Goal: Task Accomplishment & Management: Manage account settings

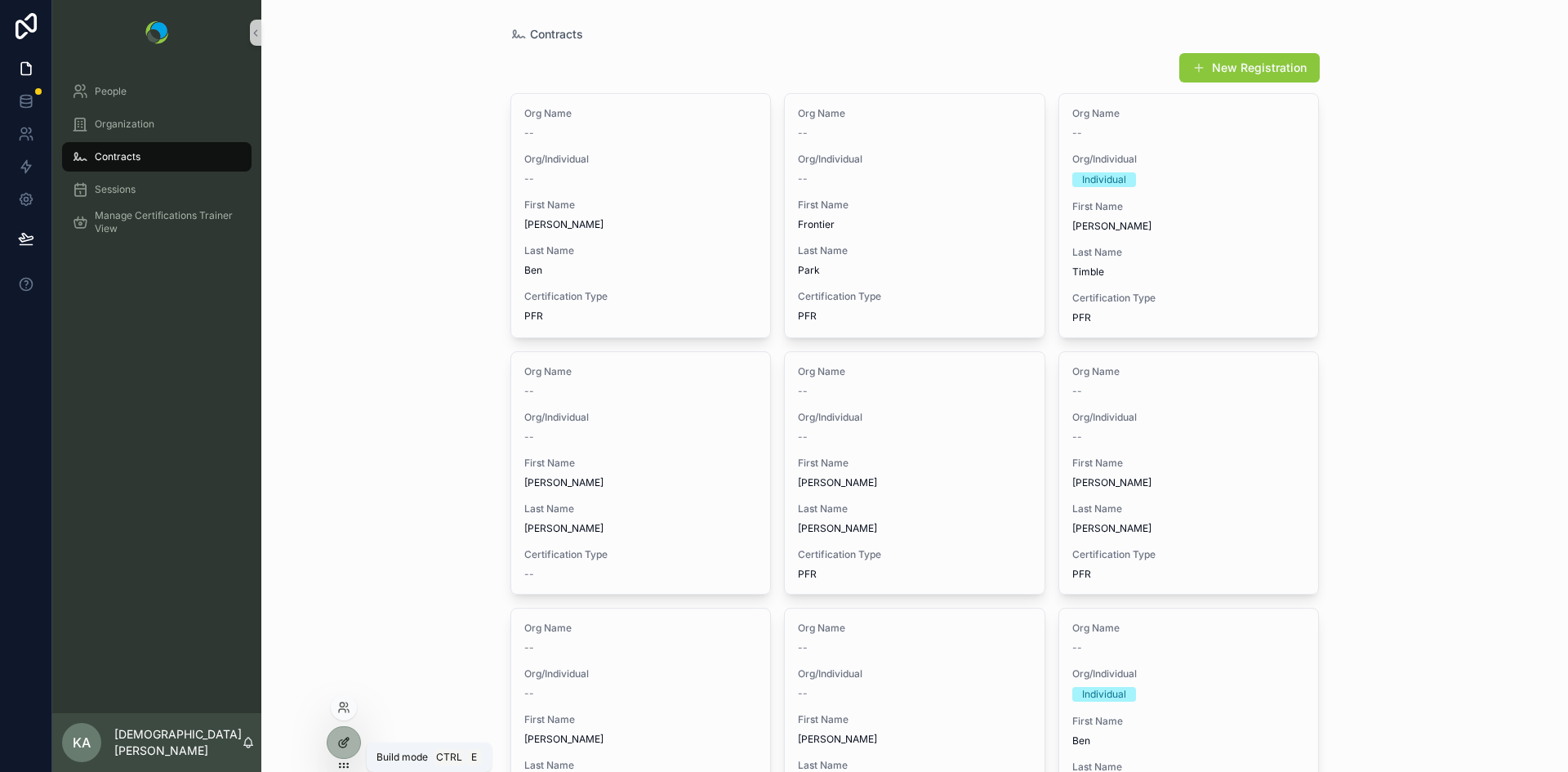
click at [342, 742] on icon at bounding box center [344, 743] width 13 height 13
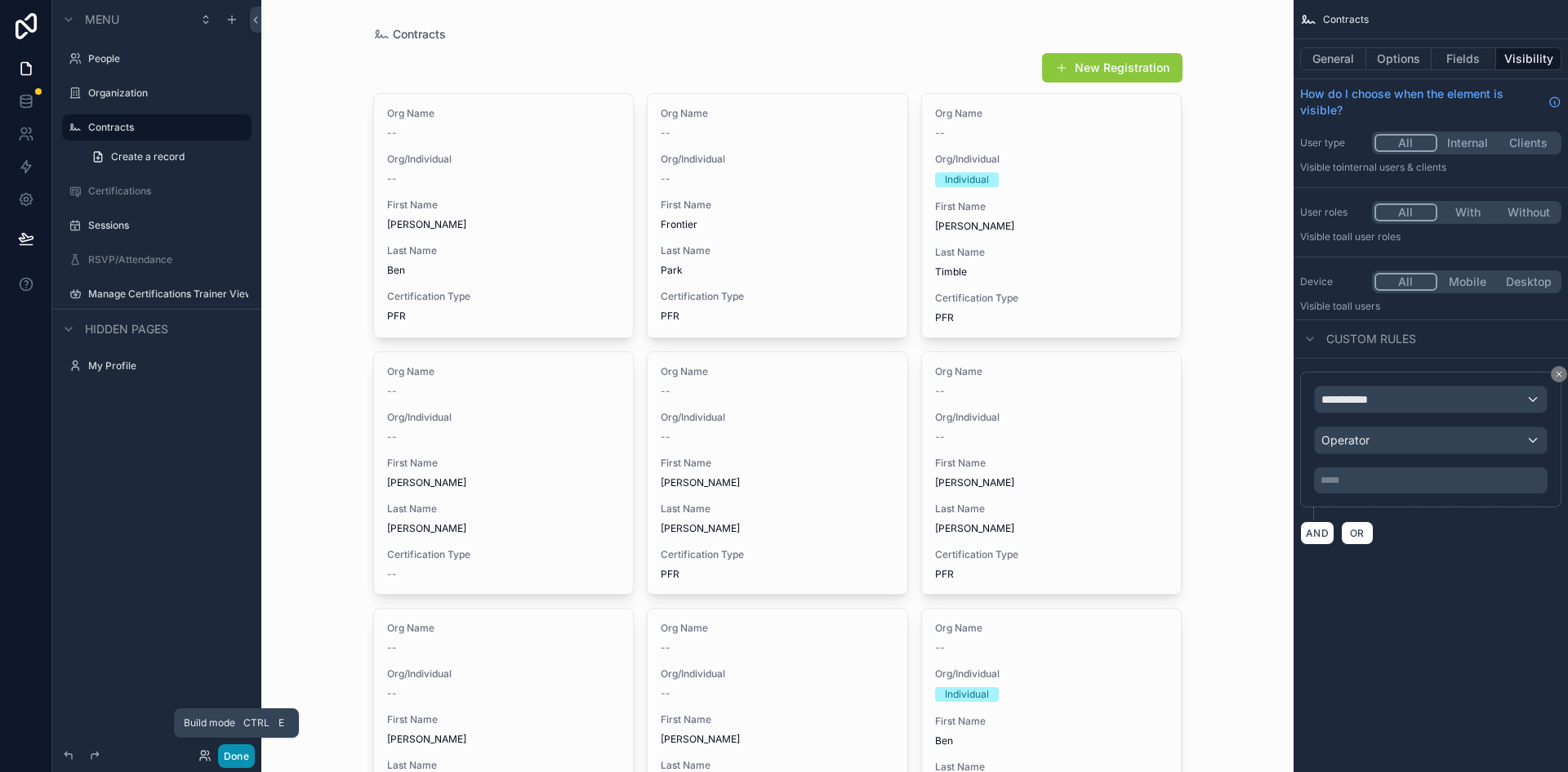
click at [236, 753] on button "Done" at bounding box center [236, 756] width 36 height 24
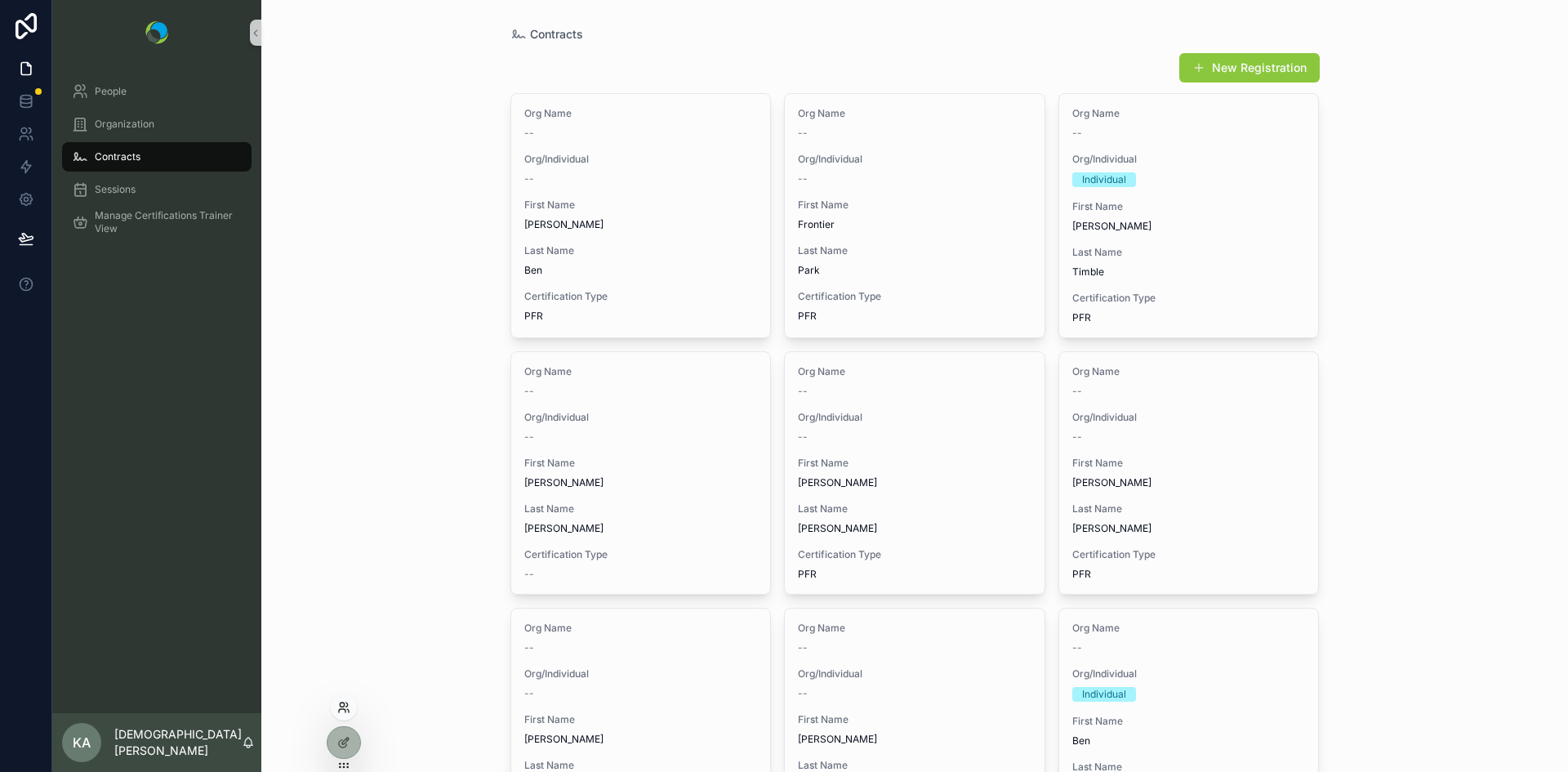
click at [344, 713] on icon at bounding box center [344, 707] width 13 height 13
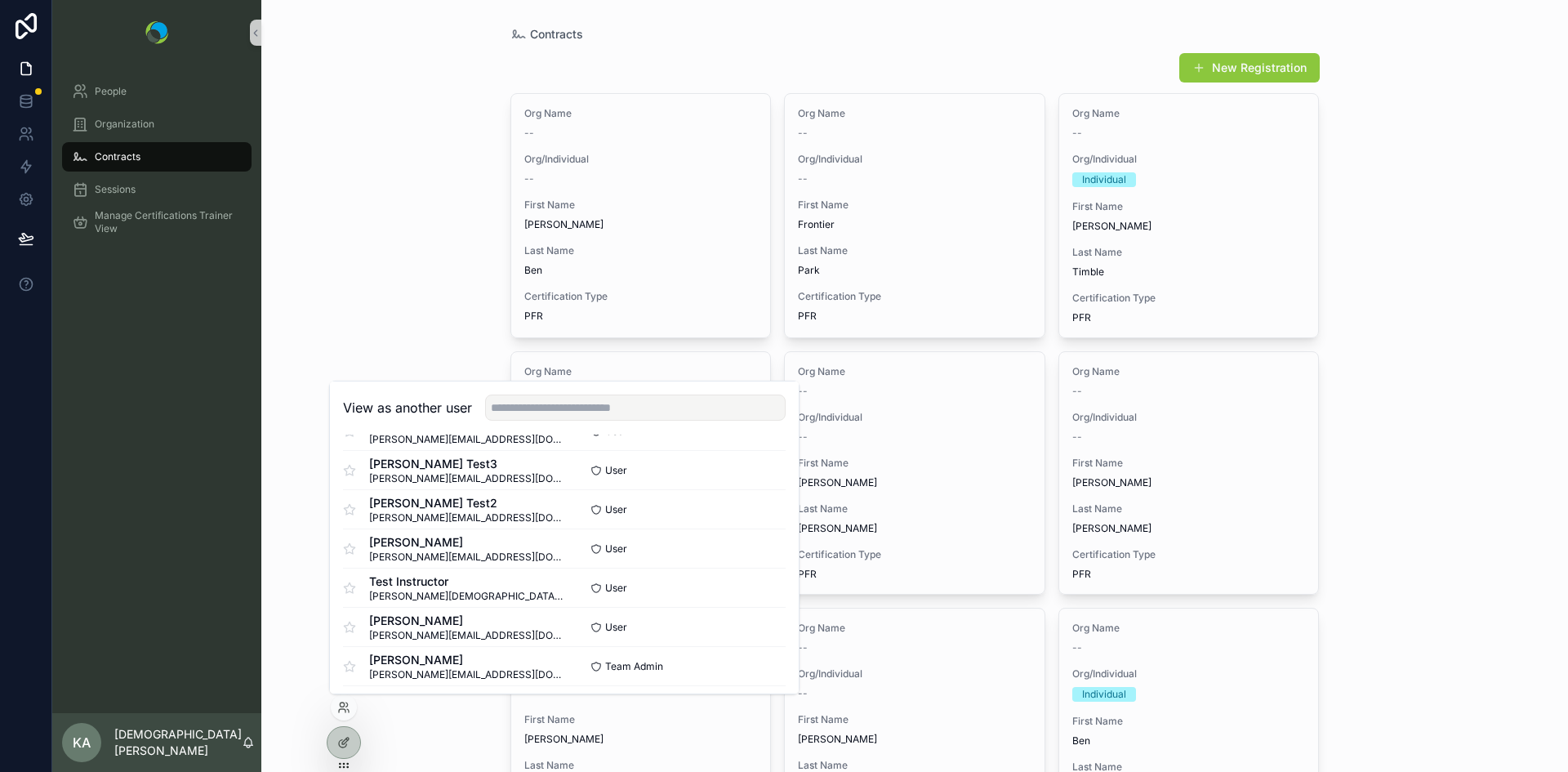
scroll to position [1253, 0]
click at [748, 585] on button "Select" at bounding box center [765, 587] width 43 height 24
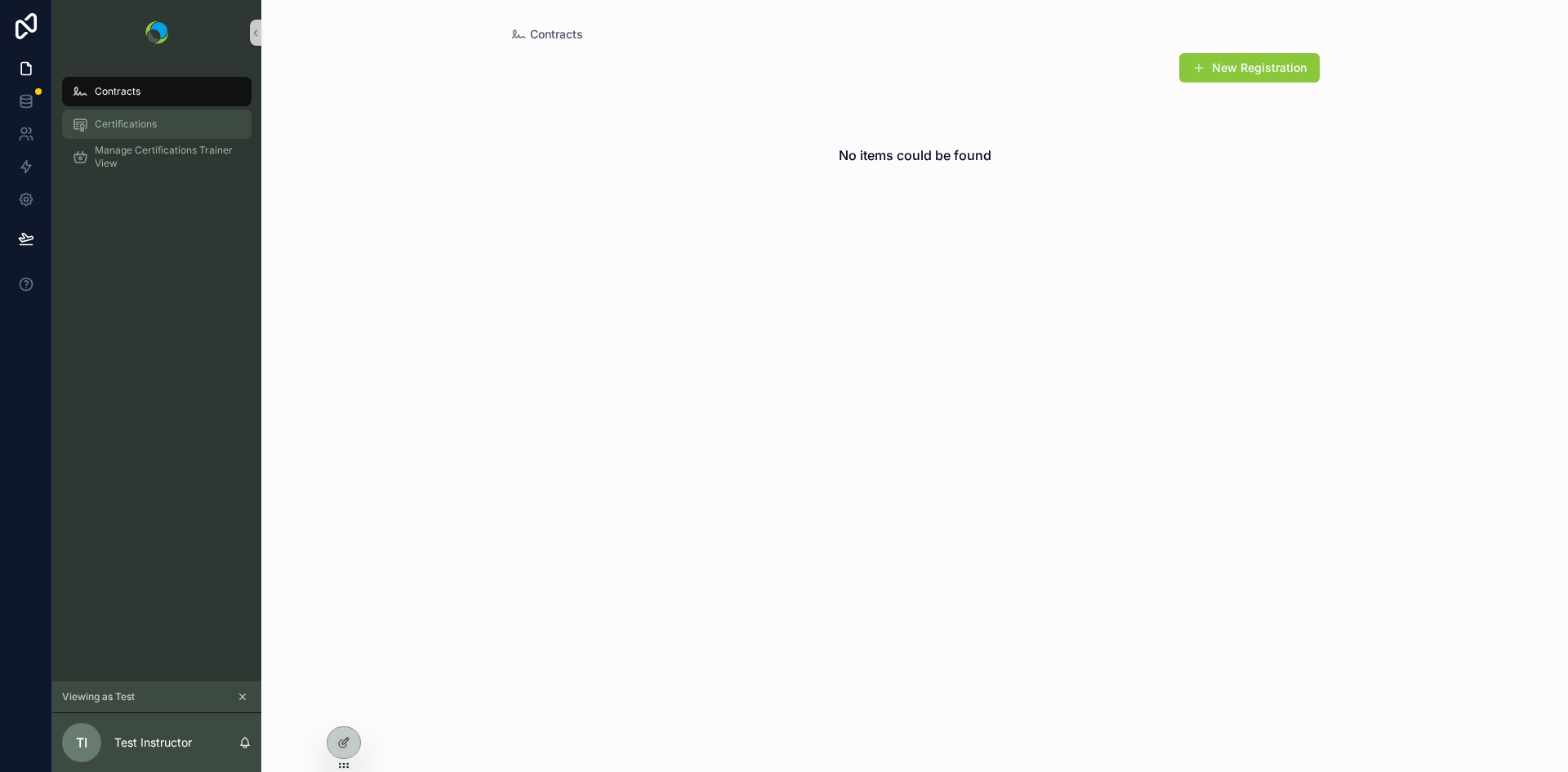
click at [136, 118] on span "Certifications" at bounding box center [126, 124] width 62 height 13
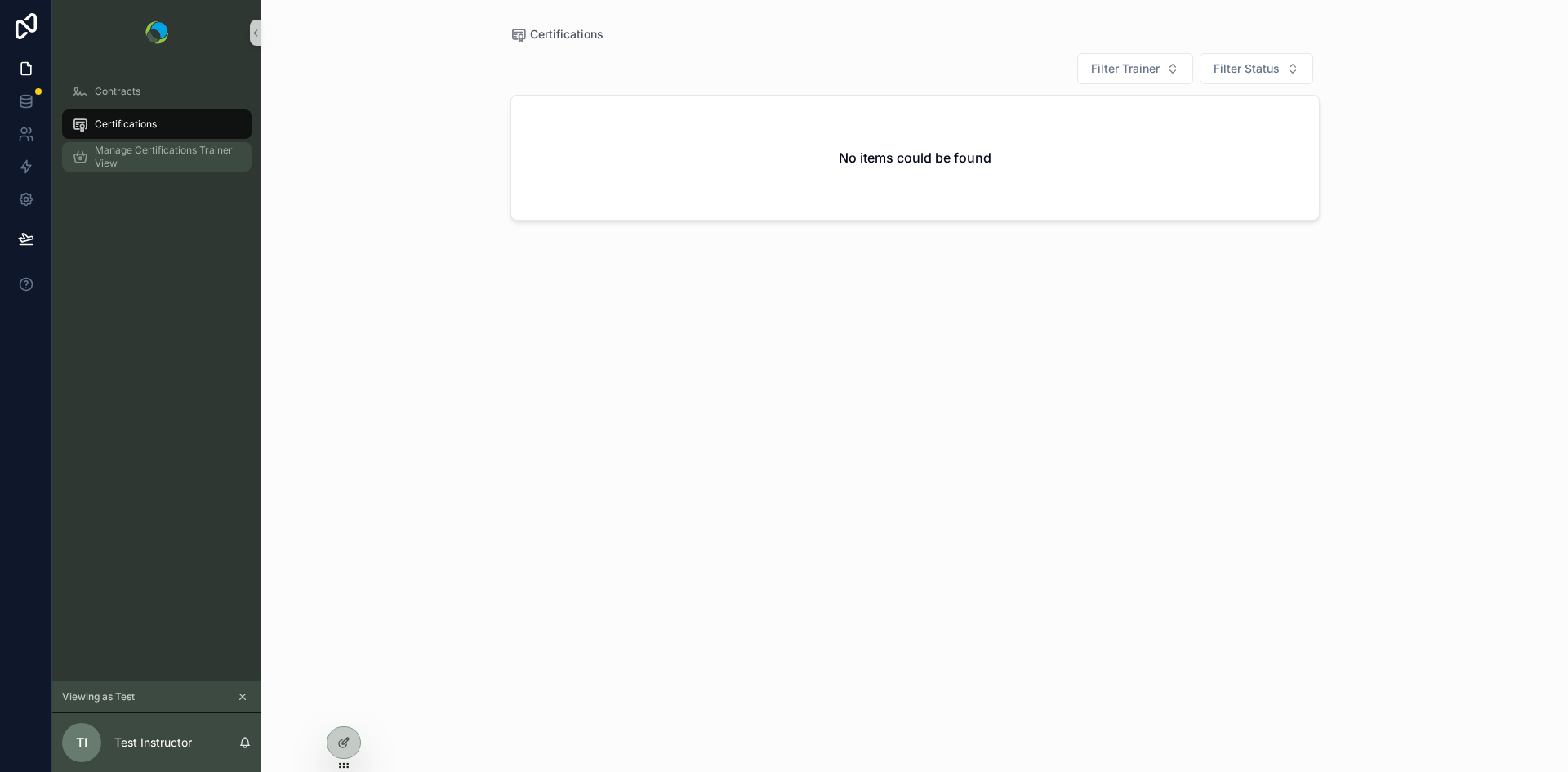
click at [136, 148] on span "Manage Certifications Trainer View" at bounding box center [165, 157] width 141 height 27
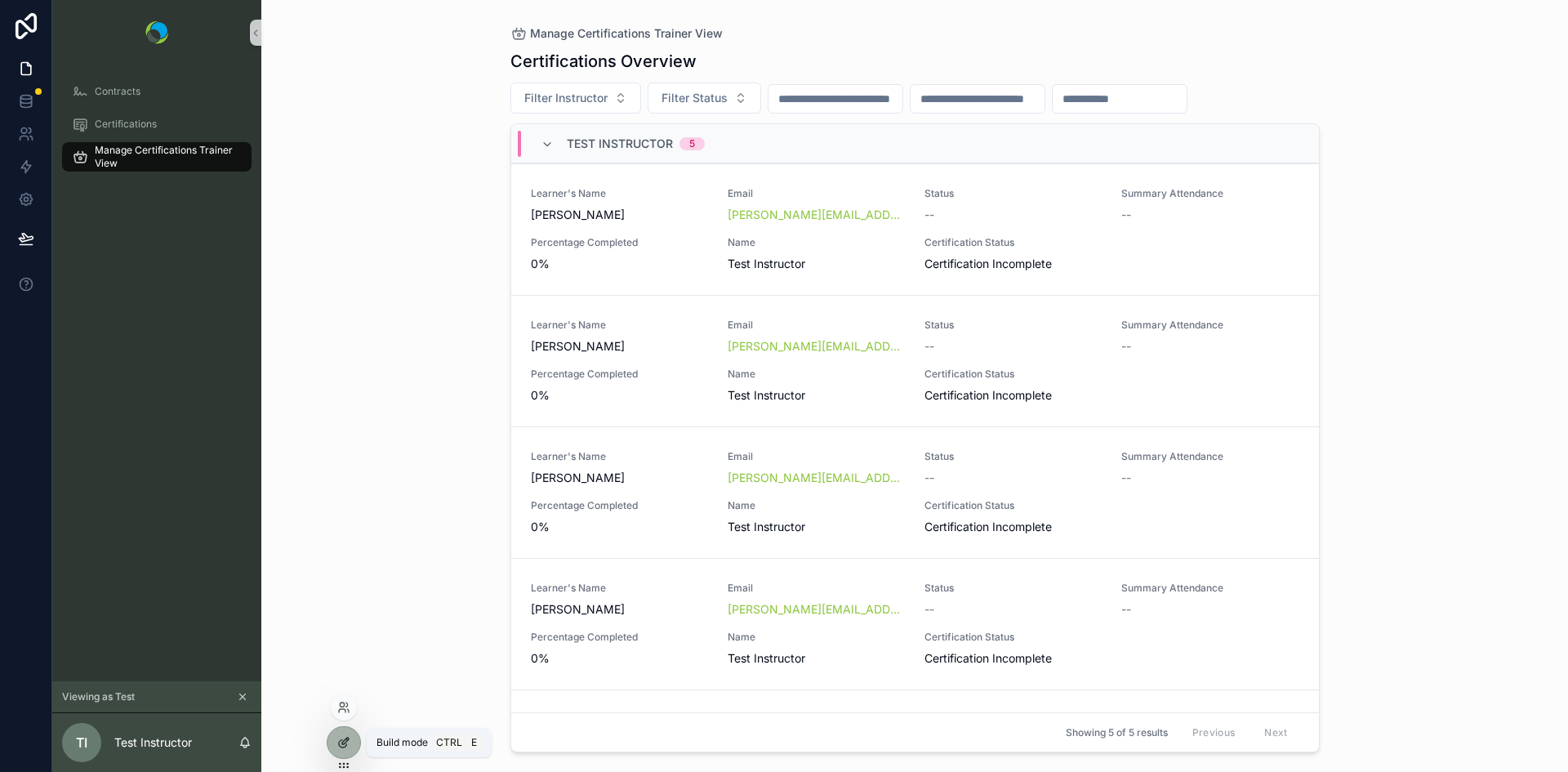
click at [340, 748] on icon at bounding box center [344, 743] width 13 height 13
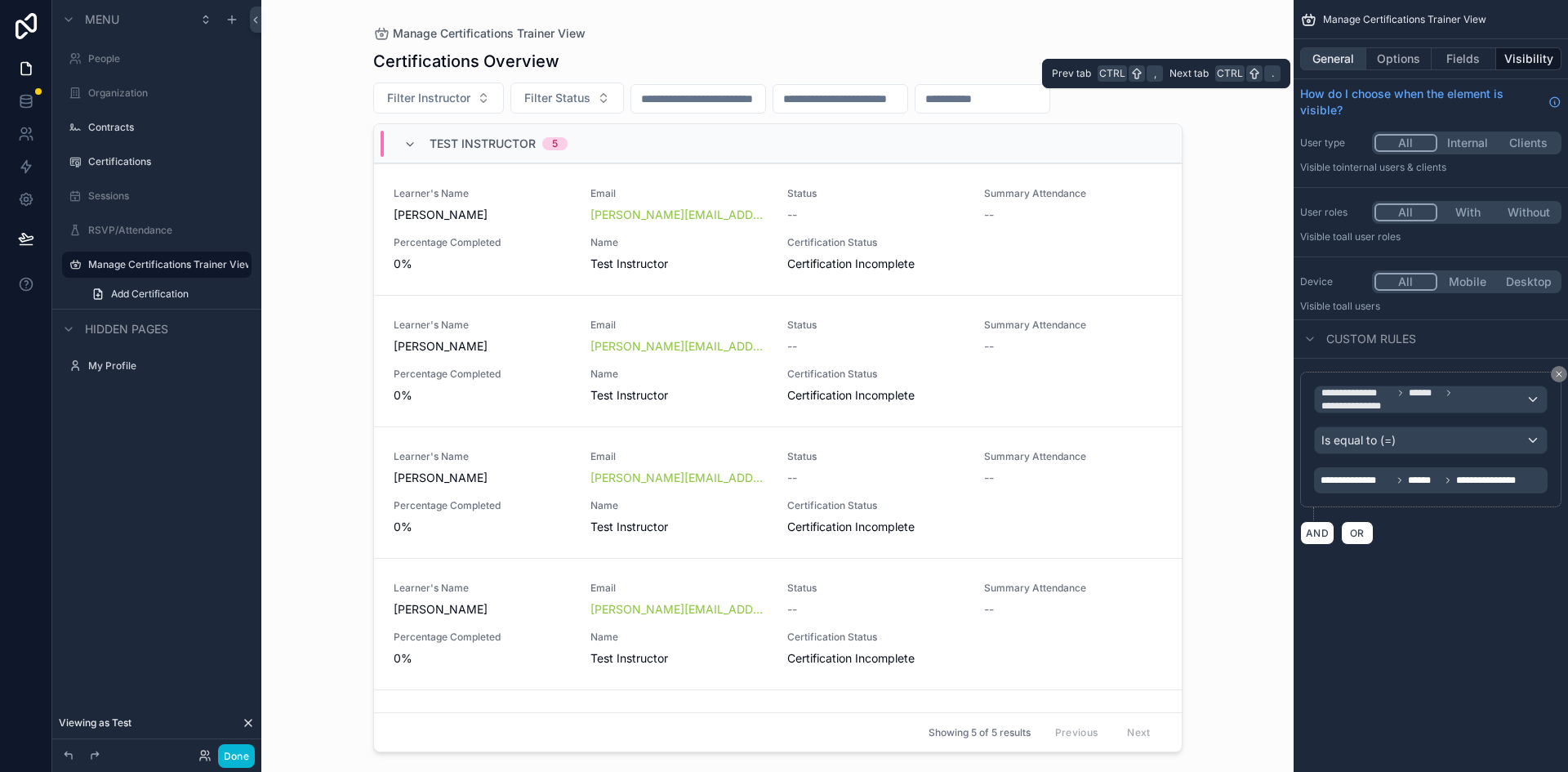
click at [1335, 61] on button "General" at bounding box center [1333, 58] width 66 height 23
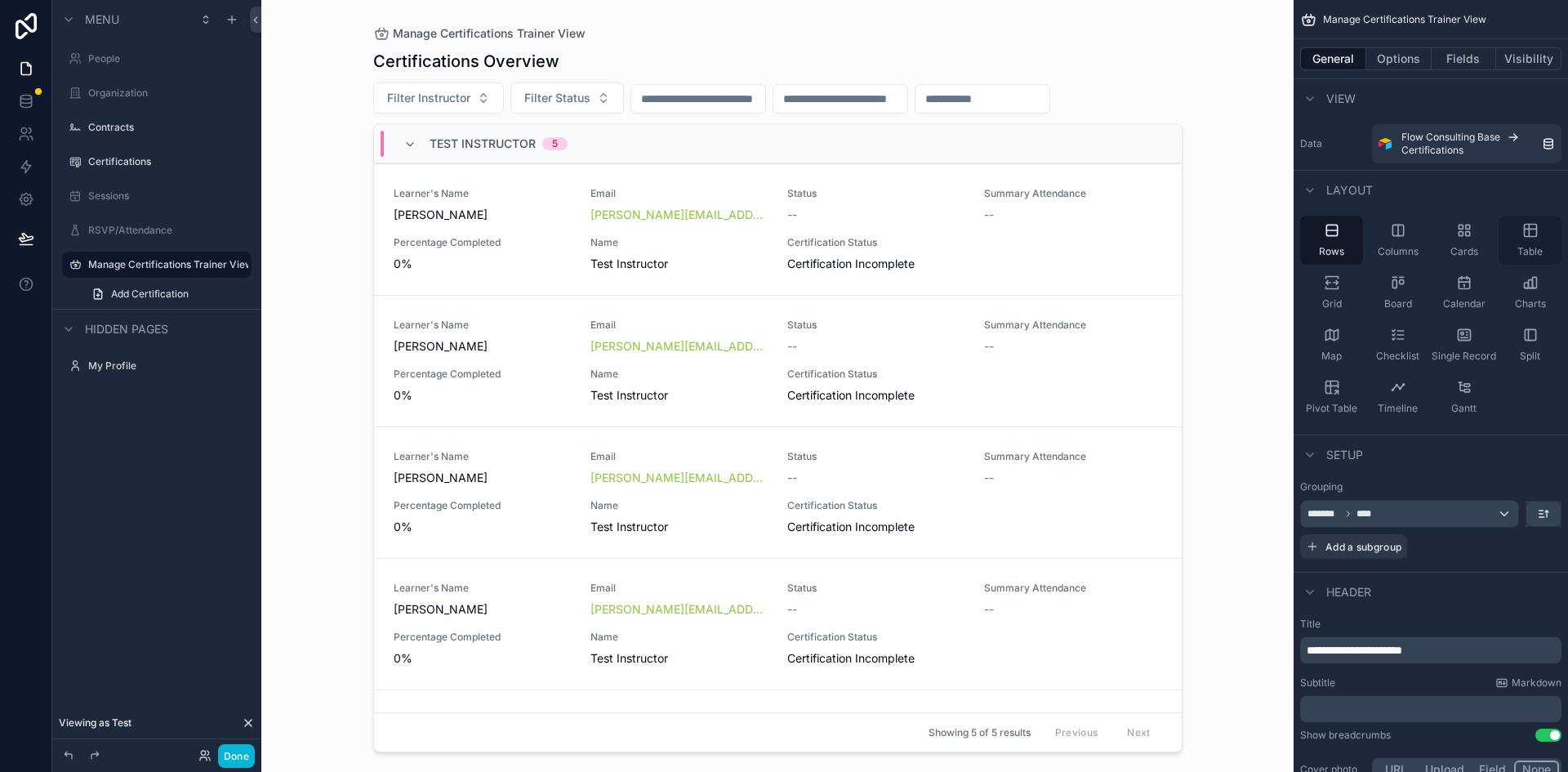
click at [1533, 231] on icon "scrollable content" at bounding box center [1530, 230] width 16 height 16
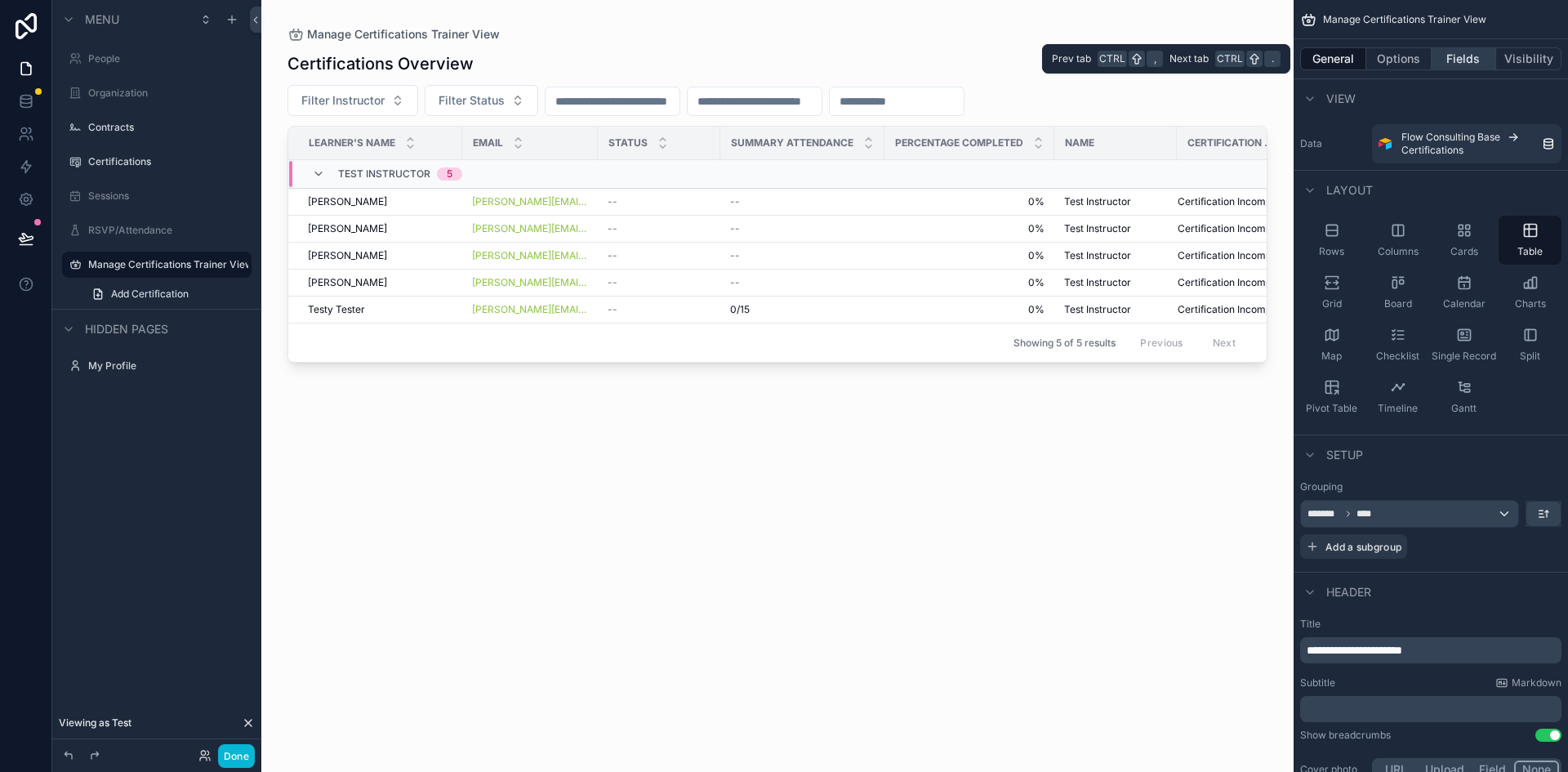
click at [1463, 56] on button "Fields" at bounding box center [1464, 58] width 66 height 23
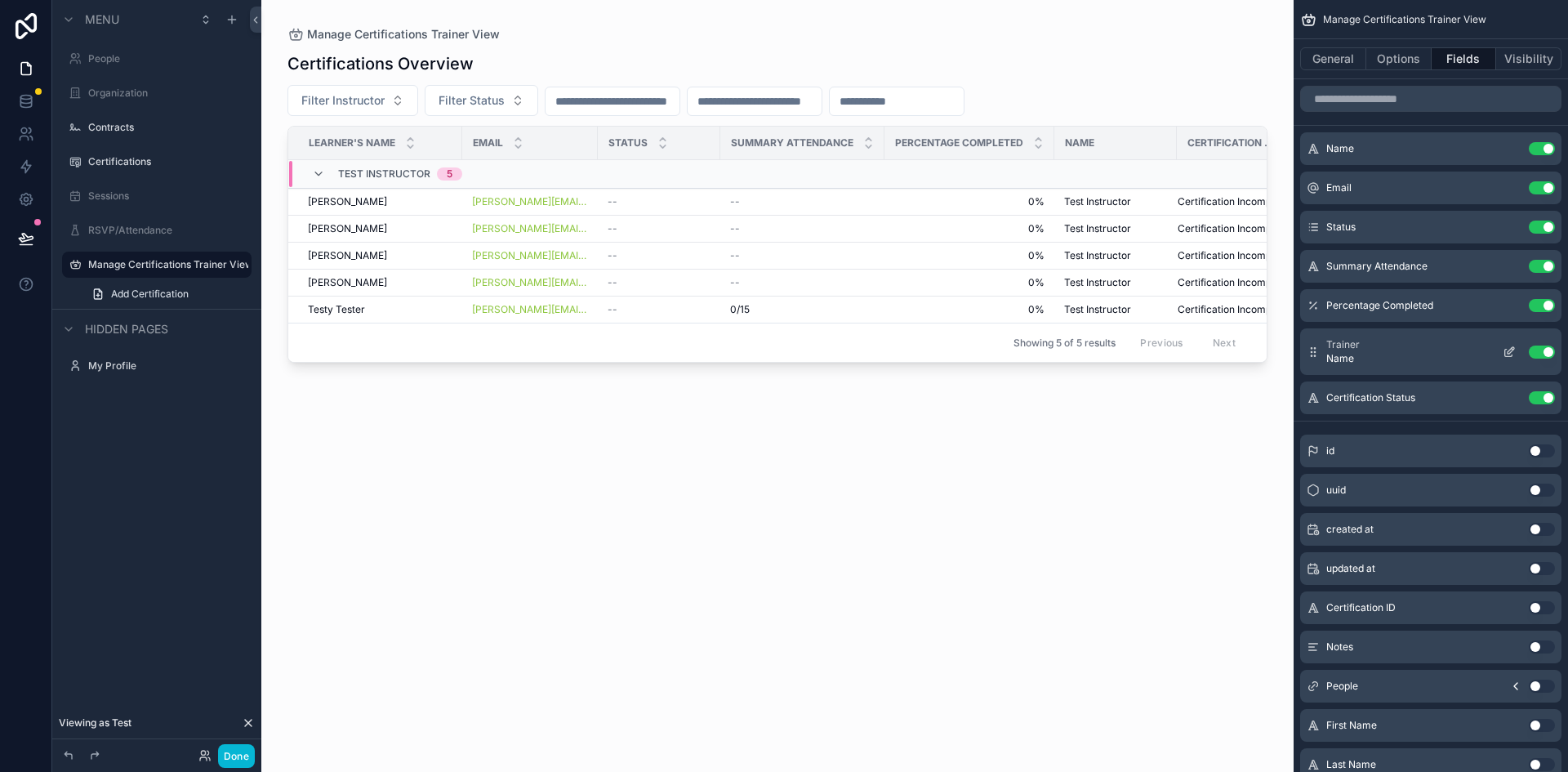
click at [1533, 351] on button "Use setting" at bounding box center [1542, 352] width 27 height 13
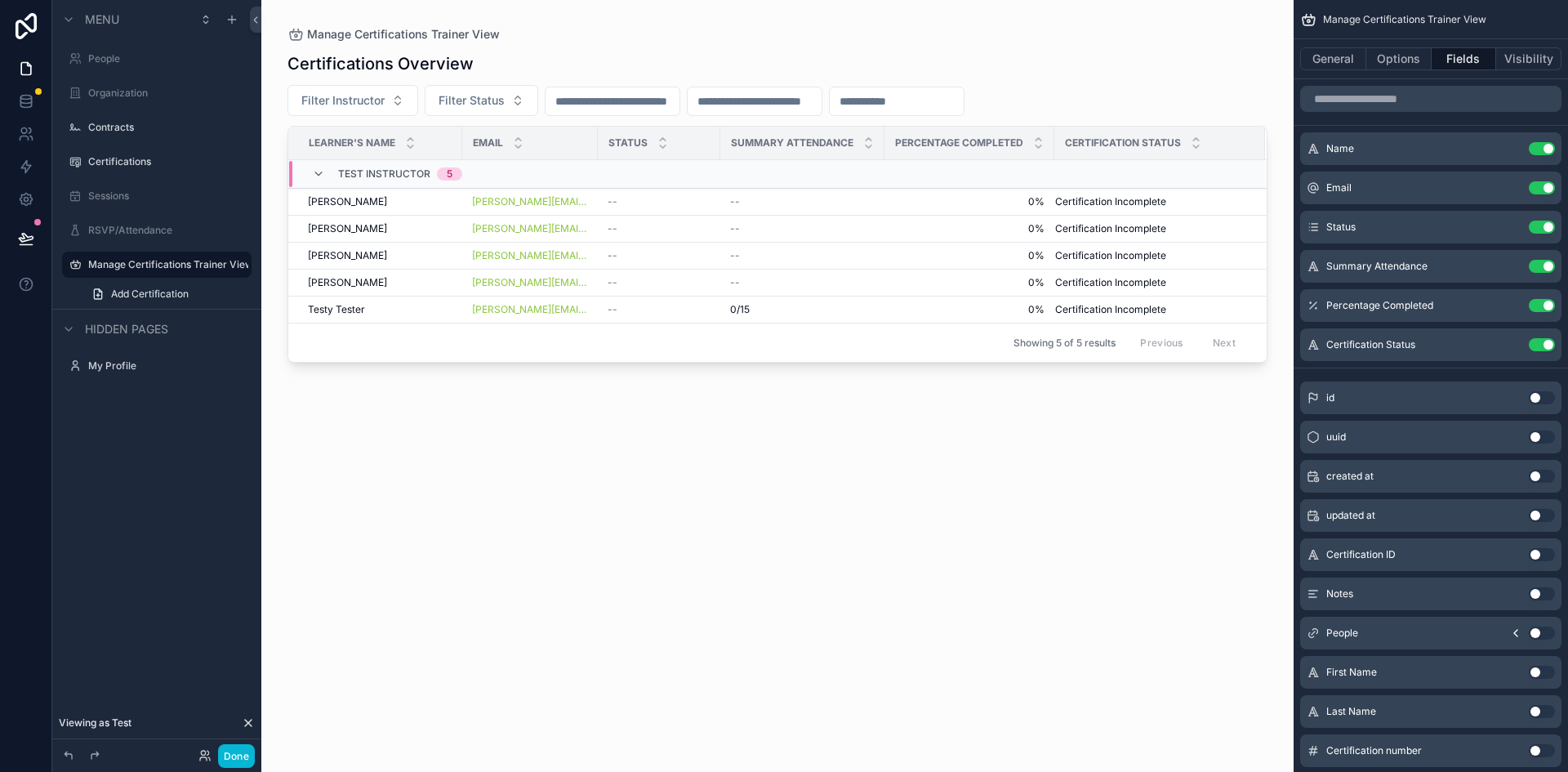
click at [456, 476] on div "scrollable content" at bounding box center [777, 376] width 1032 height 753
click at [30, 243] on icon at bounding box center [26, 238] width 16 height 16
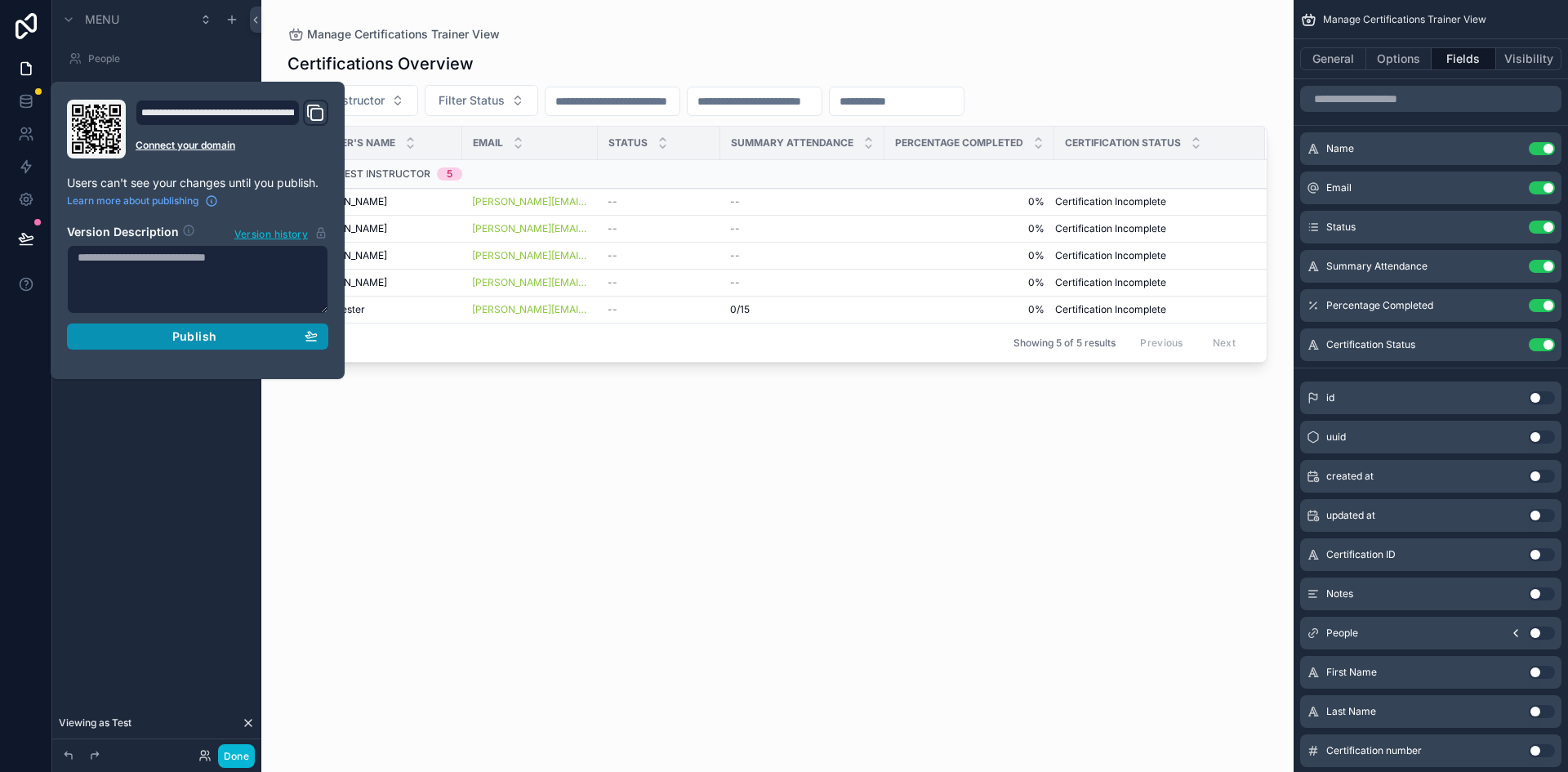
click at [134, 333] on div "Publish" at bounding box center [198, 337] width 240 height 15
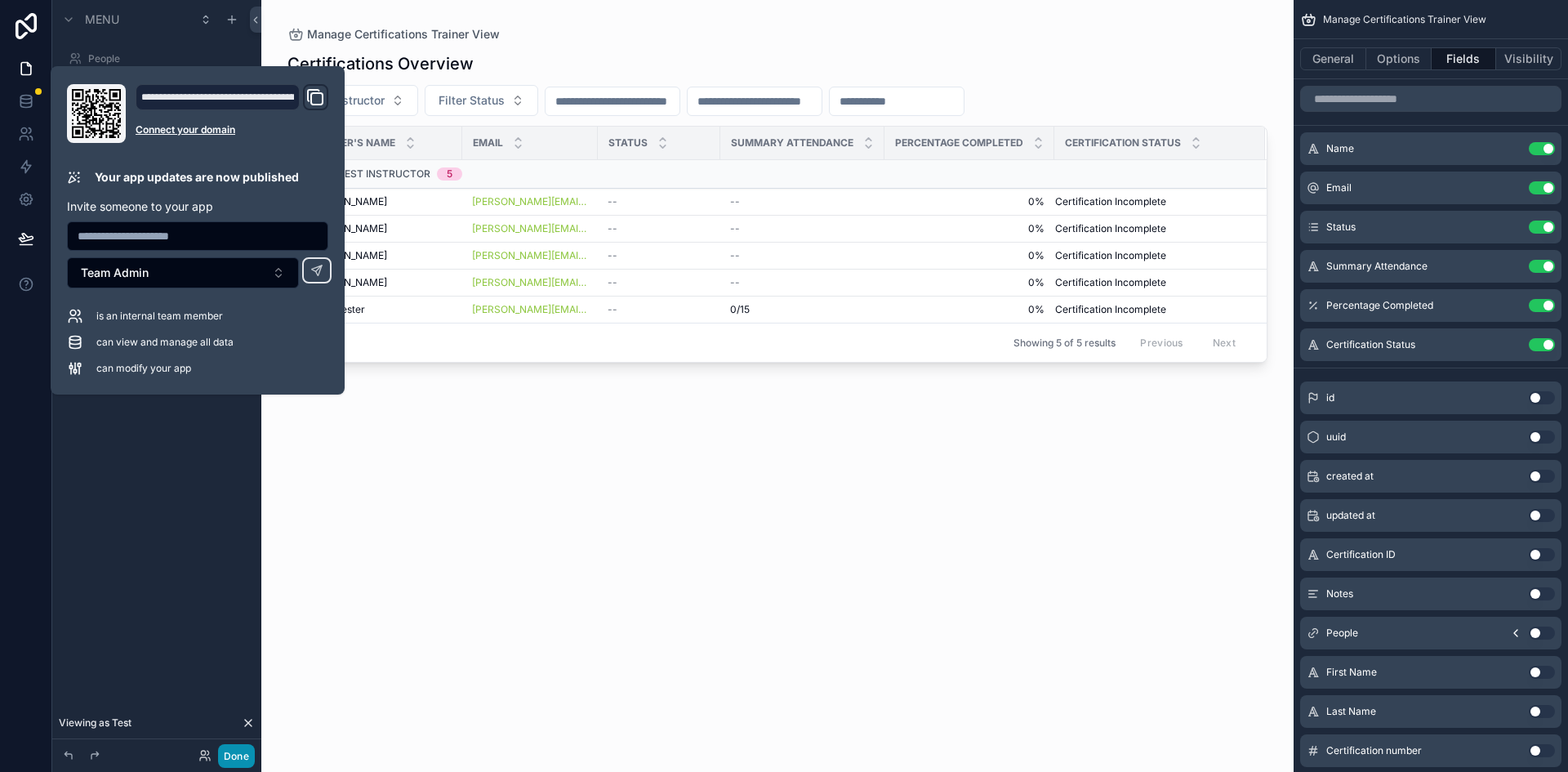
click at [234, 759] on button "Done" at bounding box center [236, 756] width 36 height 24
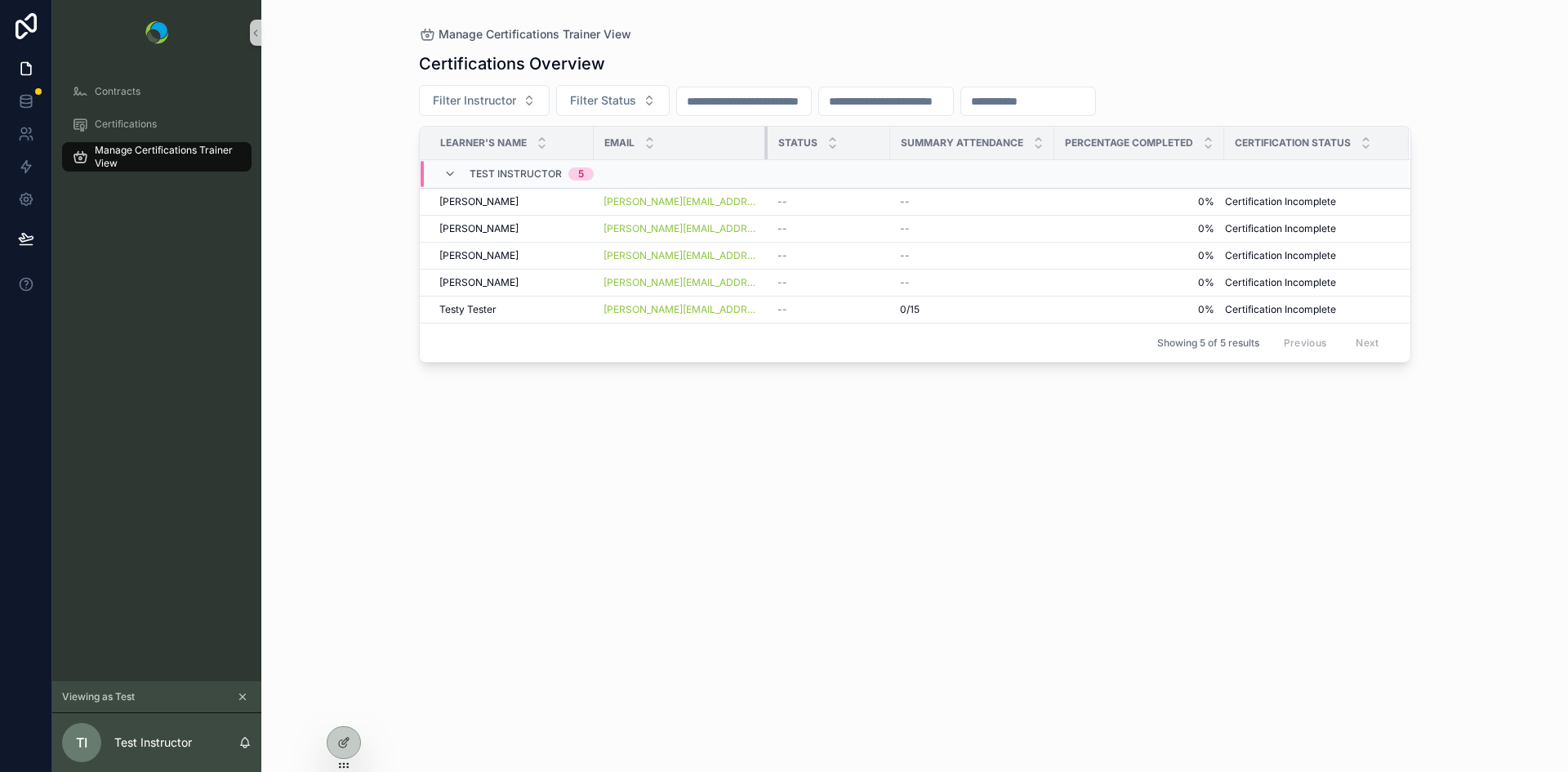
drag, startPoint x: 726, startPoint y: 145, endPoint x: 765, endPoint y: 148, distance: 39.1
click at [765, 148] on div "scrollable content" at bounding box center [767, 143] width 6 height 33
click at [796, 144] on span "Status" at bounding box center [798, 143] width 39 height 13
click at [340, 745] on icon at bounding box center [344, 743] width 13 height 13
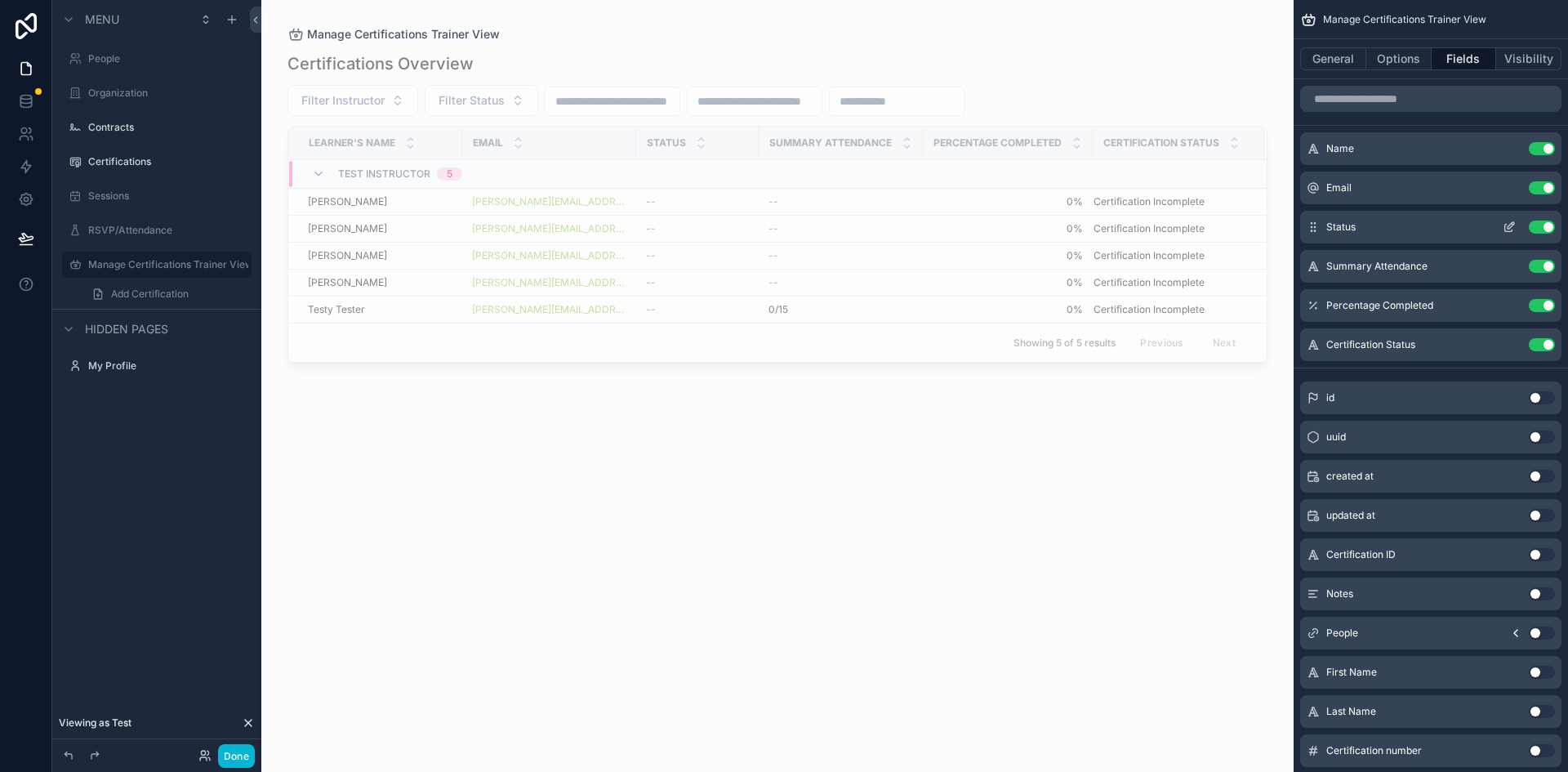
click at [1533, 226] on button "Use setting" at bounding box center [1542, 227] width 27 height 13
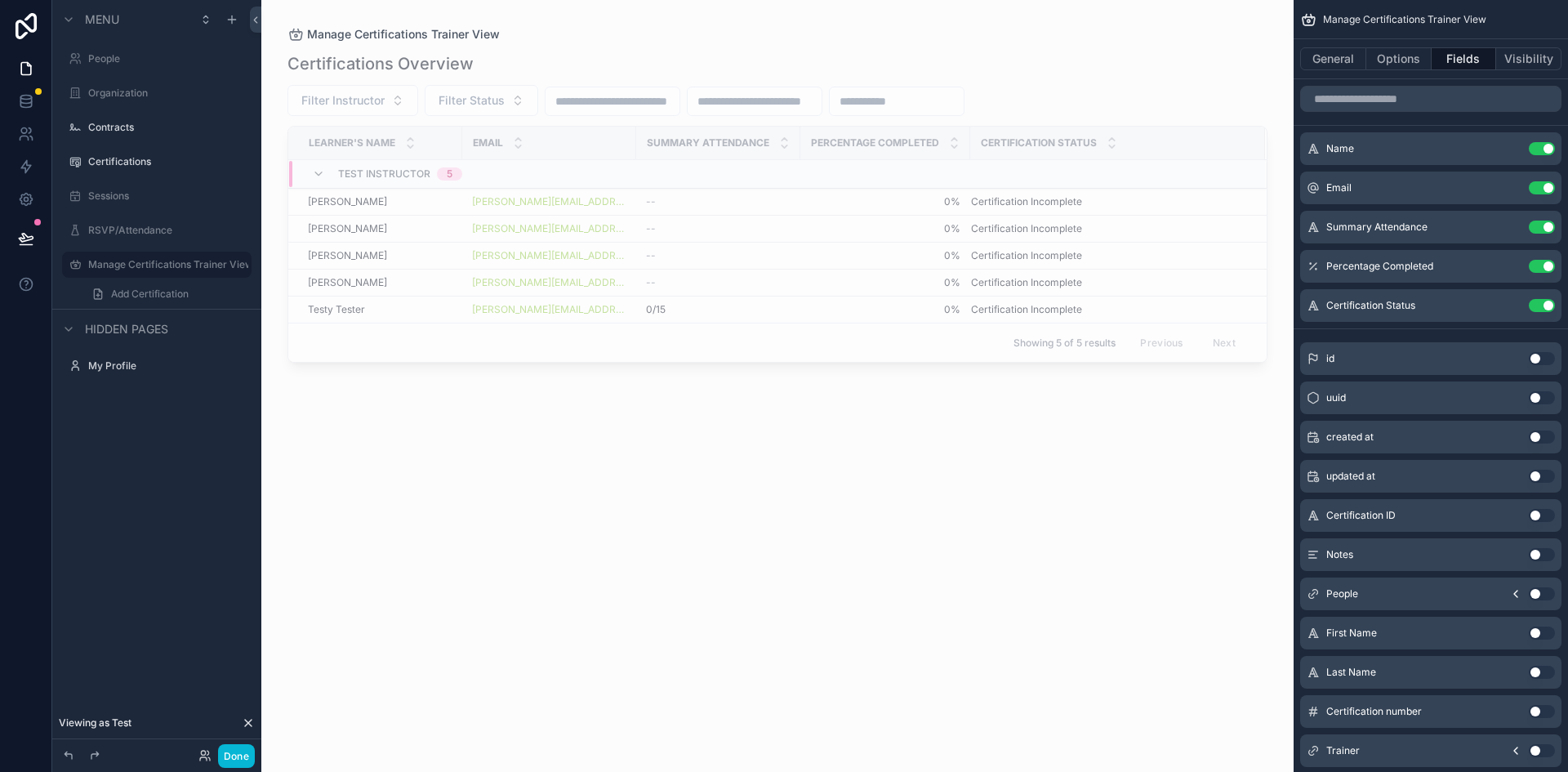
click at [946, 517] on div "scrollable content" at bounding box center [777, 376] width 1032 height 753
click at [75, 238] on div "Review & Publish Alt P Your app has unpublished changes" at bounding box center [151, 238] width 173 height 36
click at [27, 236] on icon at bounding box center [26, 238] width 16 height 16
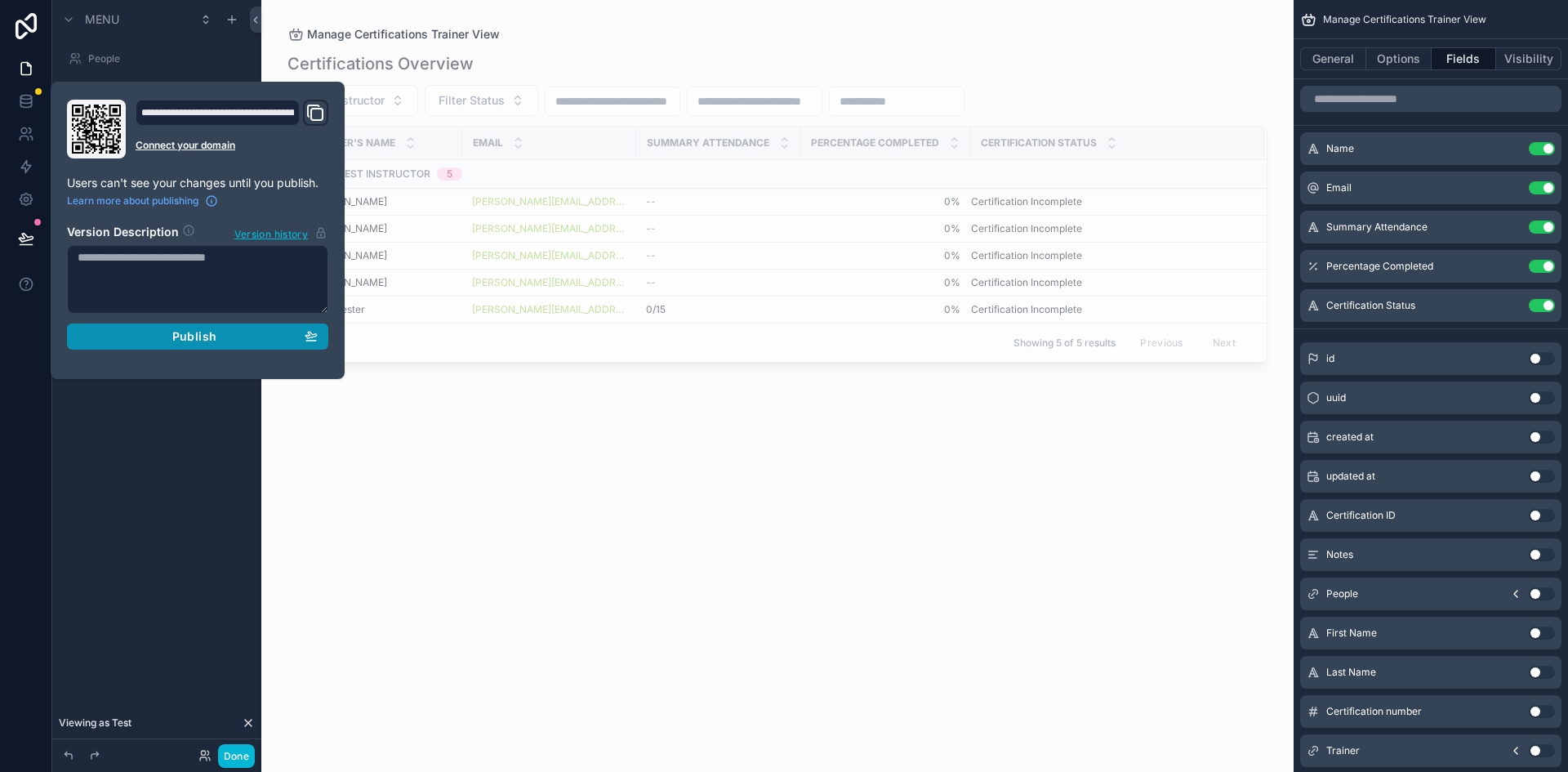
click at [127, 340] on div "Publish" at bounding box center [198, 337] width 240 height 15
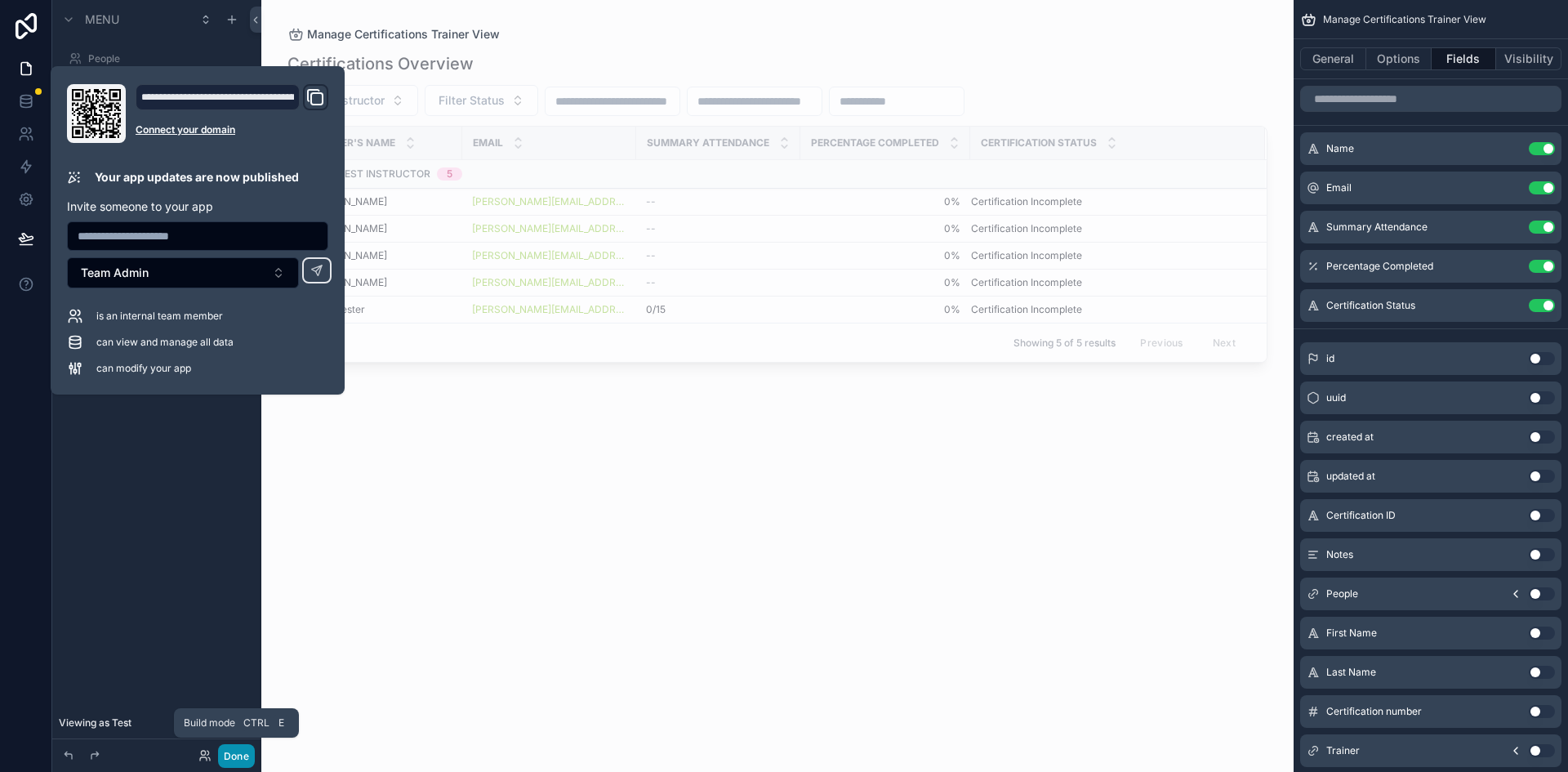
click at [233, 754] on button "Done" at bounding box center [236, 756] width 36 height 24
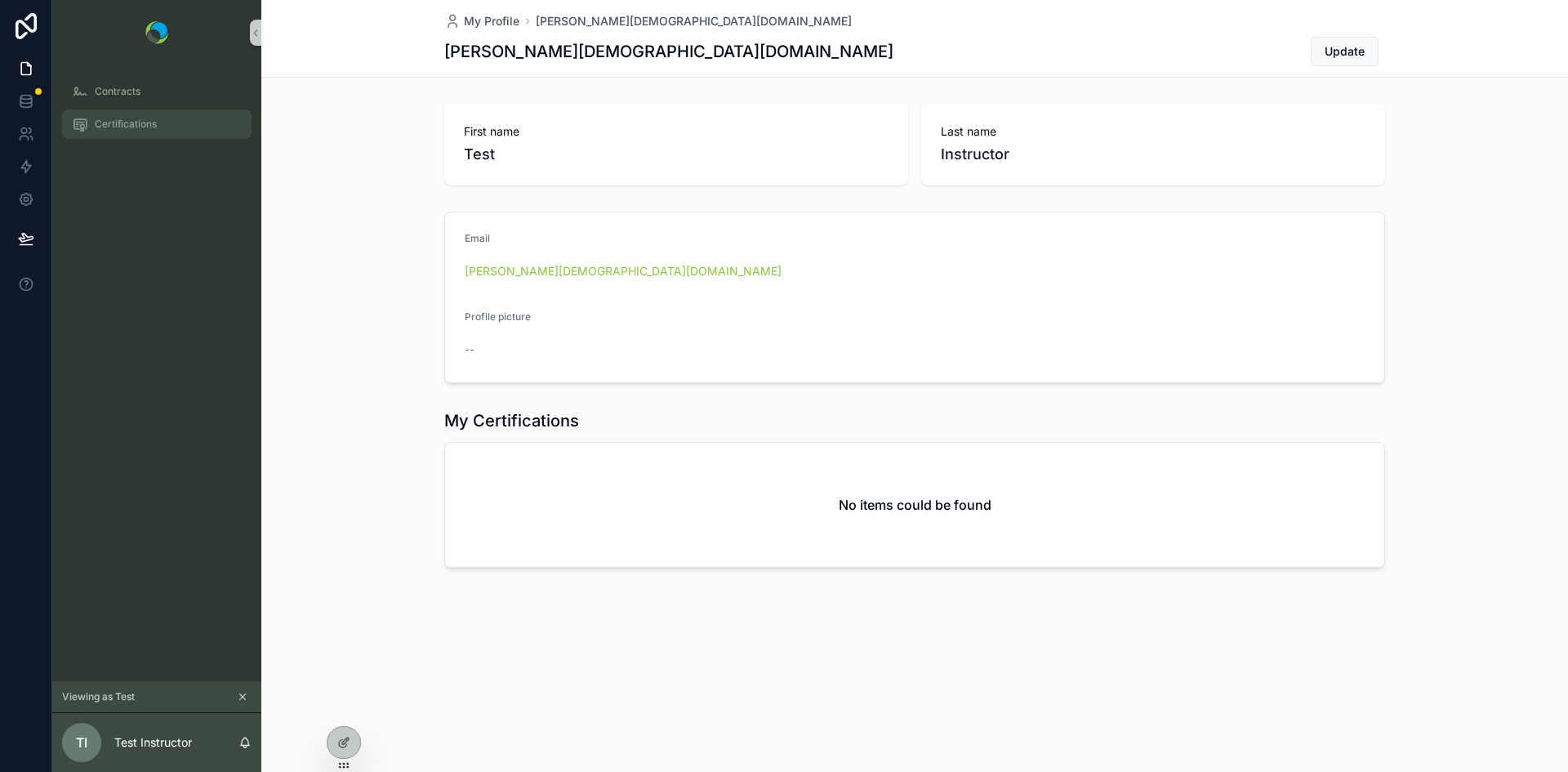
click at [118, 130] on span "Certifications" at bounding box center [126, 124] width 62 height 13
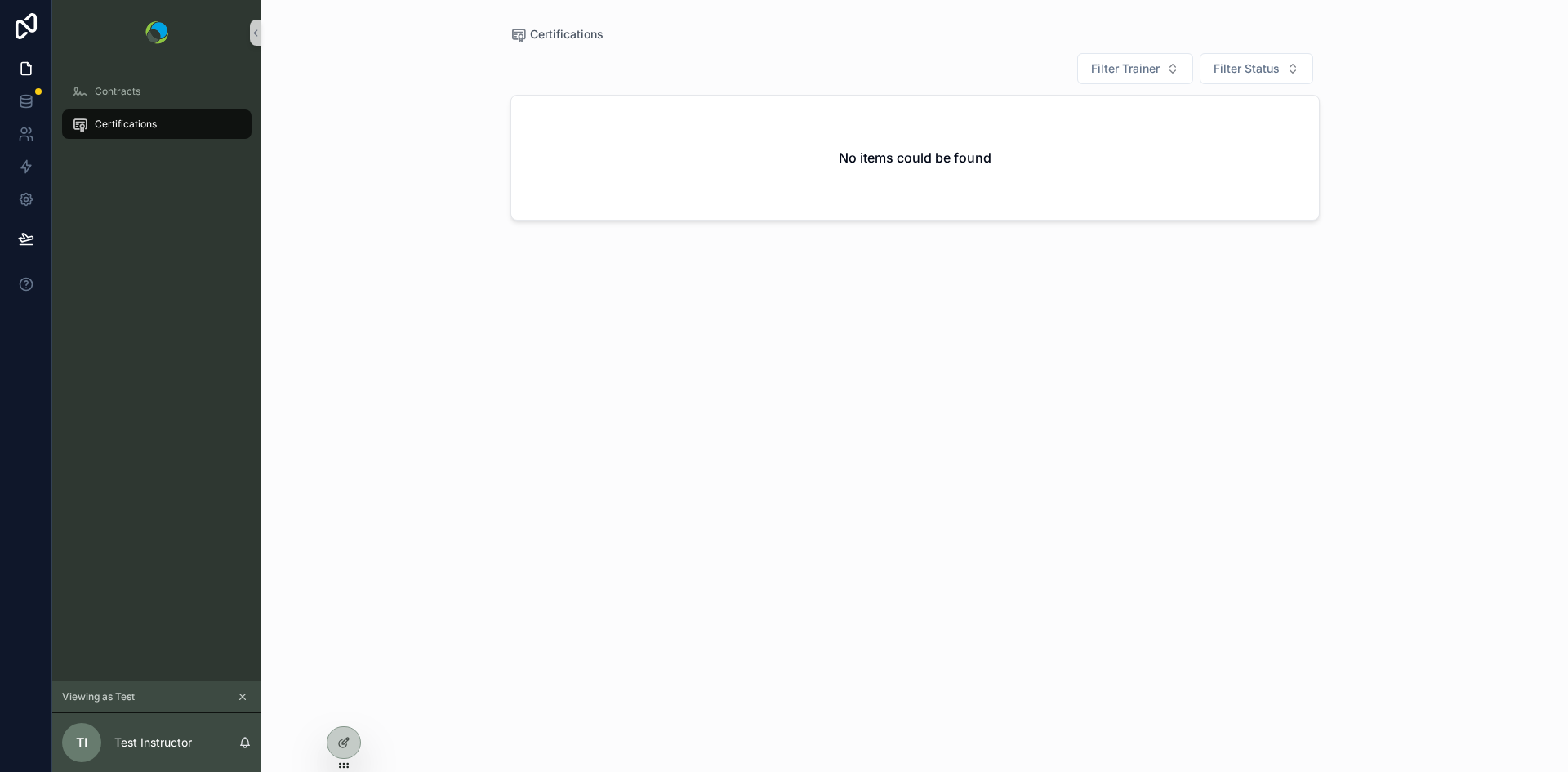
click at [240, 698] on icon "scrollable content" at bounding box center [242, 697] width 12 height 12
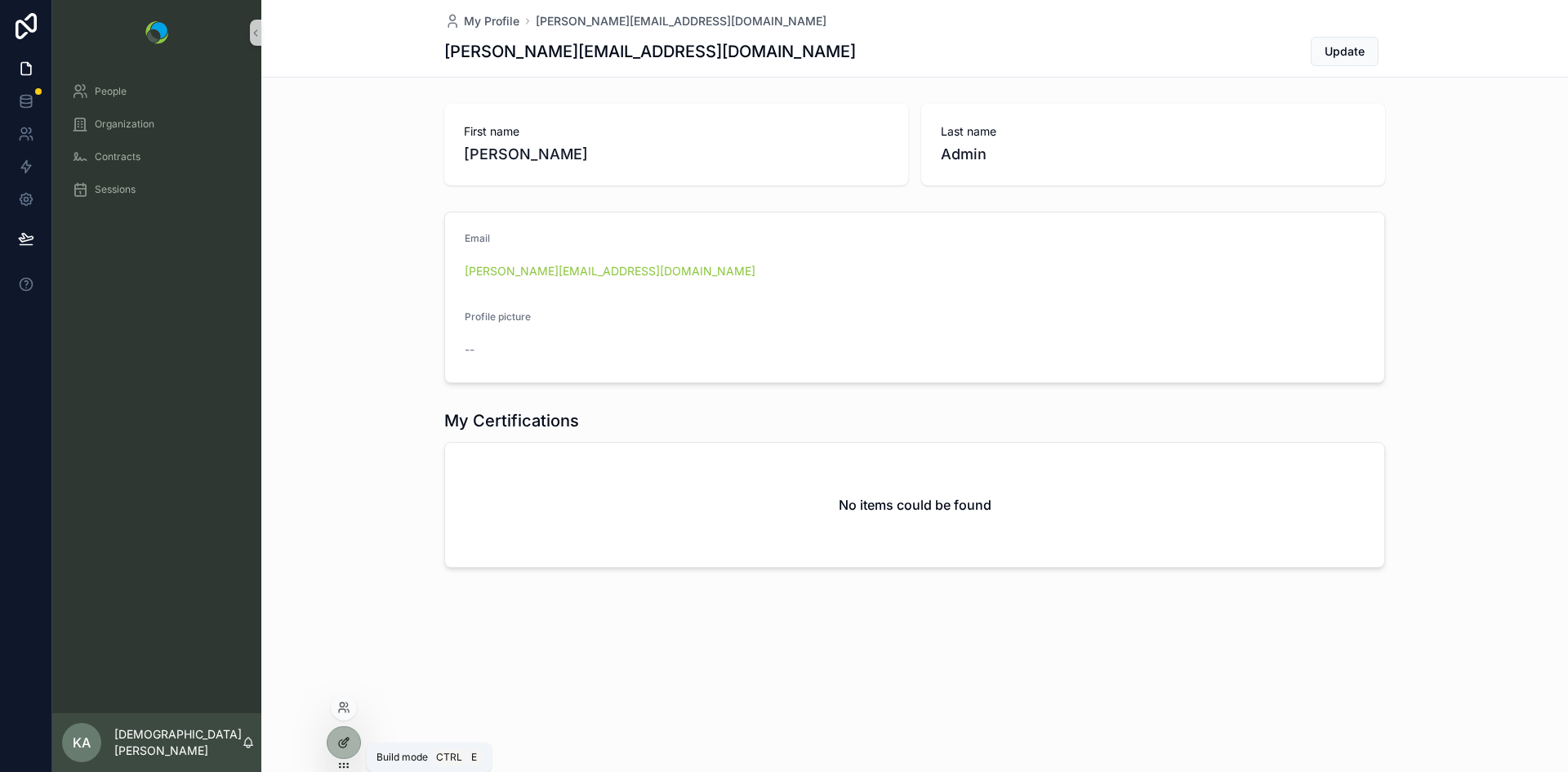
click at [344, 745] on icon at bounding box center [344, 743] width 13 height 13
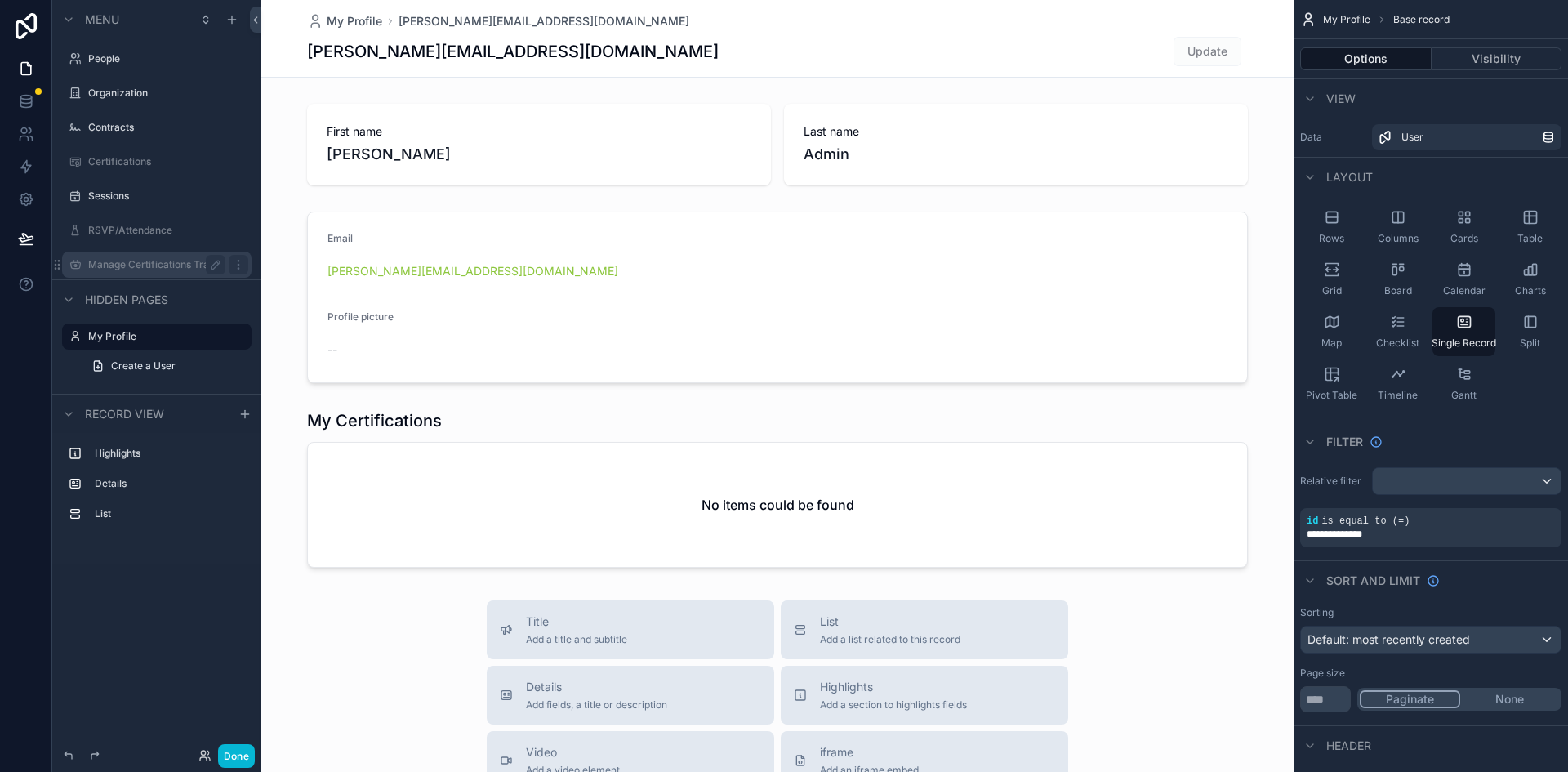
click at [120, 265] on label "Manage Certifications Trainer View" at bounding box center [157, 264] width 137 height 13
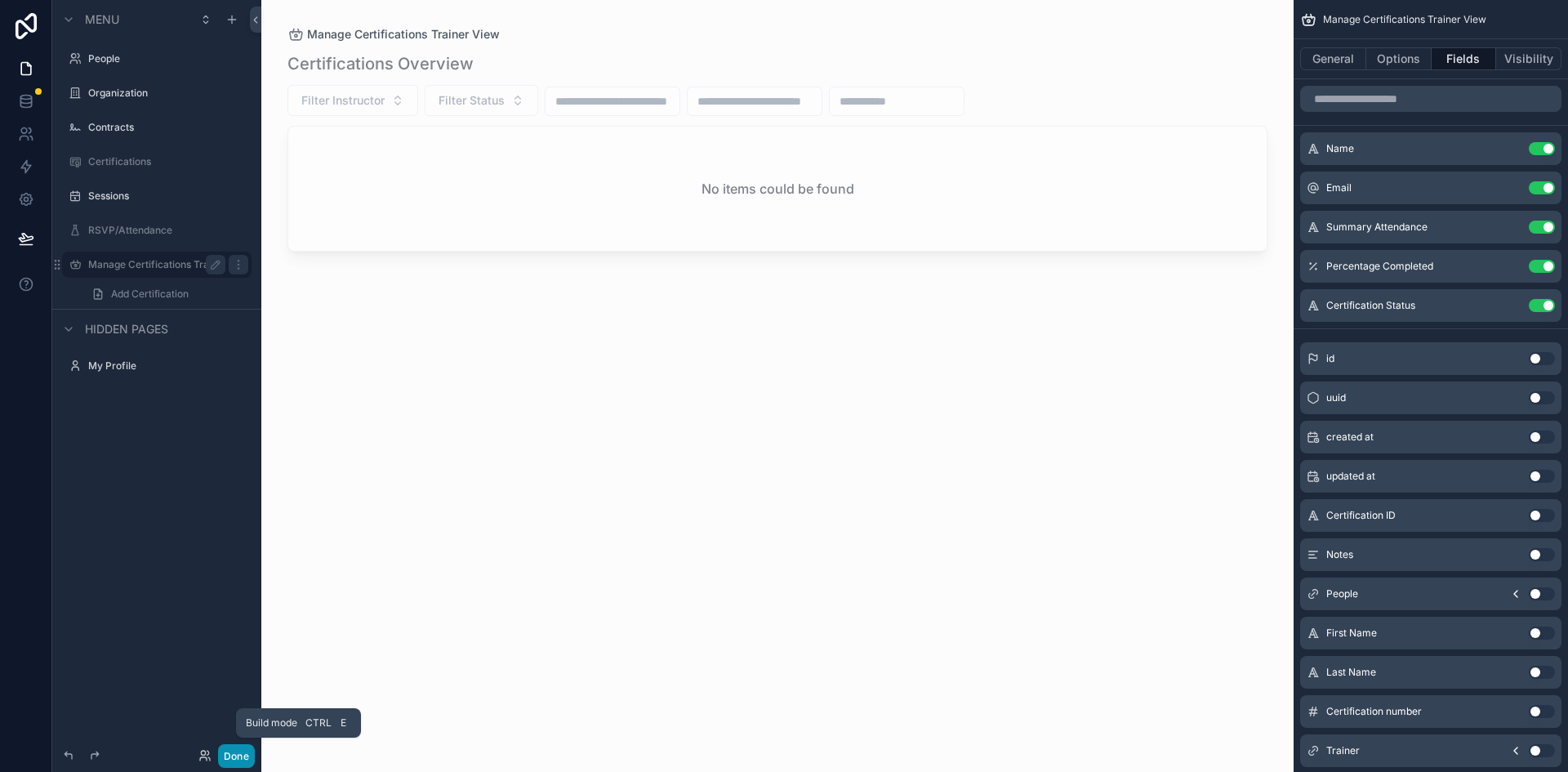
click at [236, 763] on button "Done" at bounding box center [236, 756] width 36 height 24
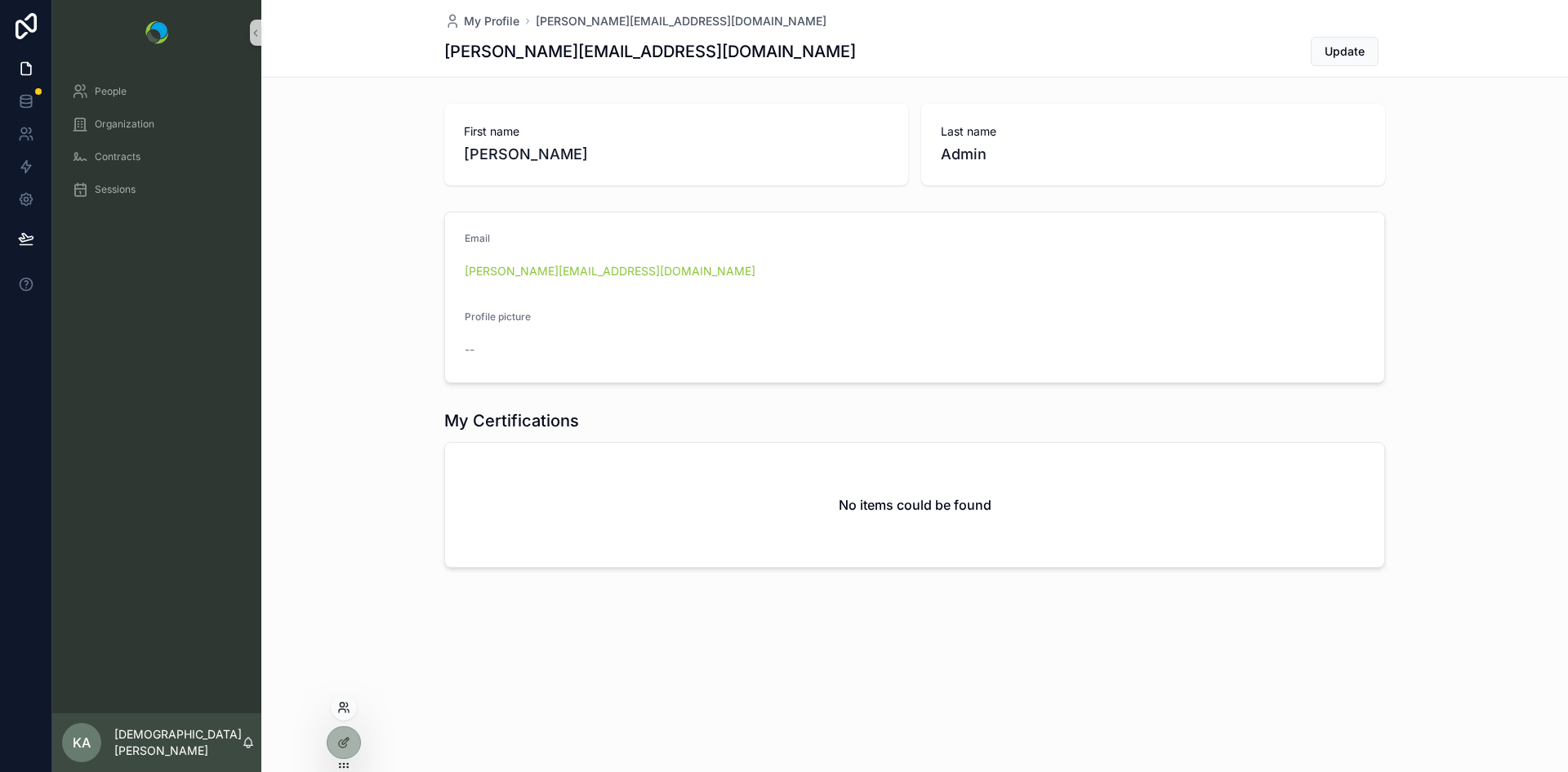
click at [340, 708] on icon at bounding box center [344, 707] width 13 height 13
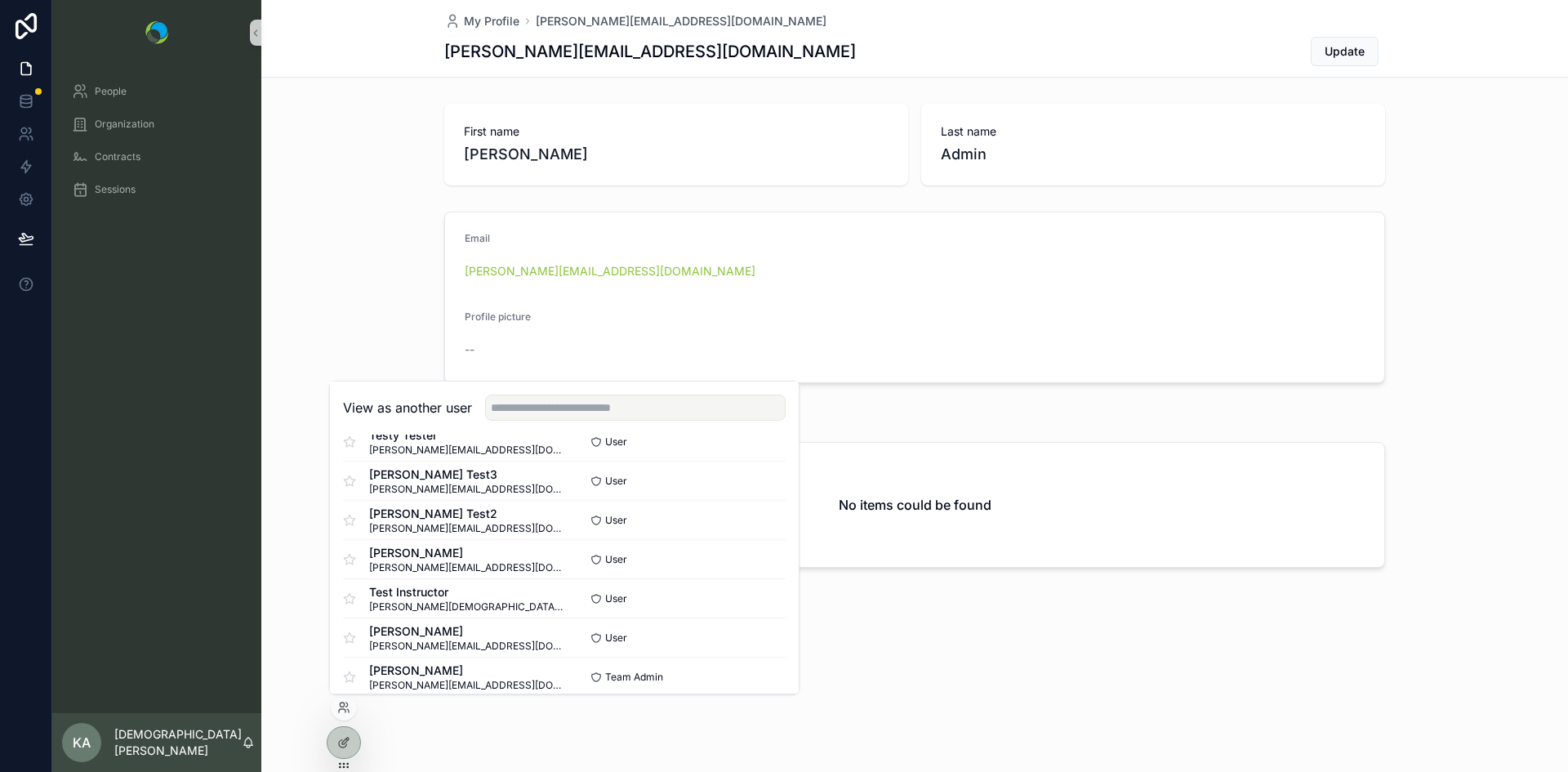
scroll to position [1243, 0]
click at [743, 596] on button "Select" at bounding box center [765, 597] width 43 height 24
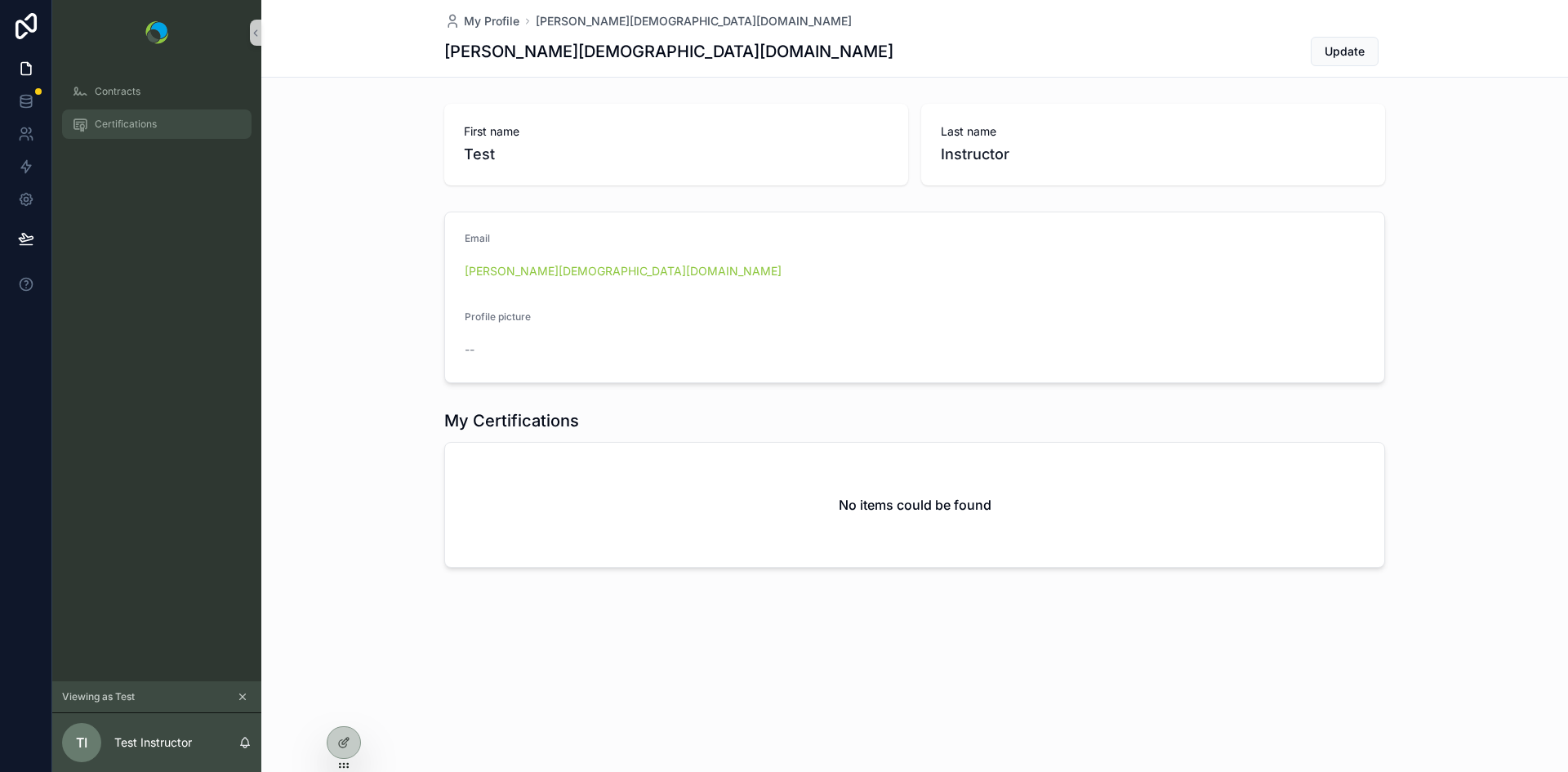
click at [136, 132] on div "Certifications" at bounding box center [157, 124] width 170 height 27
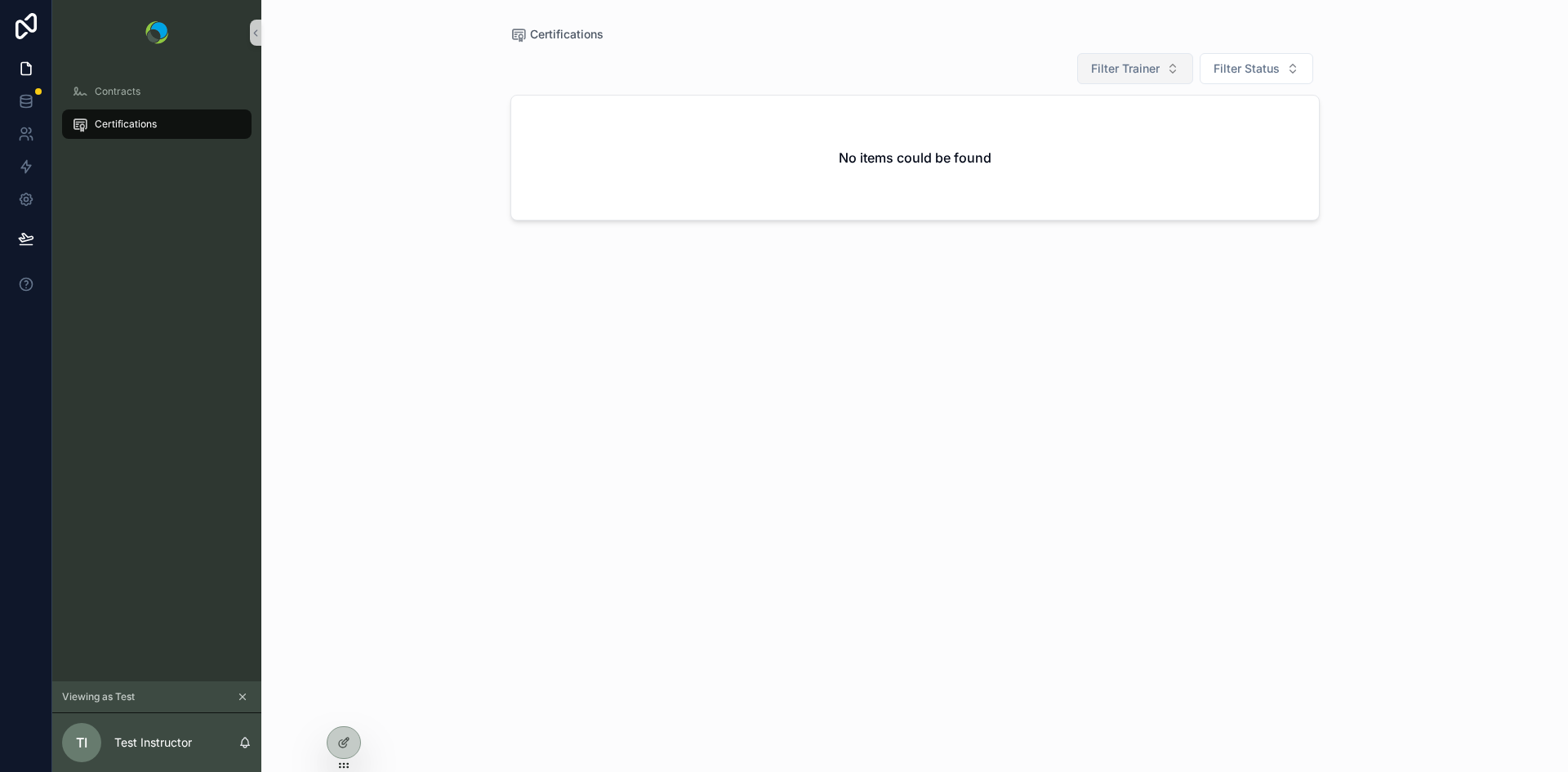
click at [1118, 66] on span "Filter Trainer" at bounding box center [1125, 68] width 68 height 16
click at [709, 519] on div "Filter Trainer Filter Status No items could be found" at bounding box center [915, 397] width 810 height 710
click at [240, 698] on icon "scrollable content" at bounding box center [242, 697] width 12 height 12
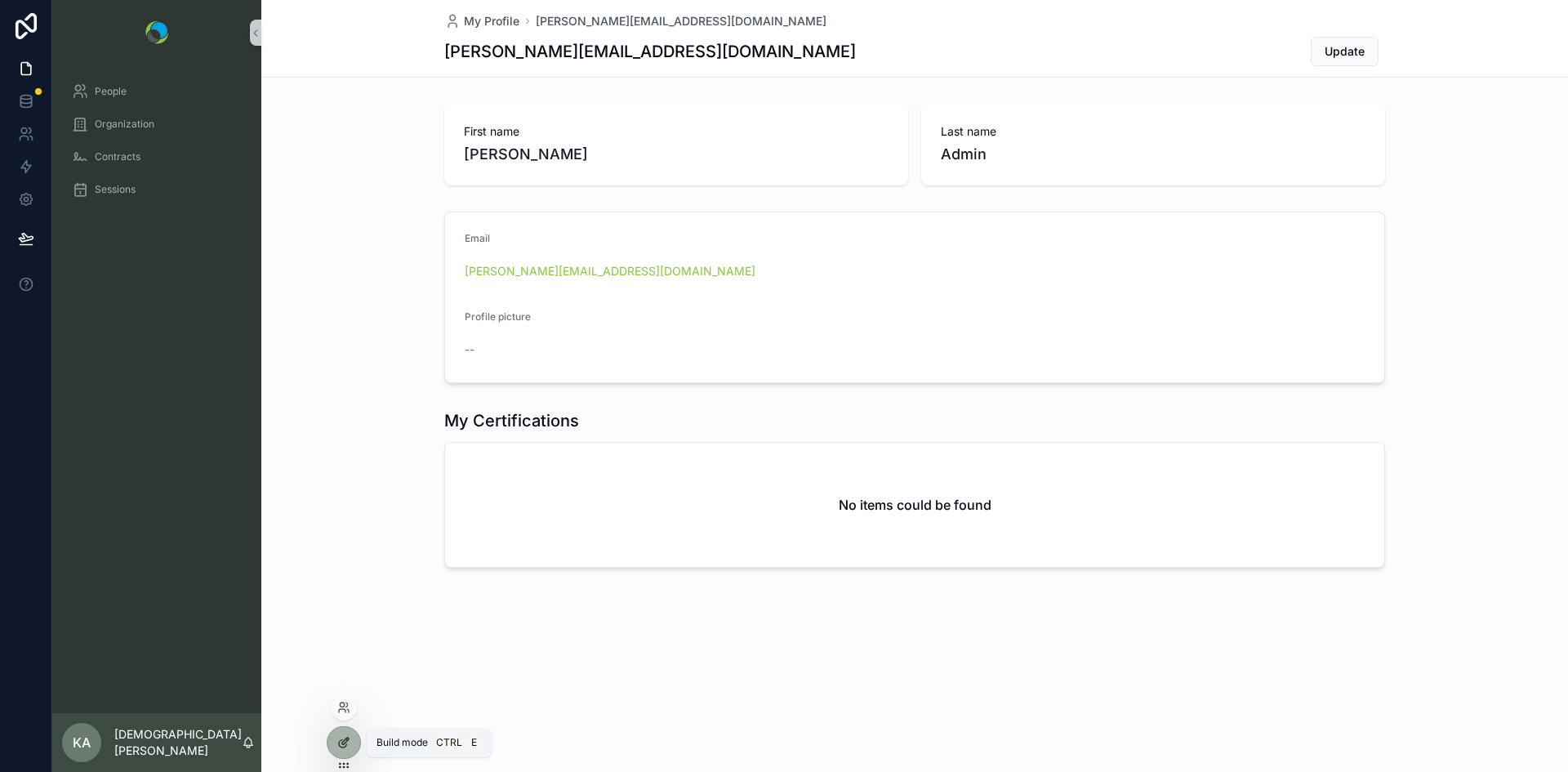
click at [333, 744] on div at bounding box center [344, 743] width 33 height 31
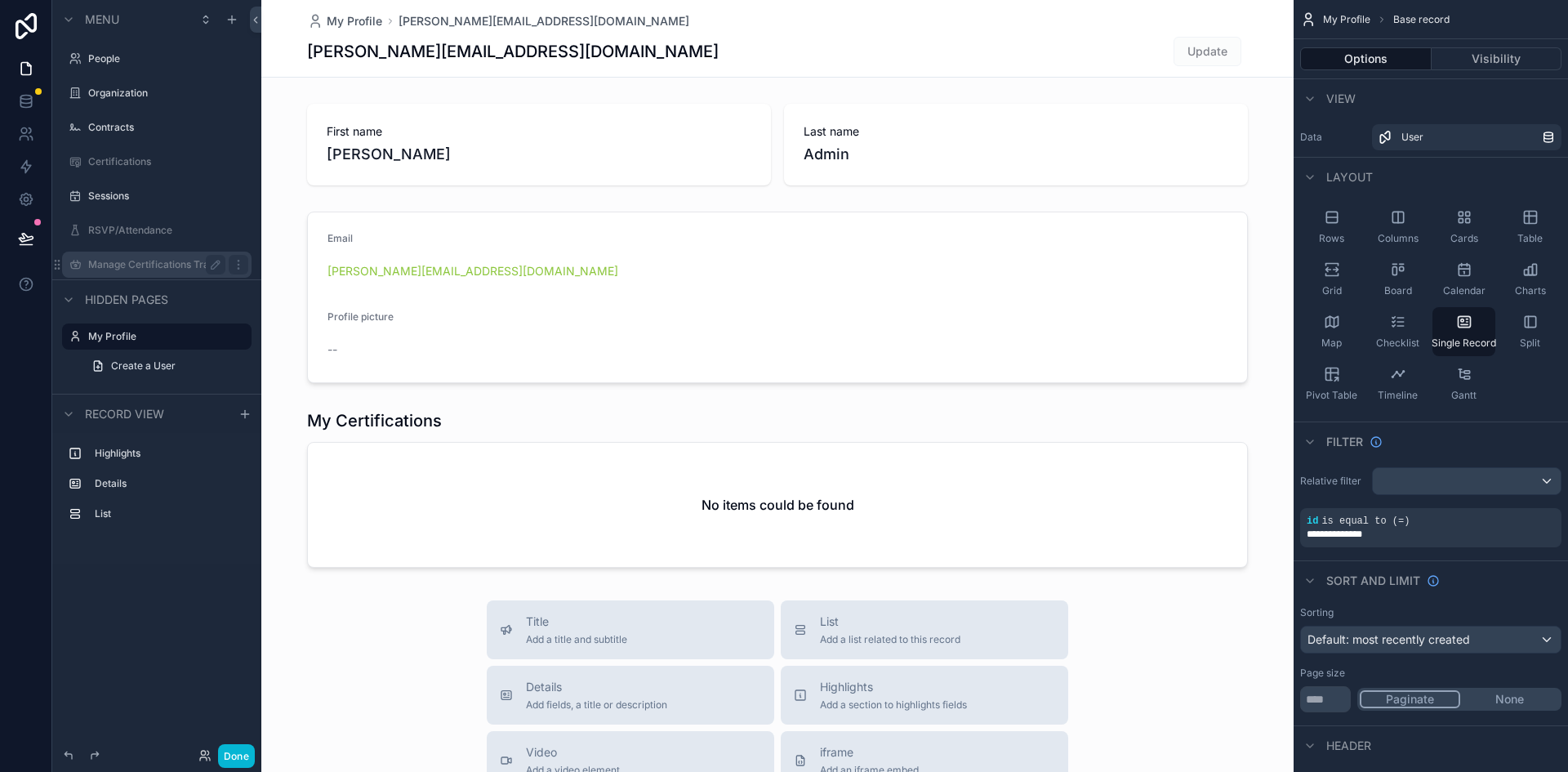
click at [164, 270] on label "Manage Certifications Trainer View" at bounding box center [157, 264] width 137 height 13
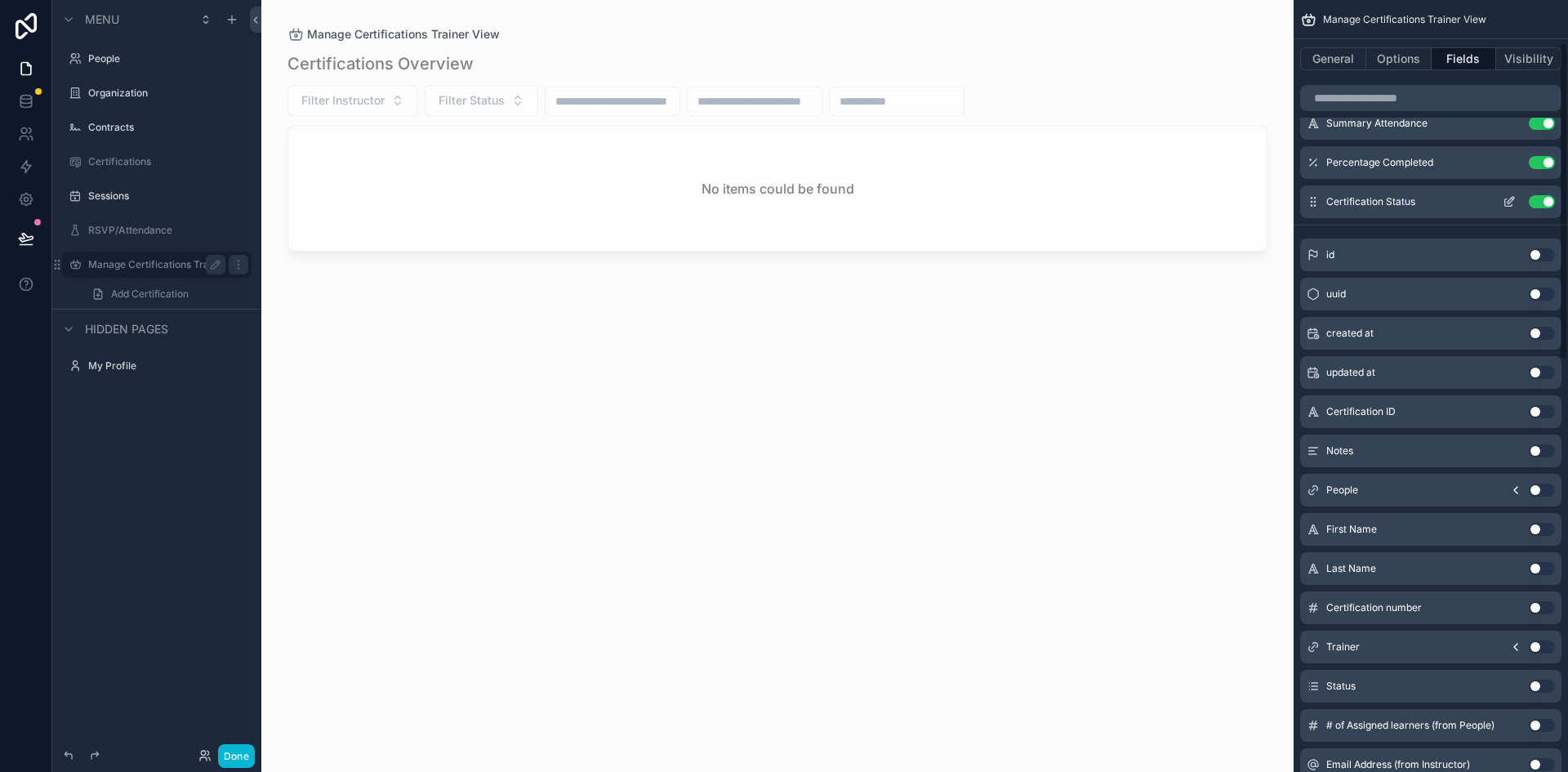
scroll to position [105, 0]
click at [1545, 686] on button "Use setting" at bounding box center [1542, 685] width 27 height 13
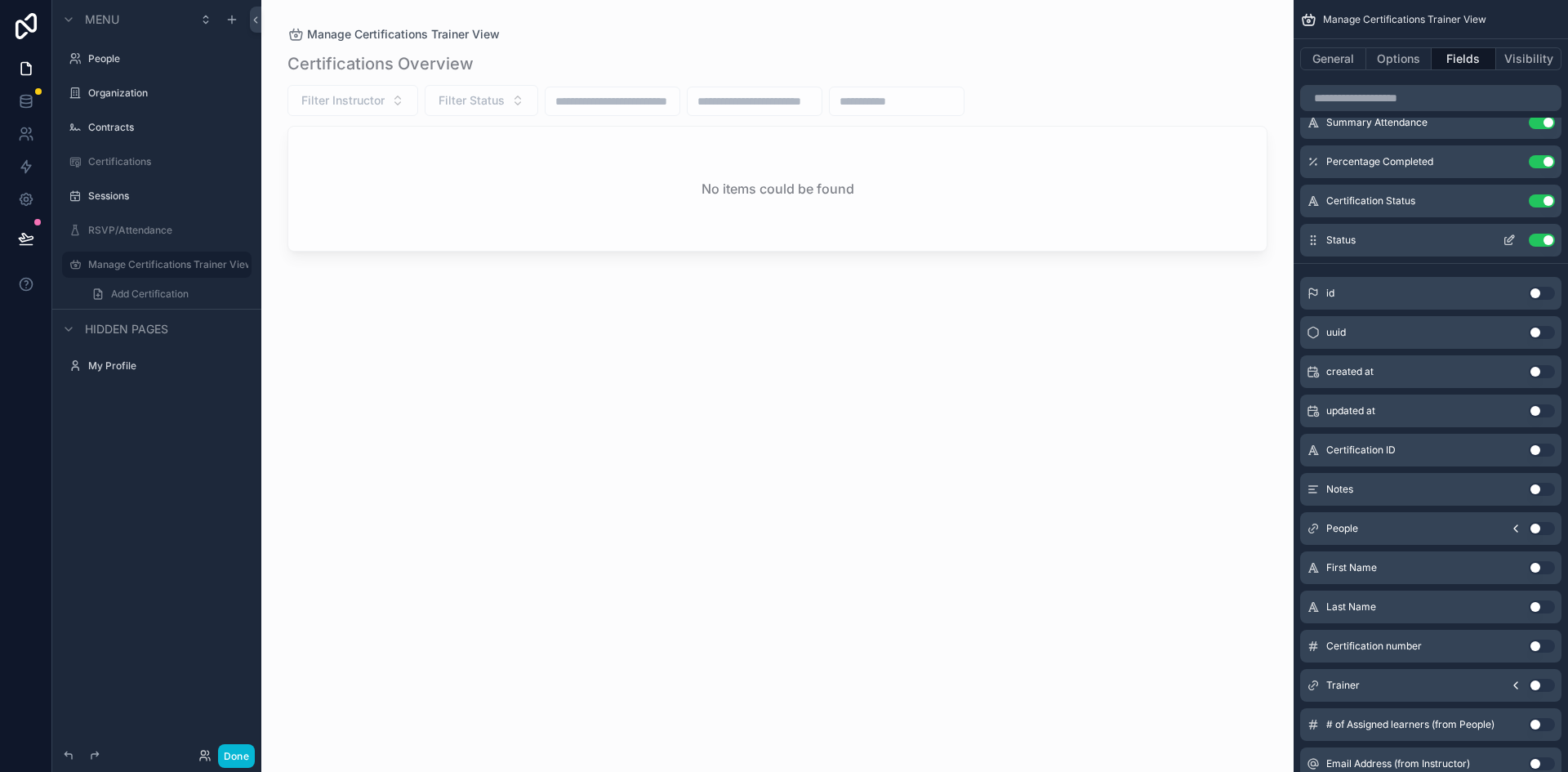
click at [1531, 238] on button "Use setting" at bounding box center [1542, 240] width 27 height 13
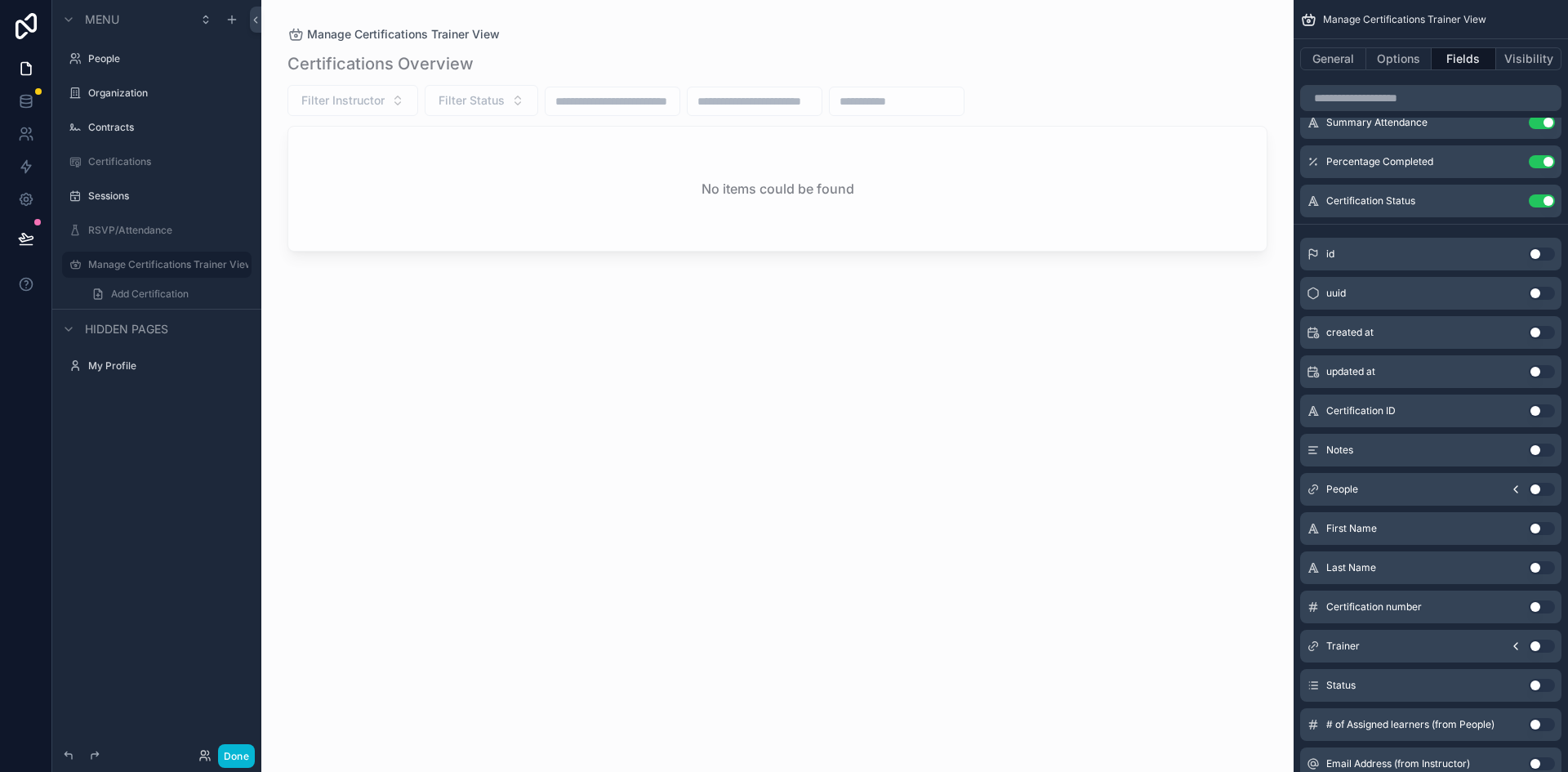
click at [1075, 449] on div "scrollable content" at bounding box center [777, 376] width 1032 height 753
click at [1520, 54] on button "Visibility" at bounding box center [1529, 58] width 66 height 23
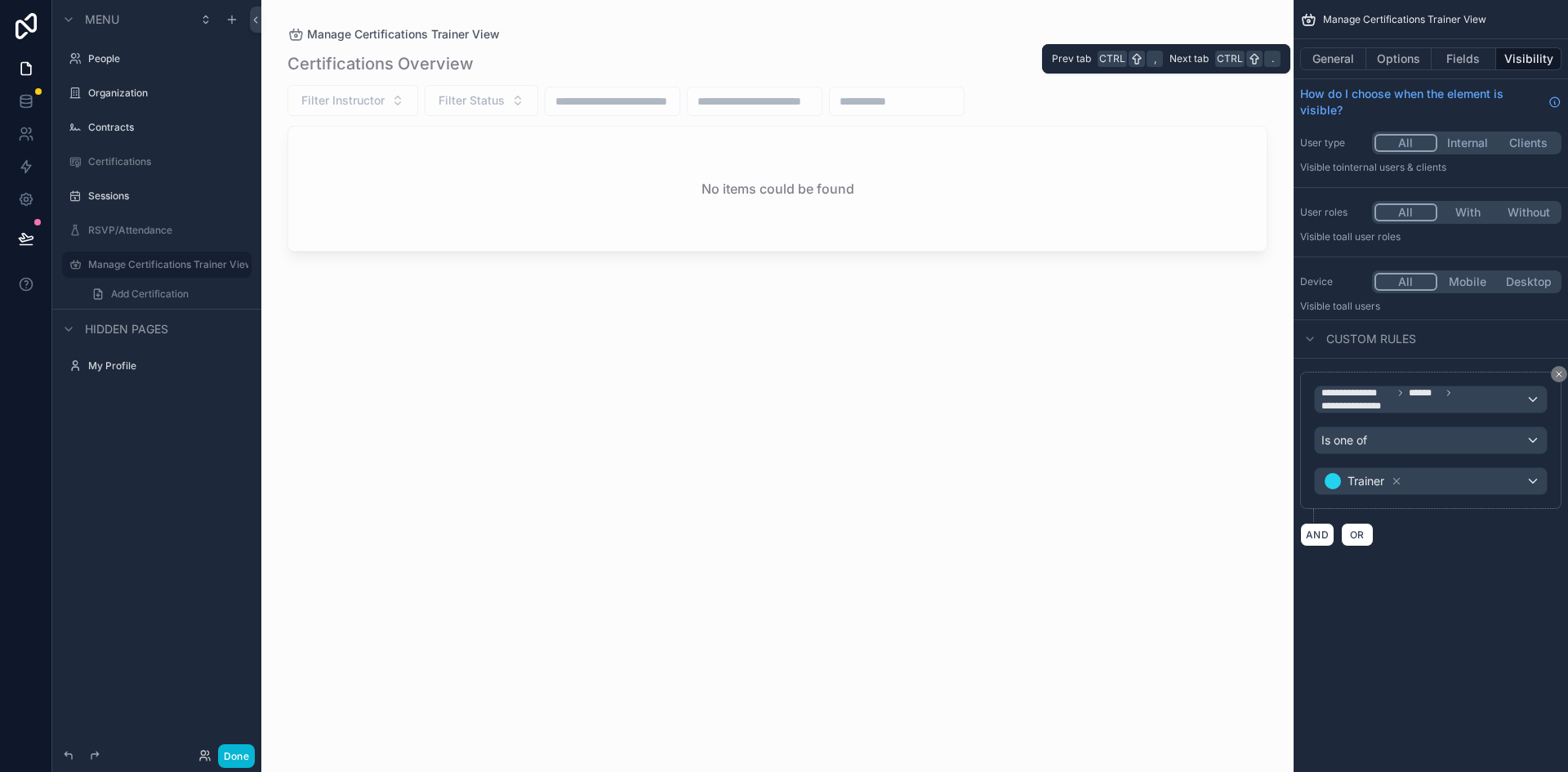
scroll to position [0, 0]
click at [1465, 54] on button "Fields" at bounding box center [1464, 58] width 66 height 23
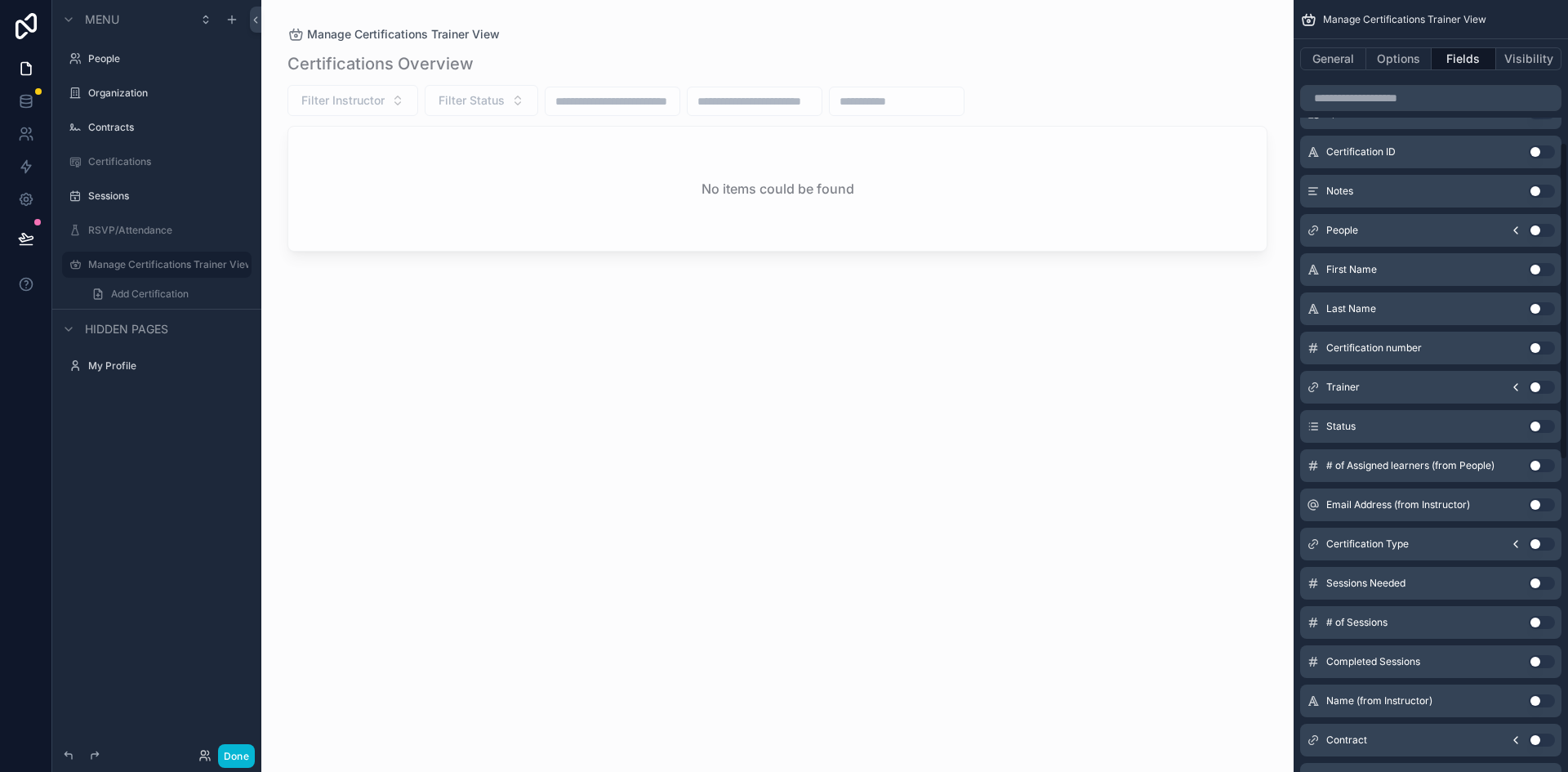
scroll to position [322, 0]
click at [1347, 58] on button "General" at bounding box center [1333, 58] width 66 height 23
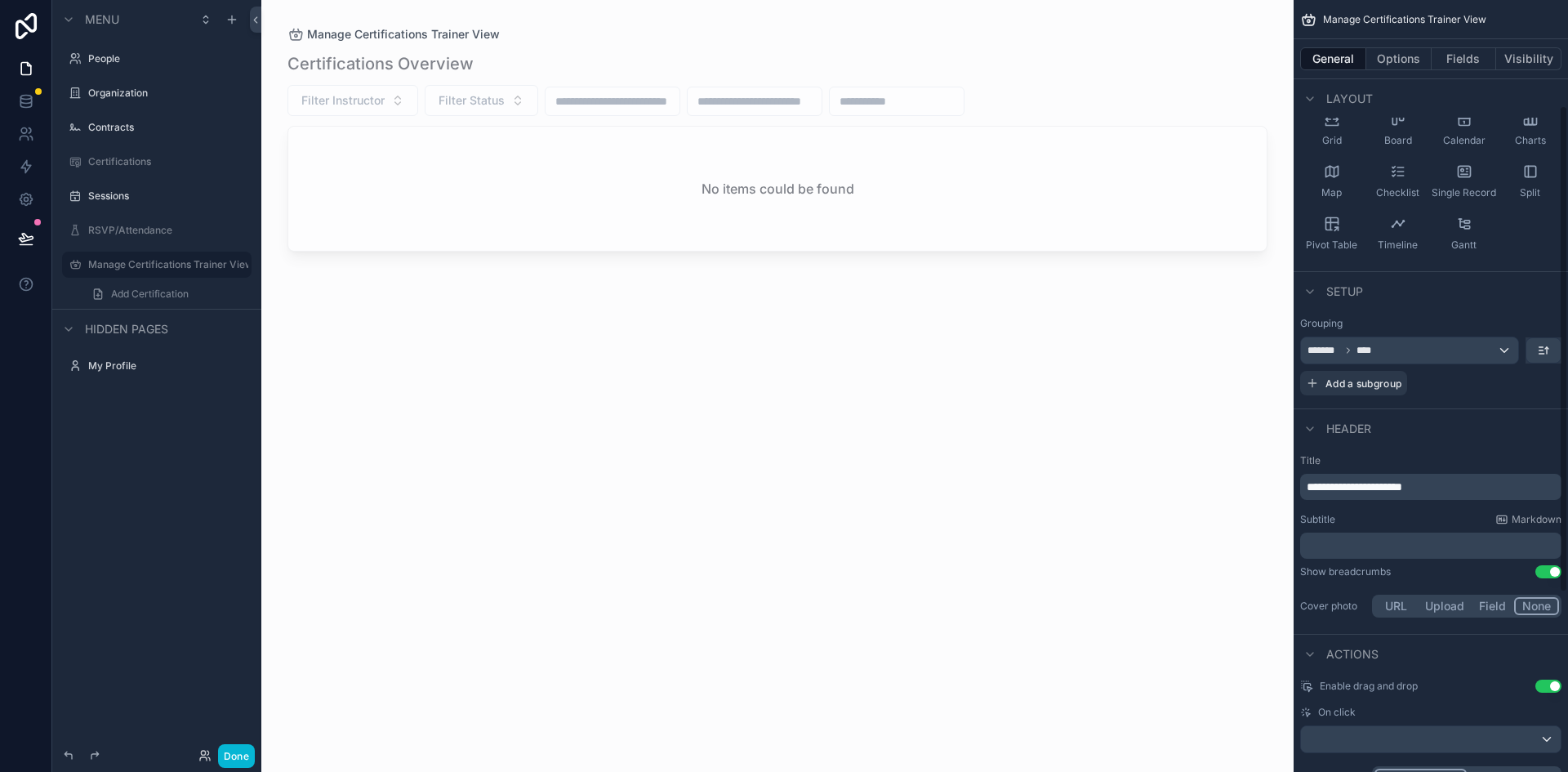
scroll to position [155, 0]
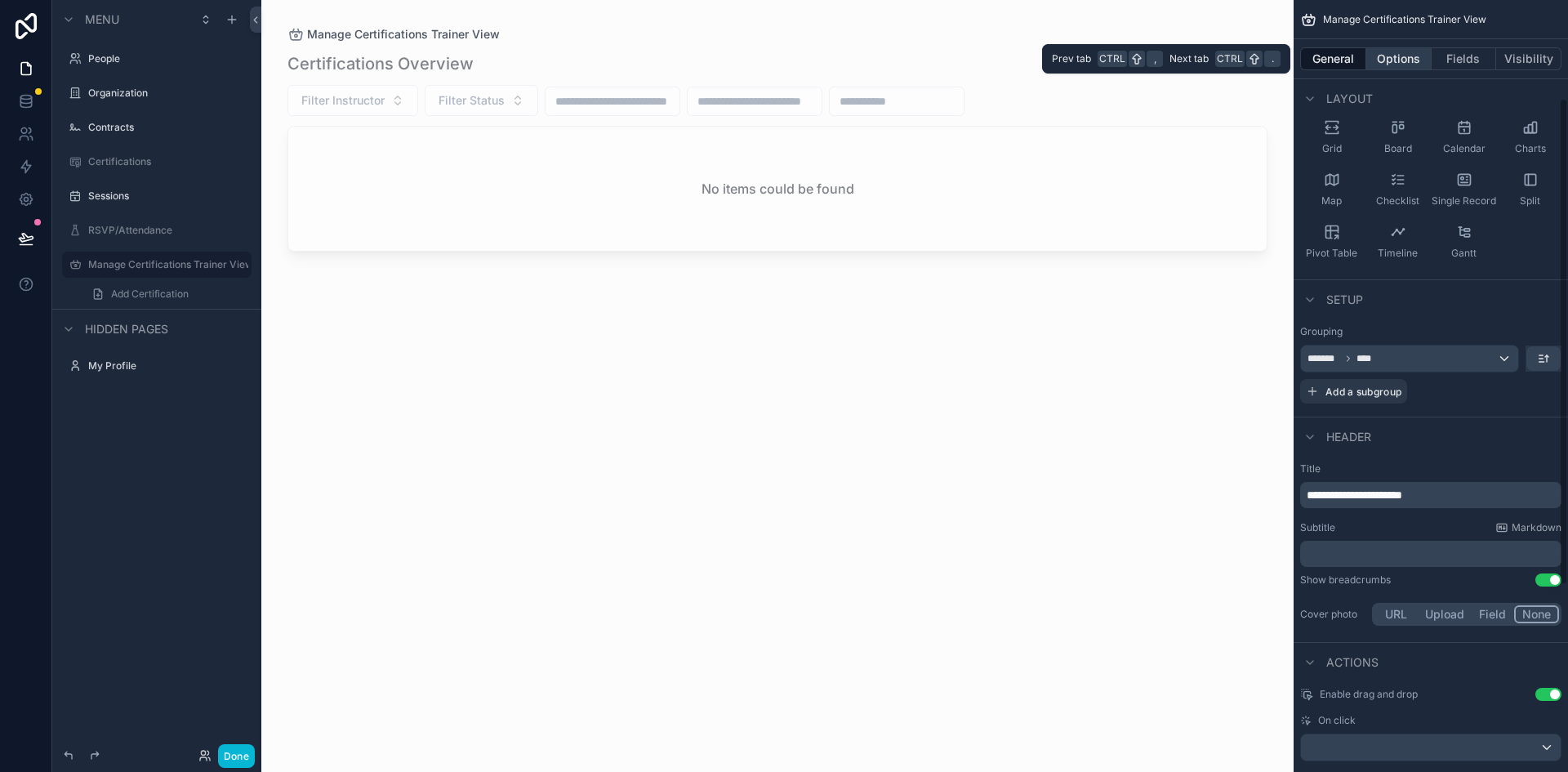
click at [1408, 58] on button "Options" at bounding box center [1399, 58] width 66 height 23
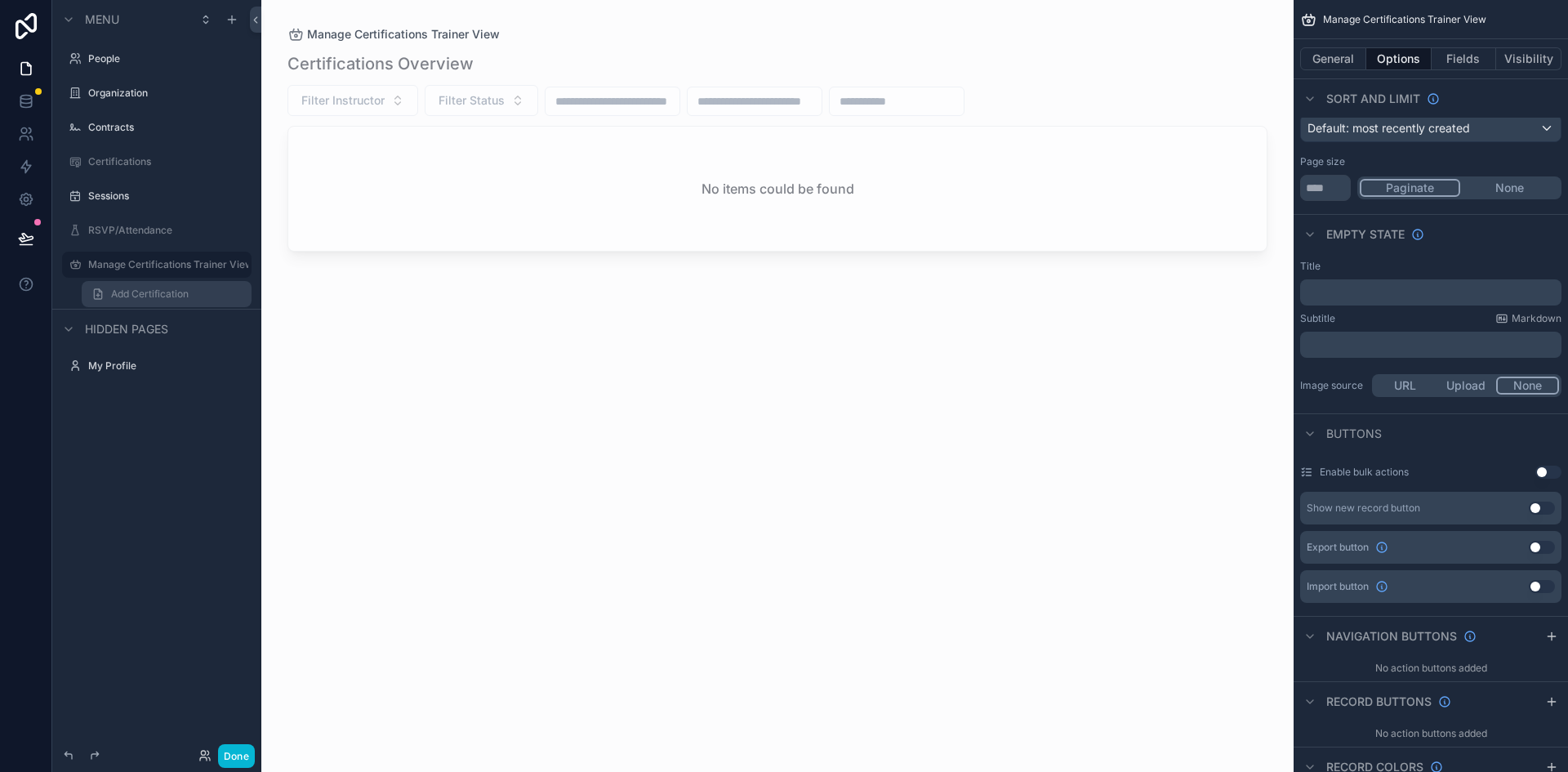
click at [138, 292] on span "Add Certification" at bounding box center [150, 294] width 78 height 13
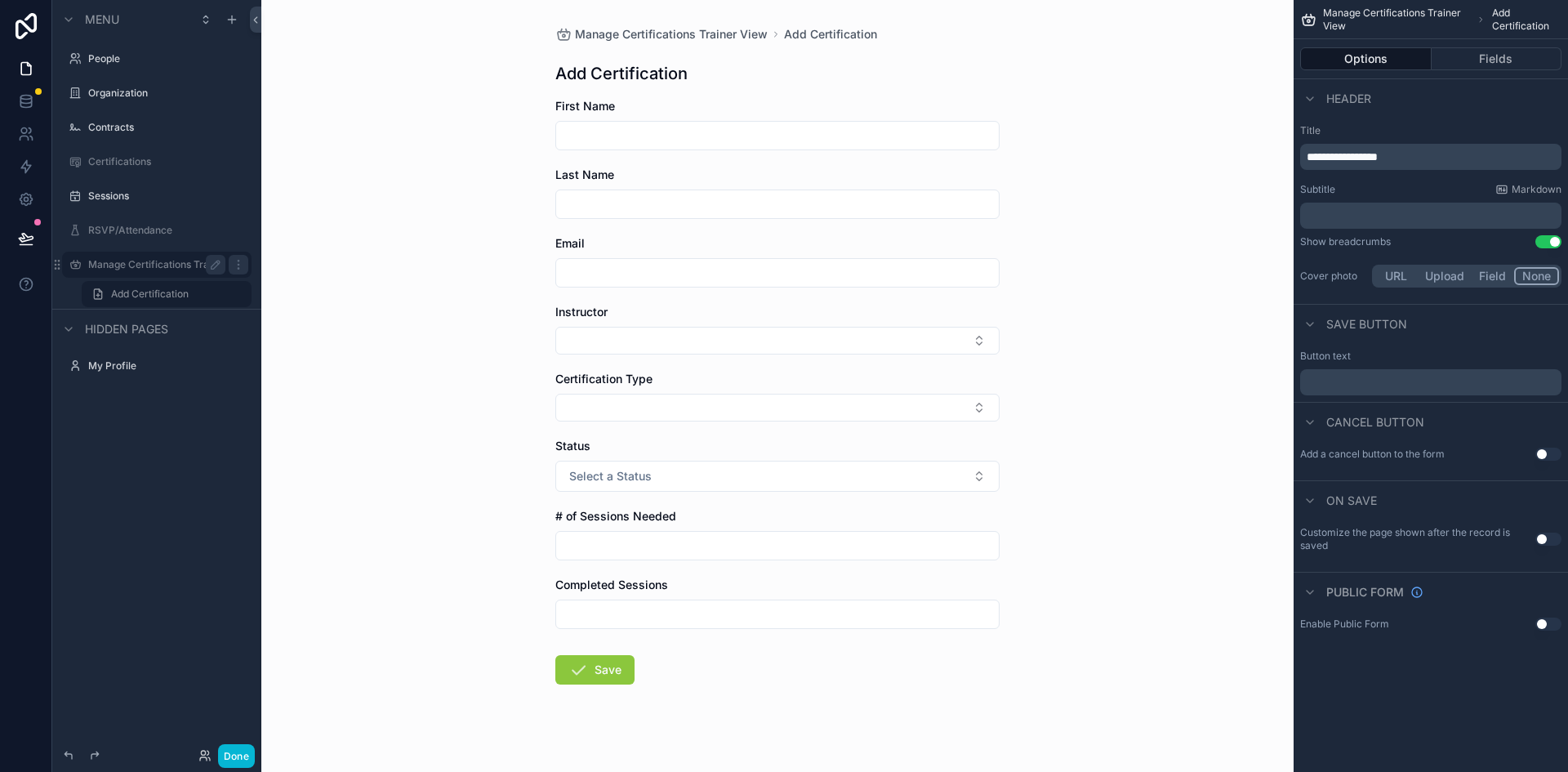
click at [127, 264] on label "Manage Certifications Trainer View" at bounding box center [157, 264] width 137 height 13
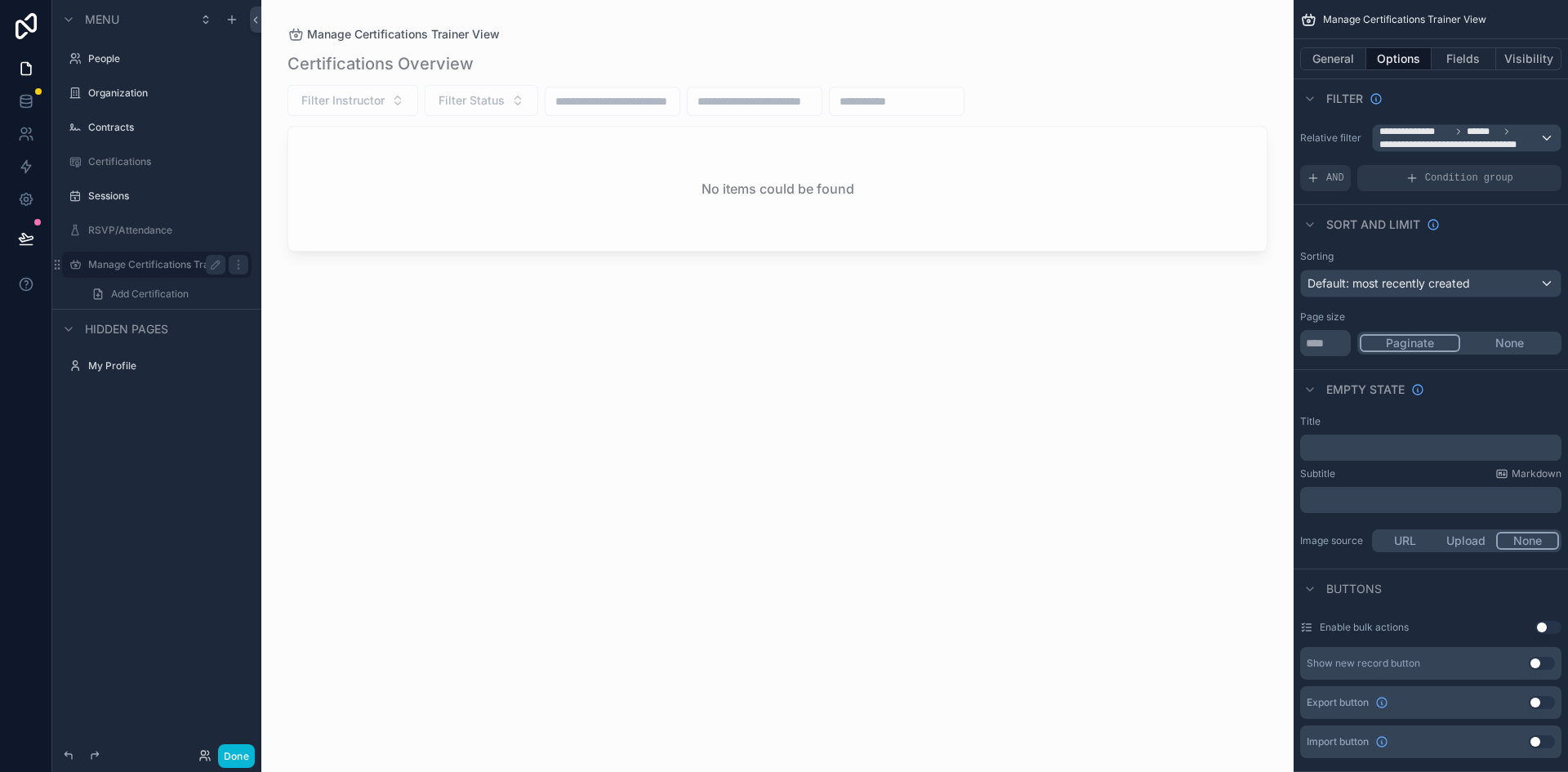
click at [131, 267] on label "Manage Certifications Trainer View" at bounding box center [157, 264] width 137 height 13
click at [19, 242] on icon at bounding box center [26, 238] width 16 height 16
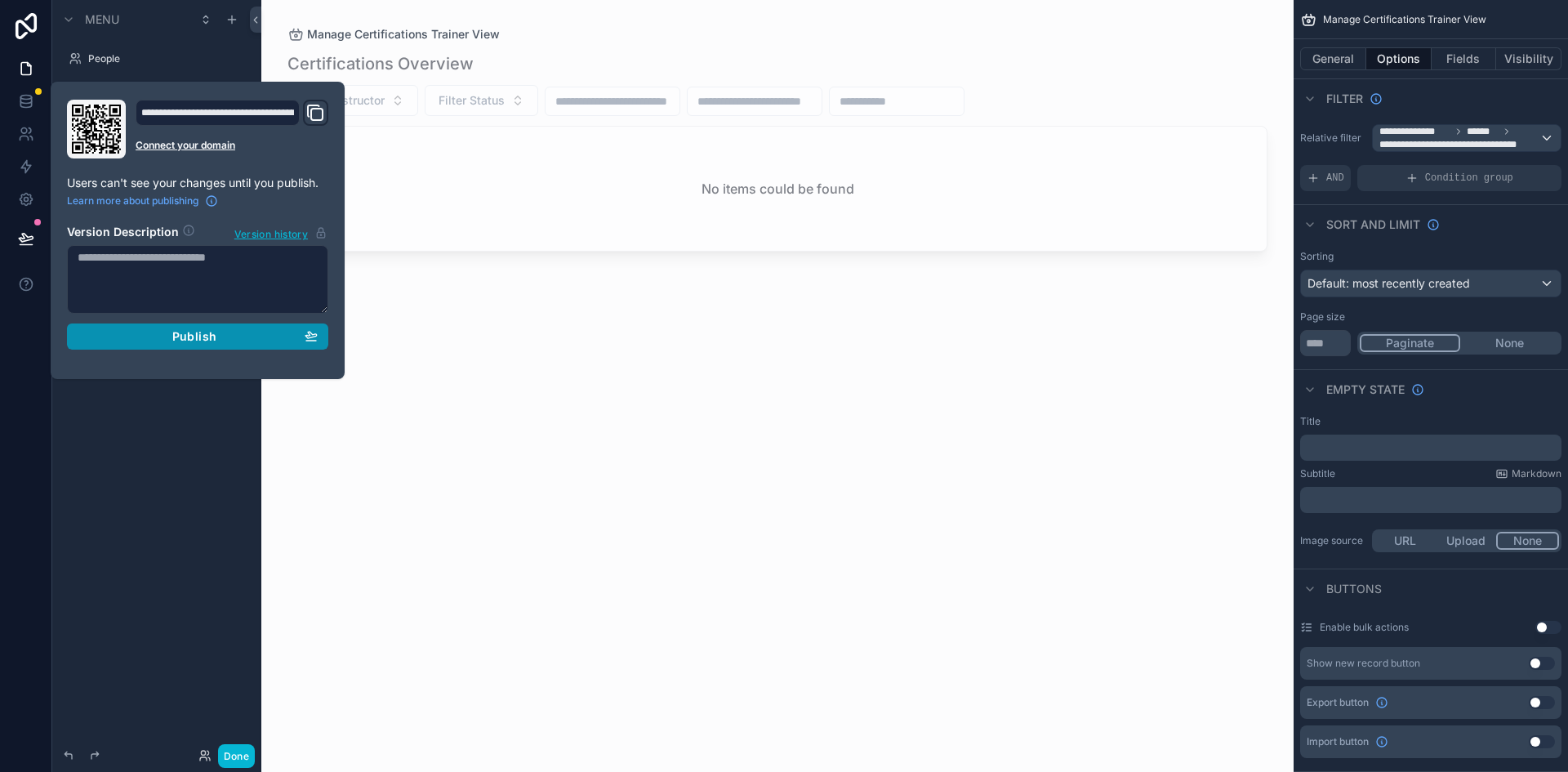
click at [185, 337] on span "Publish" at bounding box center [195, 337] width 44 height 15
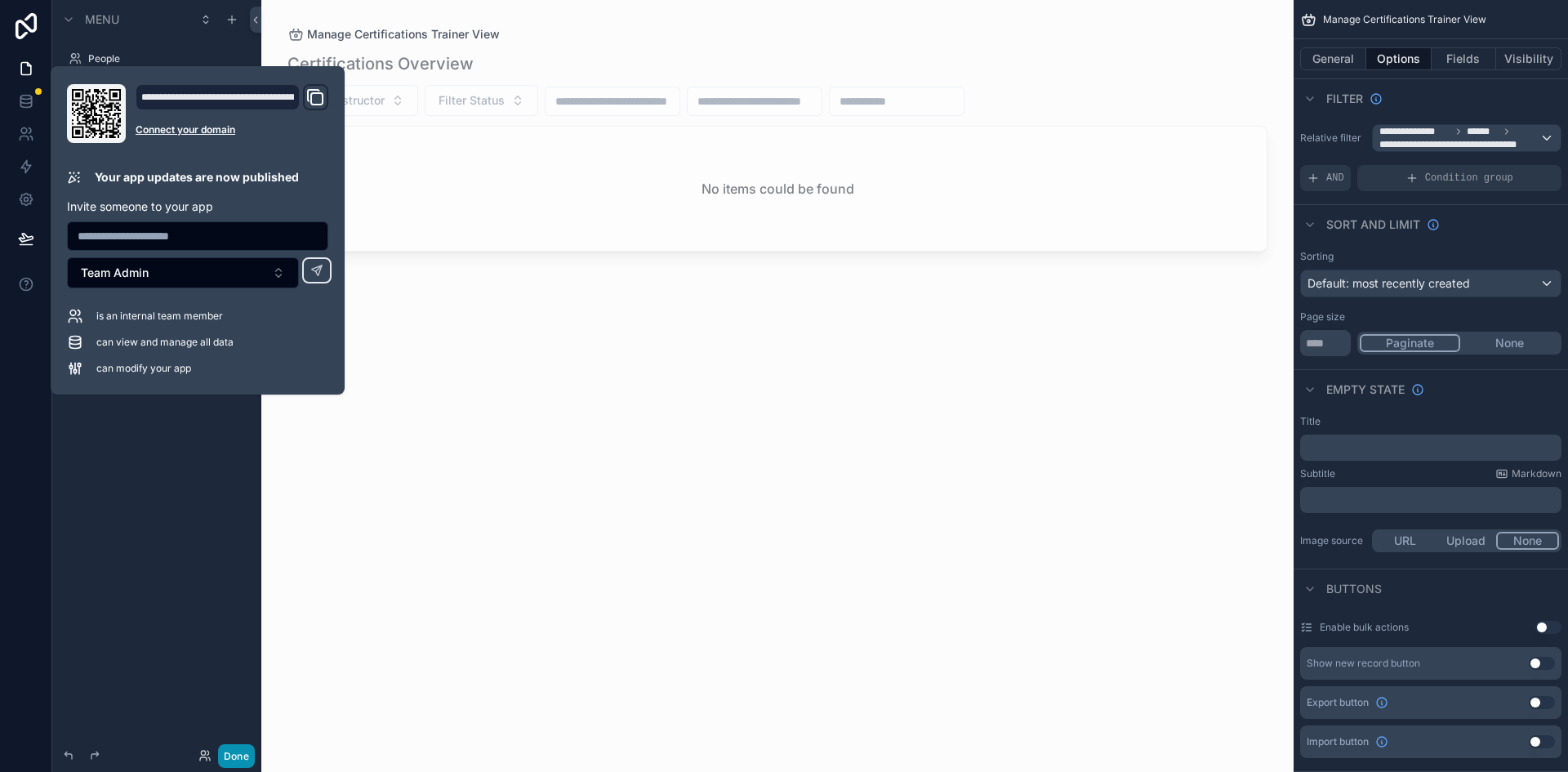
click at [241, 751] on button "Done" at bounding box center [236, 756] width 36 height 24
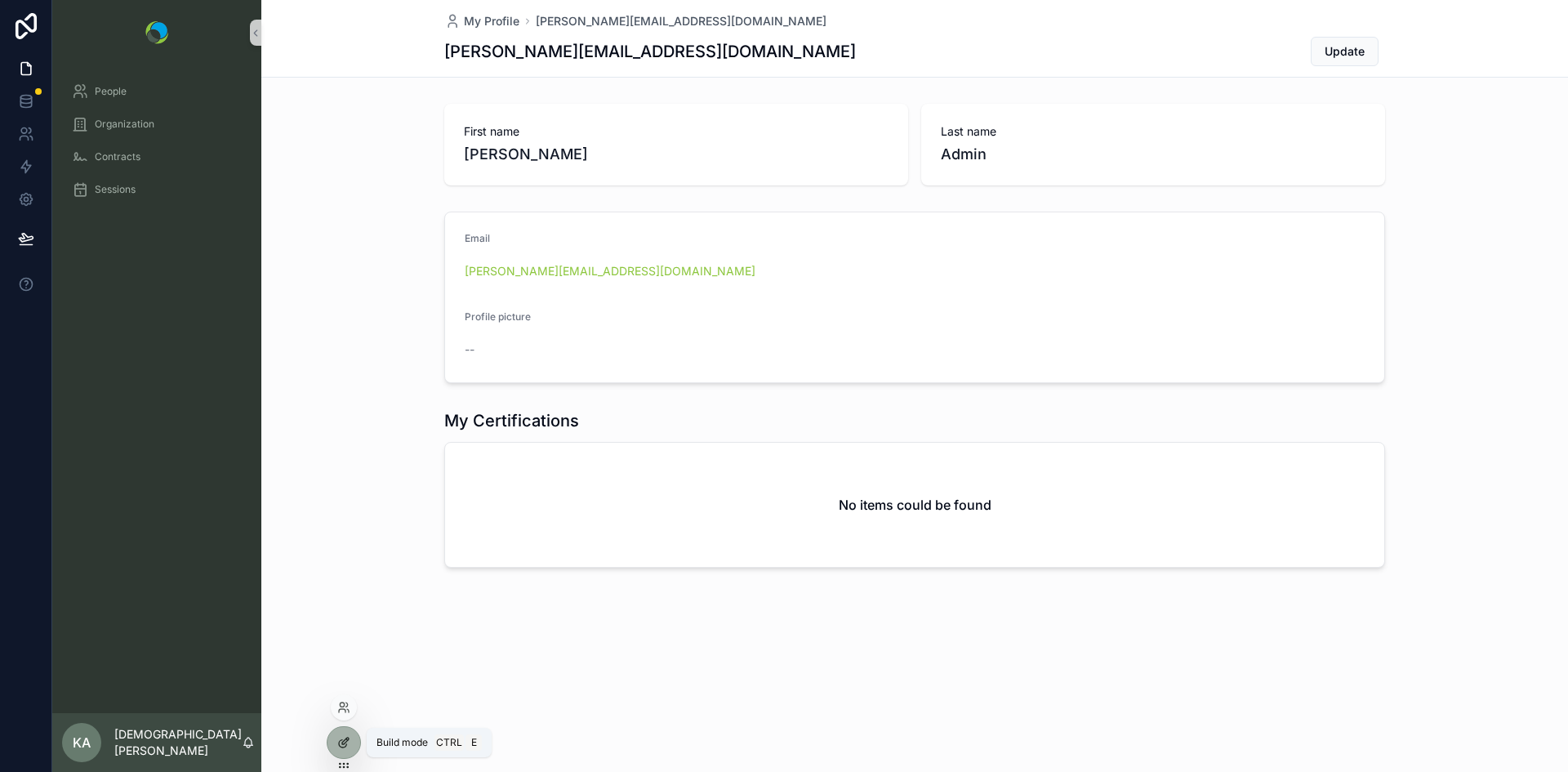
click at [337, 744] on div at bounding box center [344, 743] width 33 height 31
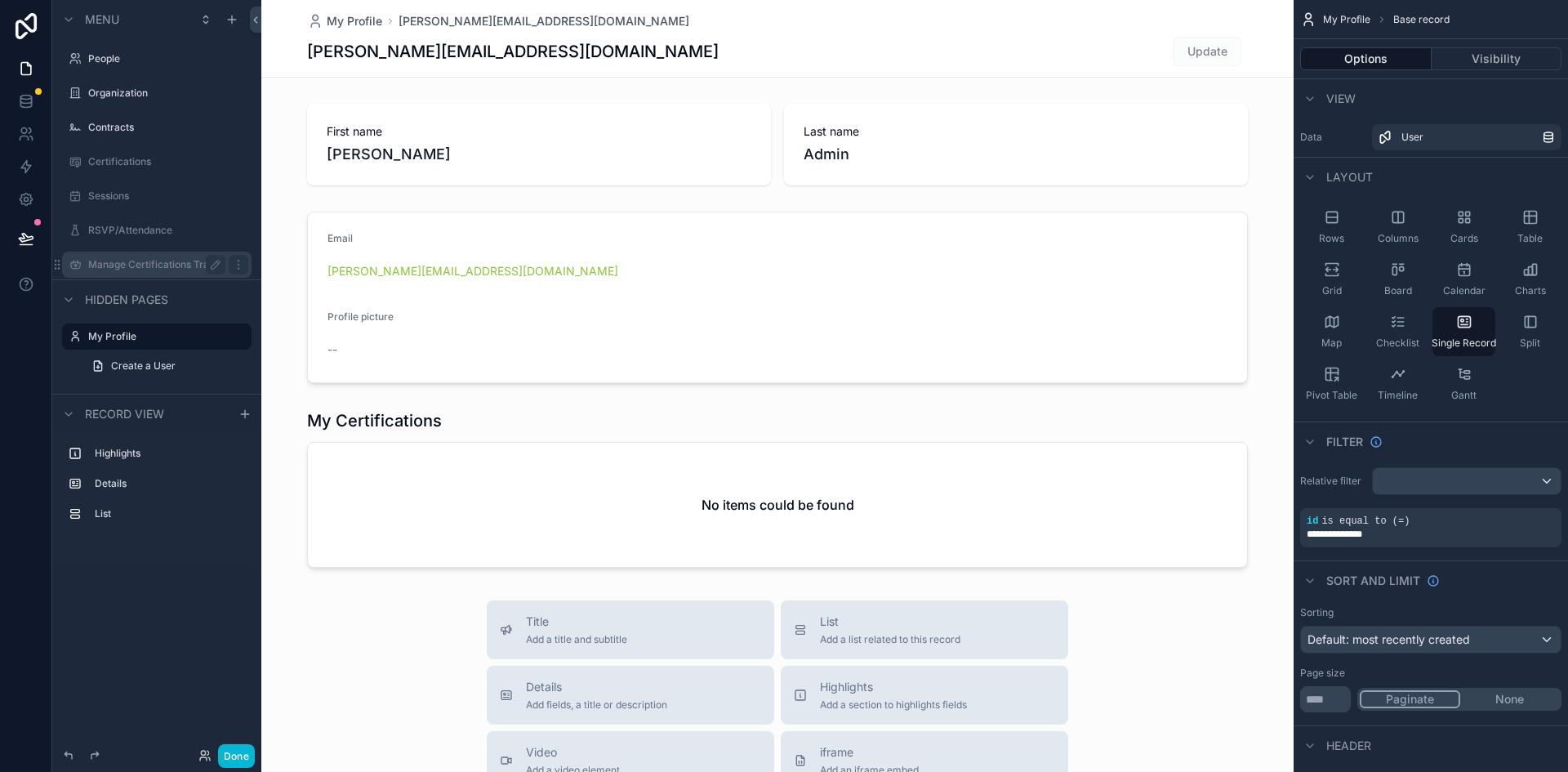
click at [124, 265] on label "Manage Certifications Trainer View" at bounding box center [157, 264] width 137 height 13
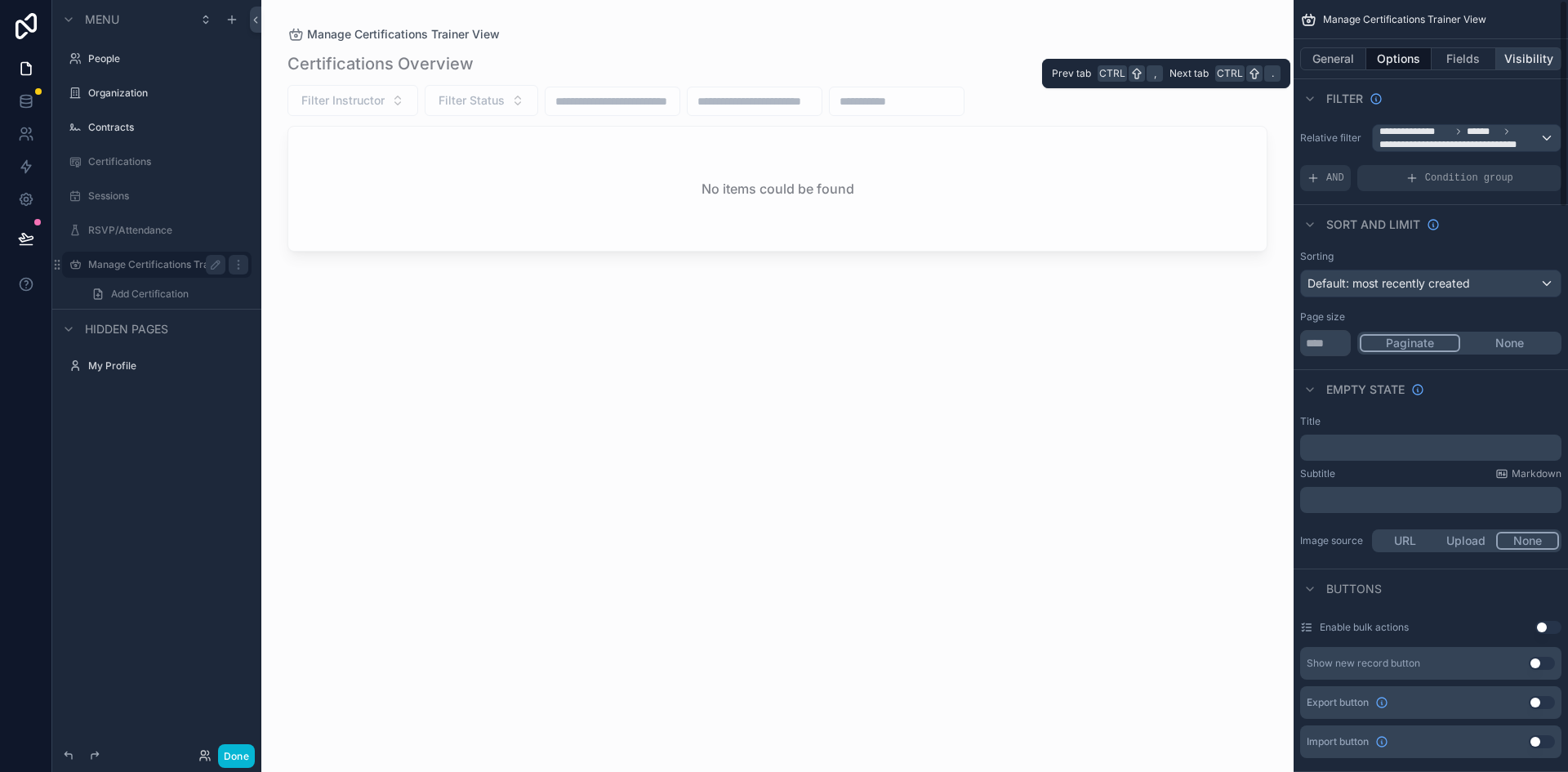
click at [1543, 58] on button "Visibility" at bounding box center [1529, 58] width 66 height 23
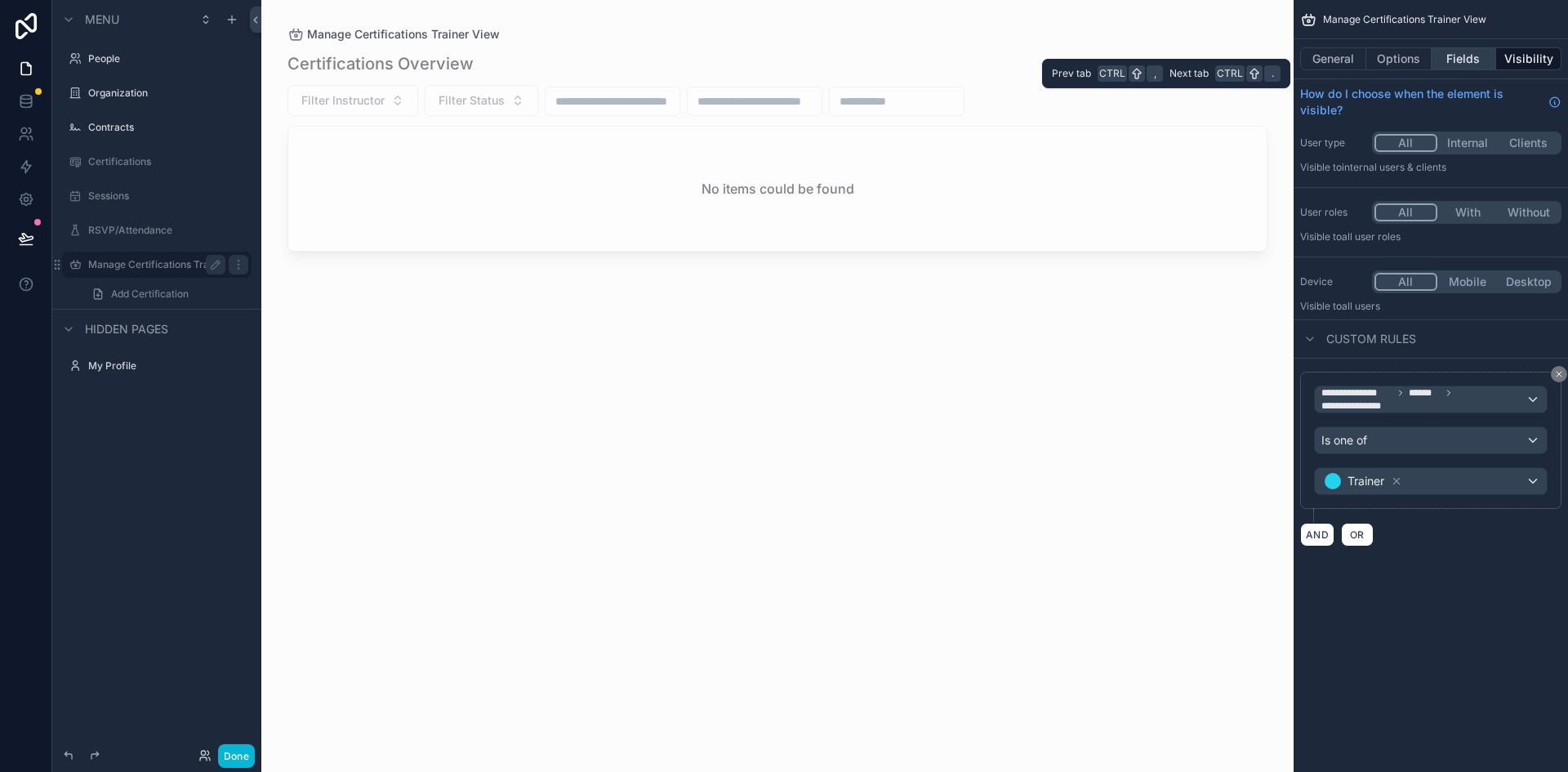
click at [1463, 58] on button "Fields" at bounding box center [1464, 58] width 66 height 23
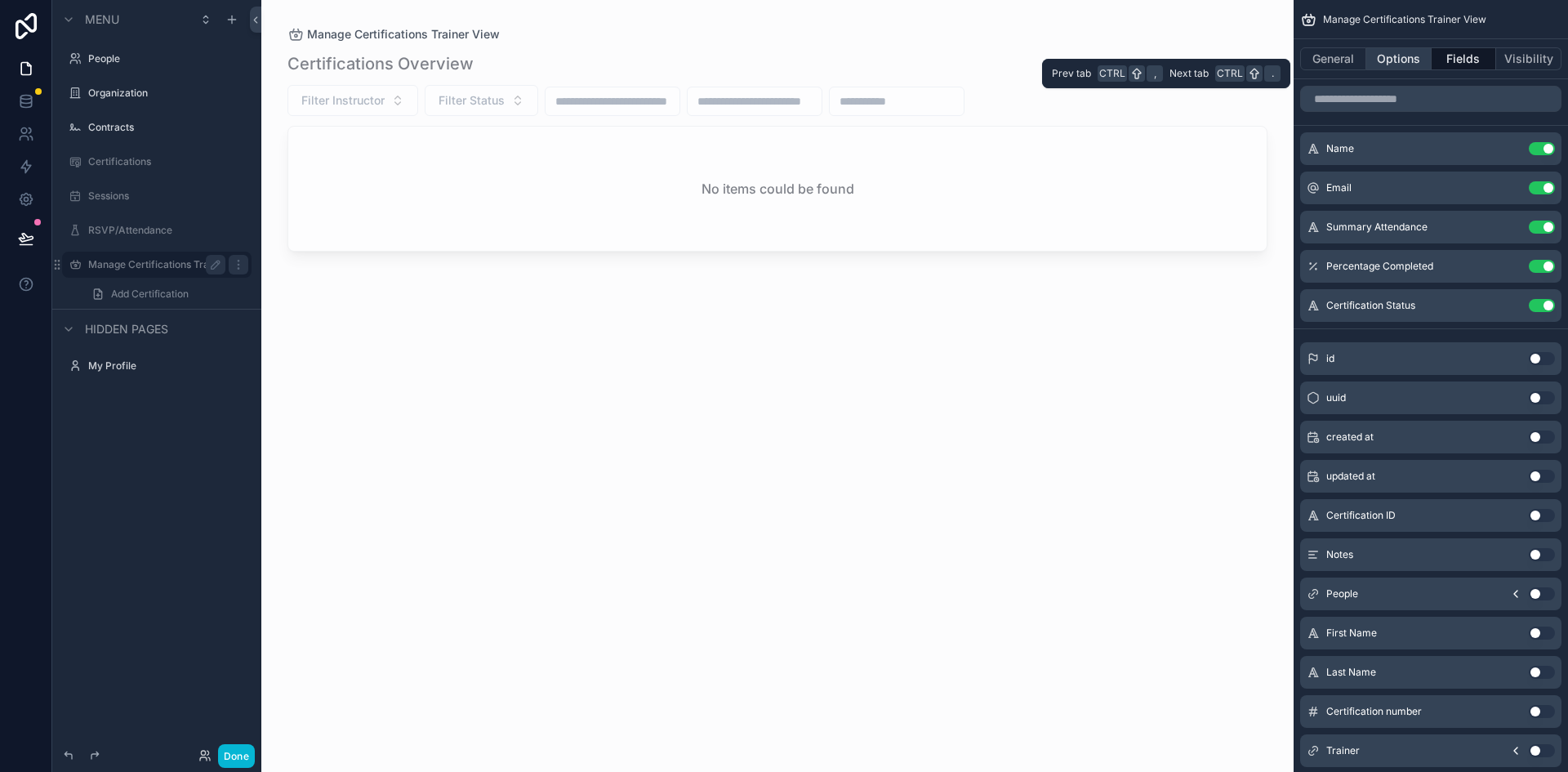
click at [1411, 61] on button "Options" at bounding box center [1399, 58] width 66 height 23
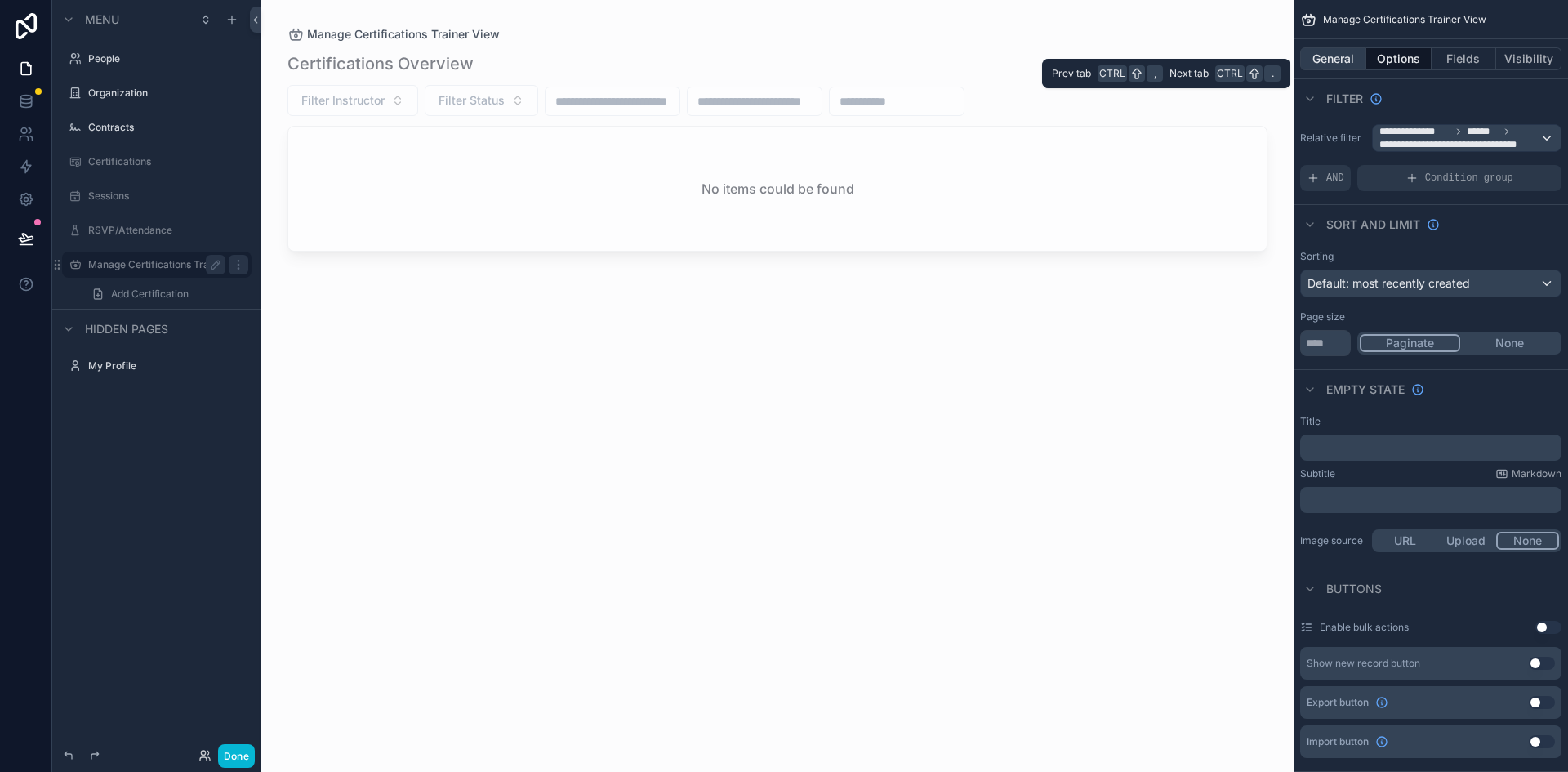
click at [1342, 59] on button "General" at bounding box center [1333, 58] width 66 height 23
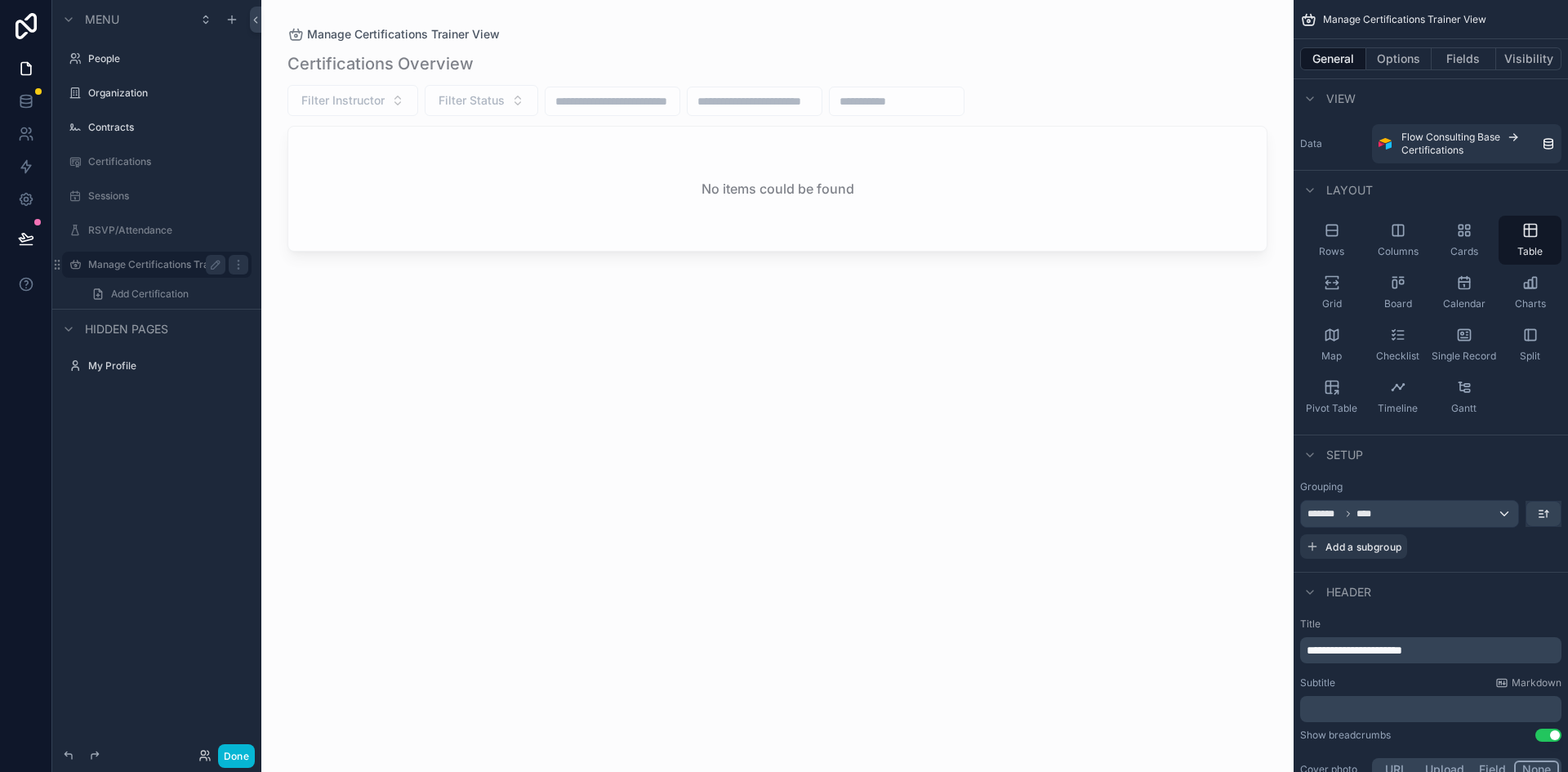
click at [174, 269] on label "Manage Certifications Trainer View" at bounding box center [157, 264] width 137 height 13
click at [121, 155] on div "Certifications" at bounding box center [157, 161] width 137 height 19
click at [103, 160] on label "Certifications" at bounding box center [154, 161] width 131 height 13
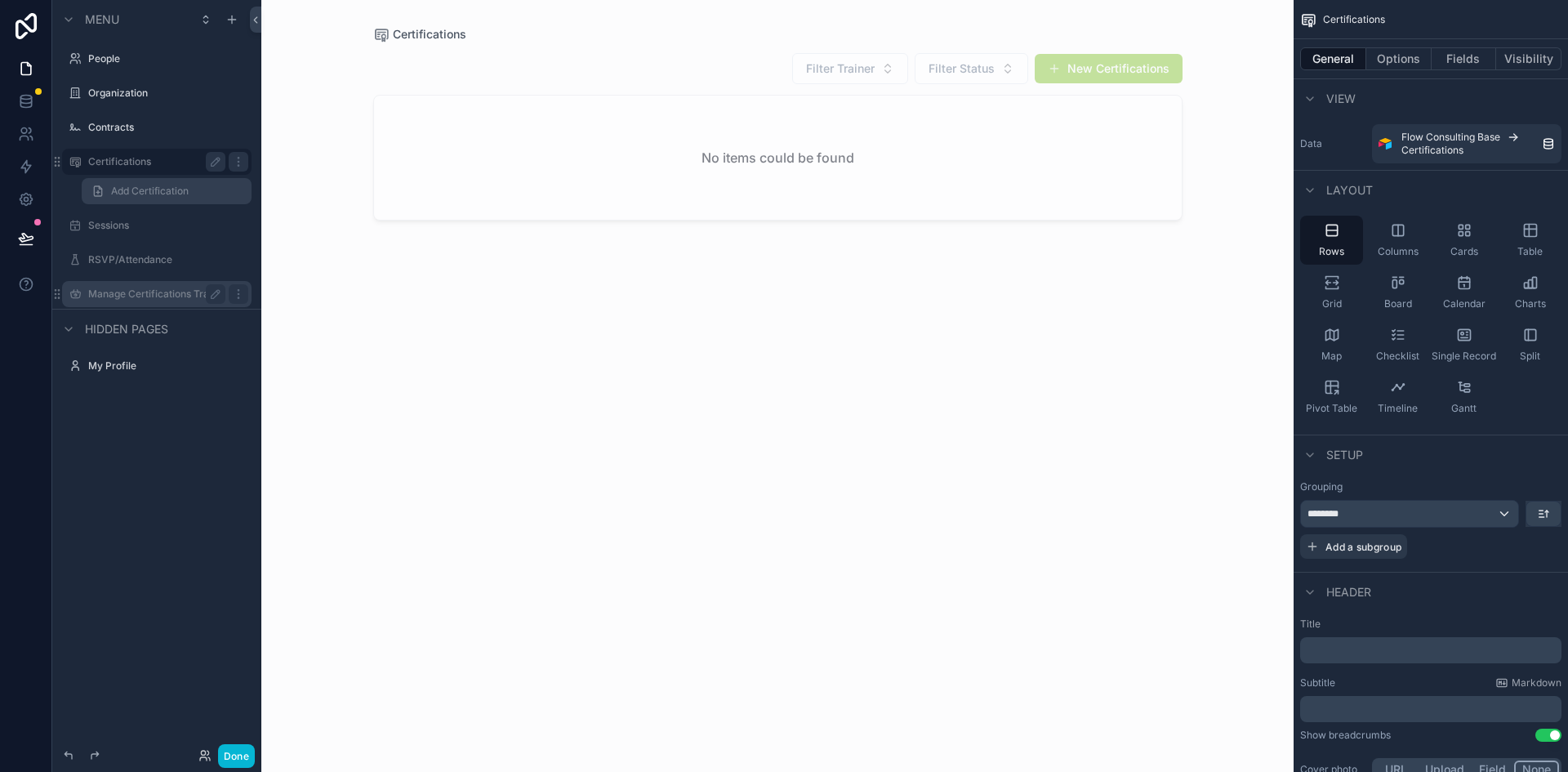
click at [121, 191] on span "Add Certification" at bounding box center [150, 191] width 78 height 13
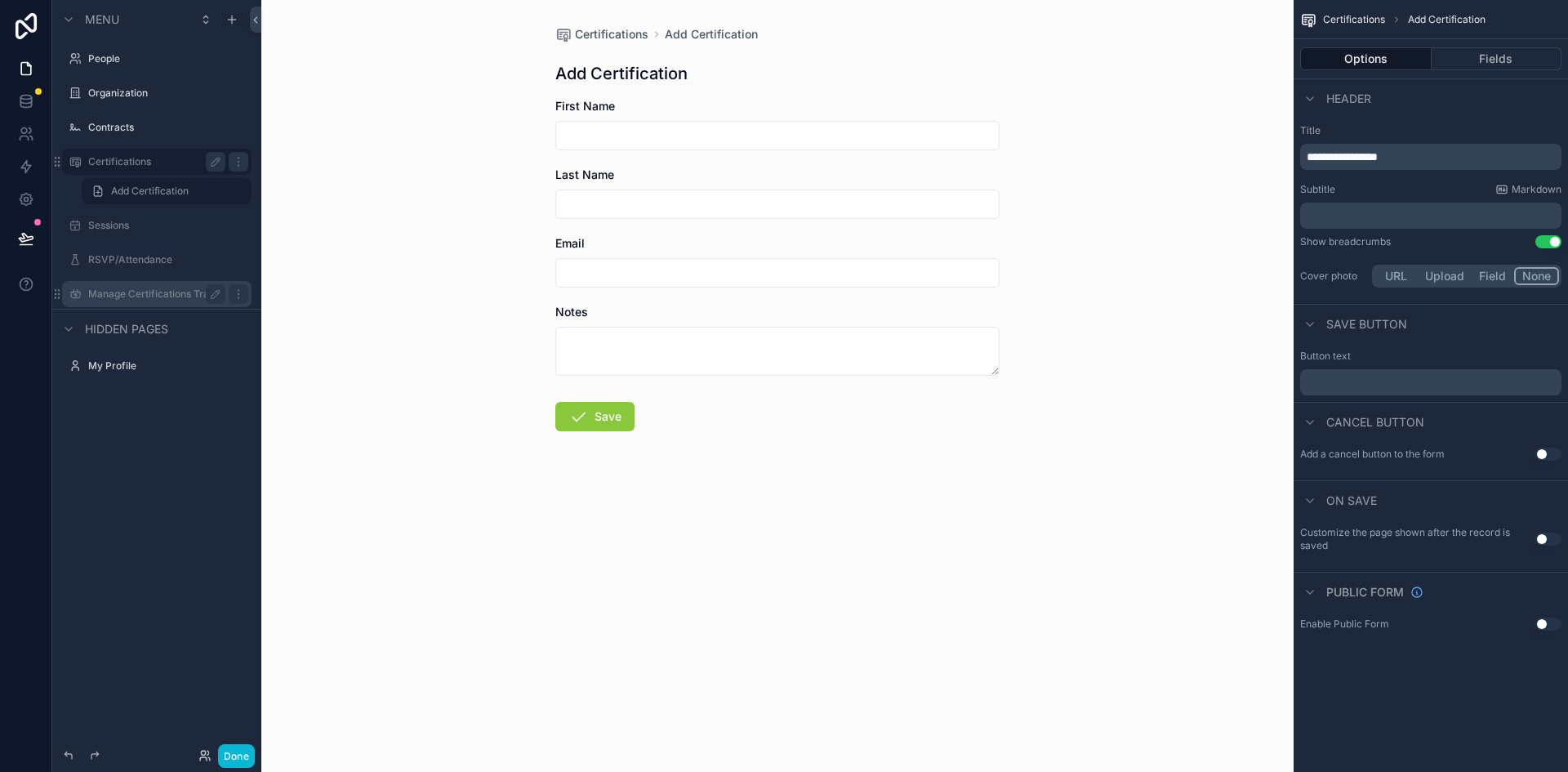
click at [114, 164] on label "Certifications" at bounding box center [154, 161] width 131 height 13
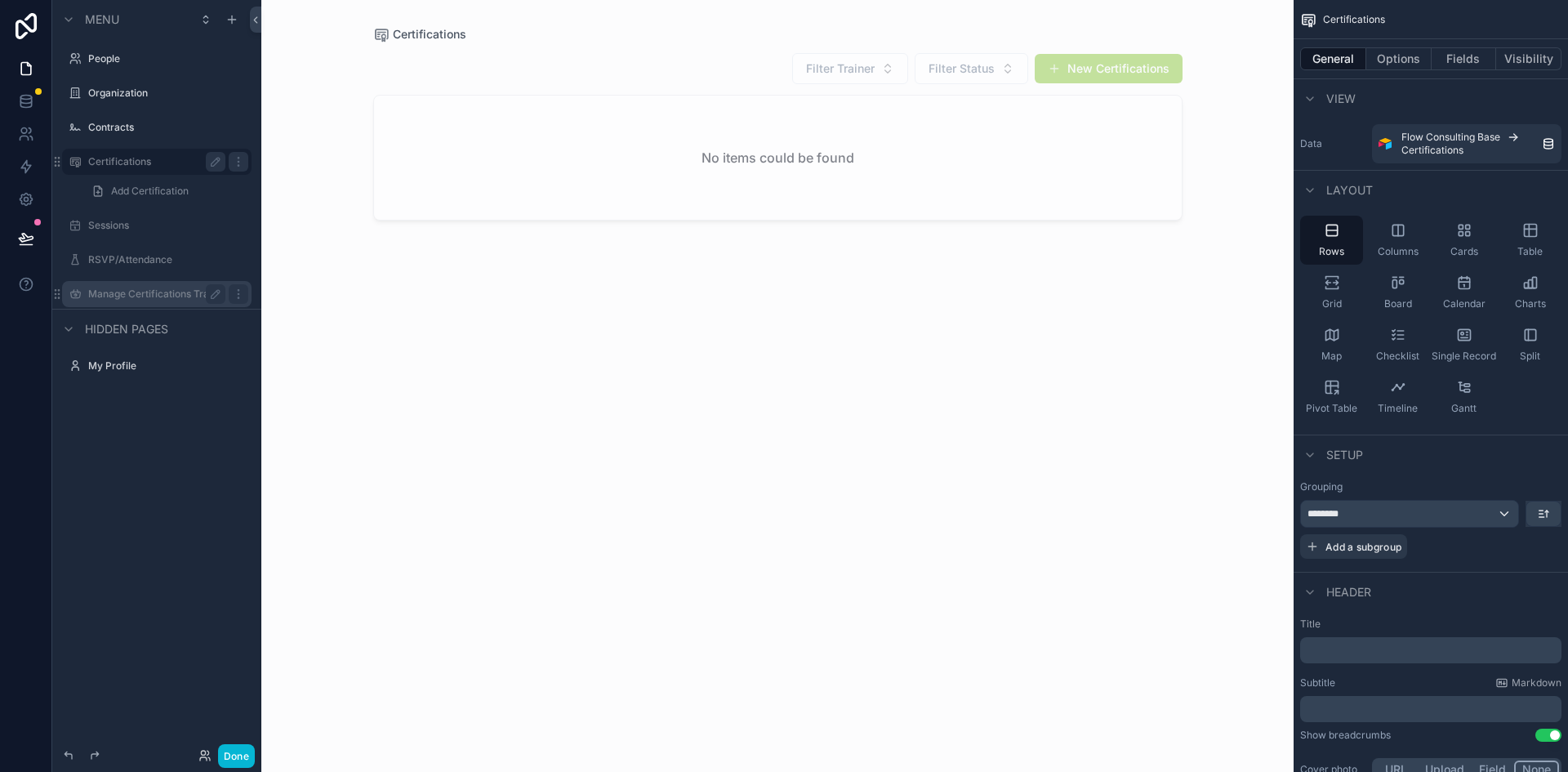
click at [114, 300] on label "Manage Certifications Trainer View" at bounding box center [157, 294] width 137 height 13
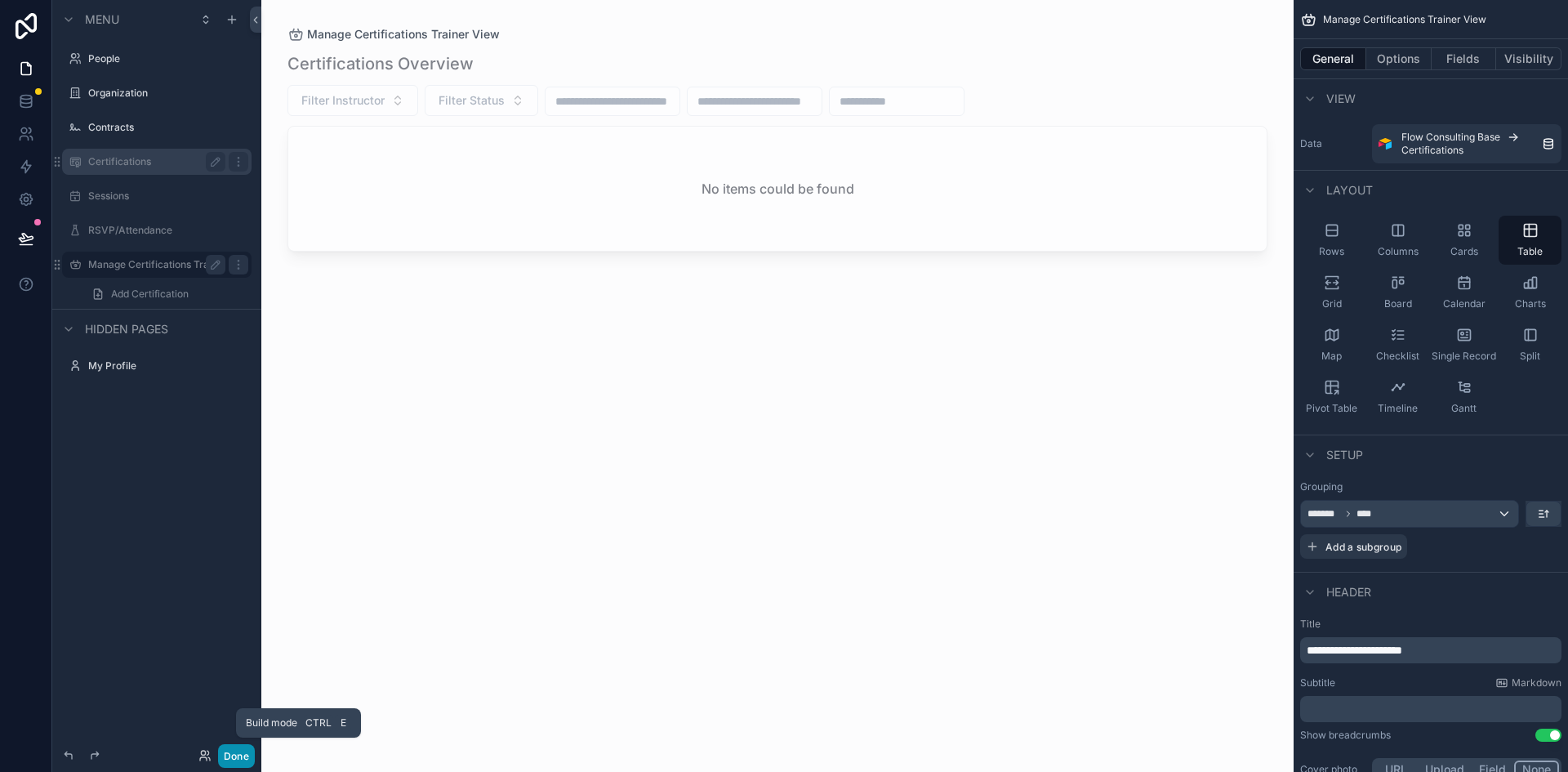
click at [237, 765] on button "Done" at bounding box center [236, 756] width 36 height 24
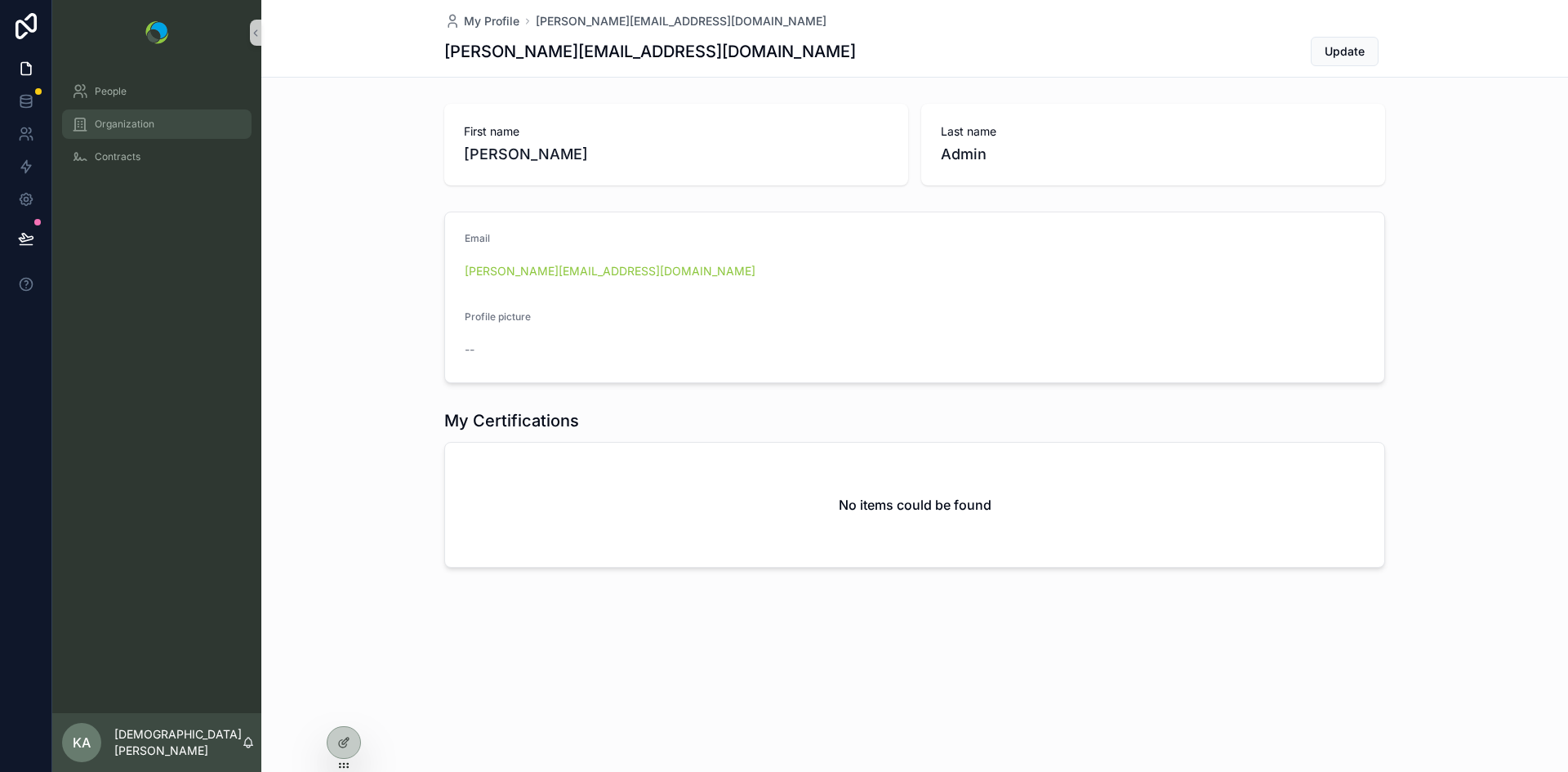
click at [121, 125] on span "Organization" at bounding box center [124, 124] width 59 height 13
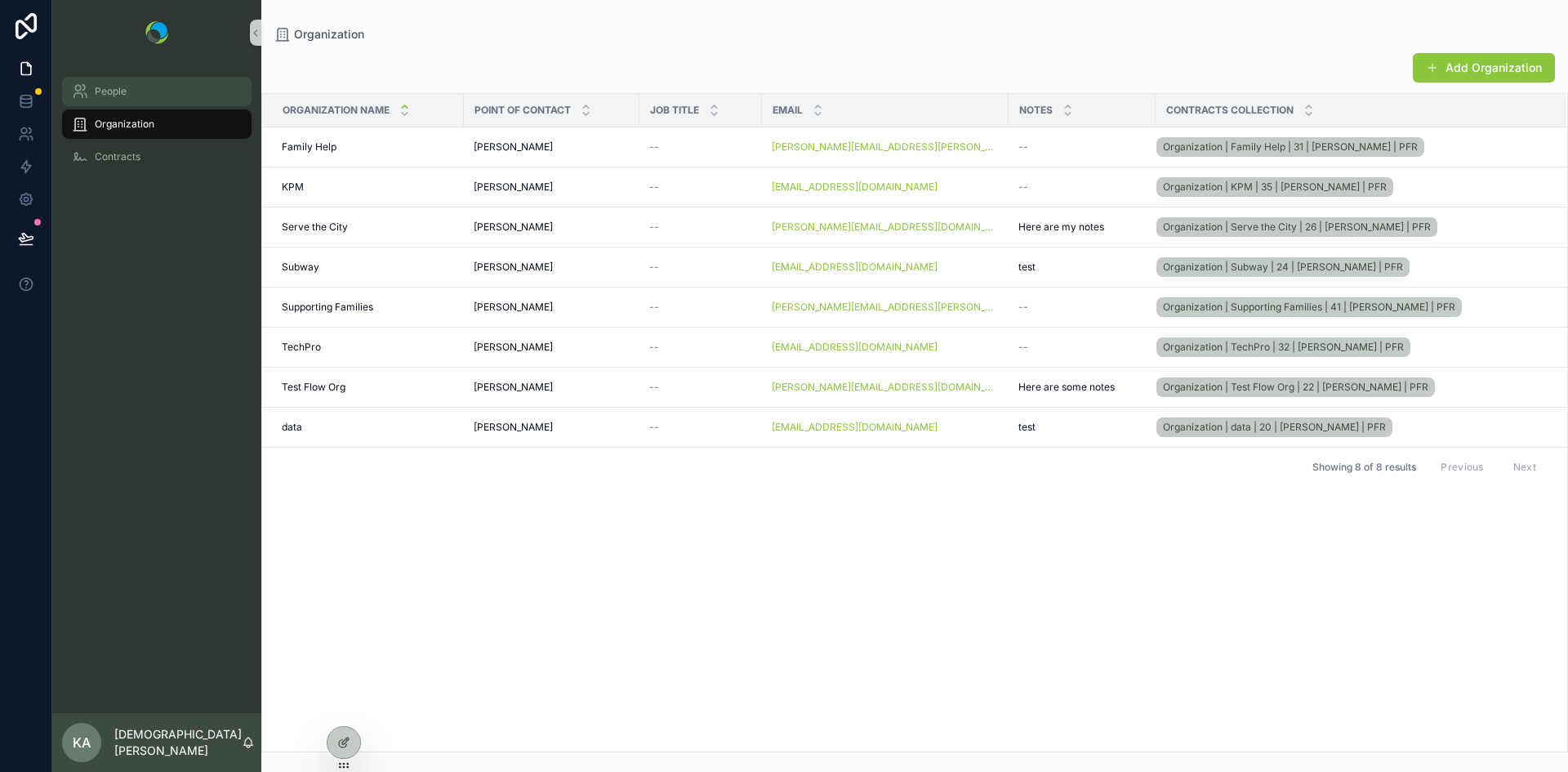
click at [107, 91] on span "People" at bounding box center [111, 91] width 32 height 13
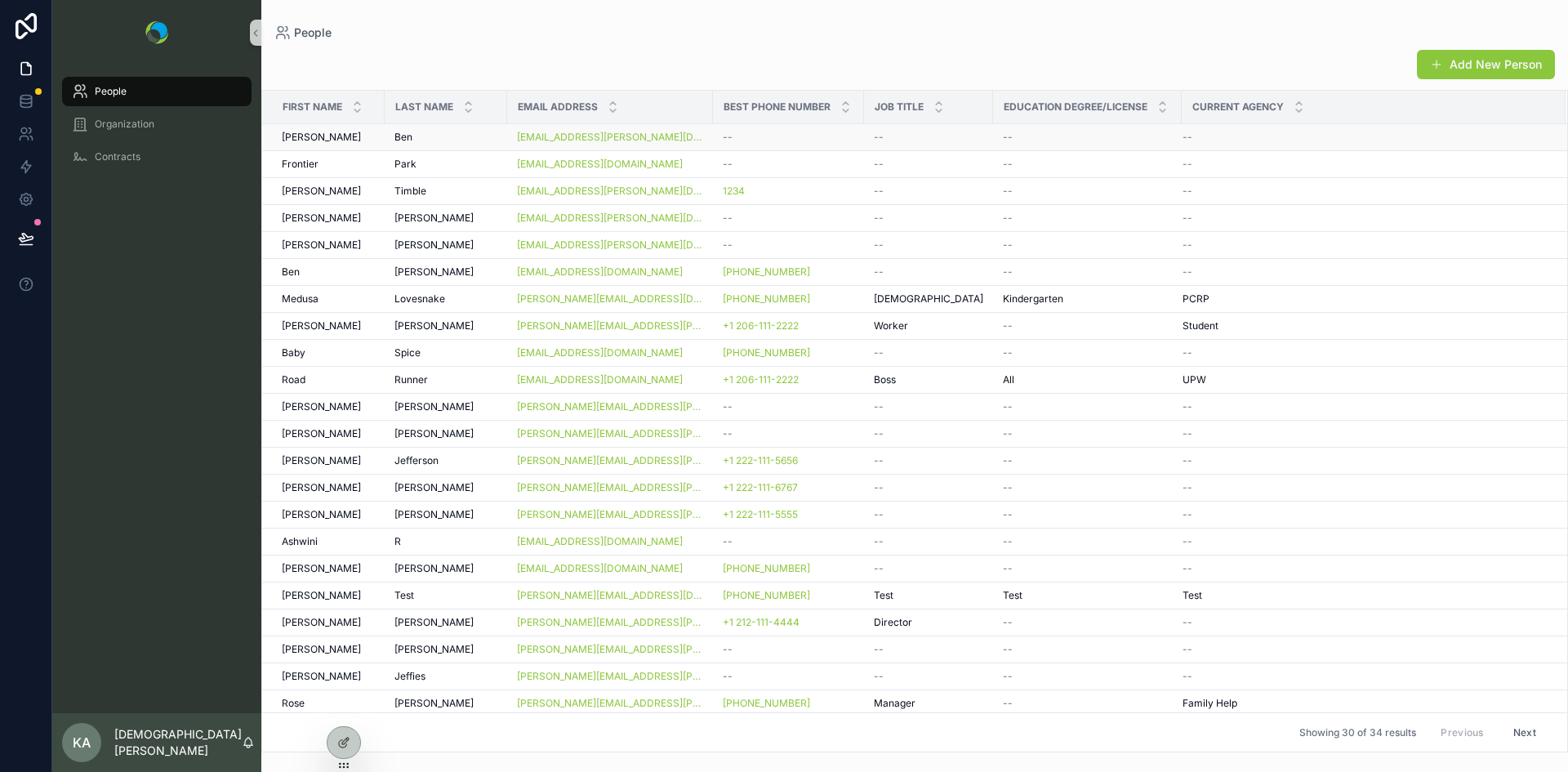
click at [780, 138] on div "--" at bounding box center [788, 137] width 131 height 13
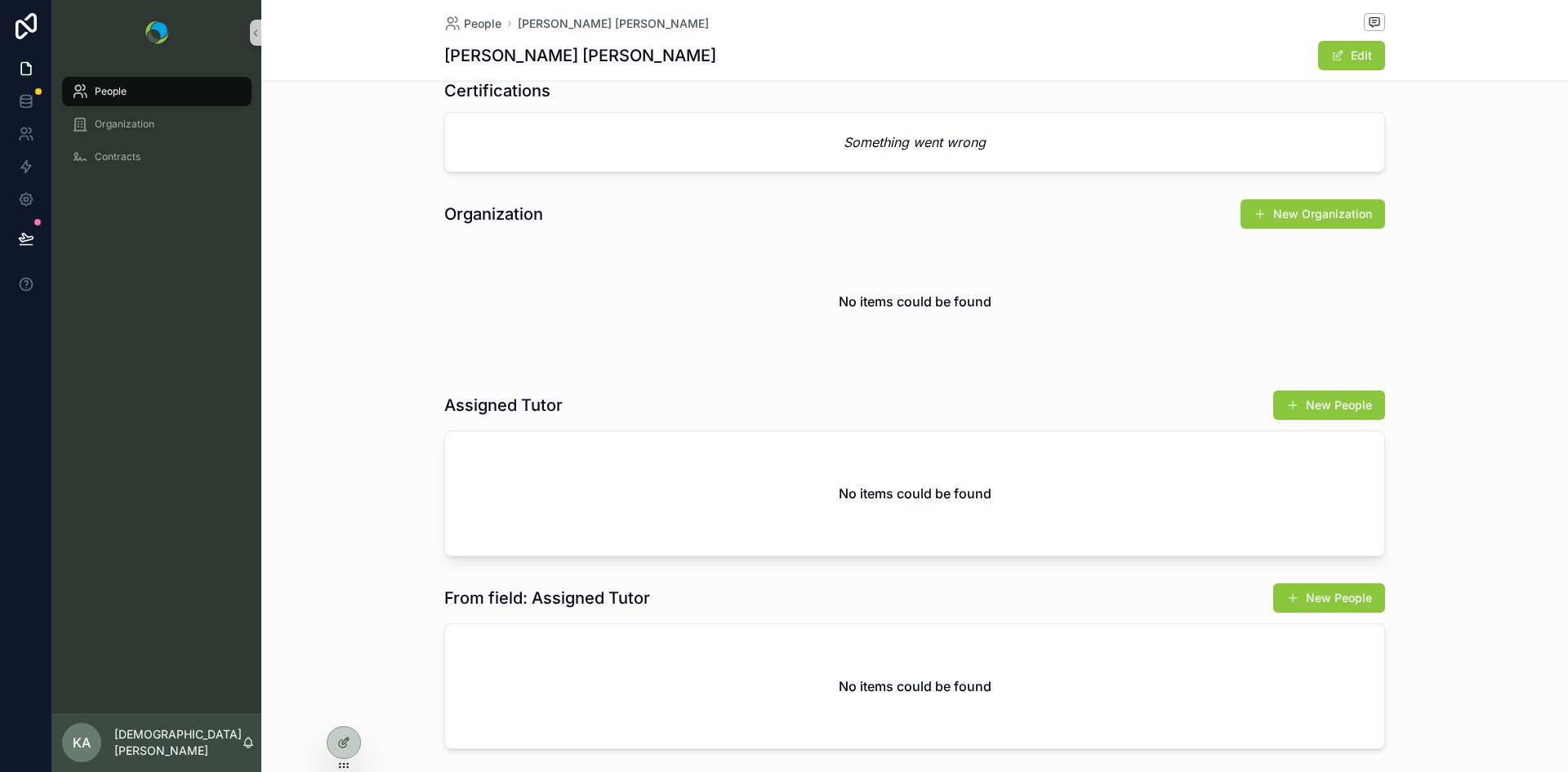
scroll to position [686, 0]
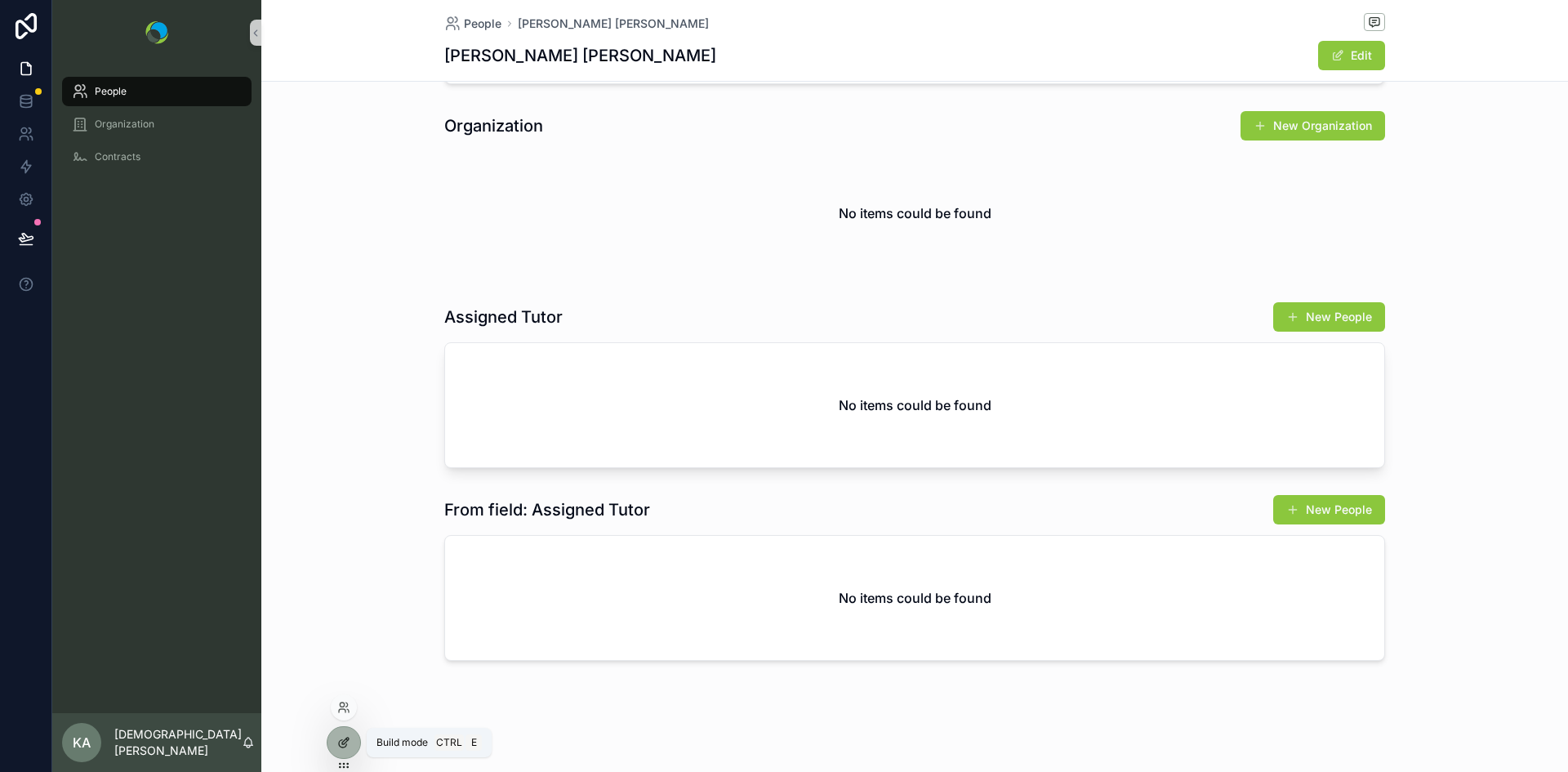
click at [346, 742] on icon at bounding box center [345, 741] width 6 height 6
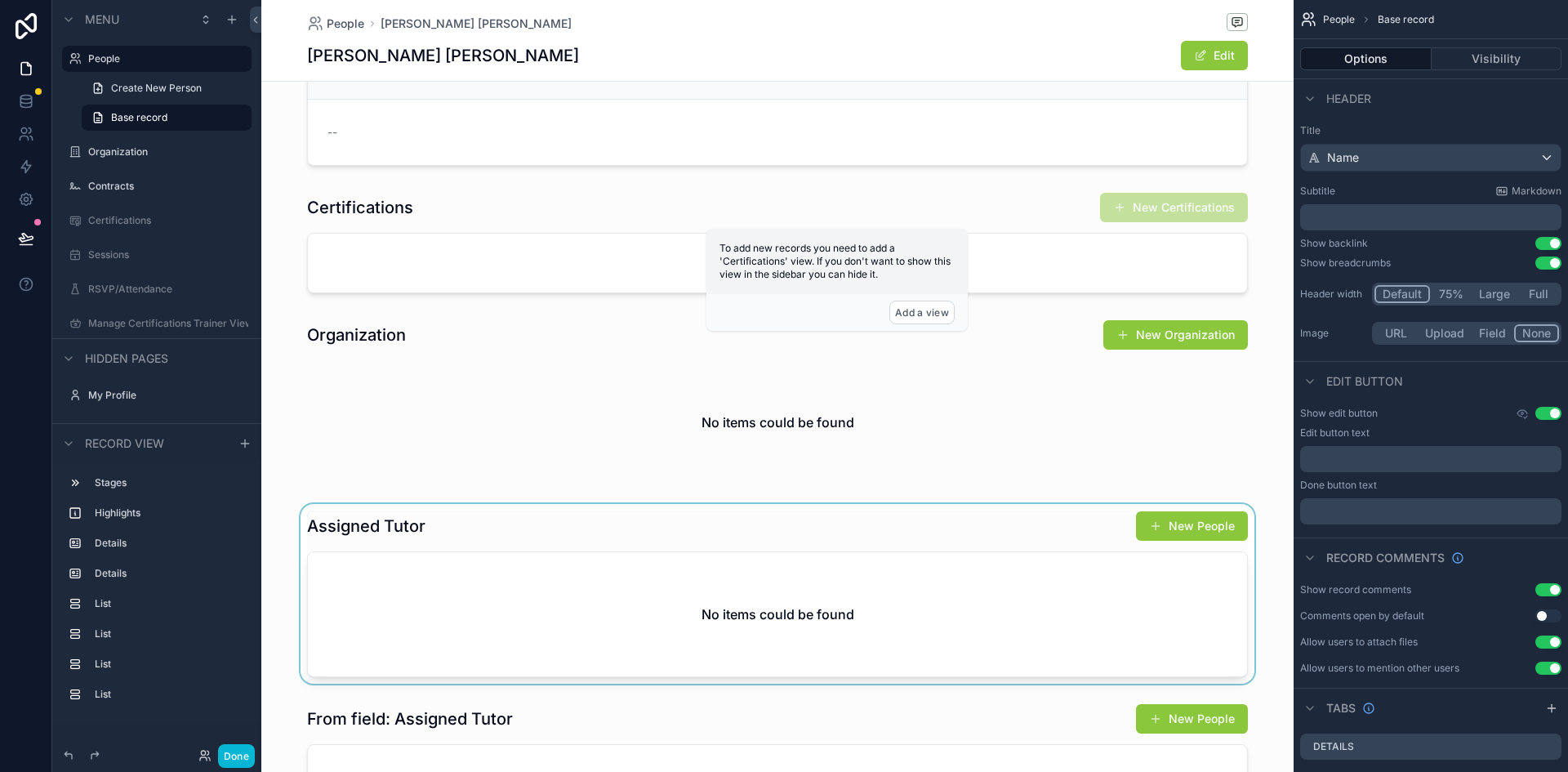
click at [411, 536] on div "scrollable content" at bounding box center [777, 594] width 1032 height 180
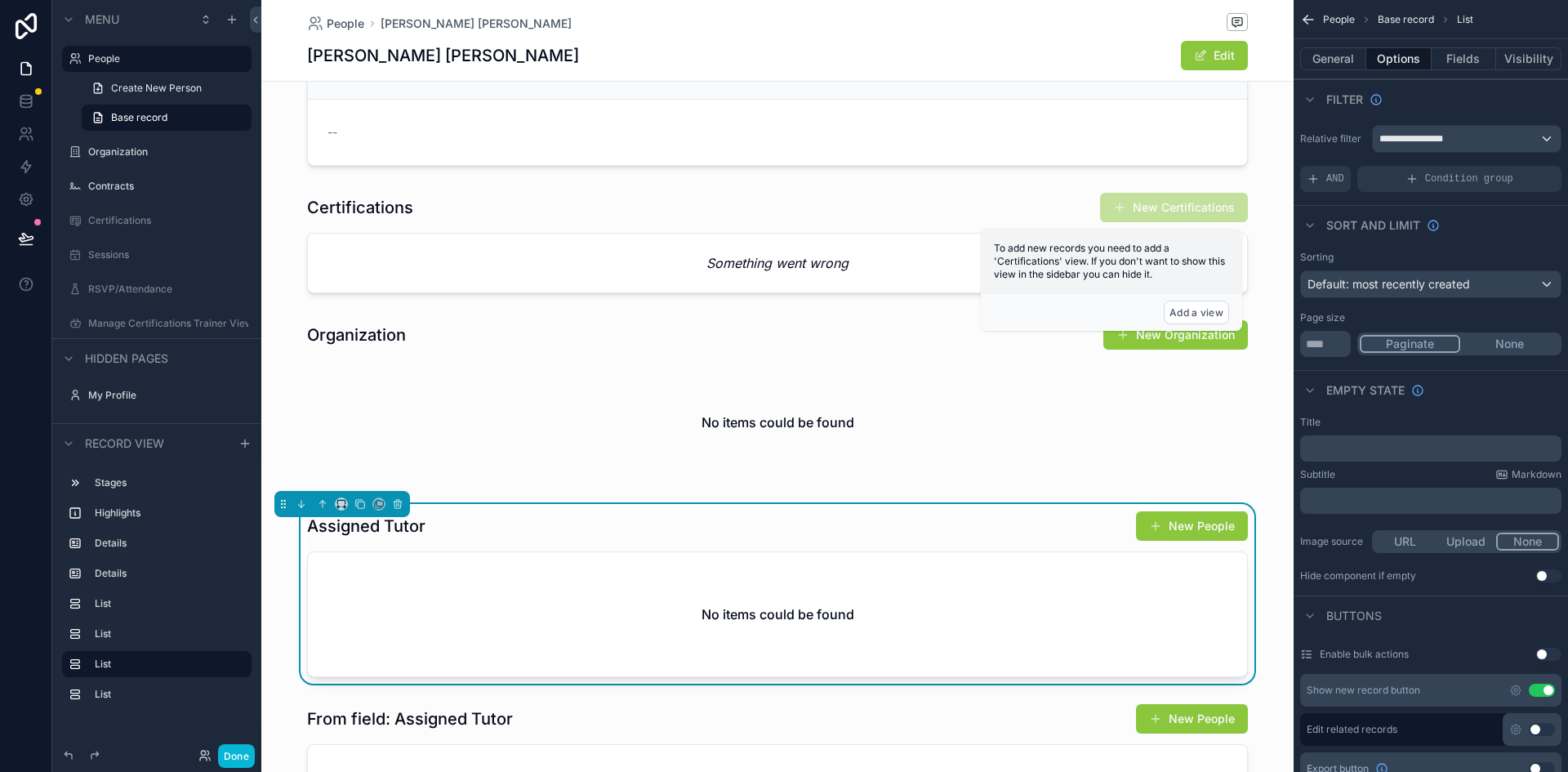
click at [406, 526] on h1 "Assigned Tutor" at bounding box center [367, 526] width 119 height 23
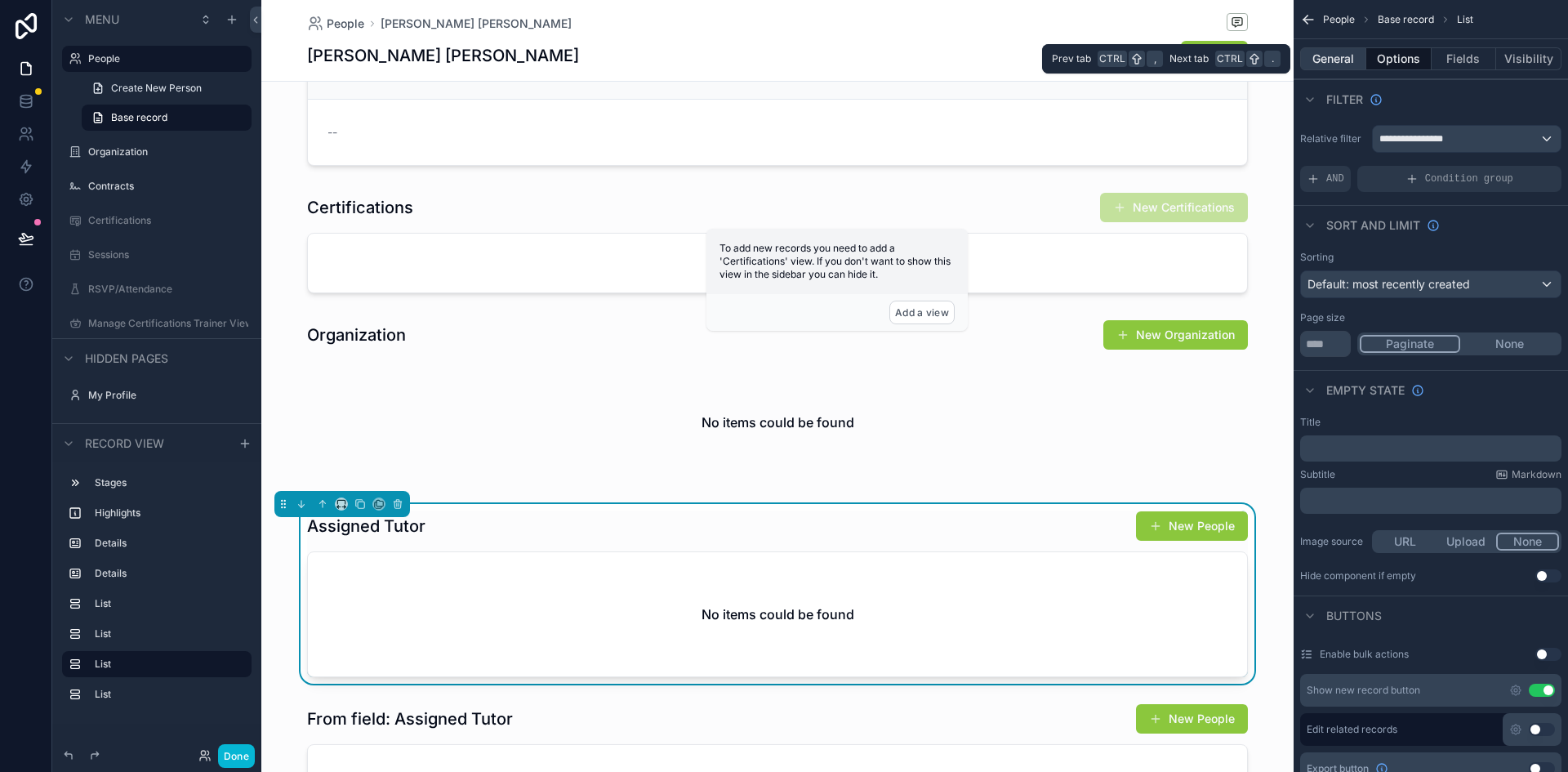
click at [1343, 58] on button "General" at bounding box center [1333, 58] width 66 height 23
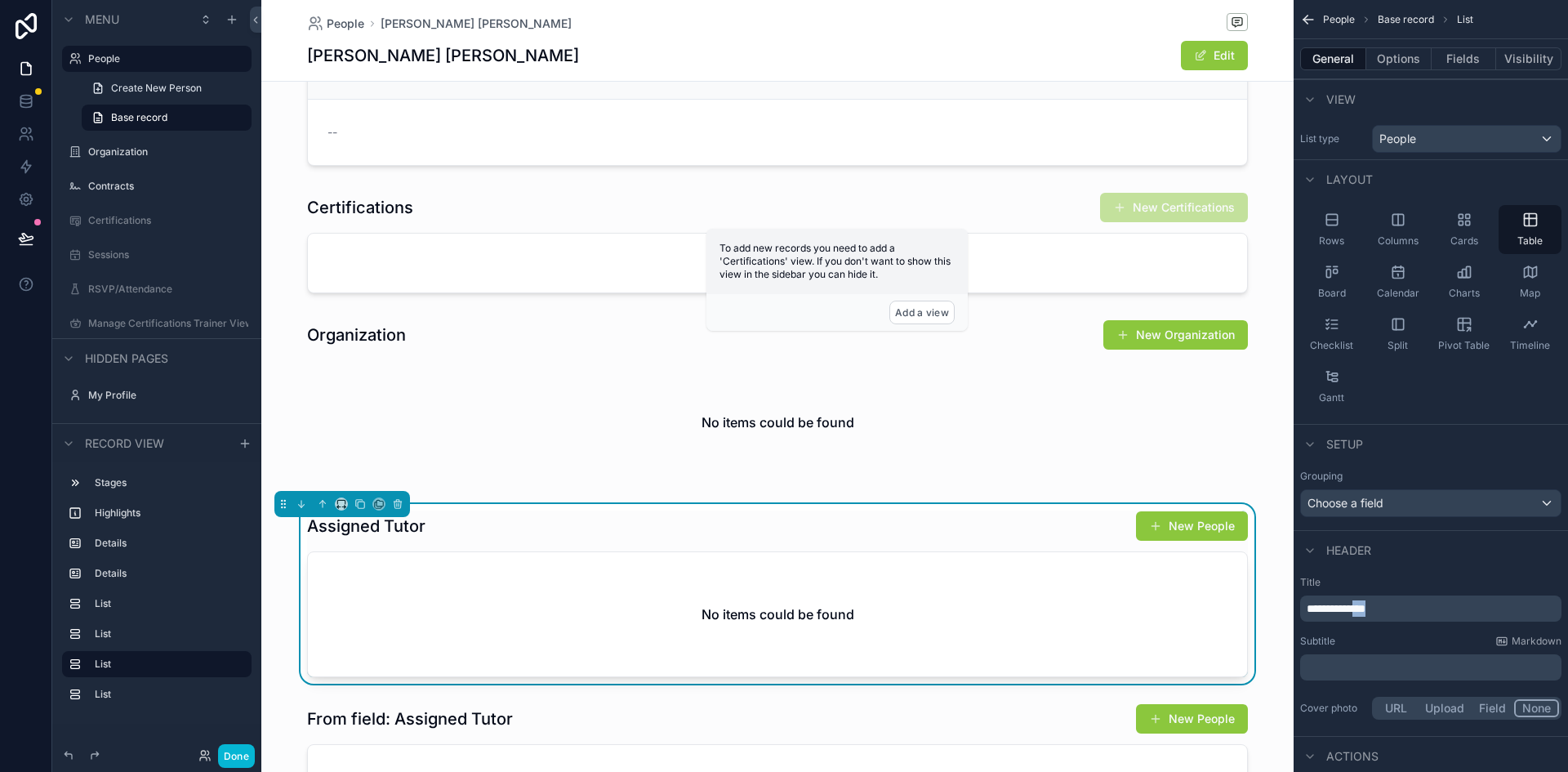
drag, startPoint x: 1395, startPoint y: 608, endPoint x: 1375, endPoint y: 607, distance: 20.0
click at [1375, 607] on p "**********" at bounding box center [1432, 609] width 252 height 16
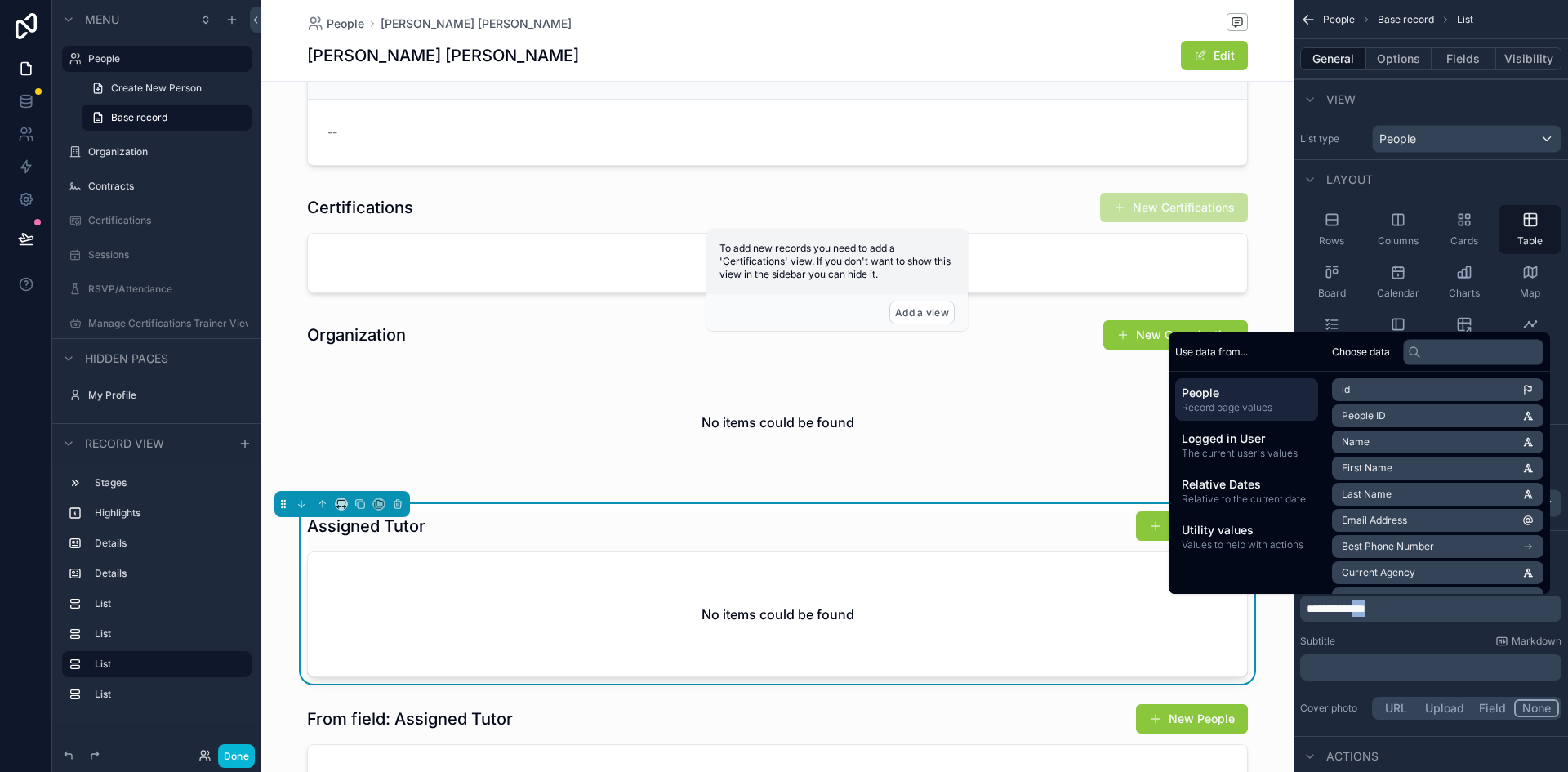
click at [1365, 607] on span "**********" at bounding box center [1336, 608] width 58 height 12
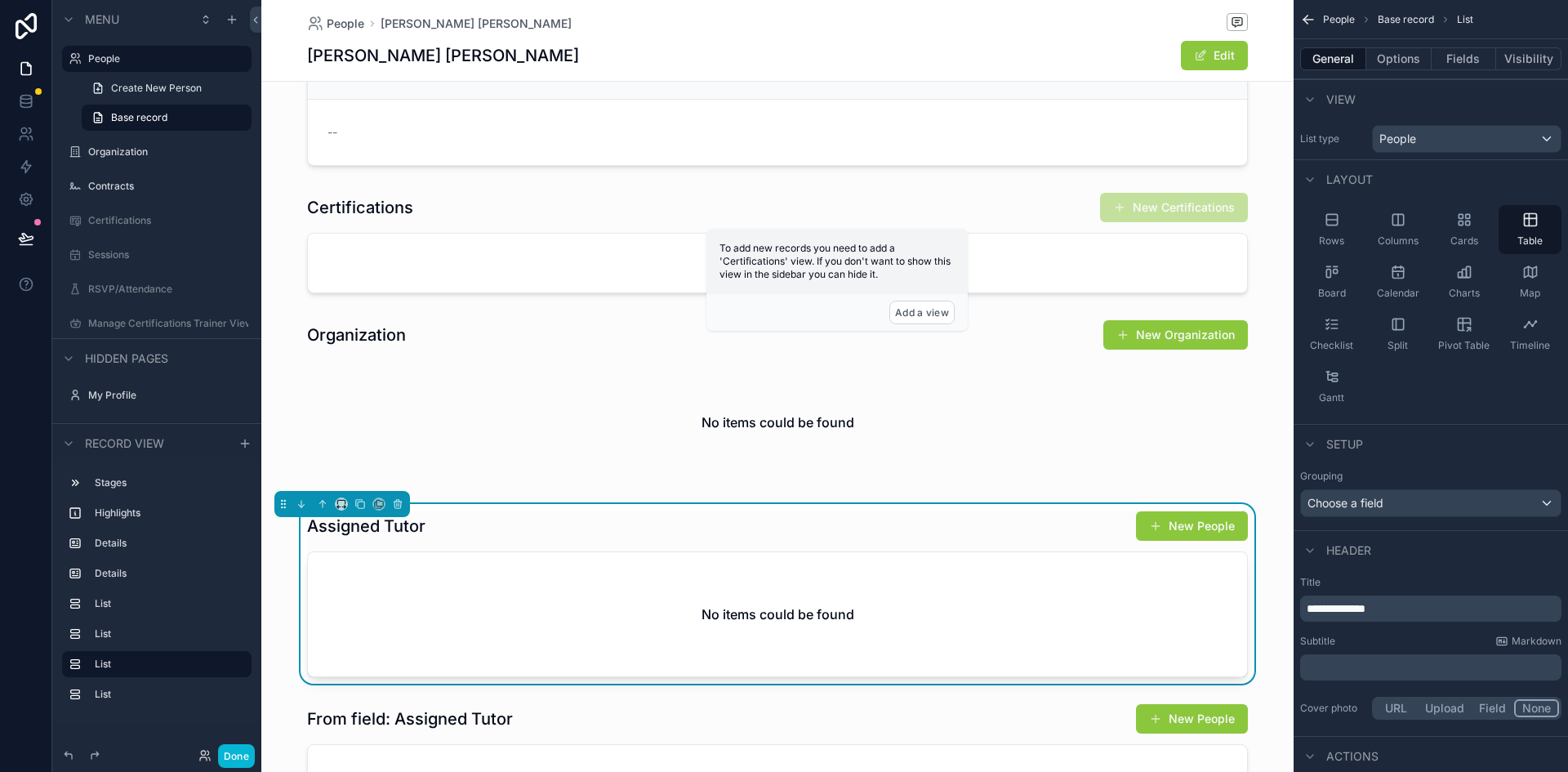
click at [1396, 611] on p "**********" at bounding box center [1432, 609] width 252 height 16
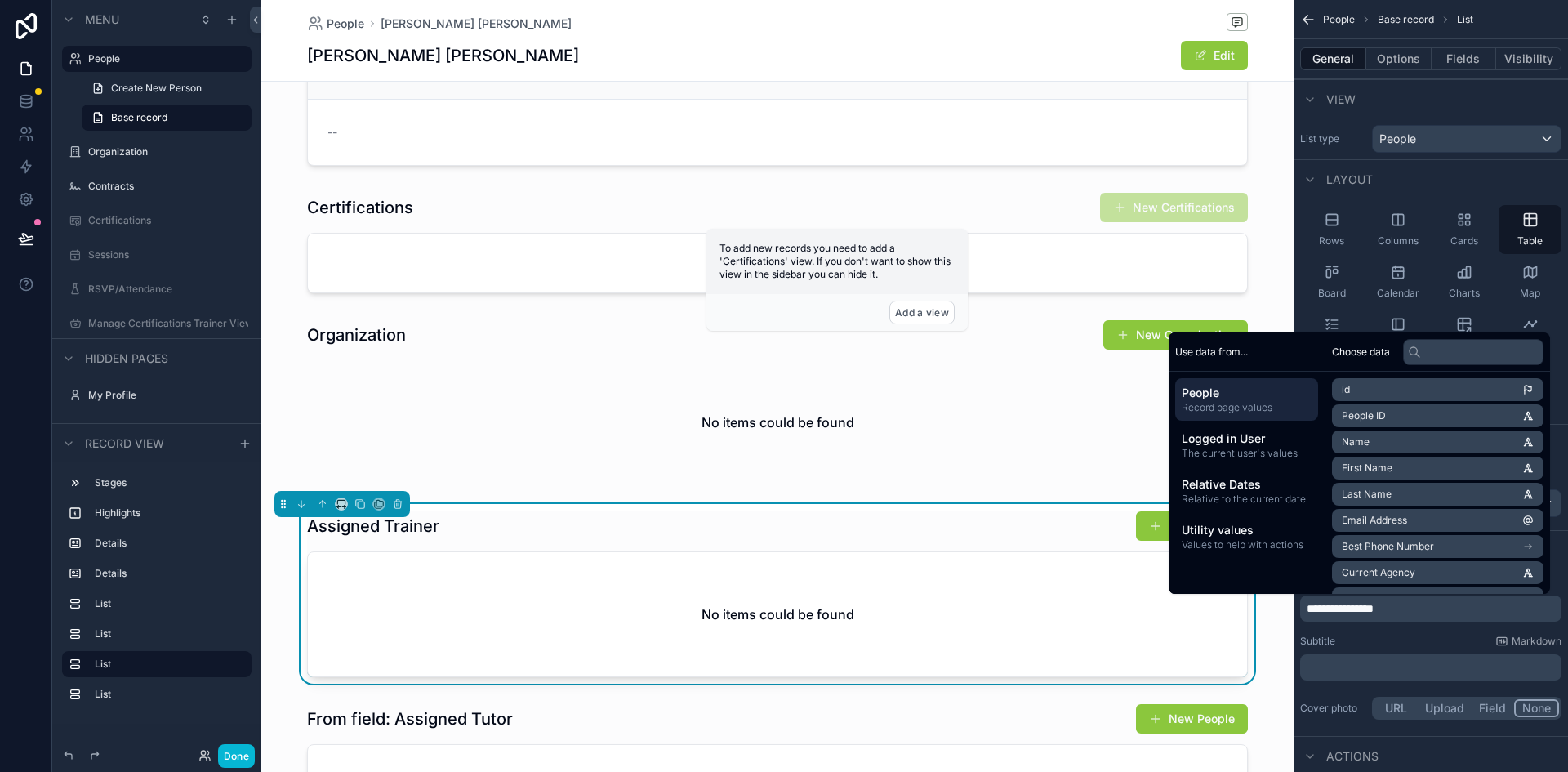
click at [496, 523] on div "Assigned Trainer New People" at bounding box center [778, 526] width 941 height 31
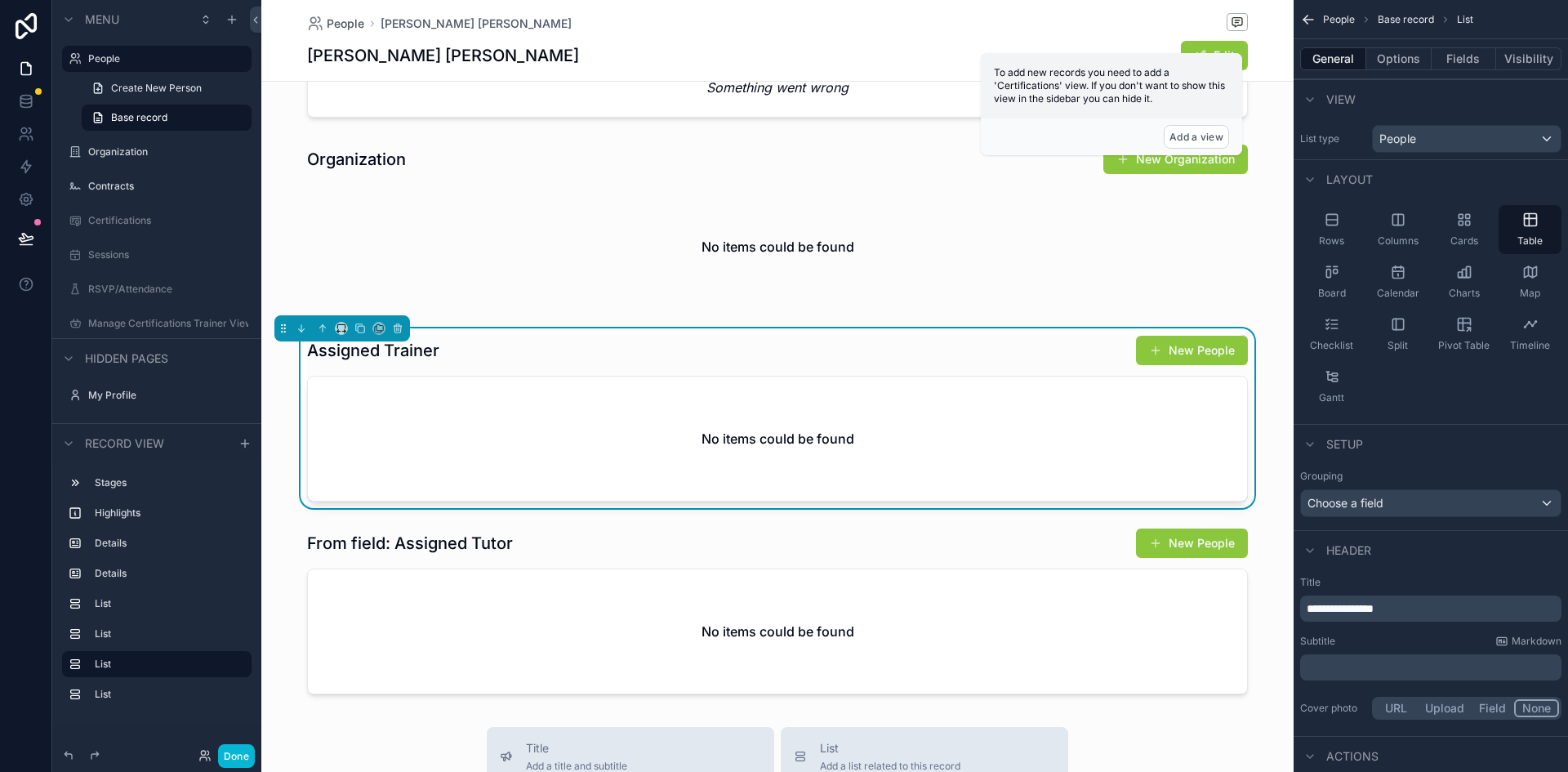
scroll to position [880, 0]
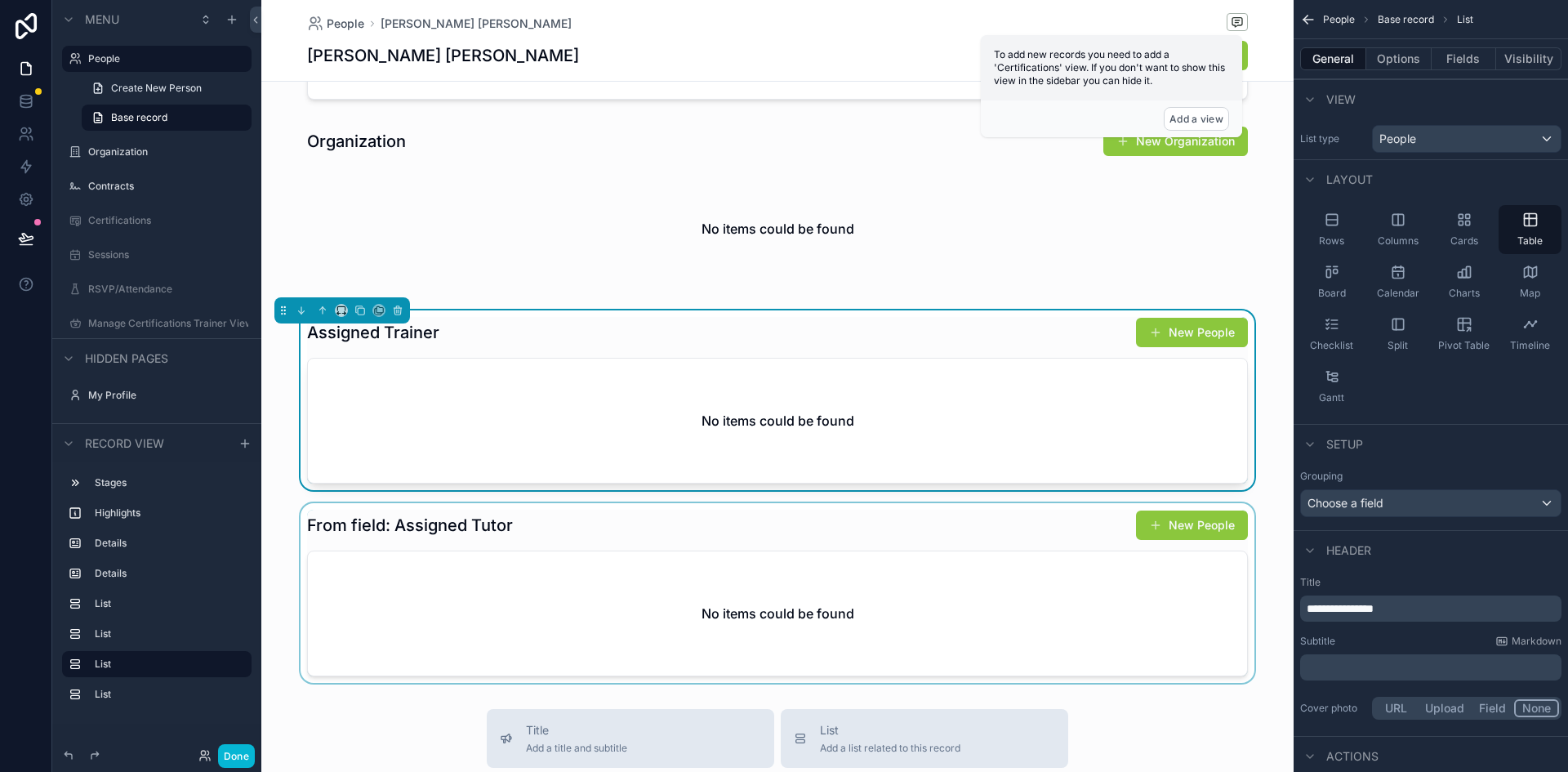
click at [497, 530] on div "scrollable content" at bounding box center [777, 593] width 1032 height 180
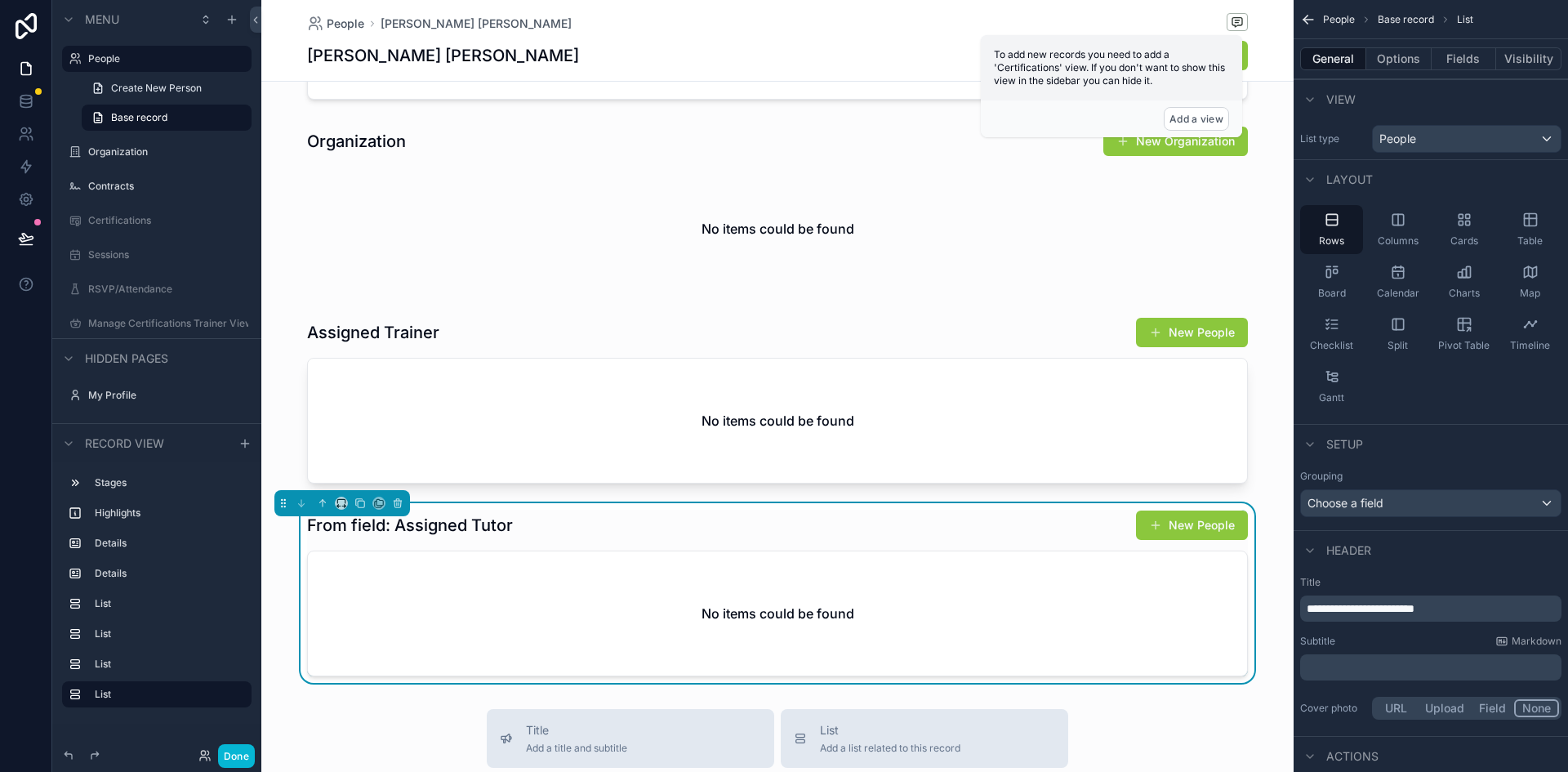
click at [1449, 604] on p "**********" at bounding box center [1432, 609] width 252 height 16
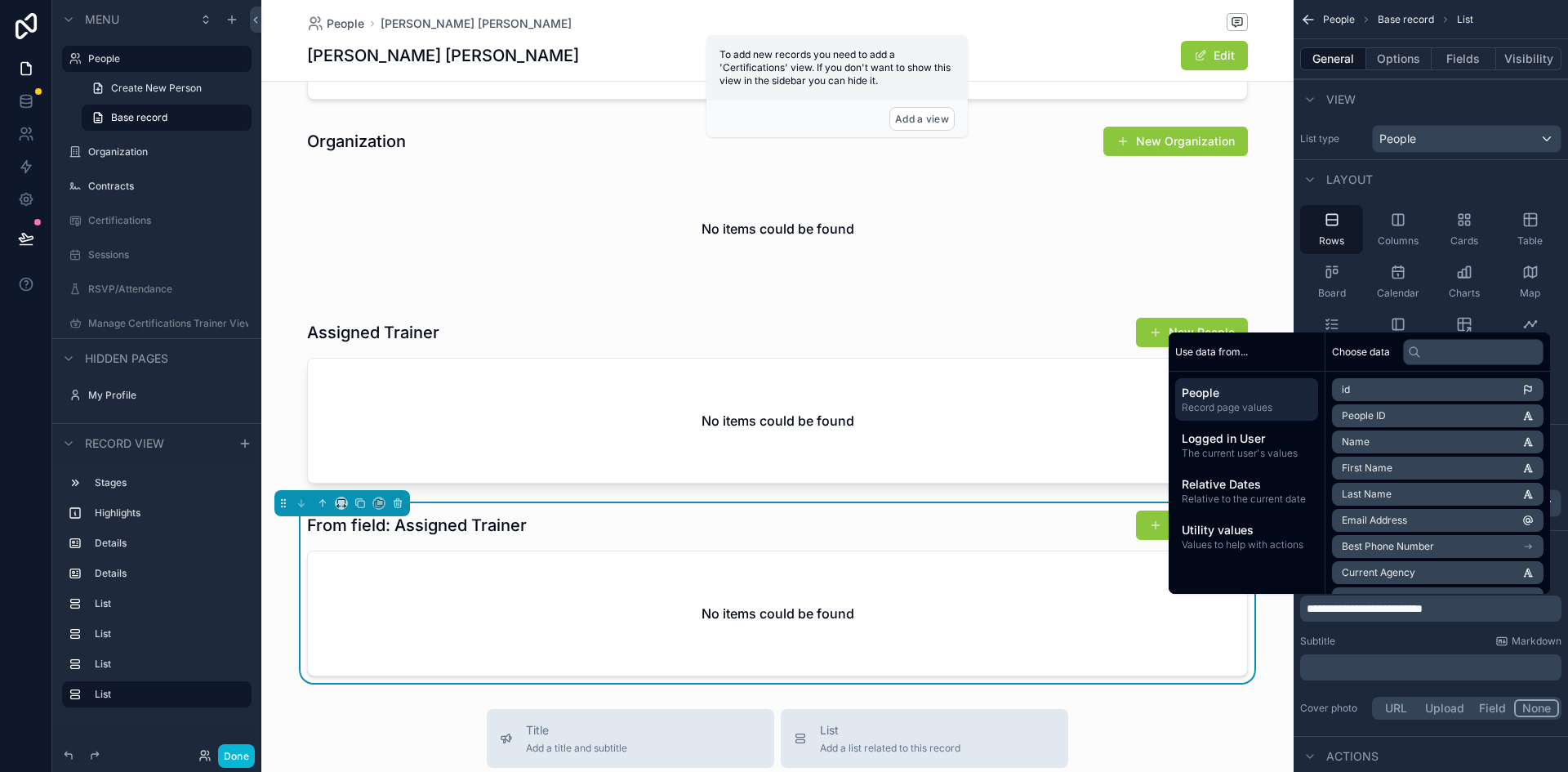
click at [798, 539] on div "From field: Assigned Trainer New People" at bounding box center [778, 525] width 941 height 31
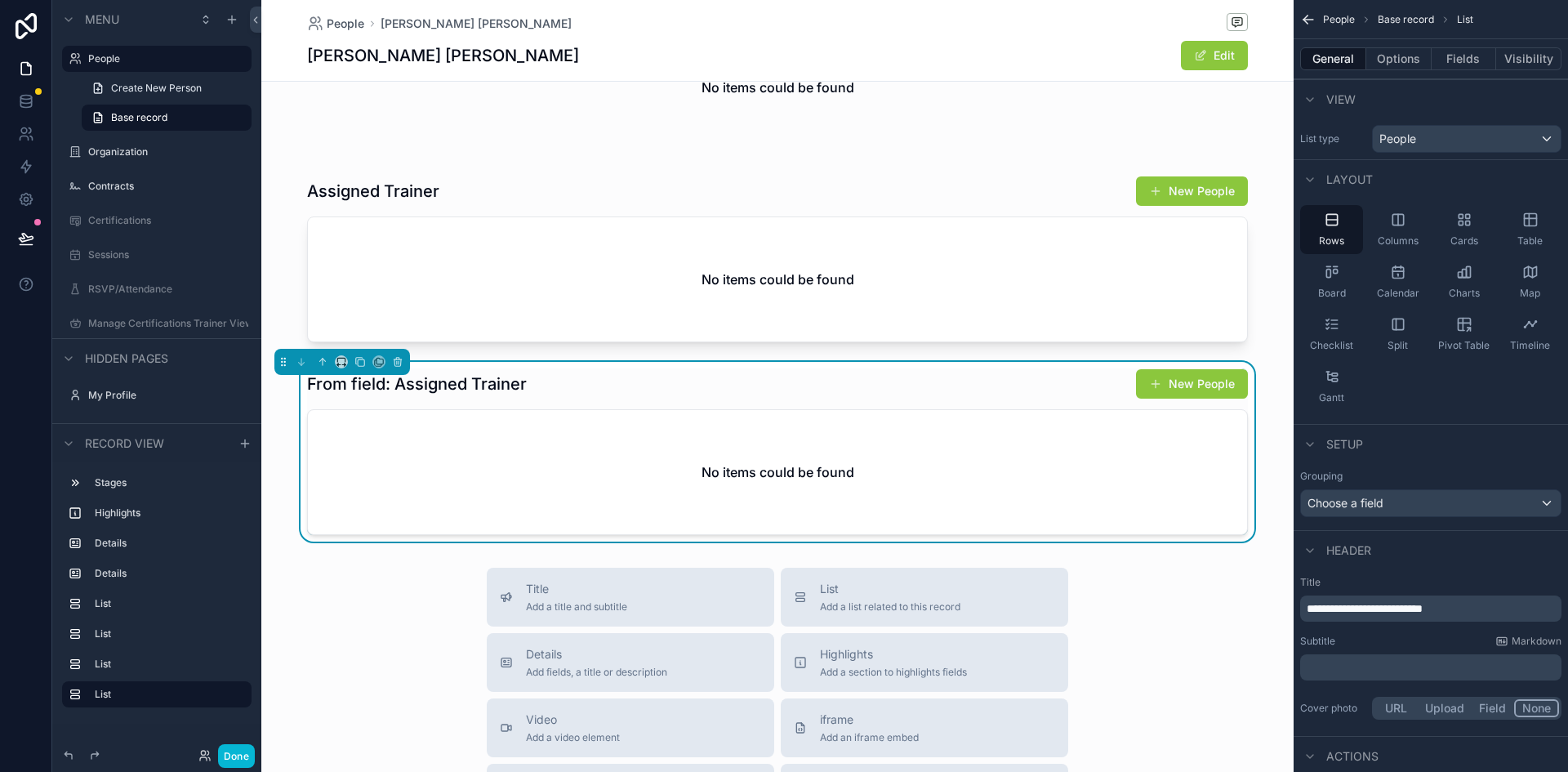
scroll to position [1022, 0]
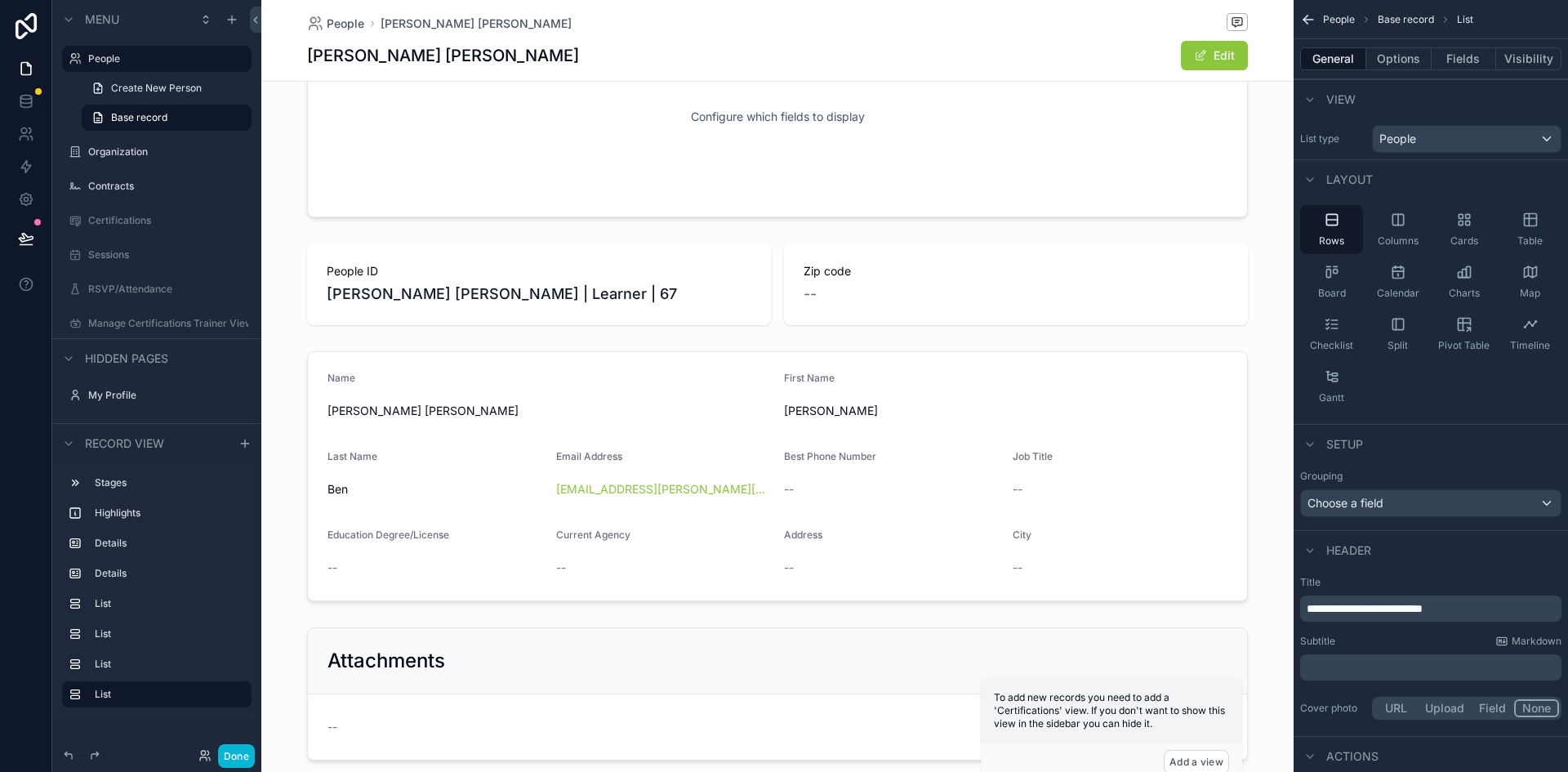
scroll to position [0, 0]
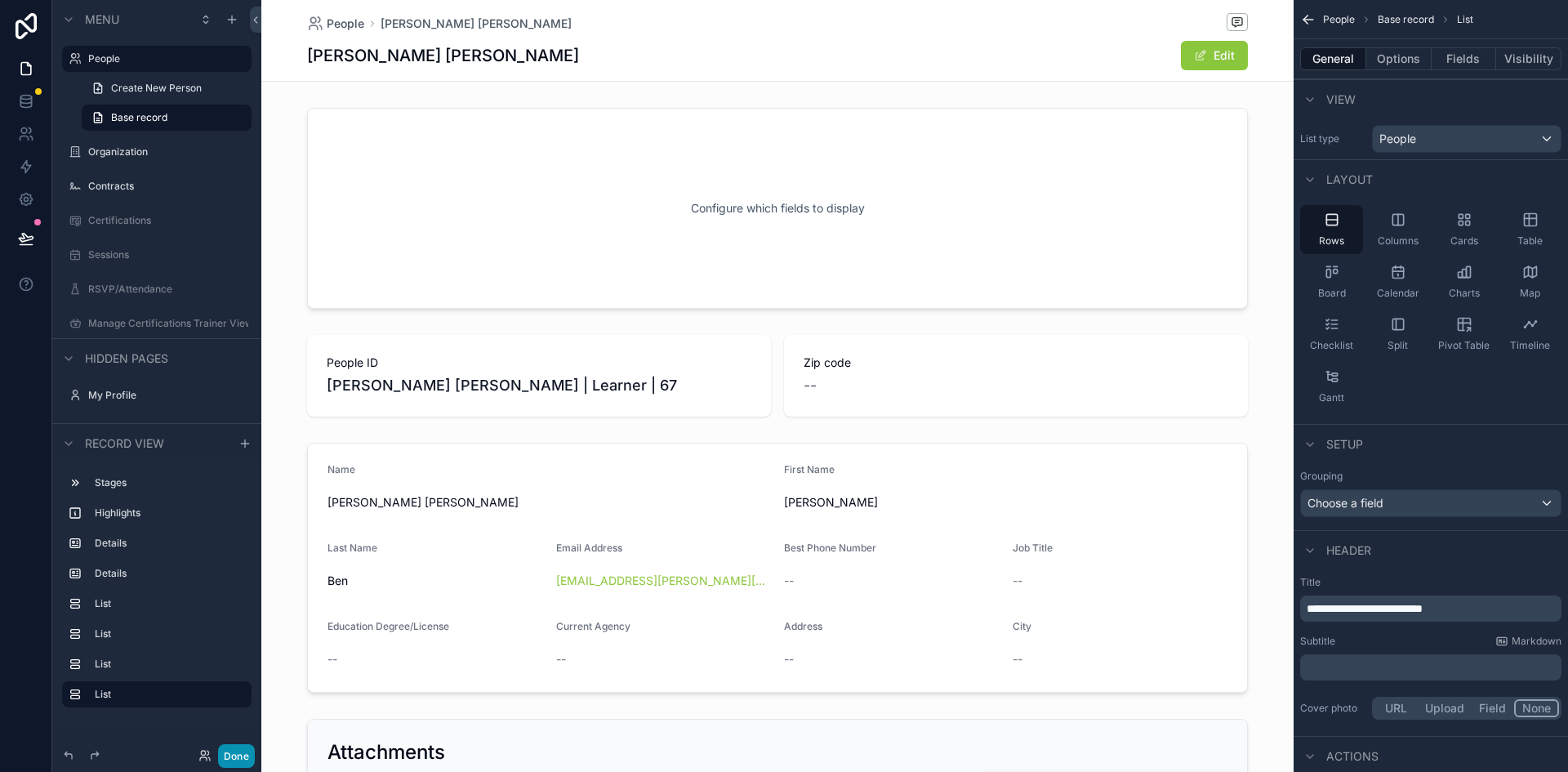
click at [233, 756] on button "Done" at bounding box center [236, 756] width 36 height 24
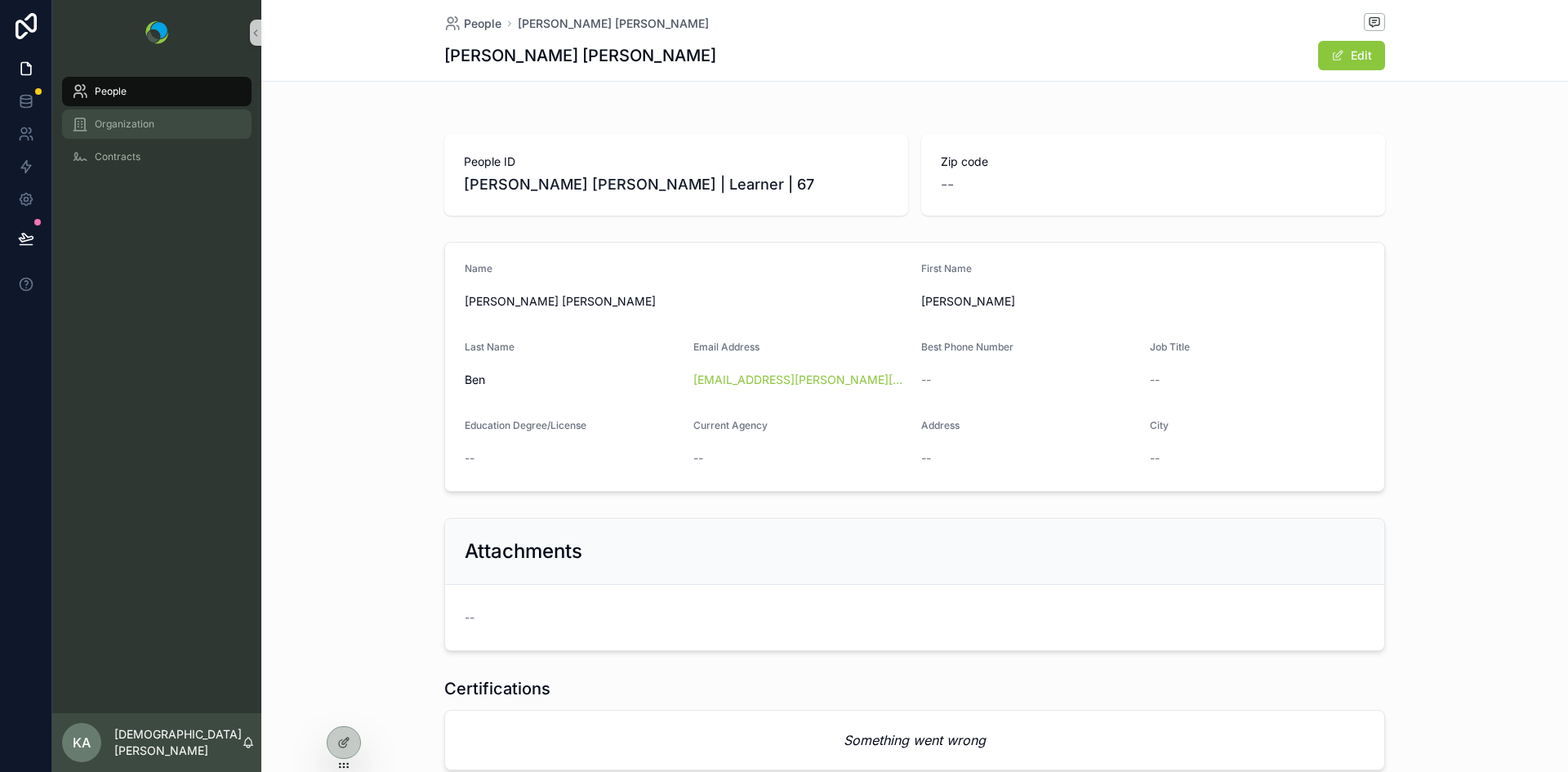
click at [131, 124] on span "Organization" at bounding box center [124, 124] width 59 height 13
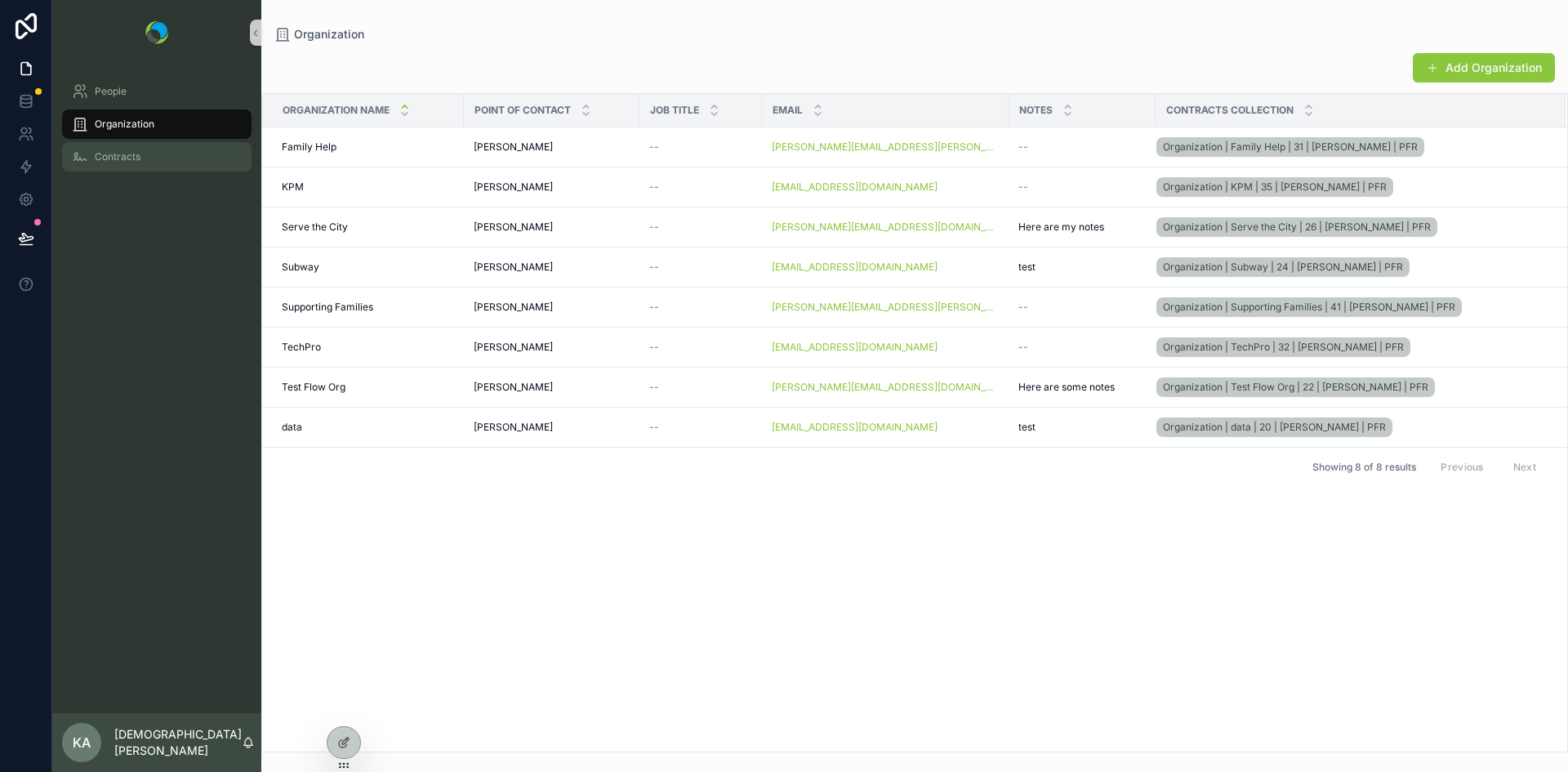
click at [118, 152] on span "Contracts" at bounding box center [118, 157] width 46 height 13
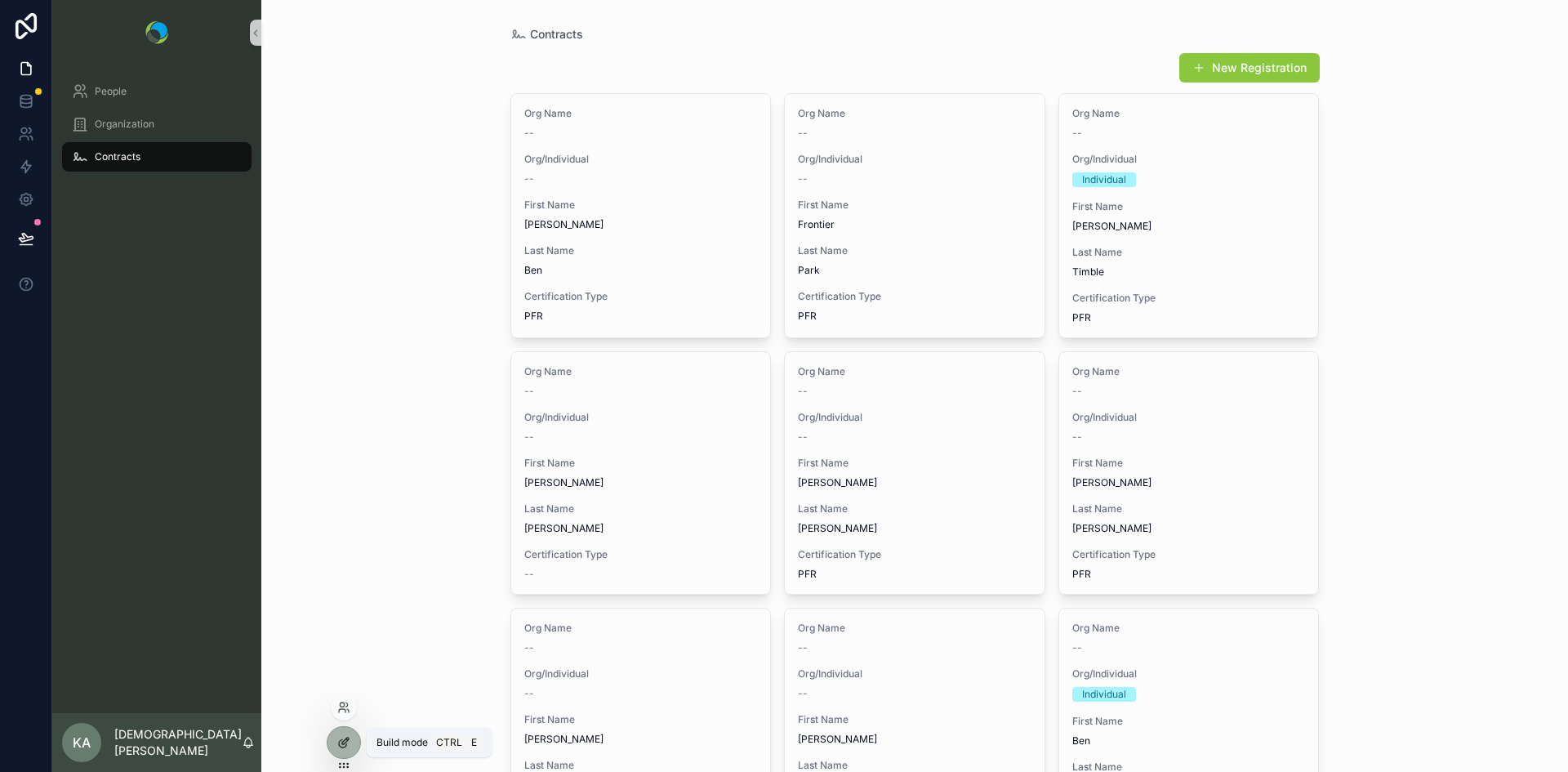
click at [343, 746] on icon at bounding box center [344, 743] width 13 height 13
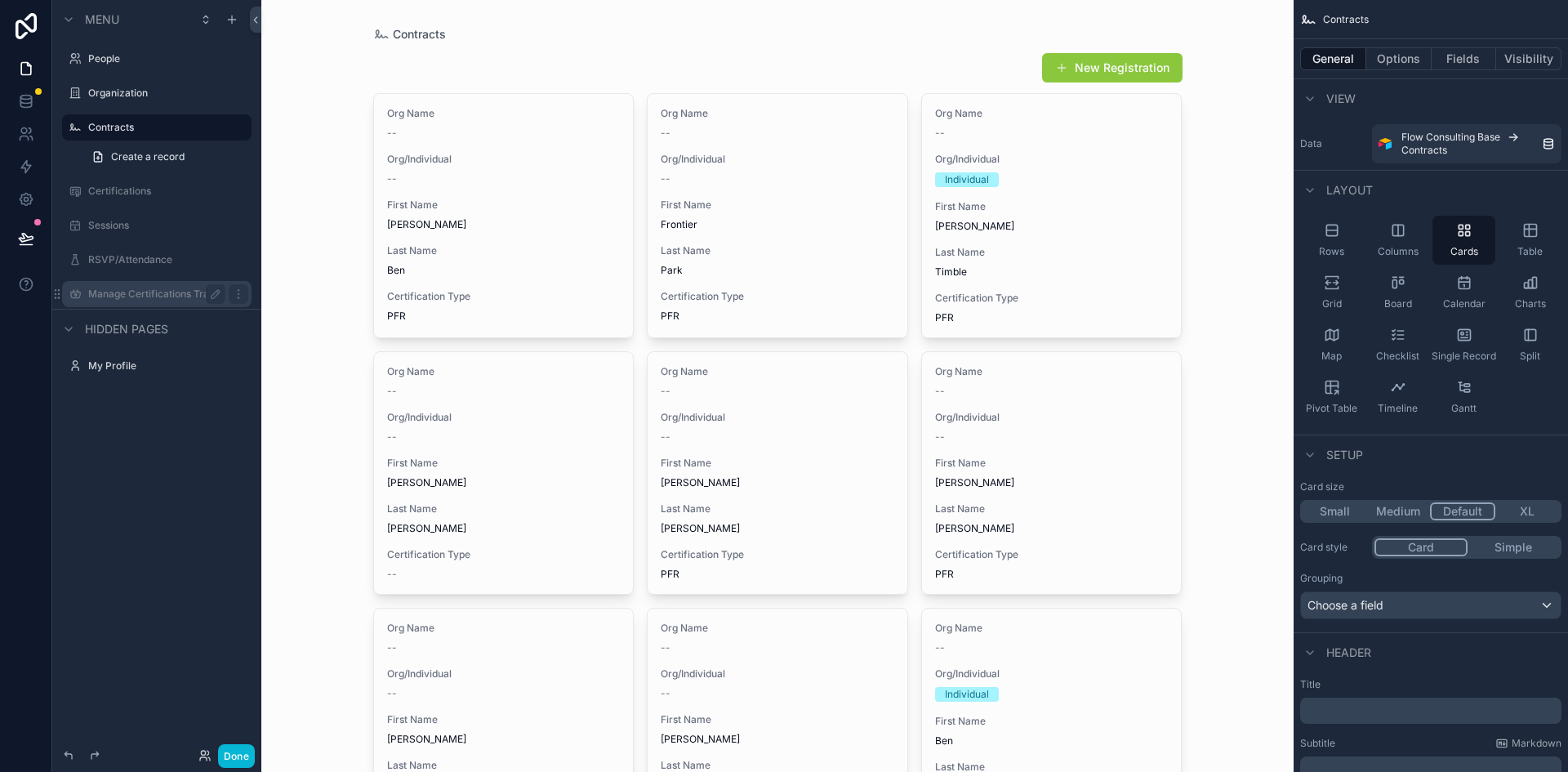
click at [162, 290] on label "Manage Certifications Trainer View" at bounding box center [157, 294] width 137 height 13
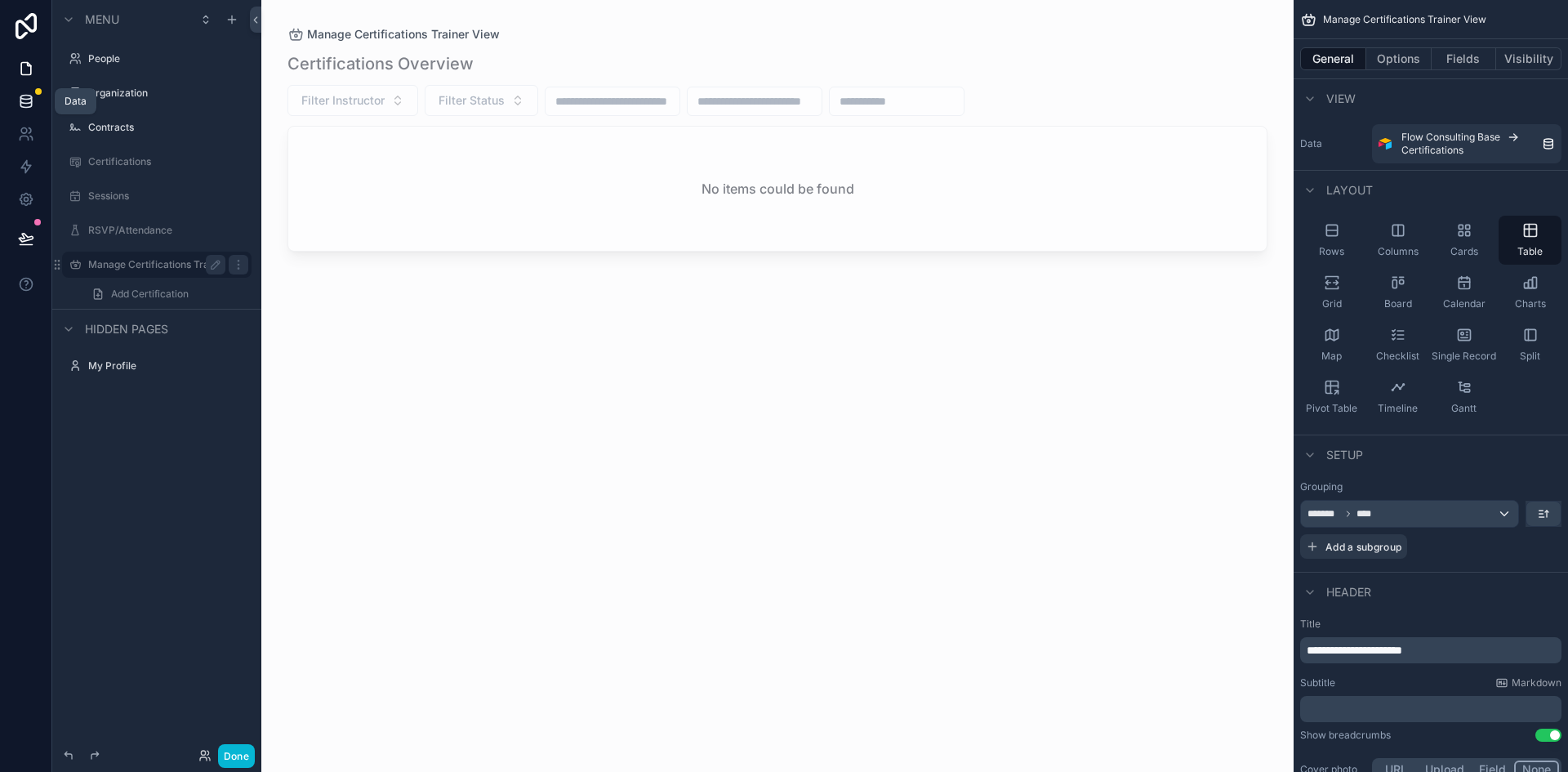
click at [24, 109] on icon at bounding box center [26, 101] width 16 height 16
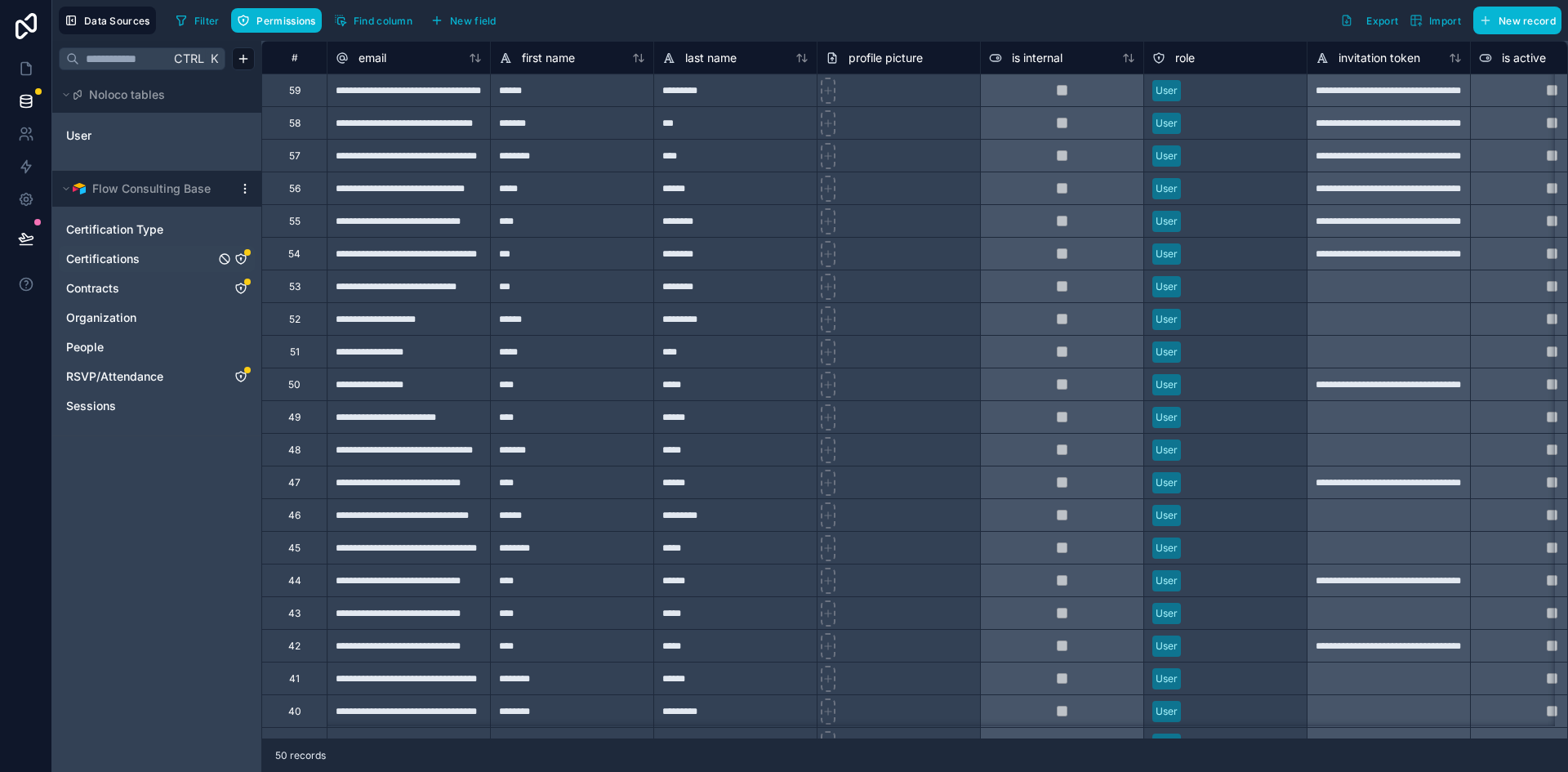
click at [239, 253] on icon "Certifications" at bounding box center [241, 259] width 13 height 13
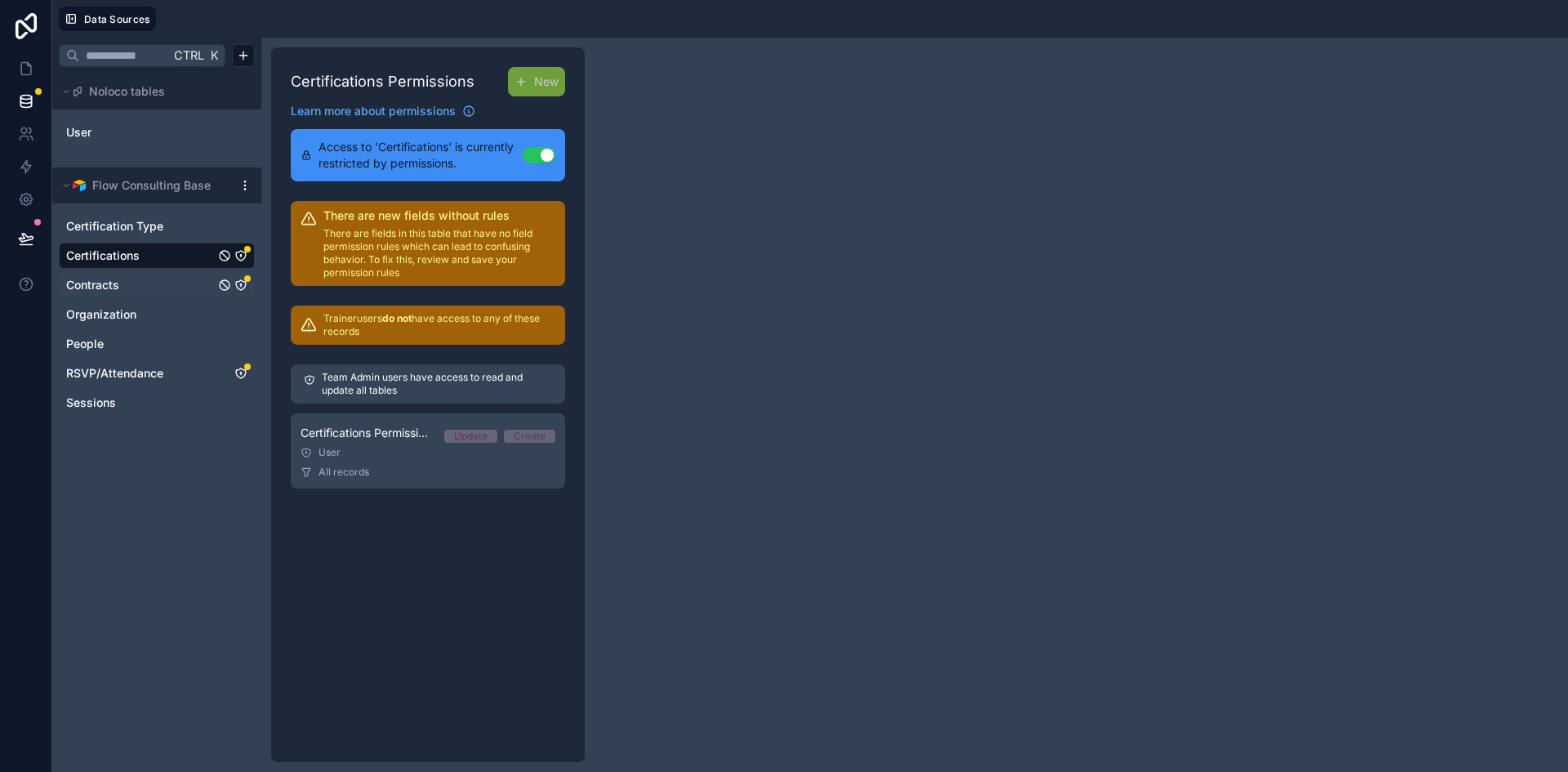
click at [147, 286] on link "Contracts" at bounding box center [141, 285] width 149 height 16
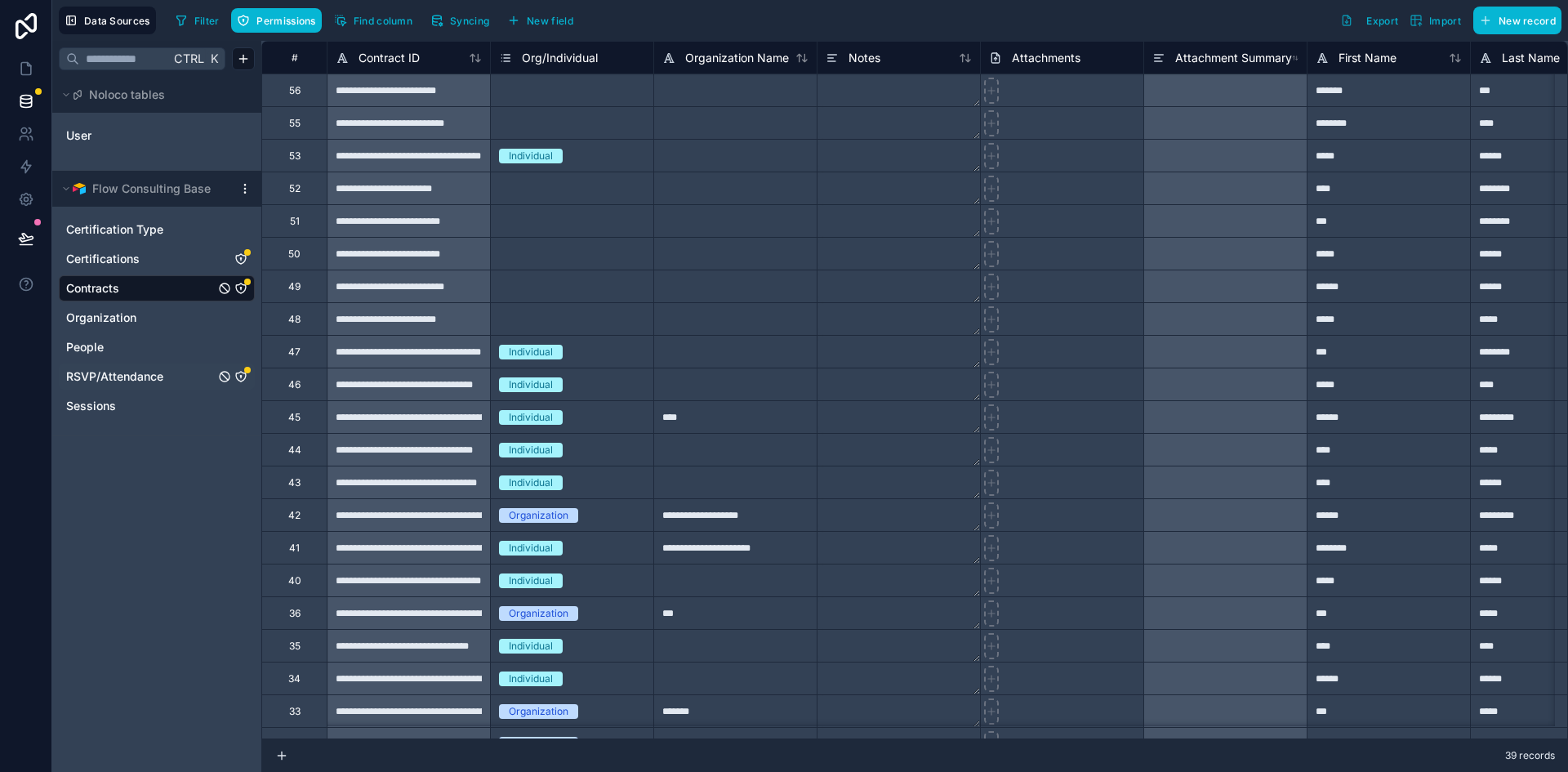
click at [176, 376] on link "RSVP/Attendance" at bounding box center [141, 377] width 149 height 16
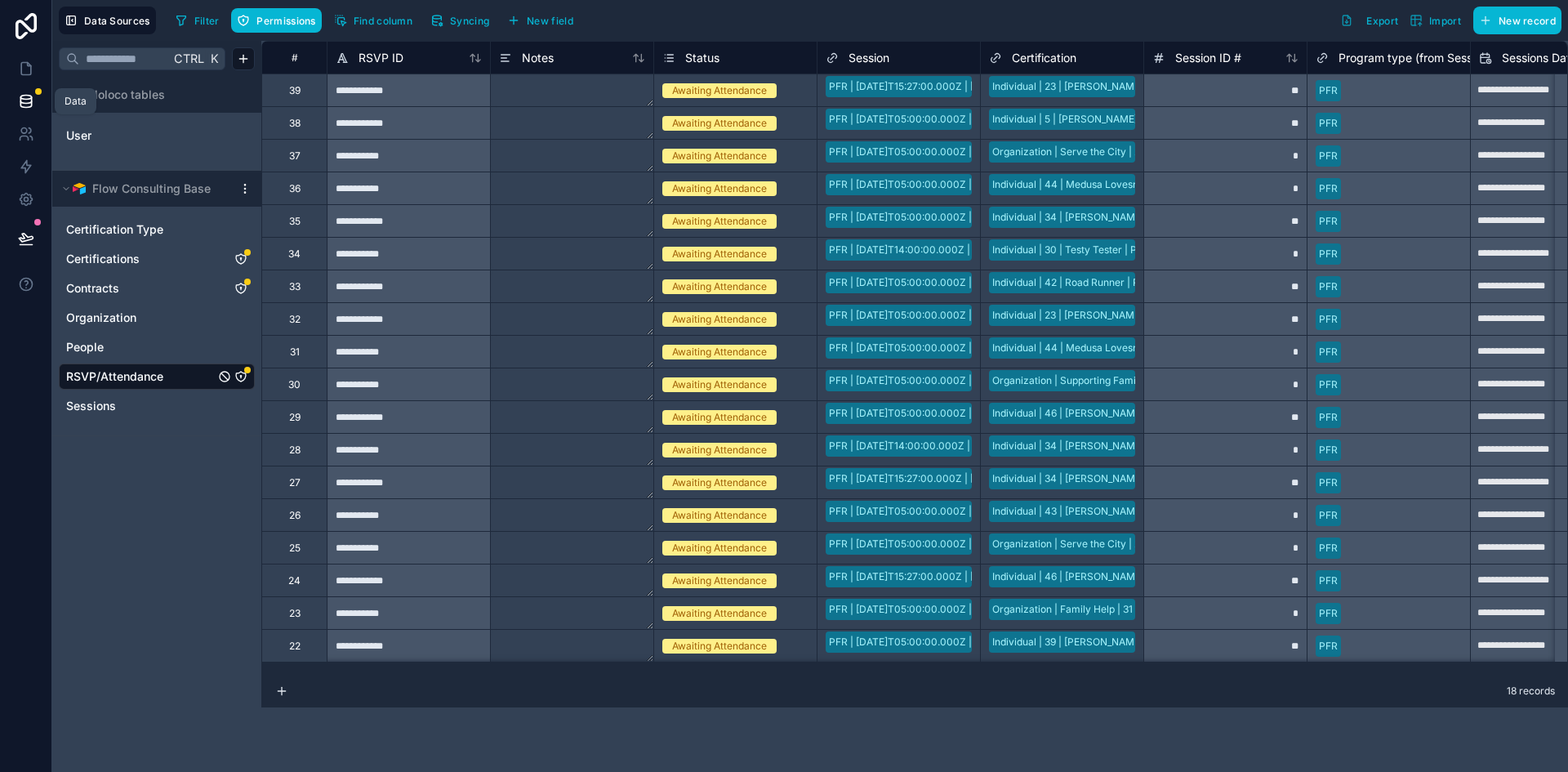
click at [22, 103] on icon at bounding box center [26, 100] width 11 height 6
click at [24, 64] on icon at bounding box center [26, 68] width 16 height 16
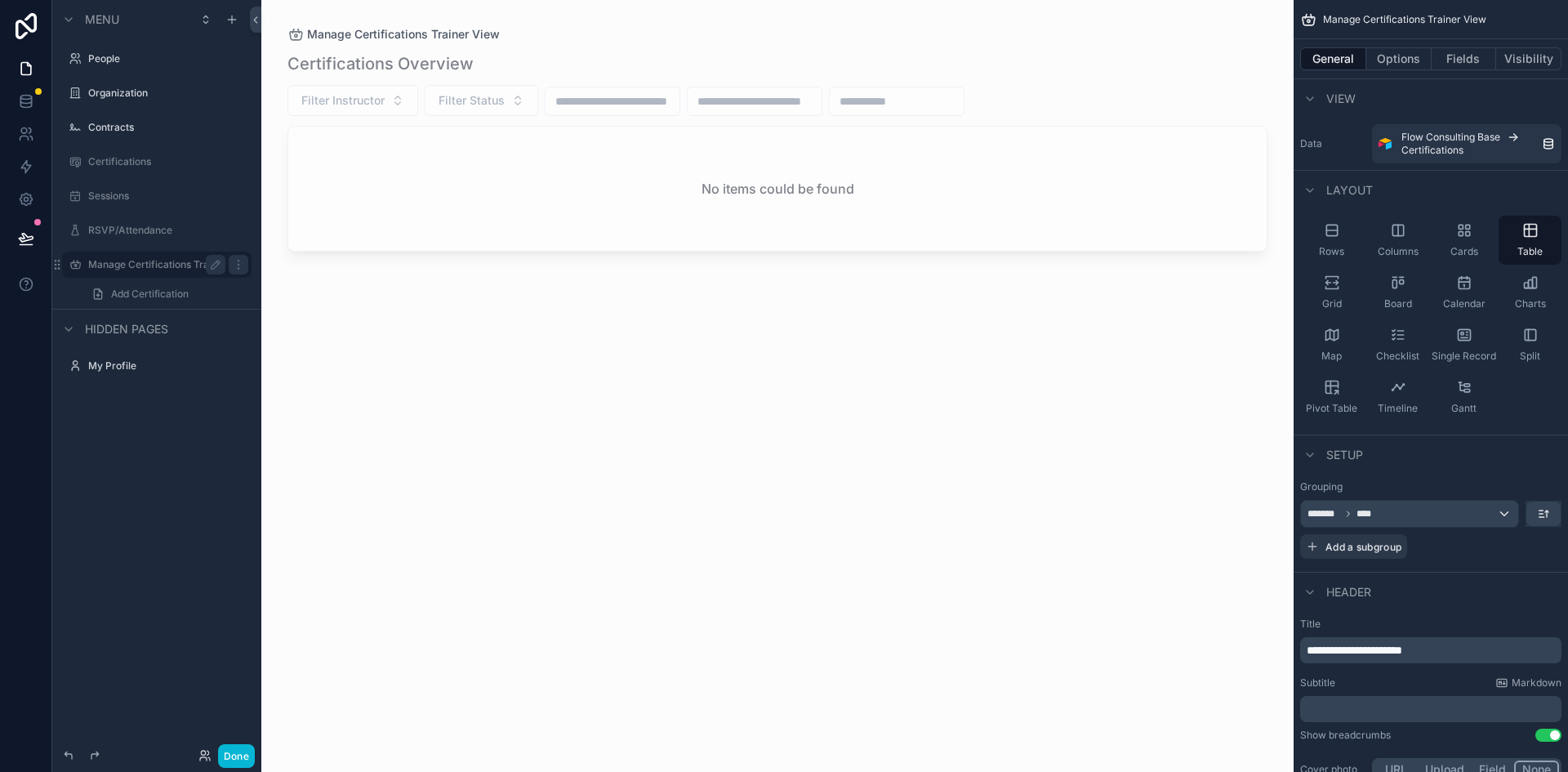
click at [120, 261] on label "Manage Certifications Trainer View" at bounding box center [157, 264] width 137 height 13
click at [236, 758] on button "Done" at bounding box center [236, 756] width 36 height 24
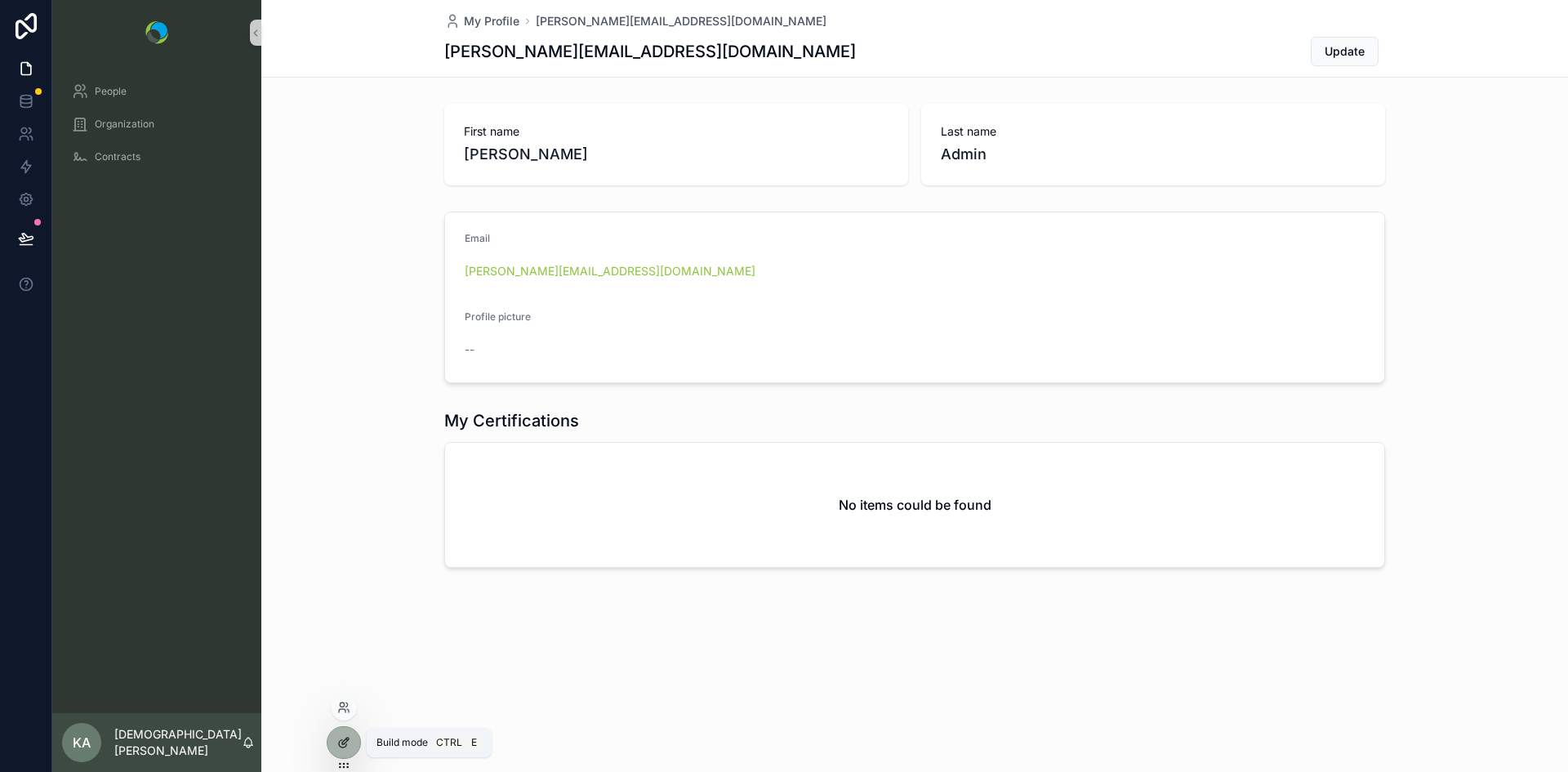
click at [346, 745] on icon at bounding box center [343, 744] width 7 height 7
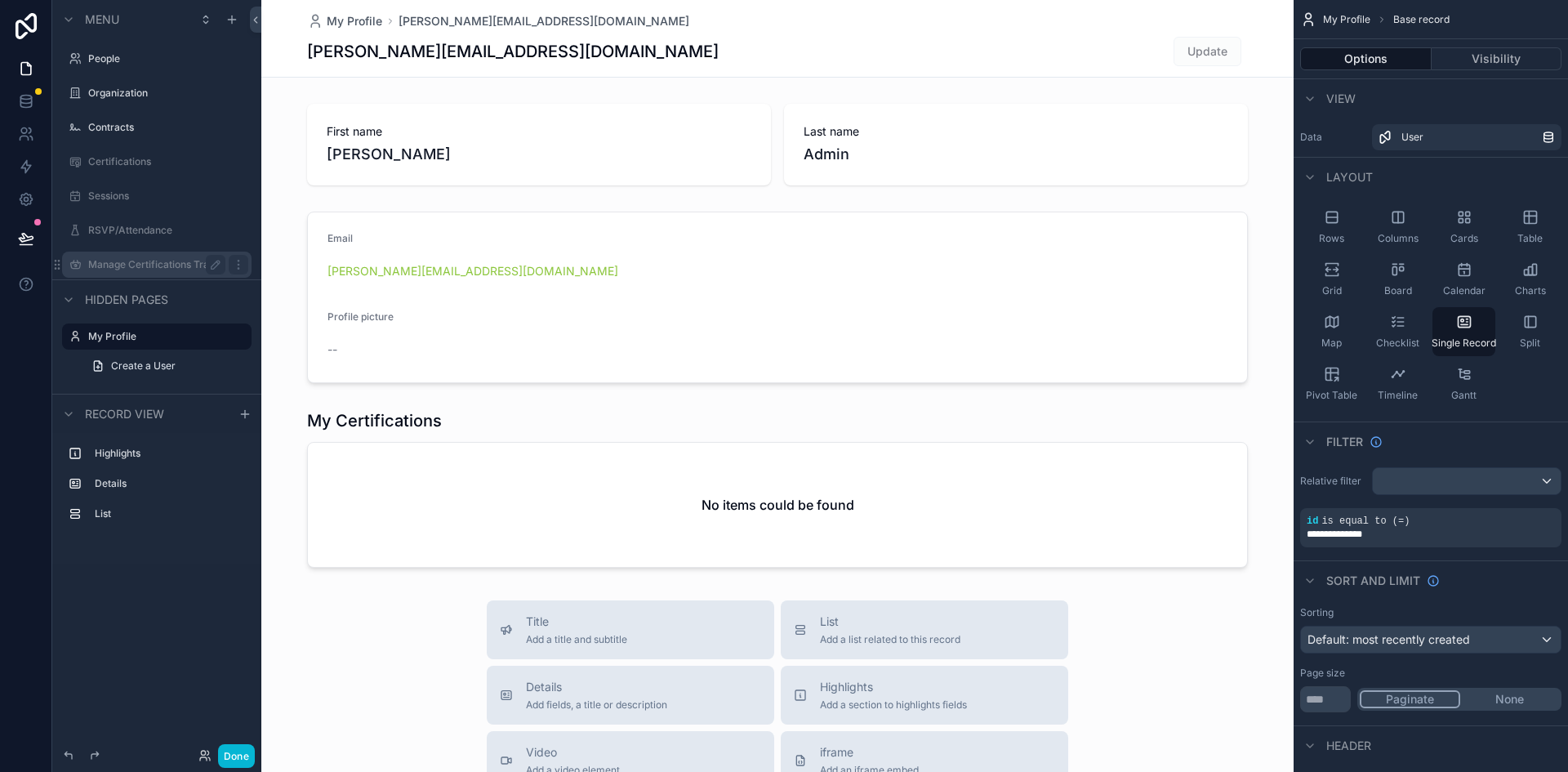
click at [151, 262] on label "Manage Certifications Trainer View" at bounding box center [157, 264] width 137 height 13
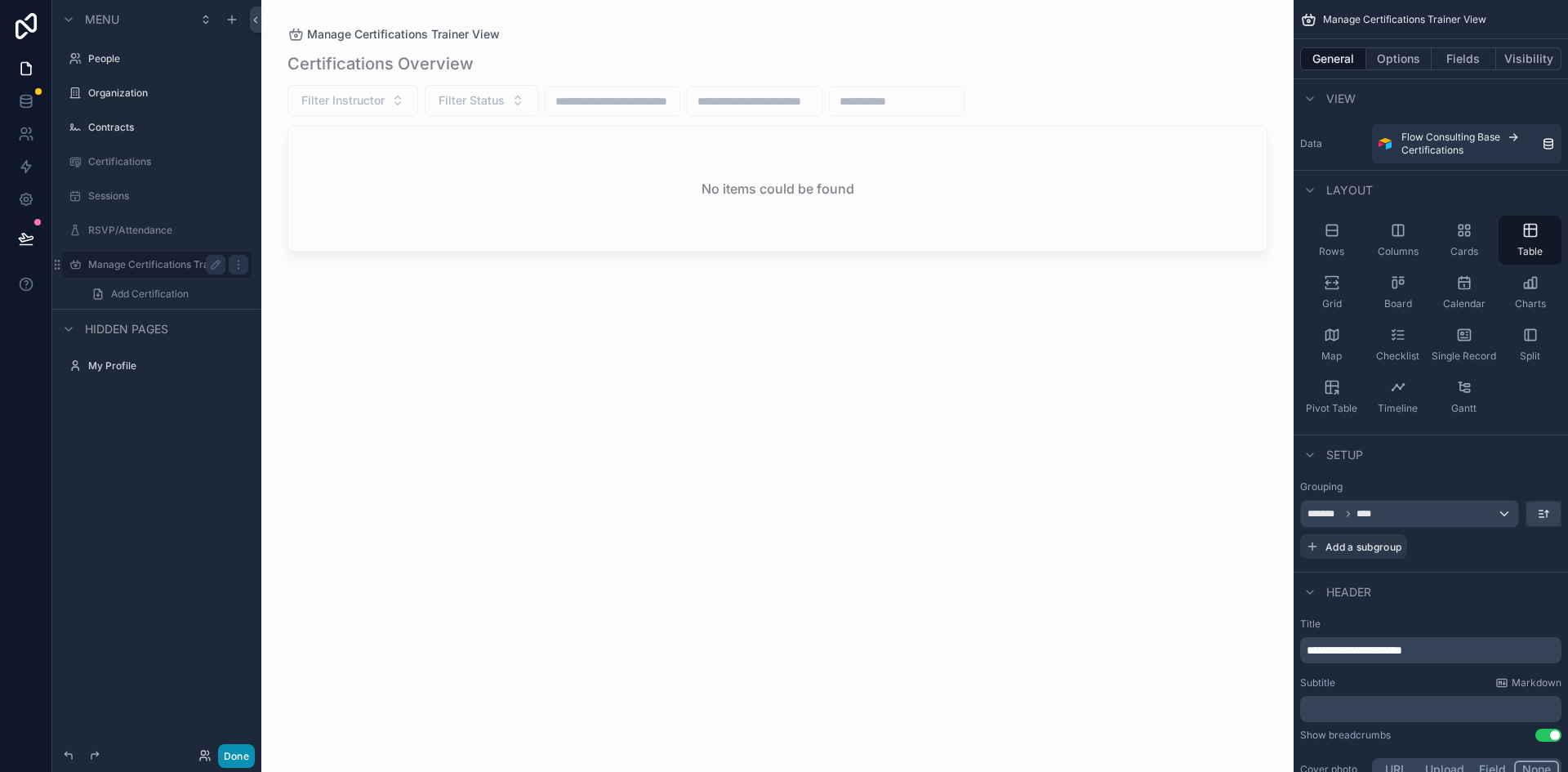
click at [229, 753] on button "Done" at bounding box center [236, 756] width 36 height 24
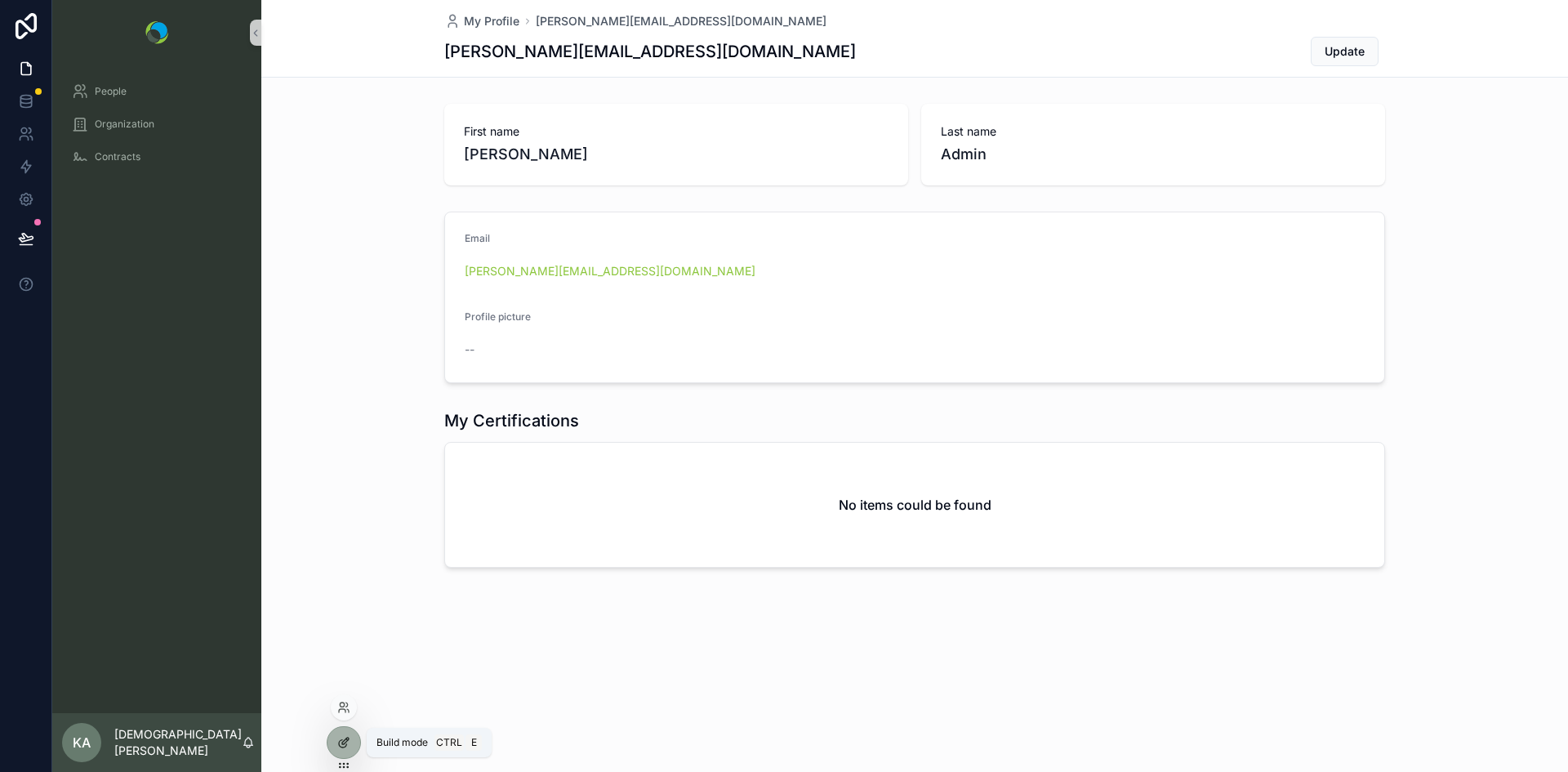
click at [347, 737] on icon at bounding box center [344, 743] width 13 height 13
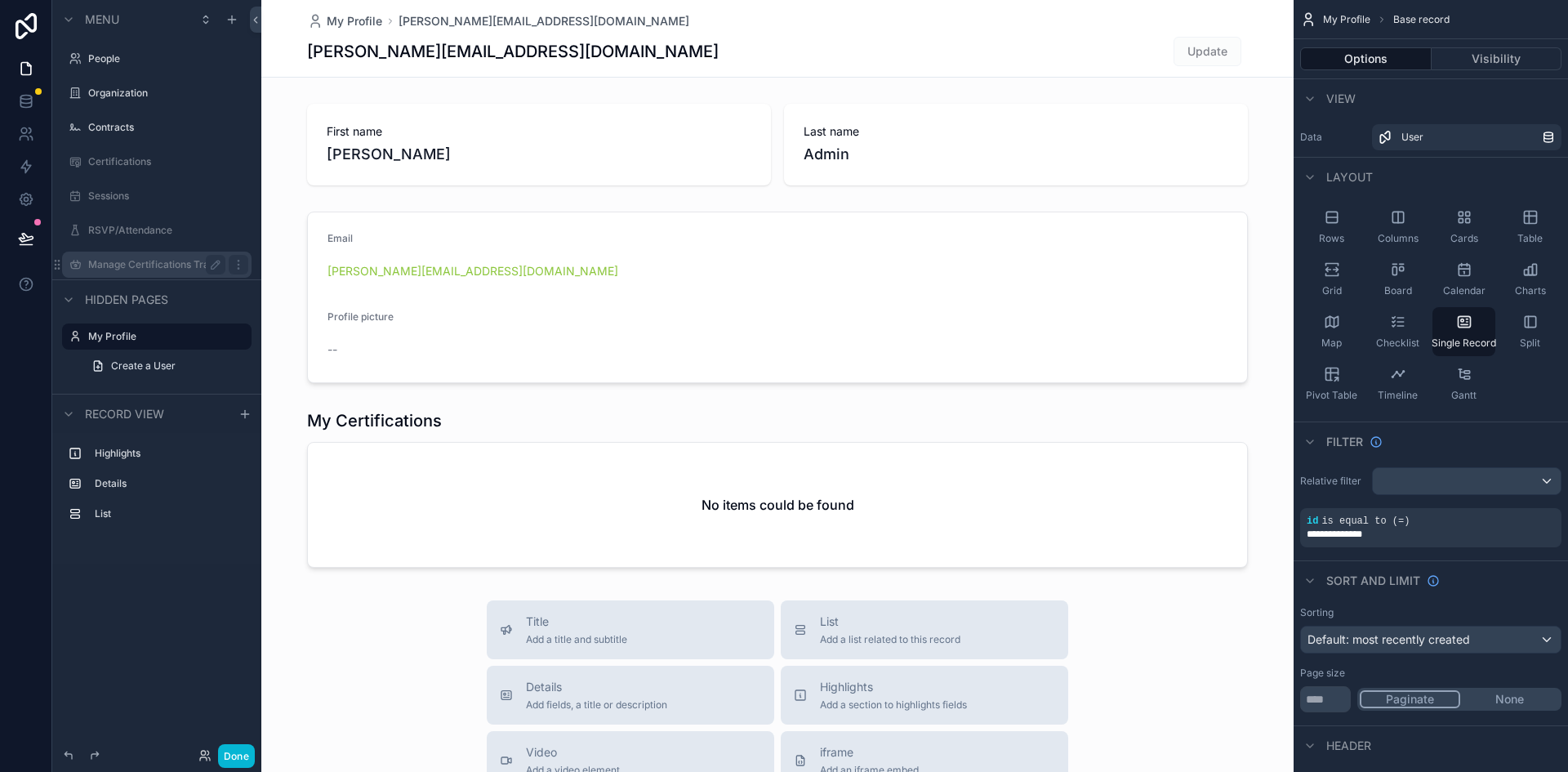
click at [155, 263] on label "Manage Certifications Trainer View" at bounding box center [157, 264] width 137 height 13
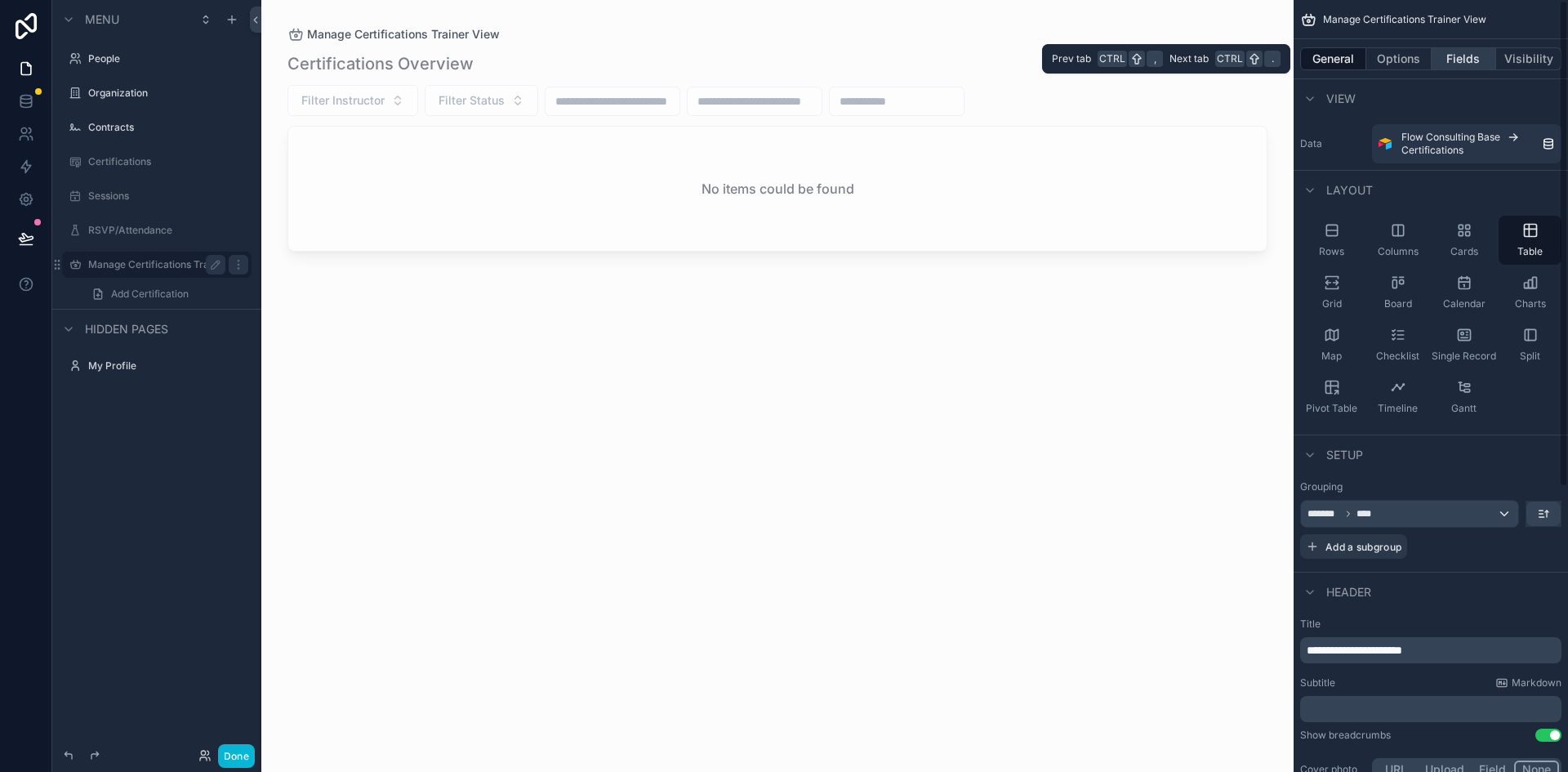
click at [1472, 54] on button "Fields" at bounding box center [1464, 58] width 66 height 23
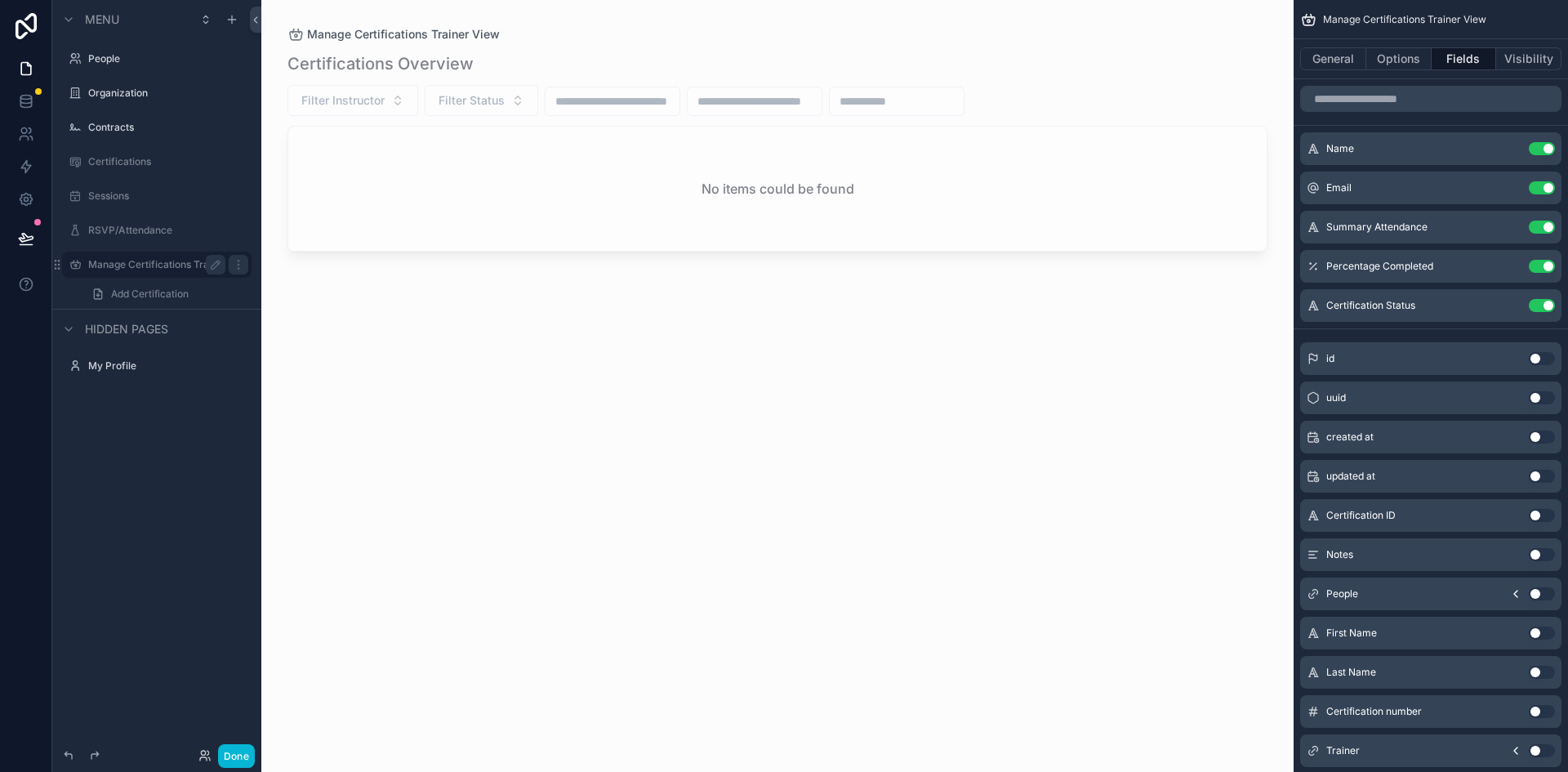
click at [153, 266] on label "Manage Certifications Trainer View" at bounding box center [157, 264] width 137 height 13
click at [1521, 49] on button "Visibility" at bounding box center [1529, 58] width 66 height 23
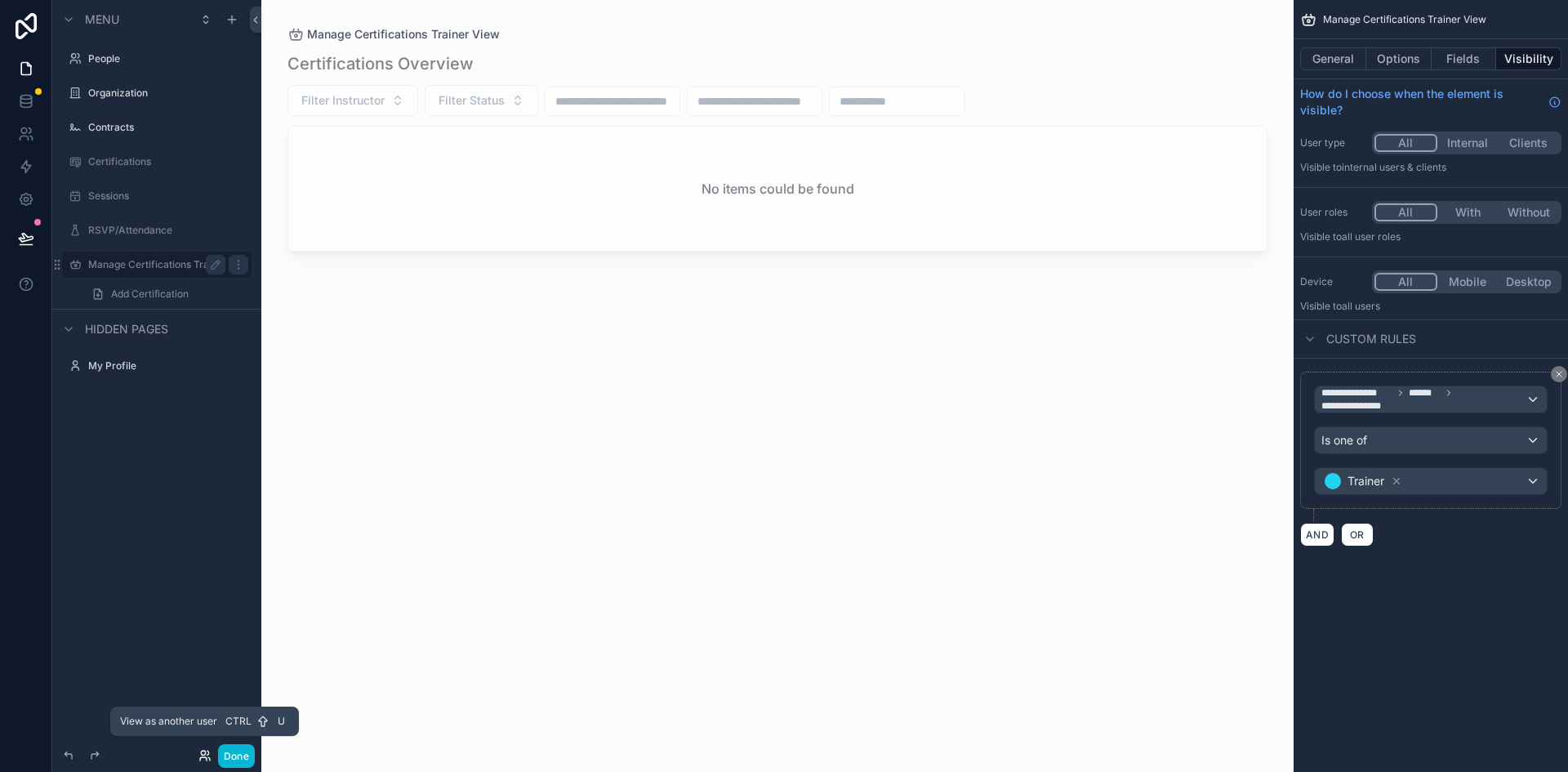
click at [206, 757] on icon at bounding box center [205, 755] width 13 height 13
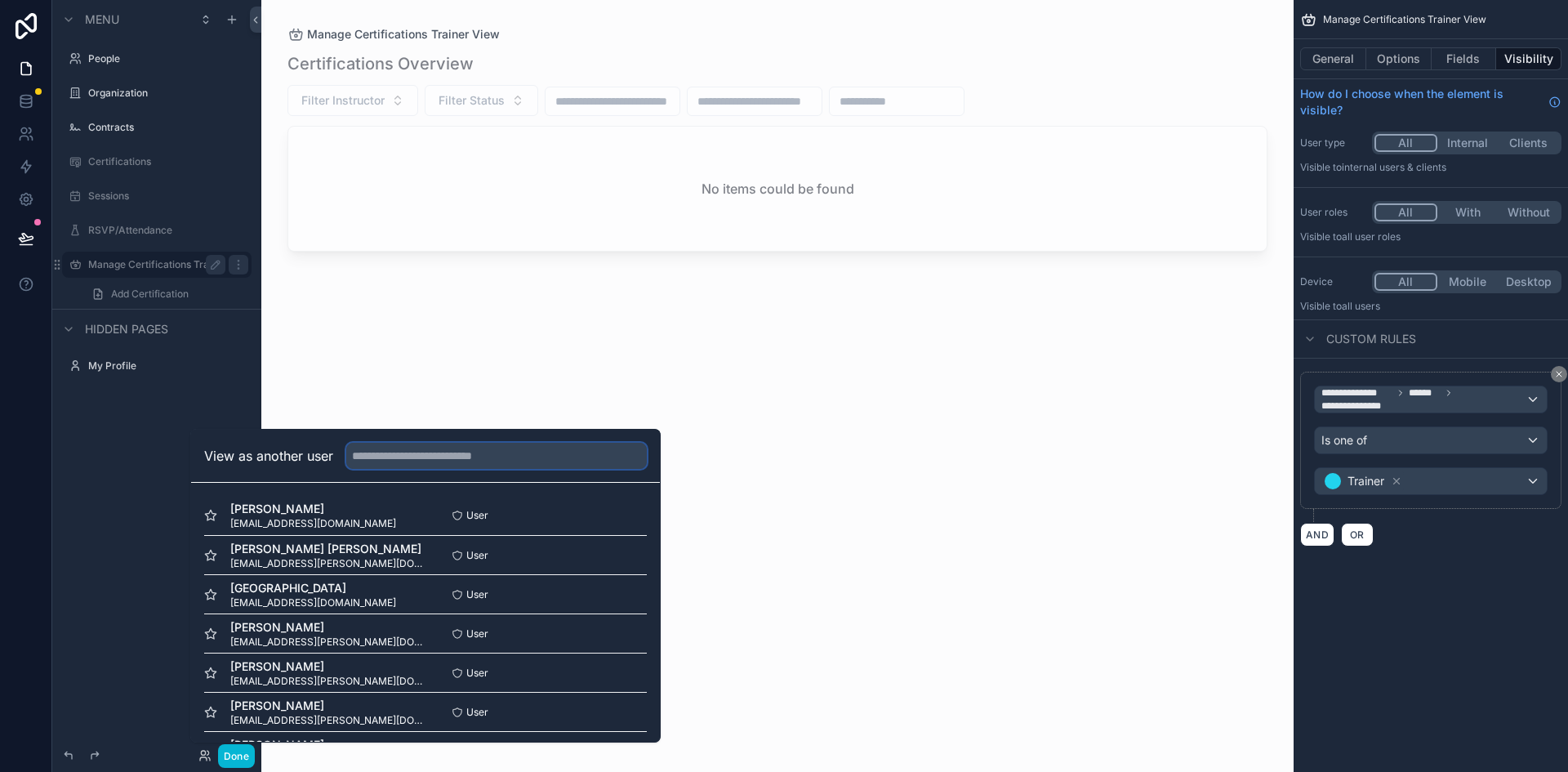
click at [452, 455] on input "text" at bounding box center [496, 456] width 300 height 27
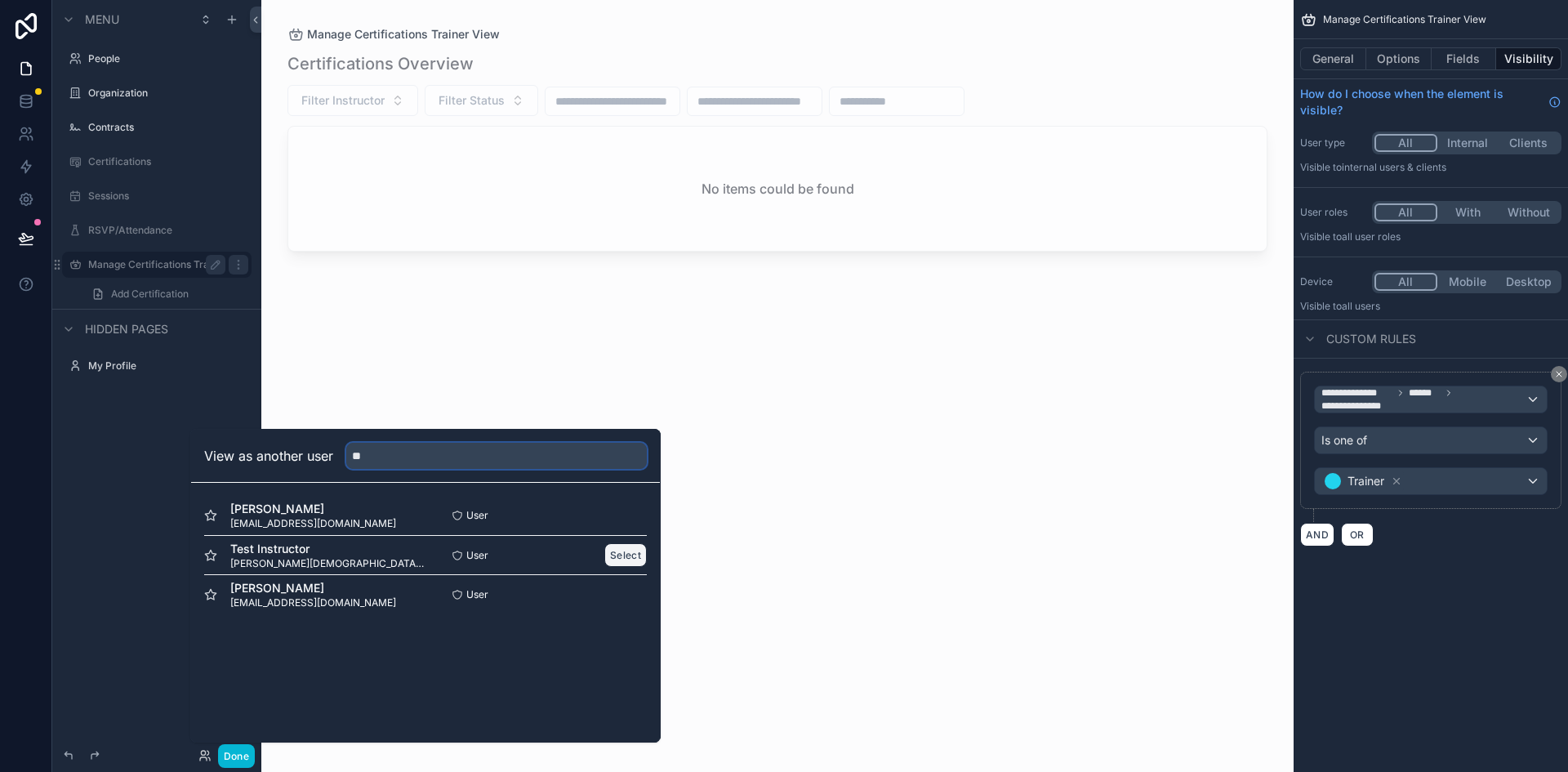
type input "**"
click at [628, 550] on button "Select" at bounding box center [625, 555] width 43 height 24
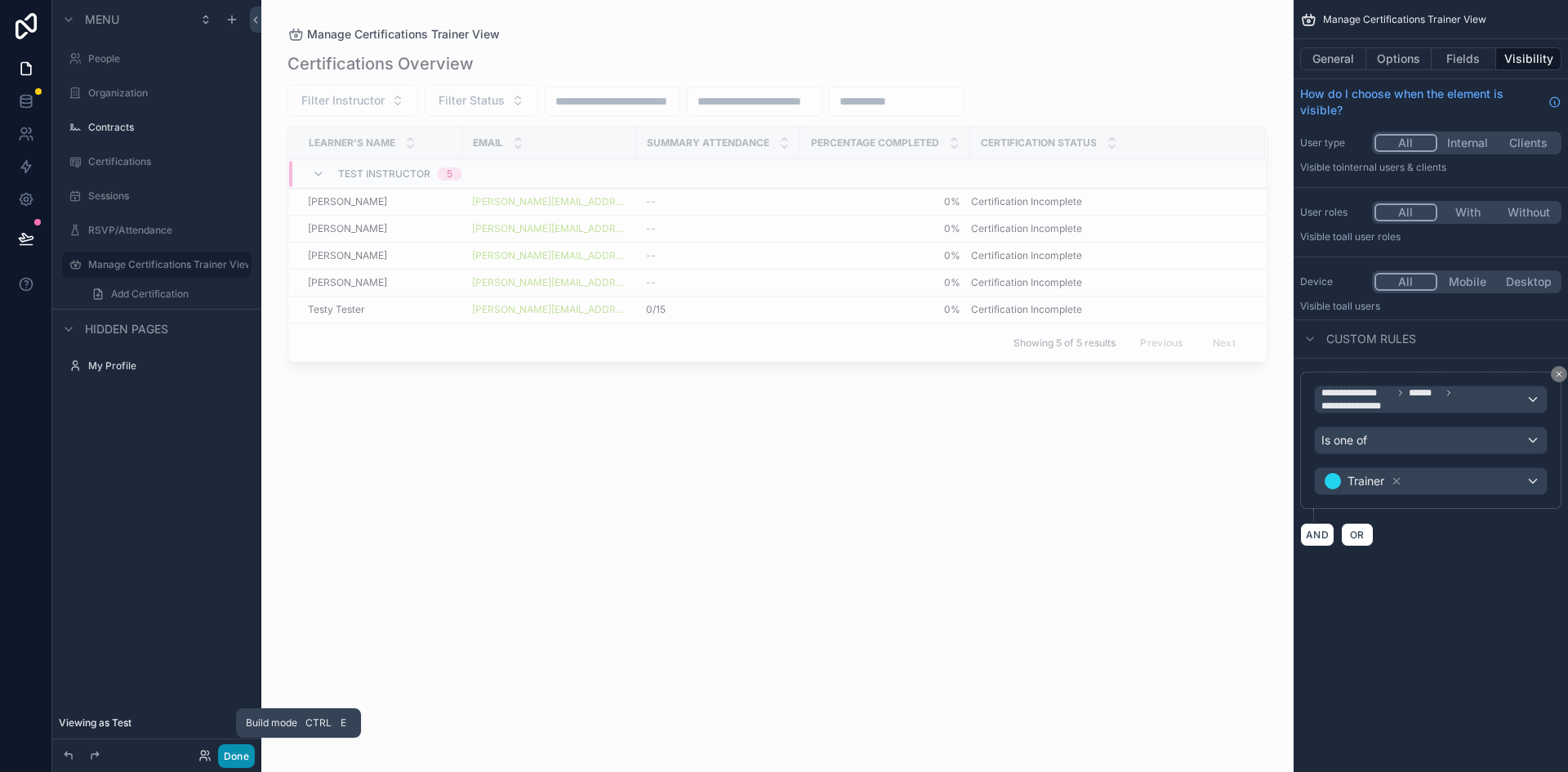
click at [244, 761] on button "Done" at bounding box center [236, 756] width 36 height 24
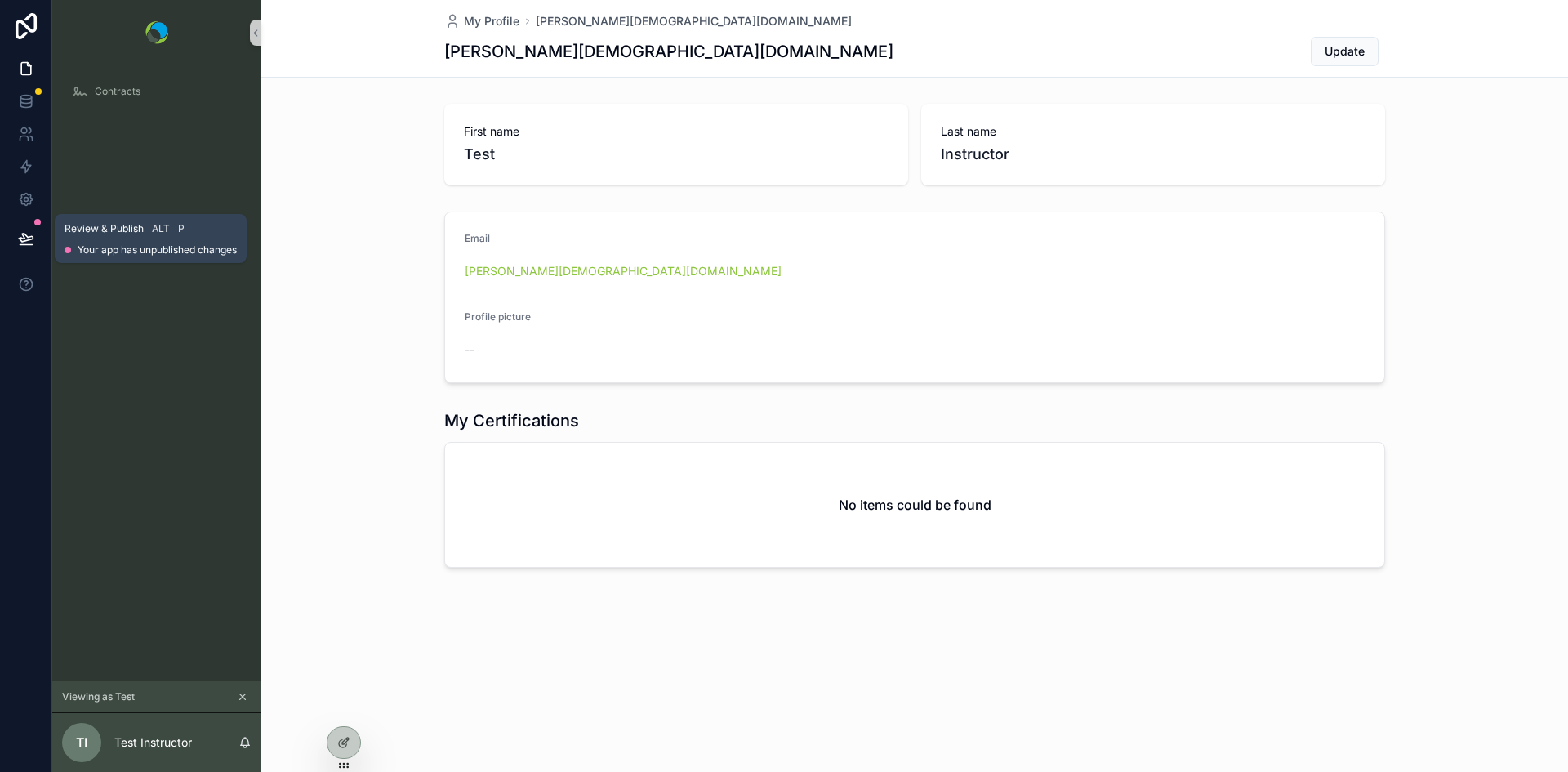
click at [32, 238] on icon at bounding box center [26, 238] width 14 height 8
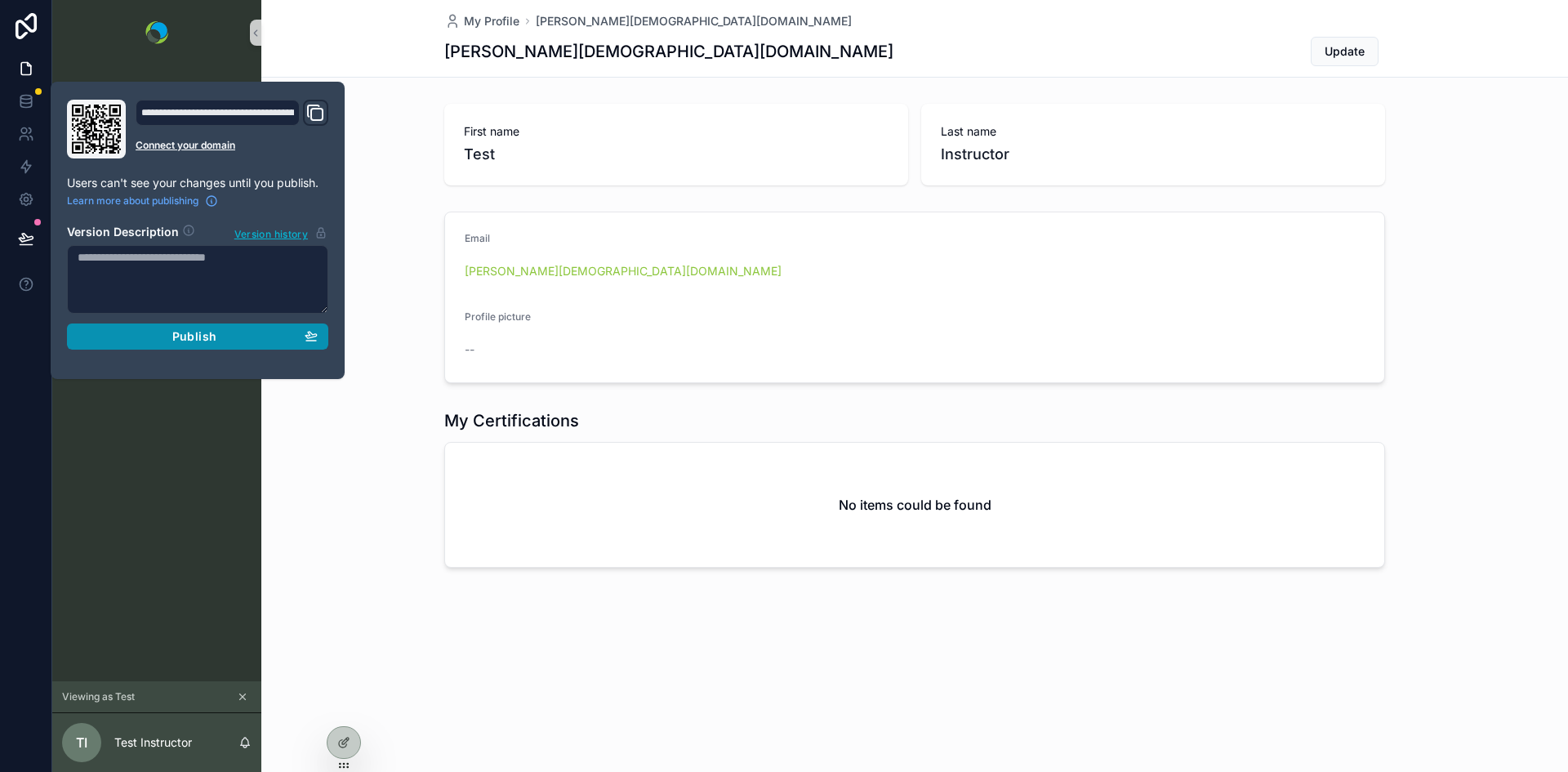
click at [167, 333] on div "Publish" at bounding box center [198, 337] width 240 height 15
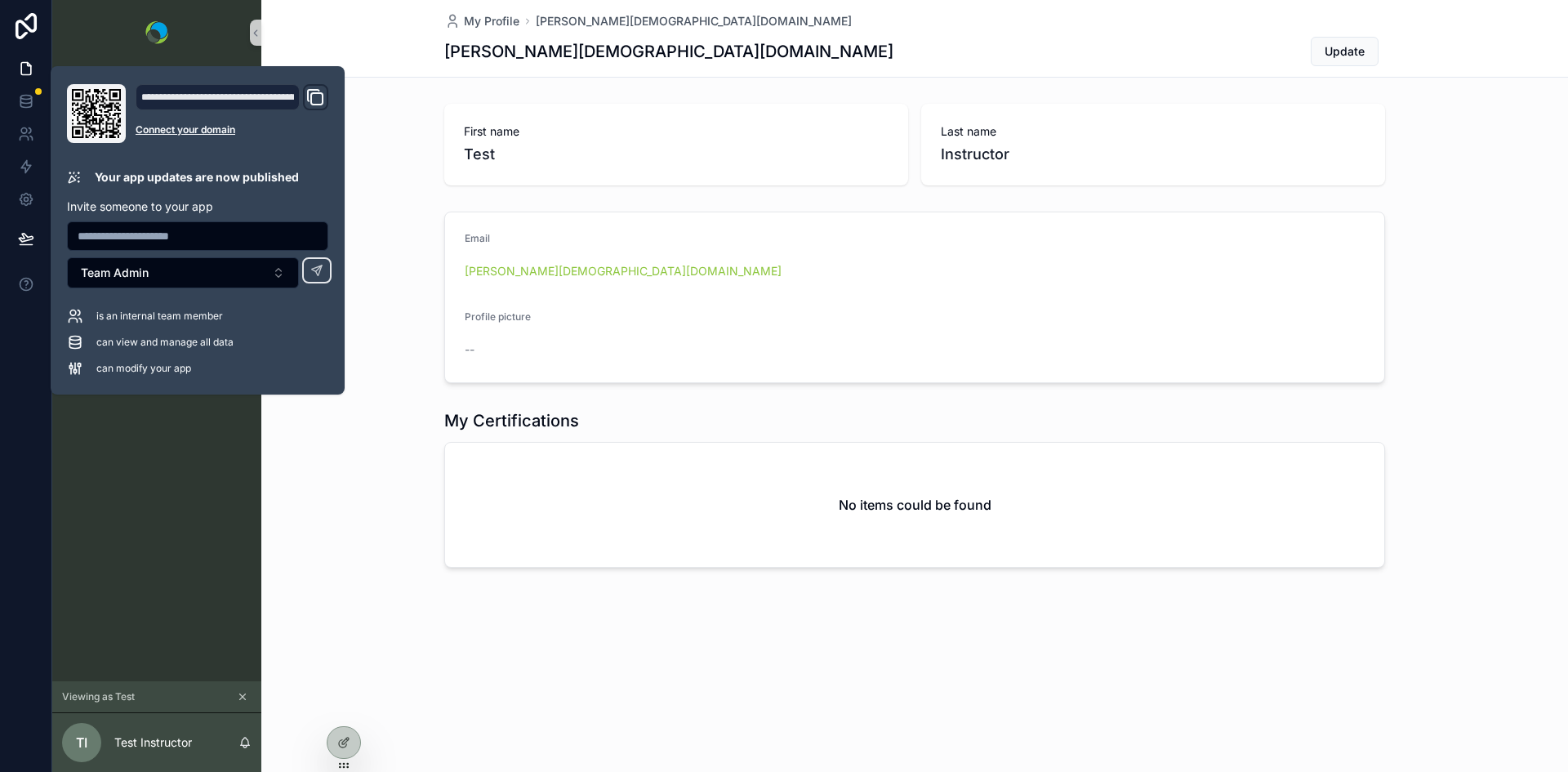
click at [307, 628] on div "My Profile kristen+instructor@flowconsulting.llc kristen+instructor@flowconsult…" at bounding box center [914, 339] width 1307 height 679
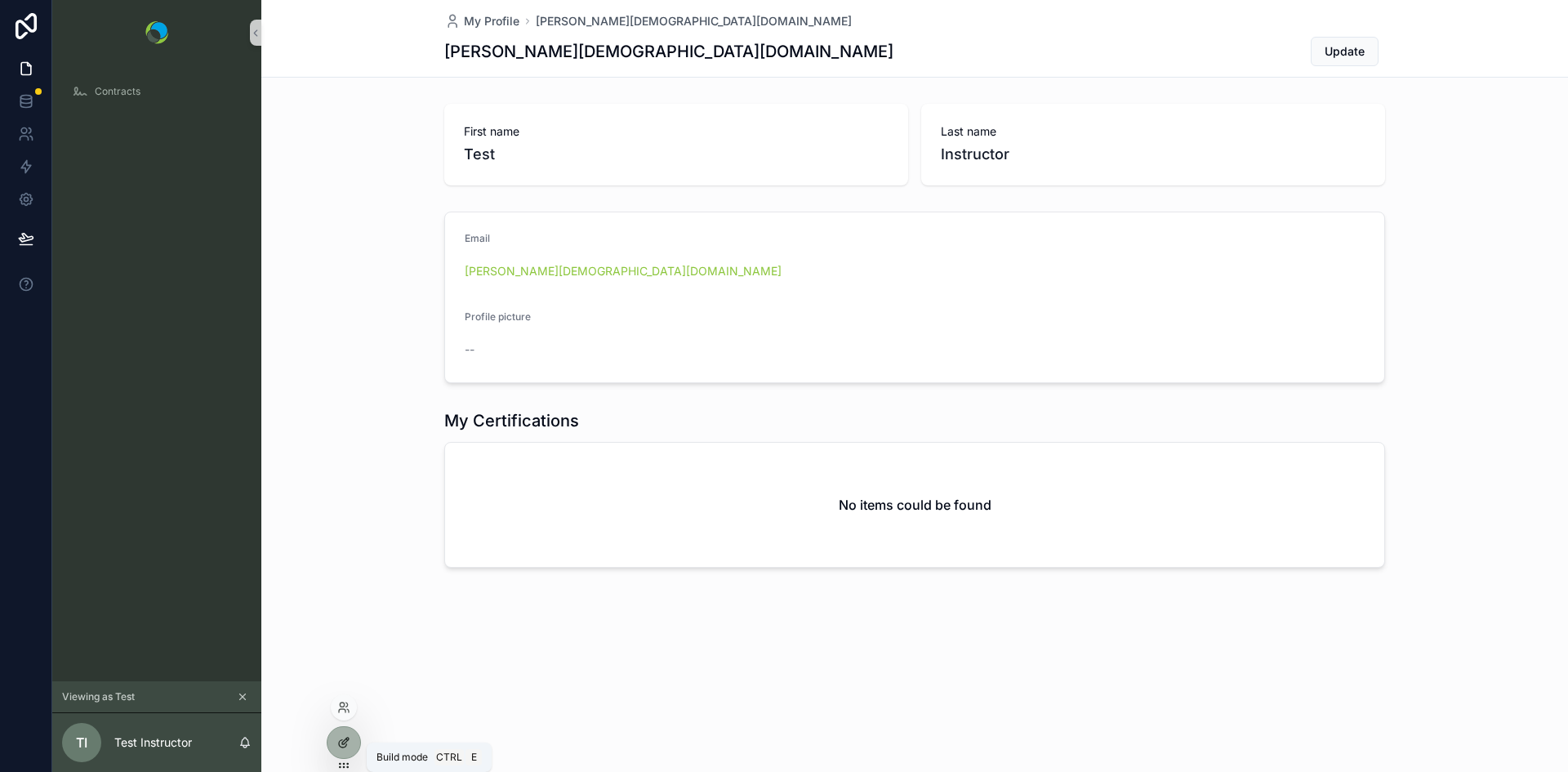
click at [343, 740] on icon at bounding box center [344, 743] width 13 height 13
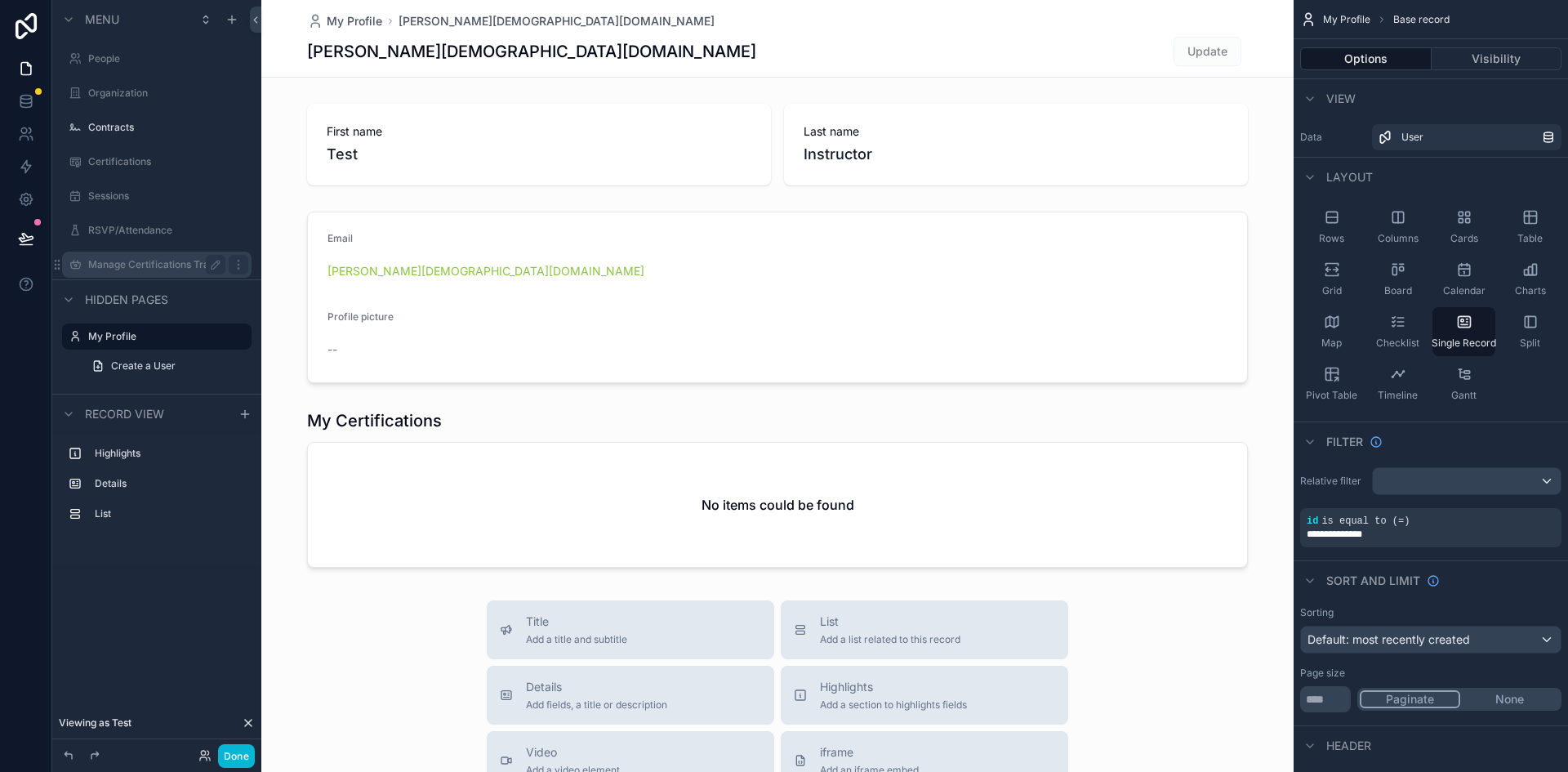
click at [132, 265] on label "Manage Certifications Trainer View" at bounding box center [157, 264] width 137 height 13
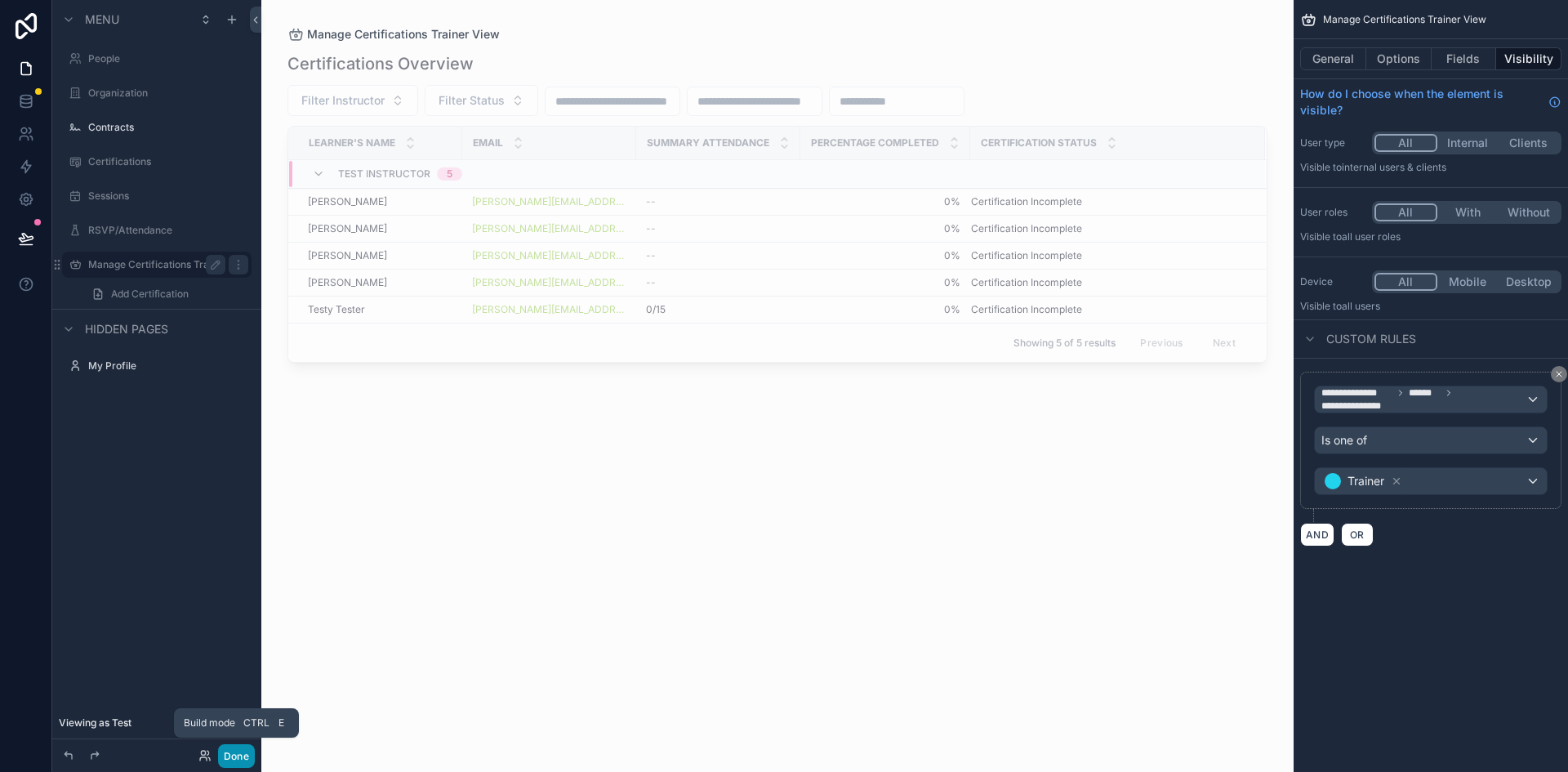
click at [231, 752] on button "Done" at bounding box center [236, 756] width 36 height 24
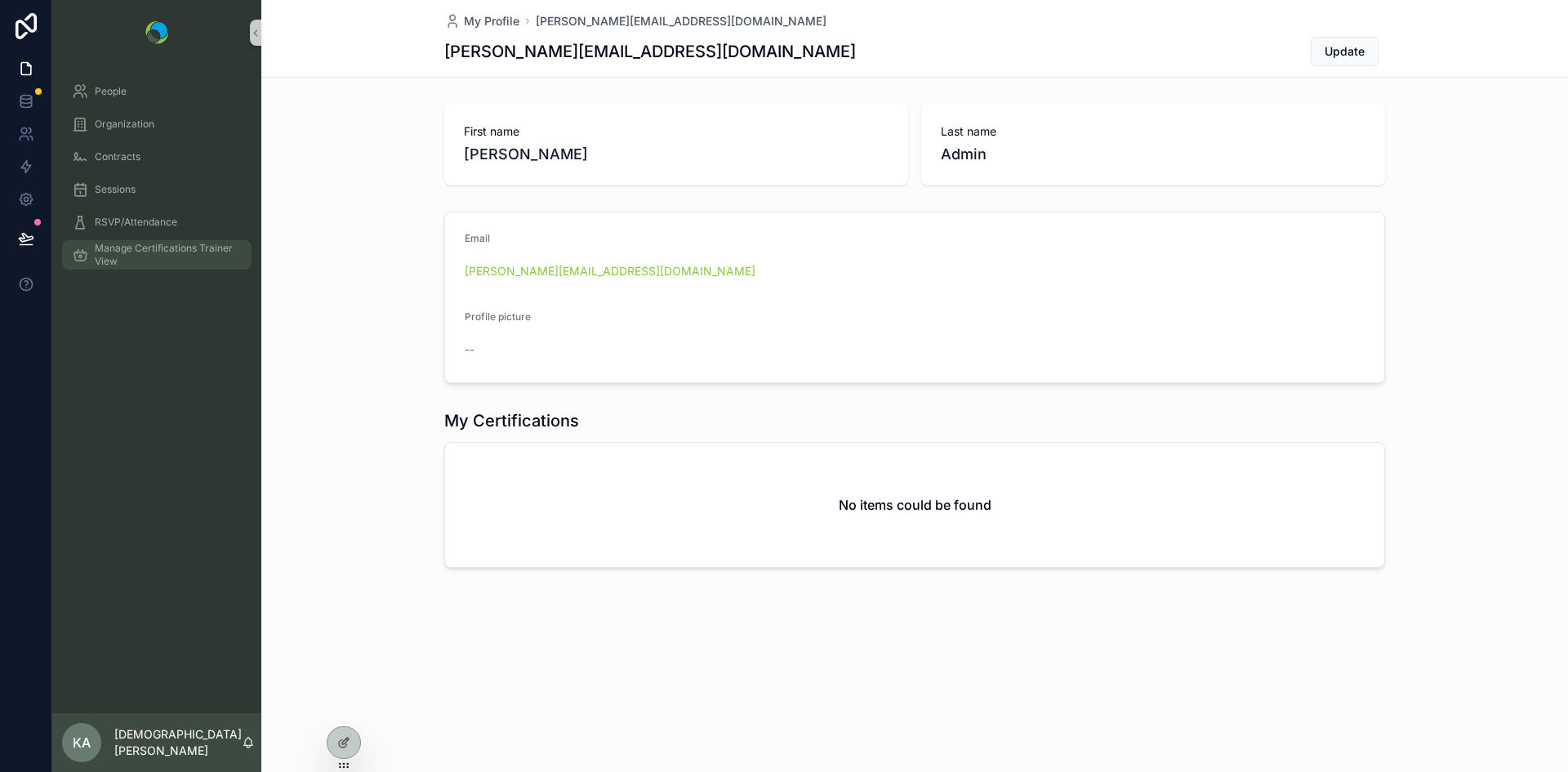
click at [141, 248] on span "Manage Certifications Trainer View" at bounding box center [165, 255] width 141 height 27
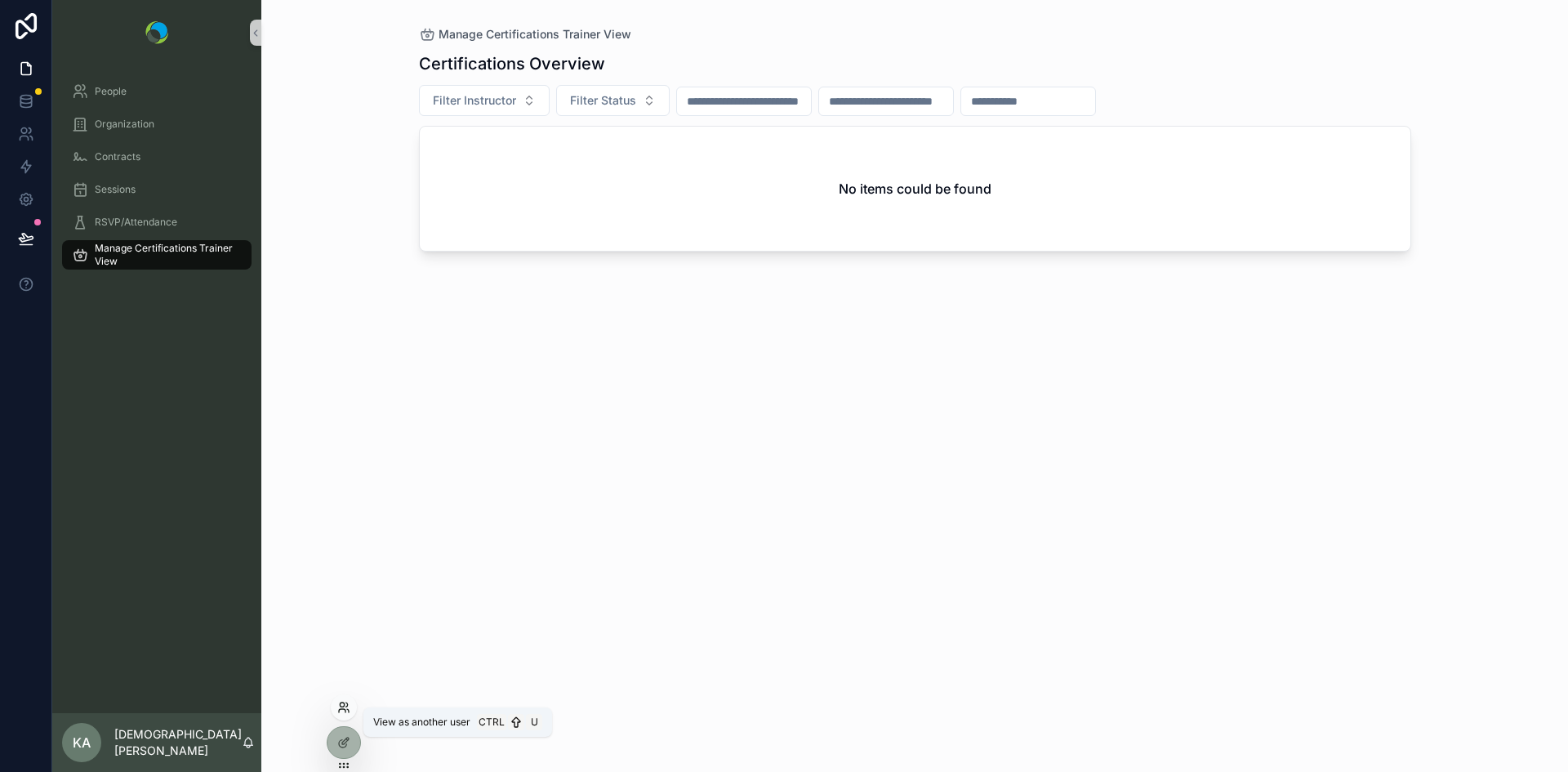
click at [339, 703] on icon at bounding box center [344, 707] width 13 height 13
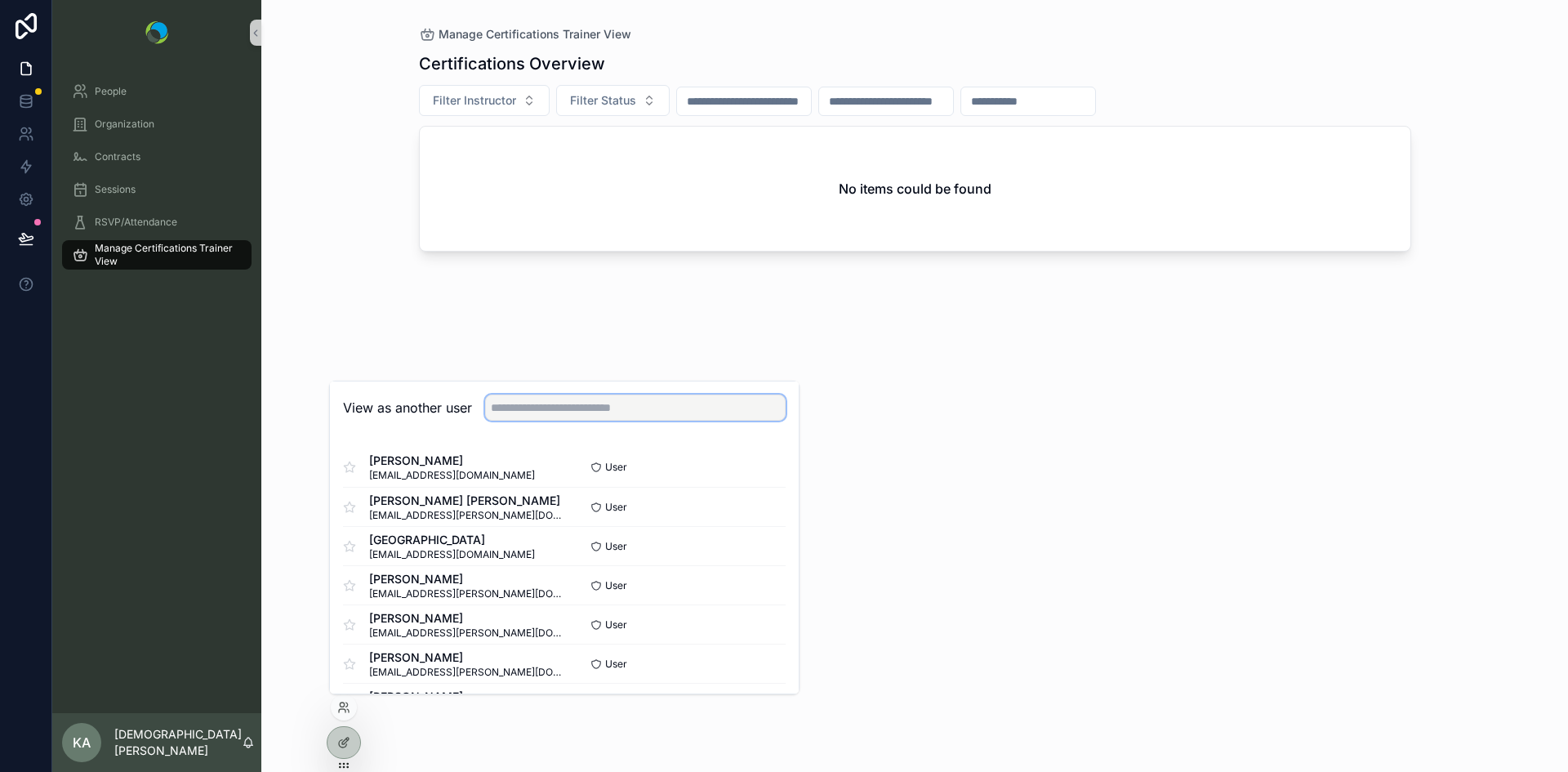
click at [539, 408] on input "text" at bounding box center [635, 408] width 300 height 27
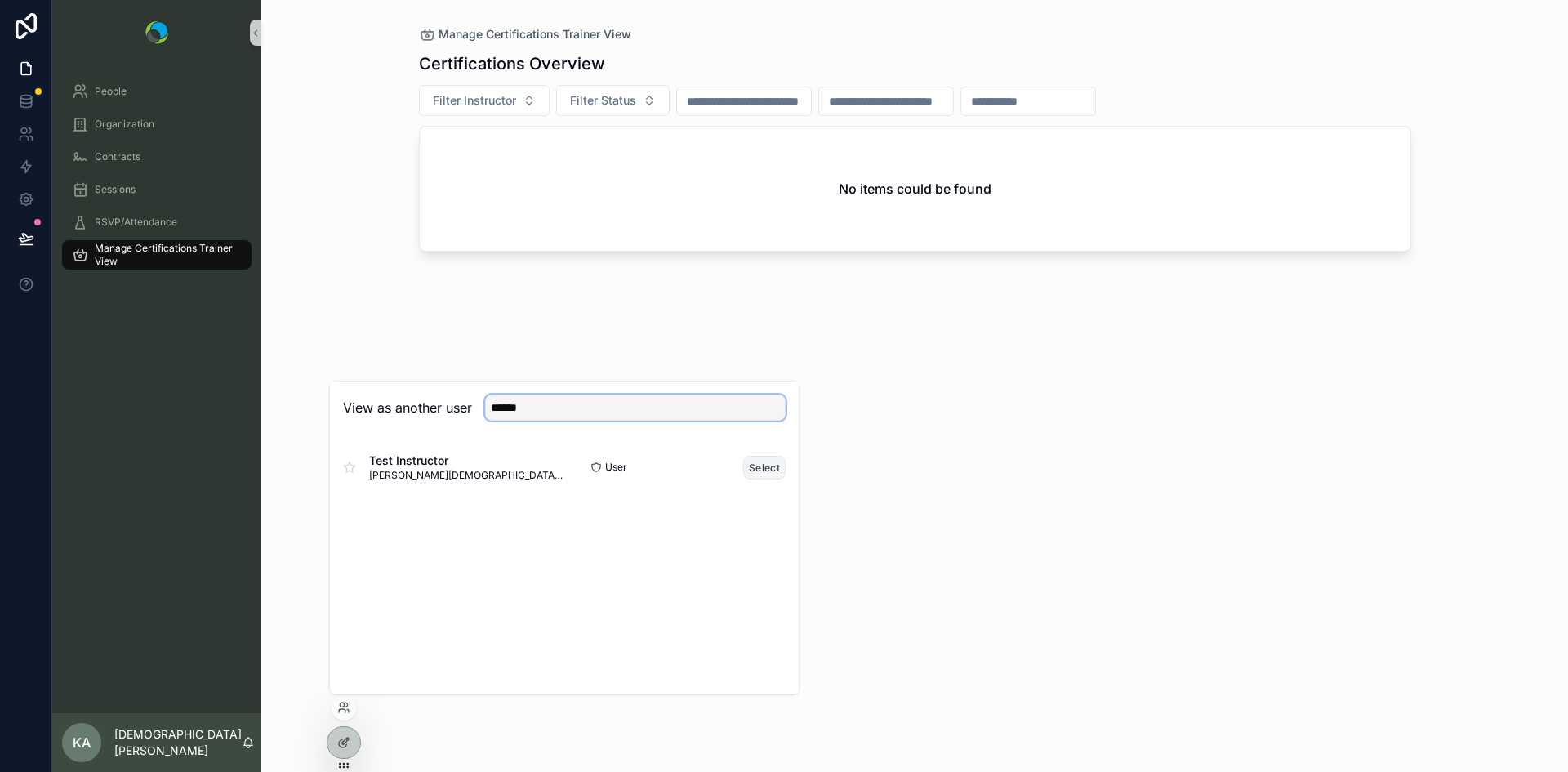
type input "******"
click at [757, 471] on button "Select" at bounding box center [765, 467] width 43 height 24
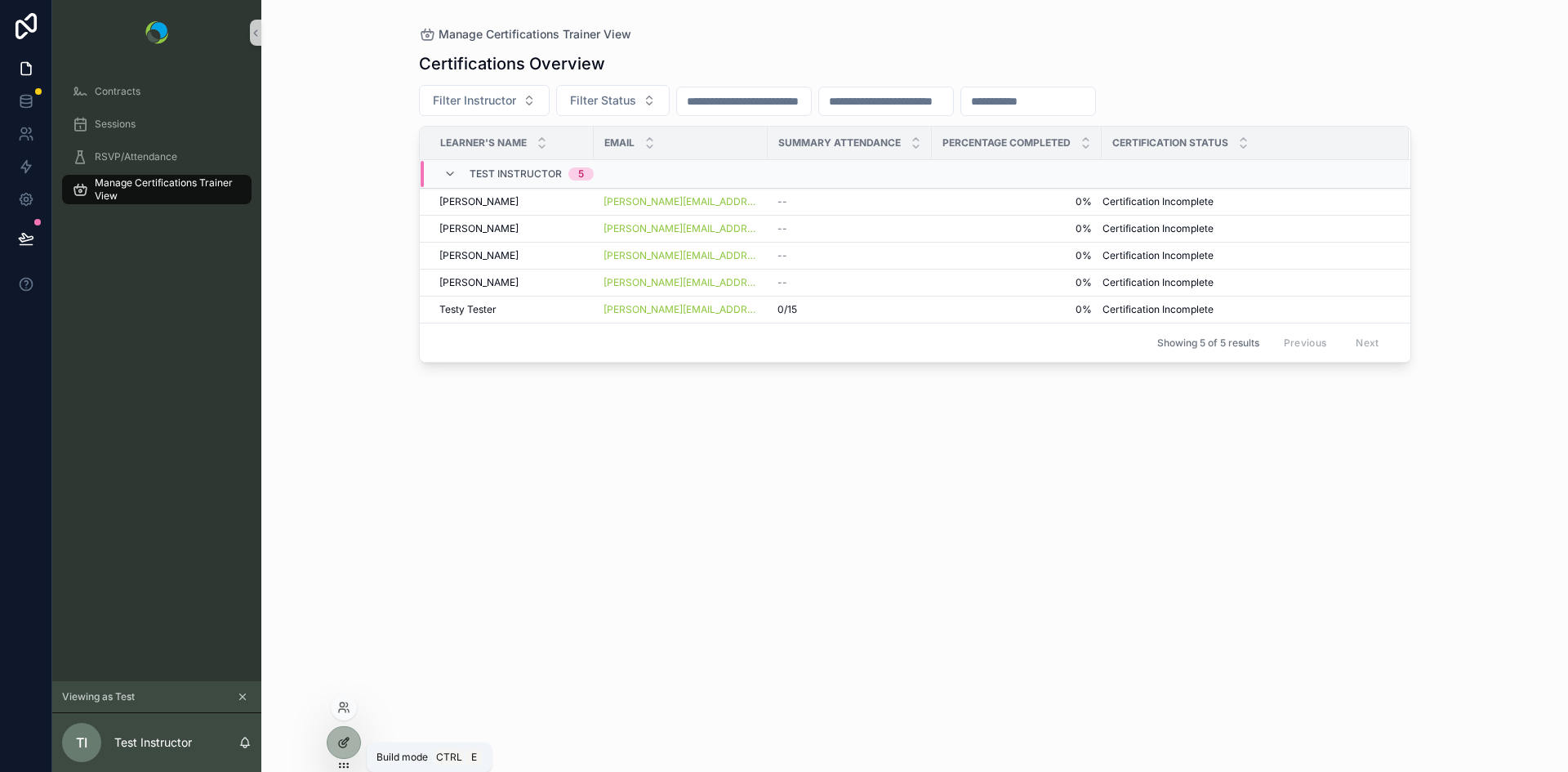
click at [340, 736] on div at bounding box center [344, 743] width 33 height 31
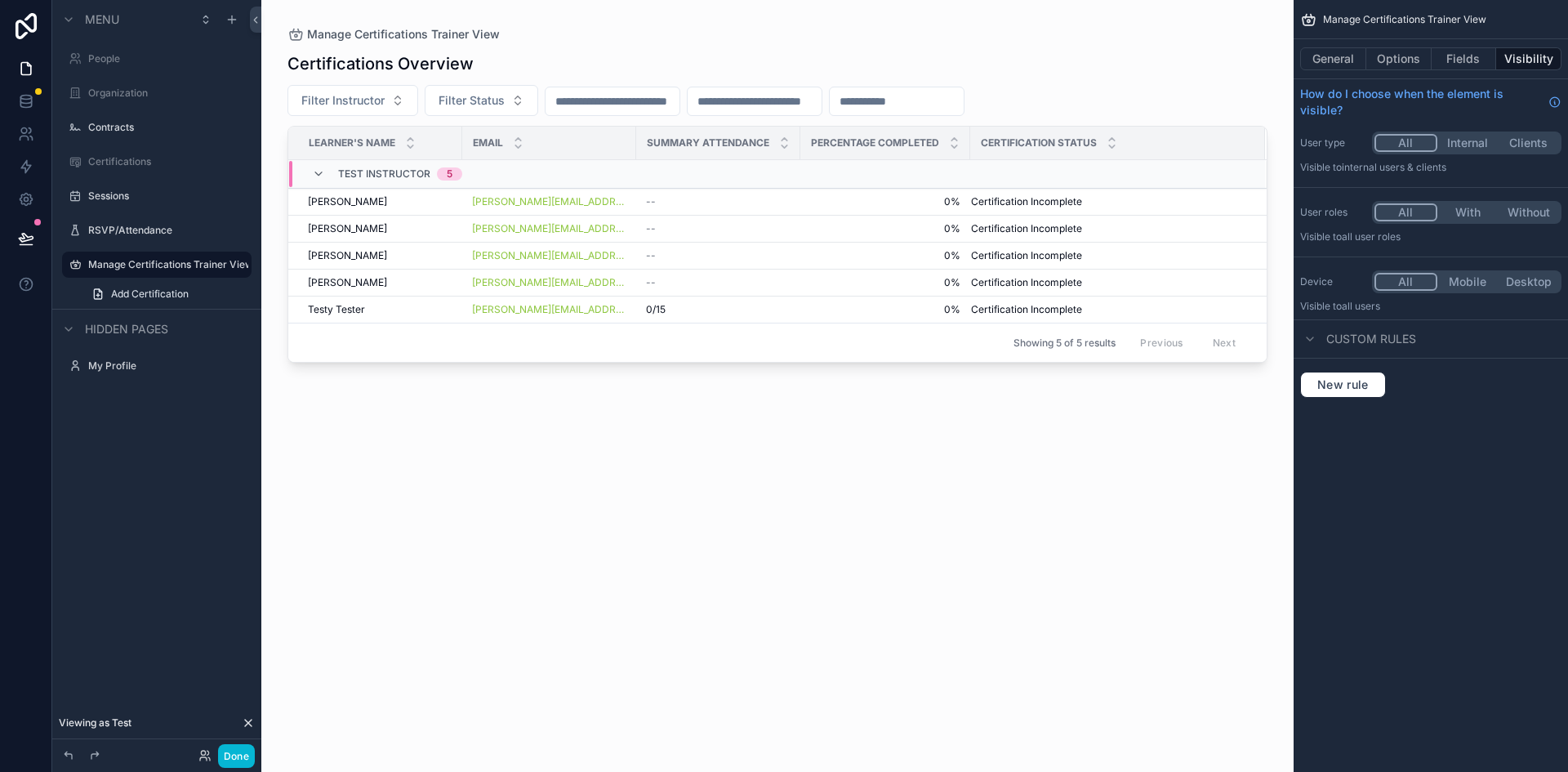
click at [367, 105] on div "scrollable content" at bounding box center [777, 376] width 1032 height 753
click at [367, 105] on span "Filter Instructor" at bounding box center [343, 100] width 83 height 16
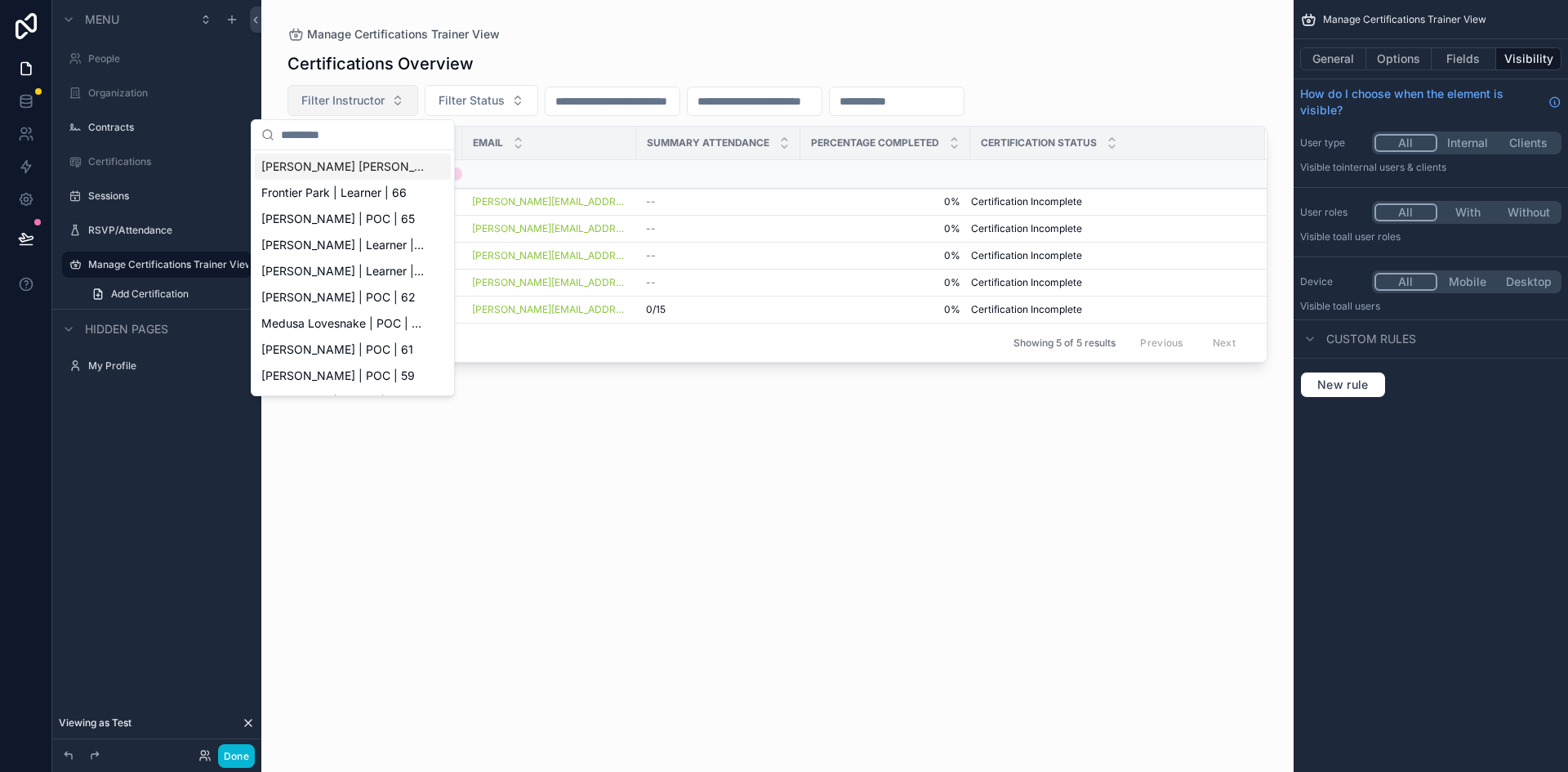
click at [410, 86] on button "Filter Instructor" at bounding box center [353, 100] width 131 height 31
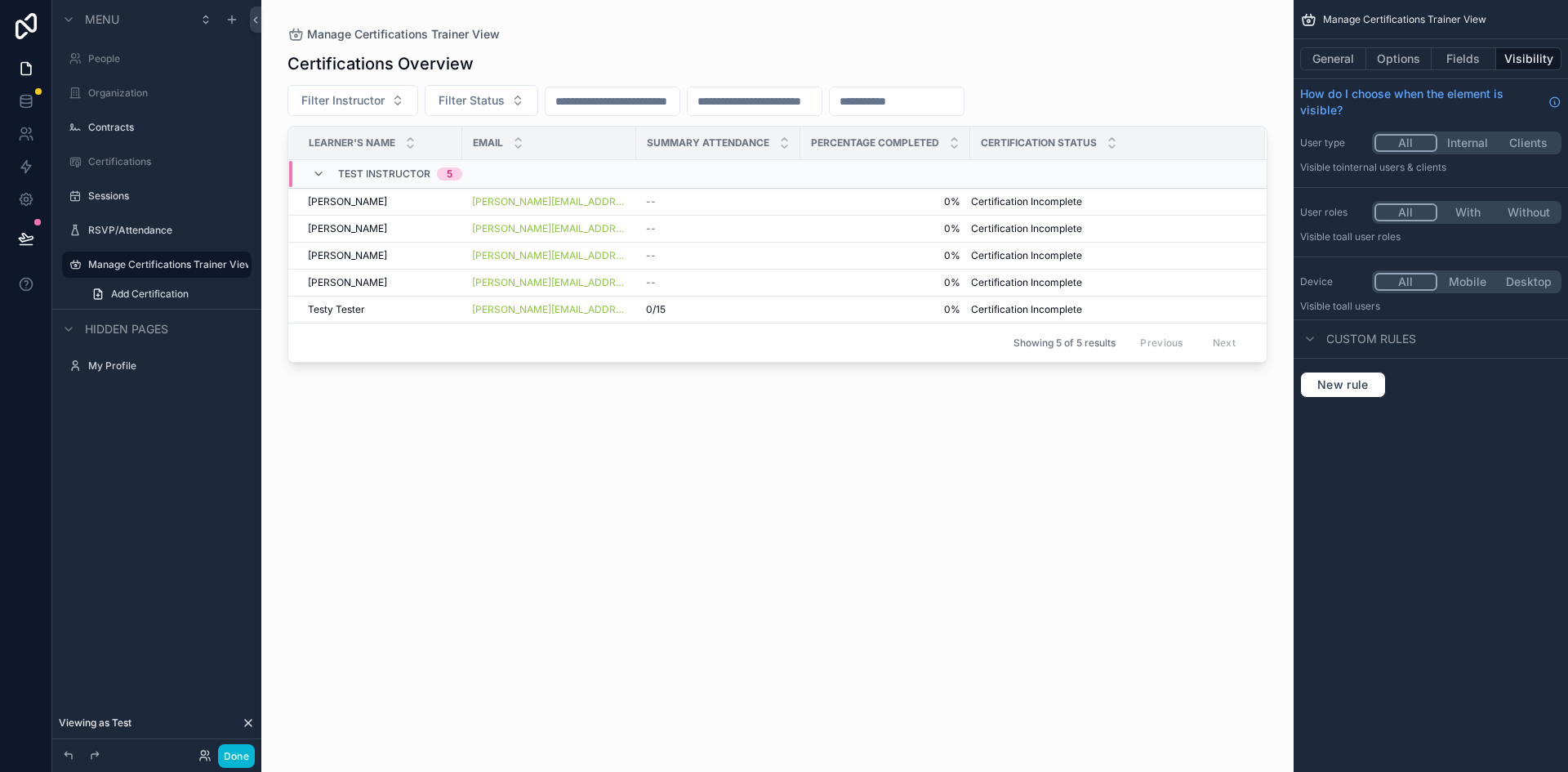
click at [555, 439] on div "Certifications Overview Filter Instructor Filter Status Learner's Name Email Su…" at bounding box center [778, 397] width 980 height 710
click at [378, 90] on button "Filter Instructor" at bounding box center [353, 100] width 131 height 31
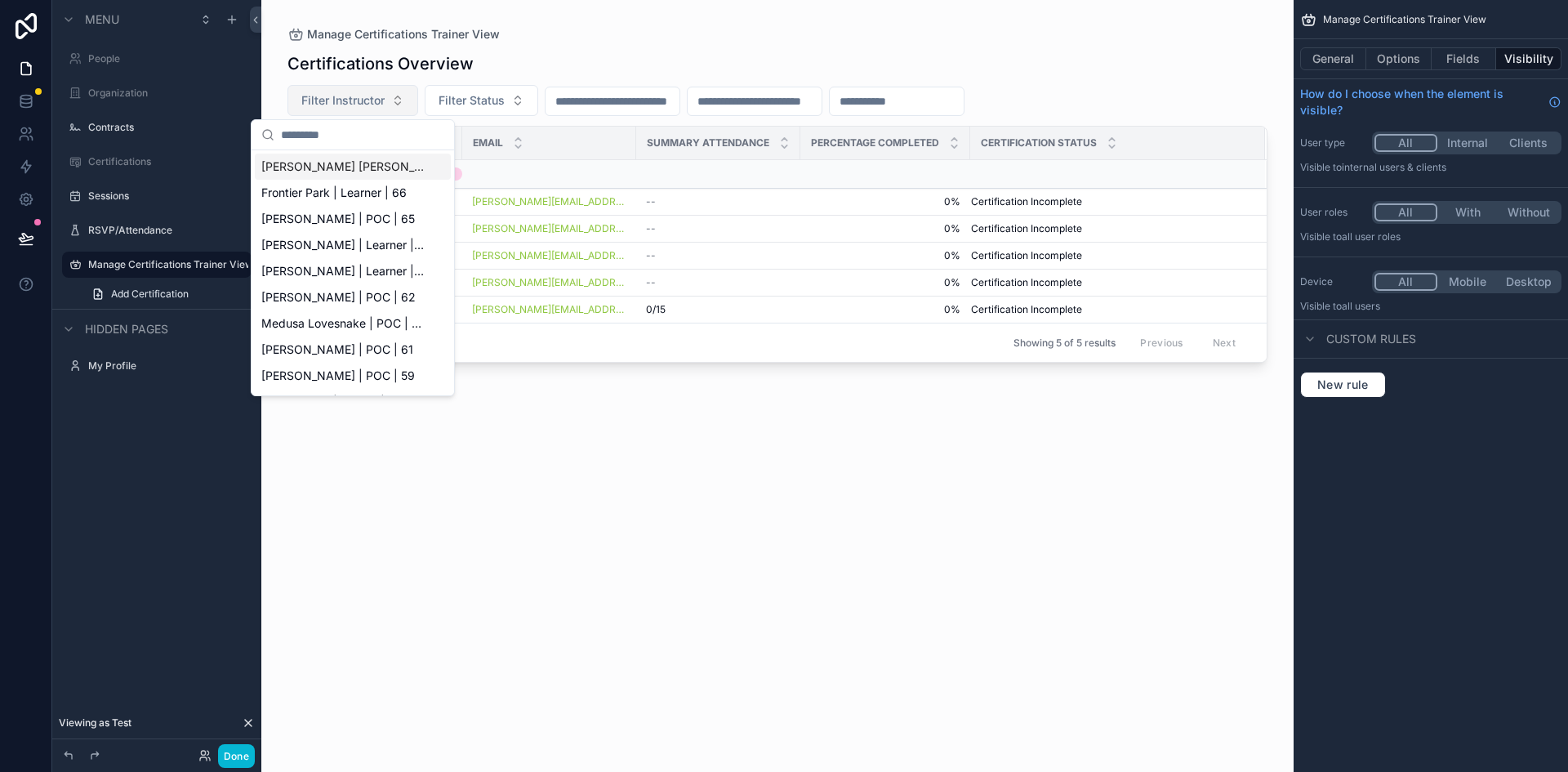
click at [417, 94] on button "Filter Instructor" at bounding box center [353, 100] width 131 height 31
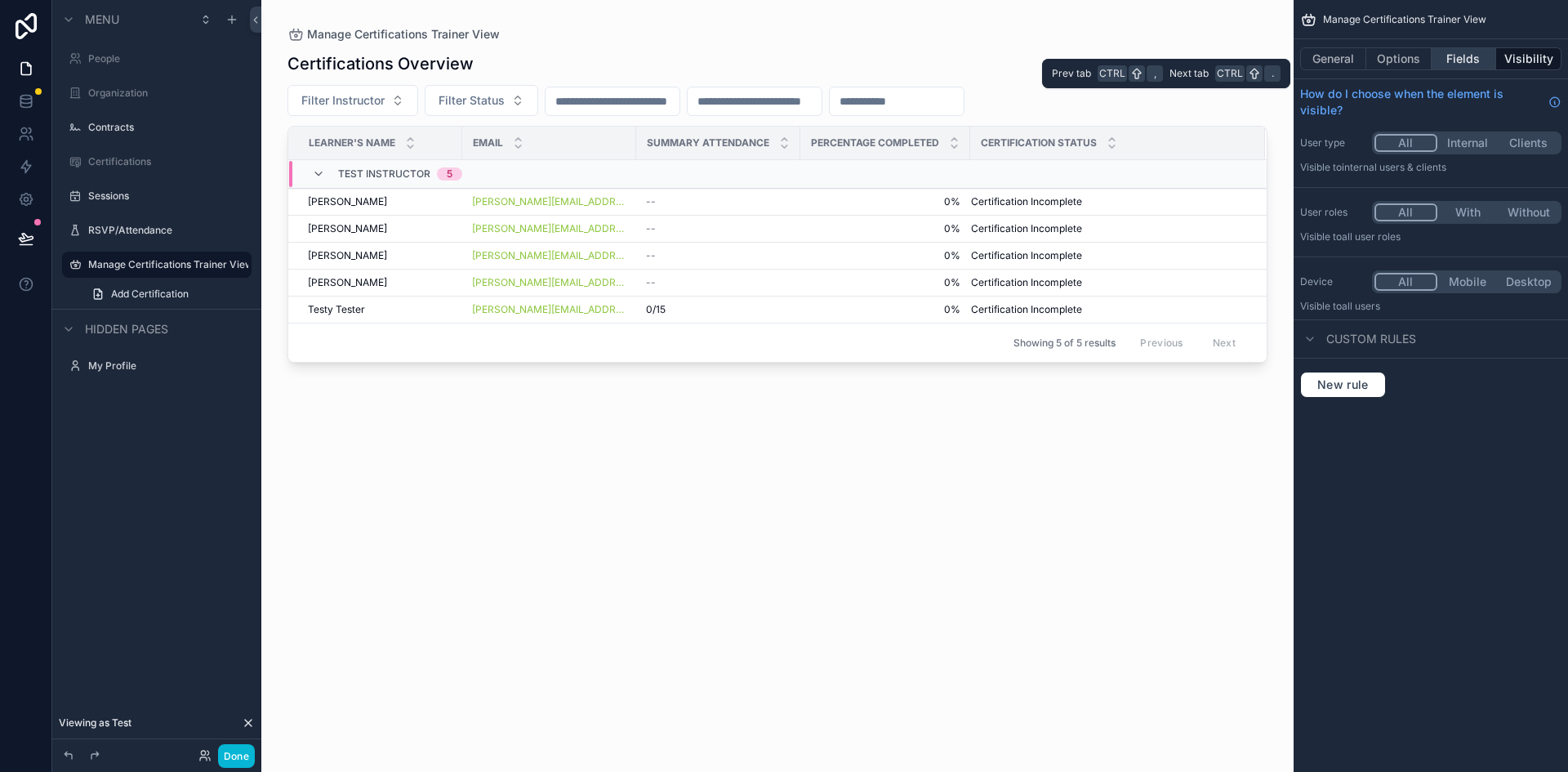
click at [1471, 60] on button "Fields" at bounding box center [1464, 58] width 66 height 23
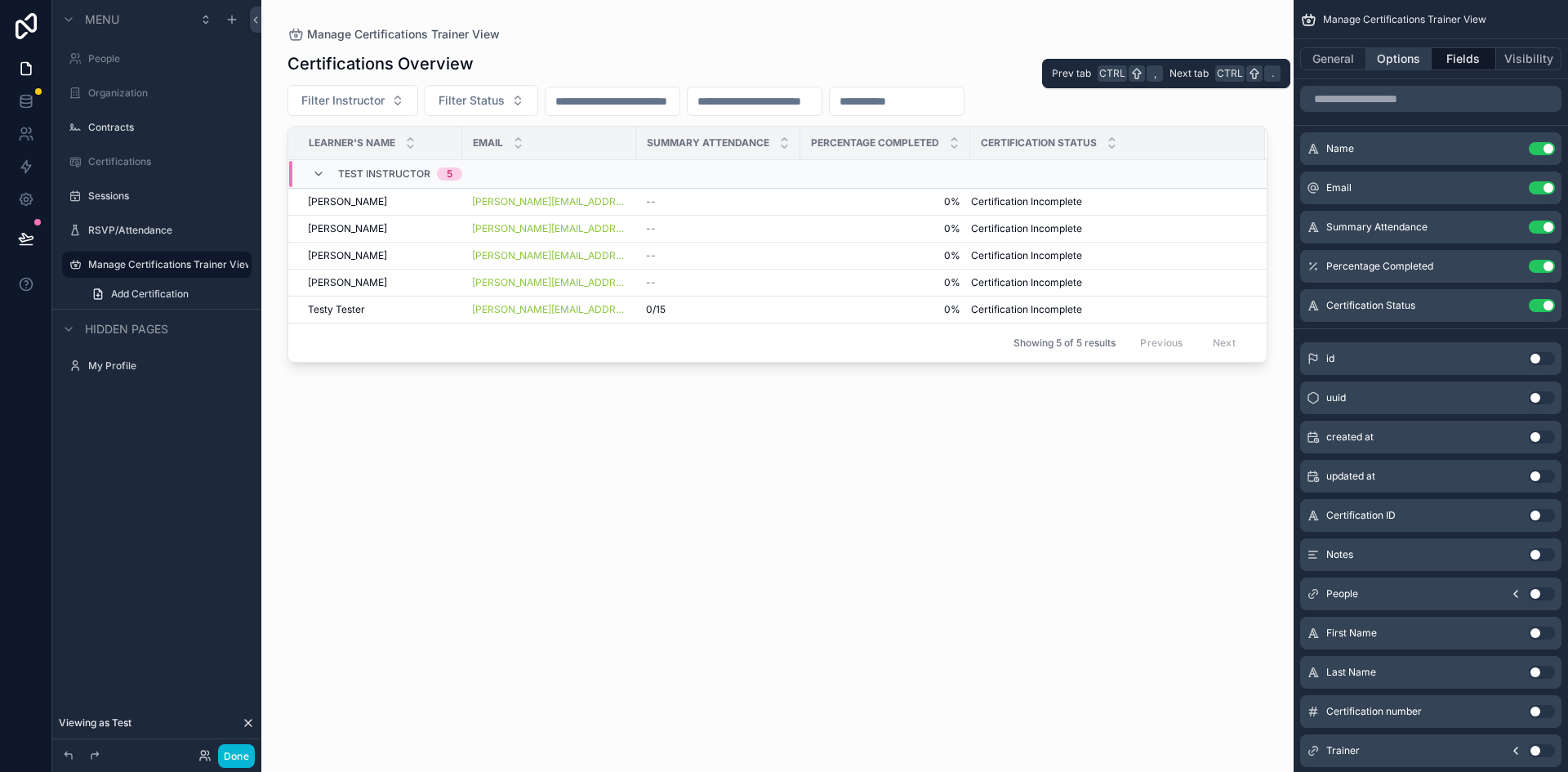
click at [1403, 64] on button "Options" at bounding box center [1399, 58] width 66 height 23
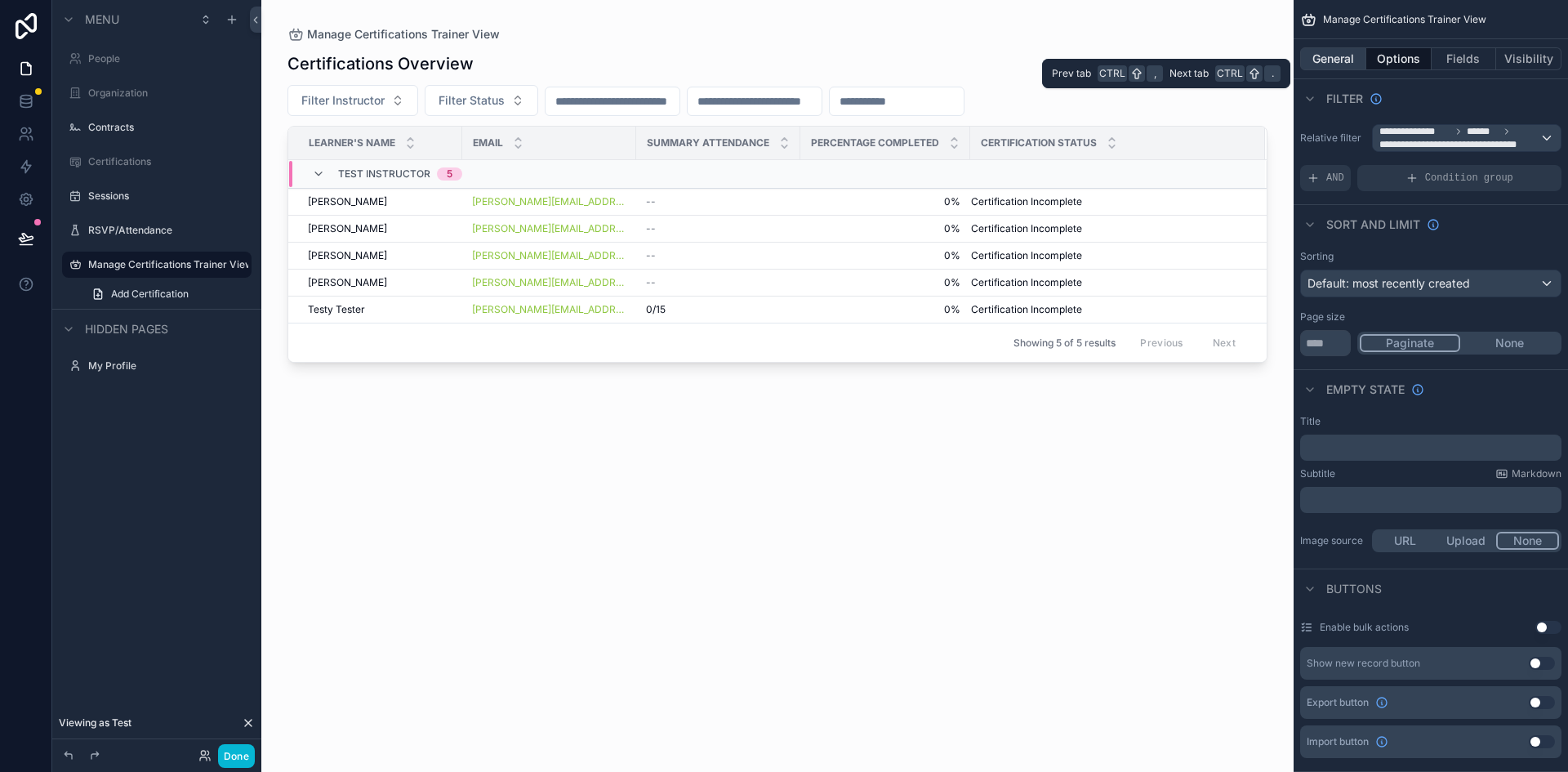
click at [1331, 66] on button "General" at bounding box center [1333, 58] width 66 height 23
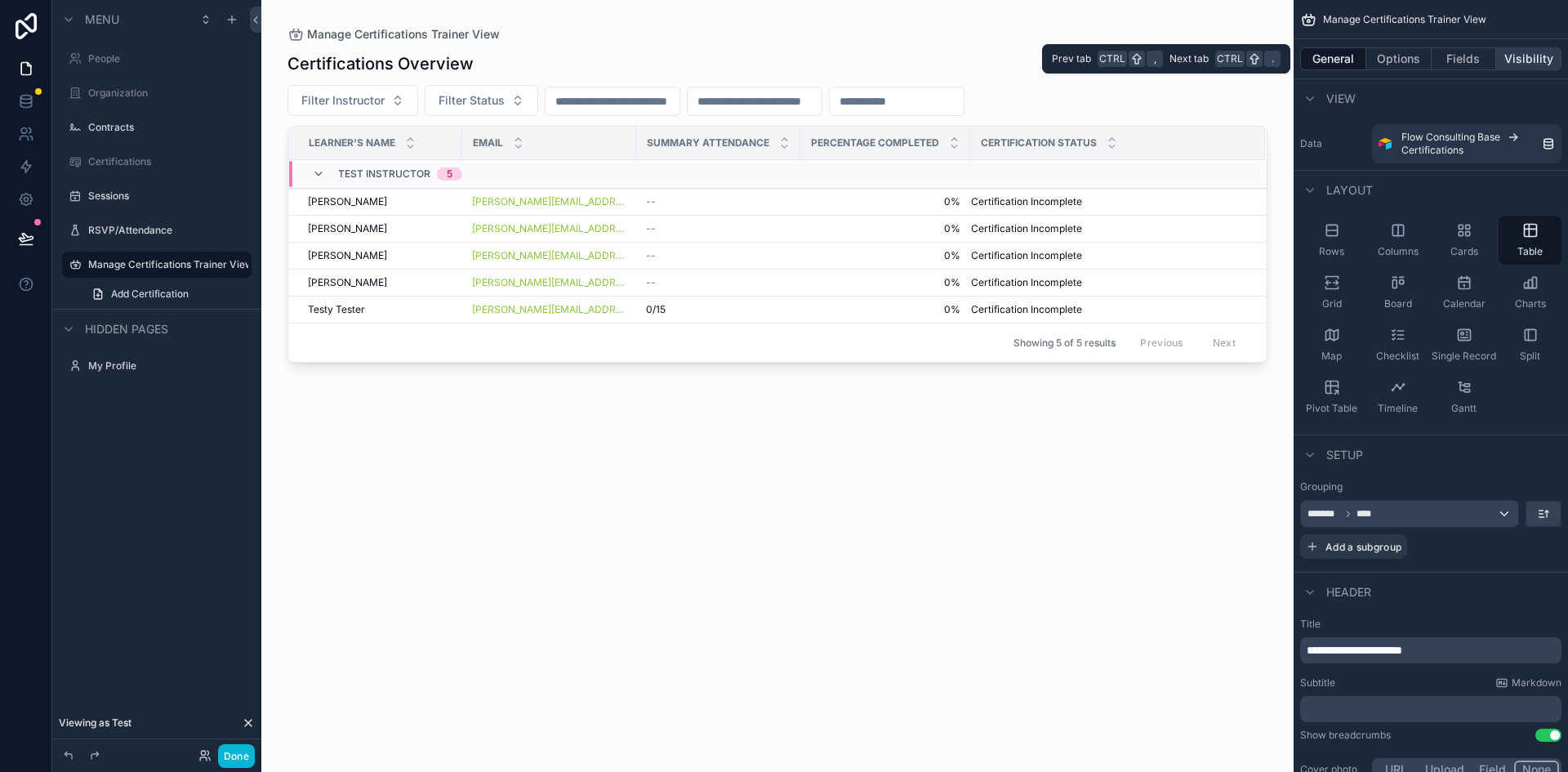
click at [1514, 54] on button "Visibility" at bounding box center [1529, 58] width 66 height 23
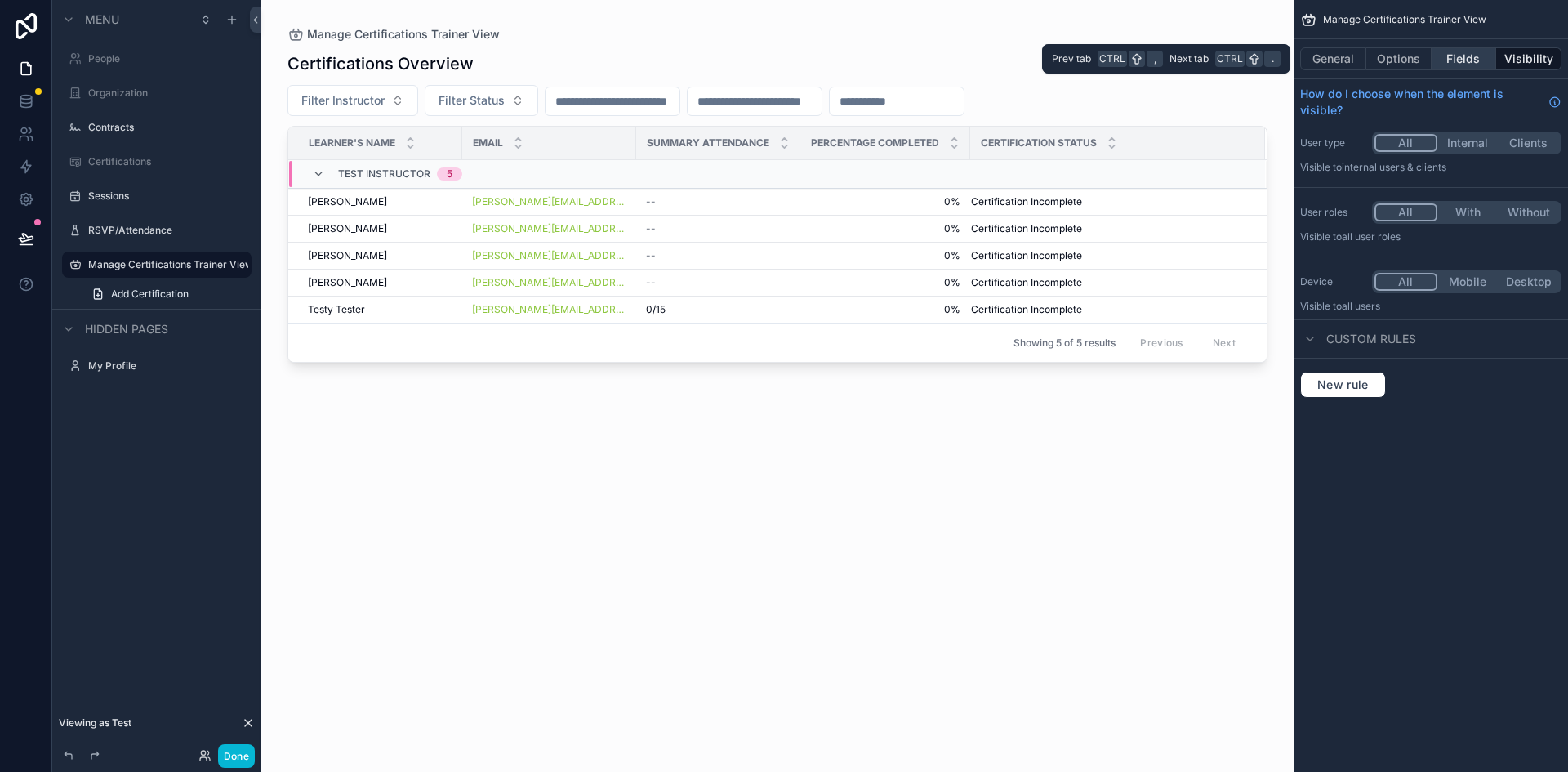
click at [1470, 56] on button "Fields" at bounding box center [1464, 58] width 66 height 23
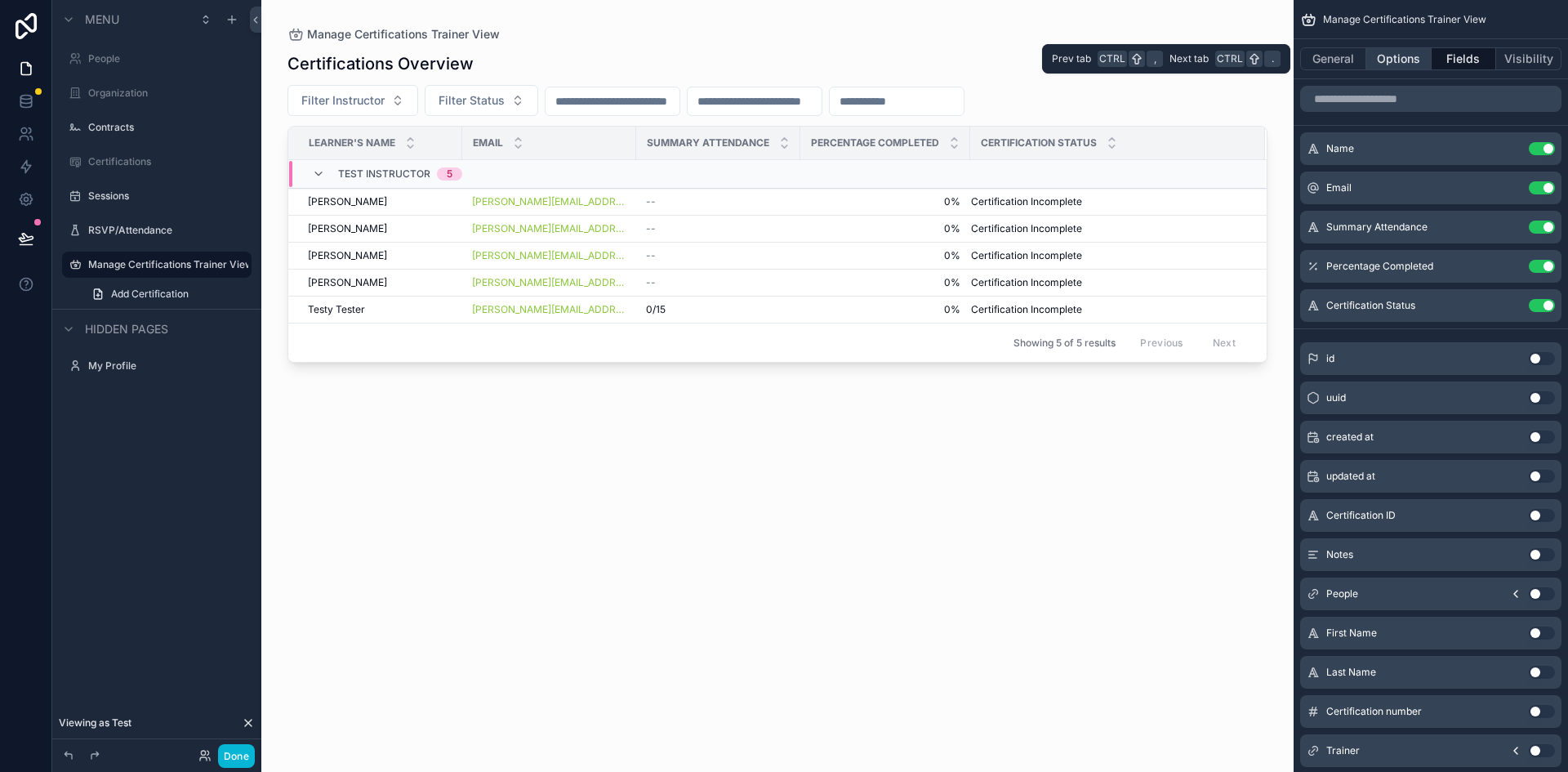
click at [1390, 58] on button "Options" at bounding box center [1399, 58] width 66 height 23
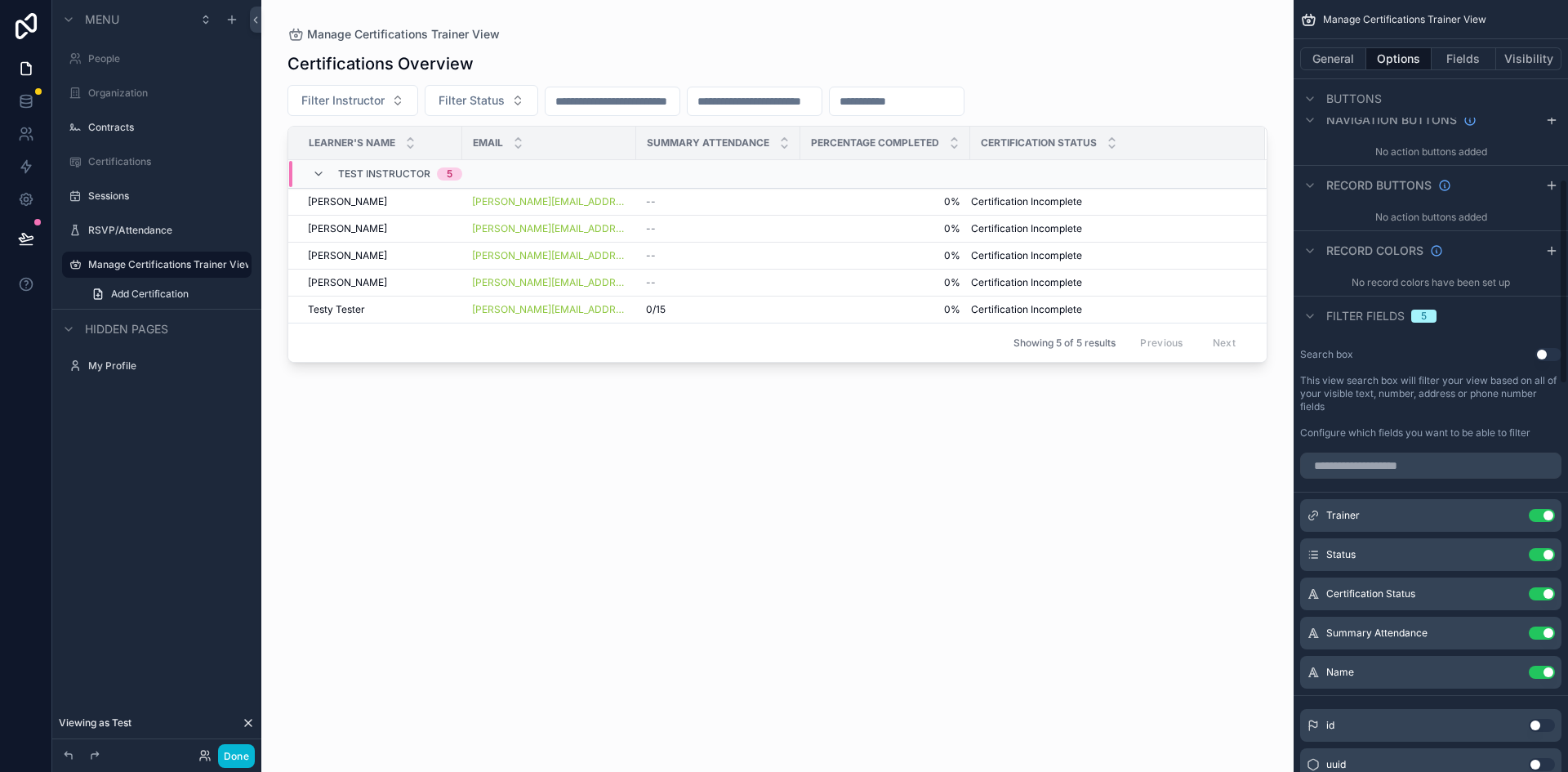
scroll to position [673, 0]
click at [1512, 515] on icon "scrollable content" at bounding box center [1509, 514] width 13 height 13
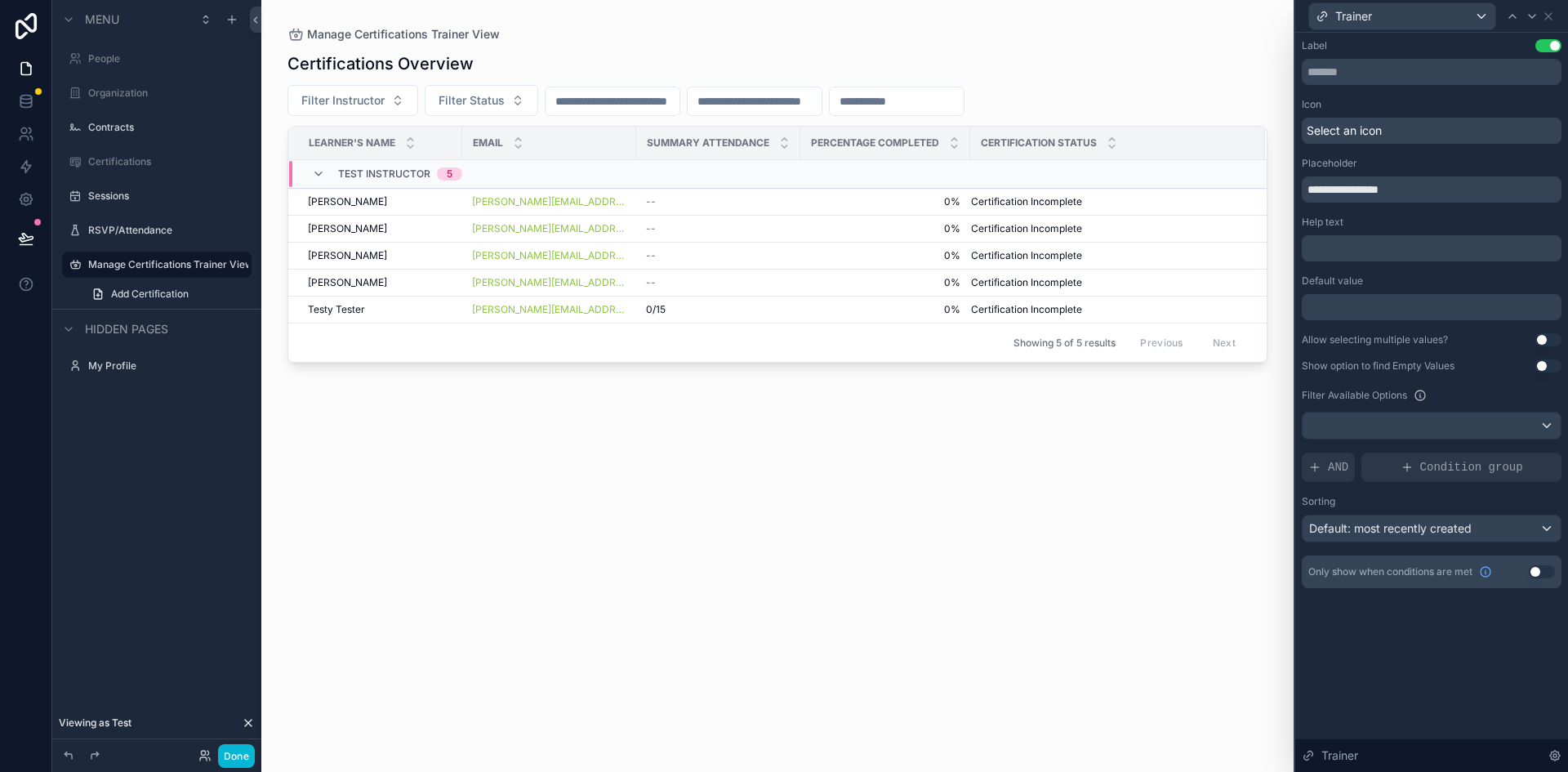
scroll to position [643, 0]
drag, startPoint x: 1400, startPoint y: 186, endPoint x: 1342, endPoint y: 191, distance: 58.2
click at [1342, 191] on input "**********" at bounding box center [1432, 190] width 260 height 27
type input "**********"
click at [1142, 476] on div "Certifications Overview Filter Trainer Filter Status Learner's Name Email Summa…" at bounding box center [778, 397] width 980 height 710
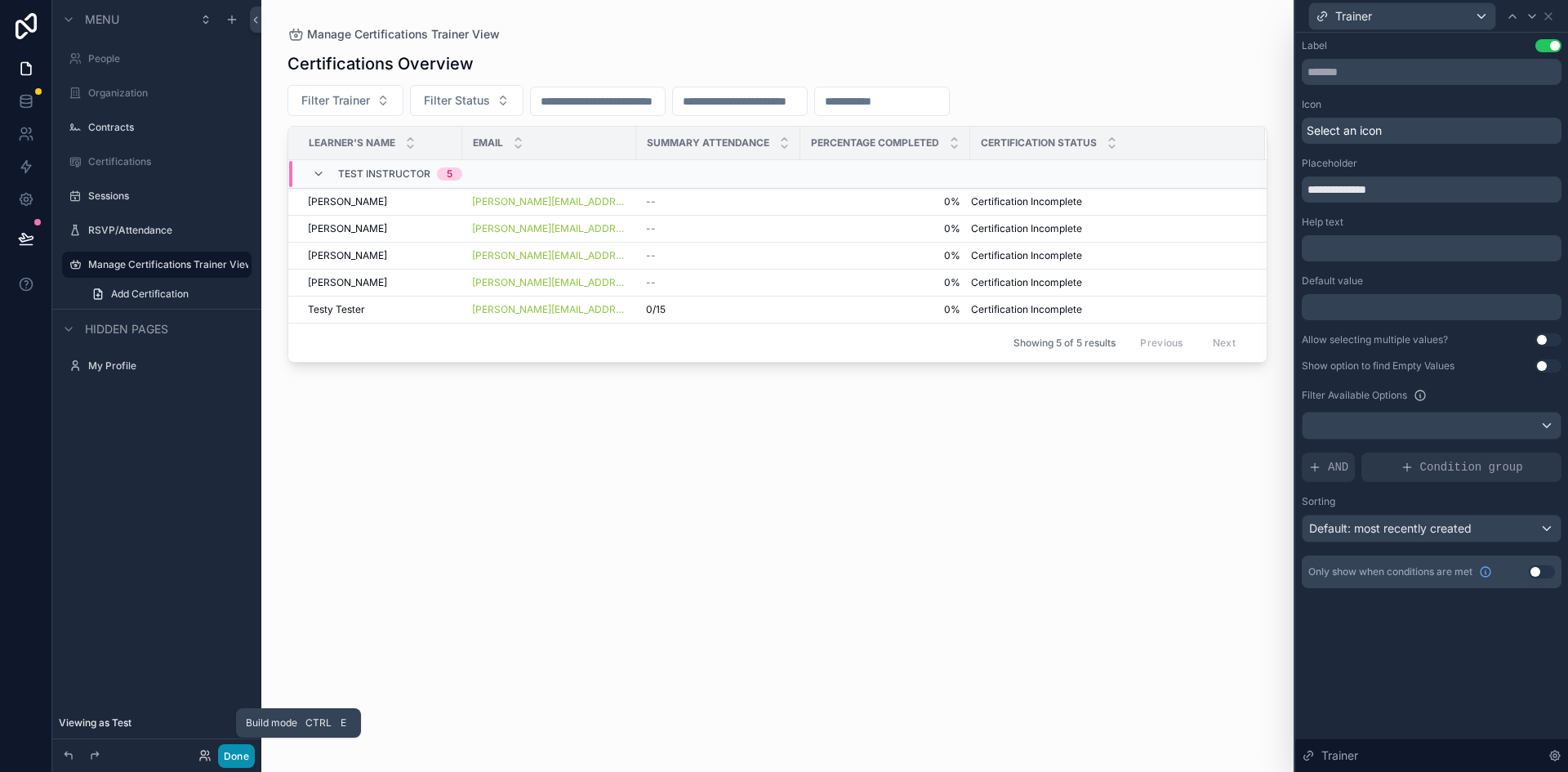
click at [232, 756] on button "Done" at bounding box center [236, 756] width 36 height 24
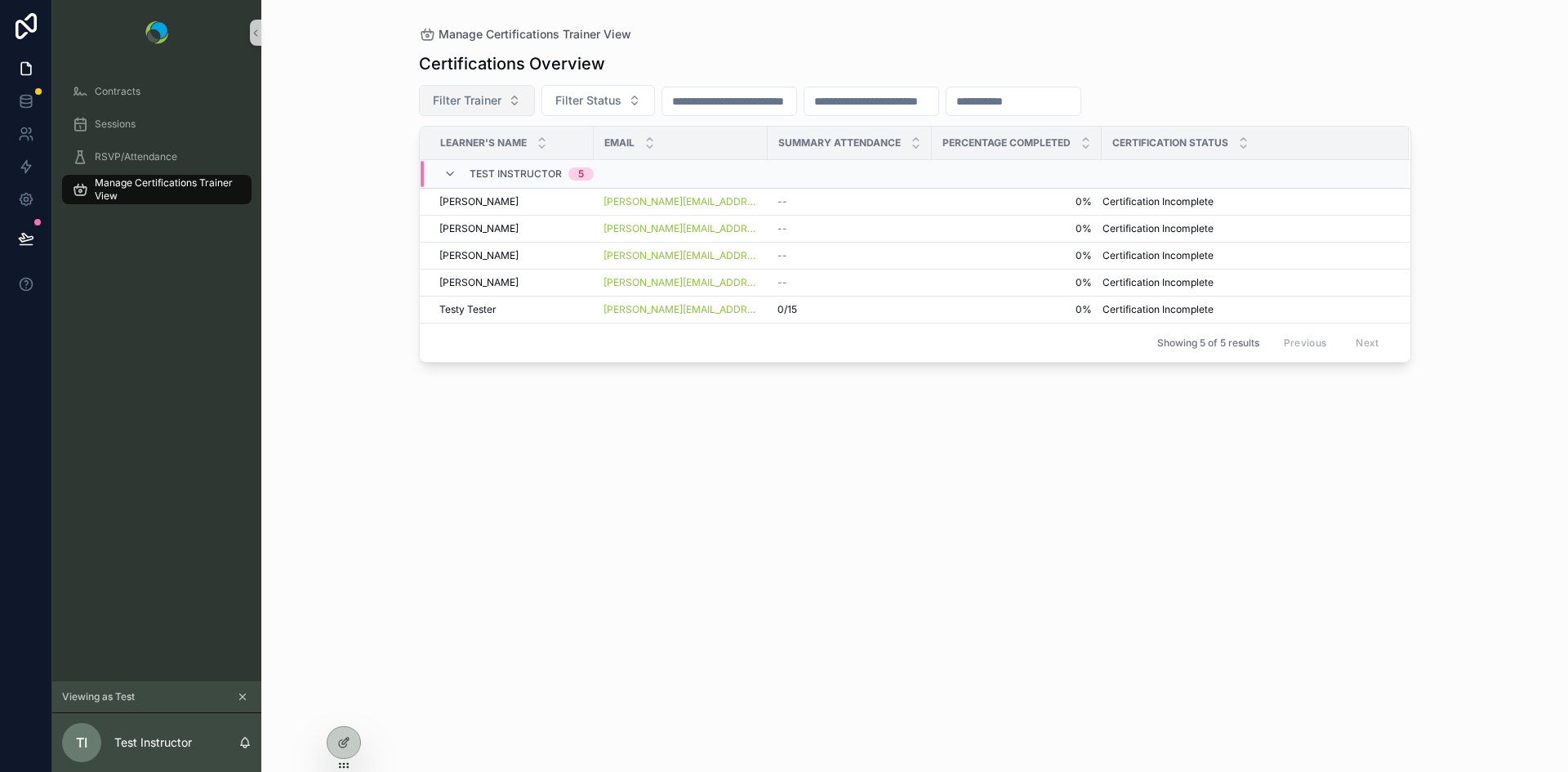
click at [486, 105] on span "Filter Trainer" at bounding box center [467, 100] width 68 height 16
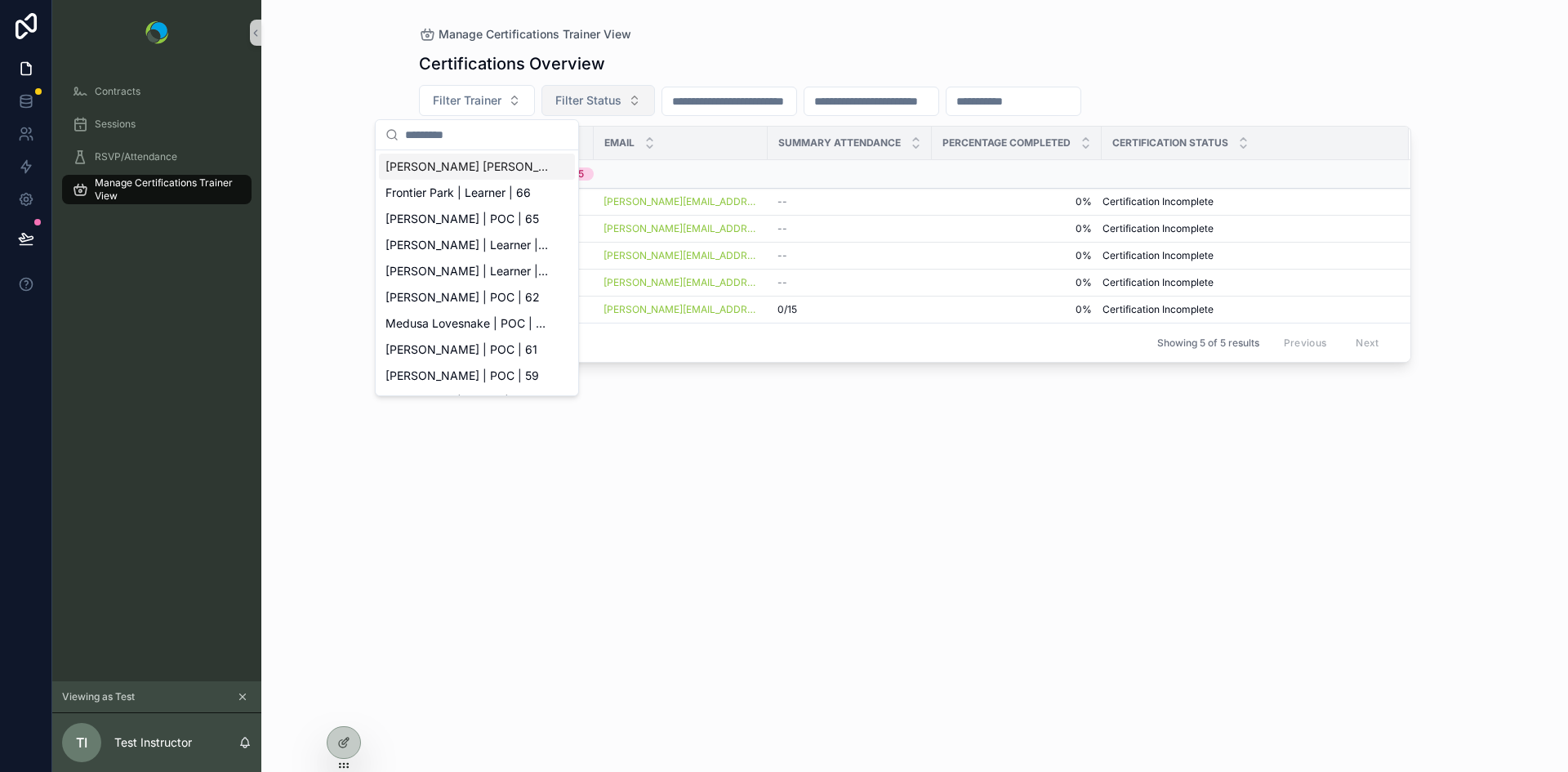
click at [598, 93] on span "Filter Status" at bounding box center [588, 100] width 66 height 16
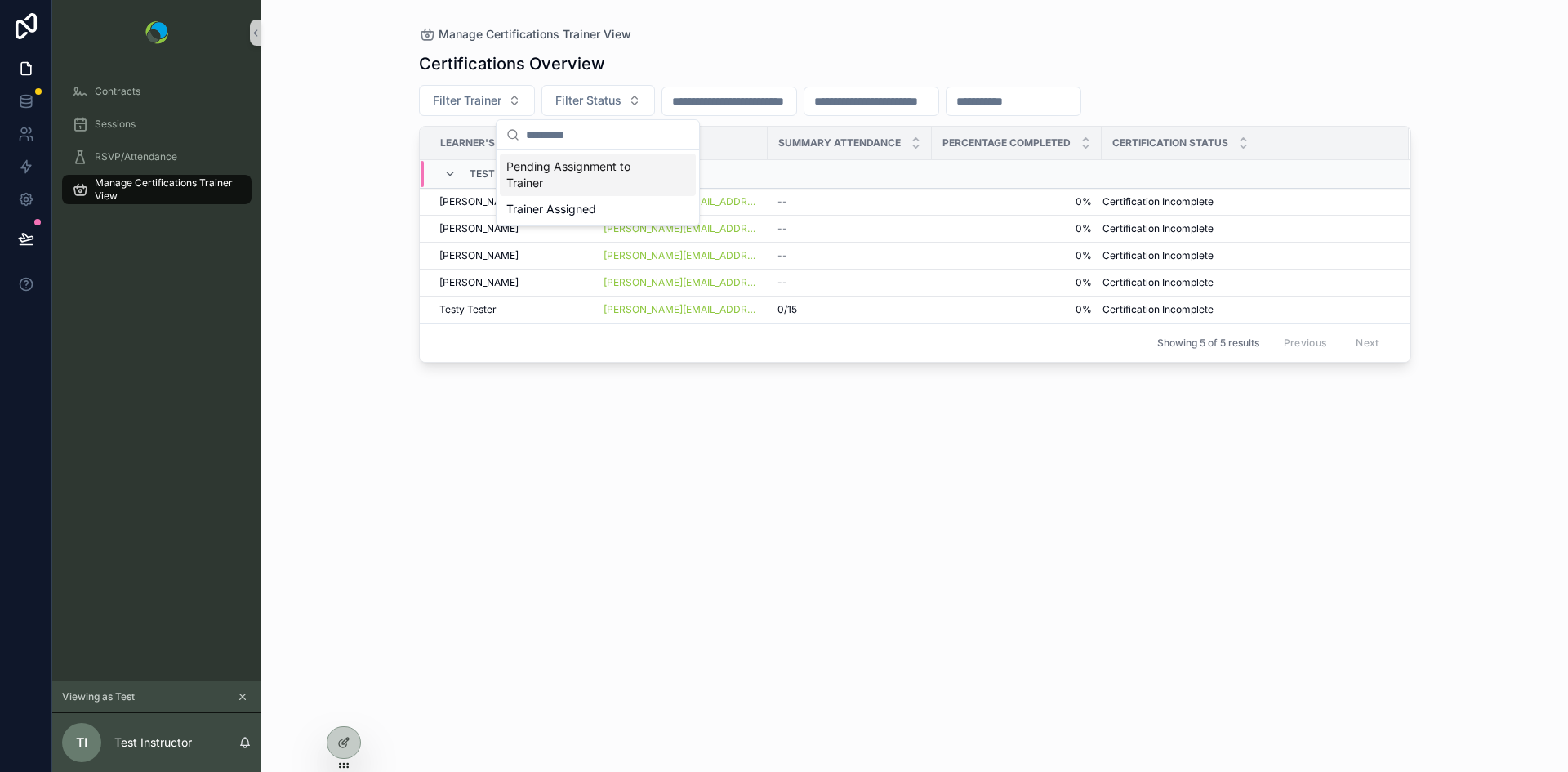
click at [706, 40] on div "Manage Certifications Trainer View" at bounding box center [915, 35] width 992 height 16
click at [345, 740] on icon at bounding box center [345, 741] width 6 height 6
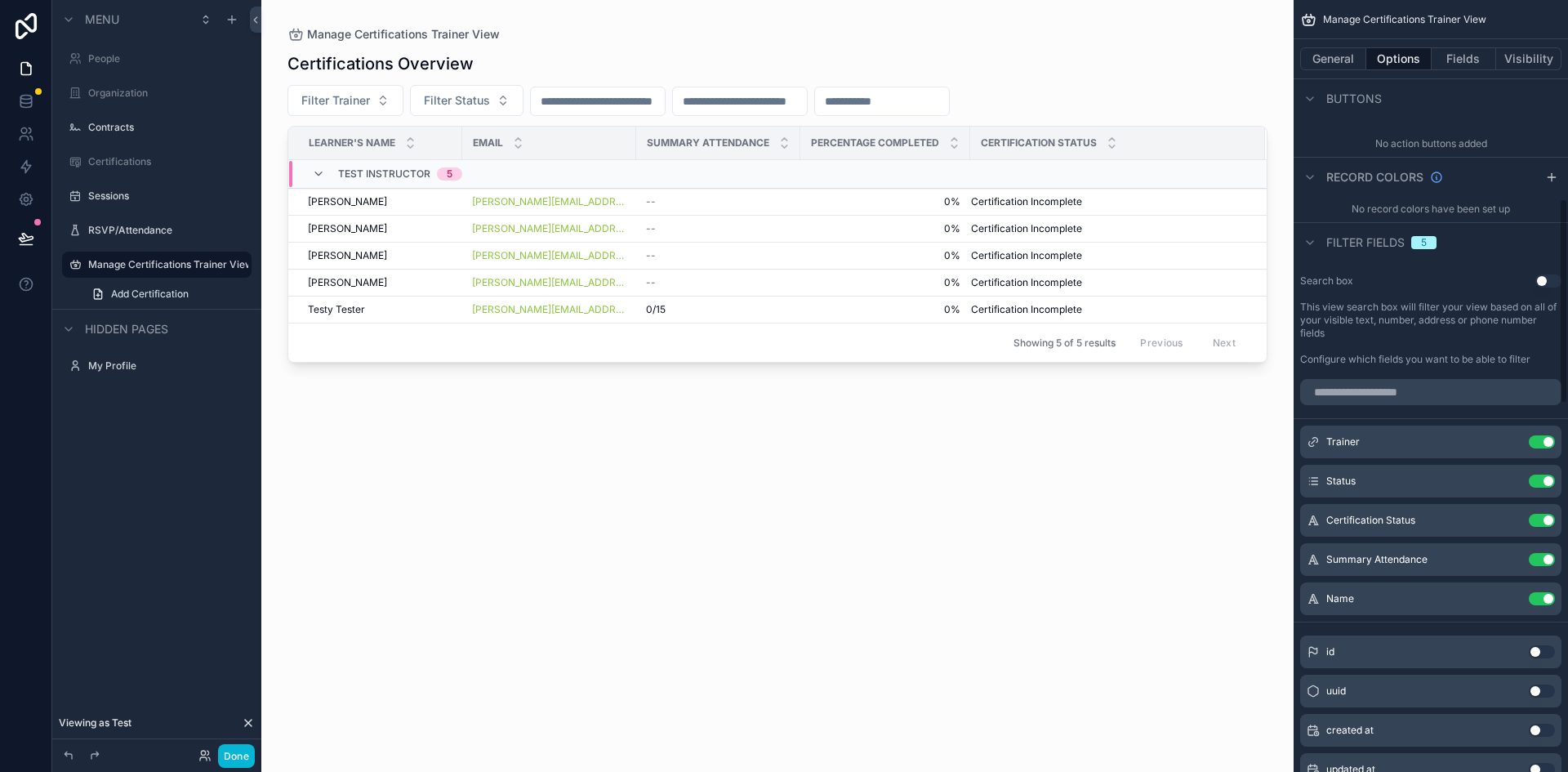
scroll to position [746, 0]
click at [1534, 479] on button "Use setting" at bounding box center [1542, 480] width 27 height 13
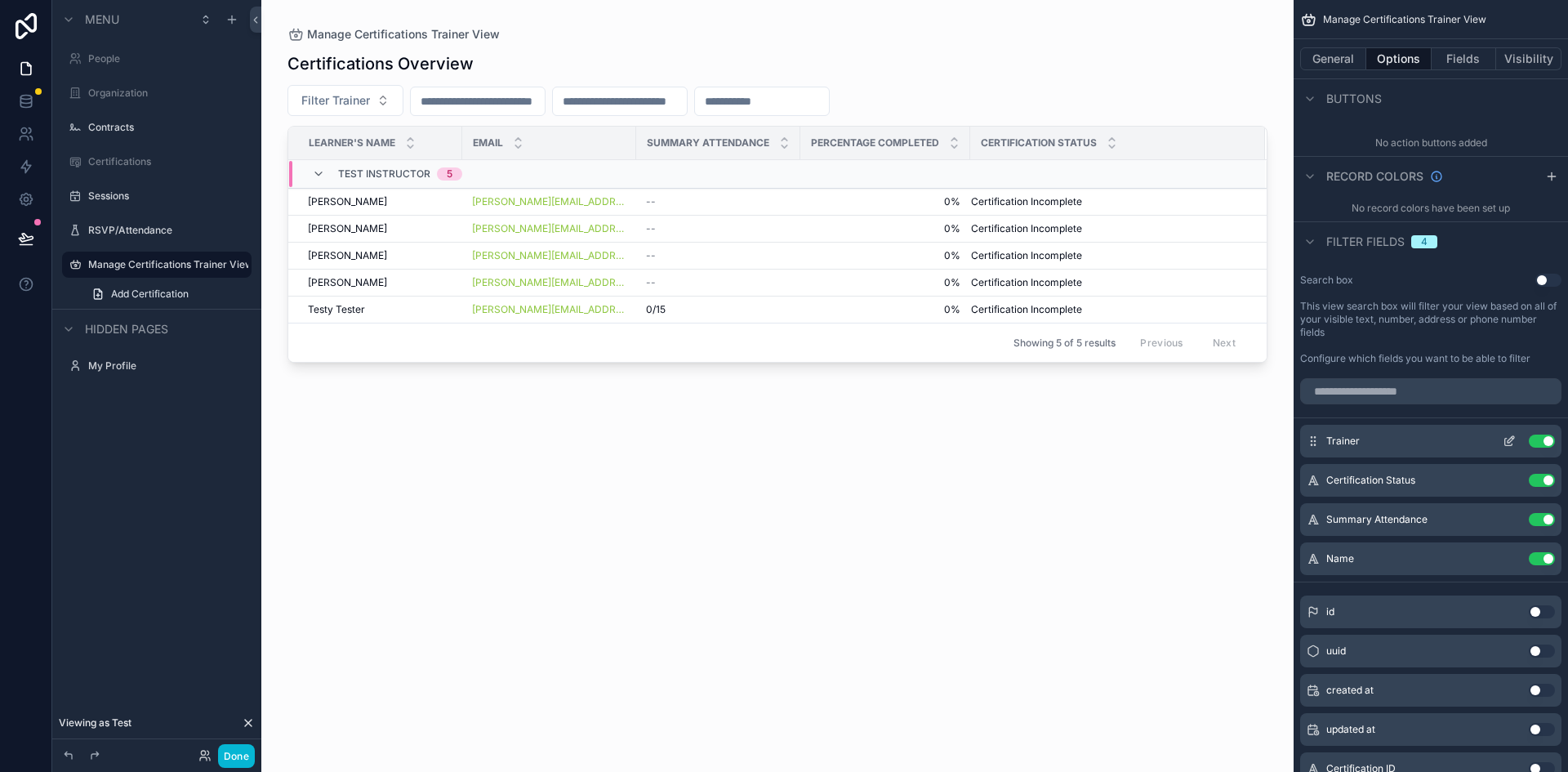
click at [1535, 441] on button "Use setting" at bounding box center [1542, 441] width 27 height 13
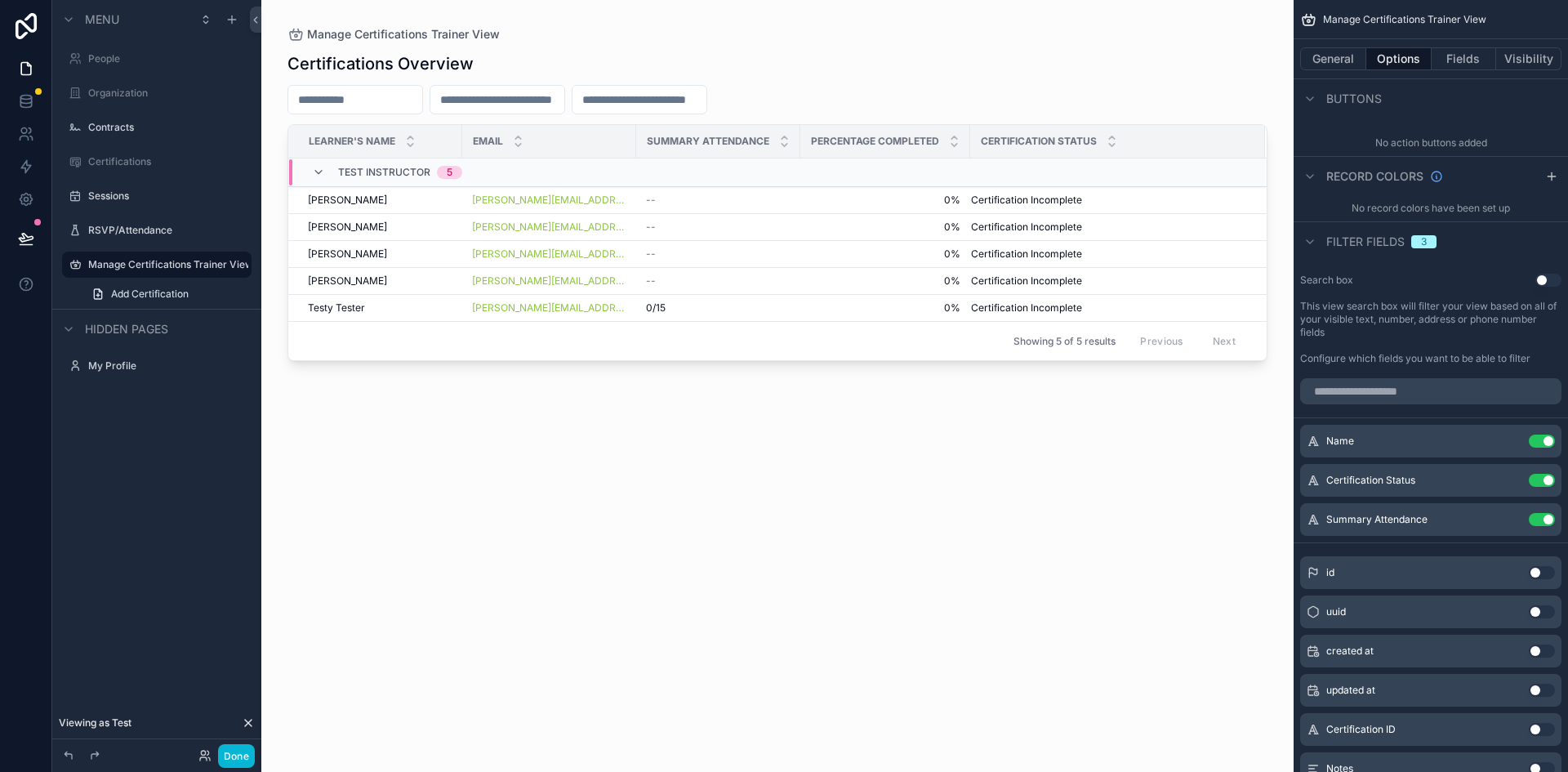
click at [917, 482] on div "scrollable content" at bounding box center [777, 376] width 1032 height 753
click at [236, 757] on button "Done" at bounding box center [236, 756] width 36 height 24
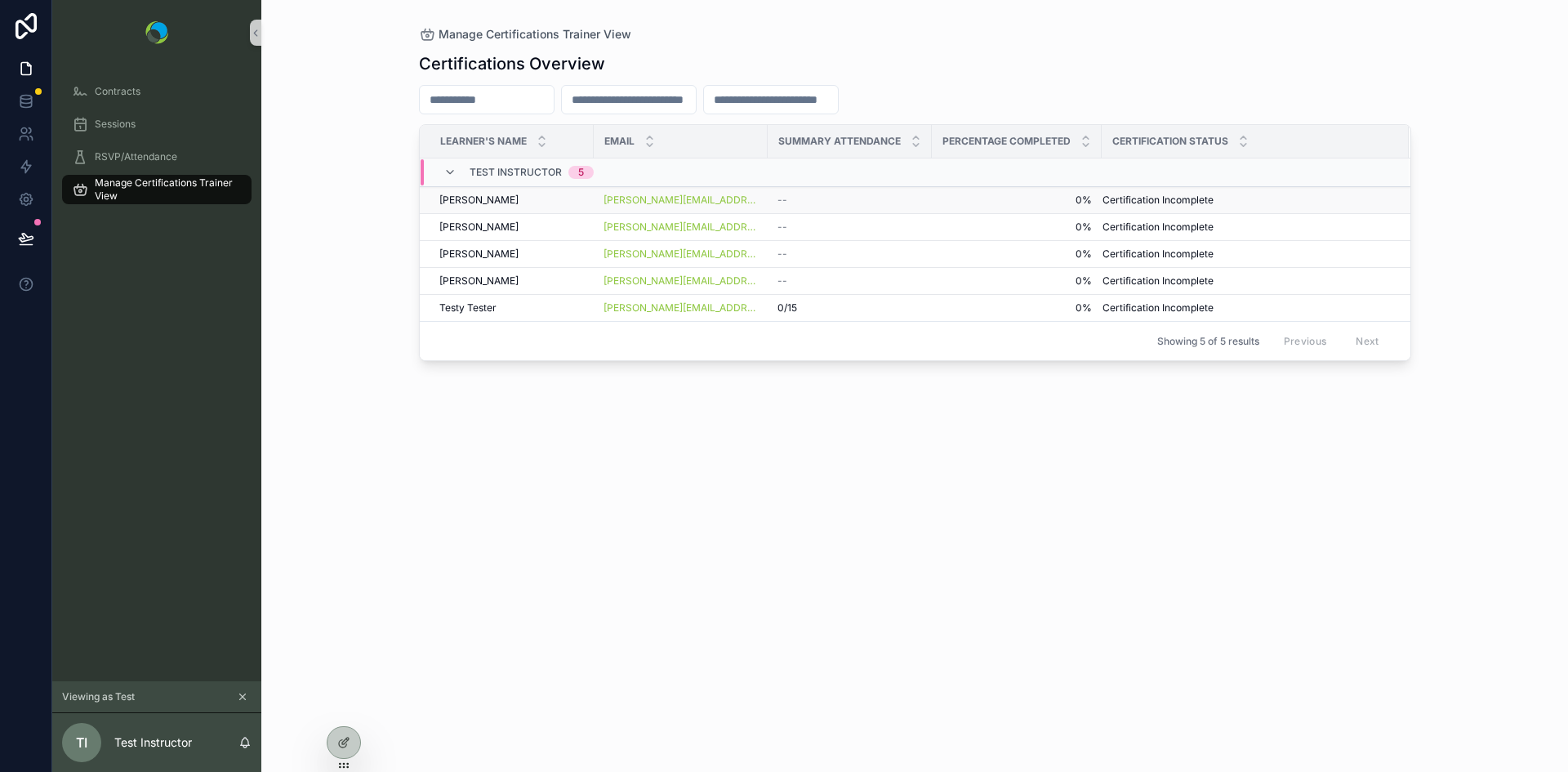
click at [577, 205] on div "Sarah Lynn Sarah Lynn" at bounding box center [511, 199] width 144 height 13
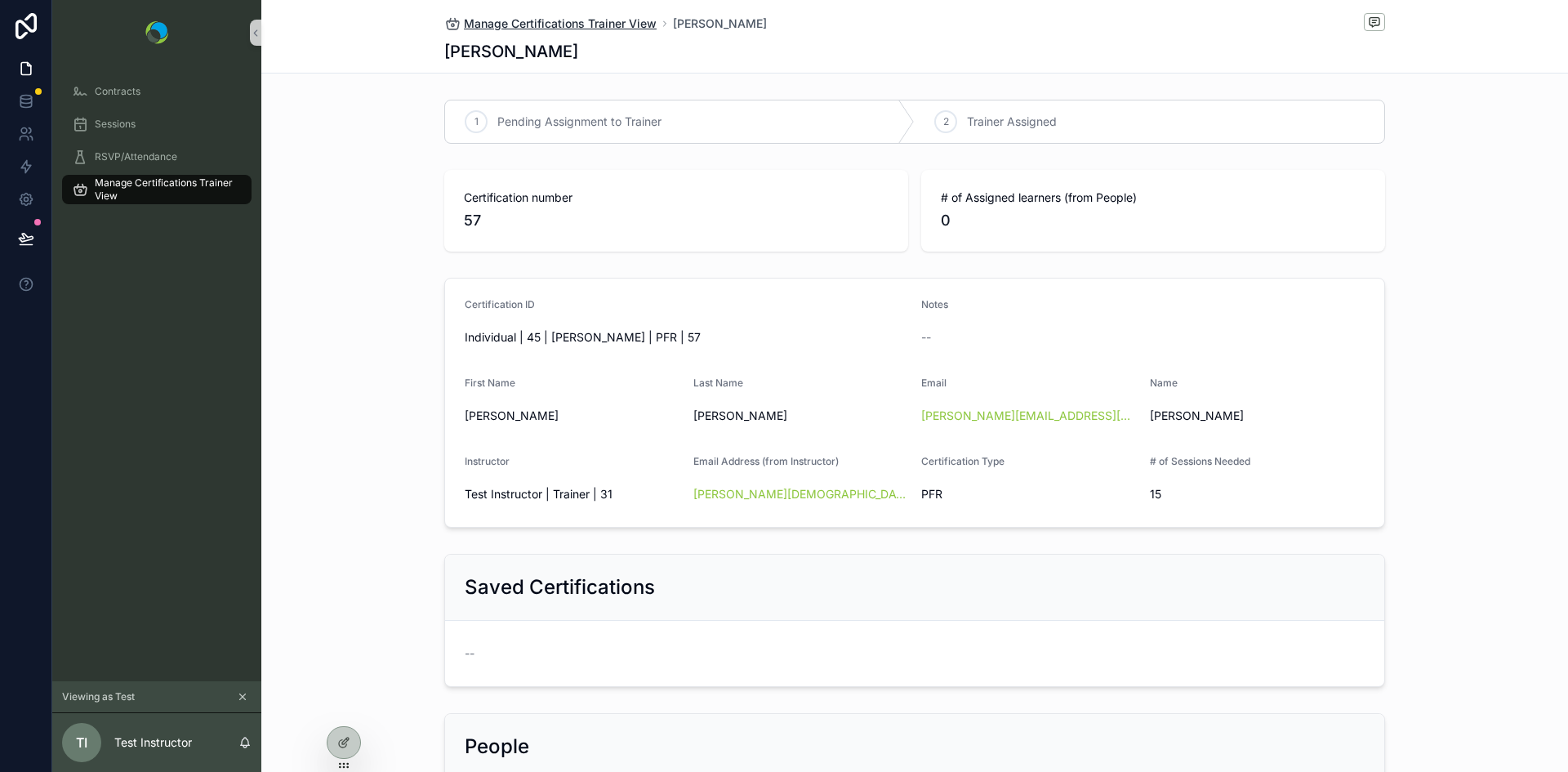
click at [524, 22] on span "Manage Certifications Trainer View" at bounding box center [561, 24] width 193 height 16
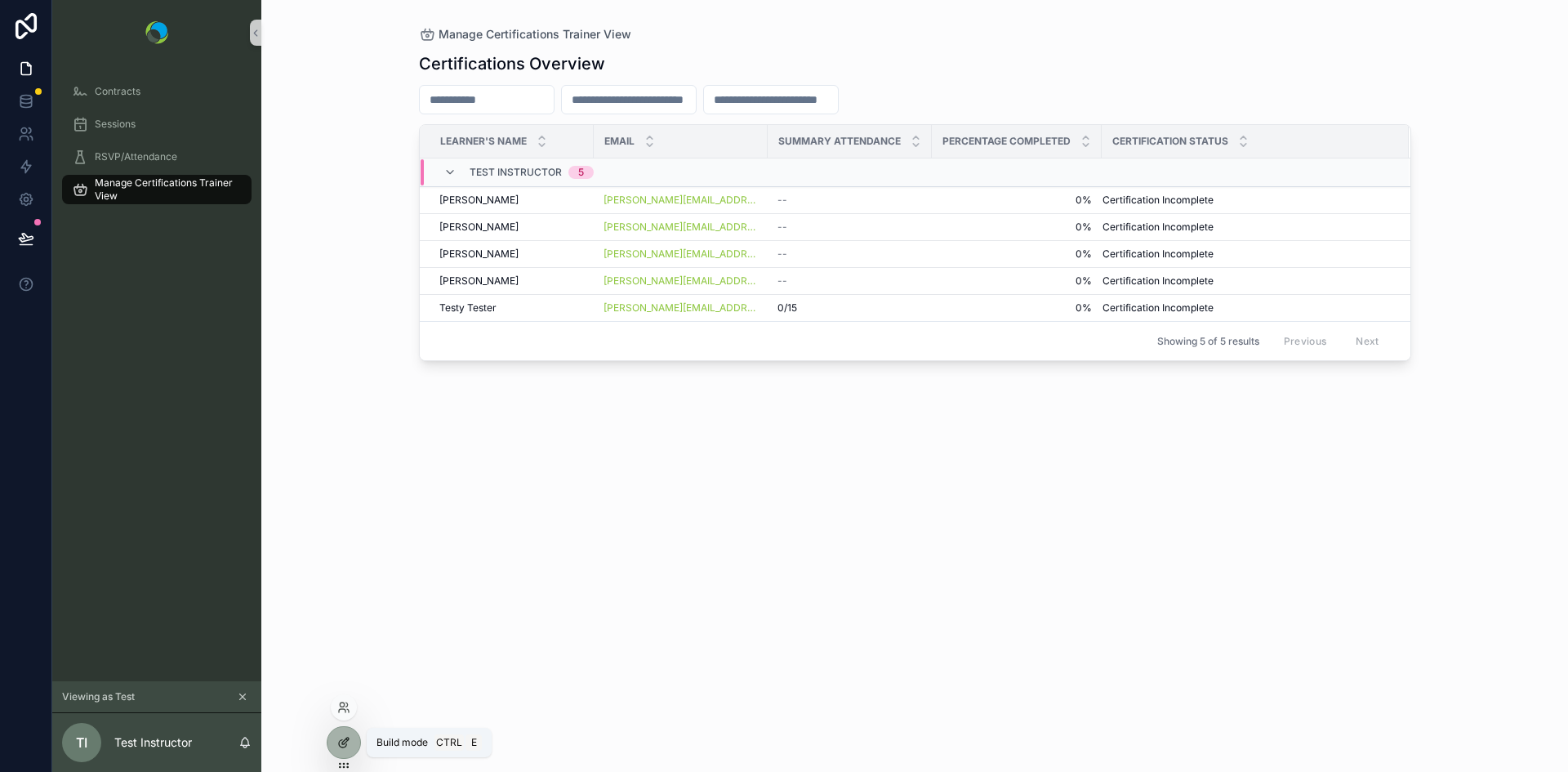
click at [338, 744] on icon at bounding box center [344, 743] width 13 height 13
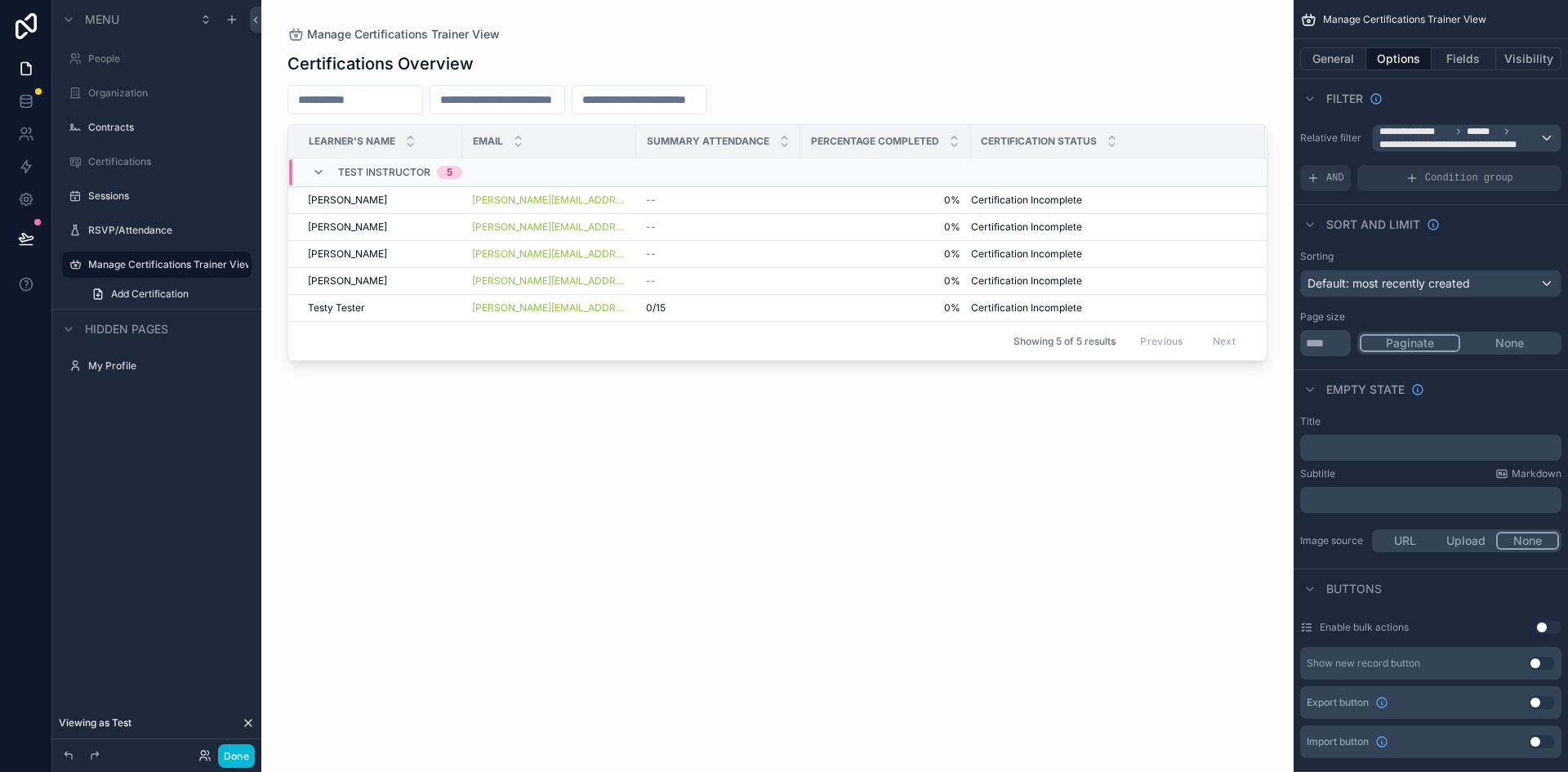
click at [786, 200] on div "scrollable content" at bounding box center [777, 376] width 1032 height 753
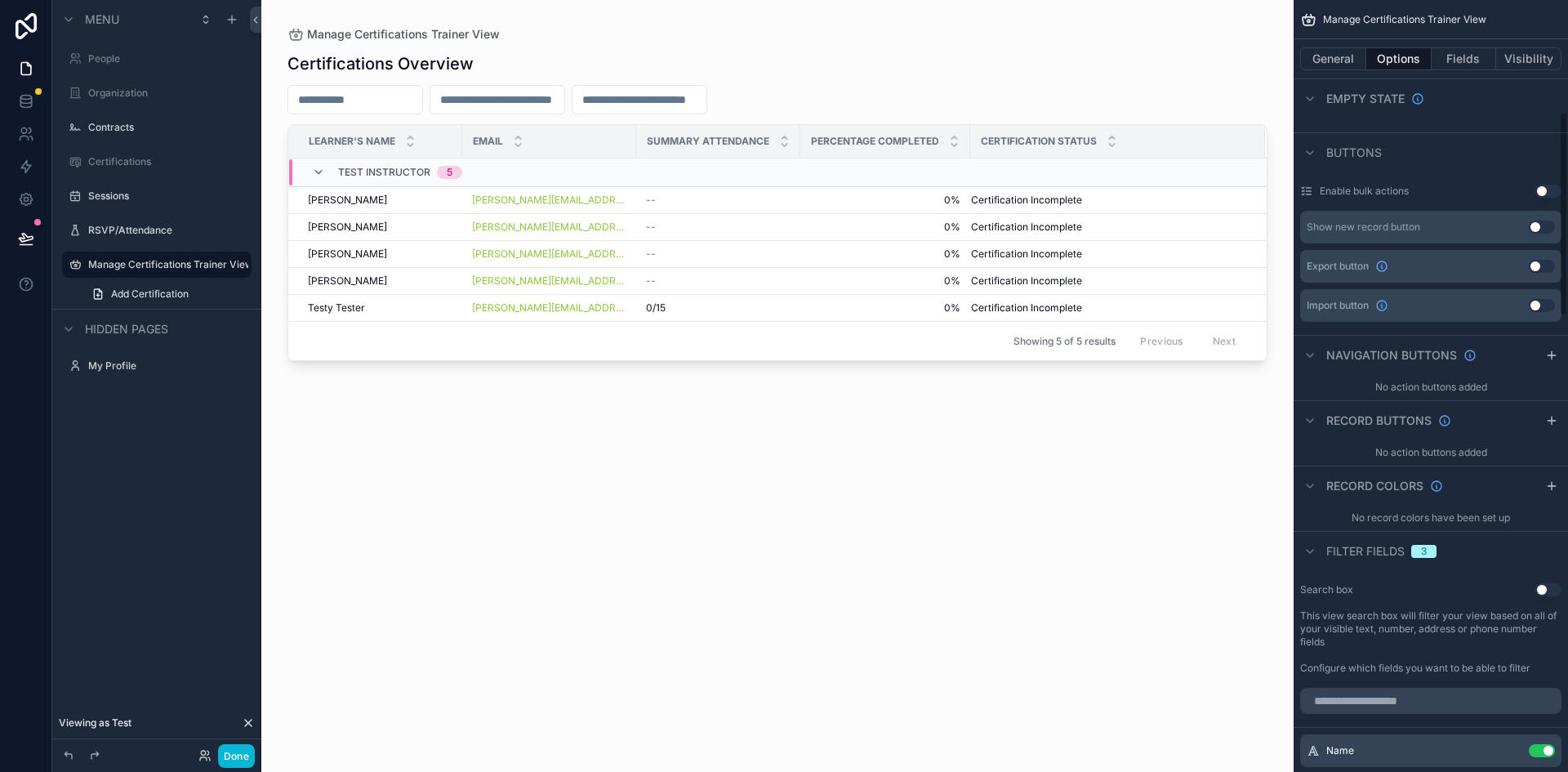
scroll to position [396, 0]
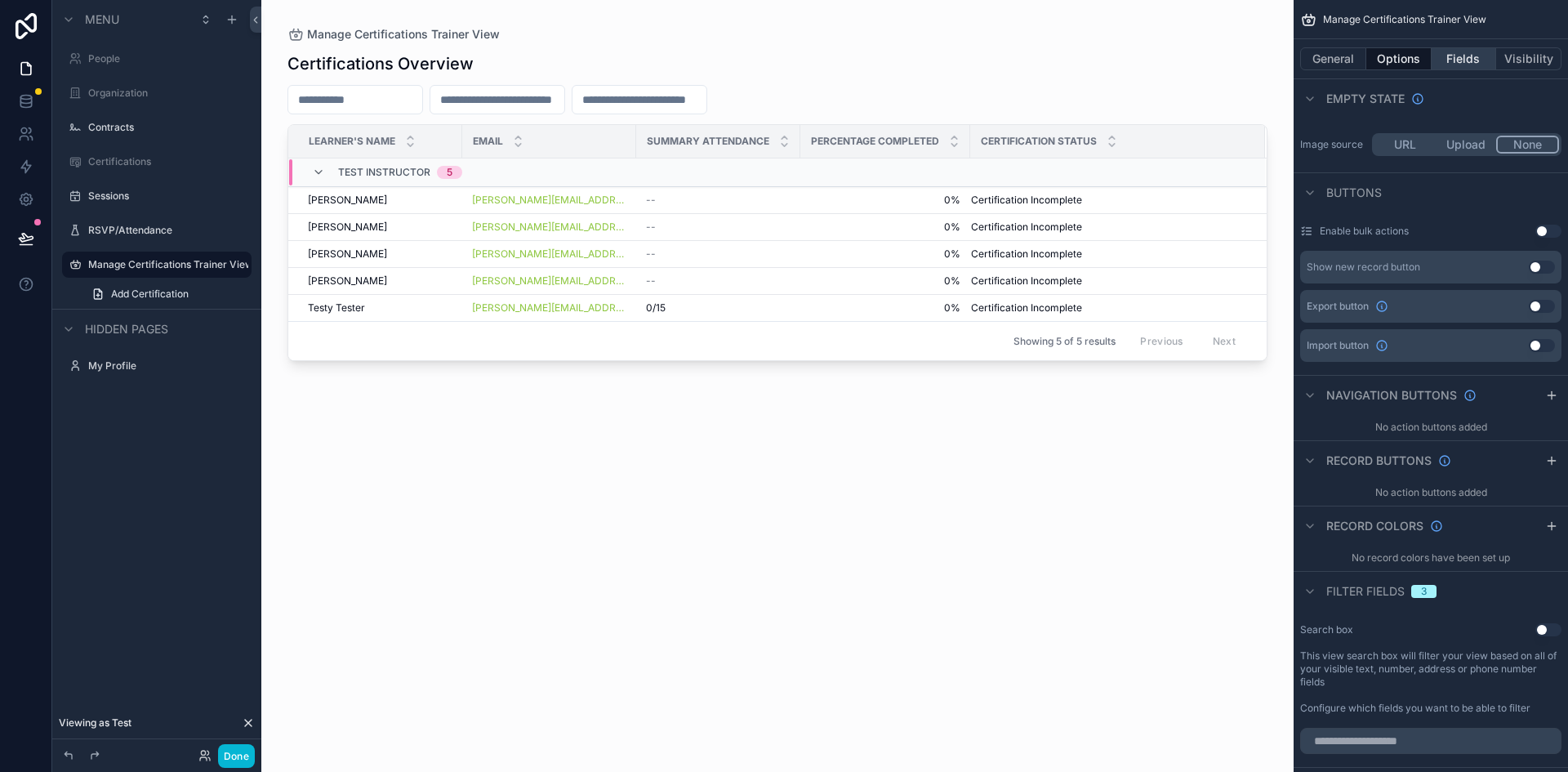
click at [1471, 60] on button "Fields" at bounding box center [1464, 58] width 66 height 23
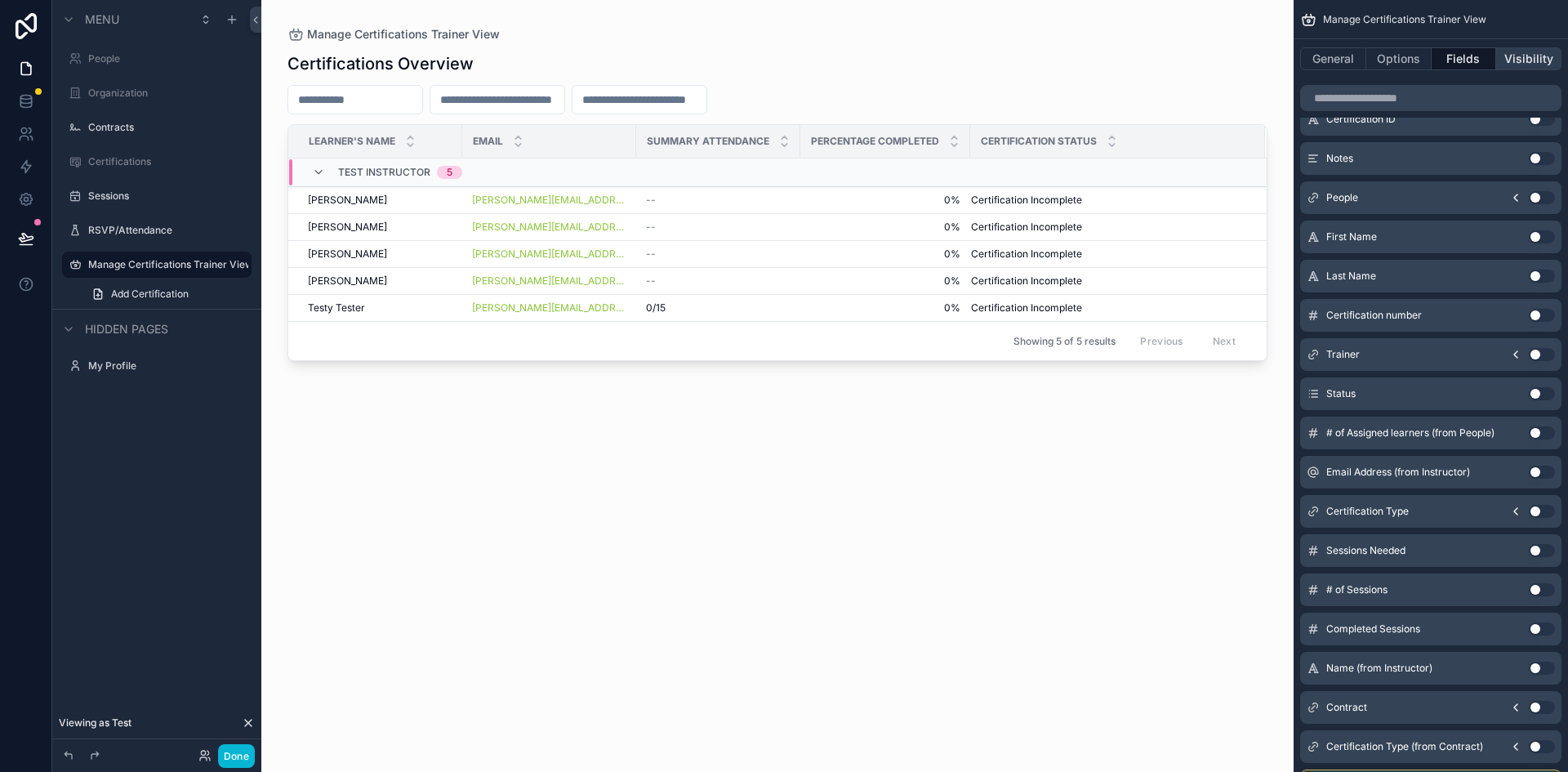
click at [1515, 58] on button "Visibility" at bounding box center [1529, 58] width 66 height 23
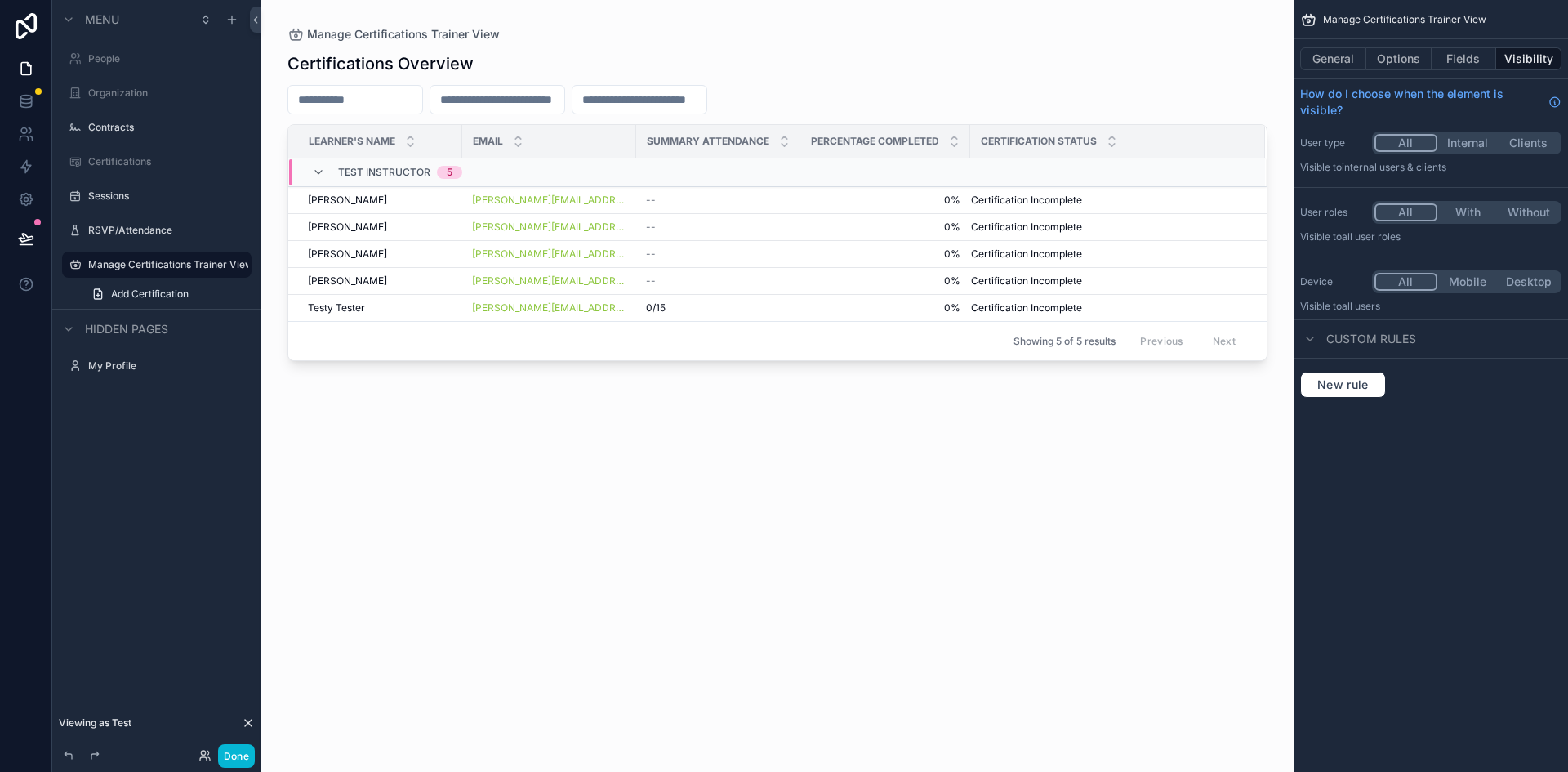
scroll to position [0, 0]
click at [1472, 58] on button "Fields" at bounding box center [1464, 58] width 66 height 23
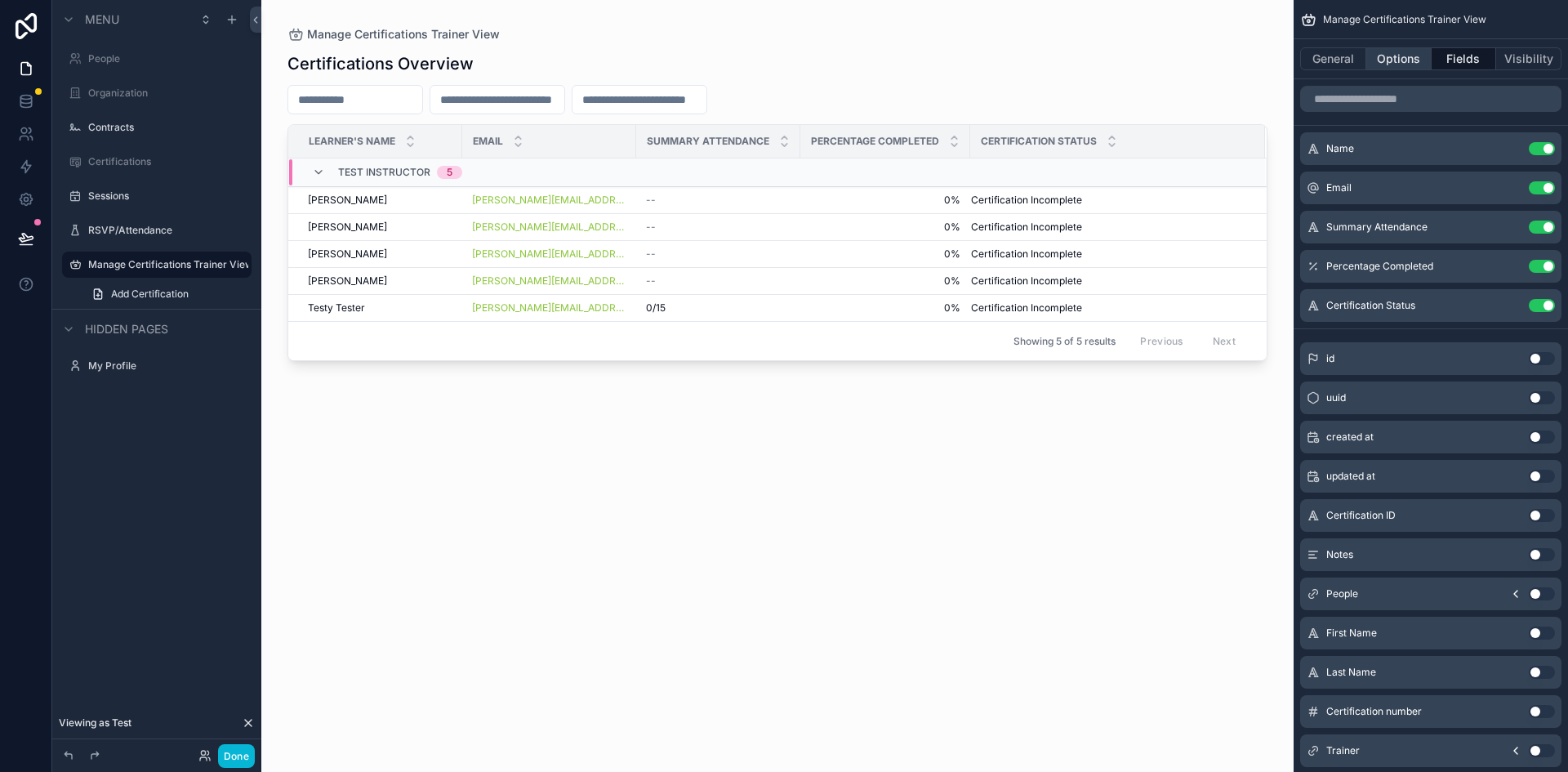
click at [1412, 59] on button "Options" at bounding box center [1399, 58] width 66 height 23
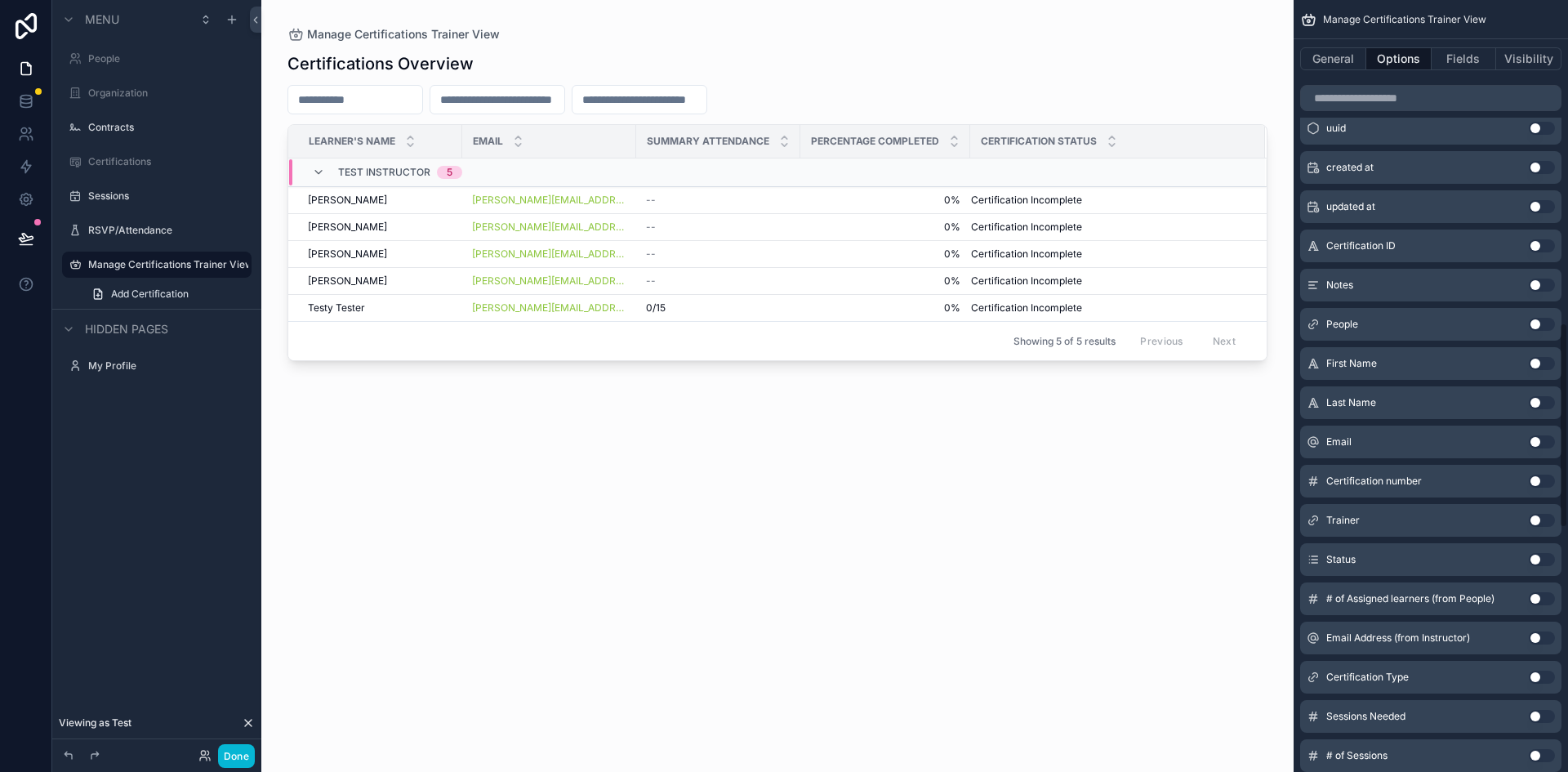
scroll to position [1210, 0]
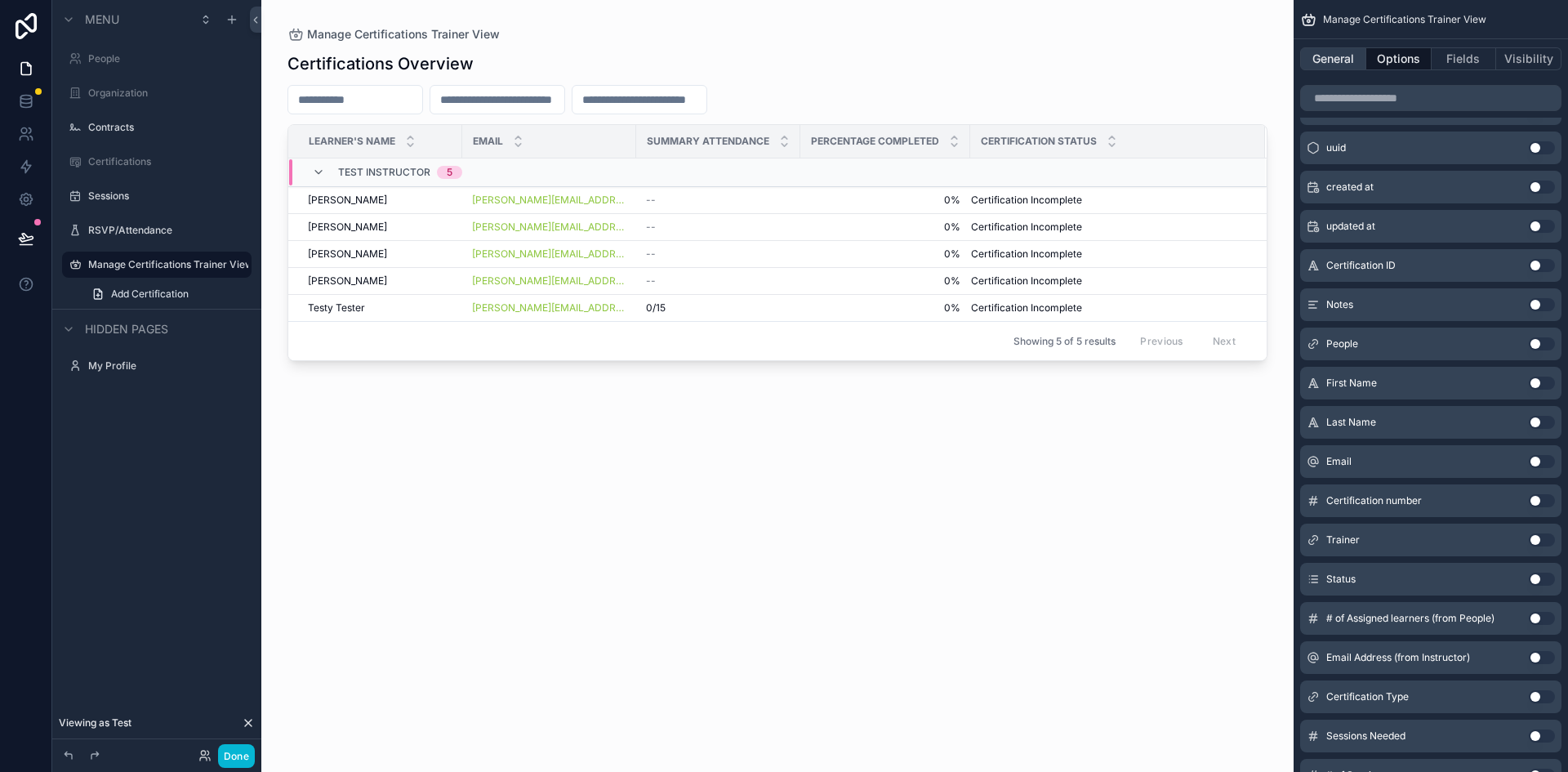
click at [1334, 66] on button "General" at bounding box center [1333, 58] width 66 height 23
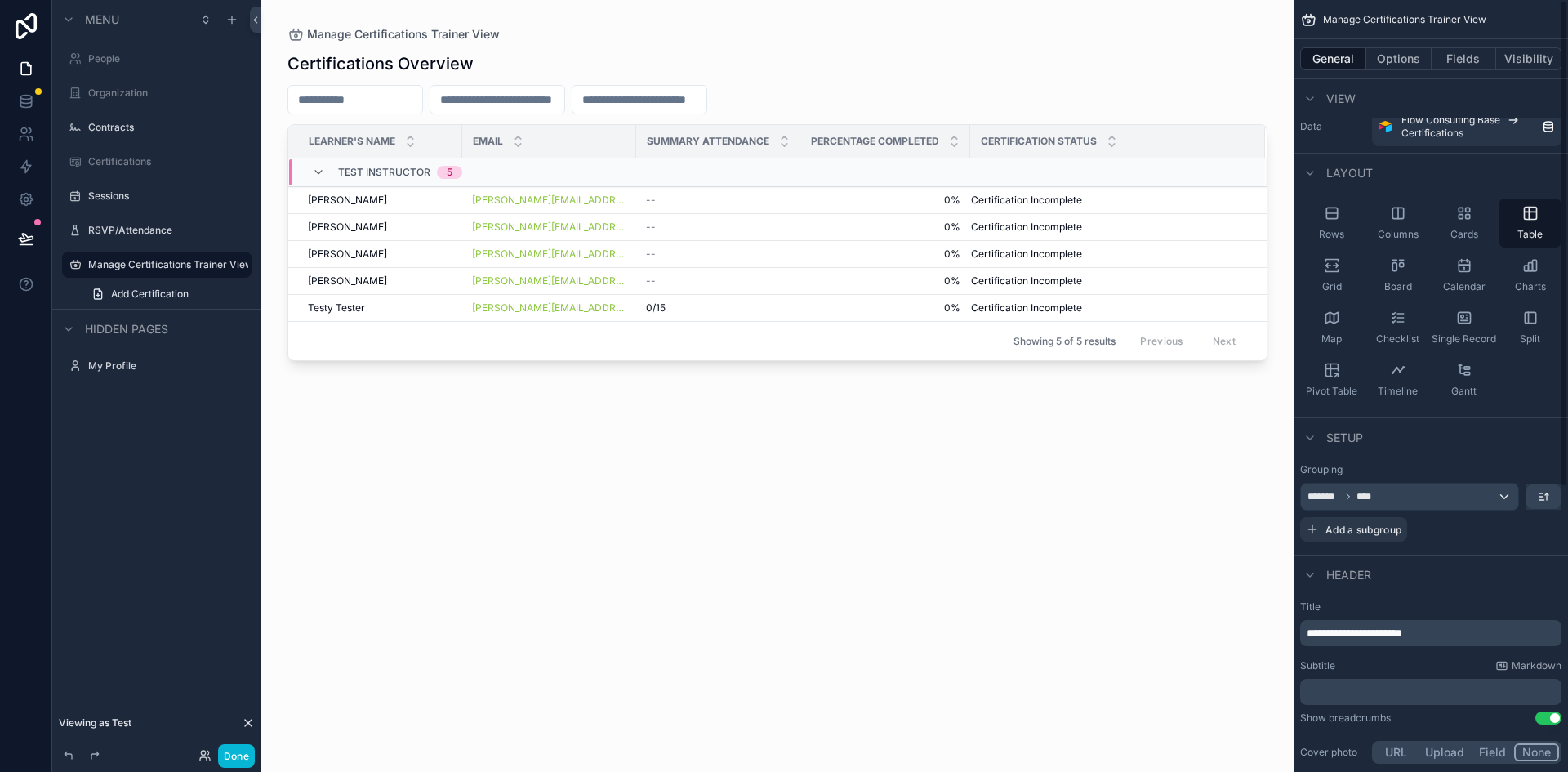
scroll to position [0, 0]
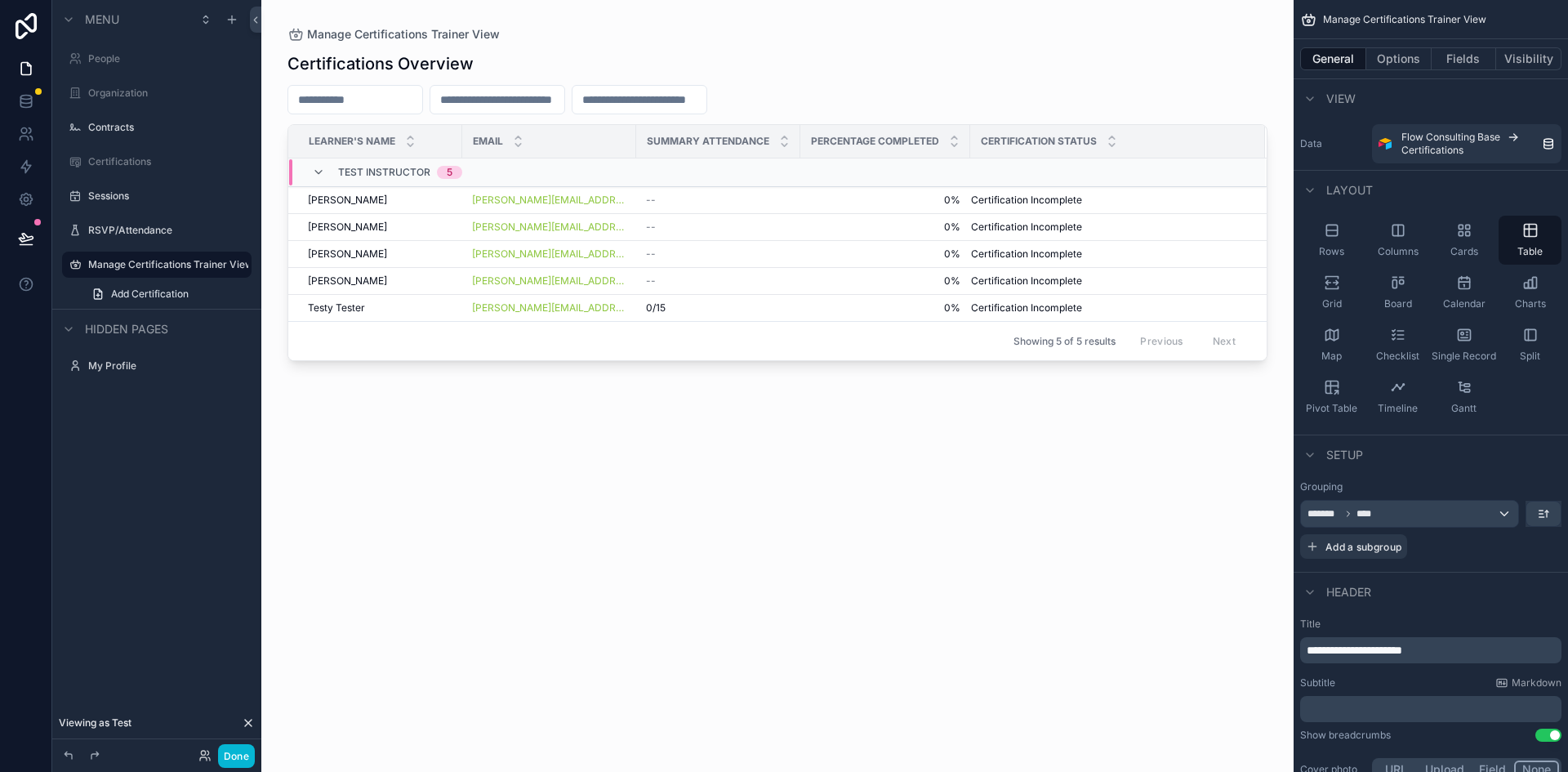
click at [449, 454] on div "Certifications Overview Learner's Name Email Summary Attendance Percentage Comp…" at bounding box center [778, 397] width 980 height 710
click at [169, 296] on span "Add Certification" at bounding box center [150, 294] width 78 height 13
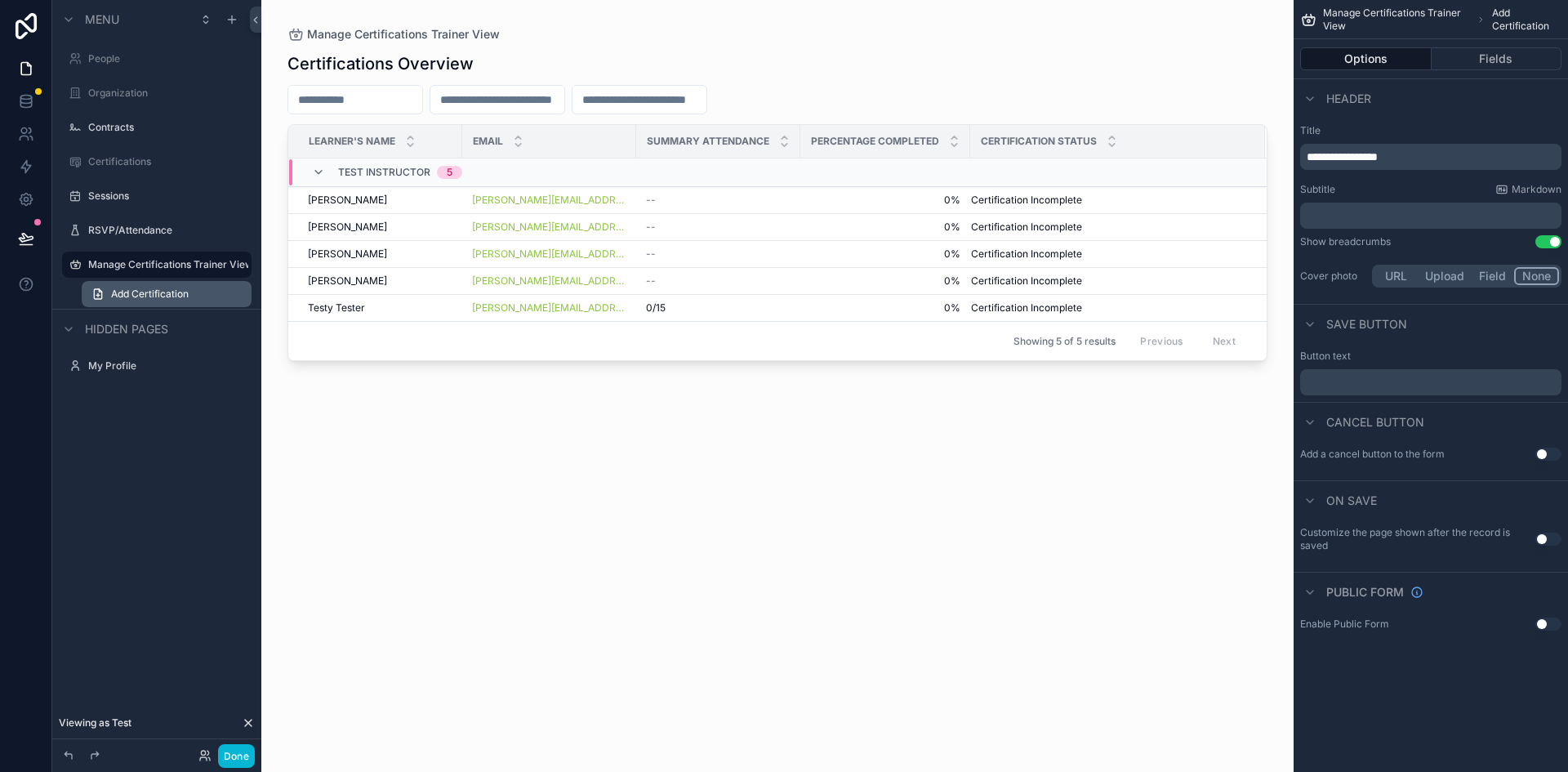
click at [169, 296] on span "Add Certification" at bounding box center [150, 294] width 78 height 13
click at [151, 266] on label "Manage Certifications Trainer View" at bounding box center [157, 264] width 137 height 13
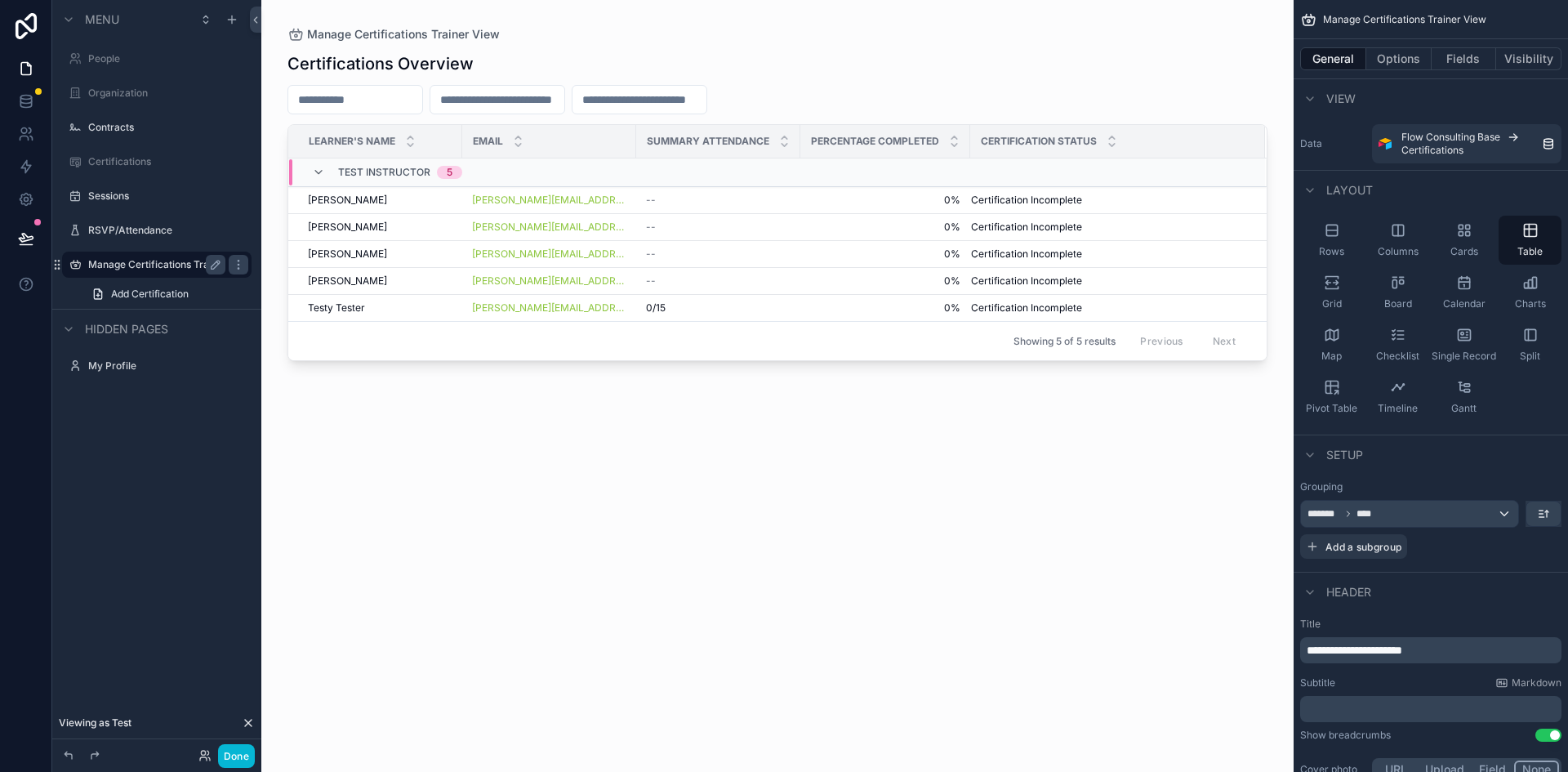
click at [741, 495] on div "Certifications Overview Learner's Name Email Summary Attendance Percentage Comp…" at bounding box center [778, 397] width 980 height 710
click at [235, 760] on button "Done" at bounding box center [236, 756] width 36 height 24
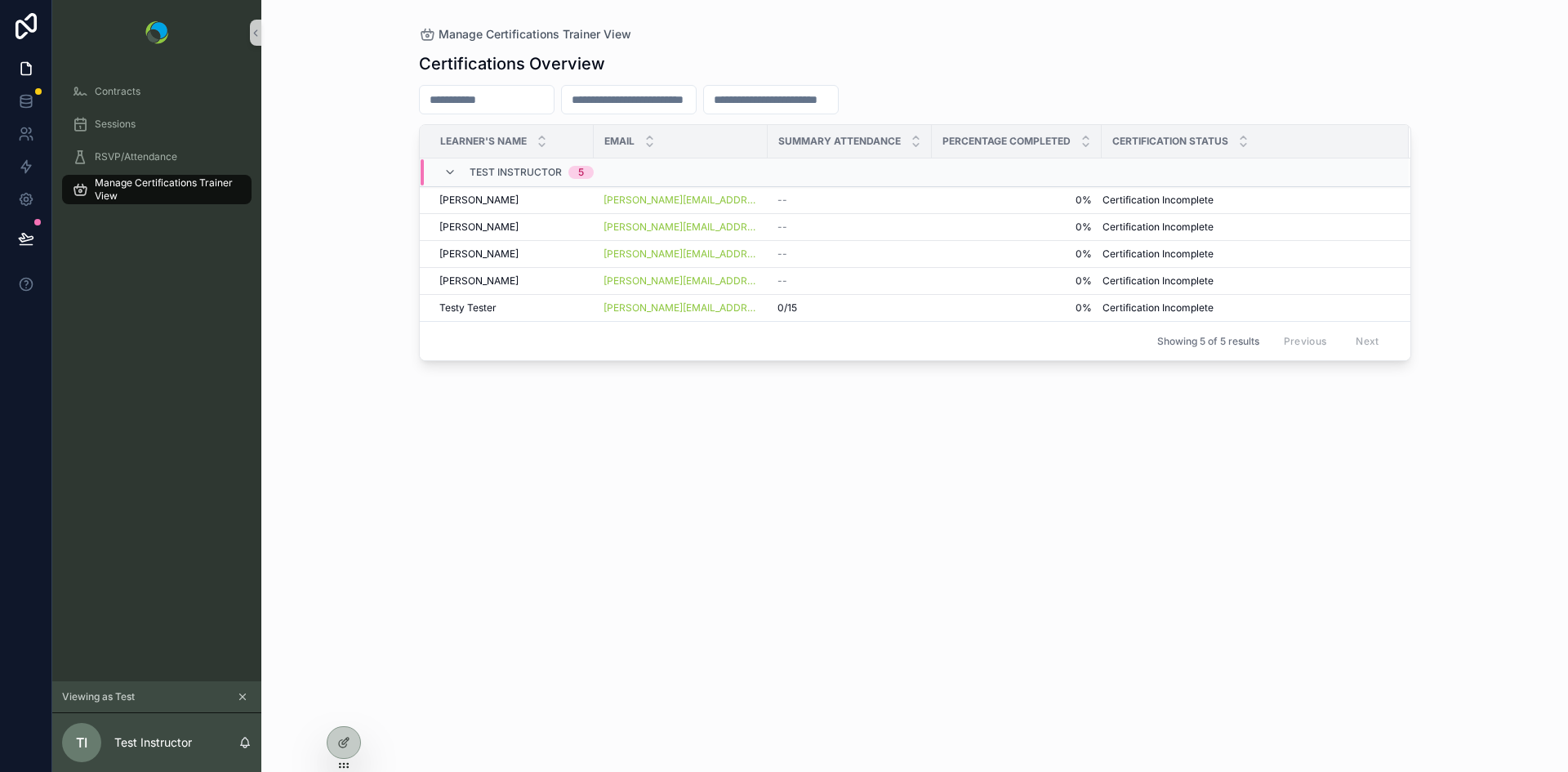
click at [526, 101] on input "scrollable content" at bounding box center [486, 100] width 134 height 23
click at [494, 99] on input "scrollable content" at bounding box center [486, 100] width 134 height 23
click at [633, 103] on input "scrollable content" at bounding box center [628, 100] width 134 height 23
click at [817, 99] on input "scrollable content" at bounding box center [771, 100] width 134 height 23
click at [524, 99] on input "scrollable content" at bounding box center [486, 100] width 134 height 23
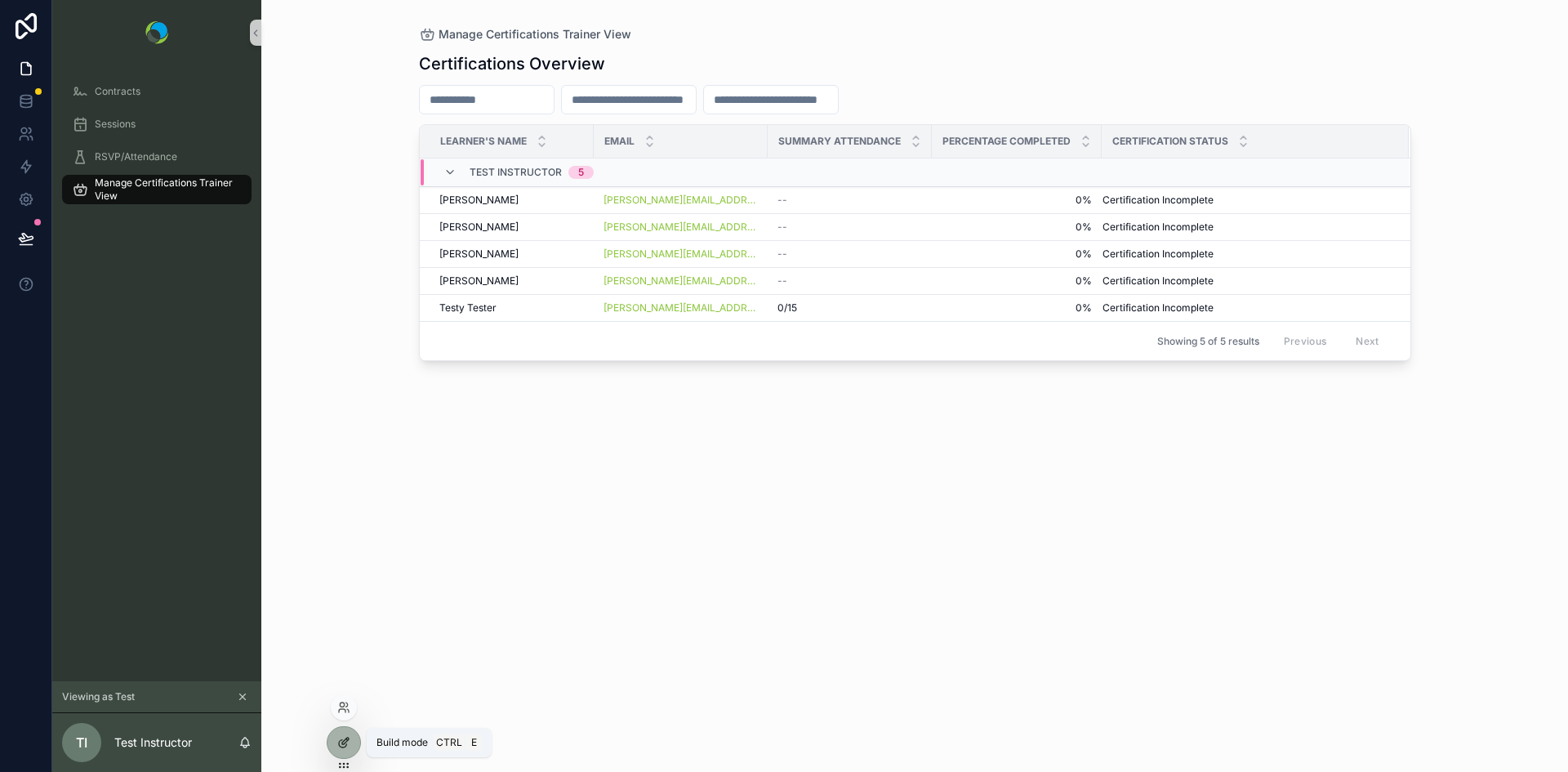
click at [338, 748] on icon at bounding box center [344, 743] width 13 height 13
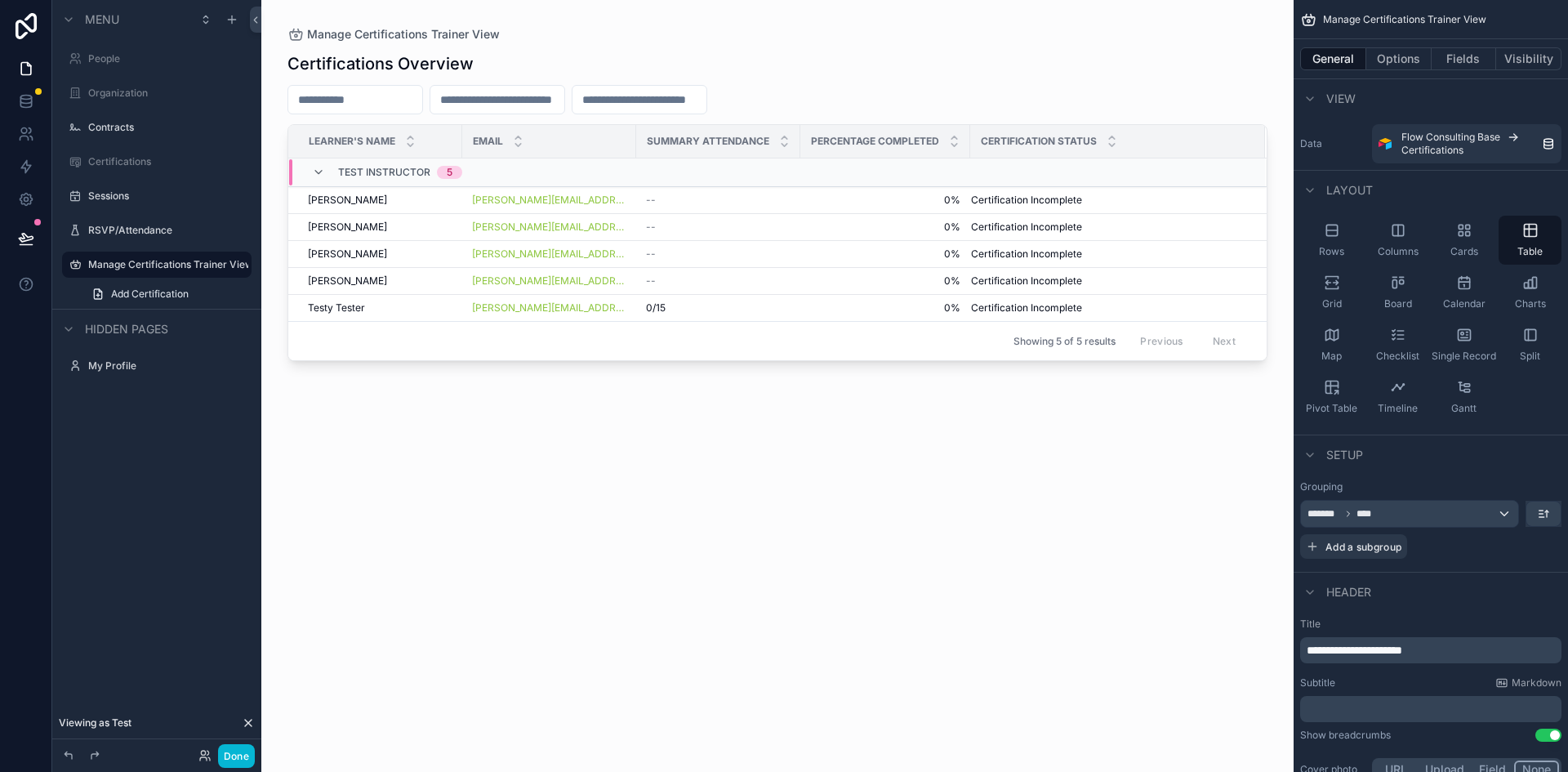
click at [413, 93] on div "scrollable content" at bounding box center [777, 376] width 1032 height 753
click at [413, 93] on input "scrollable content" at bounding box center [354, 100] width 134 height 23
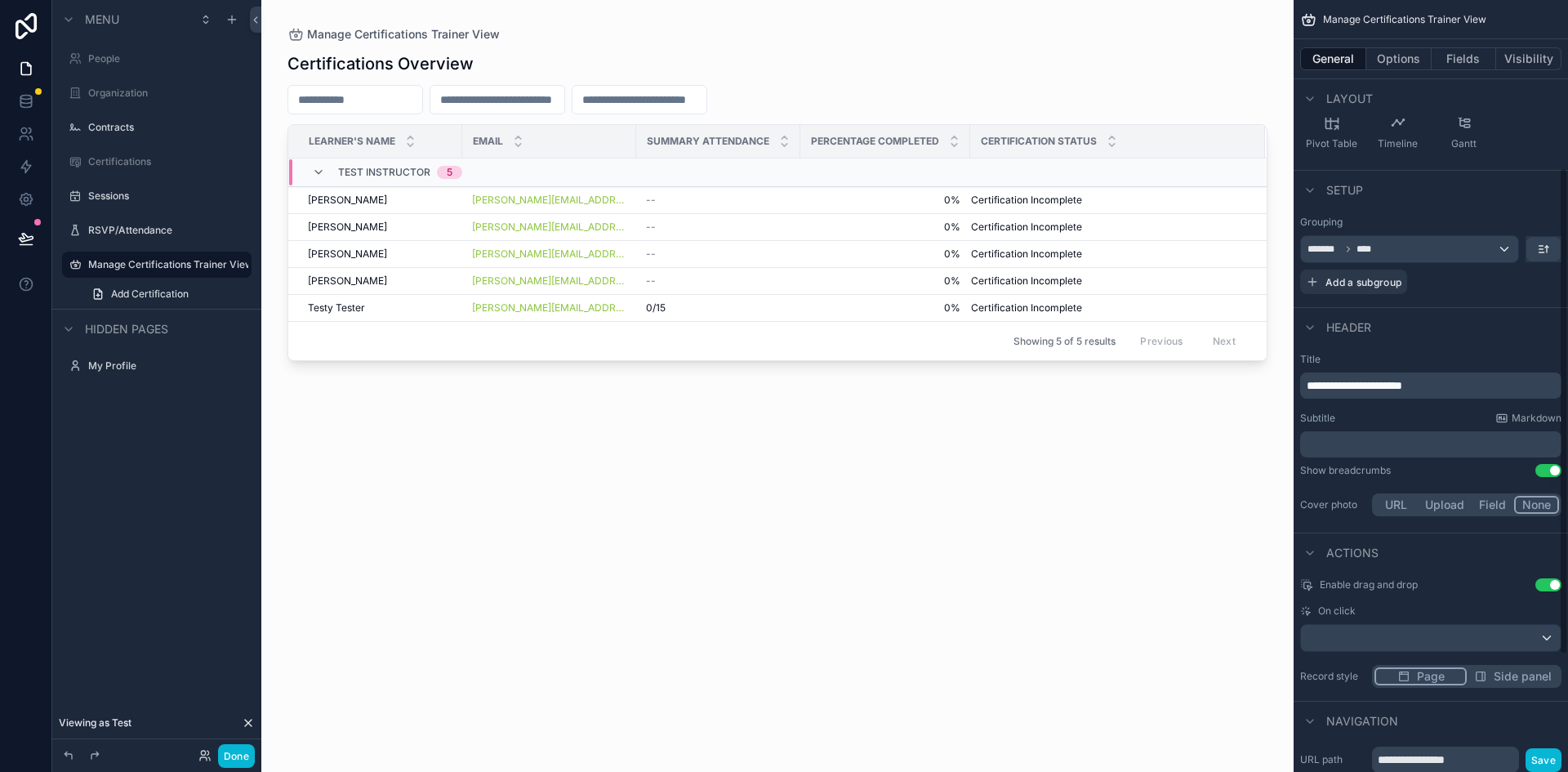
scroll to position [264, 0]
click at [1393, 52] on button "Options" at bounding box center [1399, 58] width 66 height 23
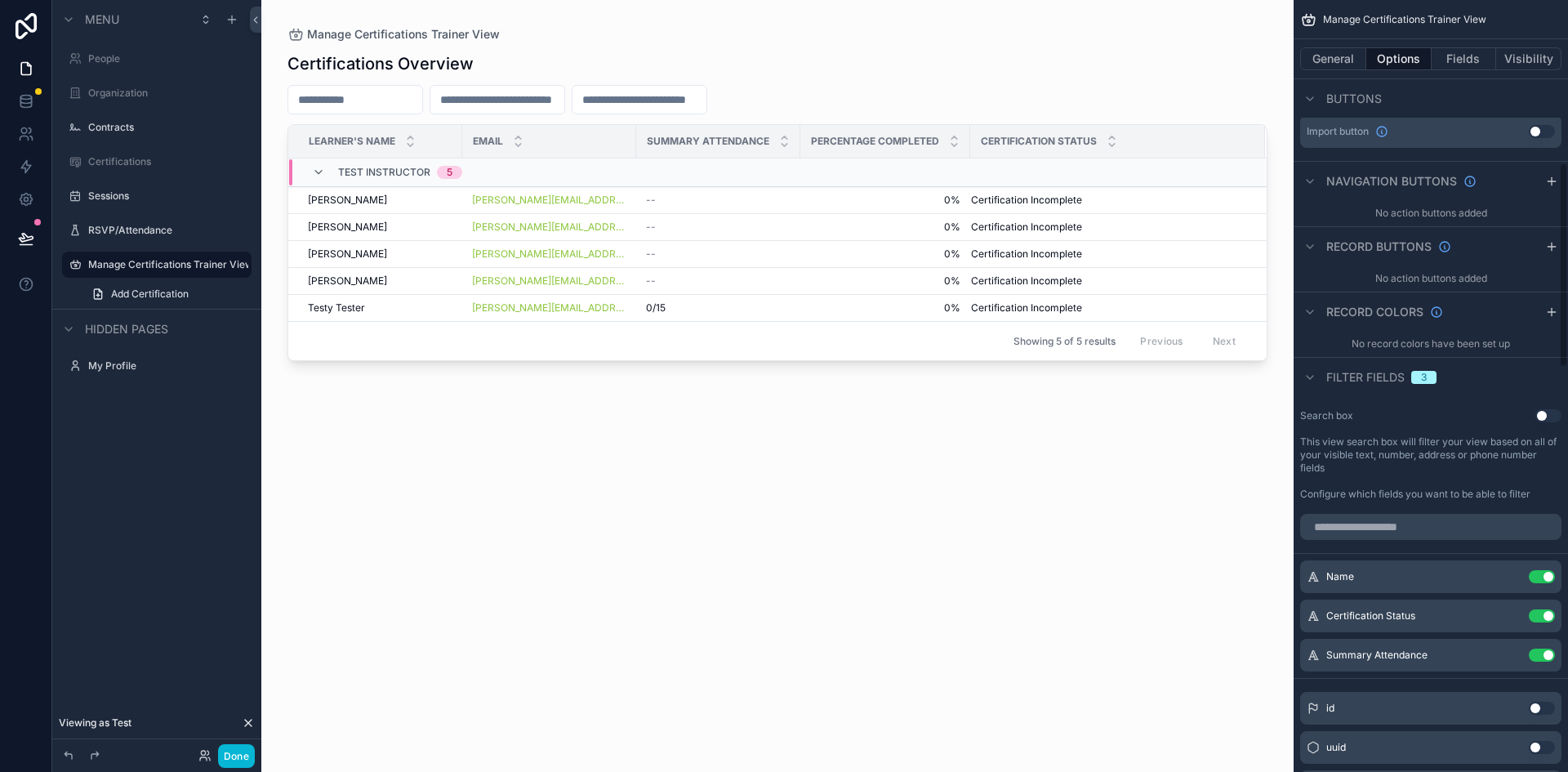
scroll to position [612, 0]
click at [1508, 576] on icon "scrollable content" at bounding box center [1510, 573] width 6 height 6
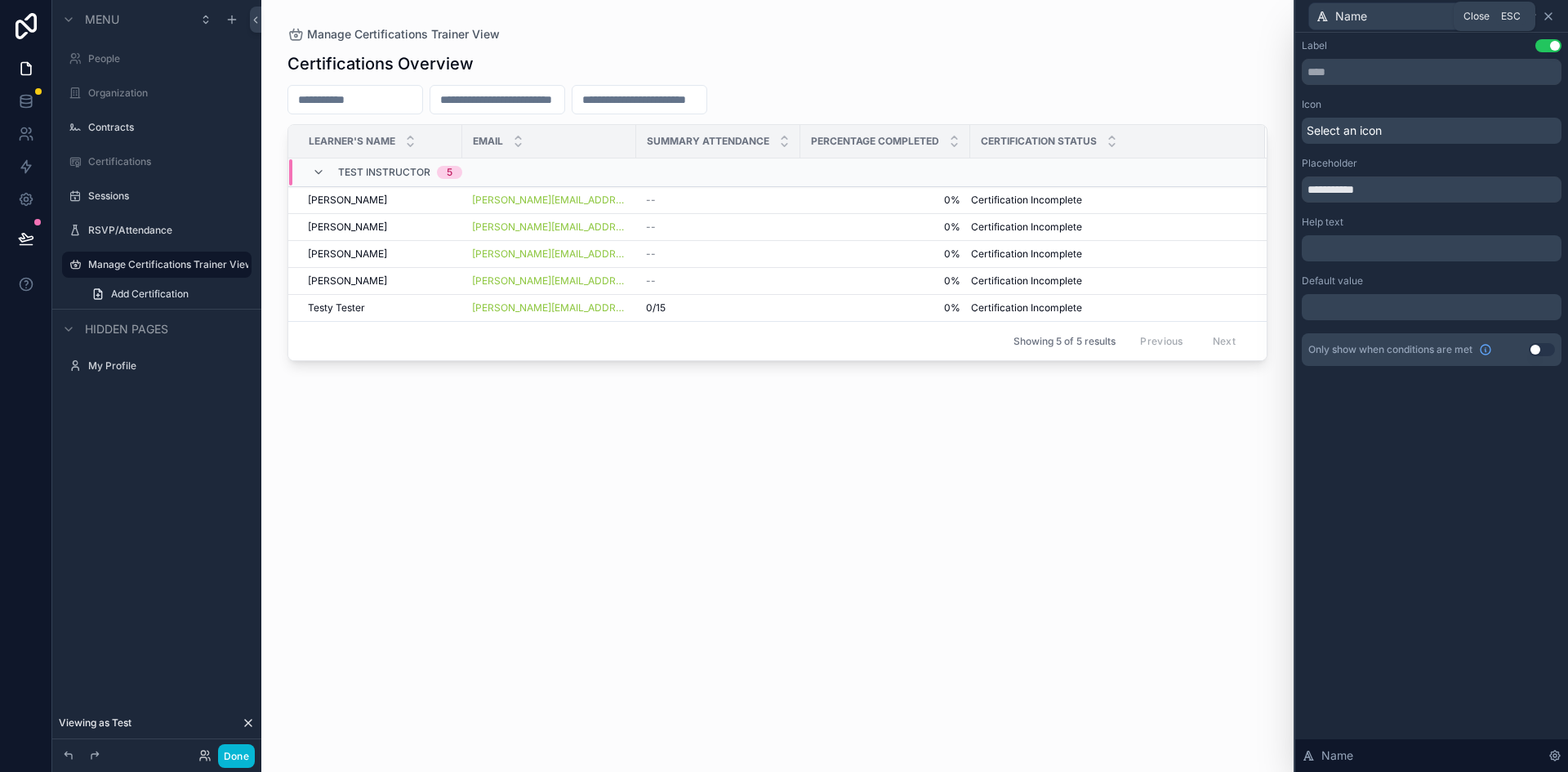
click at [1549, 12] on icon at bounding box center [1549, 16] width 13 height 13
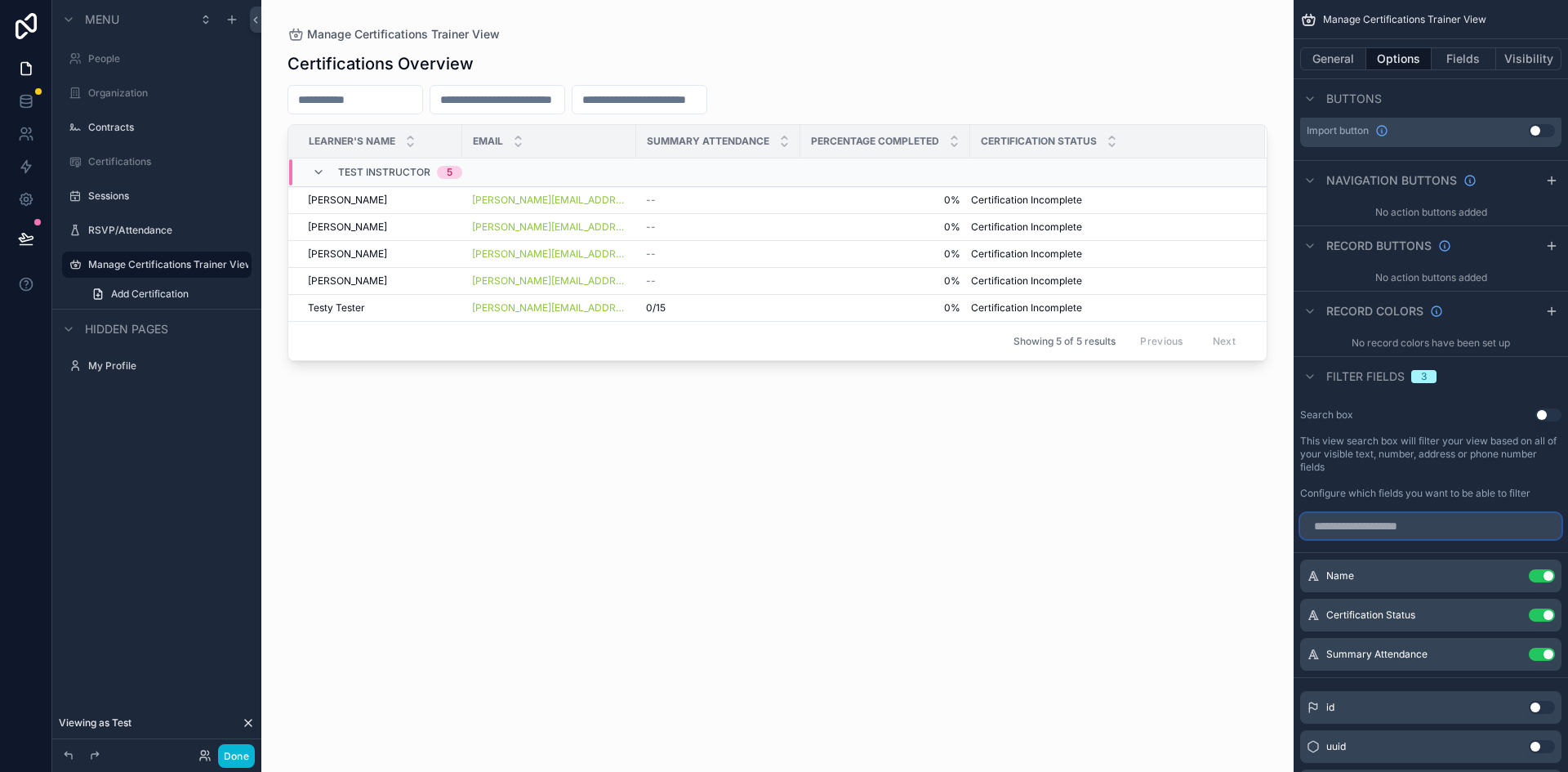
click at [1384, 521] on input "scrollable content" at bounding box center [1431, 526] width 261 height 27
click at [1311, 374] on icon "scrollable content" at bounding box center [1309, 377] width 13 height 13
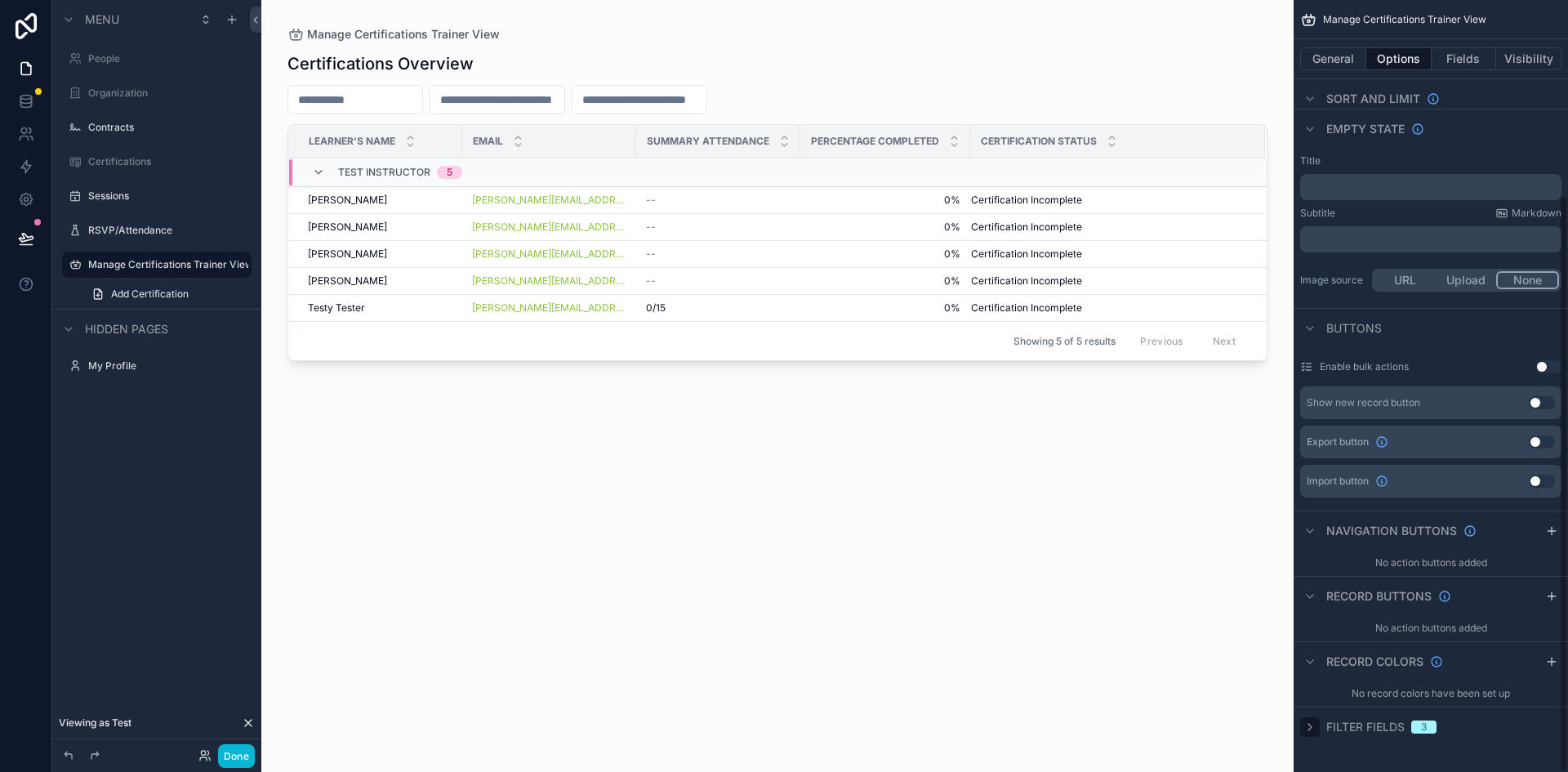
click at [1308, 722] on icon "scrollable content" at bounding box center [1309, 727] width 13 height 13
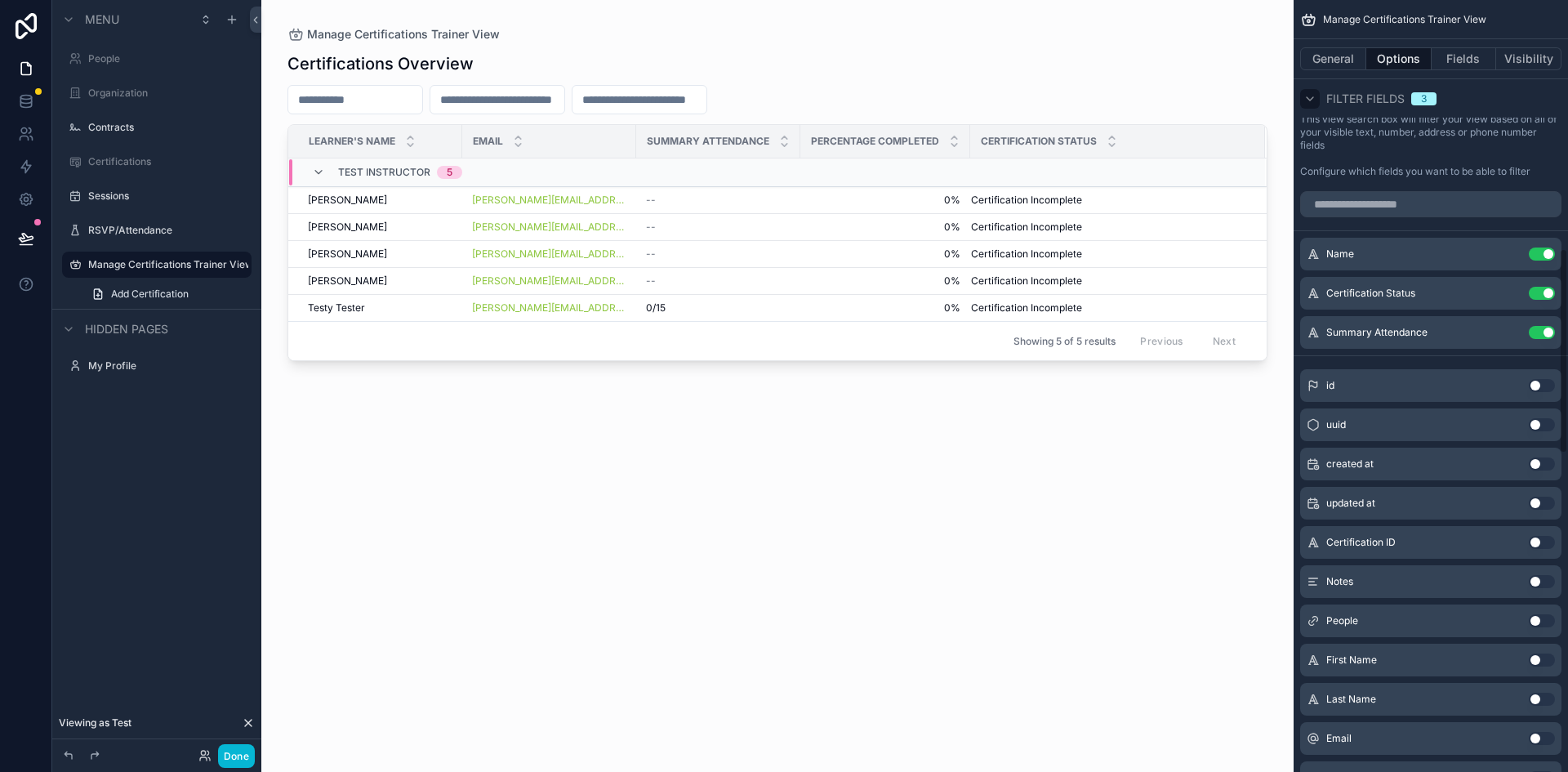
scroll to position [932, 0]
click at [1370, 254] on div "Name Use setting" at bounding box center [1431, 254] width 261 height 33
click at [1505, 256] on icon "scrollable content" at bounding box center [1509, 256] width 7 height 7
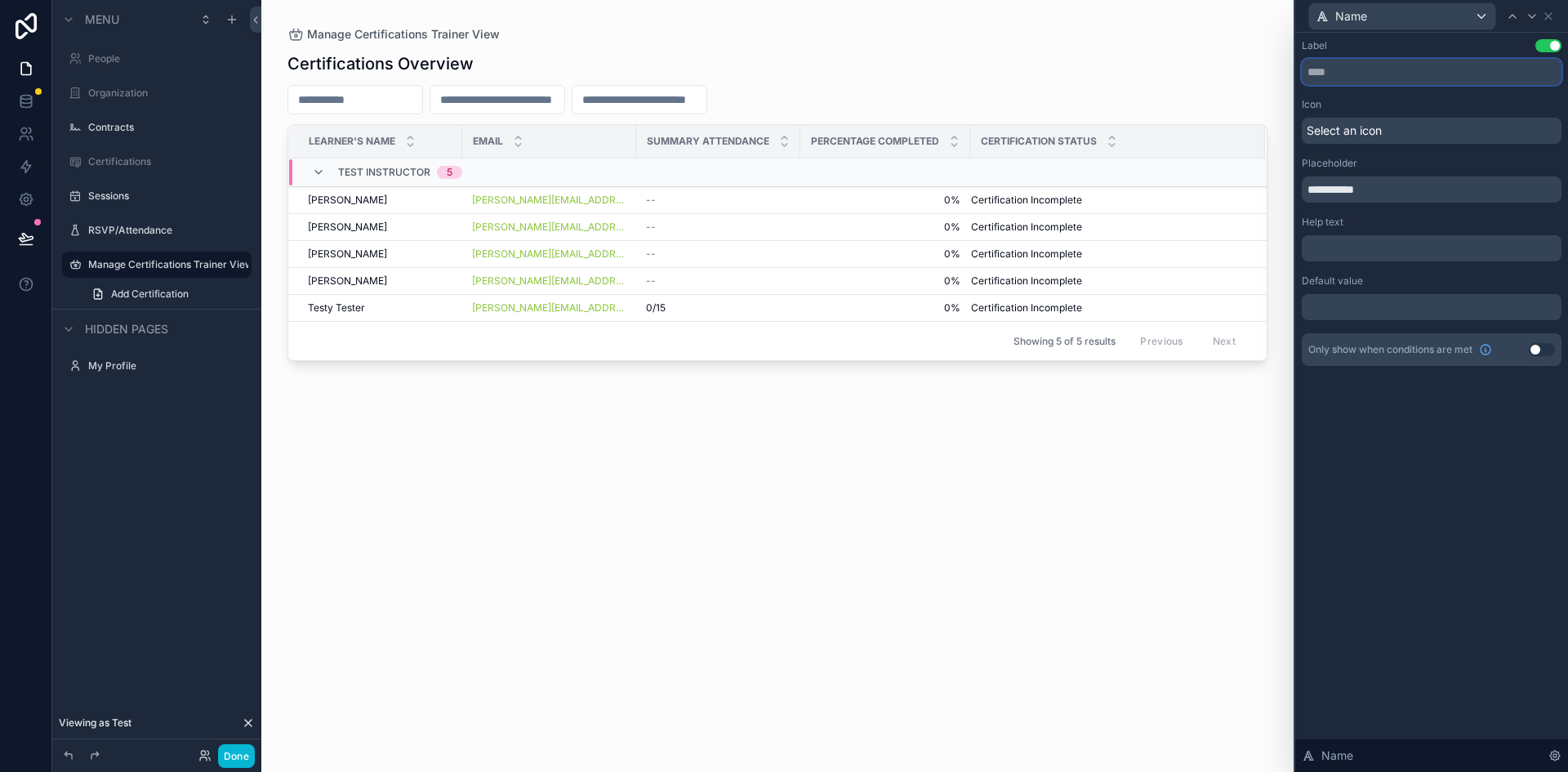
click at [1370, 75] on input "text" at bounding box center [1432, 72] width 260 height 27
click at [1549, 20] on icon at bounding box center [1549, 16] width 13 height 13
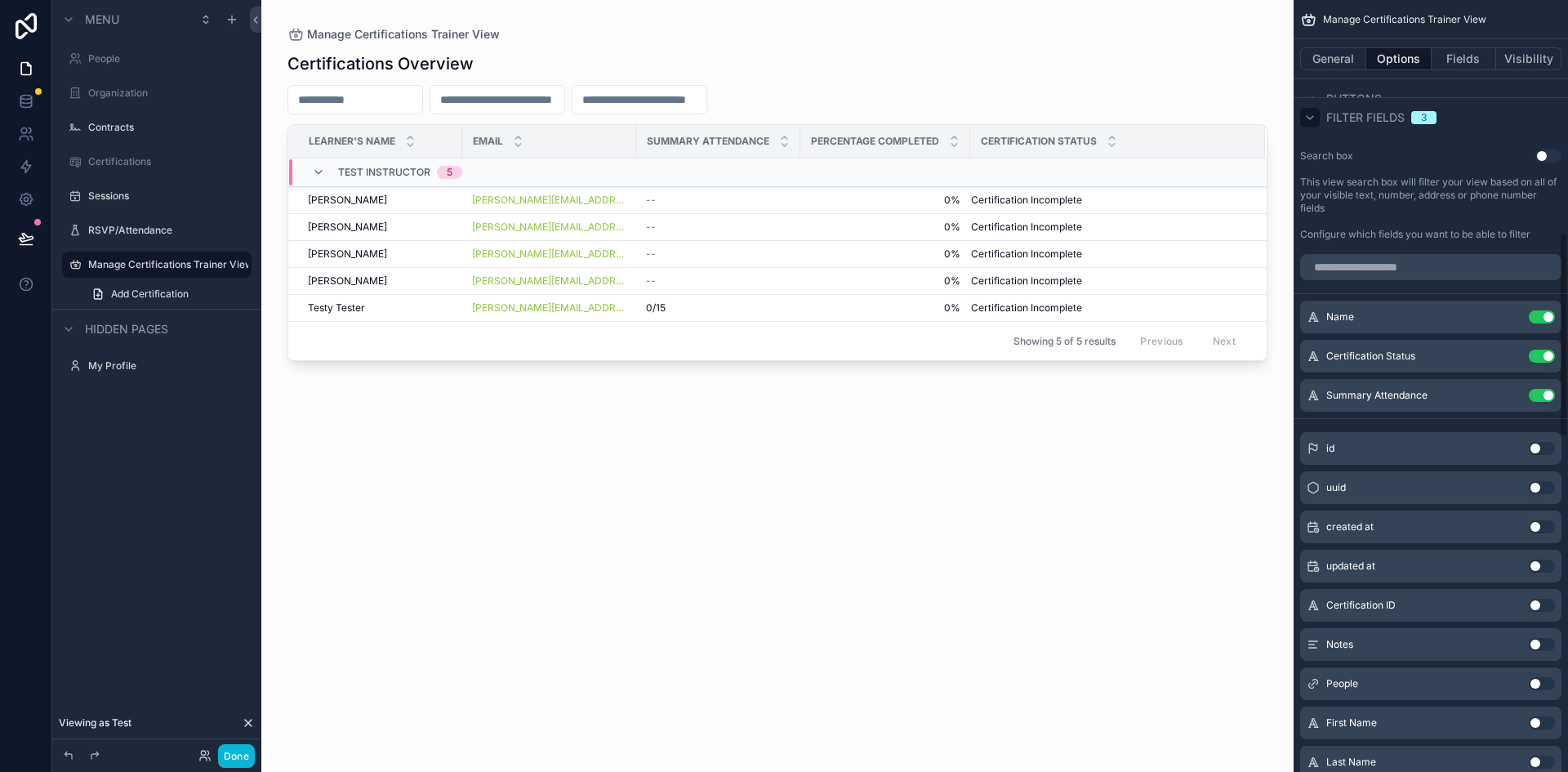
scroll to position [869, 0]
click at [706, 89] on input "scrollable content" at bounding box center [639, 100] width 134 height 23
click at [560, 99] on input "scrollable content" at bounding box center [497, 100] width 134 height 23
click at [613, 428] on div "Certifications Overview Learner's Name Email Summary Attendance Percentage Comp…" at bounding box center [778, 397] width 980 height 710
click at [240, 755] on button "Done" at bounding box center [236, 756] width 36 height 24
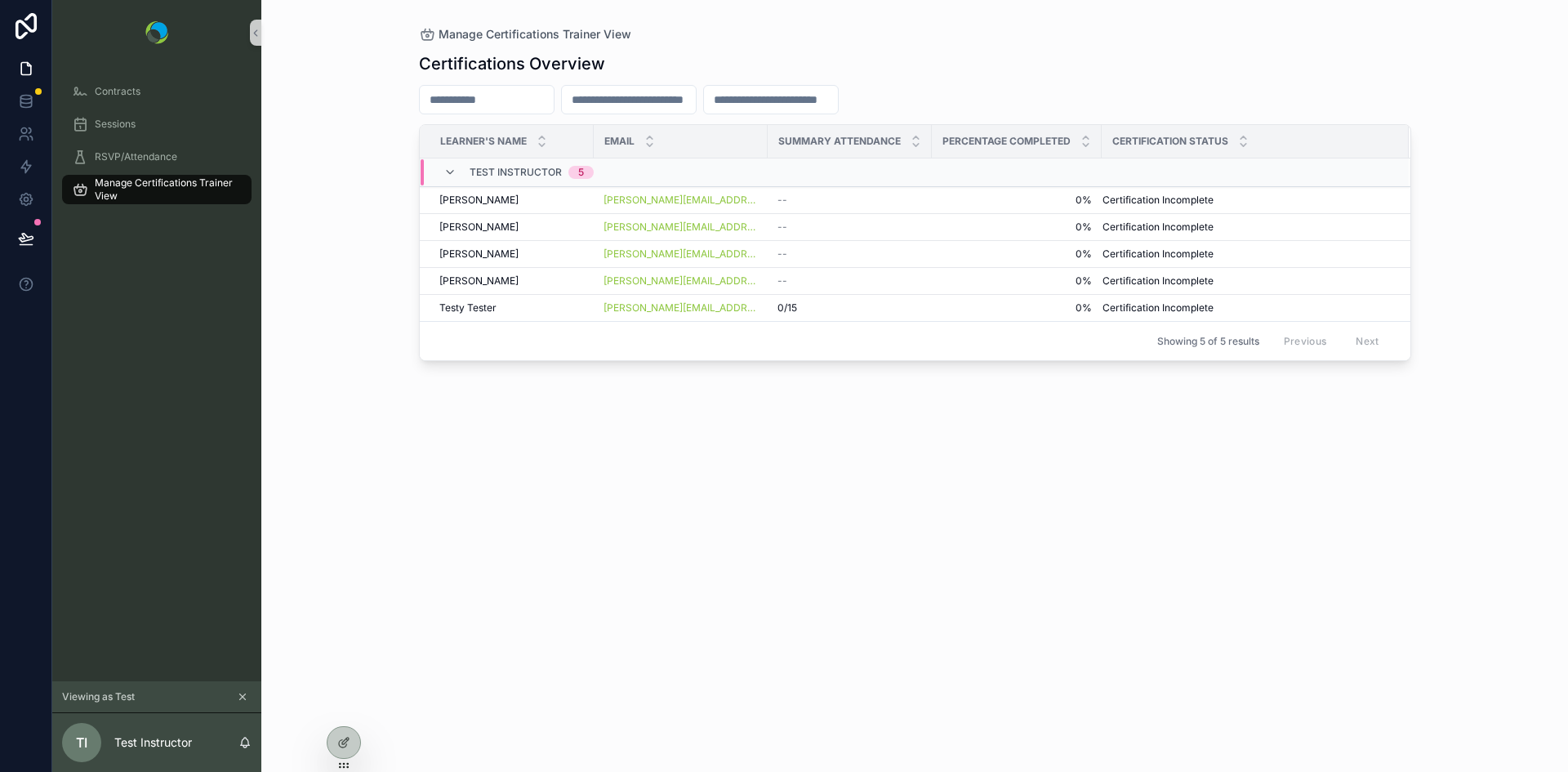
click at [472, 90] on input "scrollable content" at bounding box center [486, 100] width 134 height 23
click at [365, 105] on div "Manage Certifications Trainer View Certifications Overview Learner's Name Email…" at bounding box center [914, 386] width 1307 height 772
click at [342, 736] on div at bounding box center [344, 743] width 33 height 31
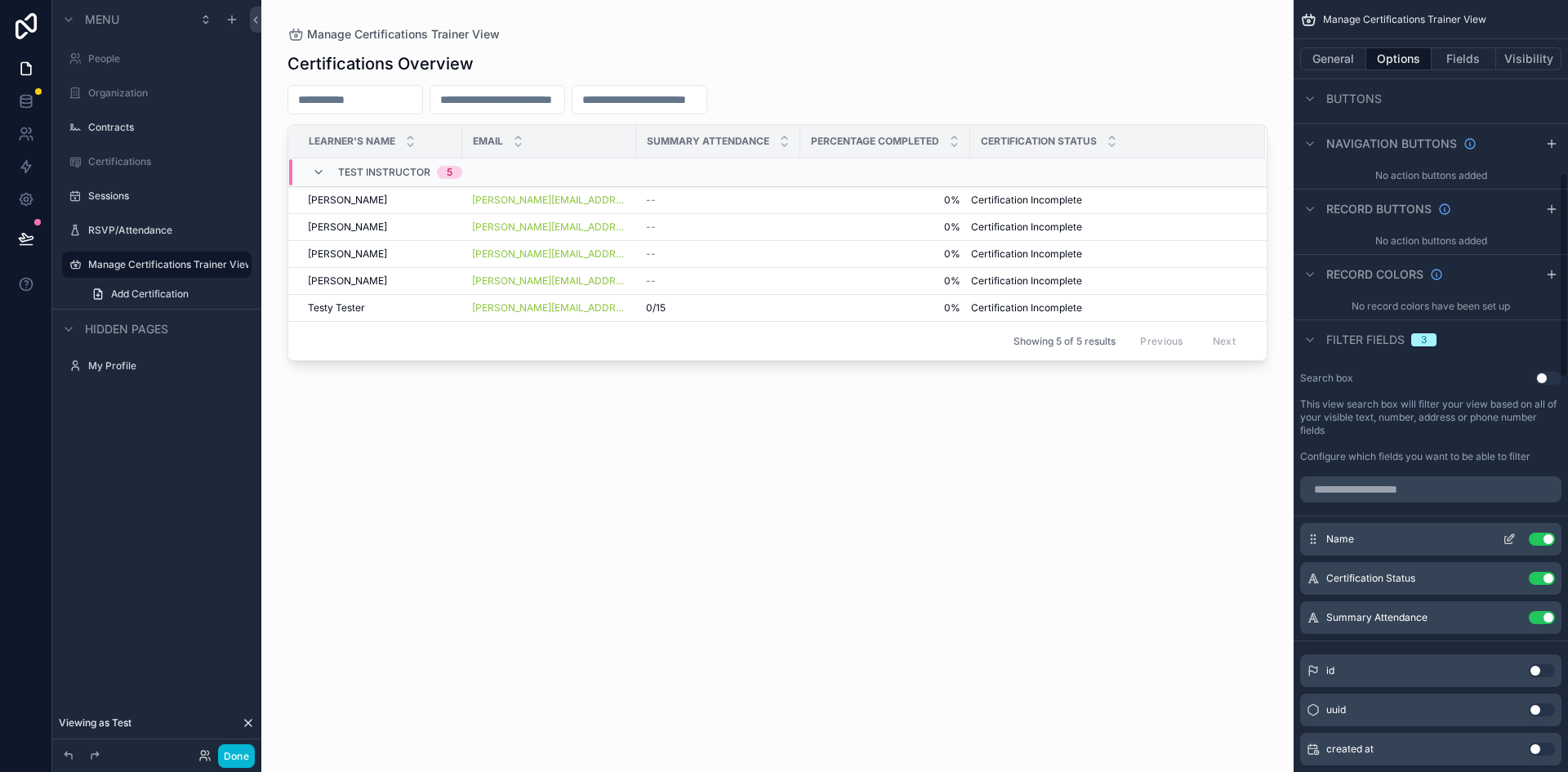
scroll to position [649, 0]
click at [1532, 537] on button "Use setting" at bounding box center [1542, 538] width 27 height 13
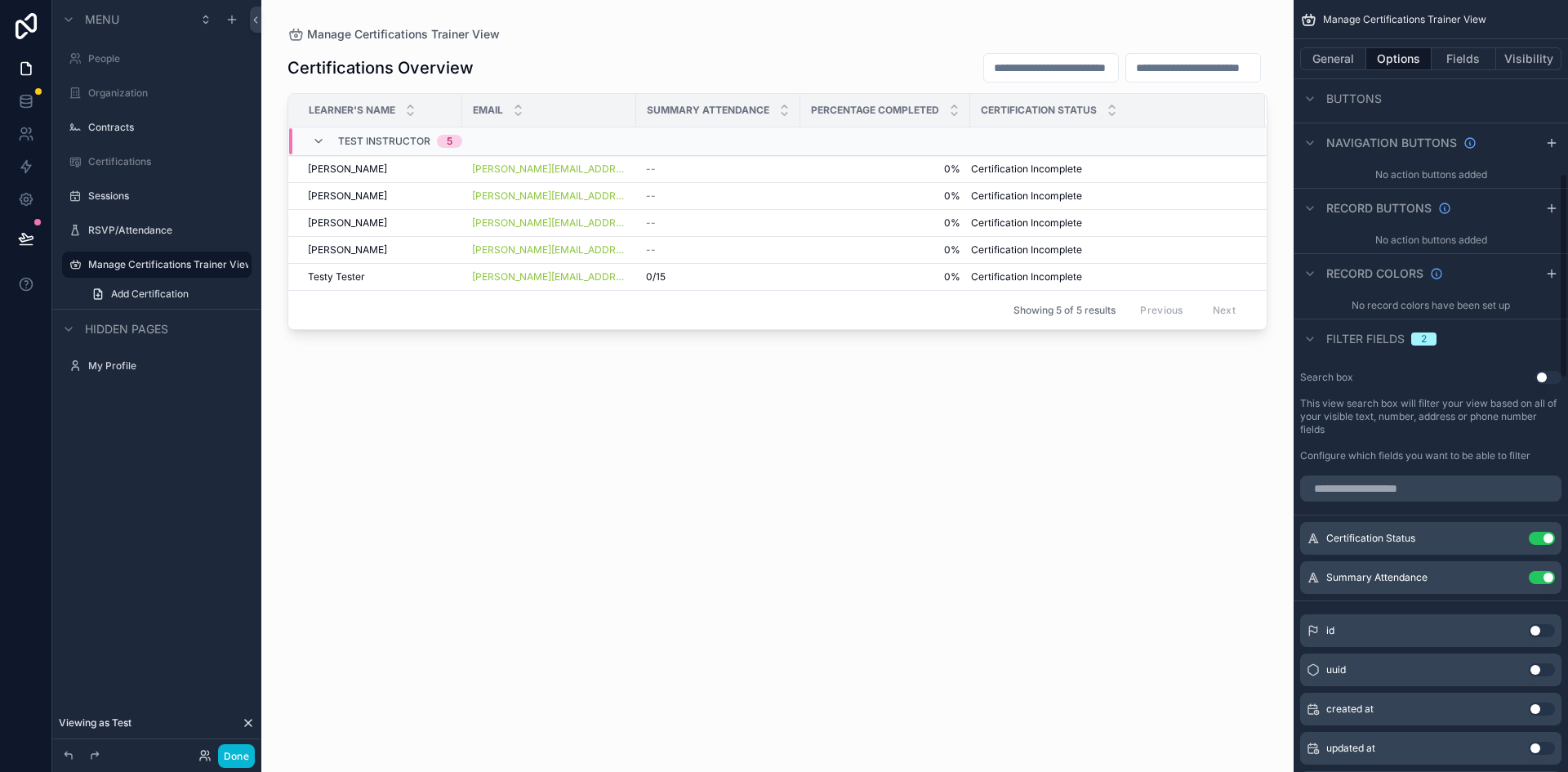
click at [1532, 537] on button "Use setting" at bounding box center [1542, 538] width 27 height 13
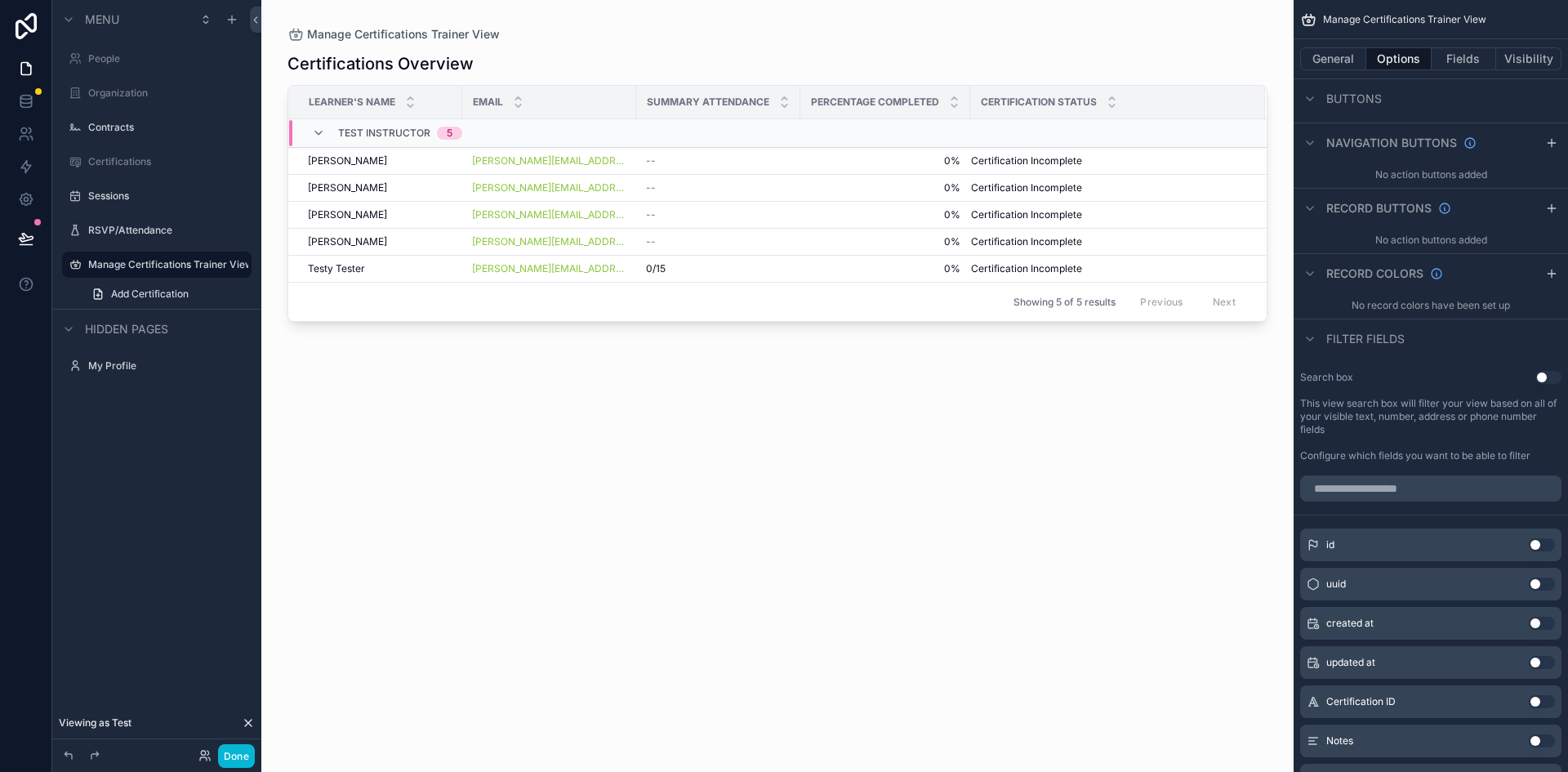
click at [1104, 529] on div "scrollable content" at bounding box center [777, 376] width 1032 height 753
click at [1385, 489] on input "scrollable content" at bounding box center [1431, 489] width 261 height 27
type input "****"
click at [1551, 700] on button "Use setting" at bounding box center [1542, 702] width 27 height 13
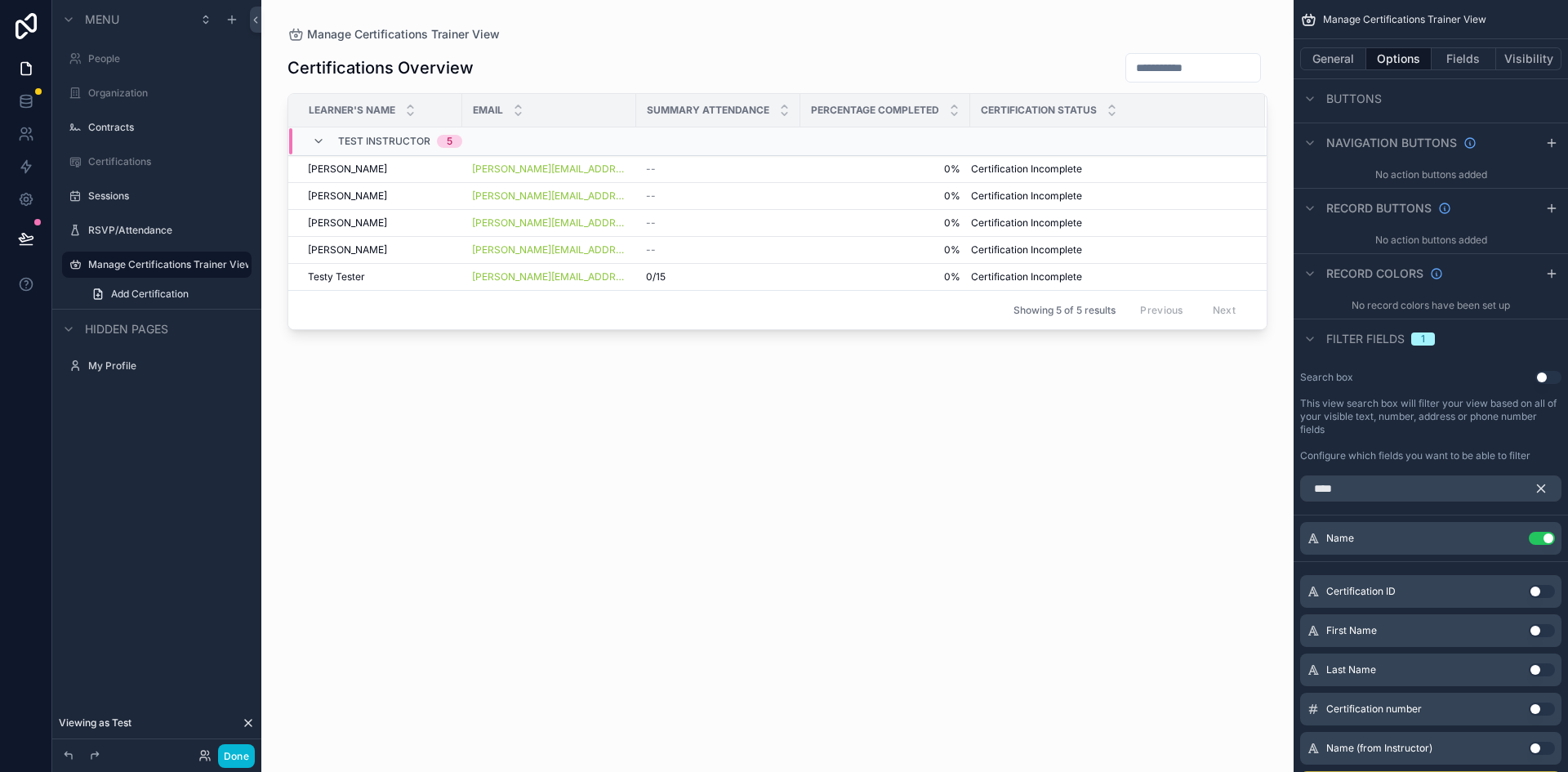
click at [1126, 69] on input "scrollable content" at bounding box center [1192, 68] width 134 height 23
click at [1530, 534] on button "Use setting" at bounding box center [1542, 538] width 27 height 13
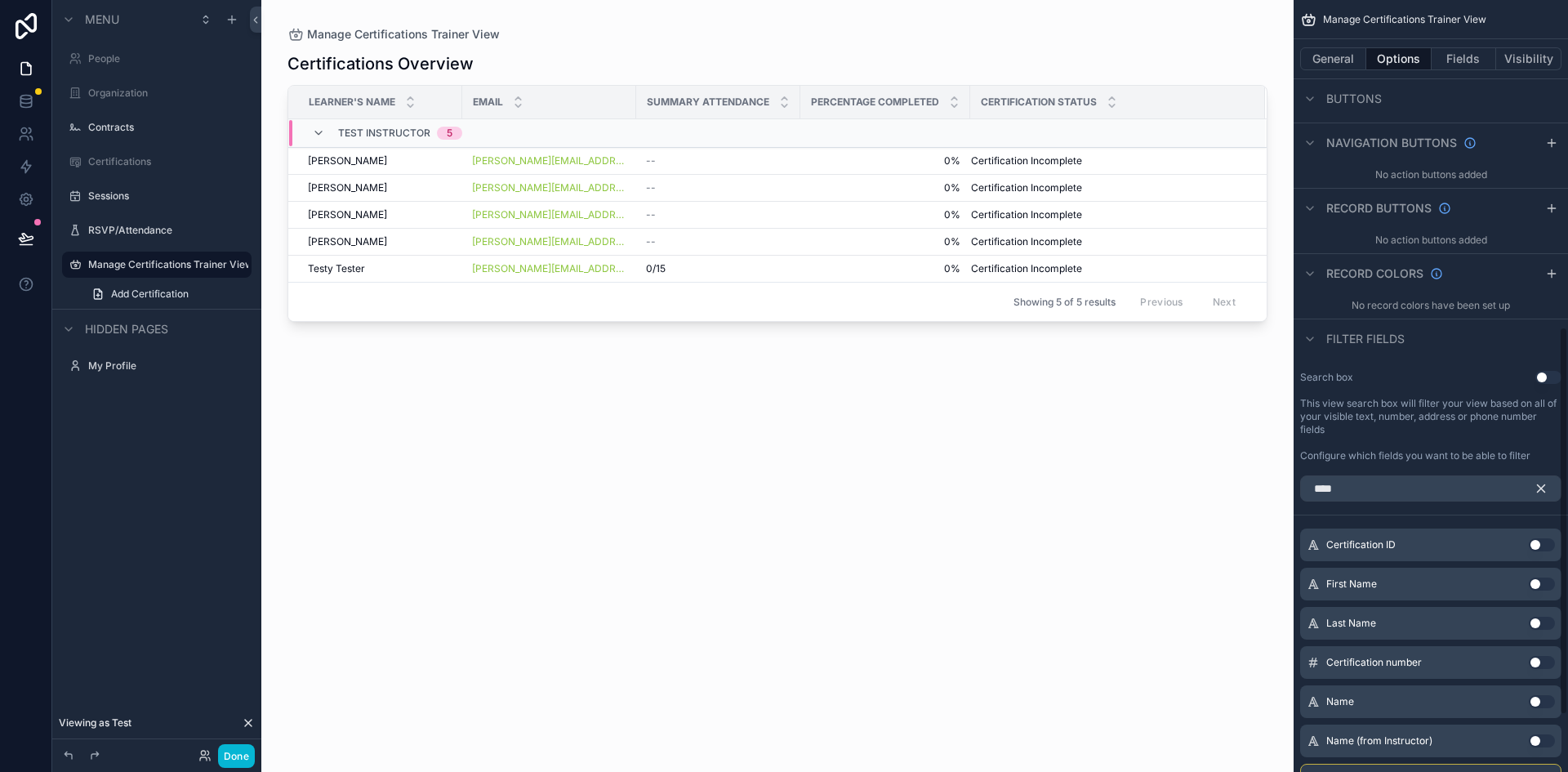
click at [1070, 507] on div "Certifications Overview Learner's Name Email Summary Attendance Percentage Comp…" at bounding box center [778, 397] width 980 height 710
click at [224, 759] on button "Done" at bounding box center [236, 756] width 36 height 24
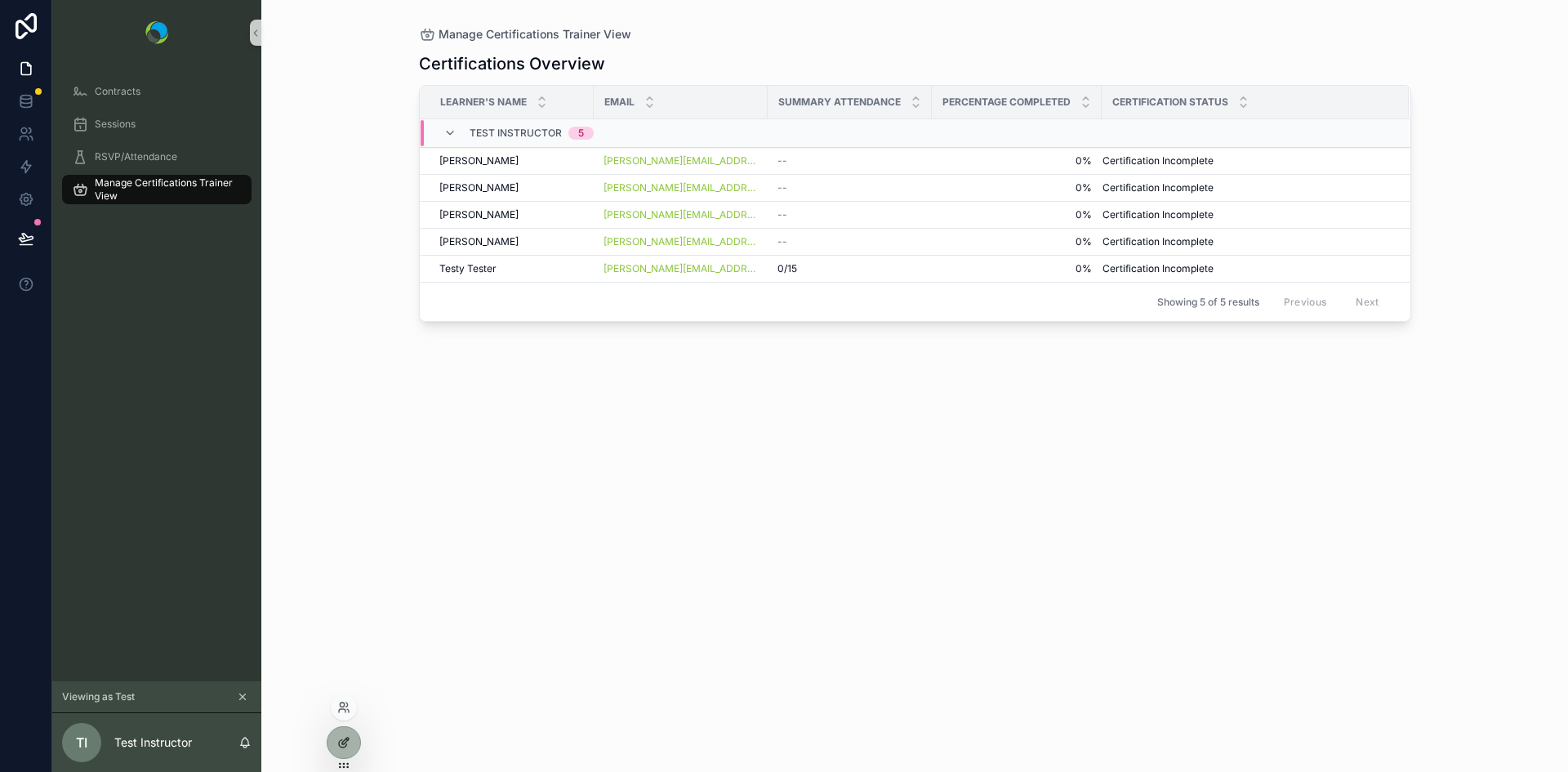
click at [343, 742] on icon at bounding box center [345, 741] width 6 height 6
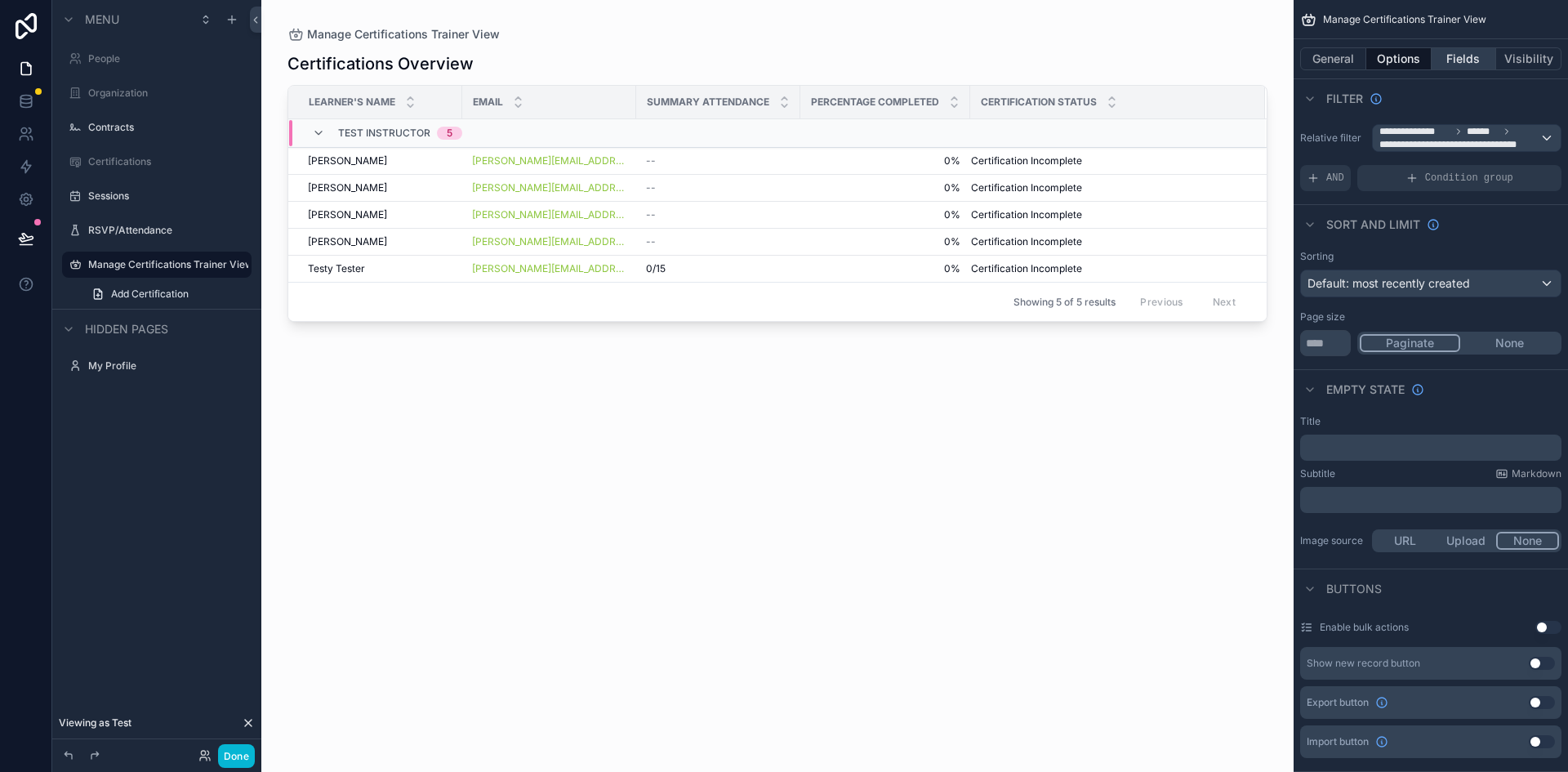
click at [1466, 53] on button "Fields" at bounding box center [1464, 58] width 66 height 23
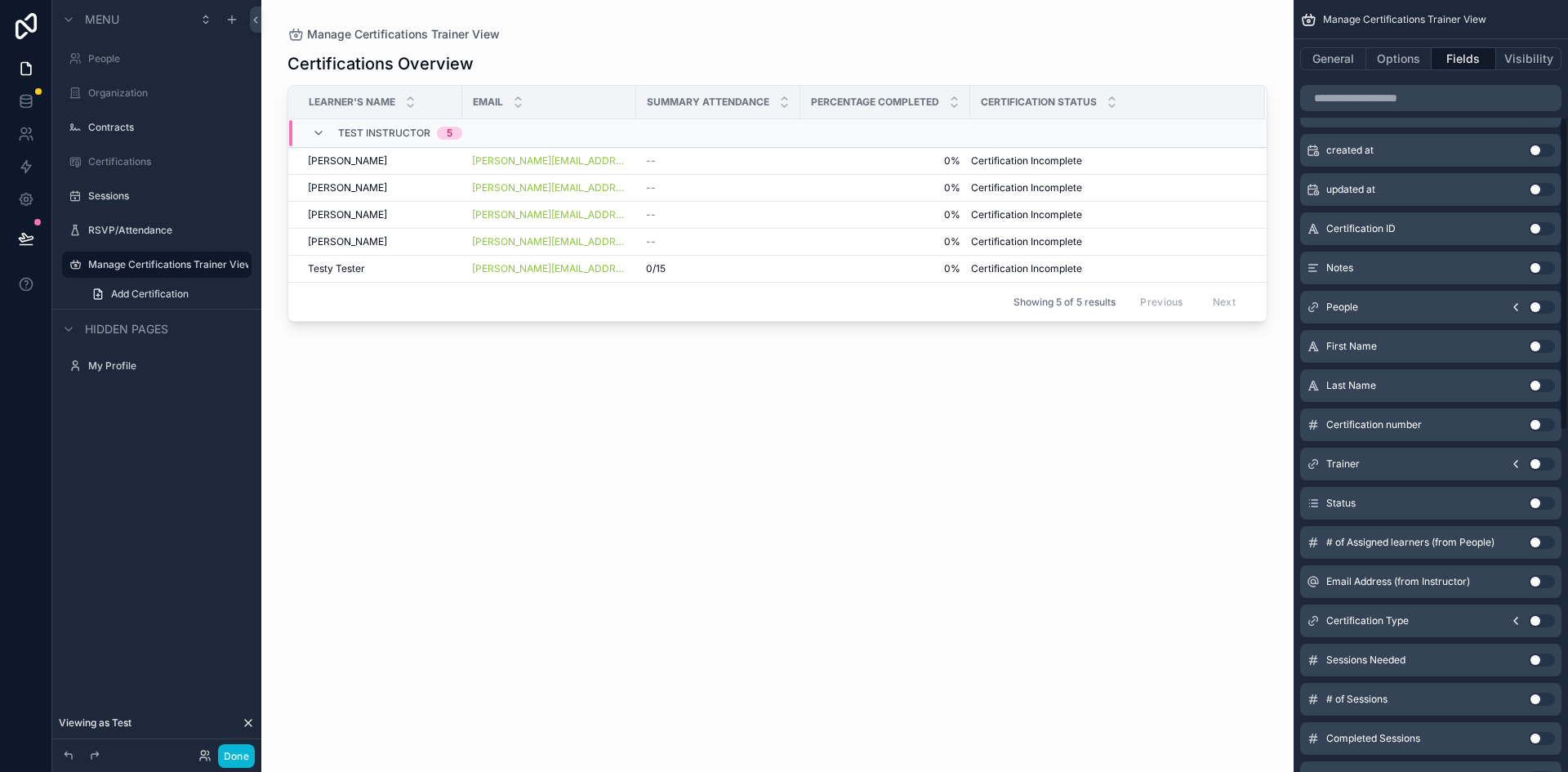
scroll to position [288, 0]
click at [1544, 620] on button "Use setting" at bounding box center [1542, 620] width 27 height 13
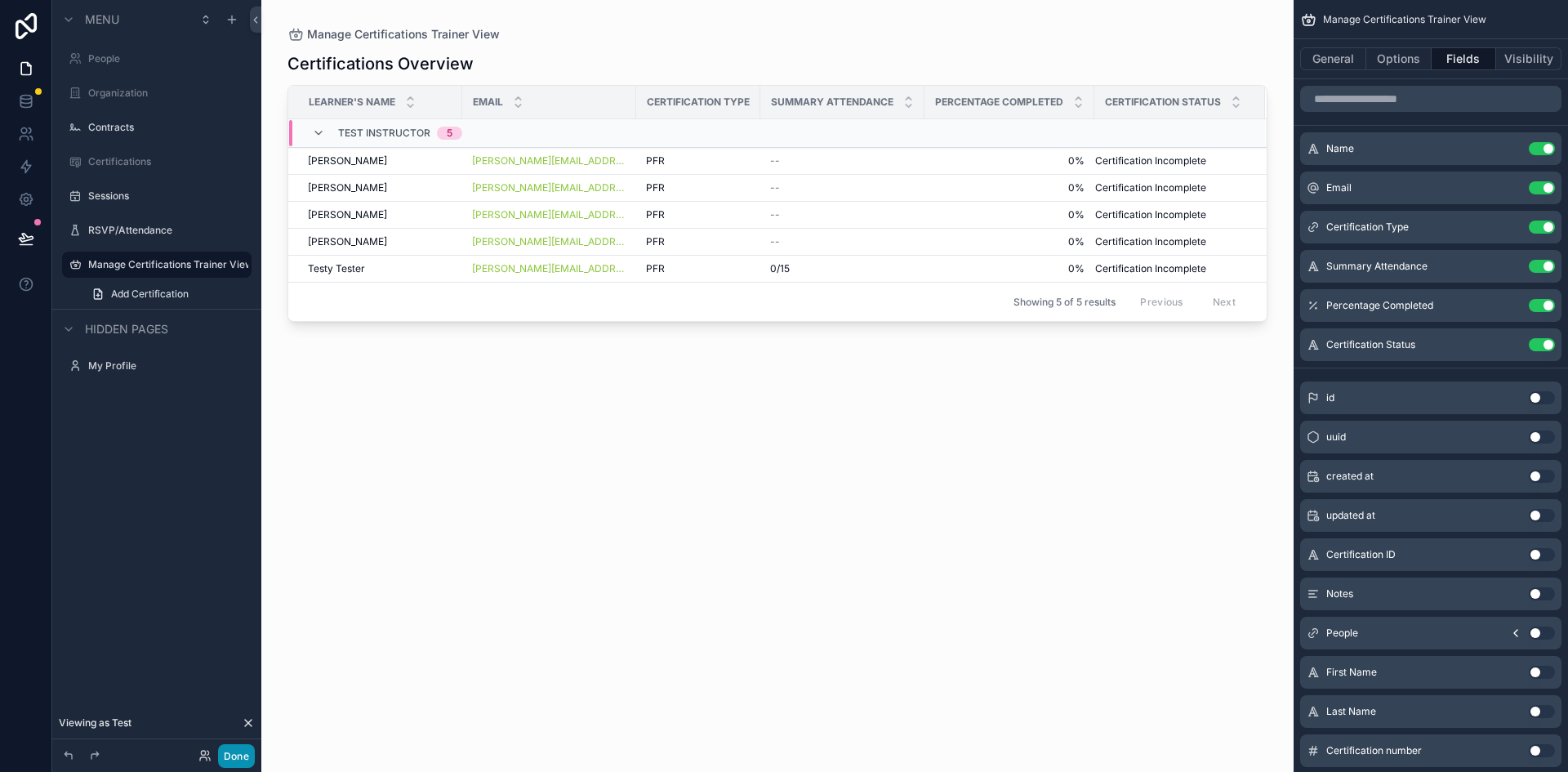
click at [242, 755] on button "Done" at bounding box center [236, 756] width 36 height 24
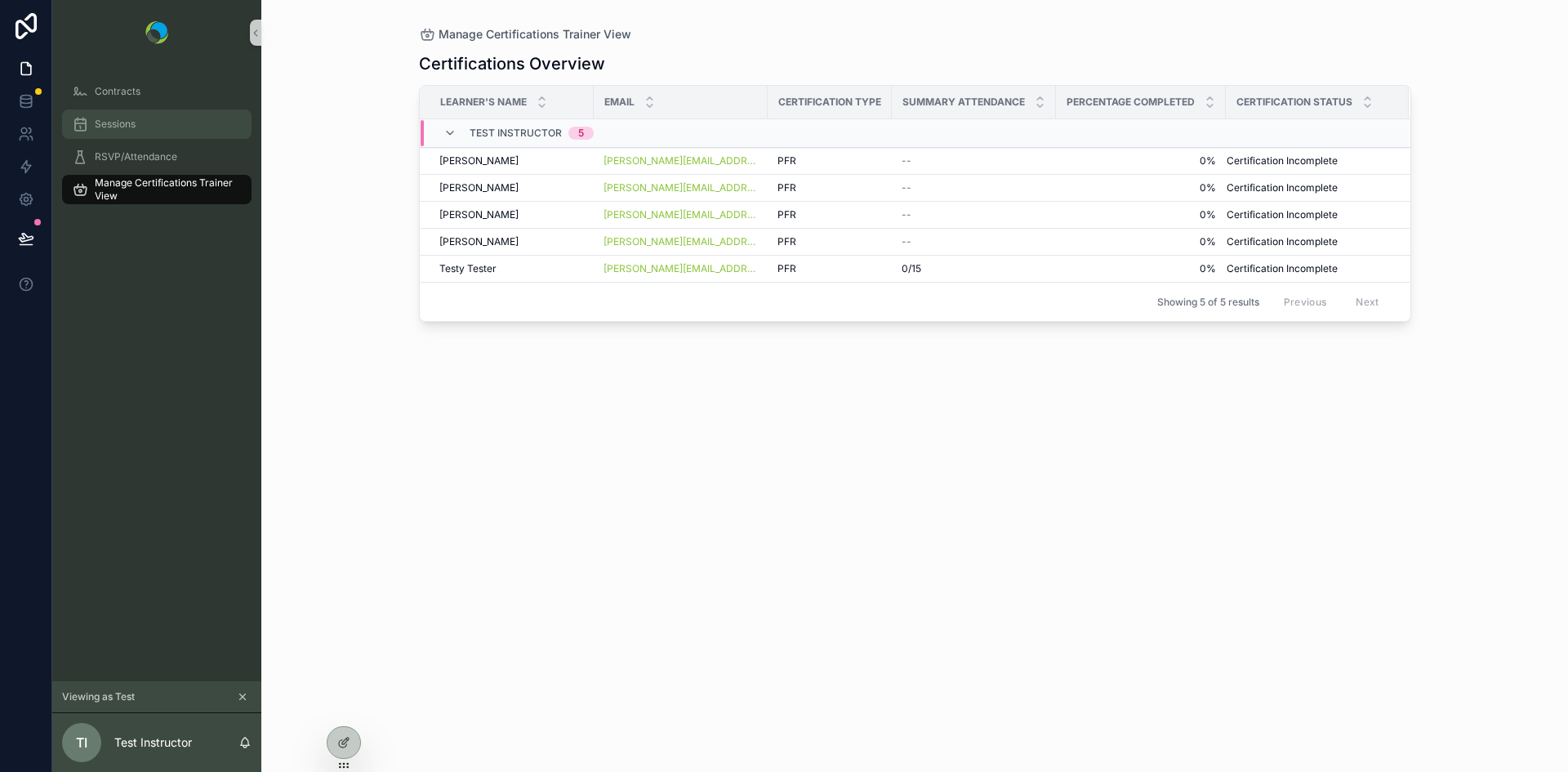
click at [107, 126] on span "Sessions" at bounding box center [115, 124] width 41 height 13
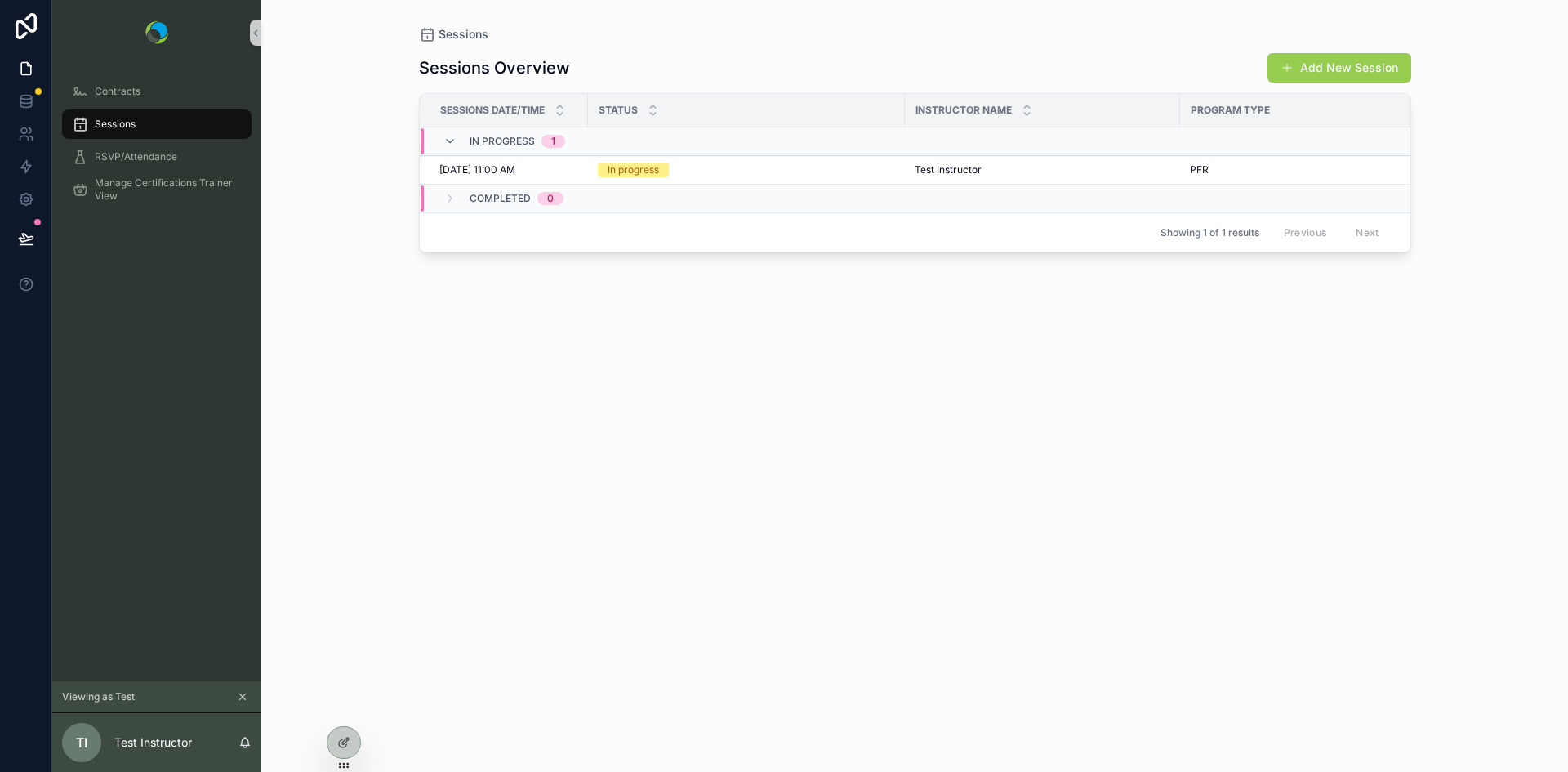
click at [1302, 75] on button "Add New Session" at bounding box center [1339, 67] width 144 height 29
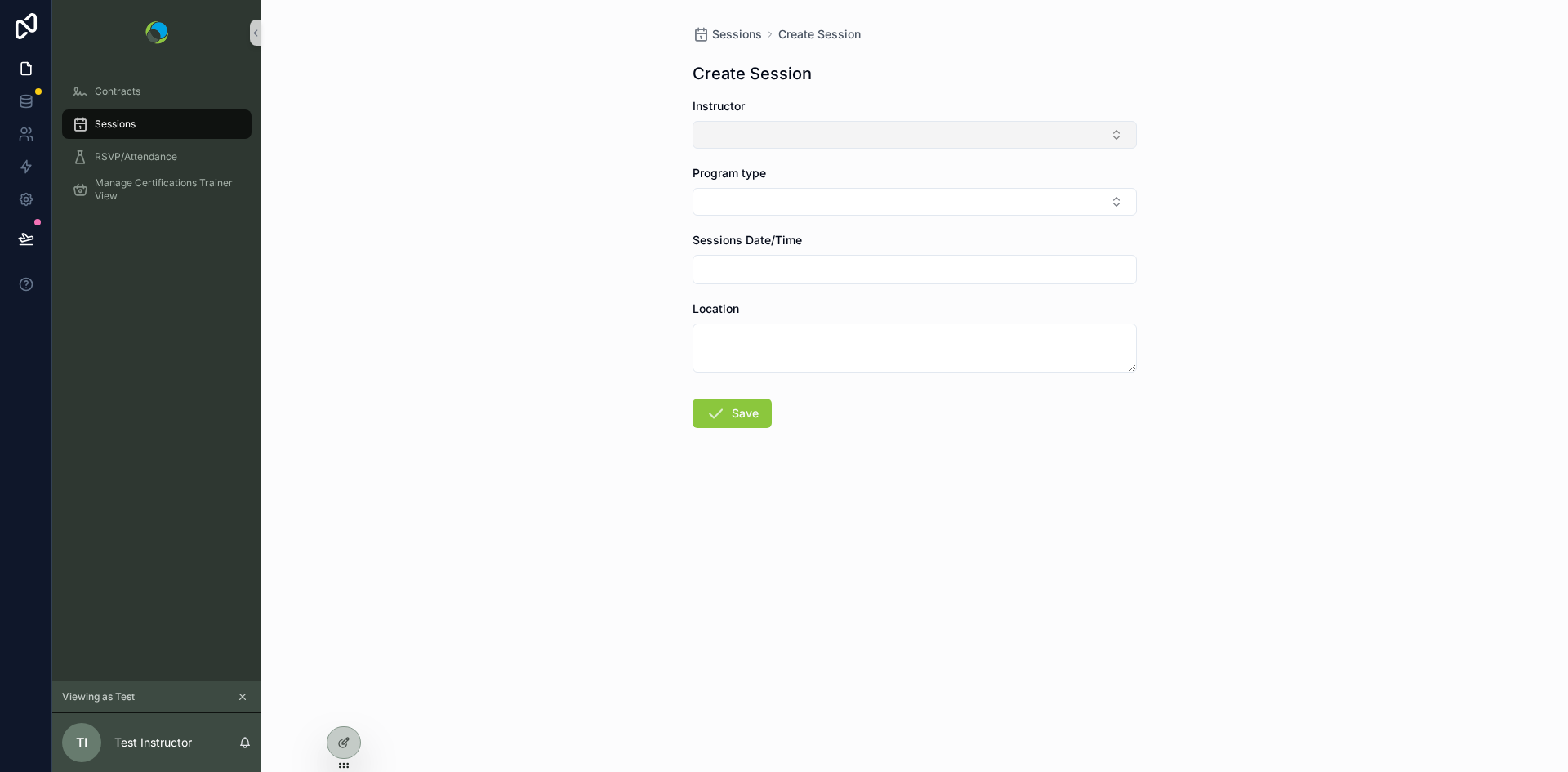
click at [1008, 143] on button "Select Button" at bounding box center [915, 134] width 445 height 27
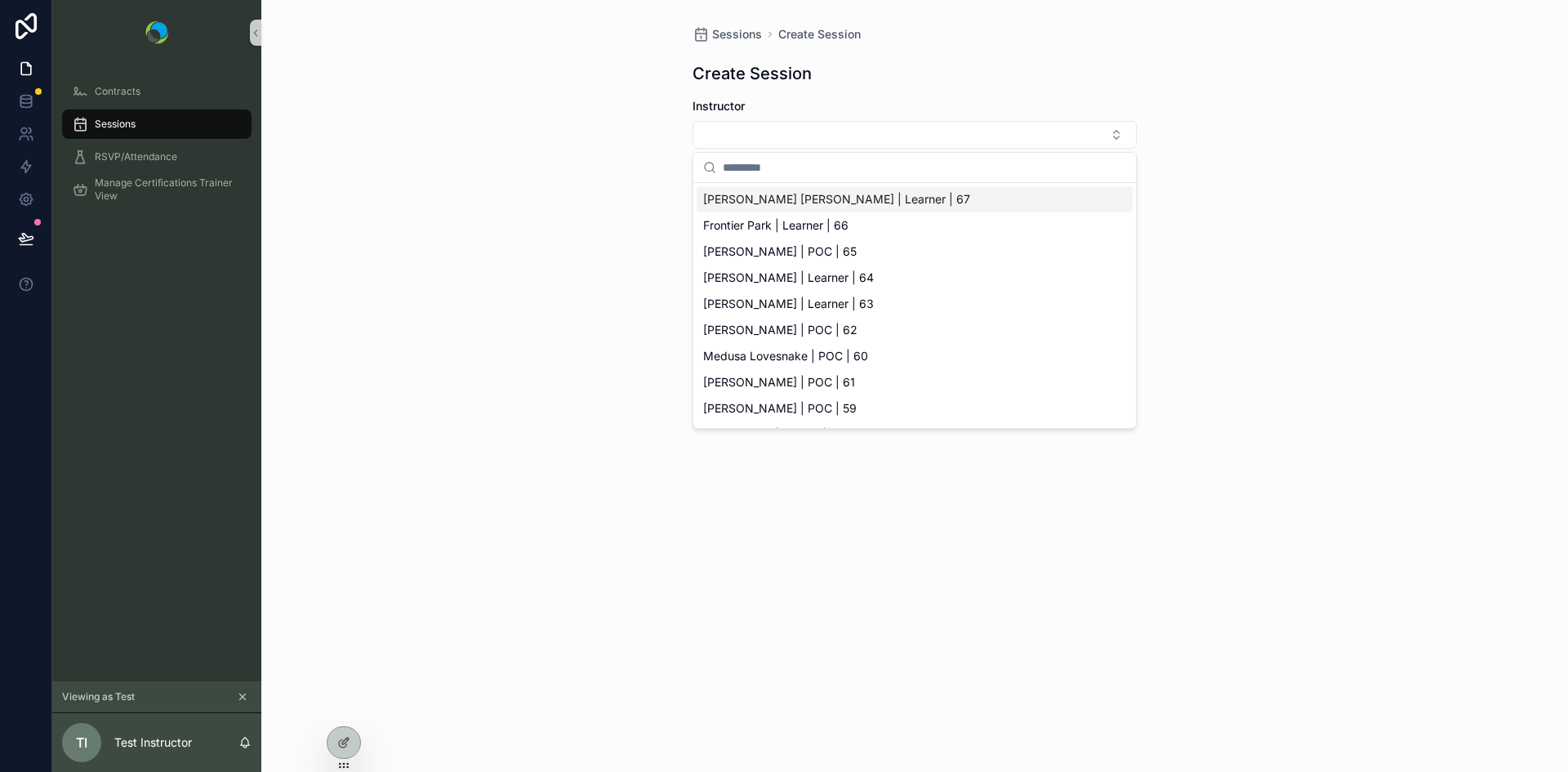
click at [1283, 152] on div "Sessions Create Session Create Session Instructor Program type Sessions Date/Ti…" at bounding box center [914, 386] width 1307 height 772
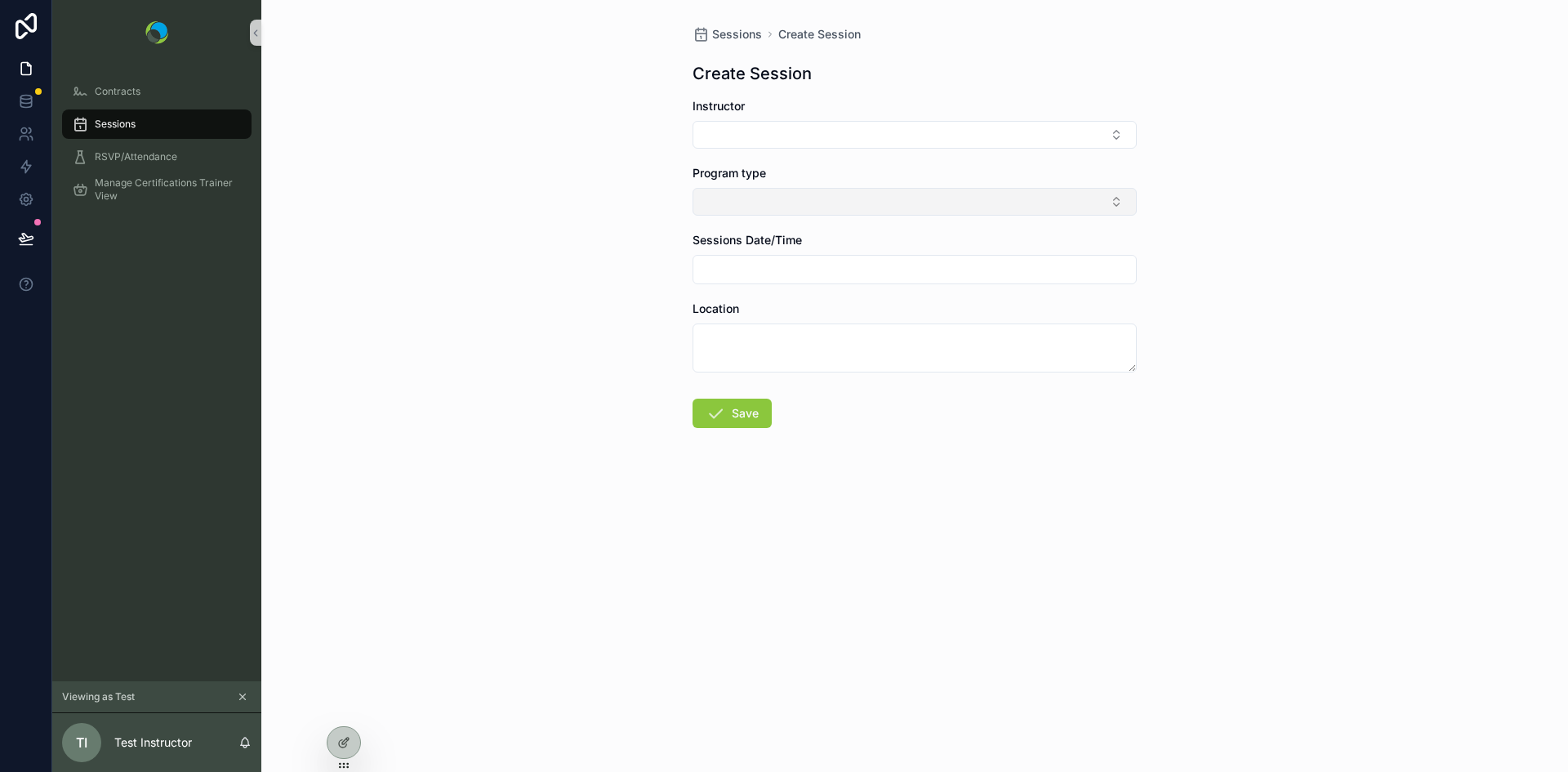
click at [1010, 207] on button "Select Button" at bounding box center [915, 201] width 445 height 27
click at [1191, 267] on div "Sessions Create Session Create Session Instructor Program type Sessions Date/Ti…" at bounding box center [914, 386] width 1307 height 772
click at [925, 277] on input "scrollable content" at bounding box center [915, 269] width 443 height 23
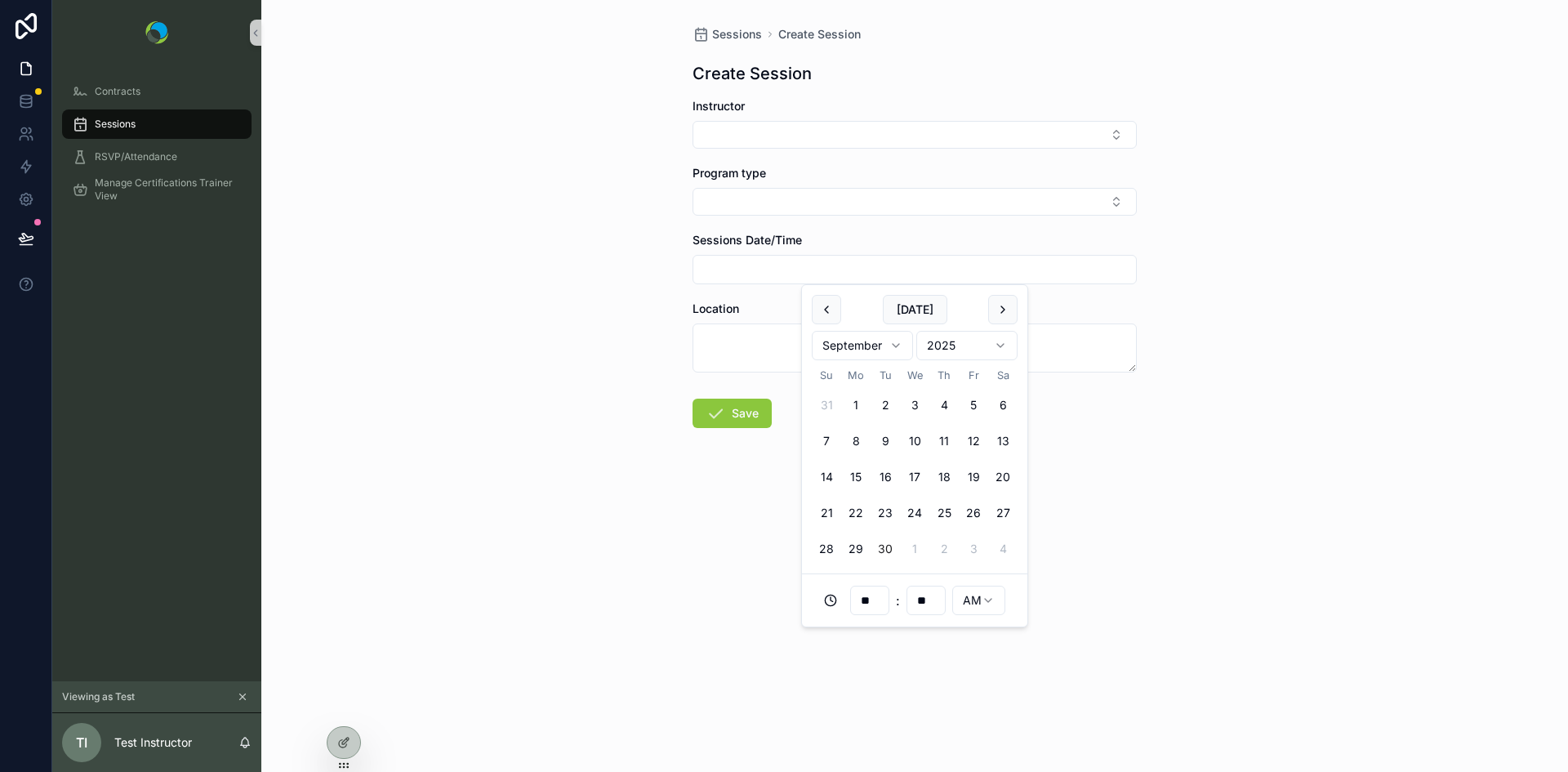
click at [1270, 316] on div "Sessions Create Session Create Session Instructor Program type Sessions Date/Ti…" at bounding box center [914, 386] width 1307 height 772
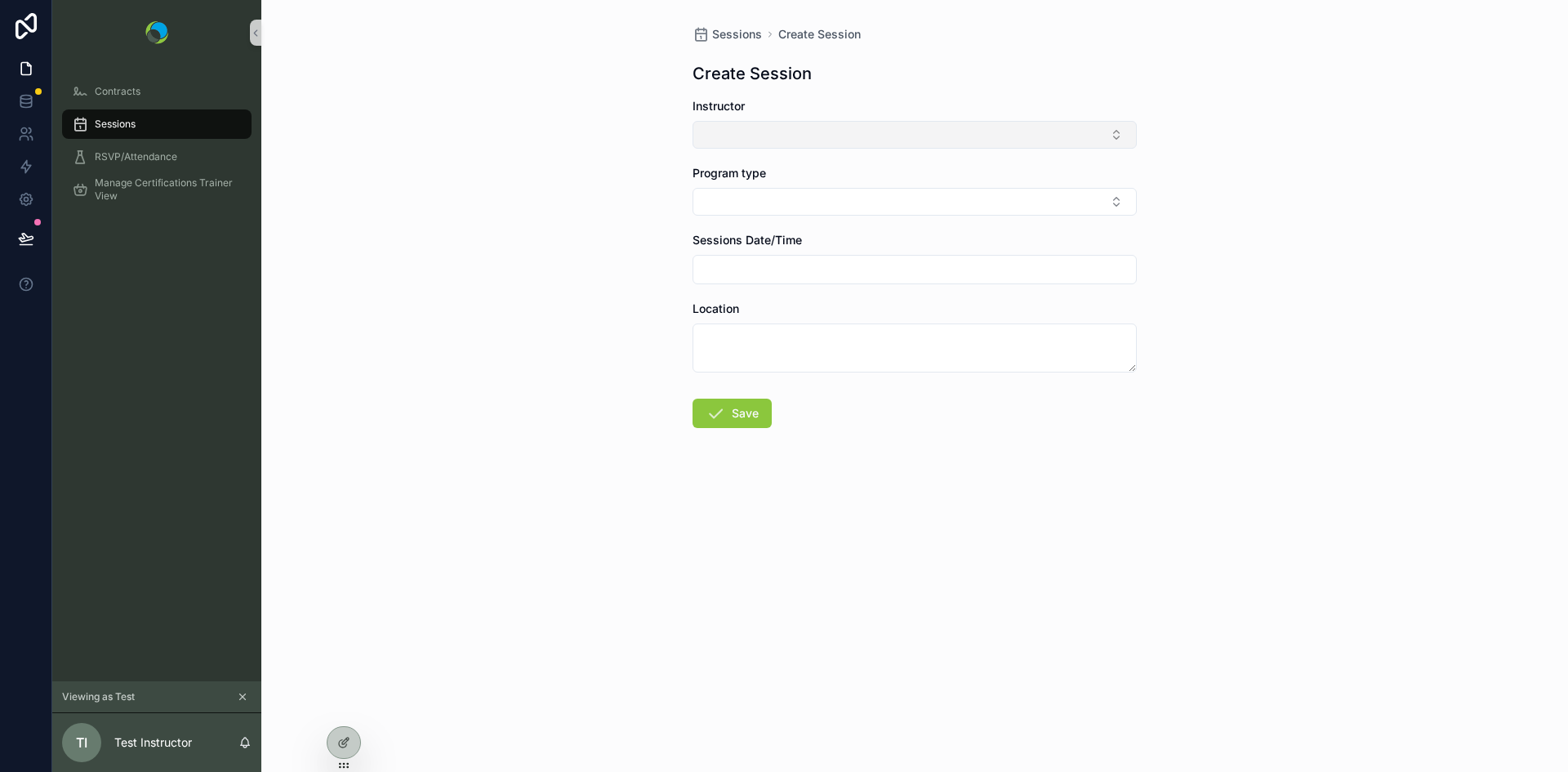
click at [977, 131] on button "Select Button" at bounding box center [915, 134] width 445 height 27
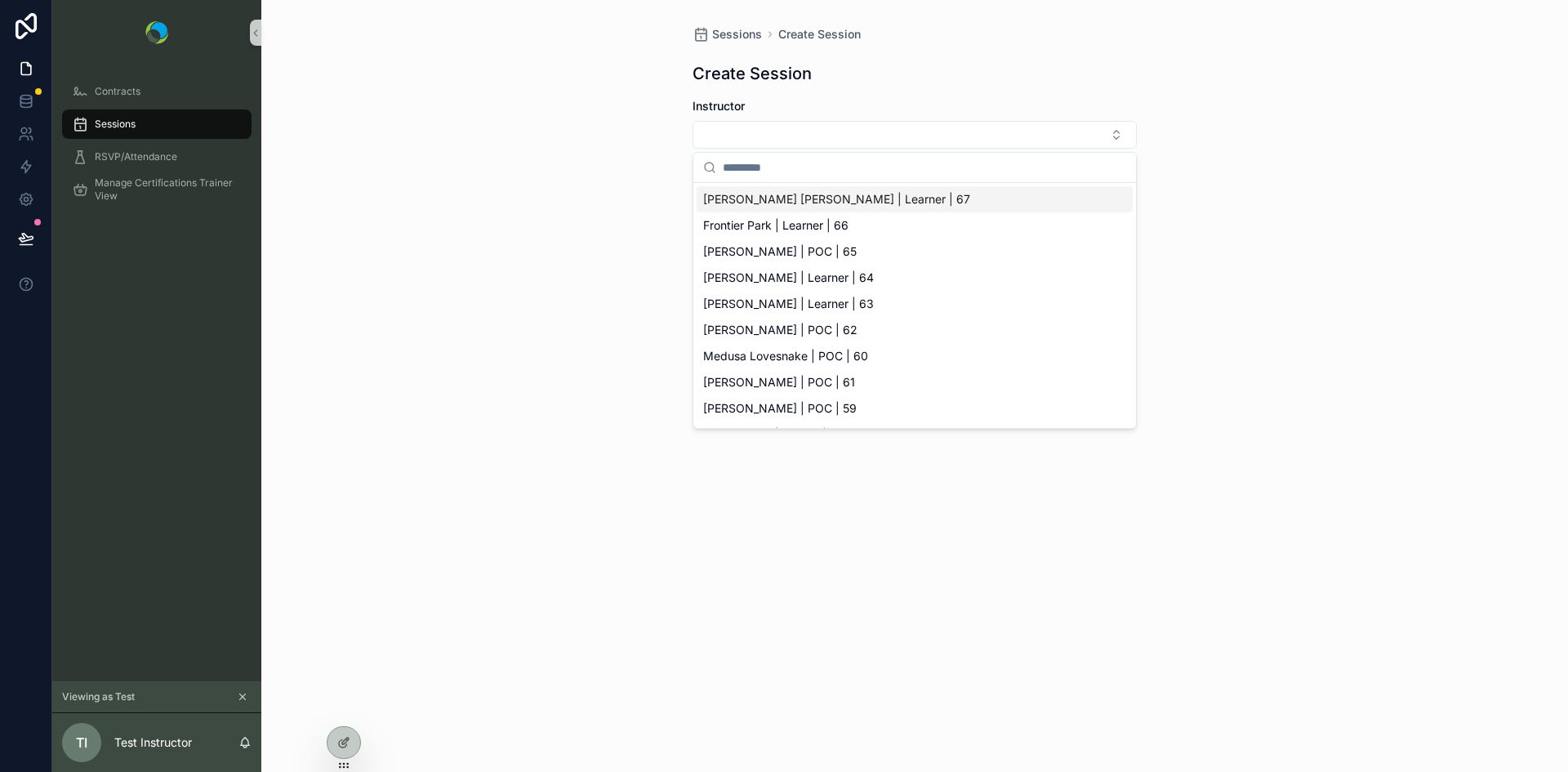
click at [1018, 87] on div "Sessions Create Session Create Session Instructor Program type Sessions Date/Ti…" at bounding box center [914, 266] width 470 height 533
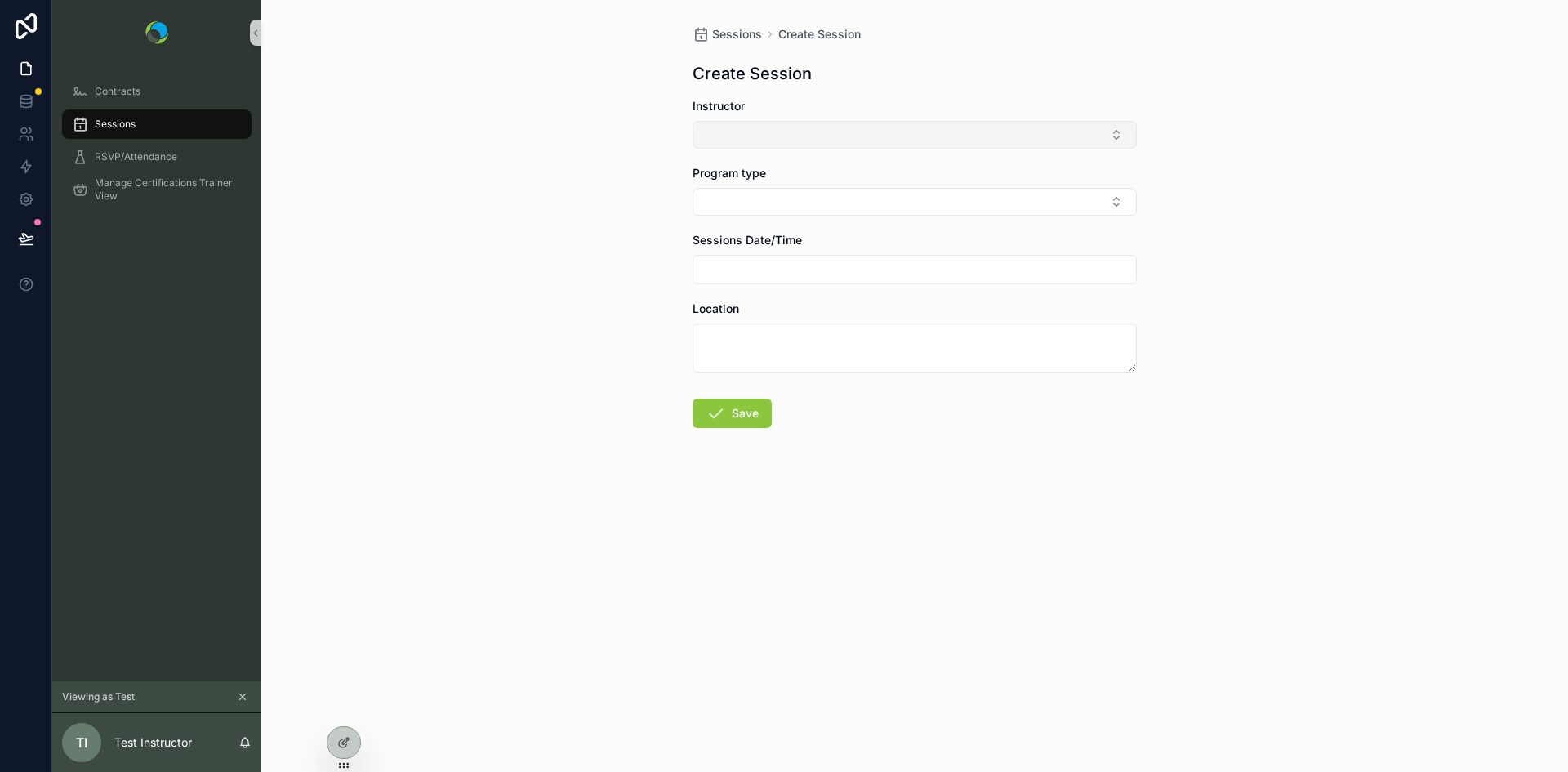
click at [998, 127] on button "Select Button" at bounding box center [915, 134] width 445 height 27
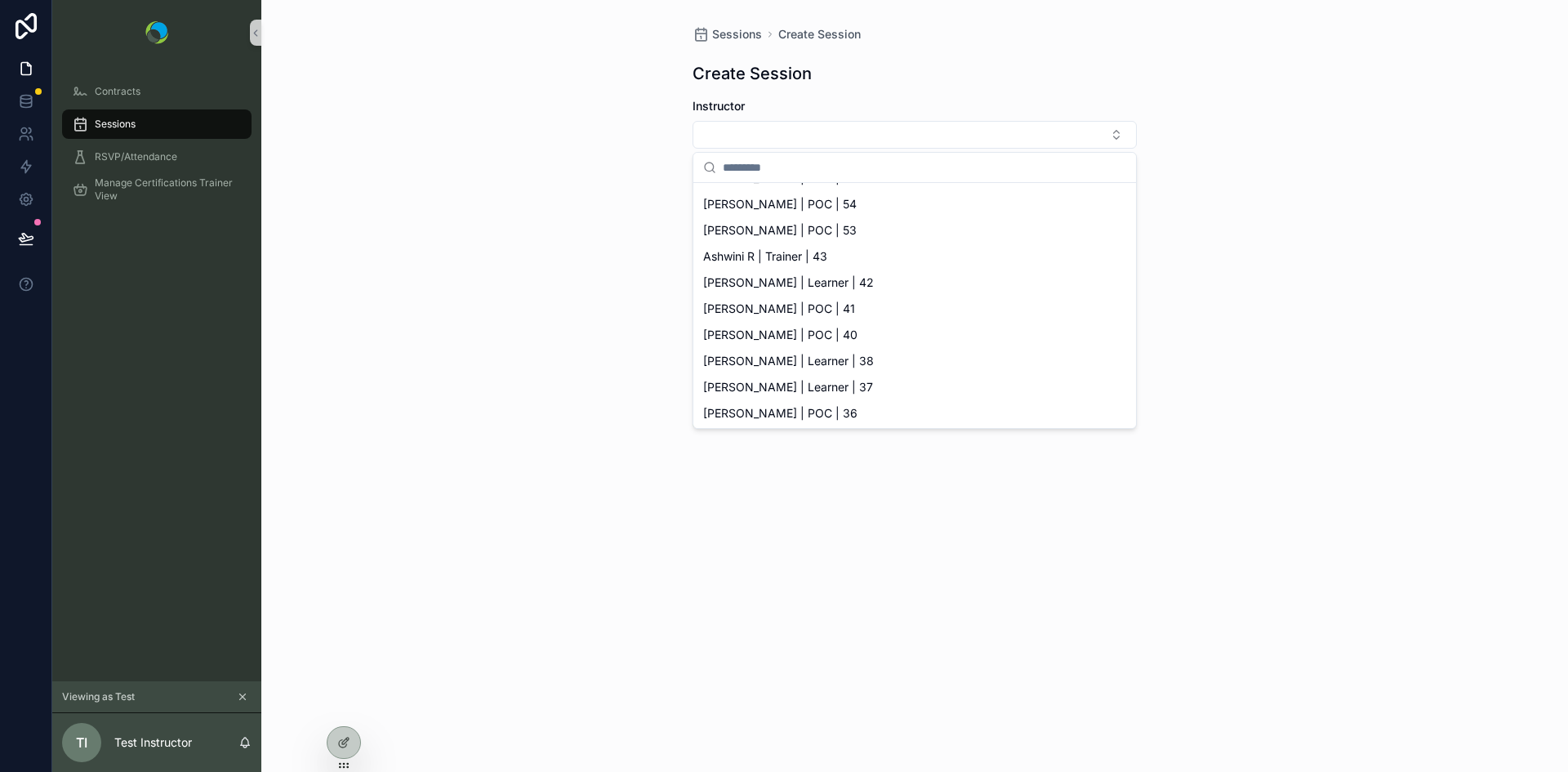
scroll to position [336, 0]
click at [575, 227] on div "Sessions Create Session Create Session Instructor Program type Sessions Date/Ti…" at bounding box center [914, 386] width 1307 height 772
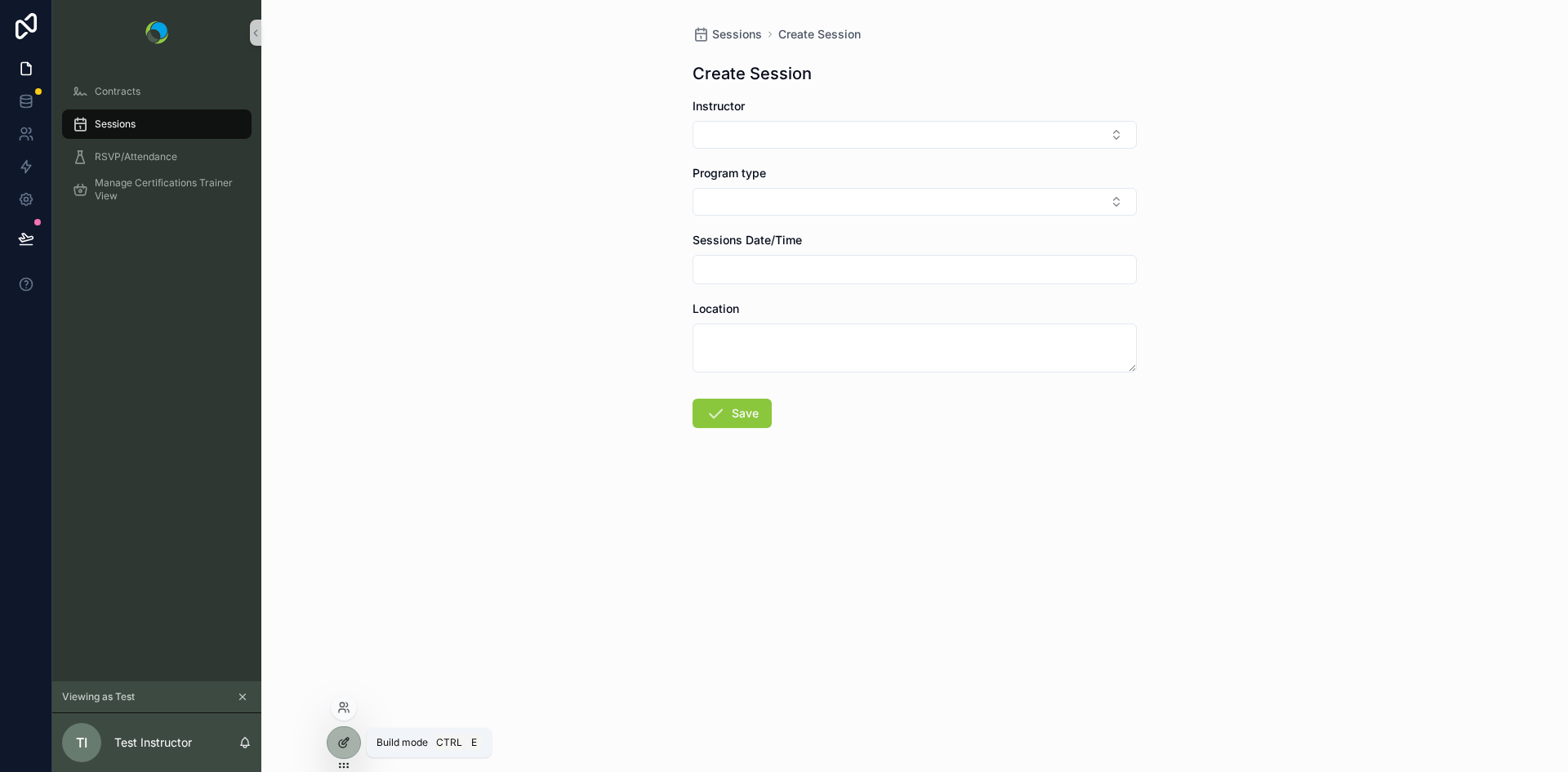
click at [342, 751] on div at bounding box center [344, 743] width 33 height 31
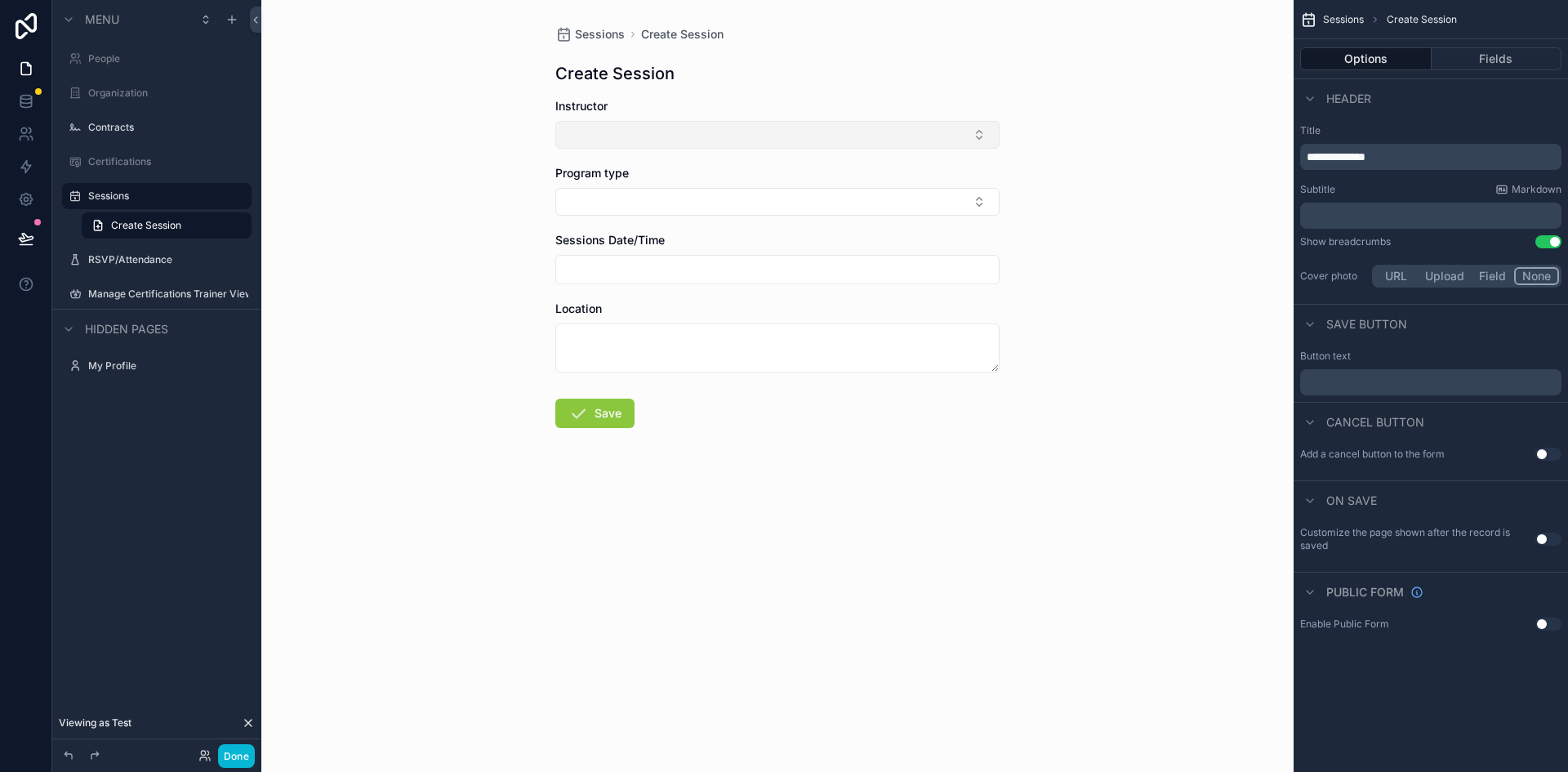
click at [883, 129] on button "Select Button" at bounding box center [778, 134] width 445 height 27
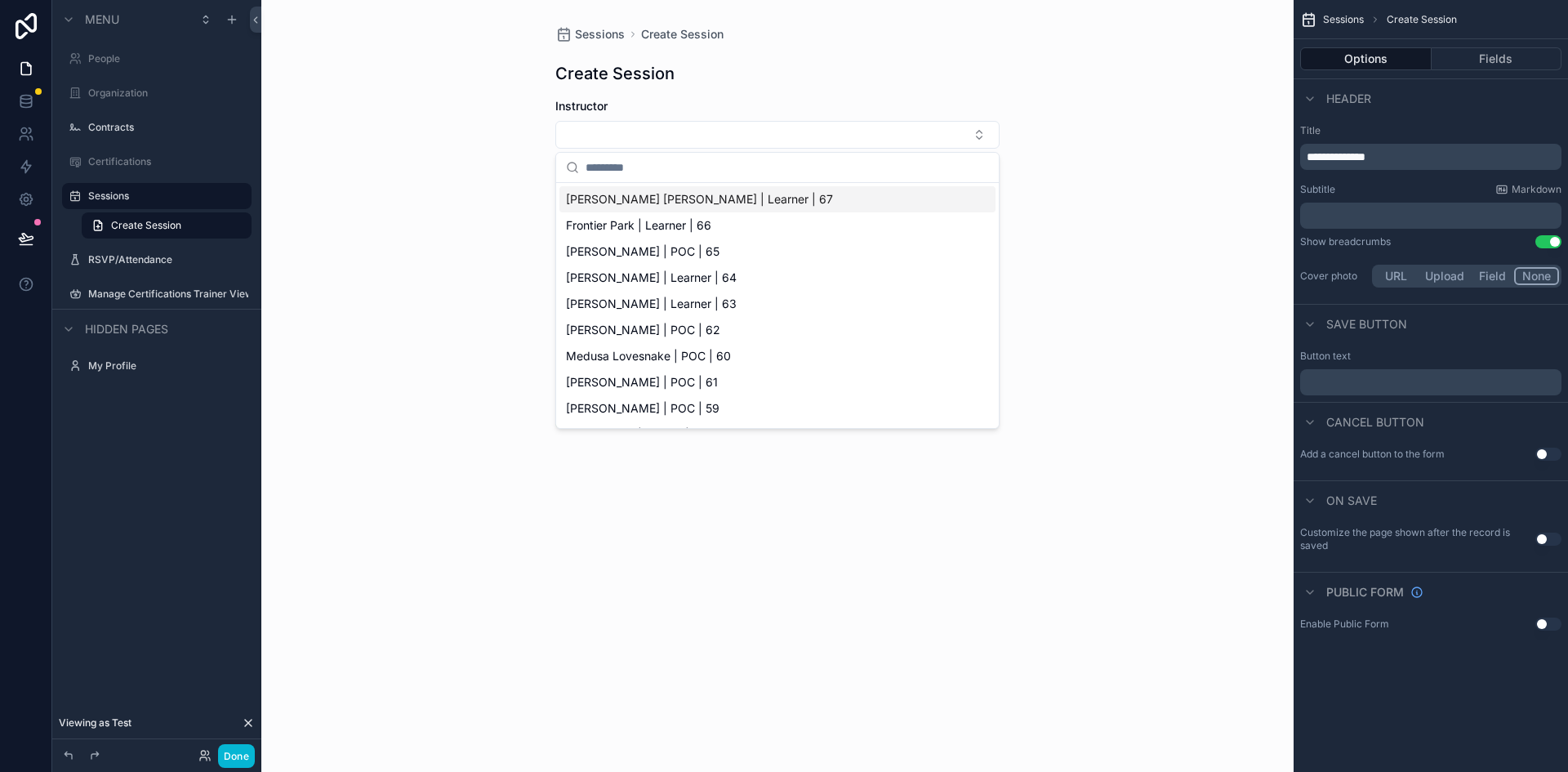
click at [843, 110] on div "Instructor" at bounding box center [778, 106] width 445 height 16
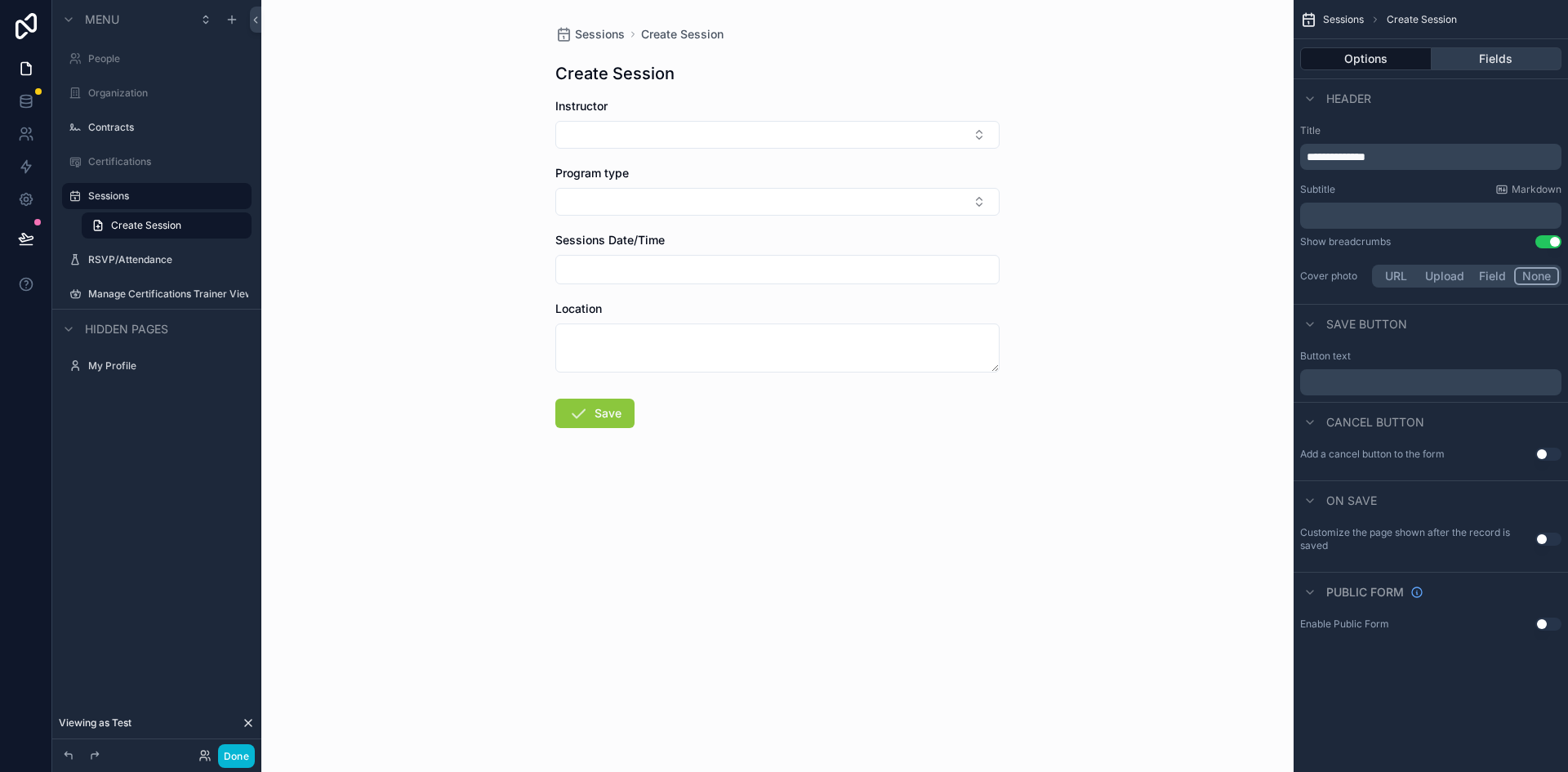
click at [1467, 55] on button "Fields" at bounding box center [1497, 58] width 131 height 23
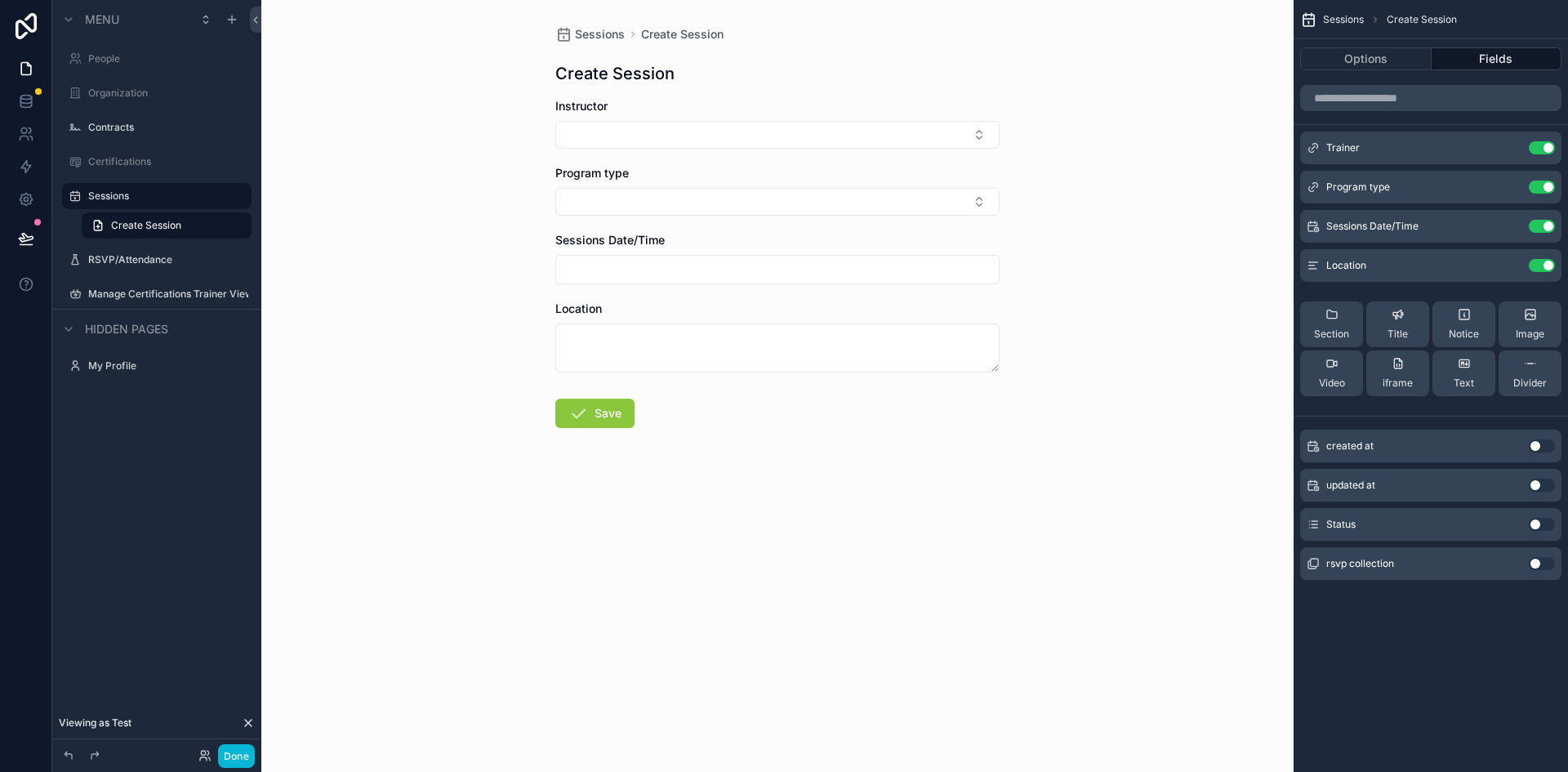
click at [765, 105] on div "Instructor" at bounding box center [778, 106] width 445 height 16
click at [1339, 50] on button "Options" at bounding box center [1366, 58] width 131 height 23
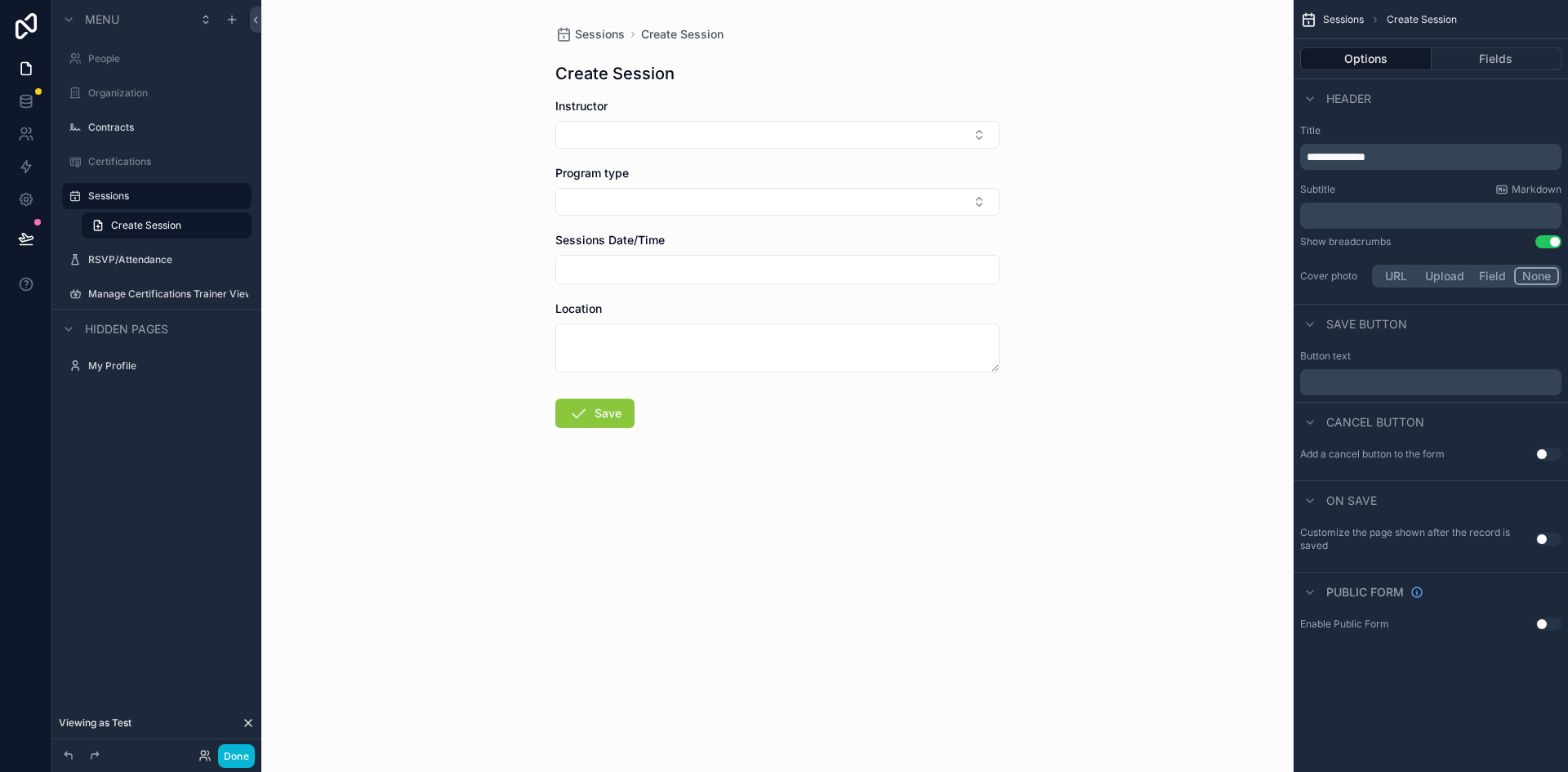
click at [610, 114] on div "Instructor" at bounding box center [778, 123] width 445 height 51
click at [151, 229] on span "Create Session" at bounding box center [145, 225] width 70 height 13
click at [580, 109] on span "Instructor" at bounding box center [581, 106] width 52 height 14
click at [1470, 57] on button "Fields" at bounding box center [1497, 58] width 131 height 23
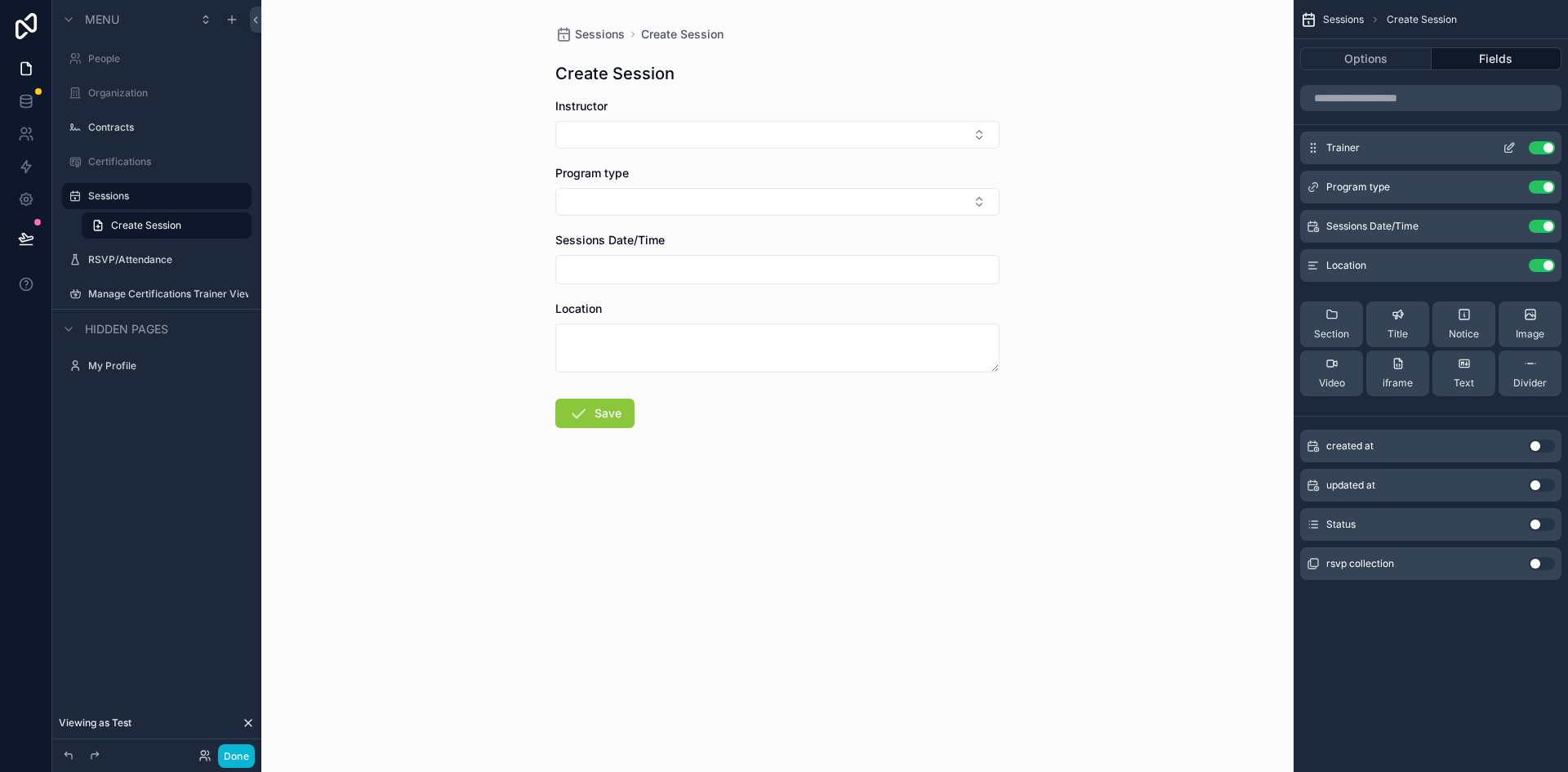
click at [1506, 150] on icon "scrollable content" at bounding box center [1509, 147] width 13 height 13
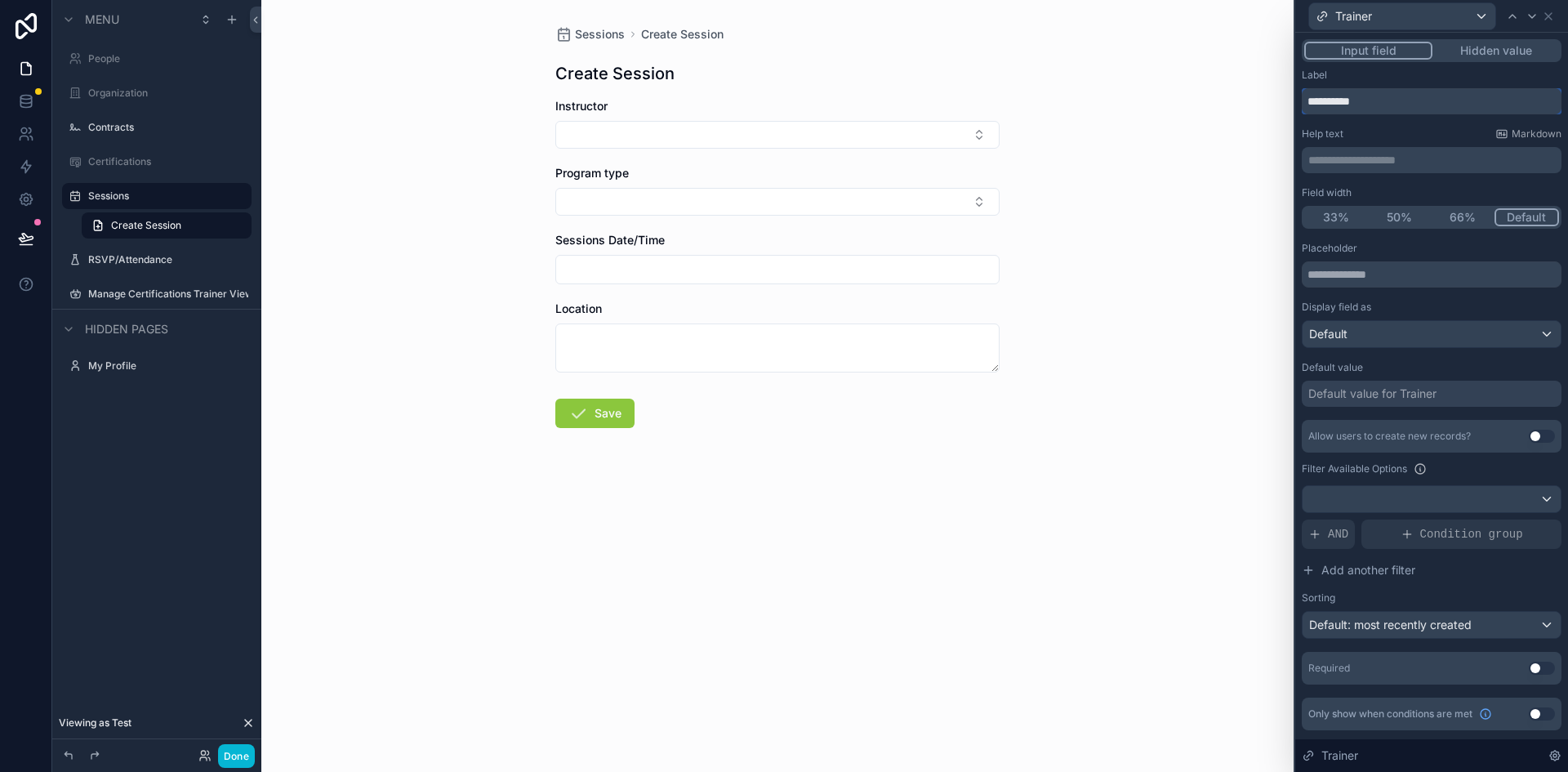
drag, startPoint x: 1370, startPoint y: 107, endPoint x: 1306, endPoint y: 103, distance: 64.1
click at [1306, 103] on input "**********" at bounding box center [1432, 102] width 260 height 27
type input "*******"
click at [1239, 104] on div "Sessions Create Session Create Session Trainer Program type Sessions Date/Time …" at bounding box center [777, 386] width 1032 height 772
click at [1458, 501] on div at bounding box center [1431, 500] width 258 height 27
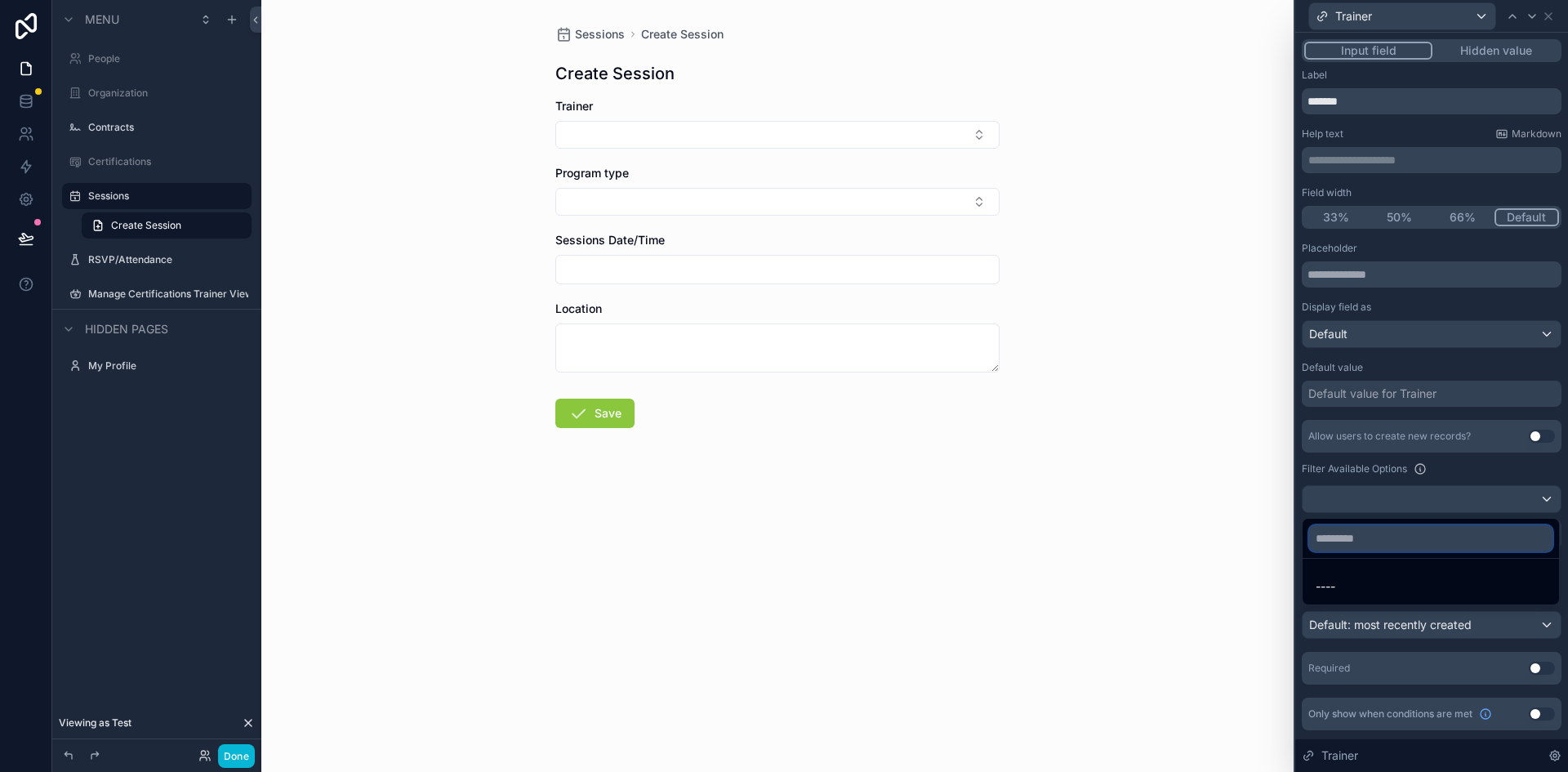
click at [1328, 538] on input "text" at bounding box center [1431, 539] width 244 height 27
click at [1230, 527] on div "Sessions Create Session Create Session Trainer Program type Sessions Date/Time …" at bounding box center [777, 386] width 1032 height 772
click at [1391, 331] on div at bounding box center [1432, 386] width 273 height 772
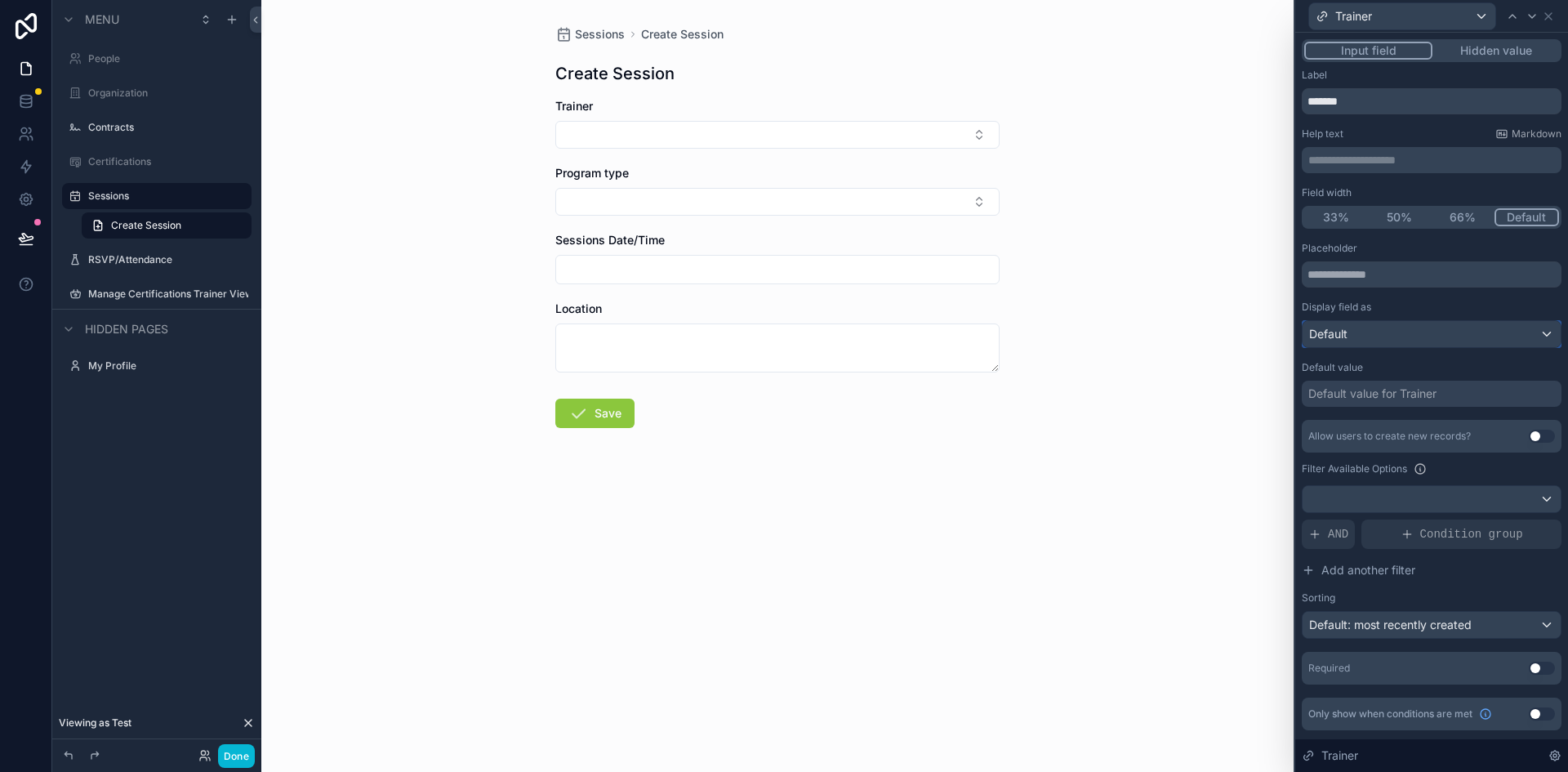
click at [1391, 331] on div "Default" at bounding box center [1431, 334] width 258 height 27
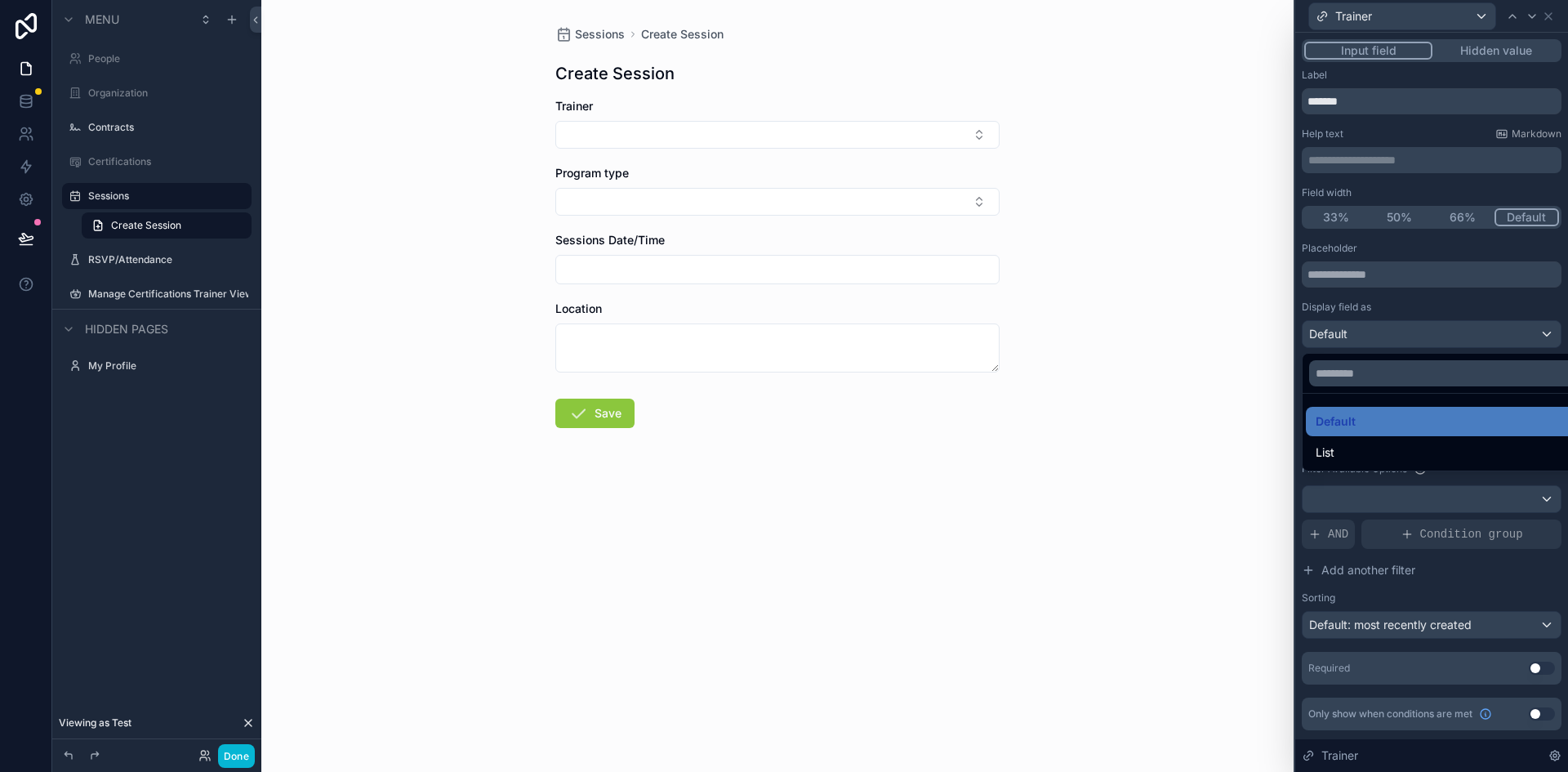
click at [1212, 407] on div "Sessions Create Session Create Session Trainer Program type Sessions Date/Time …" at bounding box center [777, 386] width 1032 height 772
click at [1223, 449] on div "Sessions Create Session Create Session Trainer Program type Sessions Date/Time …" at bounding box center [777, 386] width 1032 height 772
click at [1353, 413] on span "Default" at bounding box center [1335, 422] width 40 height 19
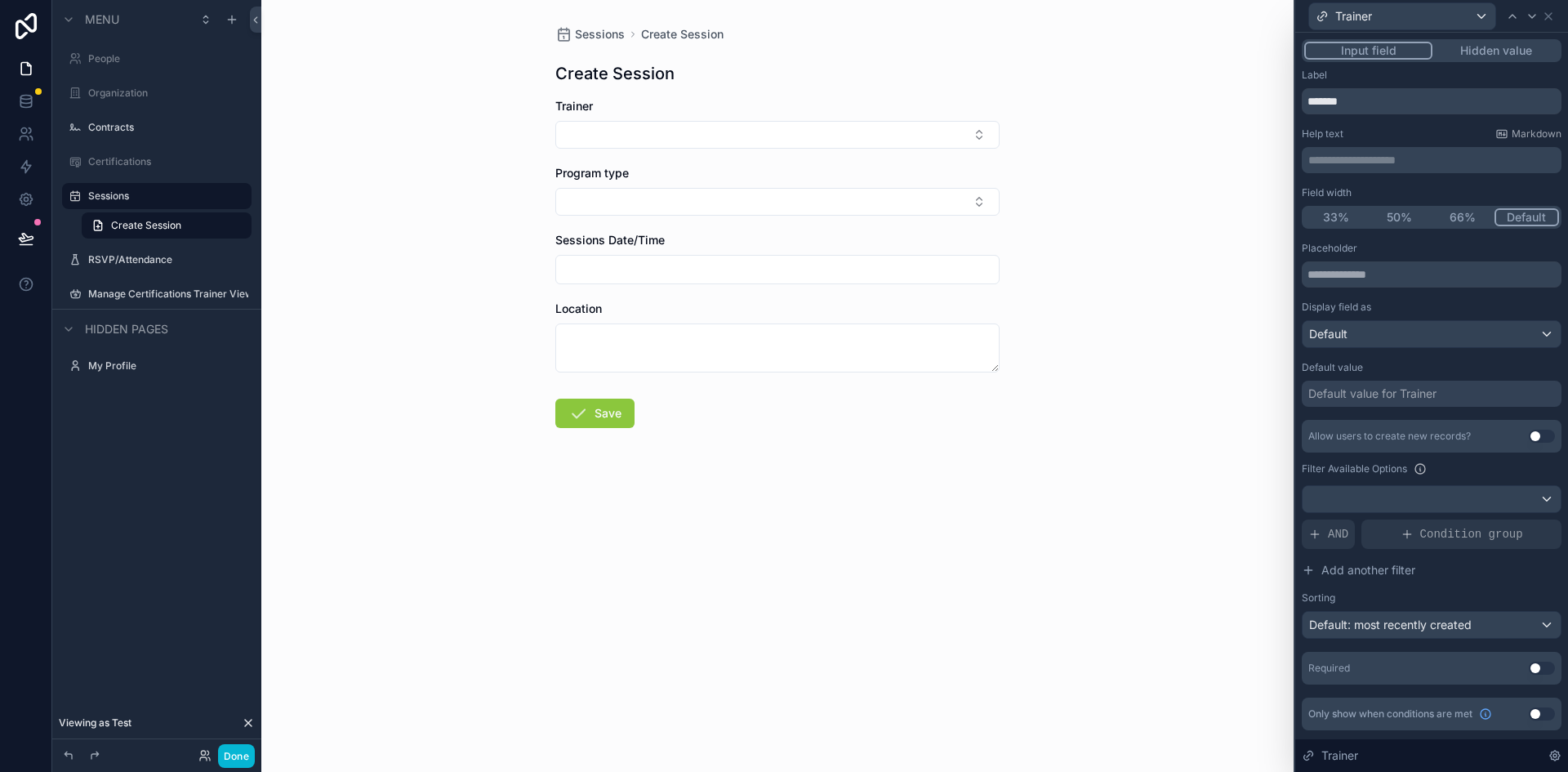
click at [1451, 394] on div "Default value for Trainer" at bounding box center [1432, 394] width 260 height 27
click at [1177, 518] on div "Sessions Create Session Create Session Trainer Program type Sessions Date/Time …" at bounding box center [777, 386] width 1032 height 772
click at [1549, 14] on icon at bounding box center [1549, 16] width 13 height 13
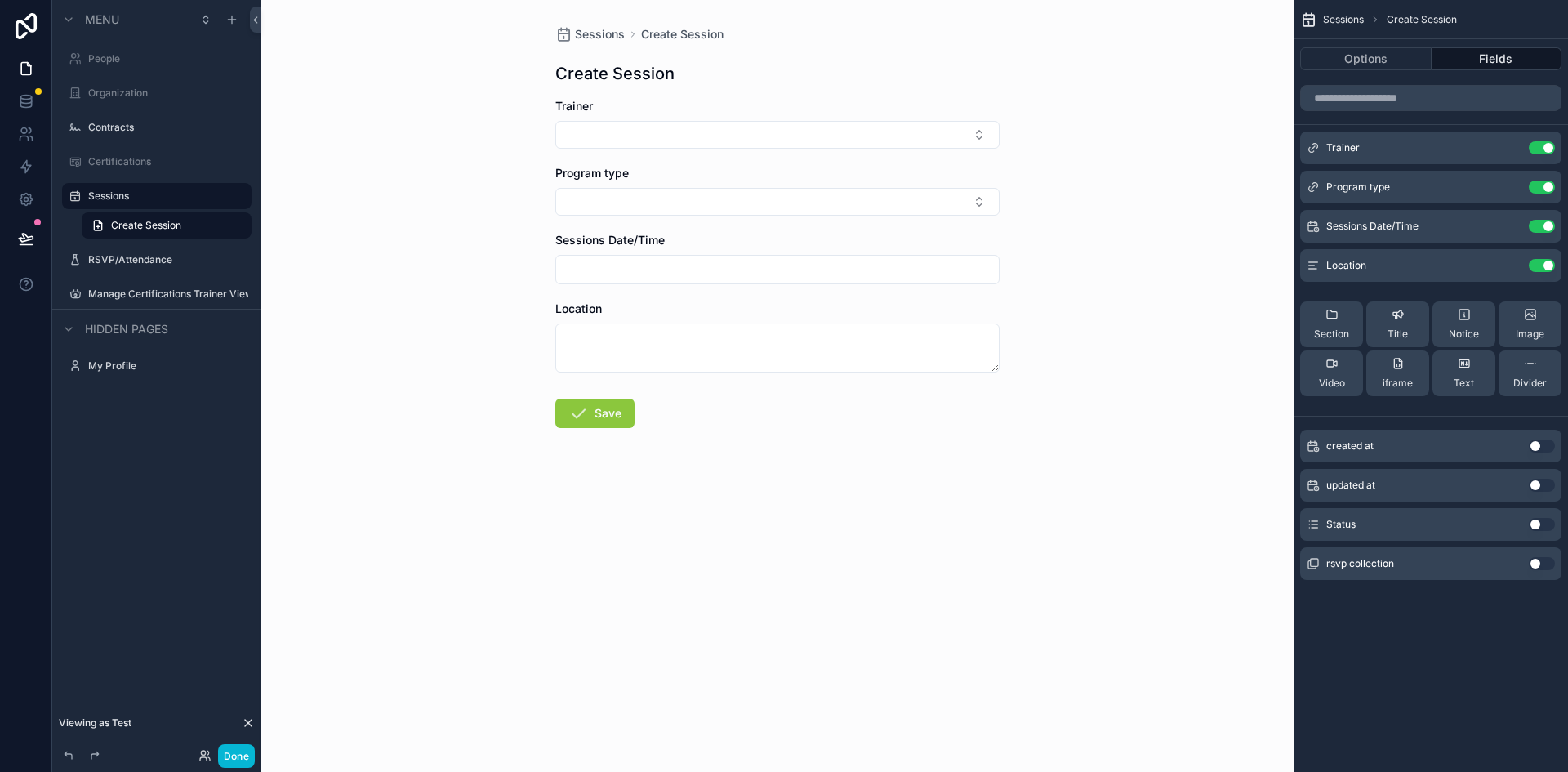
click at [1137, 230] on div "Sessions Create Session Create Session Trainer Program type Sessions Date/Time …" at bounding box center [777, 386] width 1032 height 772
click at [824, 132] on button "Select Button" at bounding box center [778, 134] width 445 height 27
click at [1176, 182] on div "Sessions Create Session Create Session Trainer Program type Sessions Date/Time …" at bounding box center [777, 386] width 1032 height 772
click at [943, 131] on button "Select Button" at bounding box center [778, 134] width 445 height 27
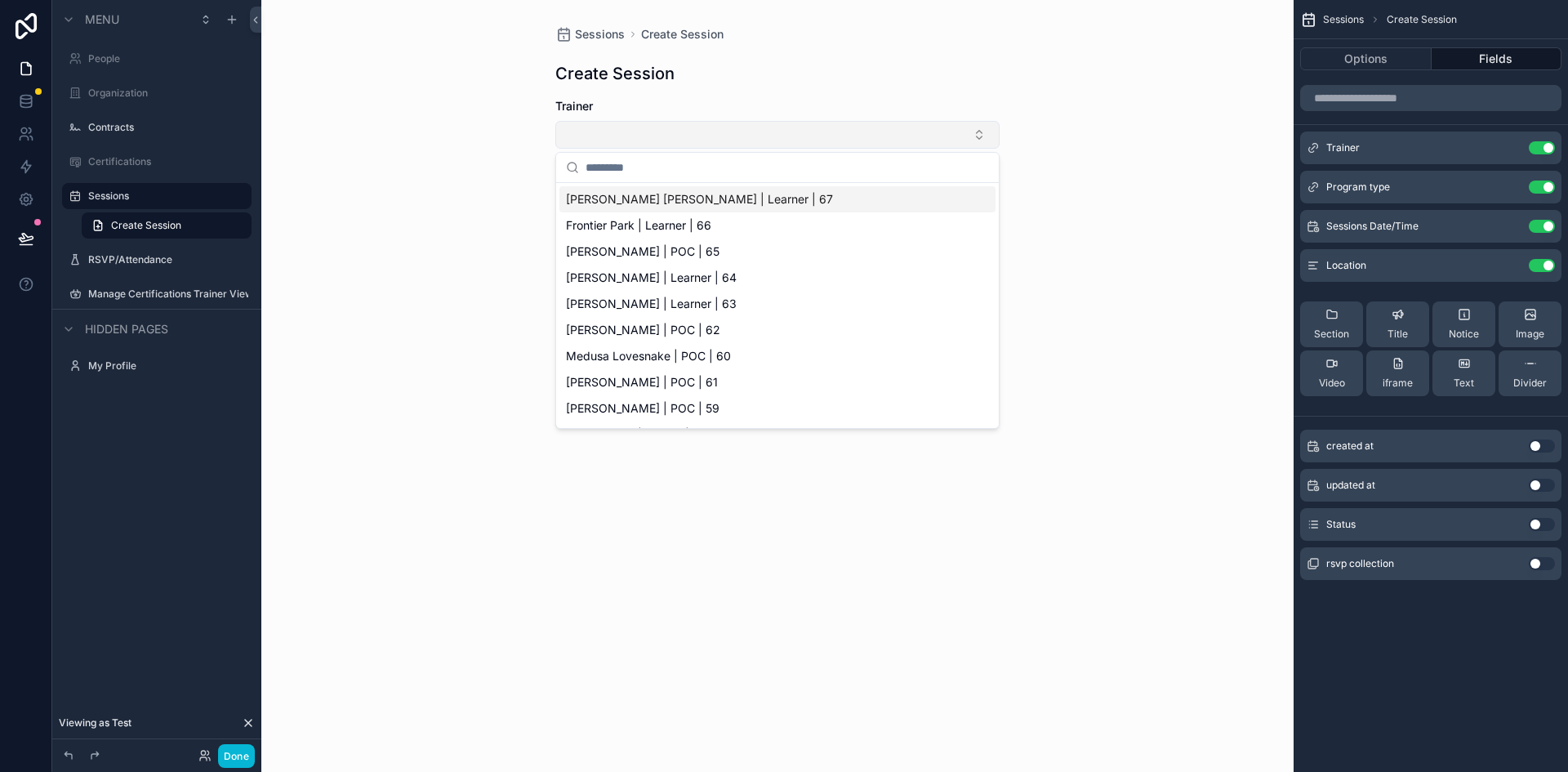
click at [607, 126] on button "Select Button" at bounding box center [778, 134] width 445 height 27
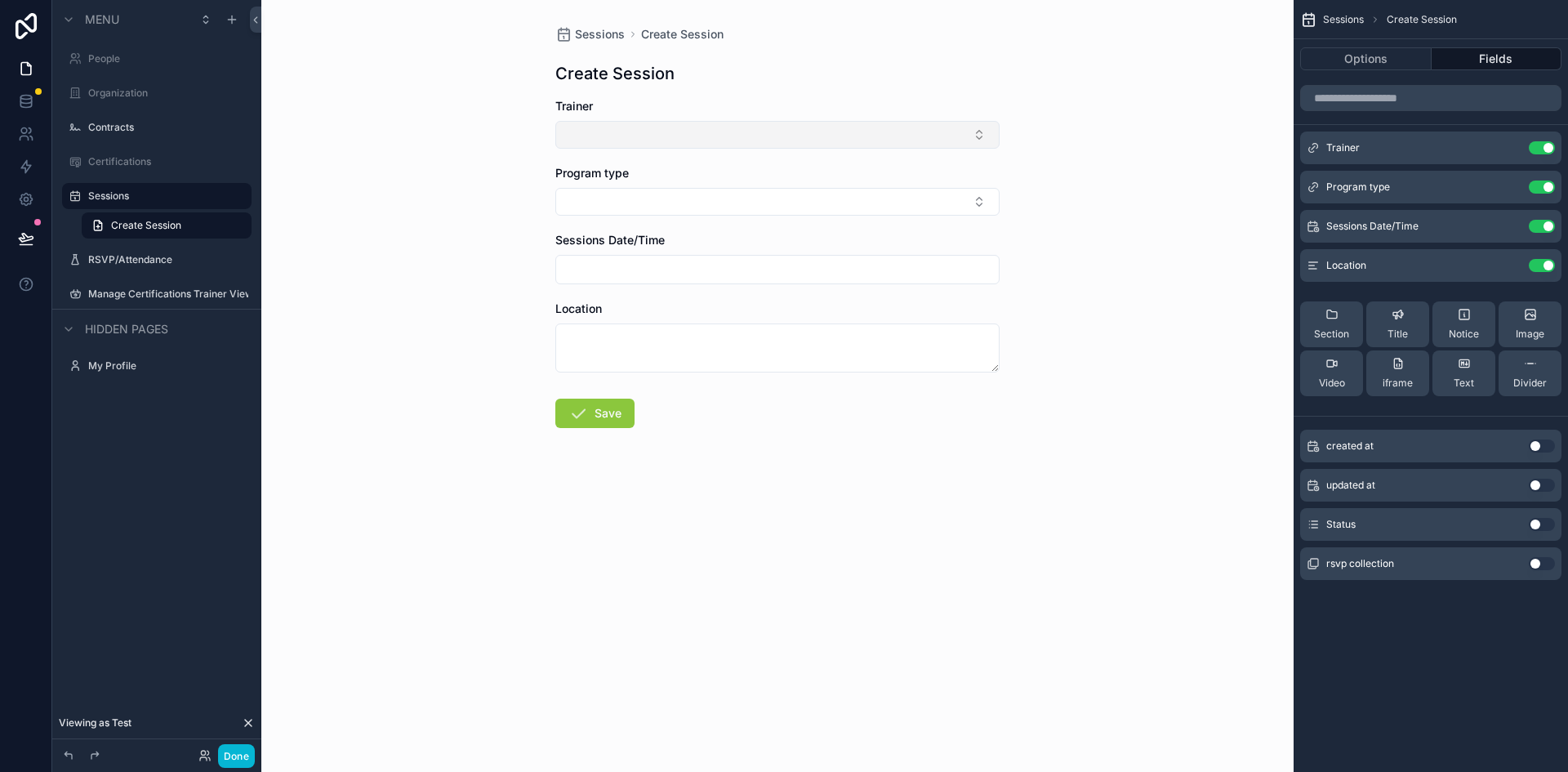
click at [607, 126] on button "Select Button" at bounding box center [778, 134] width 445 height 27
type input "***"
click at [609, 199] on span "Test Instructor | Trainer | 31" at bounding box center [640, 199] width 148 height 16
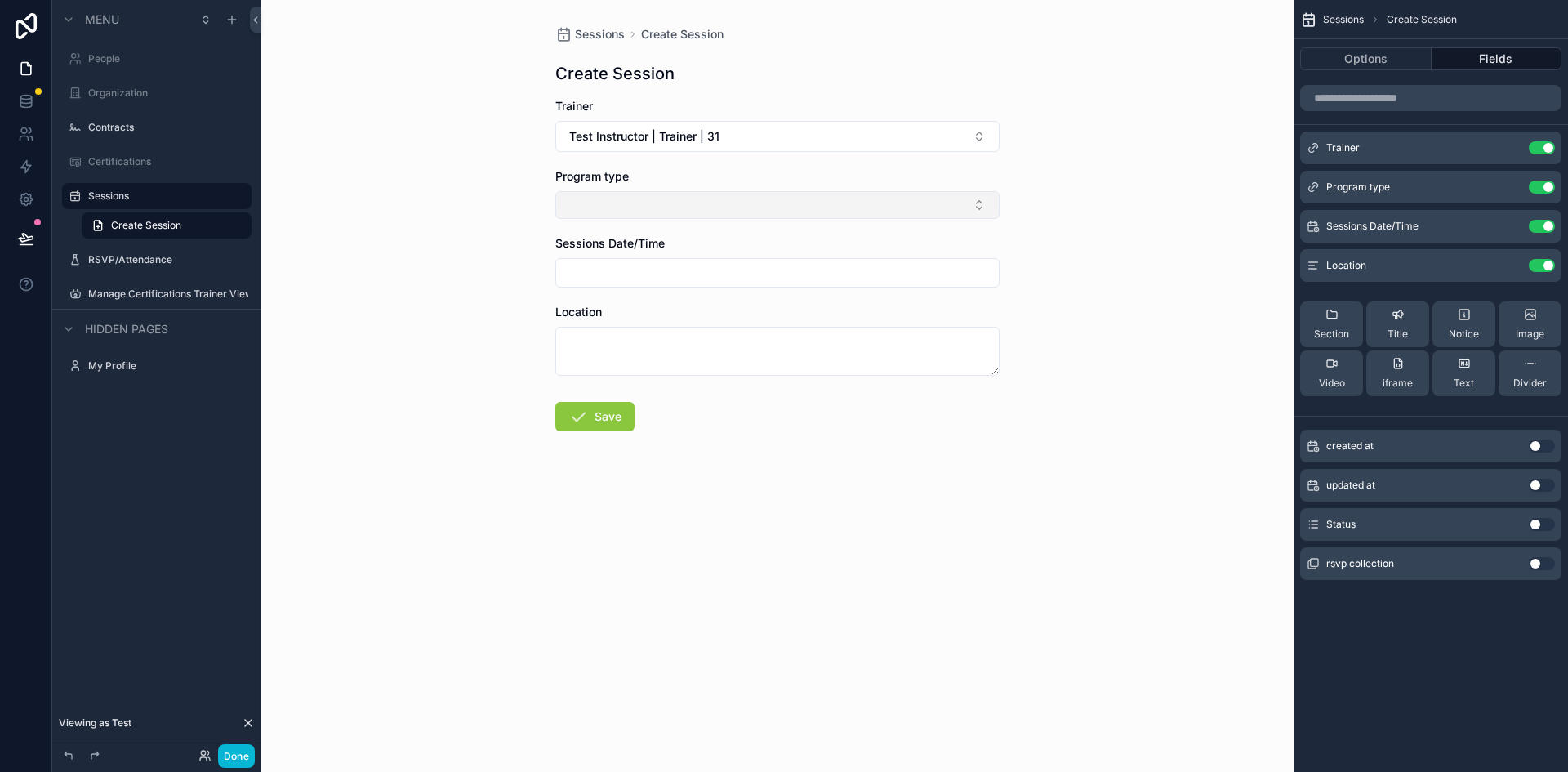
click at [614, 205] on button "Select Button" at bounding box center [778, 205] width 445 height 27
click at [604, 268] on div "PFR" at bounding box center [778, 269] width 436 height 27
click at [606, 281] on input "scrollable content" at bounding box center [778, 277] width 443 height 23
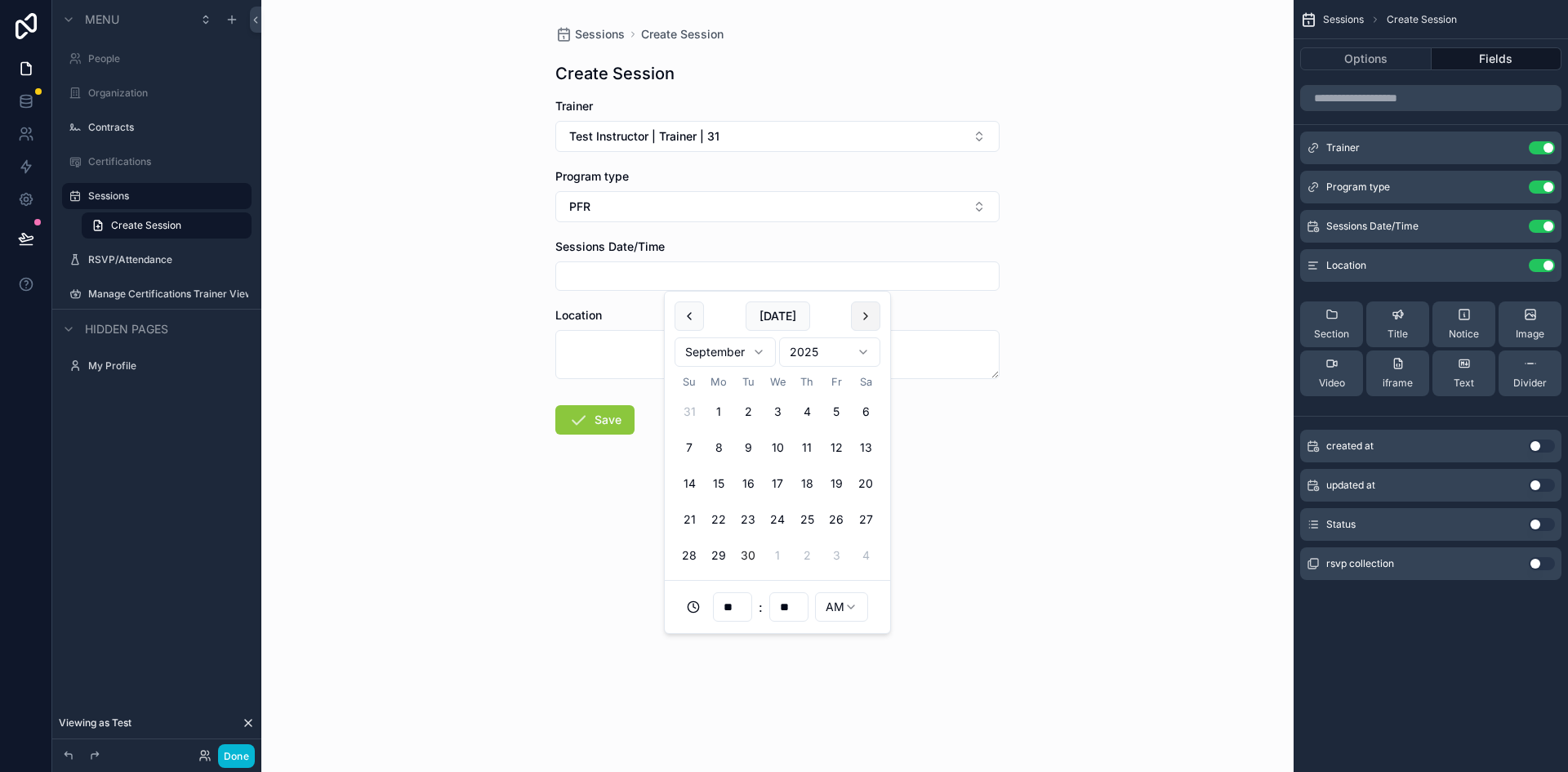
click at [864, 316] on button "scrollable content" at bounding box center [866, 316] width 29 height 29
click at [689, 318] on button "scrollable content" at bounding box center [689, 316] width 29 height 29
click at [722, 444] on button "6" at bounding box center [718, 448] width 29 height 29
click at [850, 605] on html "**********" at bounding box center [784, 386] width 1568 height 772
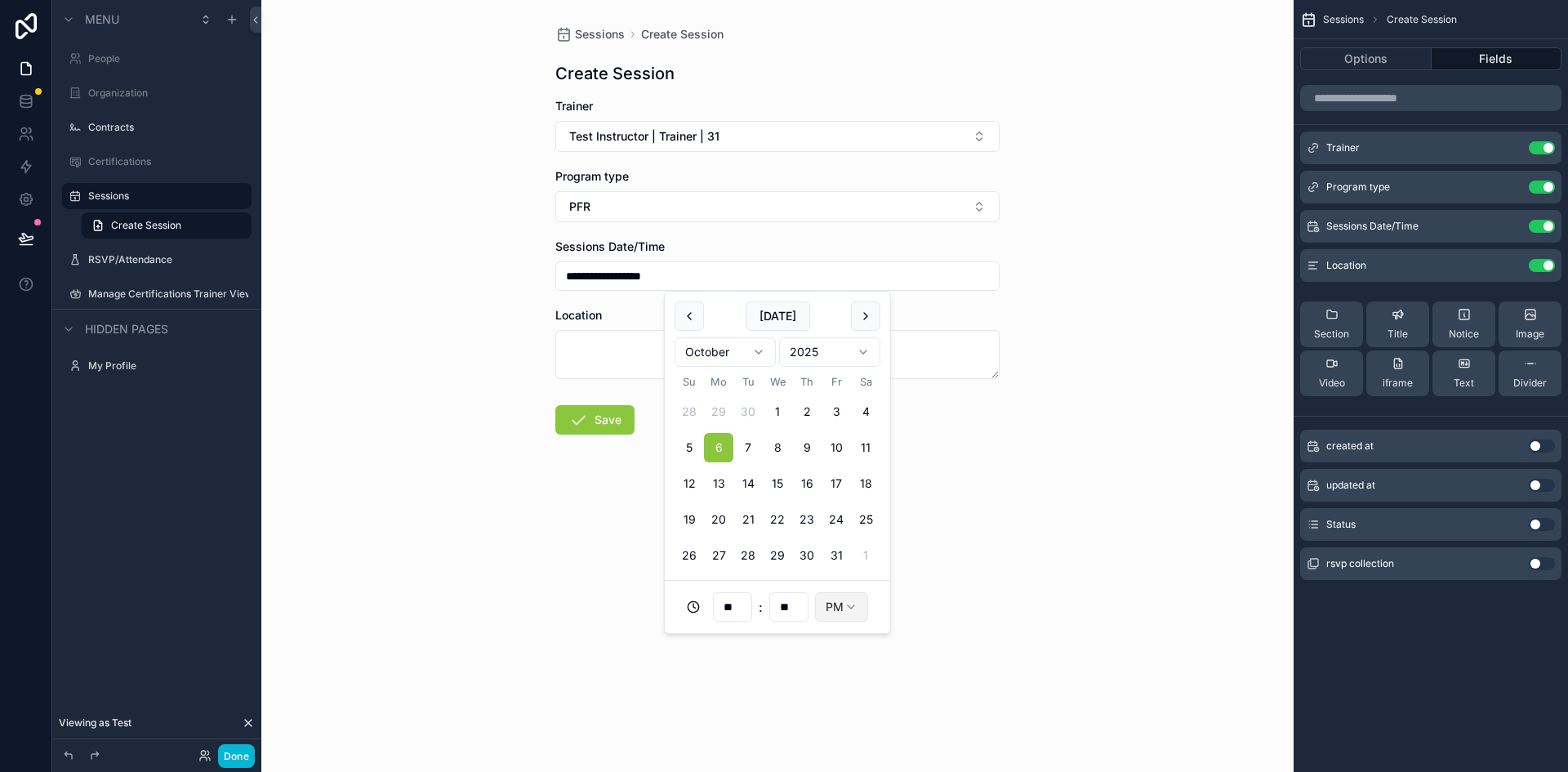
type input "**********"
click at [1032, 612] on div "**********" at bounding box center [777, 386] width 1032 height 772
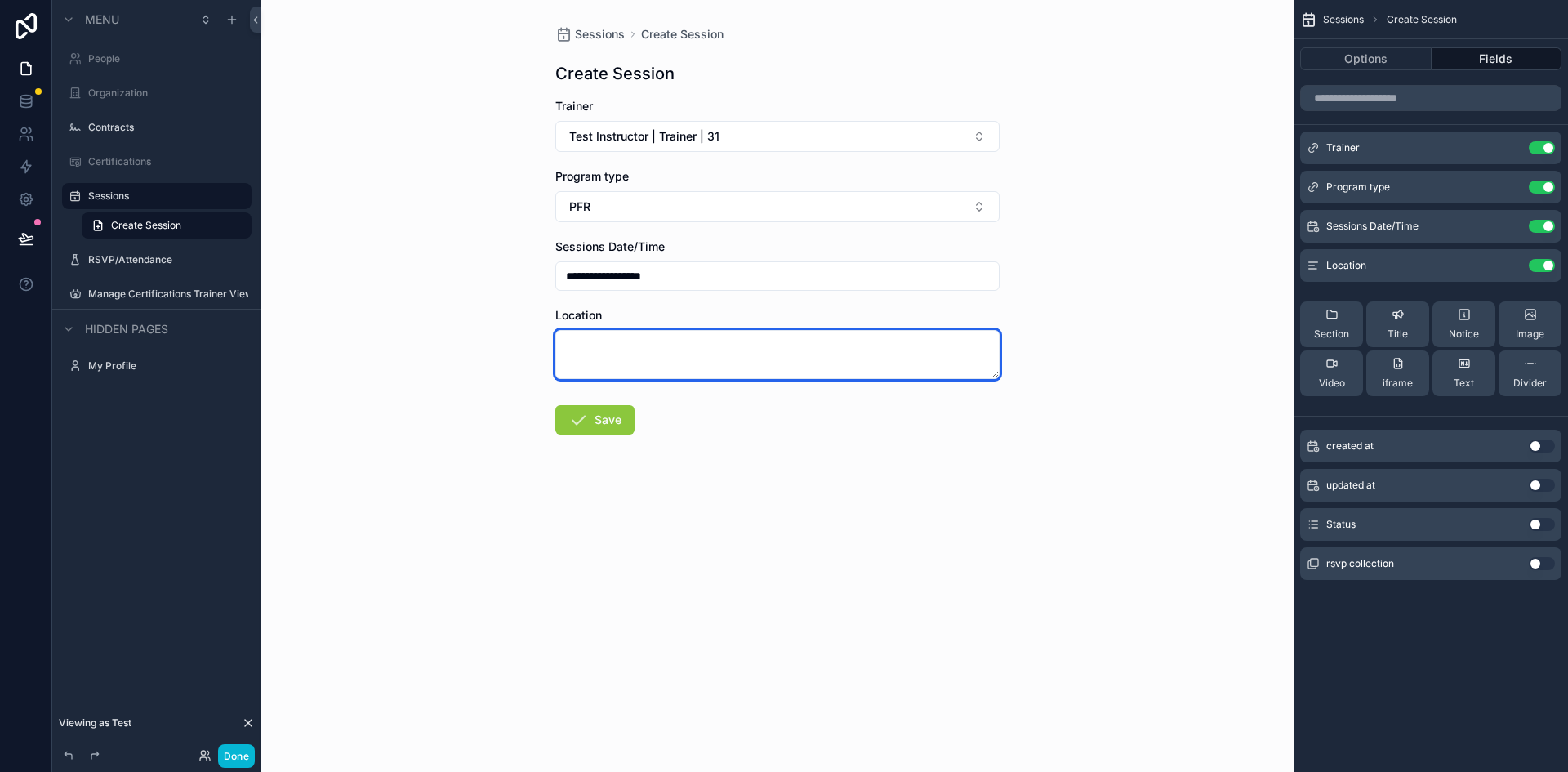
click at [649, 374] on textarea "scrollable content" at bounding box center [778, 354] width 445 height 49
type textarea "*"
type textarea "**********"
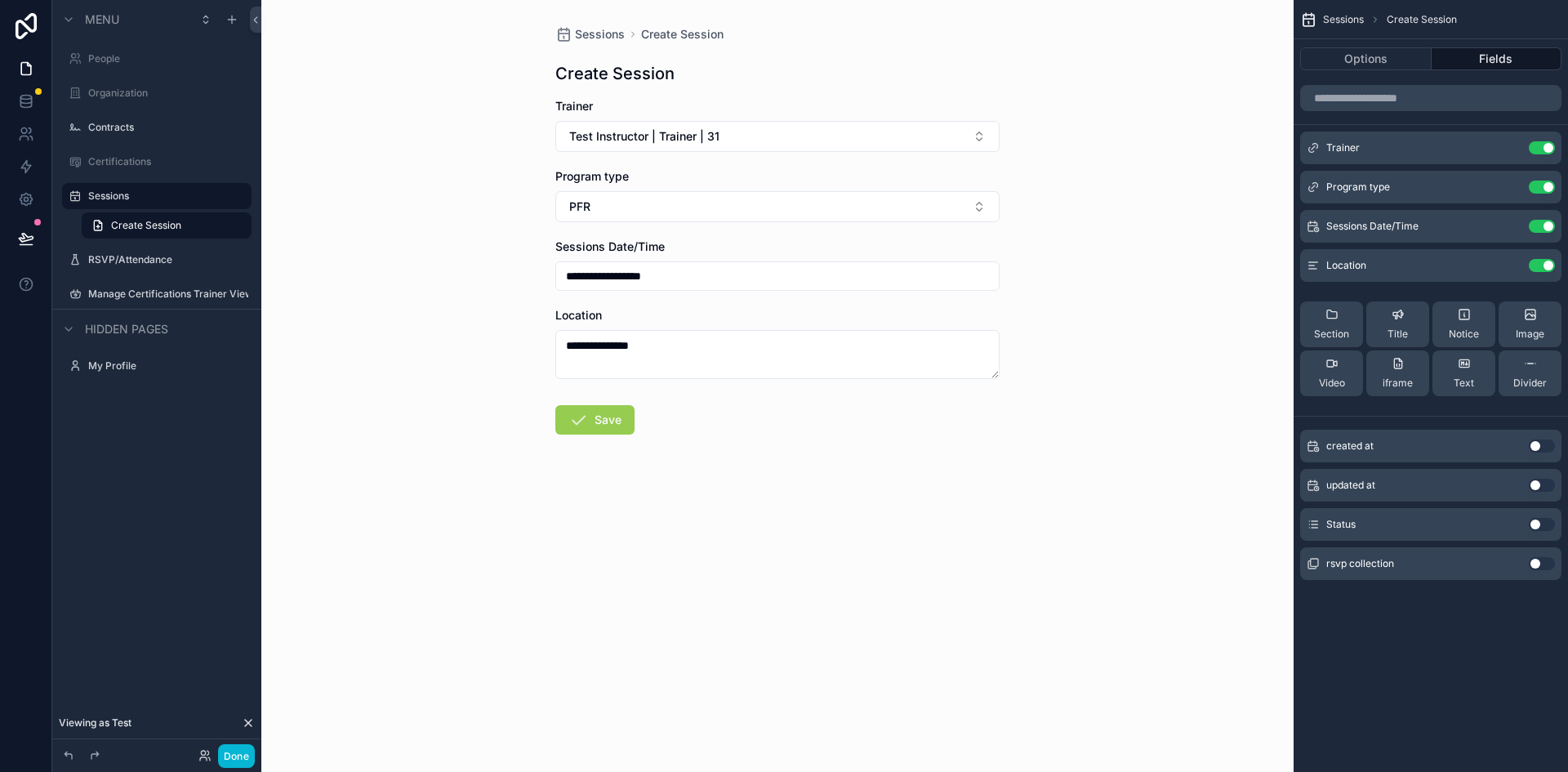
click at [598, 424] on button "Save" at bounding box center [594, 419] width 79 height 29
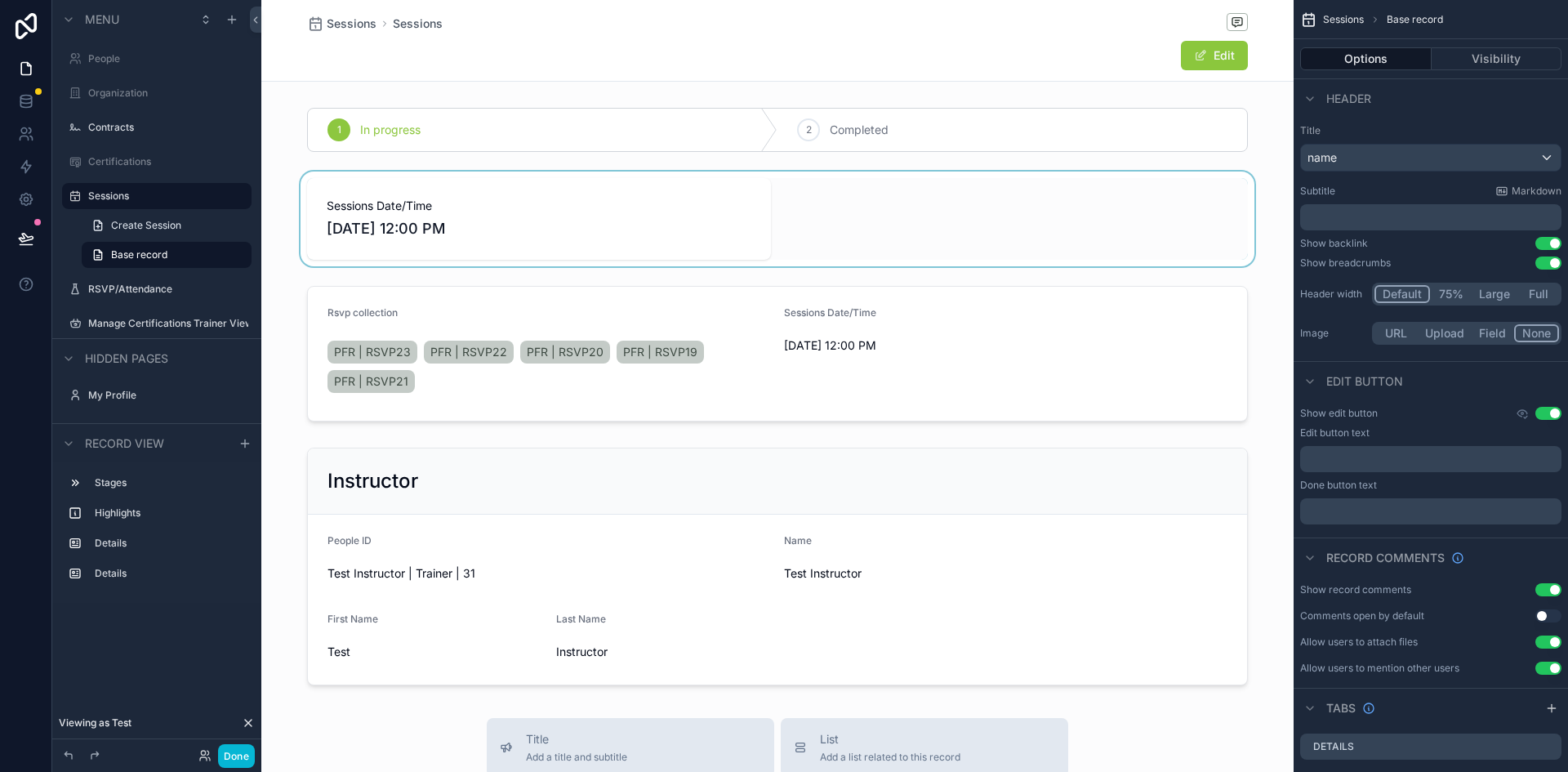
click at [1265, 256] on div "scrollable content" at bounding box center [777, 219] width 1032 height 95
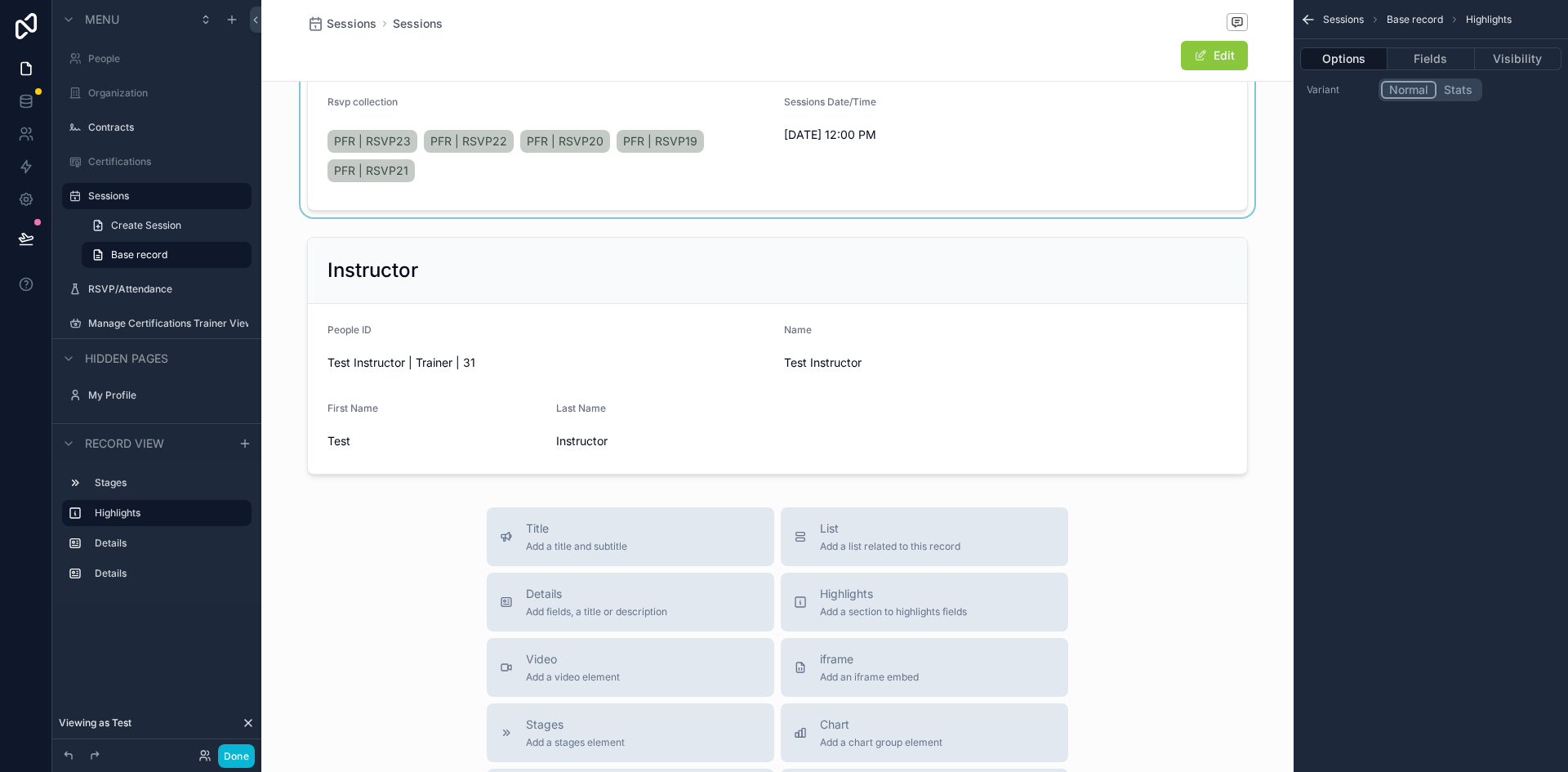
scroll to position [212, 0]
click at [486, 351] on div "scrollable content" at bounding box center [777, 355] width 1032 height 251
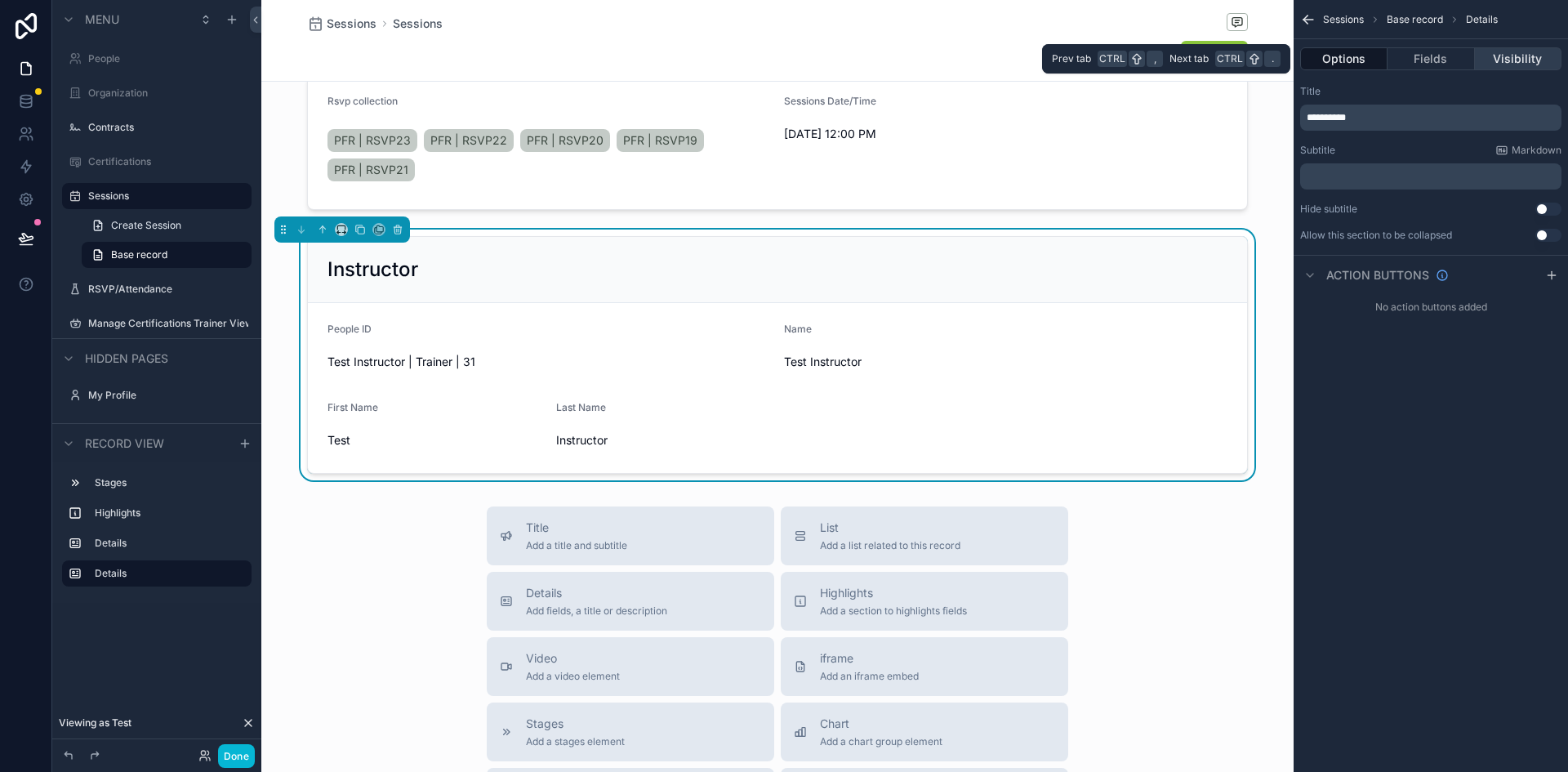
click at [1512, 64] on button "Visibility" at bounding box center [1518, 58] width 87 height 23
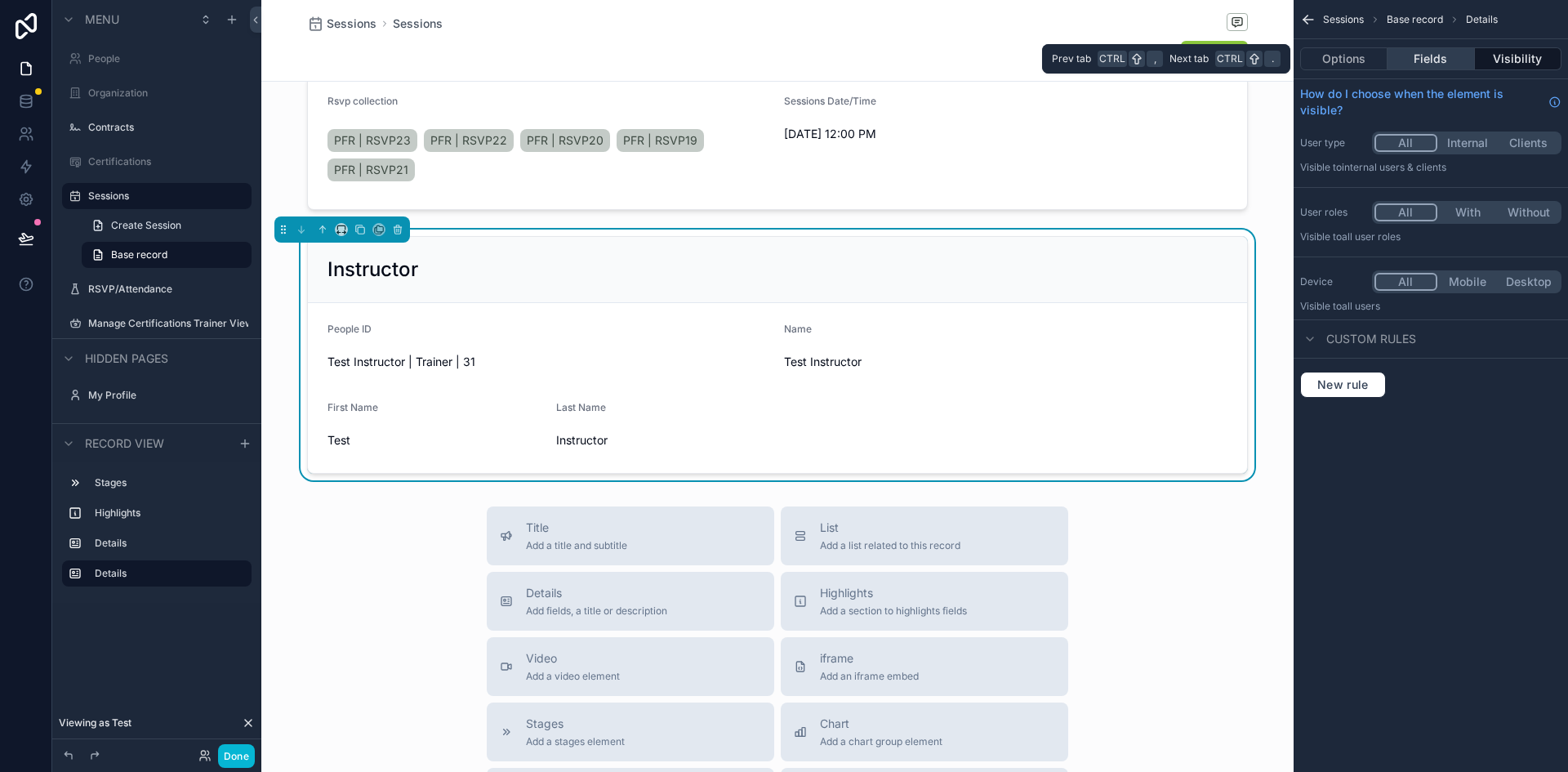
click at [1447, 58] on button "Fields" at bounding box center [1431, 58] width 87 height 23
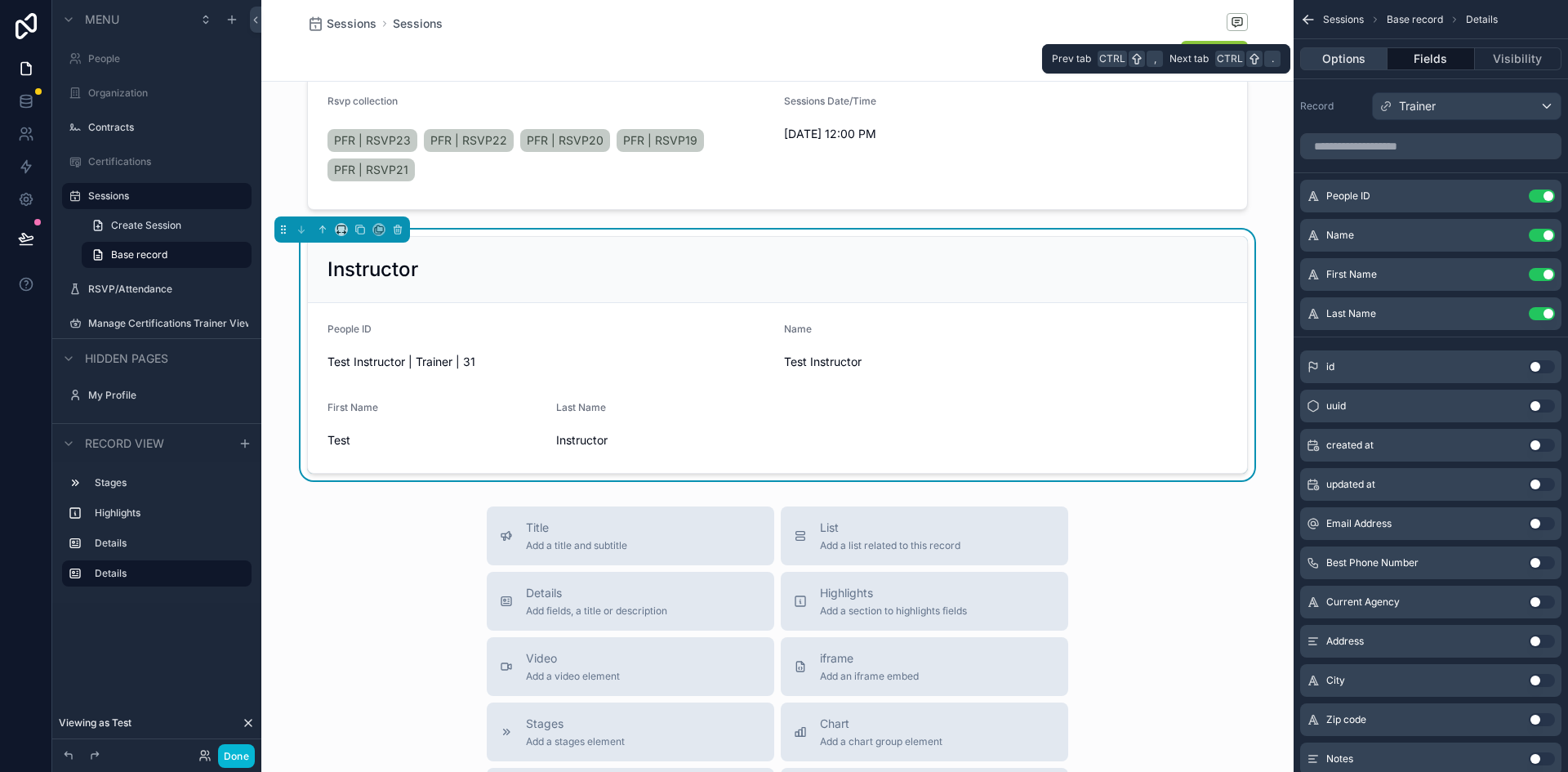
click at [1349, 61] on button "Options" at bounding box center [1344, 58] width 88 height 23
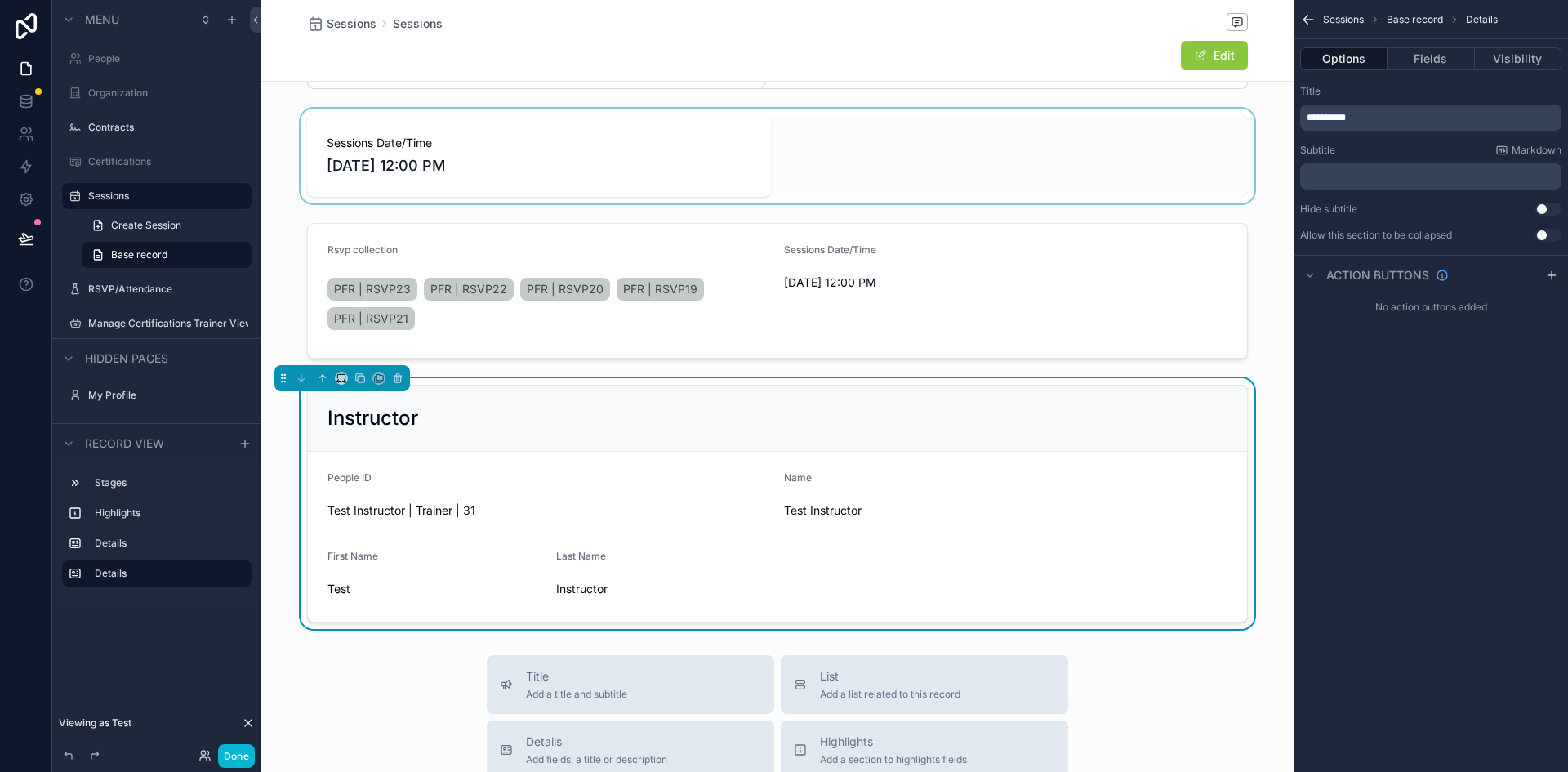
scroll to position [0, 0]
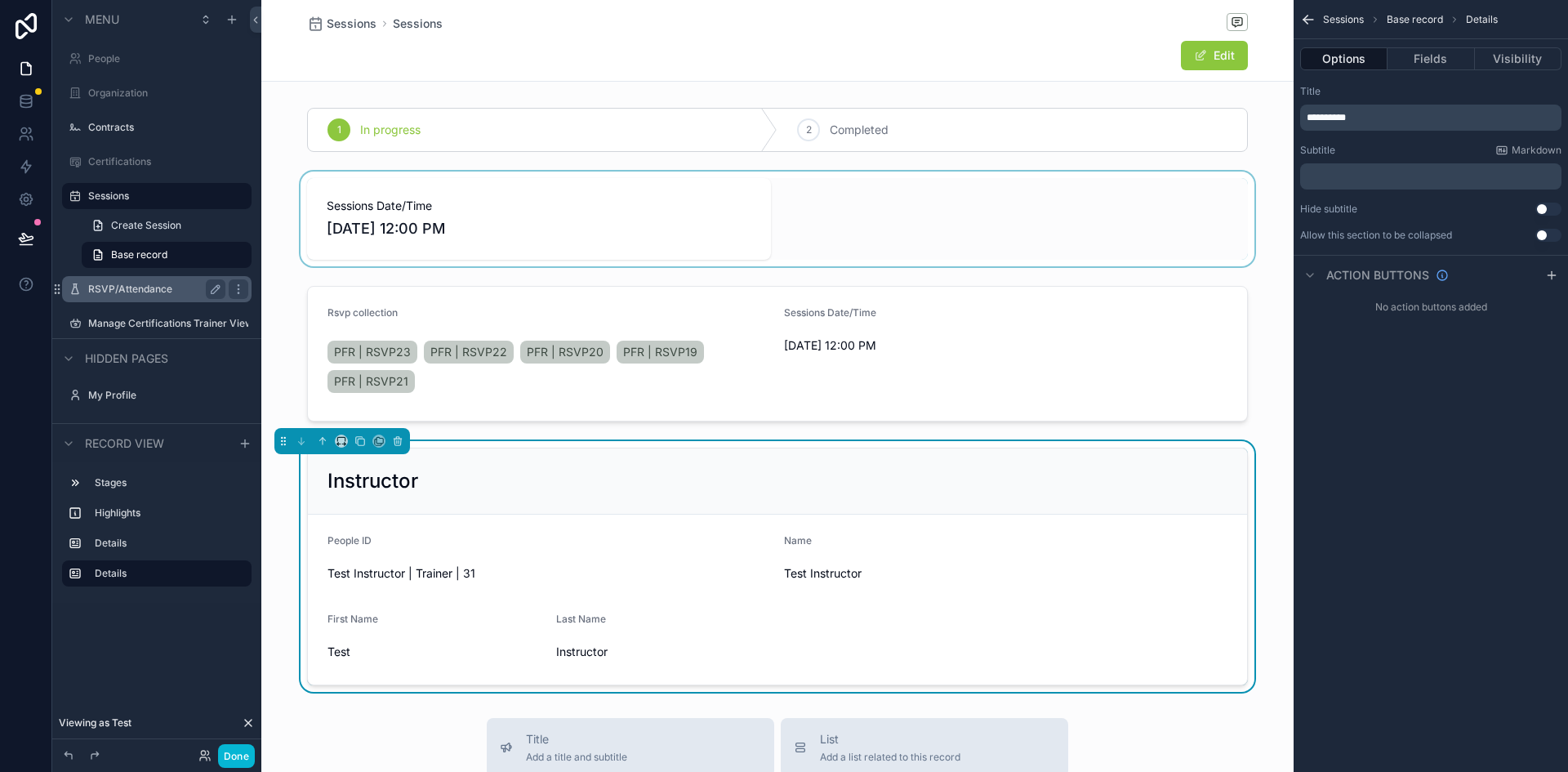
click at [142, 286] on label "RSVP/Attendance" at bounding box center [154, 289] width 131 height 13
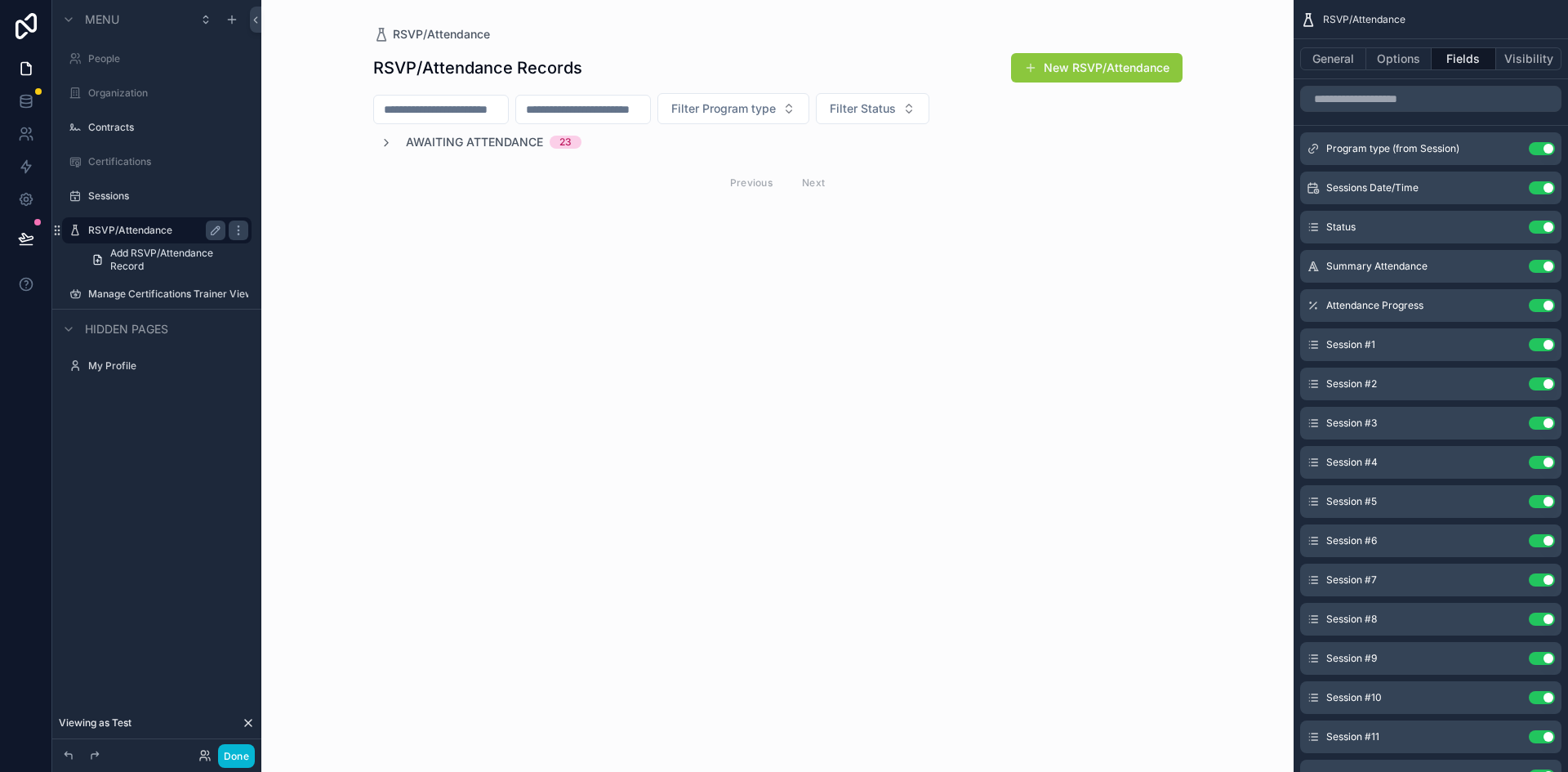
click at [387, 145] on div "scrollable content" at bounding box center [778, 127] width 835 height 254
click at [384, 142] on icon "scrollable content" at bounding box center [386, 143] width 13 height 13
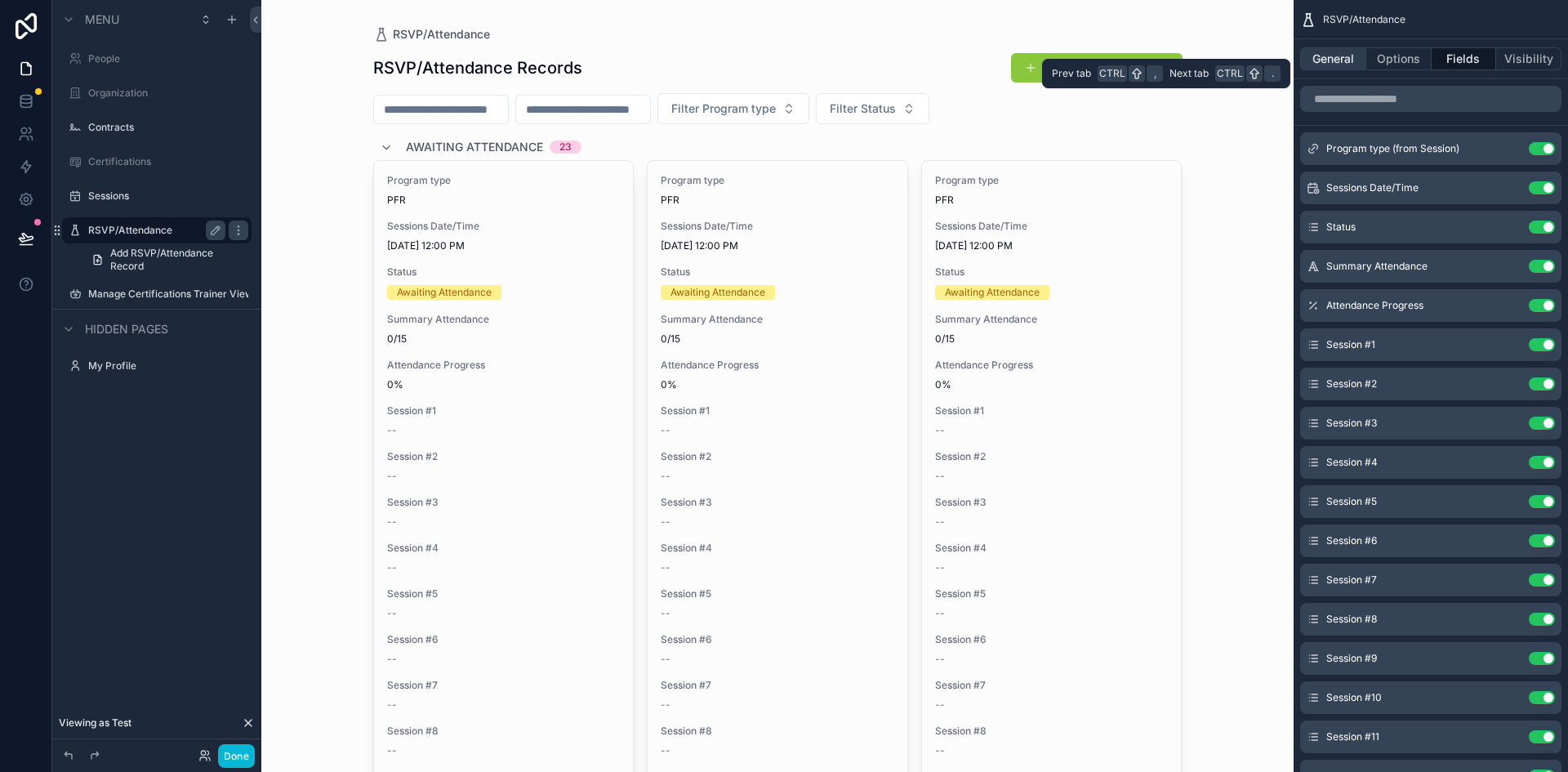
click at [1341, 58] on button "General" at bounding box center [1333, 58] width 66 height 23
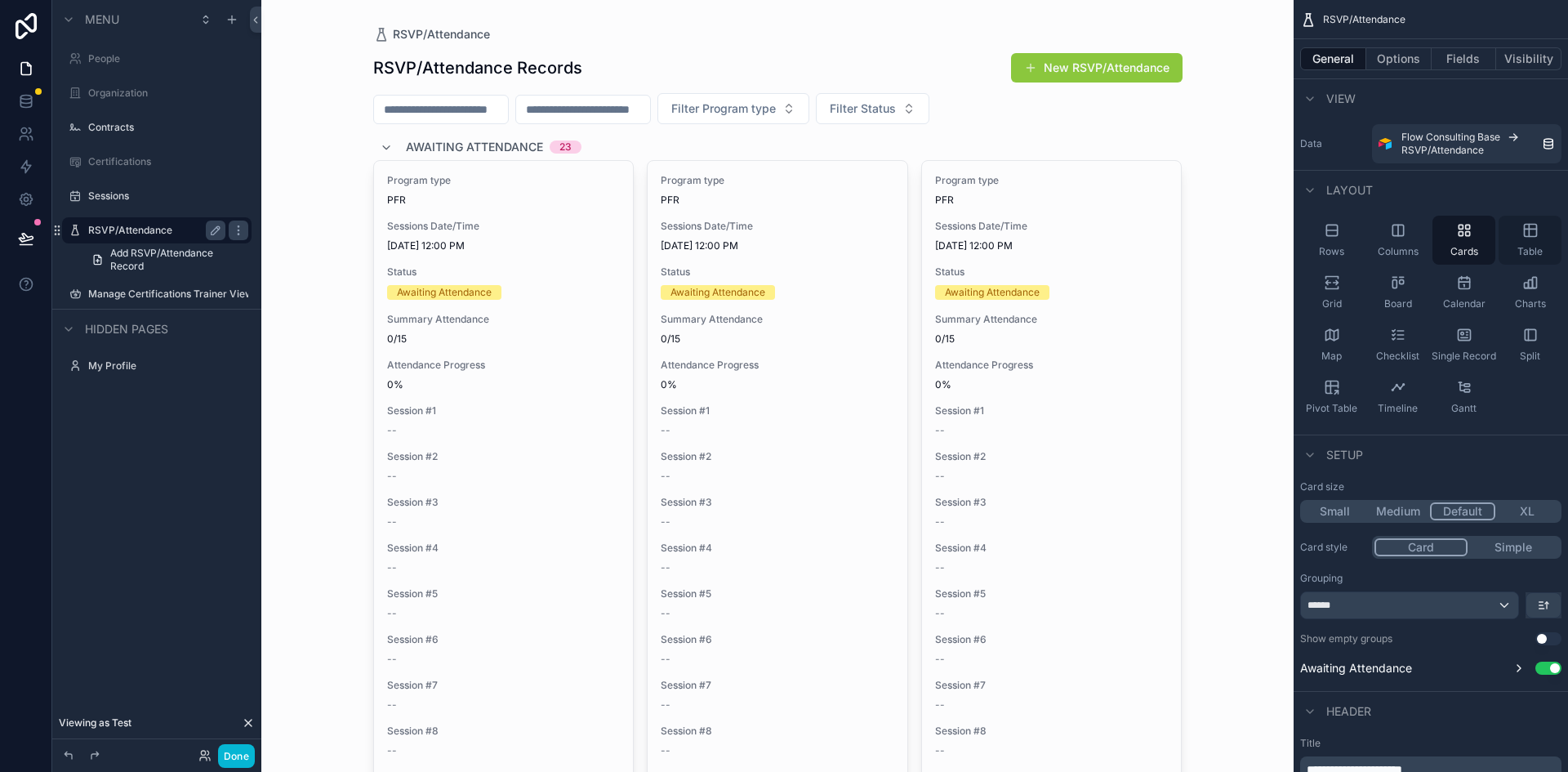
click at [1531, 235] on icon "scrollable content" at bounding box center [1530, 230] width 16 height 16
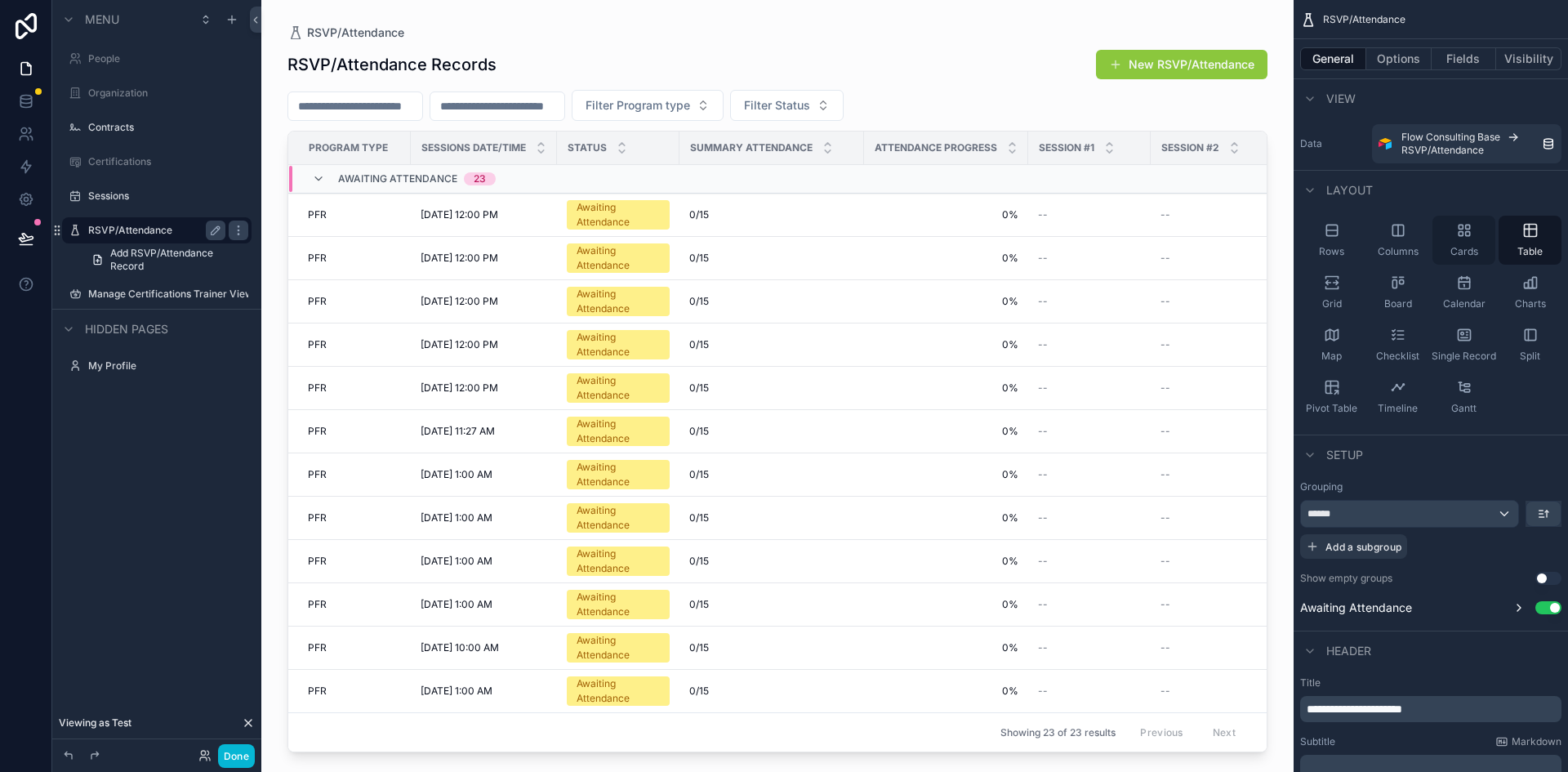
click at [1453, 235] on div "Cards" at bounding box center [1463, 239] width 63 height 49
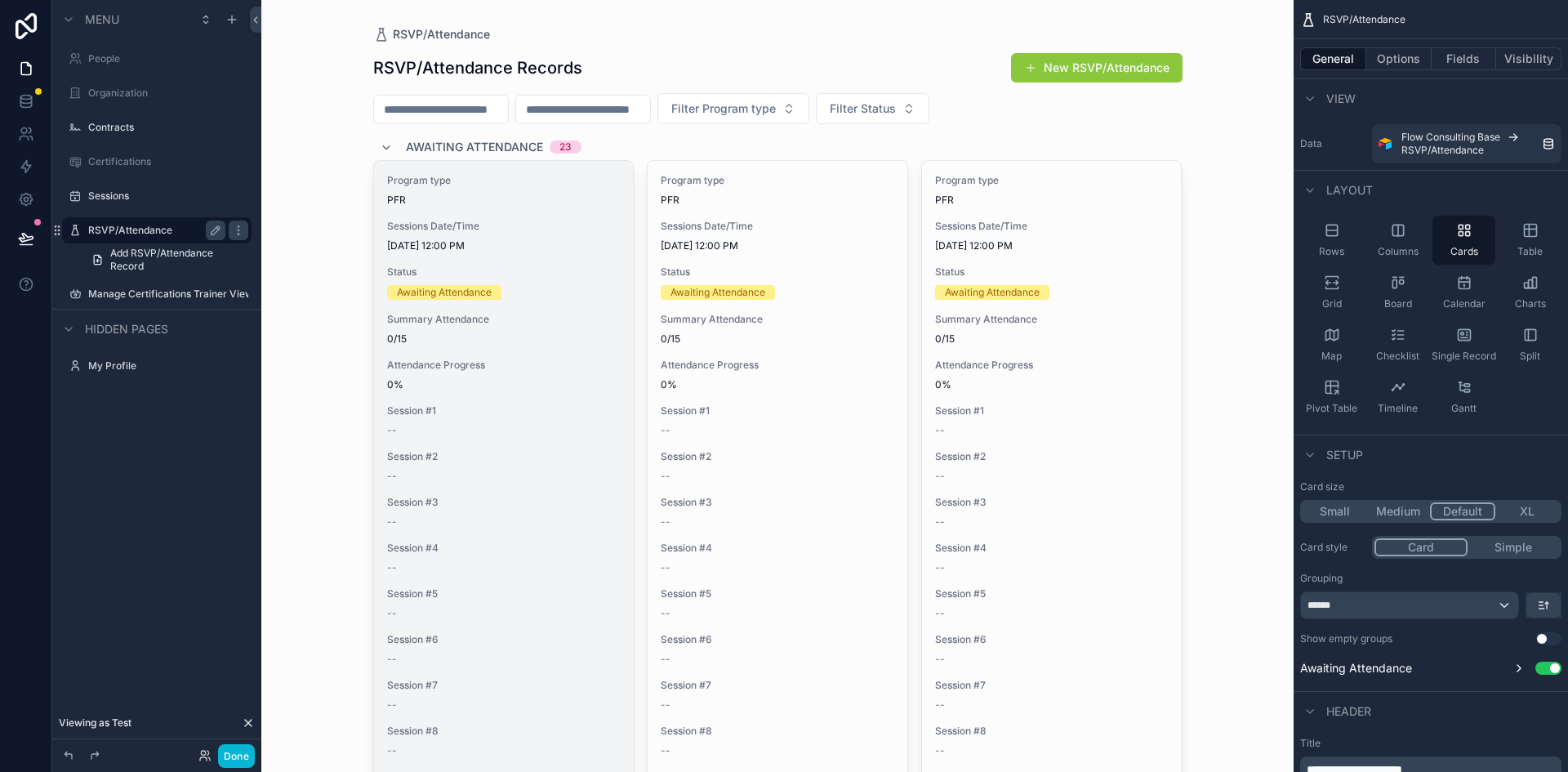
click at [459, 340] on span "0/15" at bounding box center [504, 339] width 234 height 13
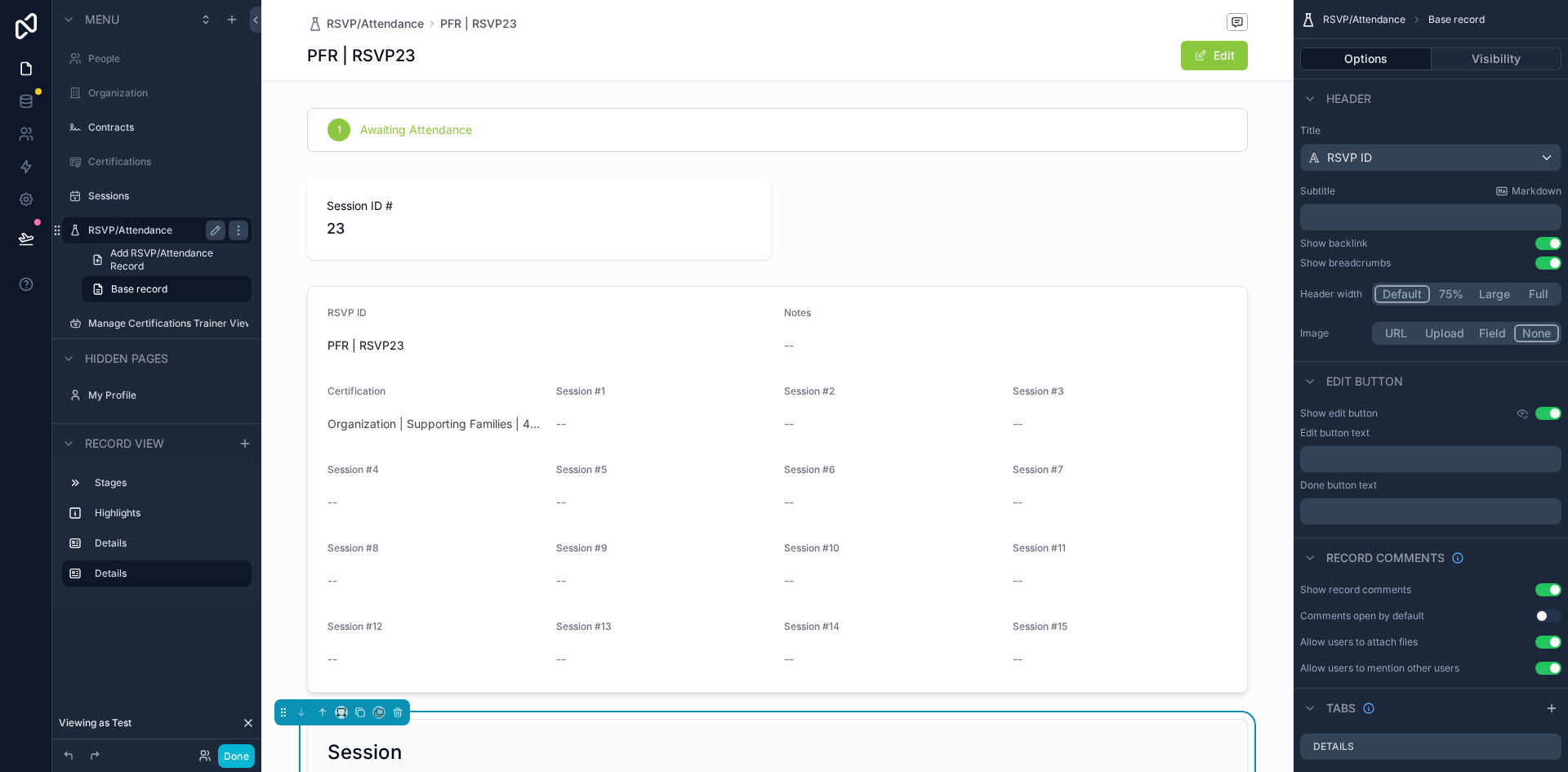
click at [100, 228] on label "RSVP/Attendance" at bounding box center [154, 230] width 131 height 13
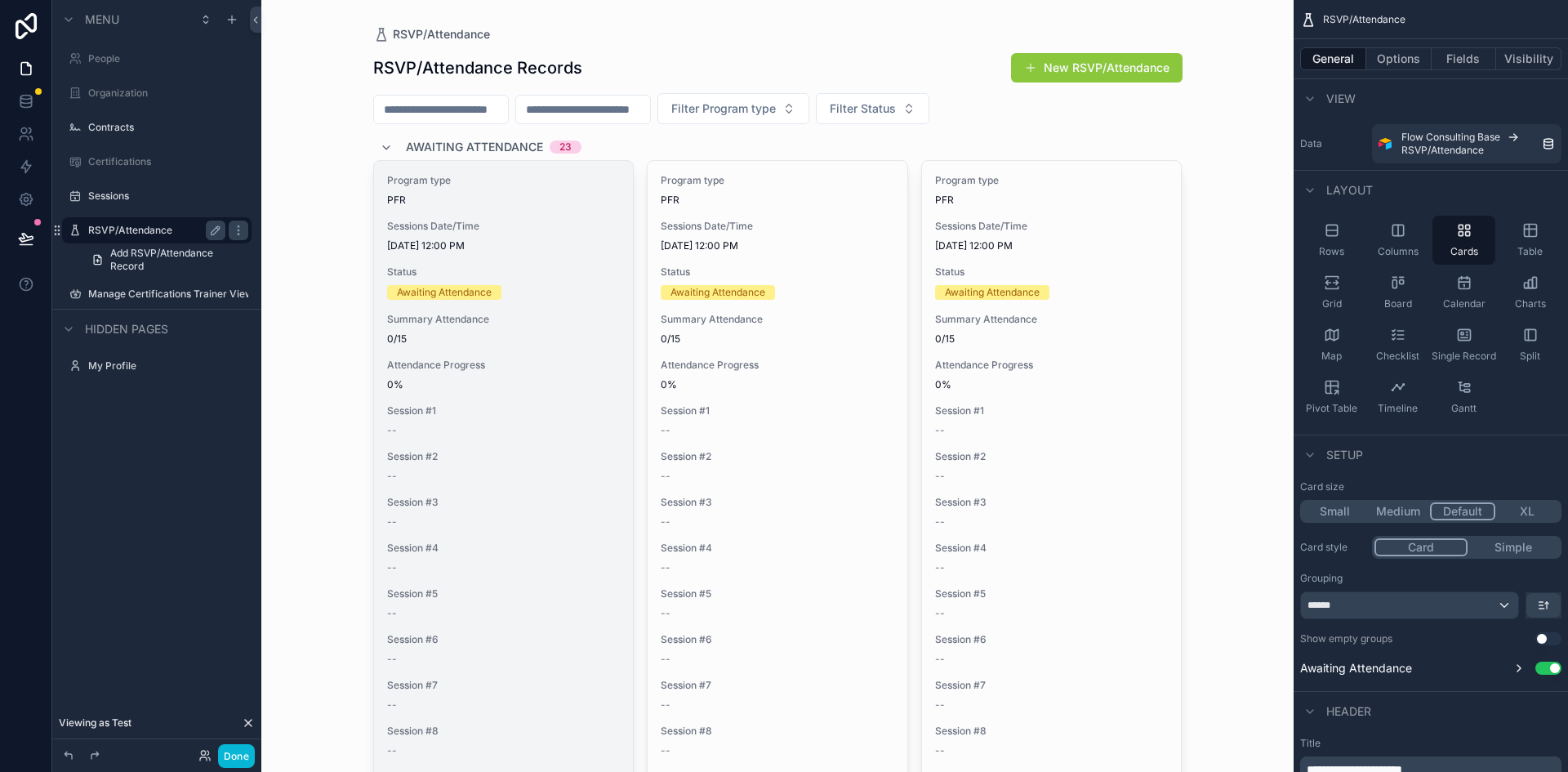
click at [508, 259] on div "Program type PFR Sessions Date/Time 10/6/2025 12:00 PM Status Awaiting Attendan…" at bounding box center [503, 649] width 260 height 976
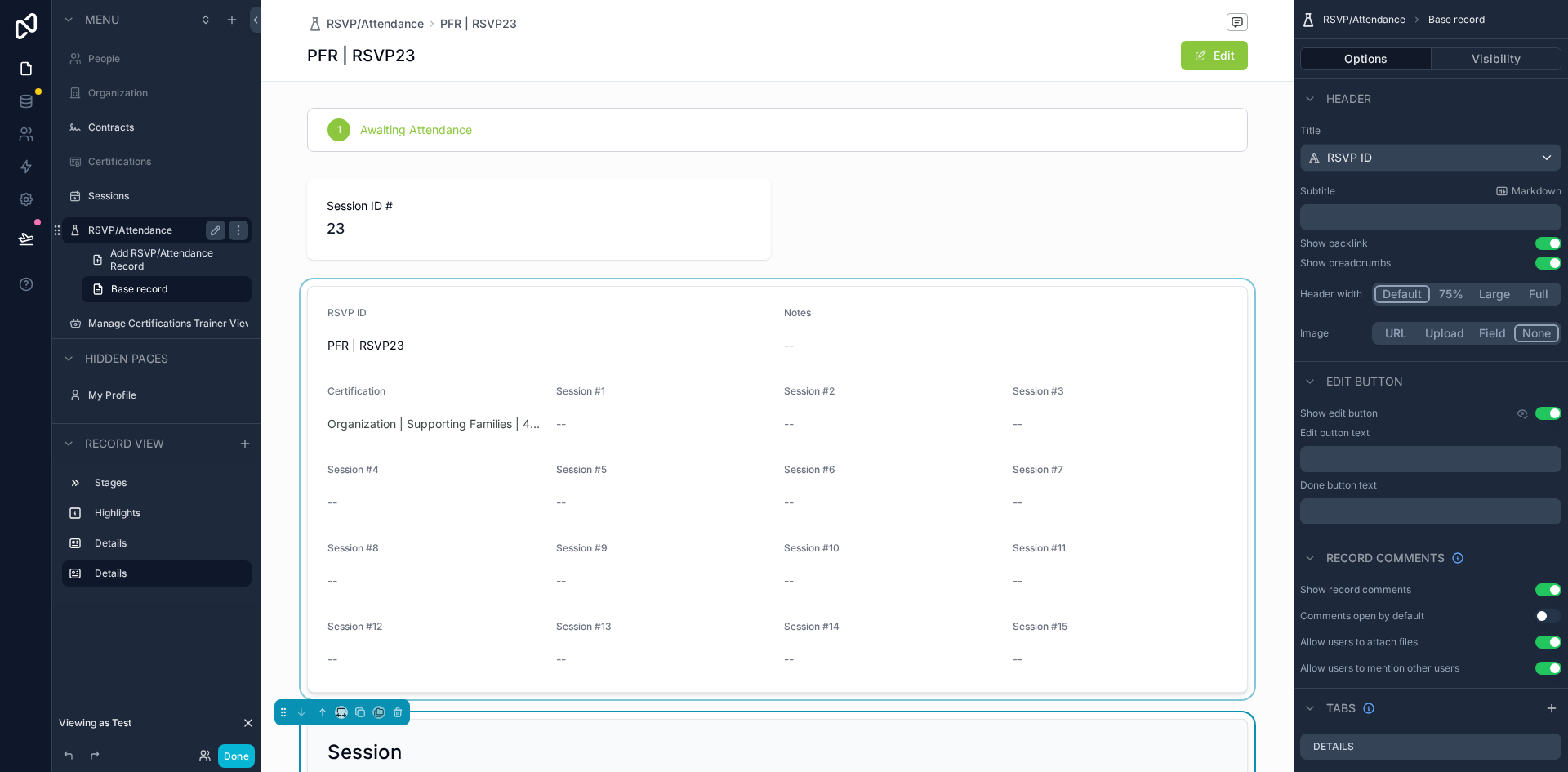
click at [604, 409] on div "scrollable content" at bounding box center [777, 489] width 1032 height 420
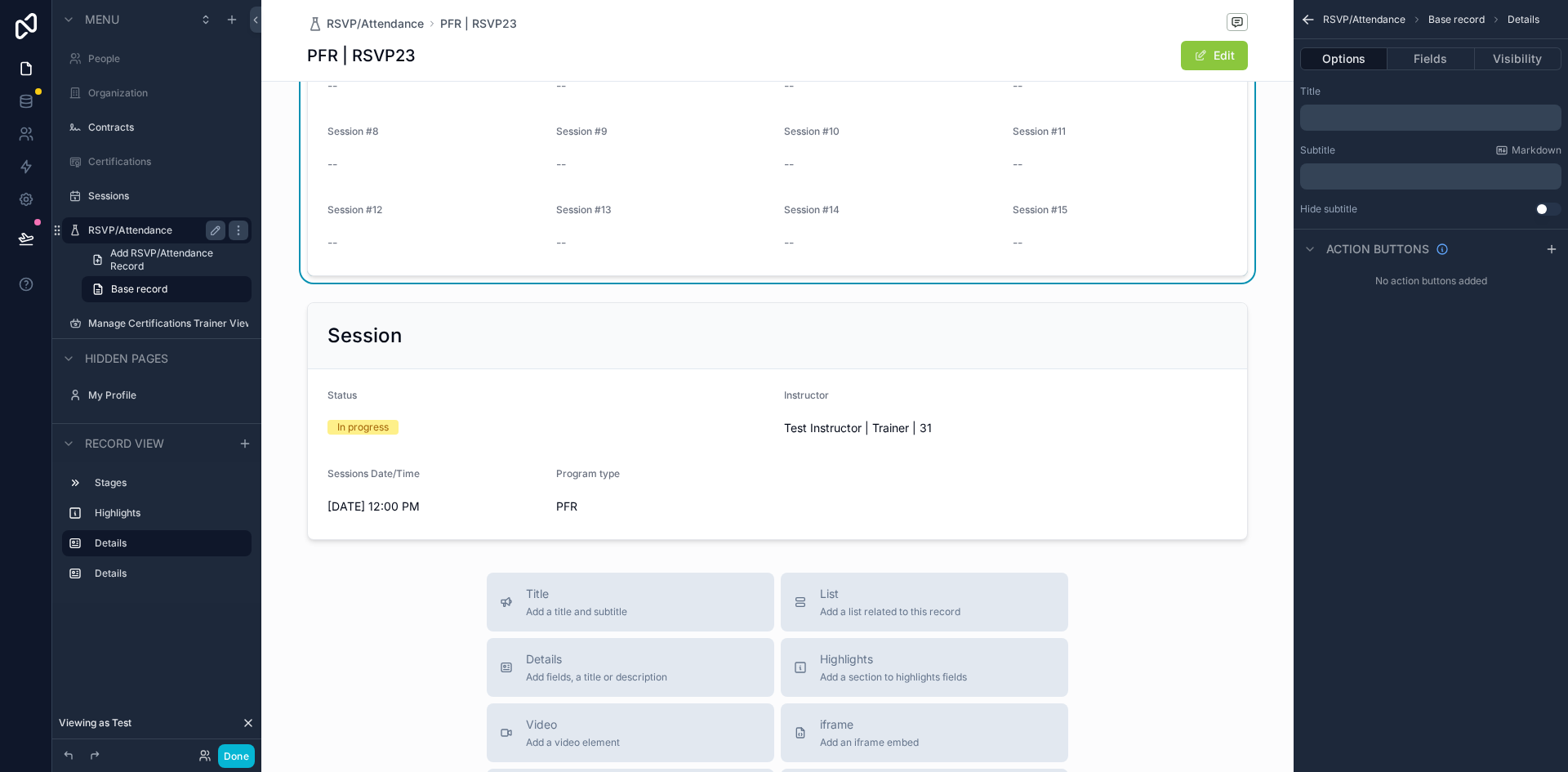
scroll to position [417, 0]
click at [604, 409] on div "scrollable content" at bounding box center [777, 420] width 1032 height 251
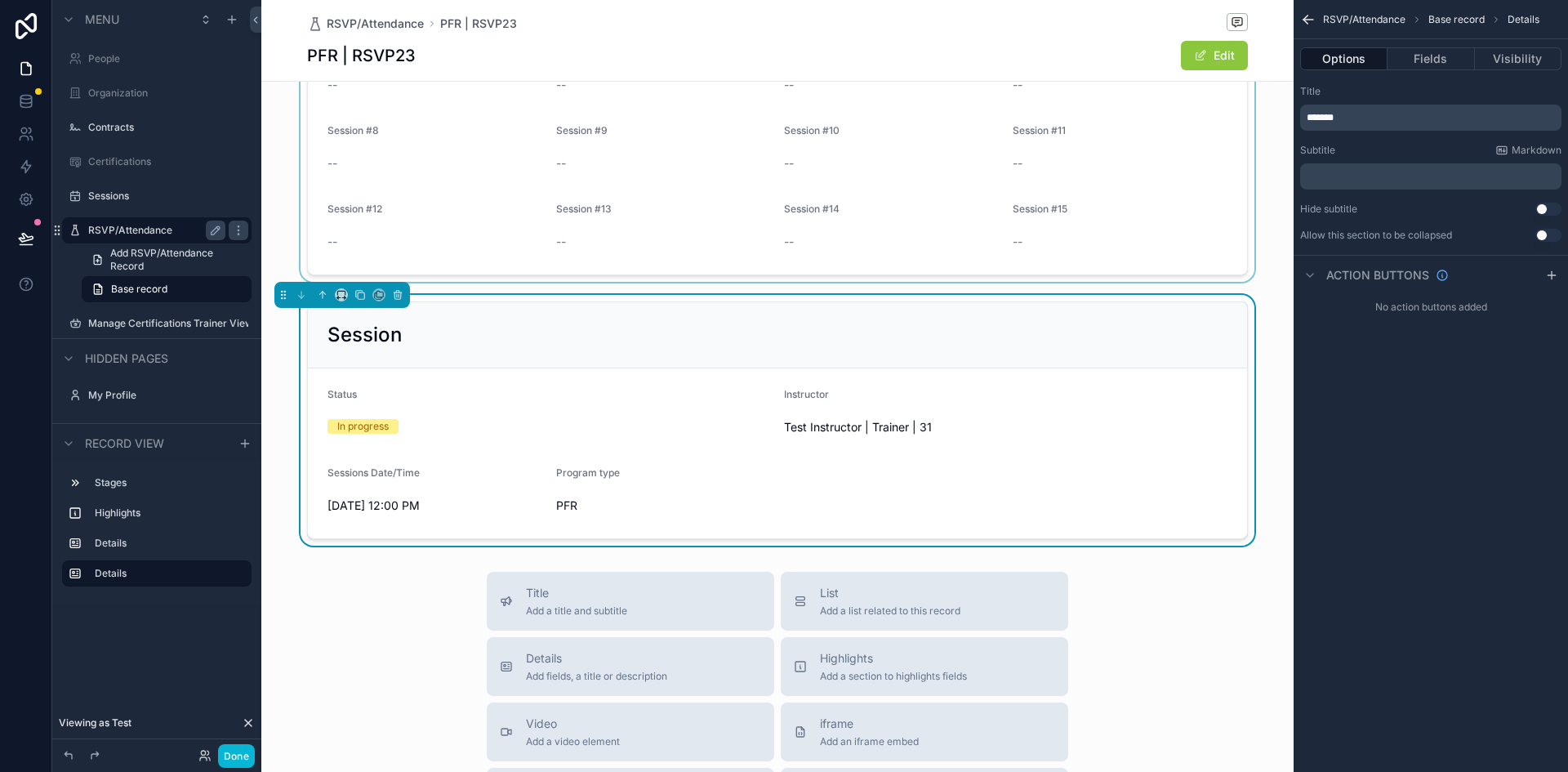
click at [604, 409] on div "Status In progress" at bounding box center [549, 414] width 444 height 52
click at [120, 226] on label "RSVP/Attendance" at bounding box center [154, 230] width 131 height 13
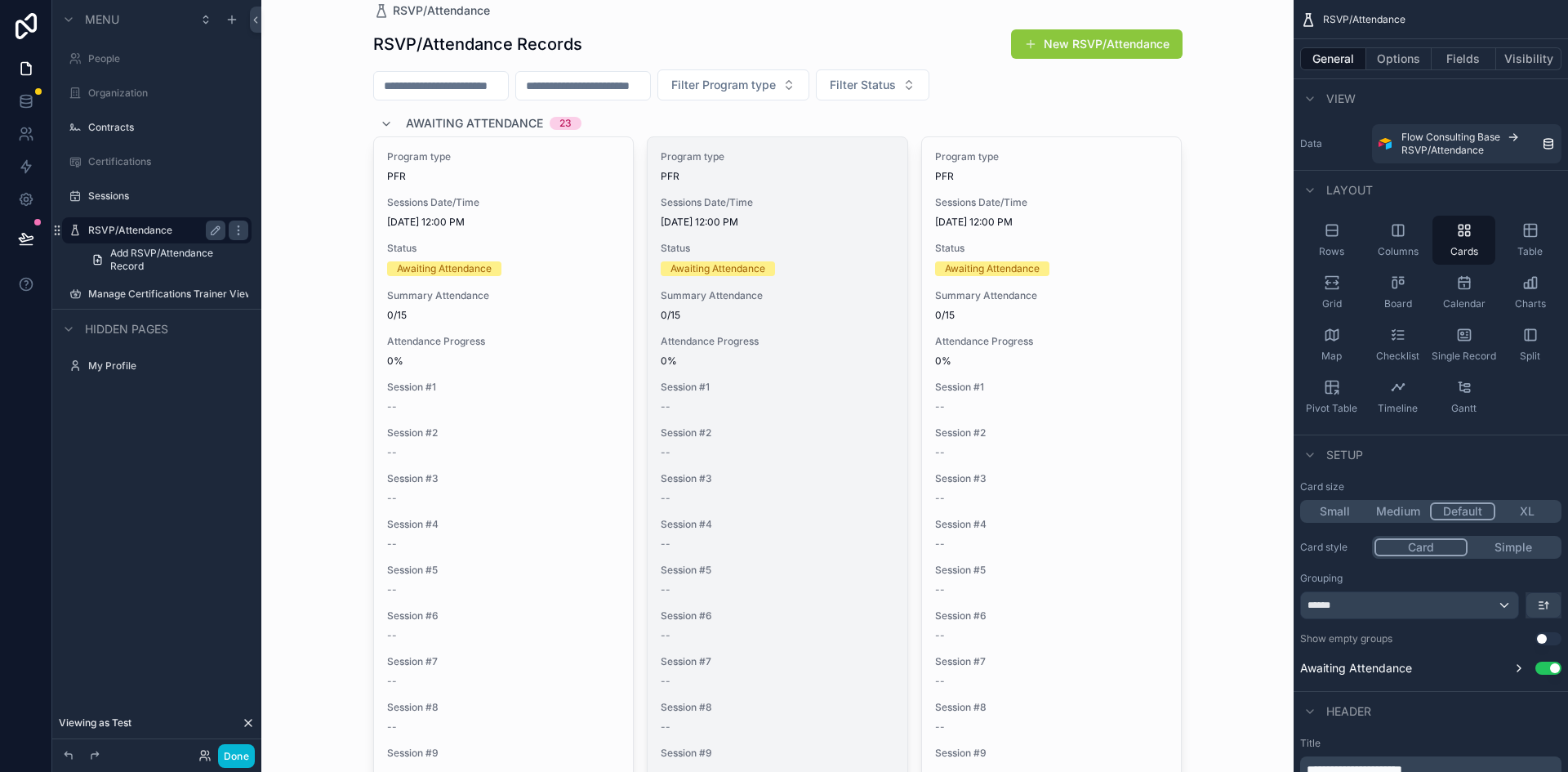
scroll to position [23, 0]
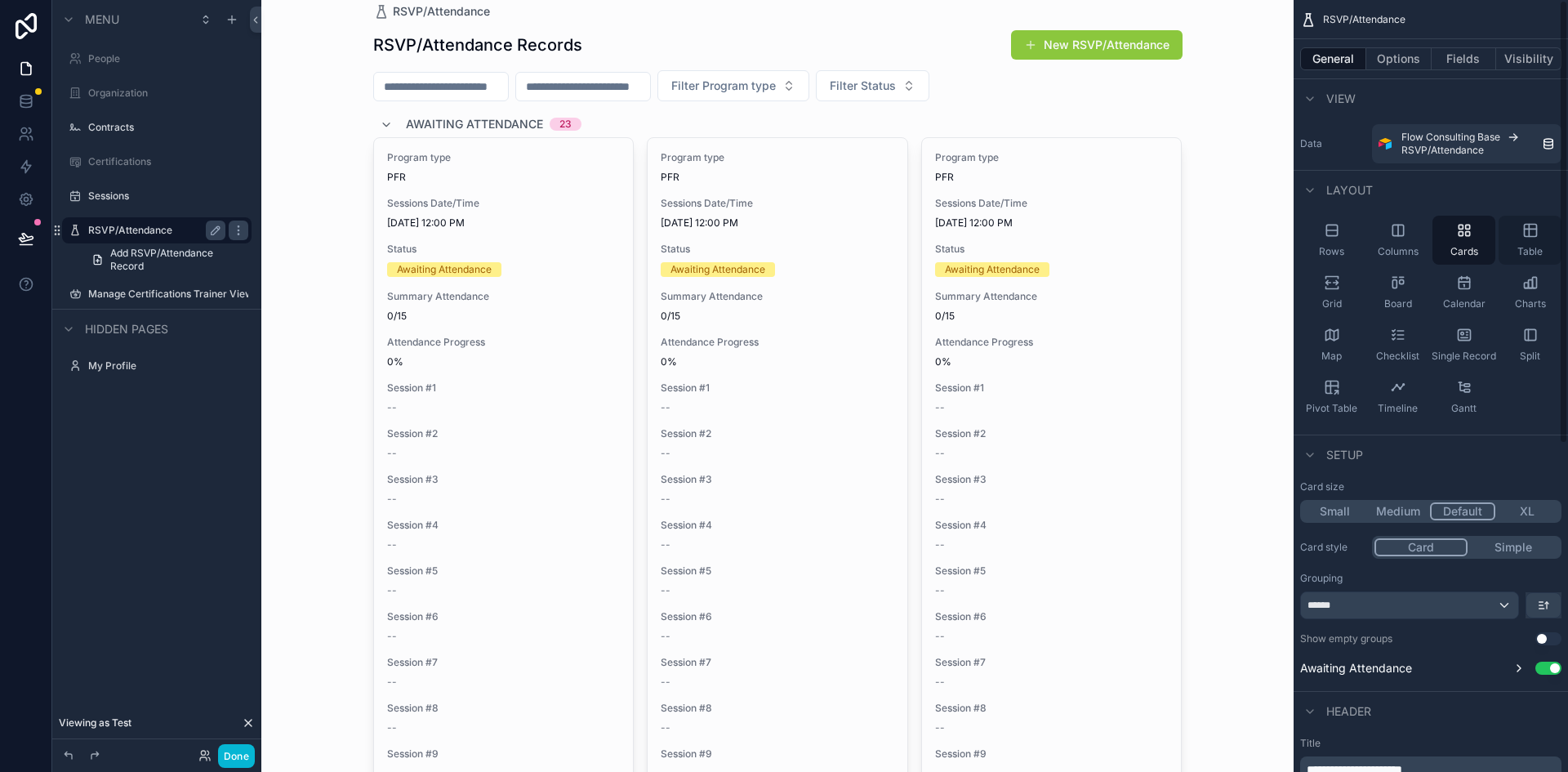
click at [1533, 230] on icon "scrollable content" at bounding box center [1530, 230] width 16 height 16
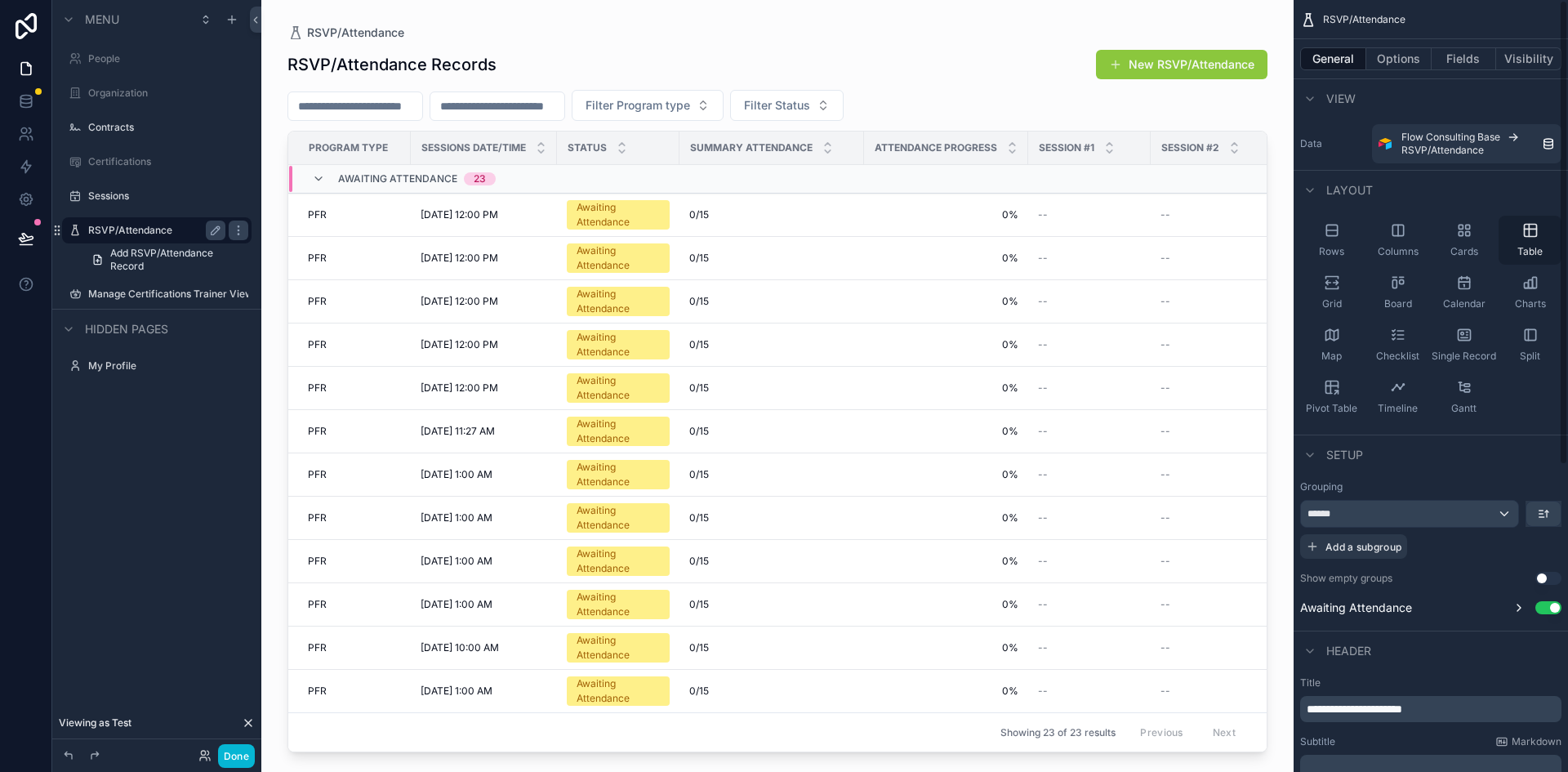
scroll to position [0, 0]
click at [445, 219] on span "10/6/2025 12:00 PM" at bounding box center [460, 214] width 78 height 13
click at [526, 308] on td "10/6/2025 12:00 PM 10/6/2025 12:00 PM" at bounding box center [484, 301] width 146 height 43
click at [569, 301] on span "Awaiting Attendance" at bounding box center [618, 301] width 103 height 29
click at [98, 198] on label "Sessions" at bounding box center [154, 196] width 131 height 13
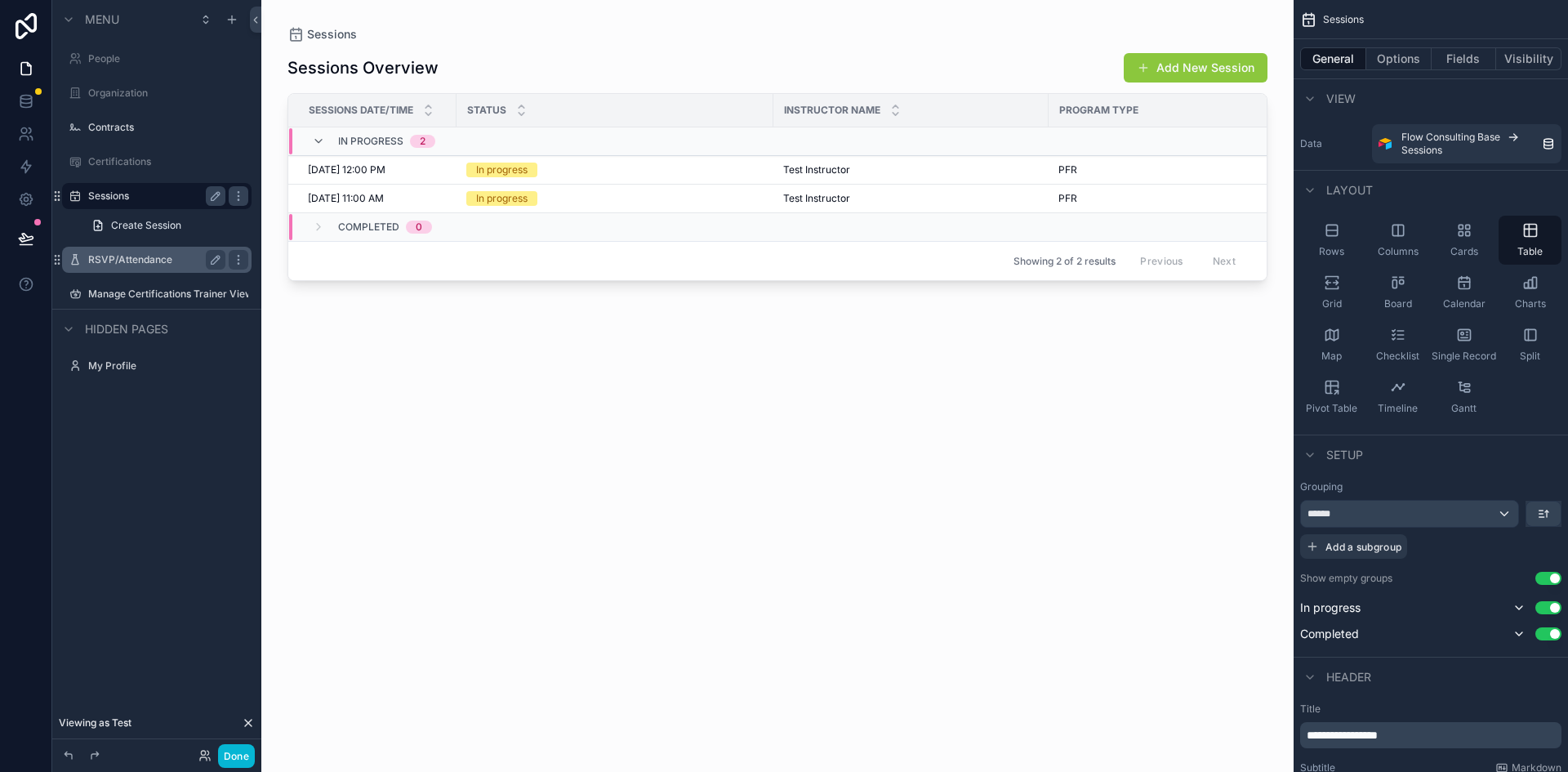
click at [429, 197] on div "scrollable content" at bounding box center [777, 376] width 1032 height 753
click at [545, 199] on div "In progress" at bounding box center [615, 199] width 298 height 15
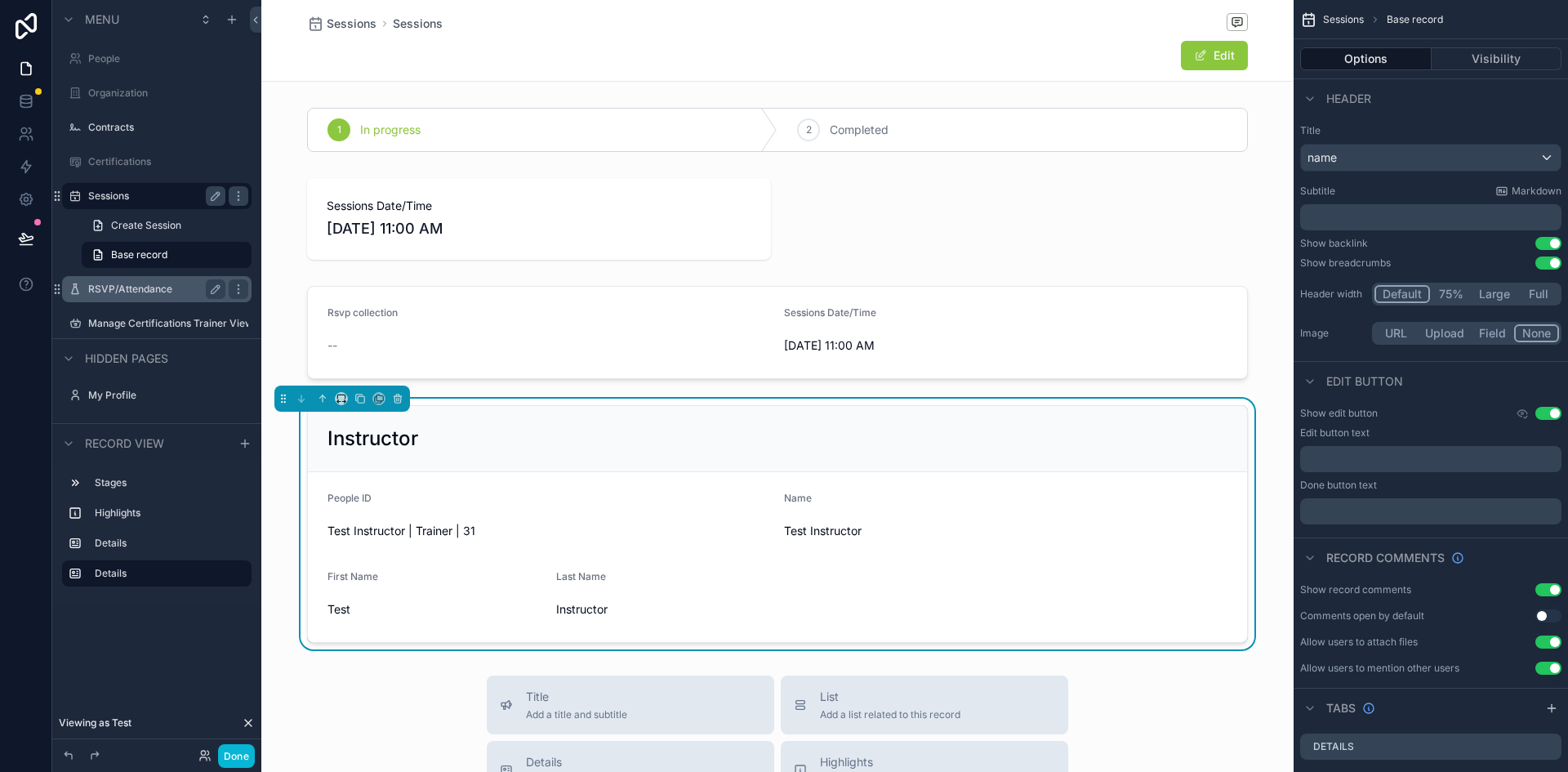
click at [107, 194] on label "Sessions" at bounding box center [154, 196] width 131 height 13
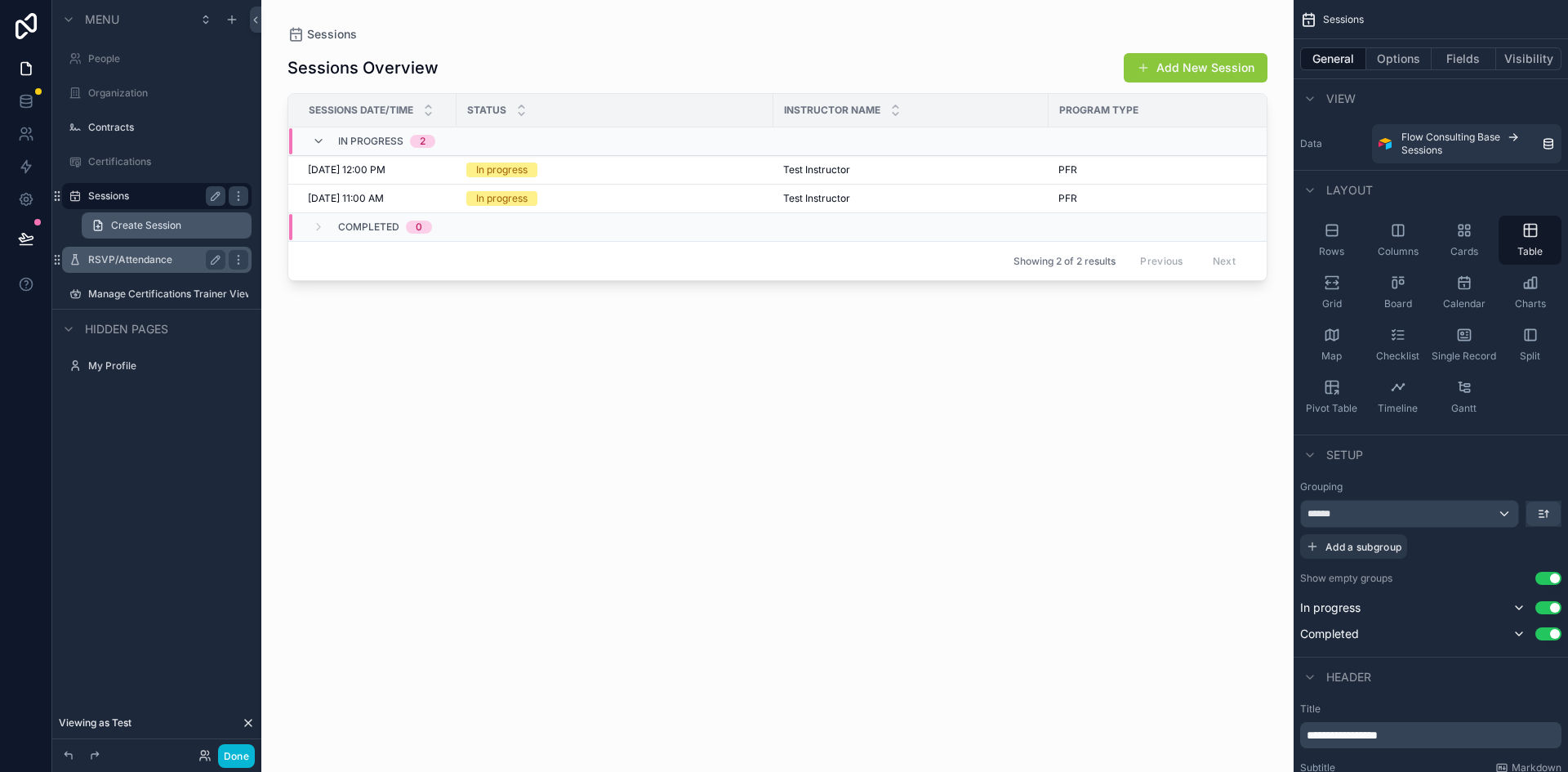
click at [120, 236] on link "Create Session" at bounding box center [167, 226] width 170 height 27
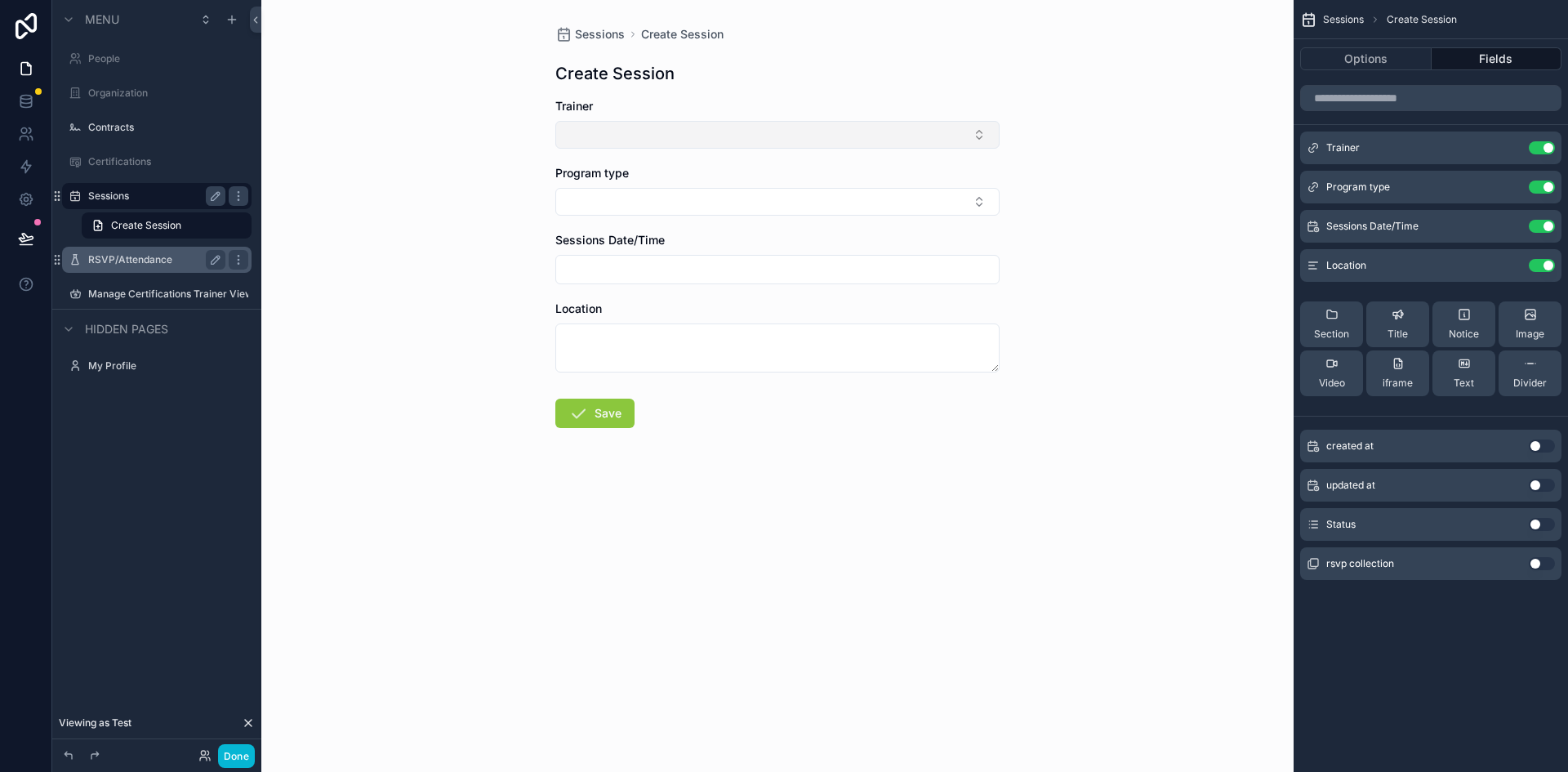
click at [653, 134] on button "Select Button" at bounding box center [778, 134] width 445 height 27
click at [1082, 214] on div "Sessions Create Session Create Session Trainer Program type Sessions Date/Time …" at bounding box center [777, 386] width 1032 height 772
click at [130, 265] on label "RSVP/Attendance" at bounding box center [154, 260] width 131 height 13
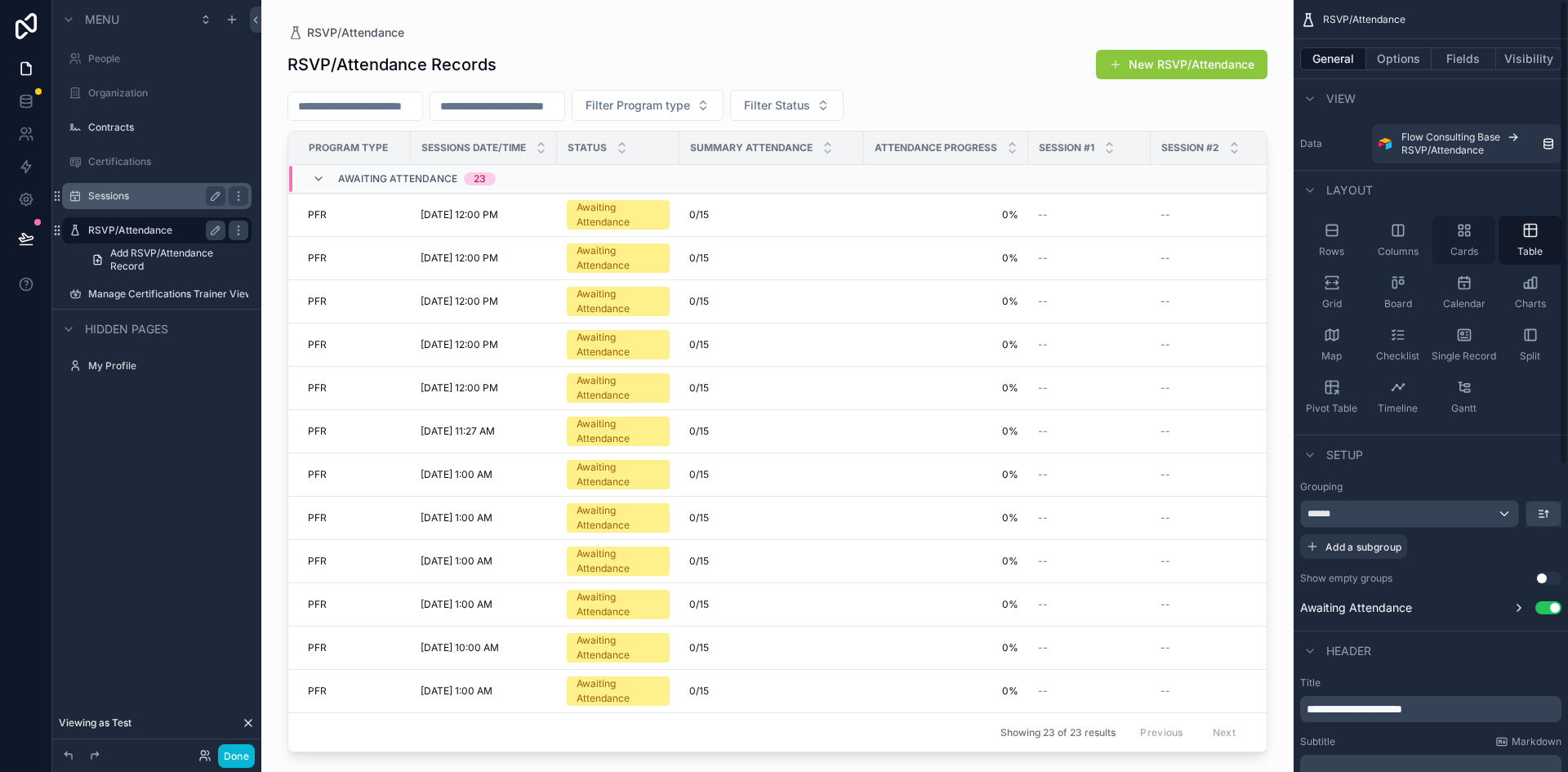
click at [1462, 238] on div "Cards" at bounding box center [1463, 239] width 63 height 49
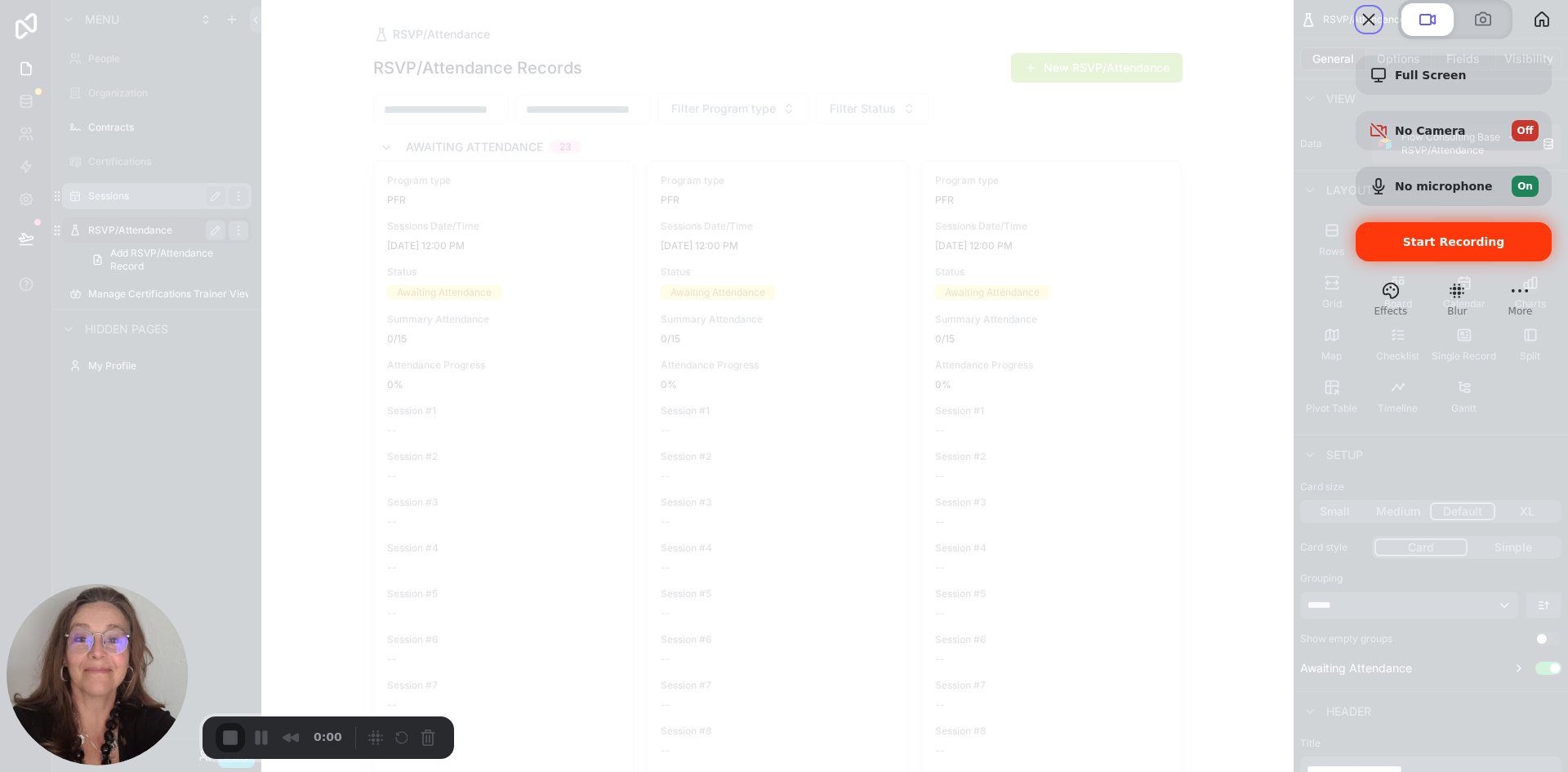
click at [1388, 261] on div "Start Recording" at bounding box center [1453, 242] width 196 height 39
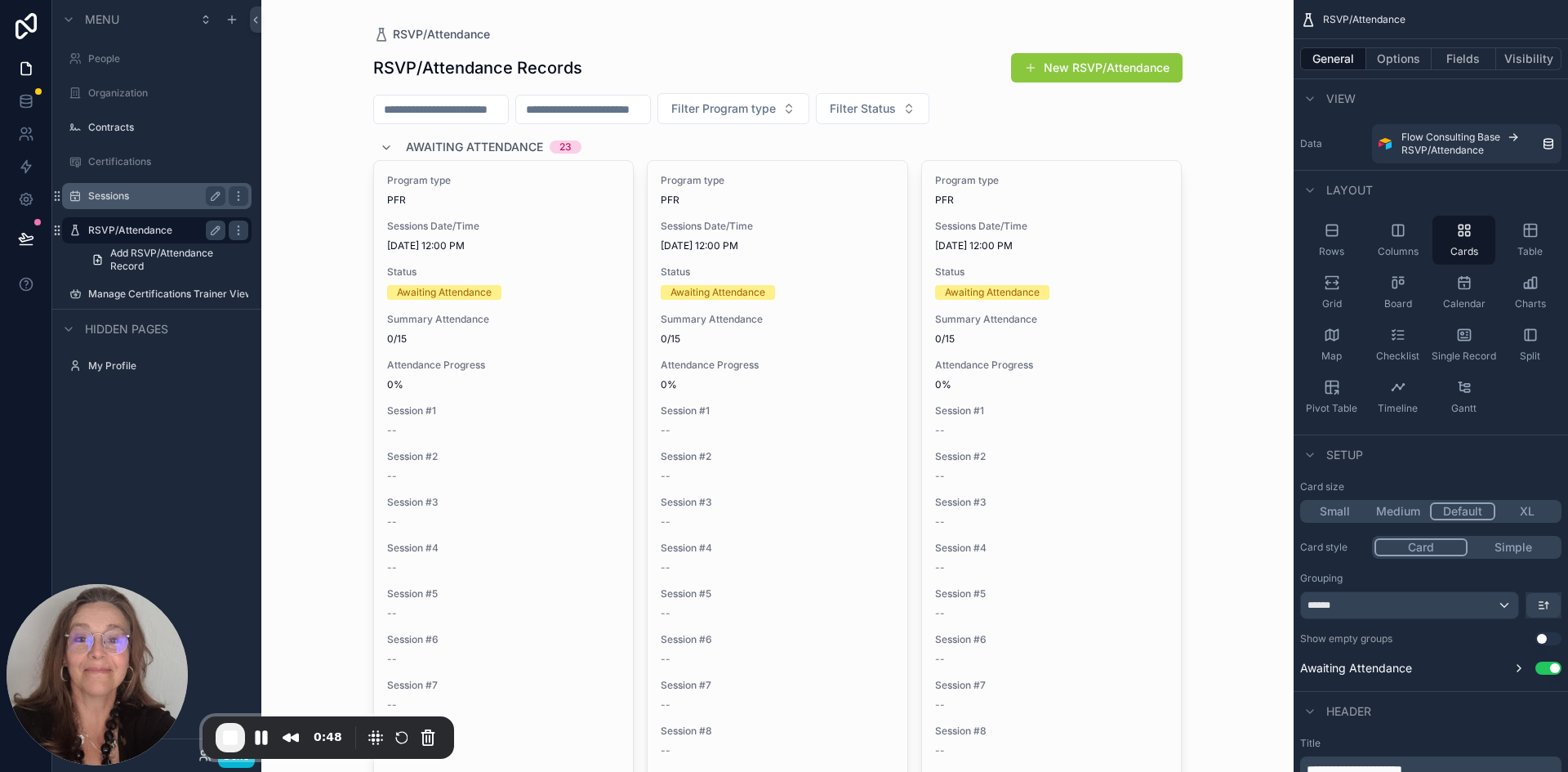
click at [108, 196] on label "Sessions" at bounding box center [154, 196] width 131 height 13
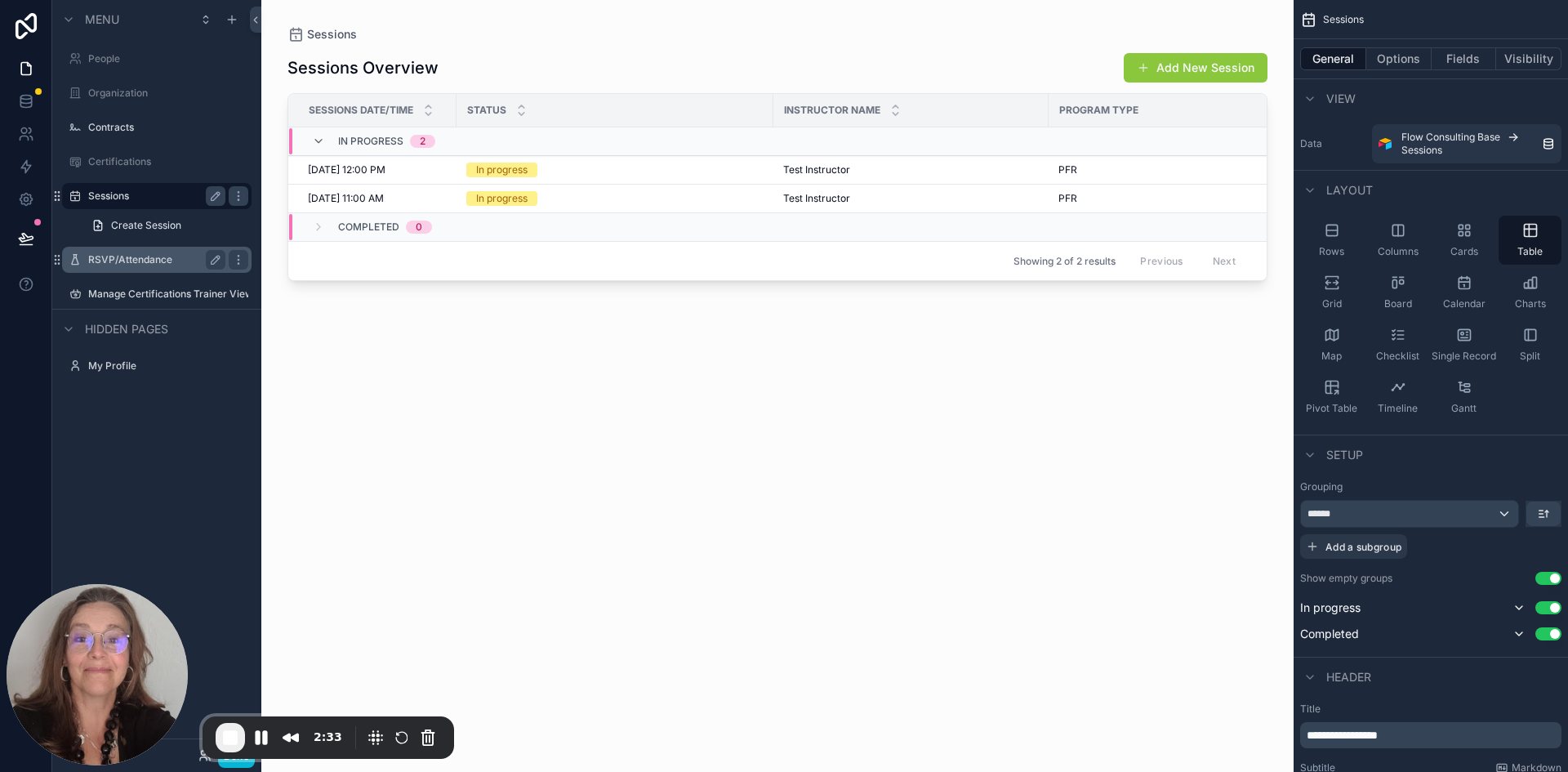
click at [120, 260] on label "RSVP/Attendance" at bounding box center [154, 260] width 131 height 13
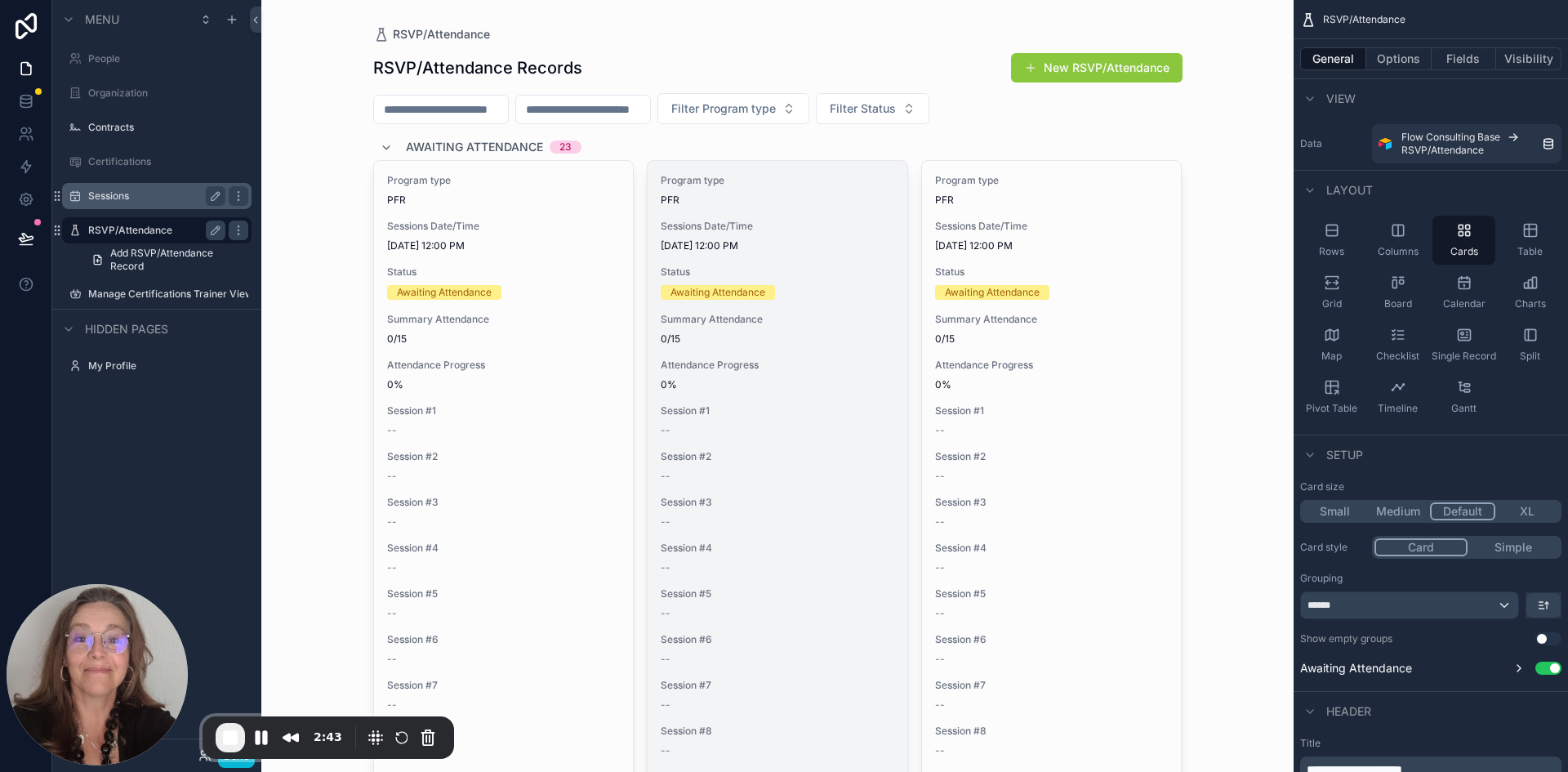
click at [695, 455] on span "Session #2" at bounding box center [778, 456] width 234 height 13
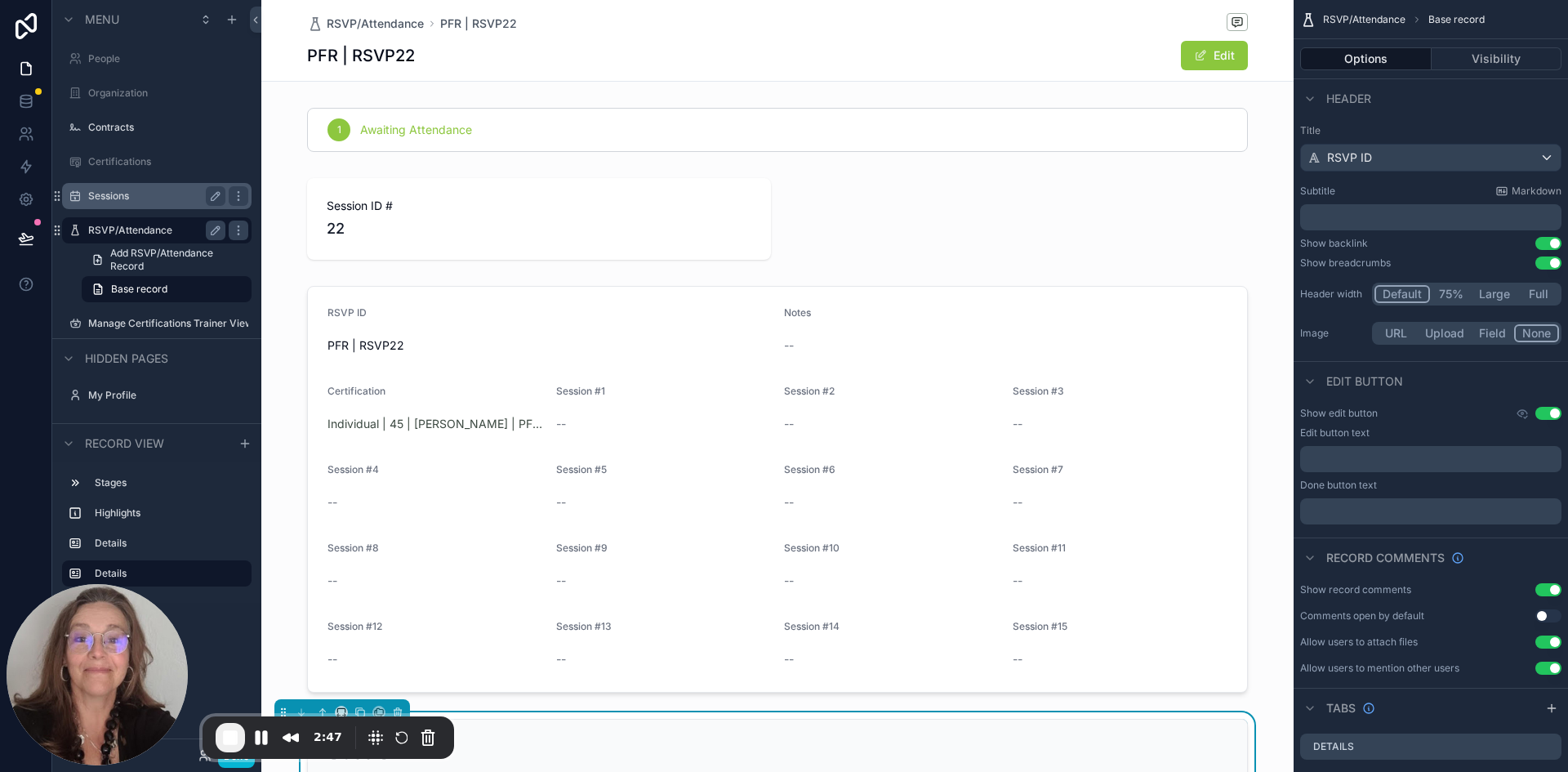
click at [125, 228] on label "RSVP/Attendance" at bounding box center [154, 230] width 131 height 13
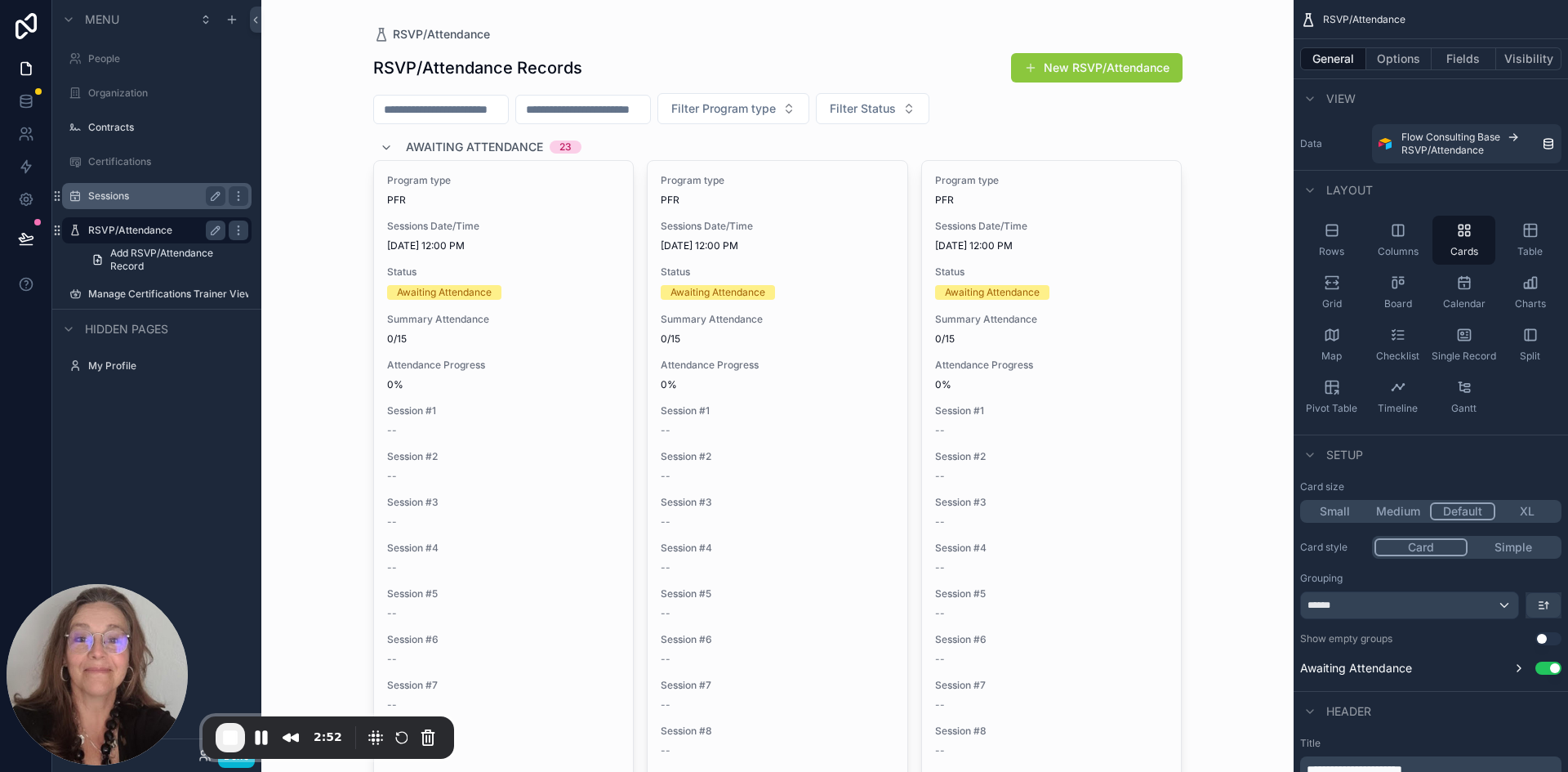
click at [115, 191] on label "Sessions" at bounding box center [154, 196] width 131 height 13
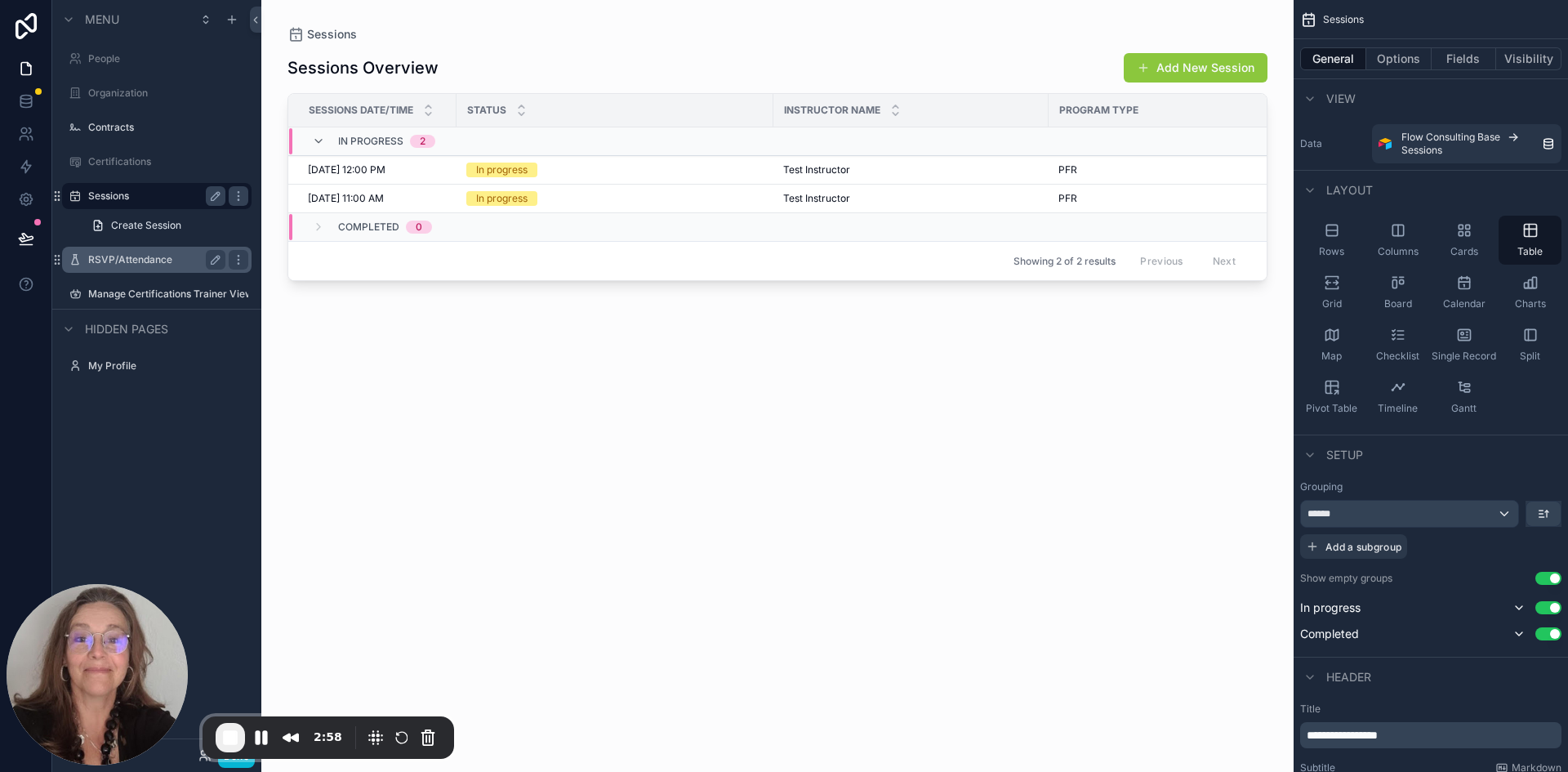
click at [542, 197] on div "scrollable content" at bounding box center [777, 376] width 1032 height 753
click at [454, 197] on td "9/10/2025 11:00 AM 9/10/2025 11:00 AM" at bounding box center [372, 199] width 168 height 28
click at [549, 196] on div "In progress" at bounding box center [615, 199] width 298 height 15
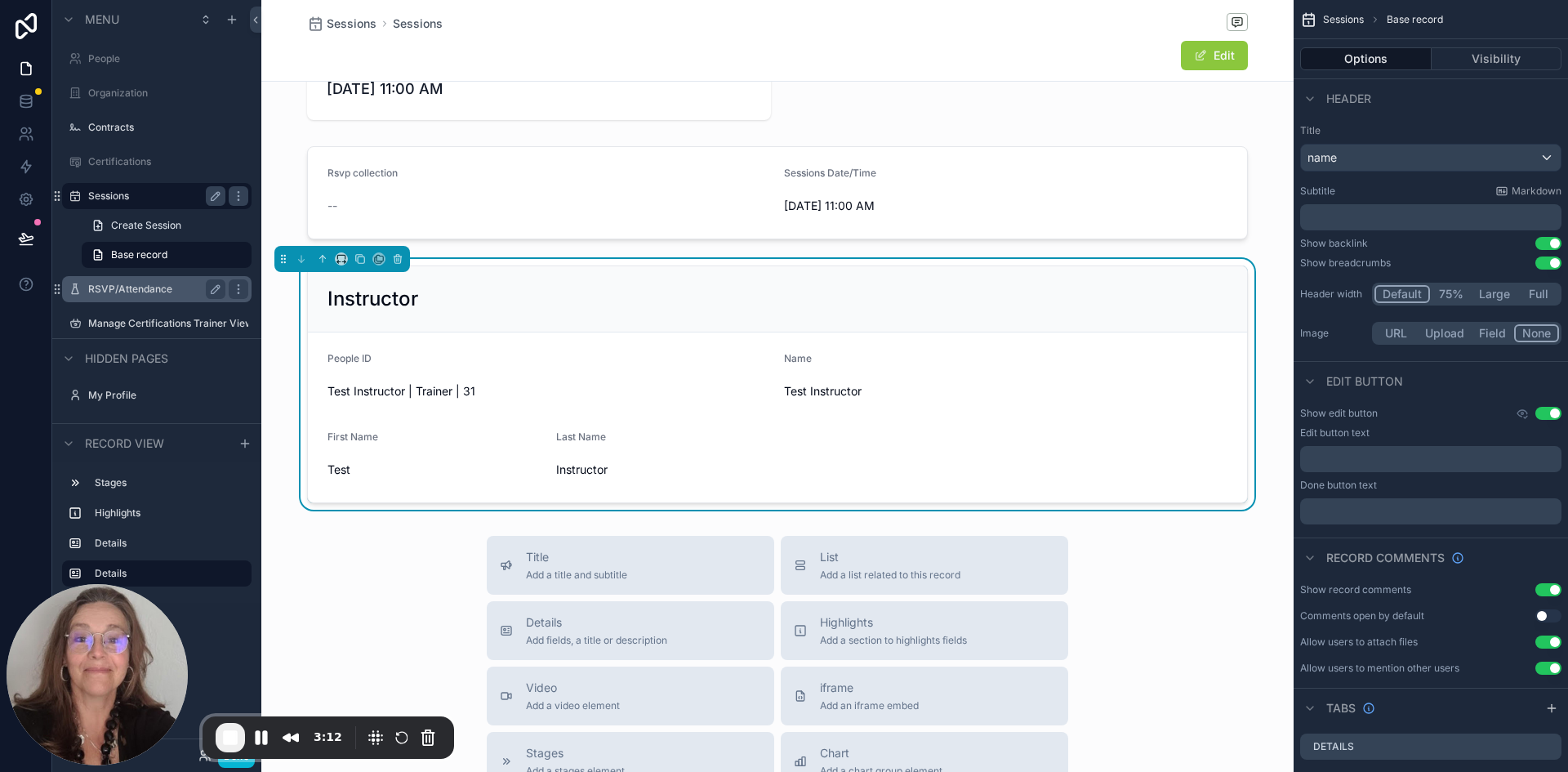
scroll to position [137, 0]
click at [131, 162] on label "Certifications" at bounding box center [154, 161] width 131 height 13
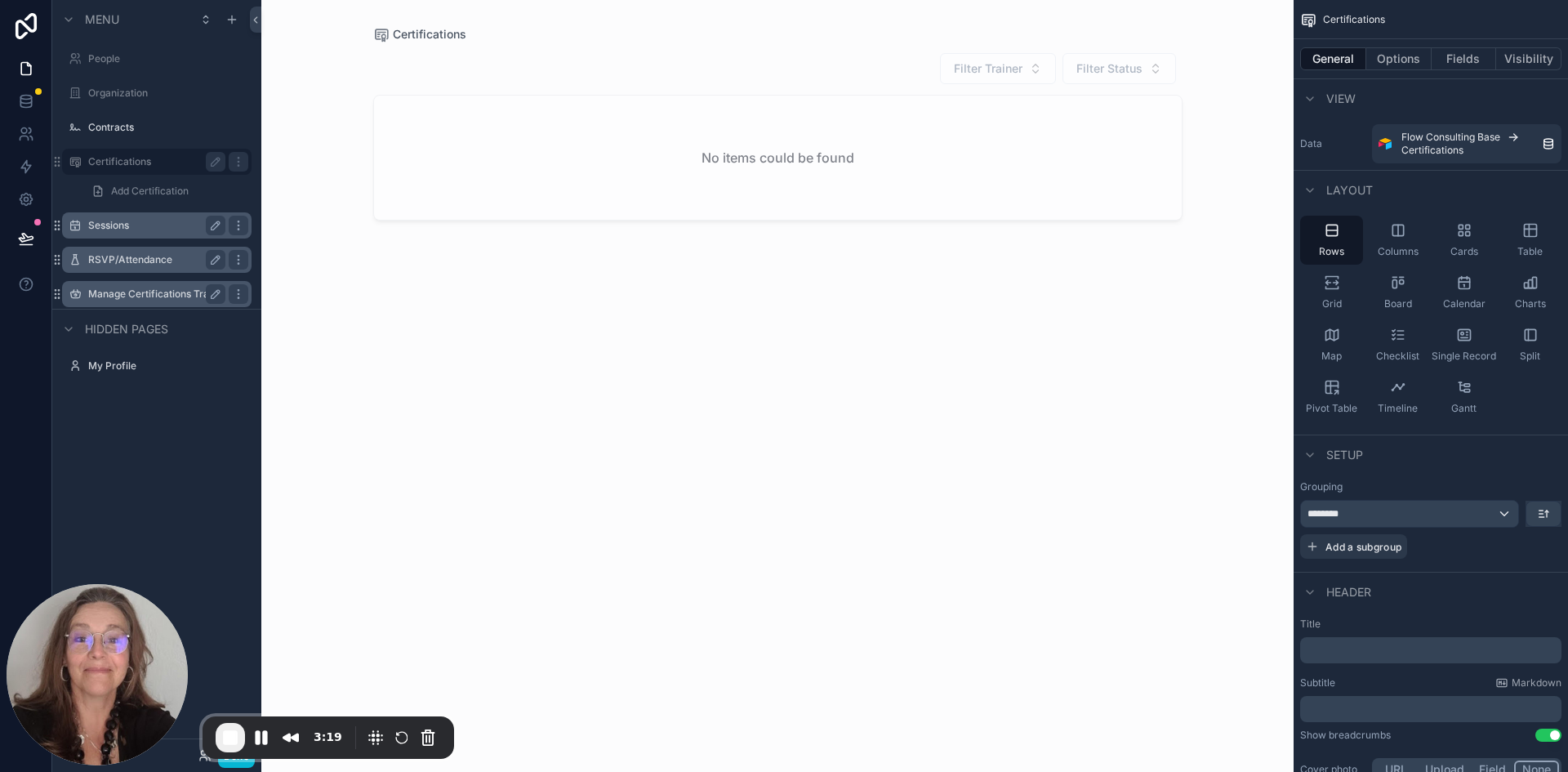
click at [125, 290] on label "Manage Certifications Trainer View" at bounding box center [157, 294] width 137 height 13
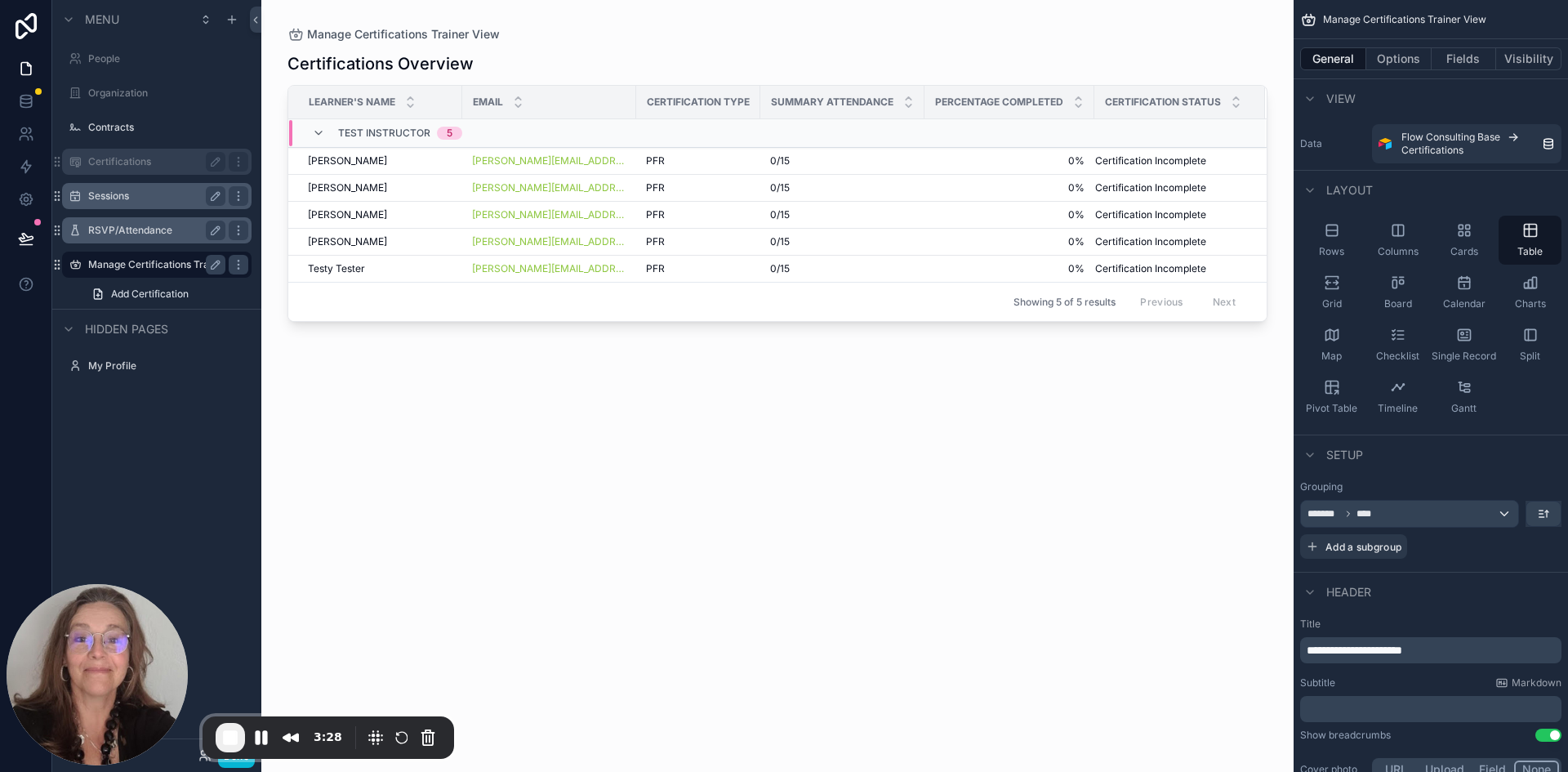
click at [99, 203] on div "Sessions" at bounding box center [157, 196] width 137 height 19
click at [108, 223] on div "RSVP/Attendance" at bounding box center [157, 230] width 137 height 19
click at [102, 194] on label "Sessions" at bounding box center [154, 196] width 131 height 13
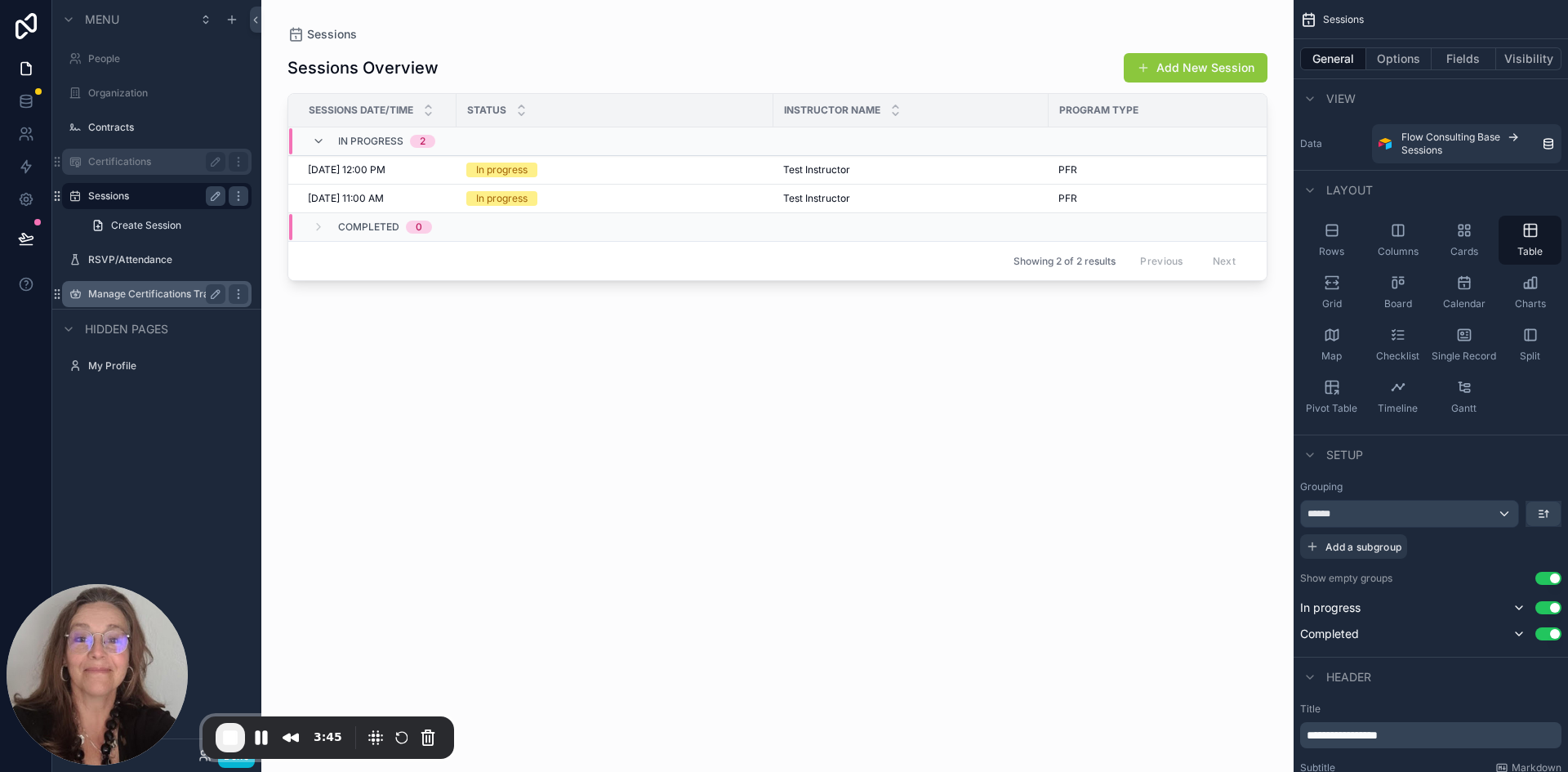
click at [131, 290] on label "Manage Certifications Trainer View" at bounding box center [157, 294] width 137 height 13
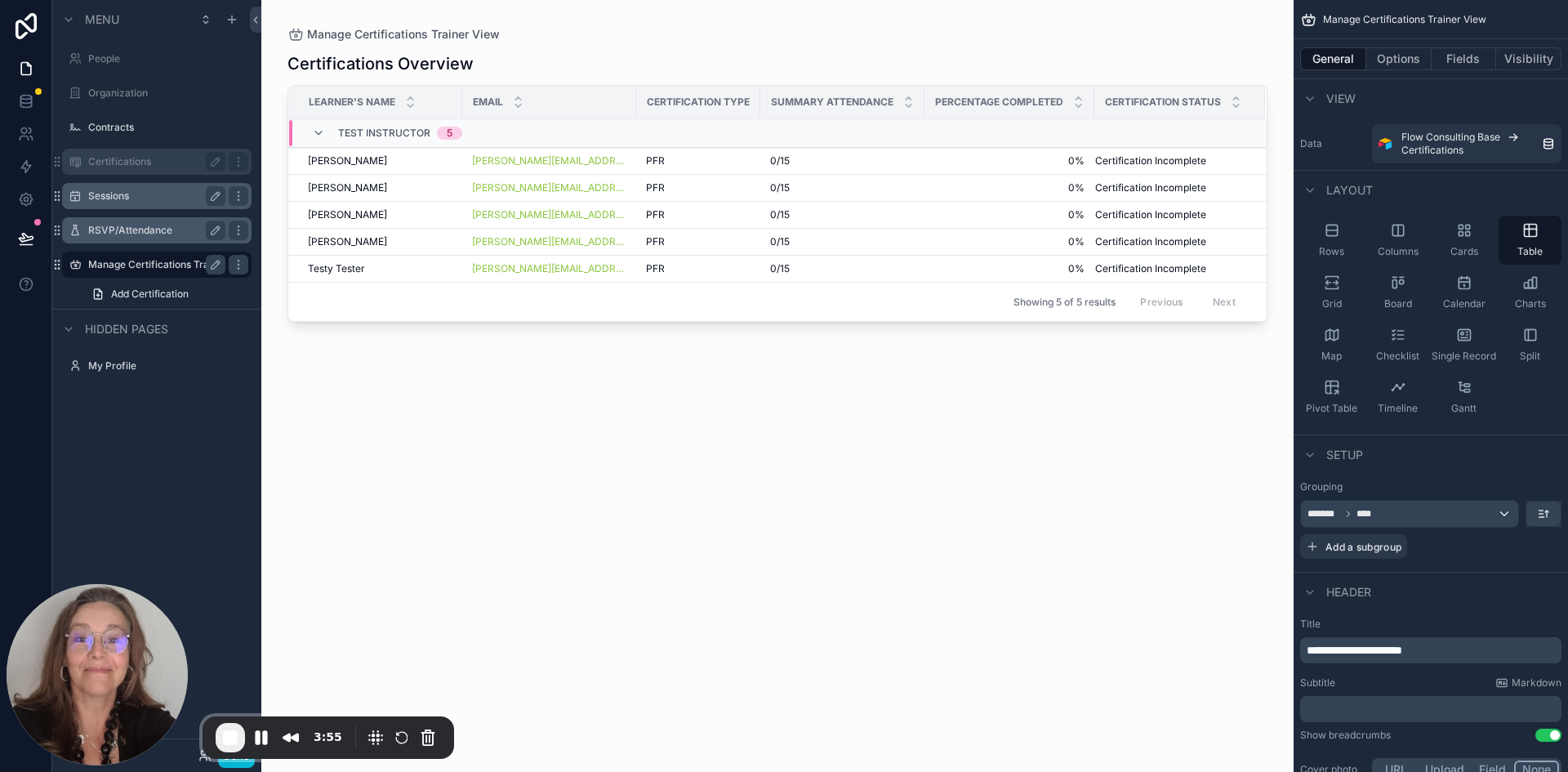
click at [85, 226] on div "RSVP/Attendance" at bounding box center [157, 230] width 183 height 27
click at [112, 226] on label "RSVP/Attendance" at bounding box center [154, 230] width 131 height 13
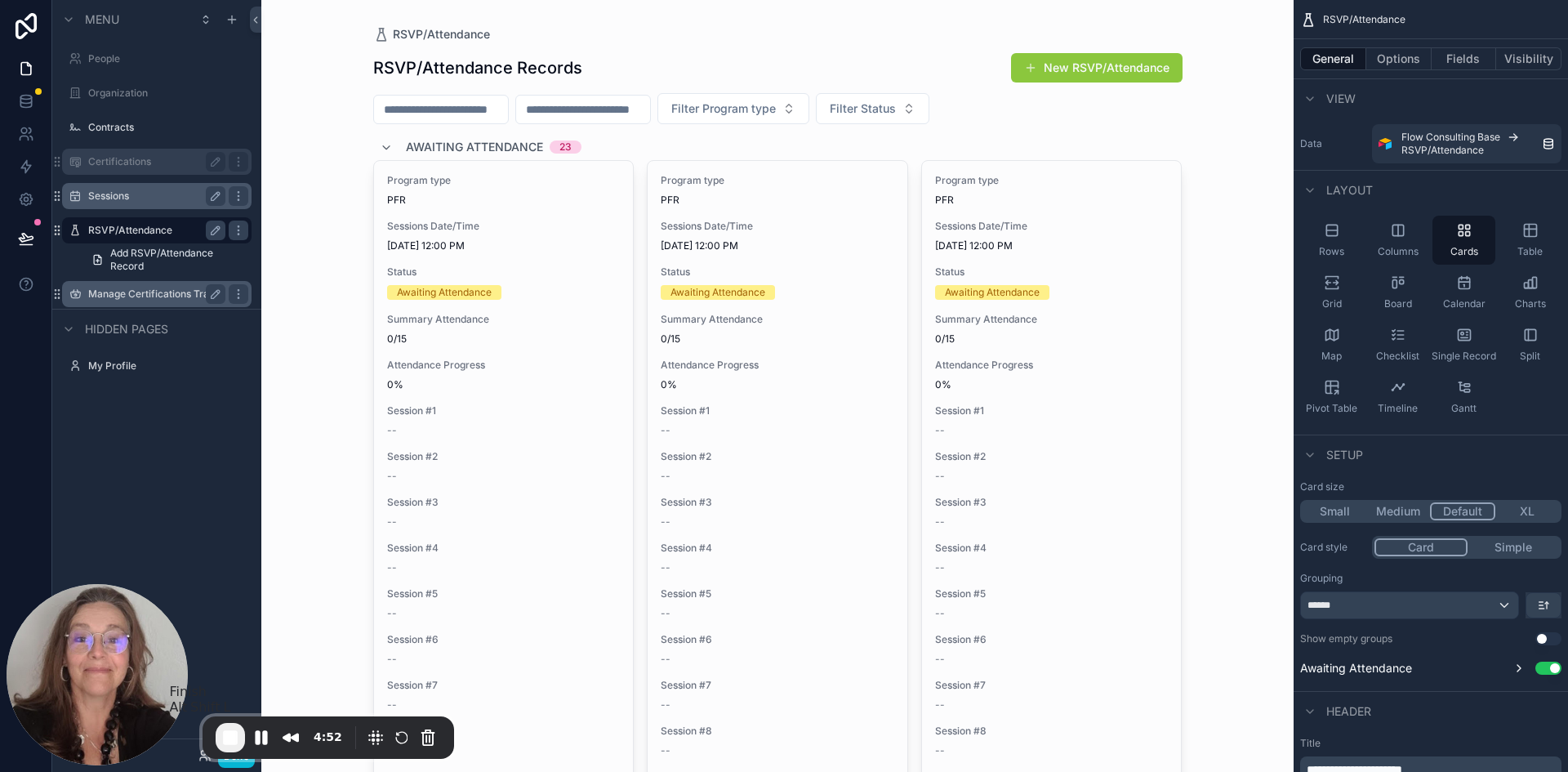
click at [230, 741] on span "End Recording" at bounding box center [230, 737] width 19 height 19
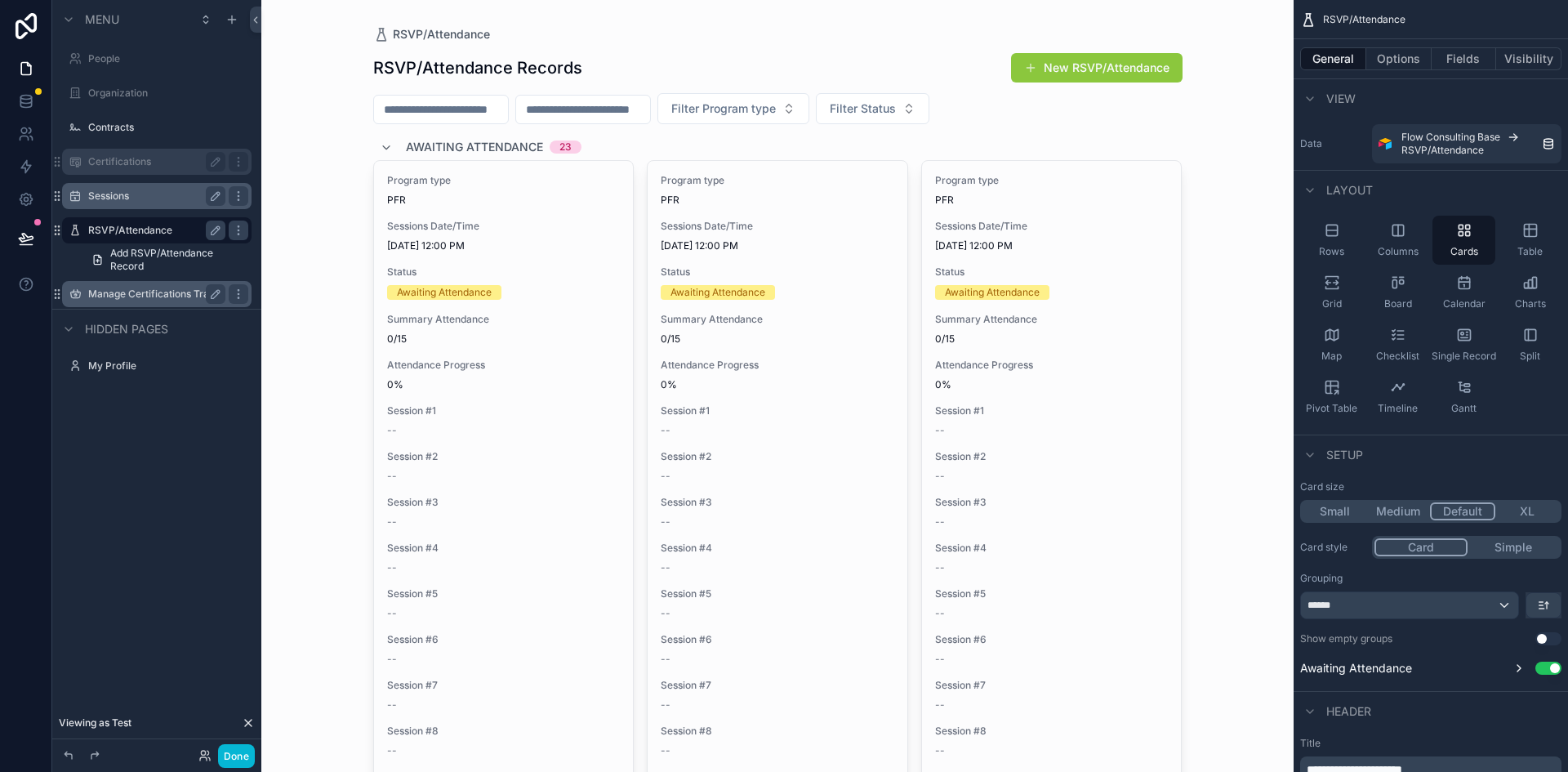
click at [499, 108] on input "scrollable content" at bounding box center [440, 110] width 134 height 23
click at [617, 105] on input "scrollable content" at bounding box center [583, 110] width 134 height 23
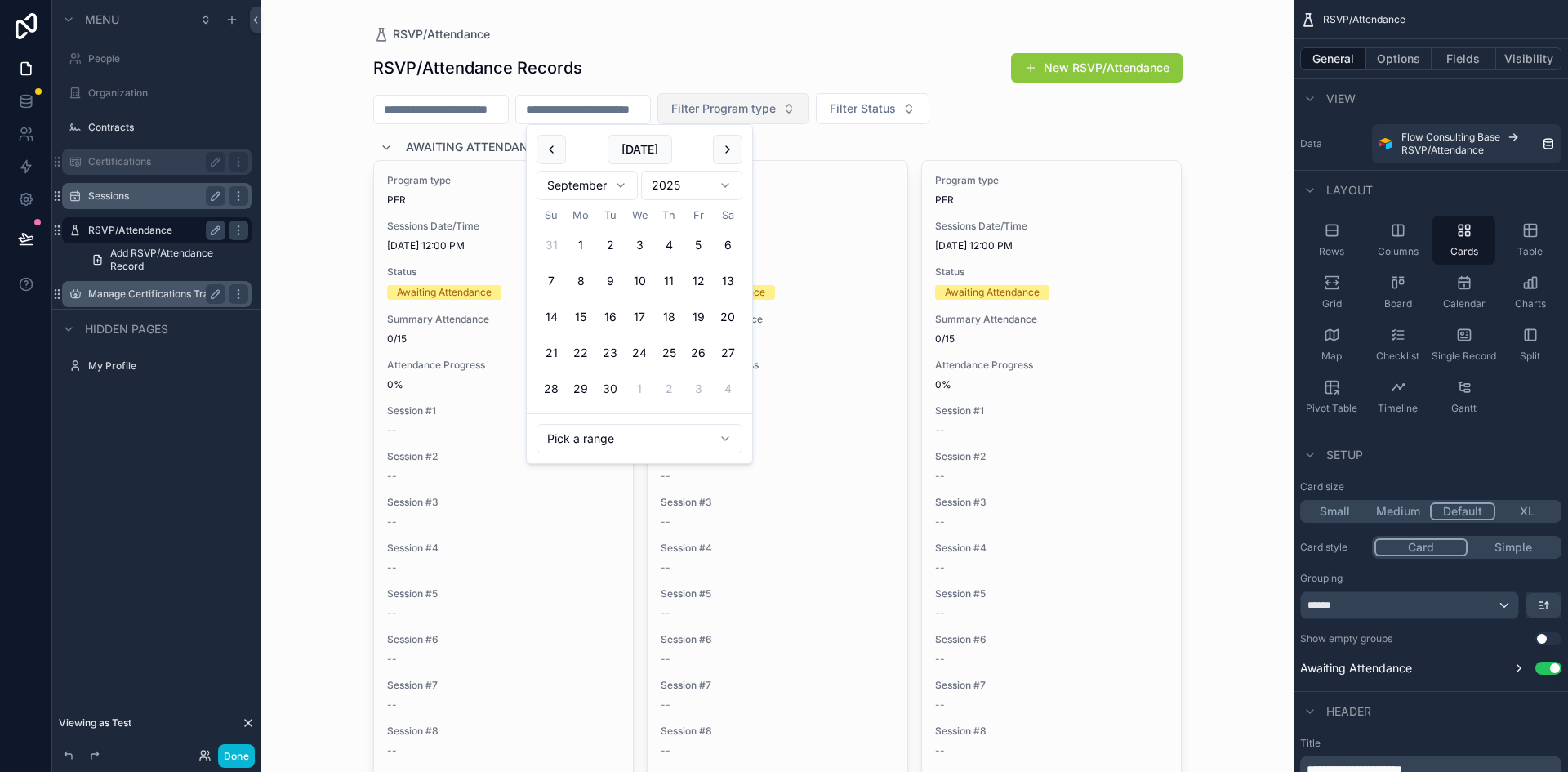
click at [776, 105] on span "Filter Program type" at bounding box center [724, 108] width 105 height 16
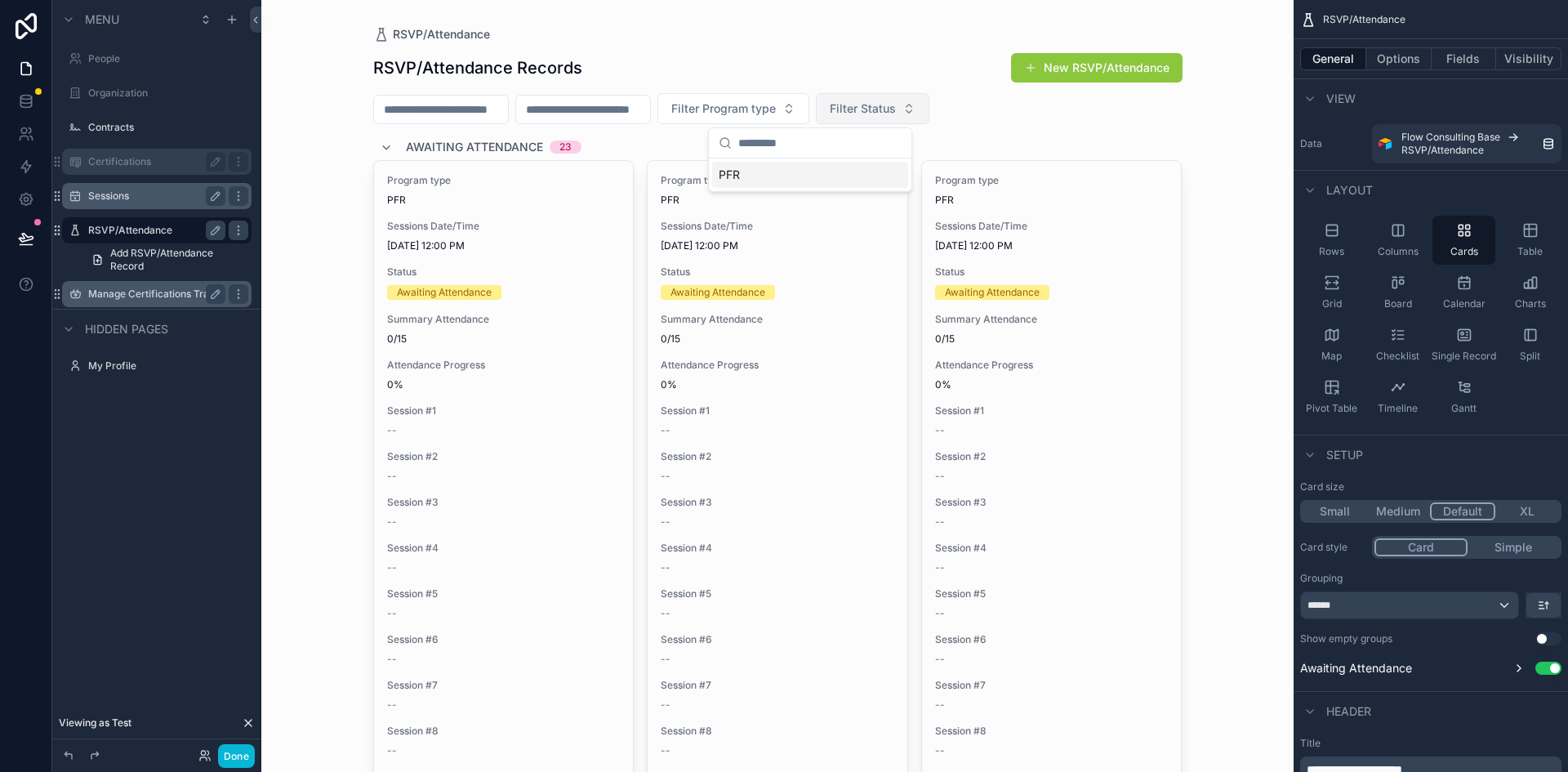
click at [896, 107] on span "Filter Status" at bounding box center [863, 108] width 66 height 16
click at [485, 120] on input "scrollable content" at bounding box center [440, 110] width 134 height 23
click at [896, 107] on span "Filter Status" at bounding box center [863, 108] width 66 height 16
click at [844, 42] on div "RSVP/Attendance" at bounding box center [778, 35] width 810 height 16
click at [129, 288] on label "Manage Certifications Trainer View" at bounding box center [157, 294] width 137 height 13
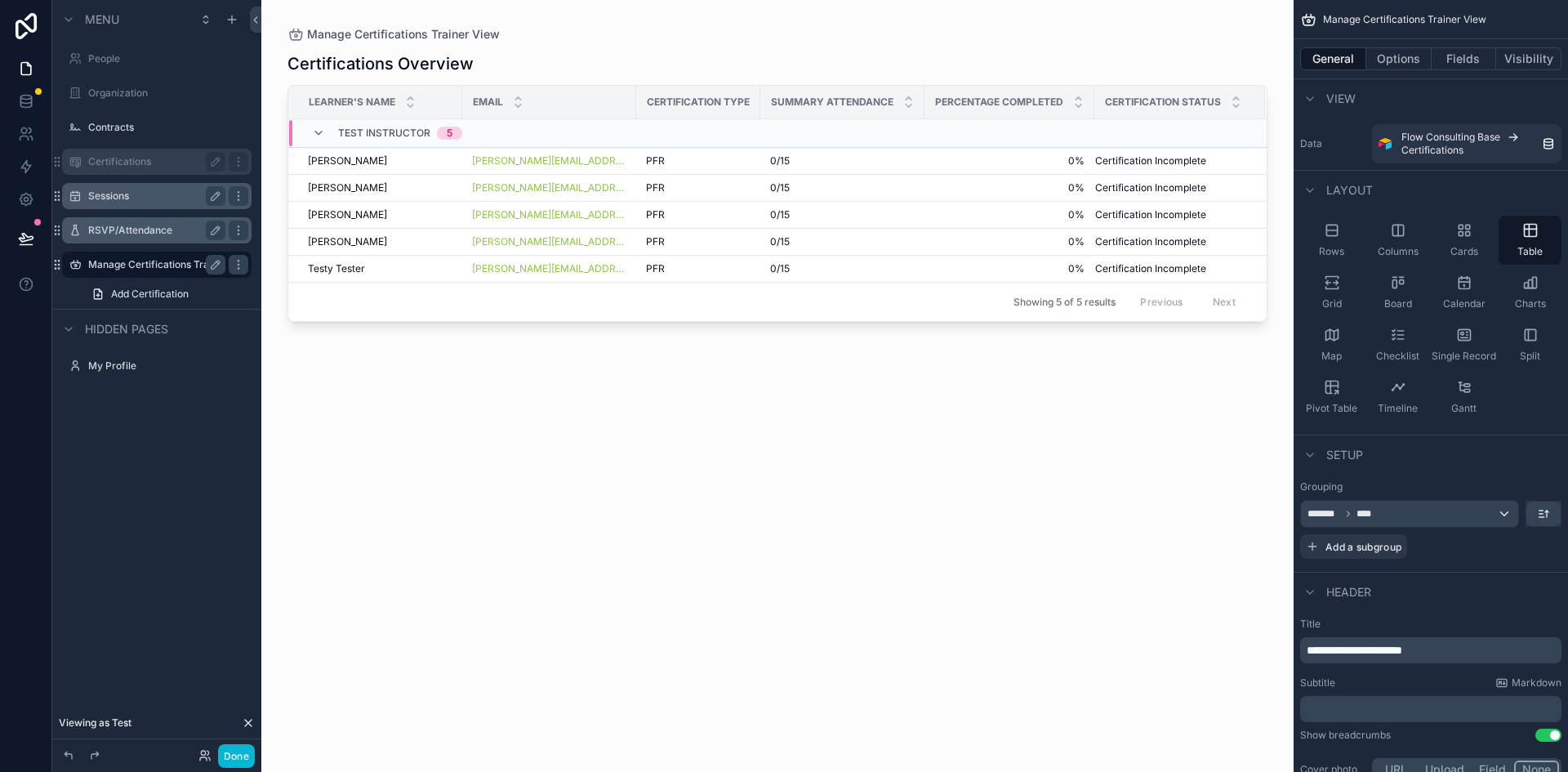
click at [107, 204] on div "Sessions" at bounding box center [157, 196] width 137 height 19
click at [107, 199] on label "Sessions" at bounding box center [154, 196] width 131 height 13
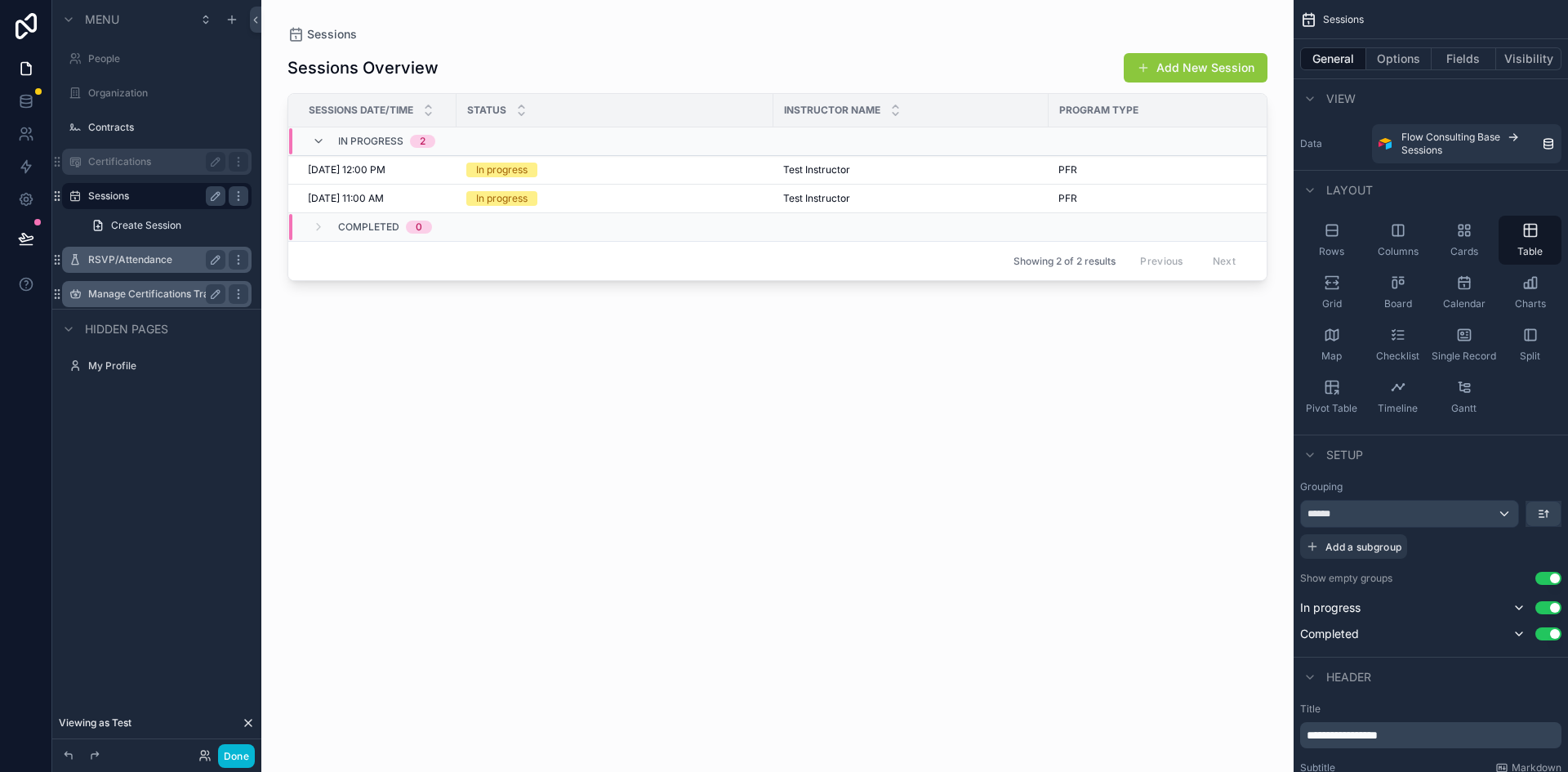
click at [110, 264] on label "RSVP/Attendance" at bounding box center [154, 260] width 131 height 13
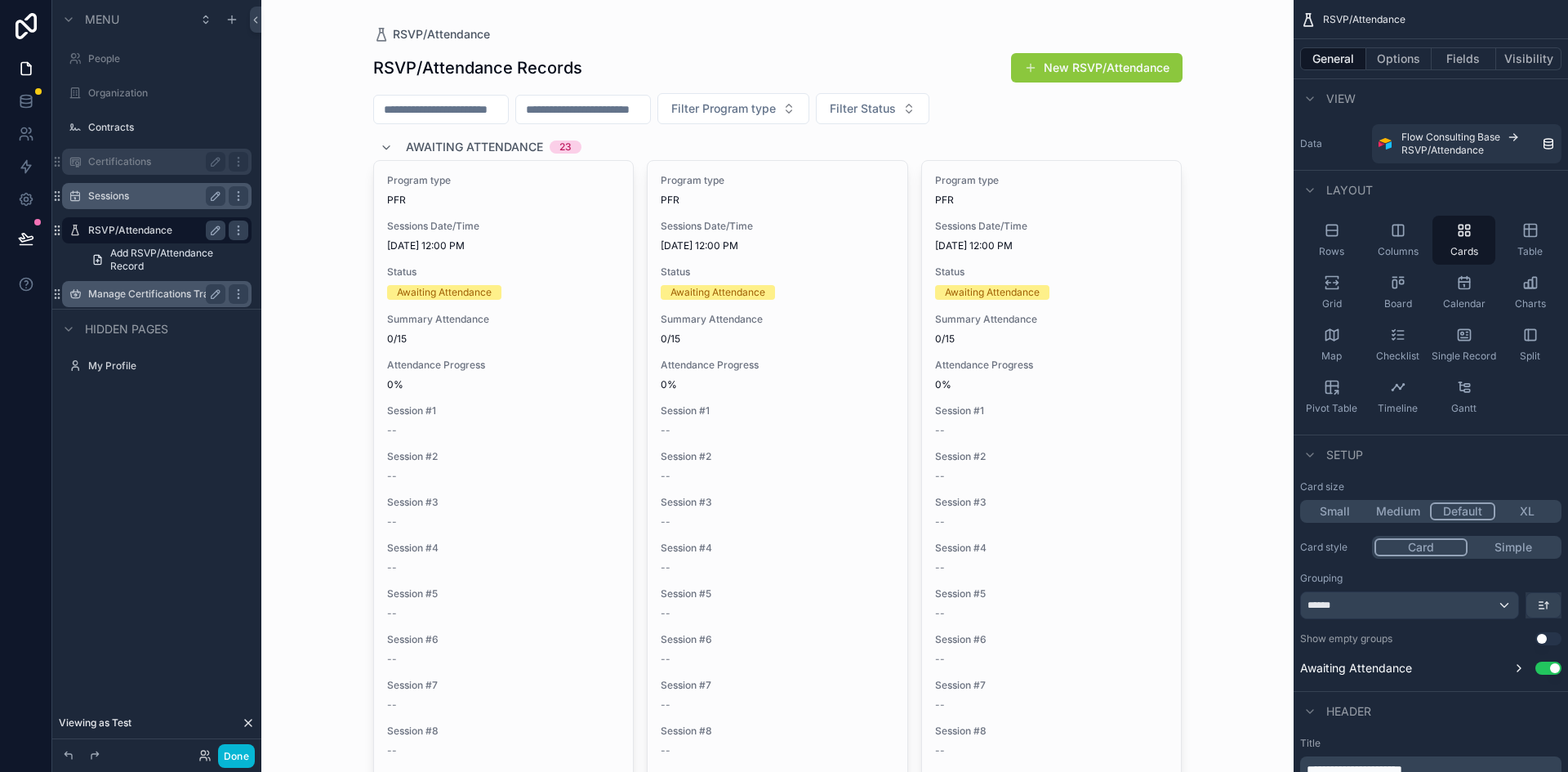
click at [112, 290] on label "Manage Certifications Trainer View" at bounding box center [157, 294] width 137 height 13
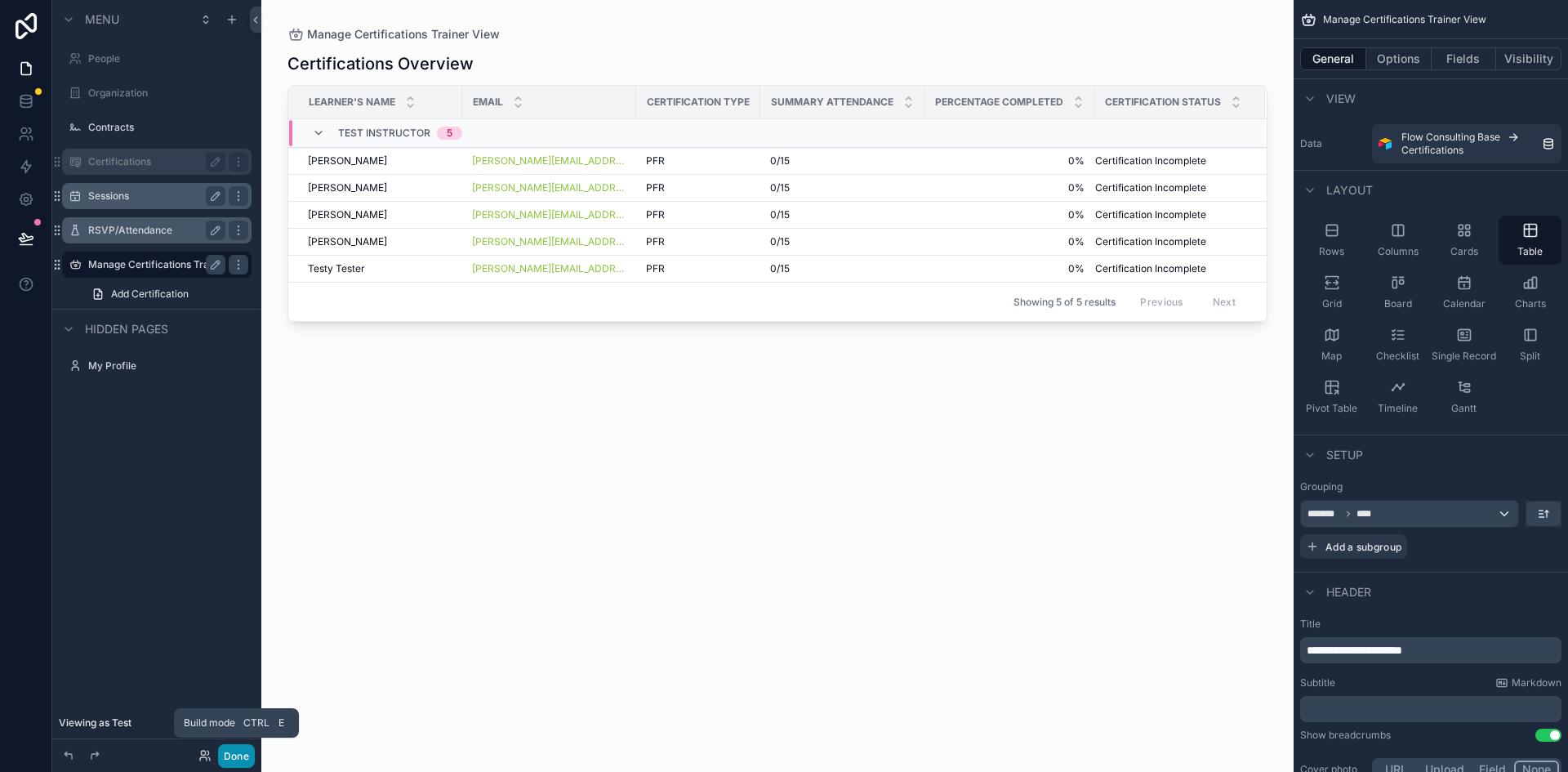
click at [237, 758] on button "Done" at bounding box center [236, 756] width 36 height 24
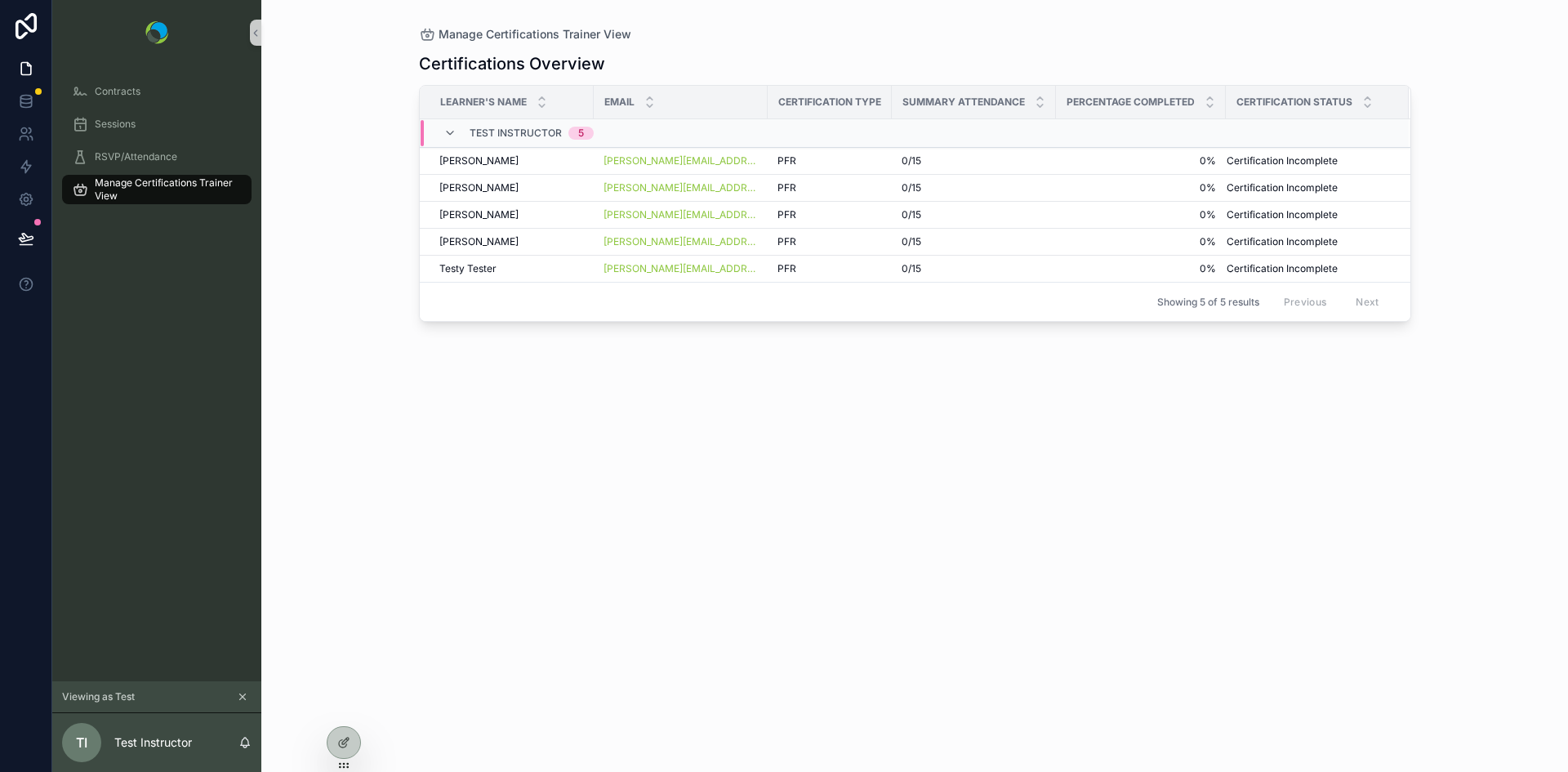
click at [1161, 105] on span "Percentage Completed" at bounding box center [1130, 102] width 128 height 13
click at [1212, 105] on icon "scrollable content" at bounding box center [1210, 105] width 5 height 3
click at [242, 697] on icon "scrollable content" at bounding box center [242, 697] width 12 height 12
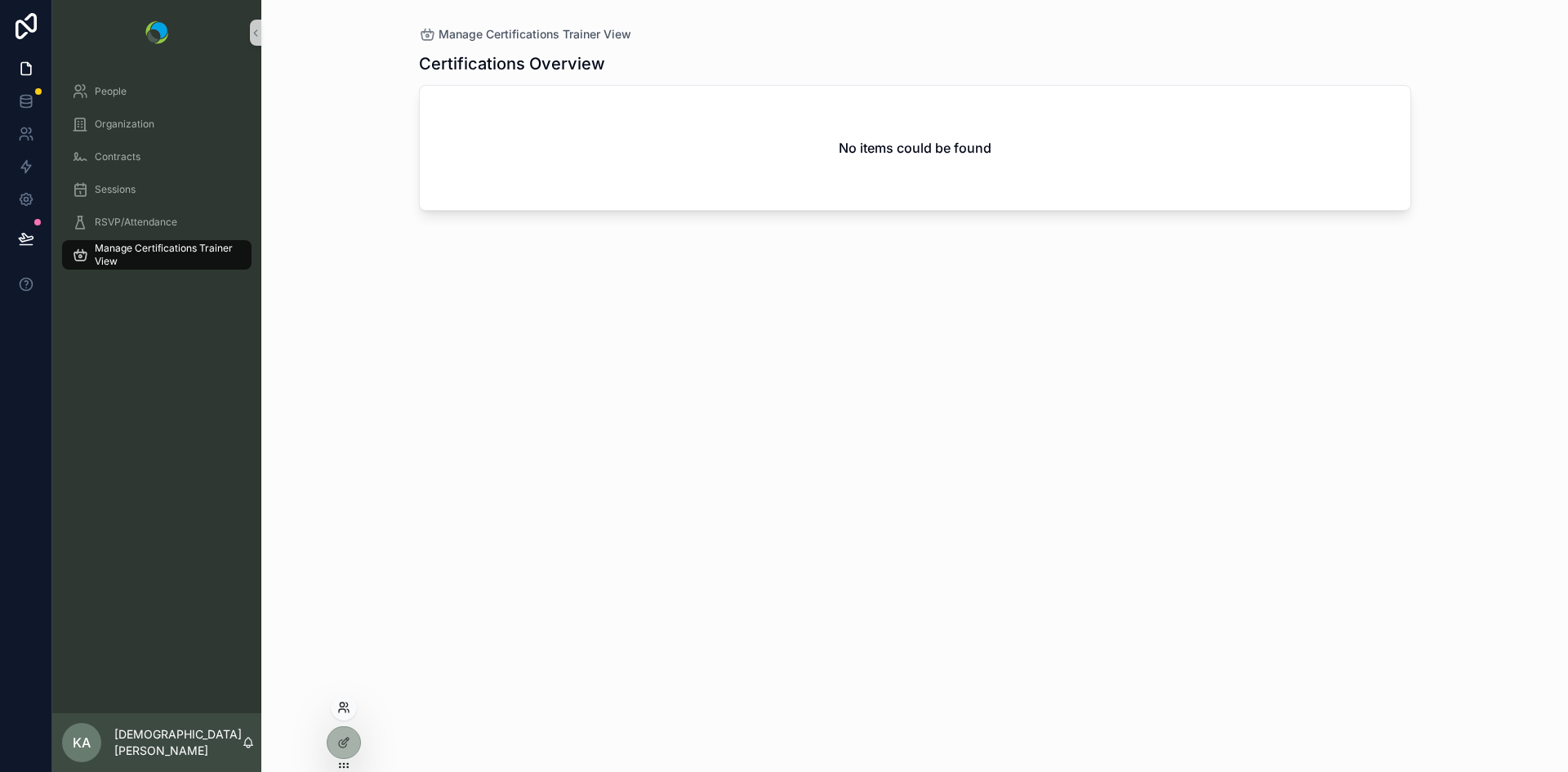
click at [340, 711] on icon at bounding box center [344, 707] width 13 height 13
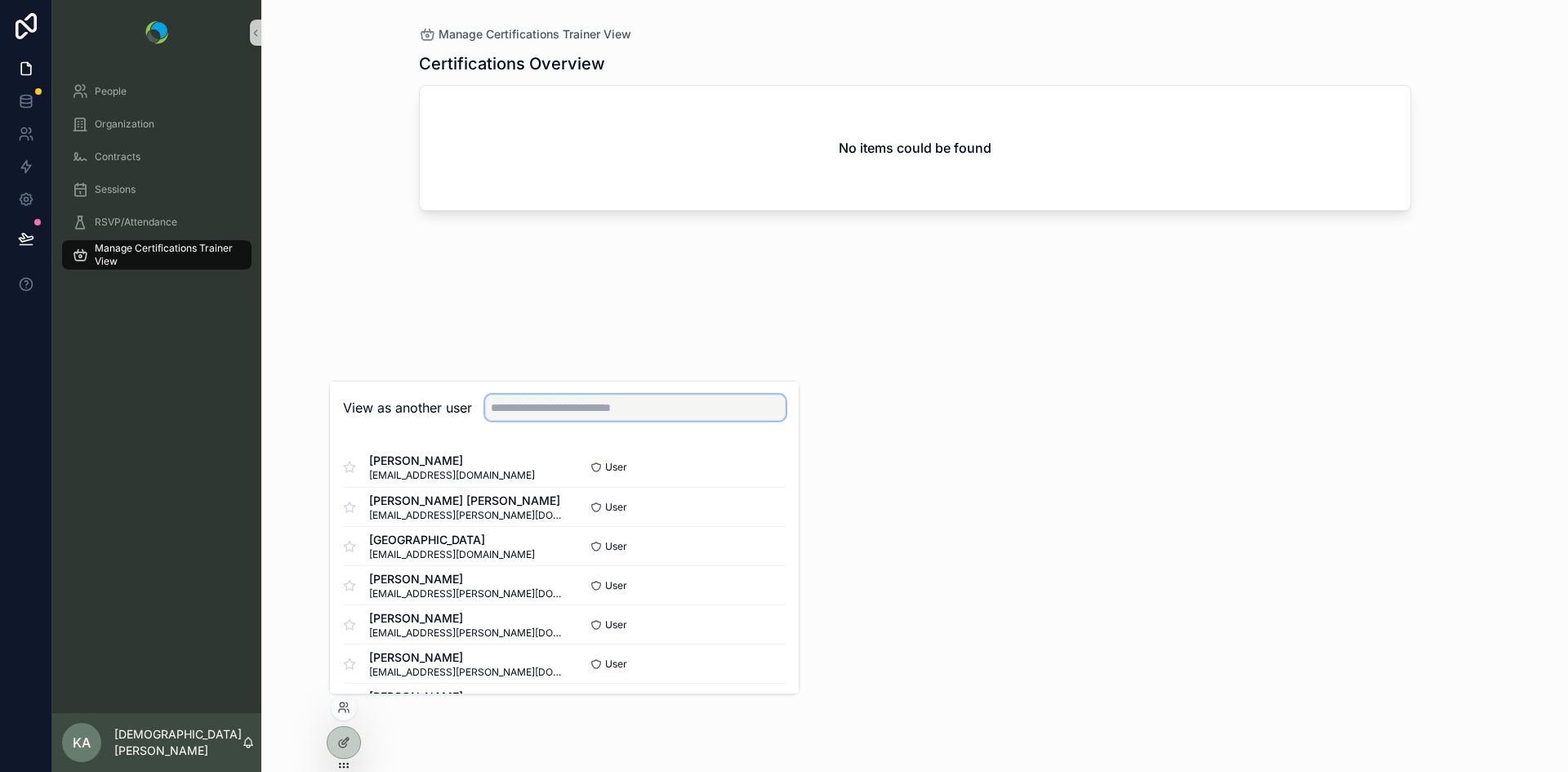
click at [512, 413] on input "text" at bounding box center [635, 408] width 300 height 27
type input "***"
click at [748, 589] on button "Select" at bounding box center [765, 585] width 43 height 24
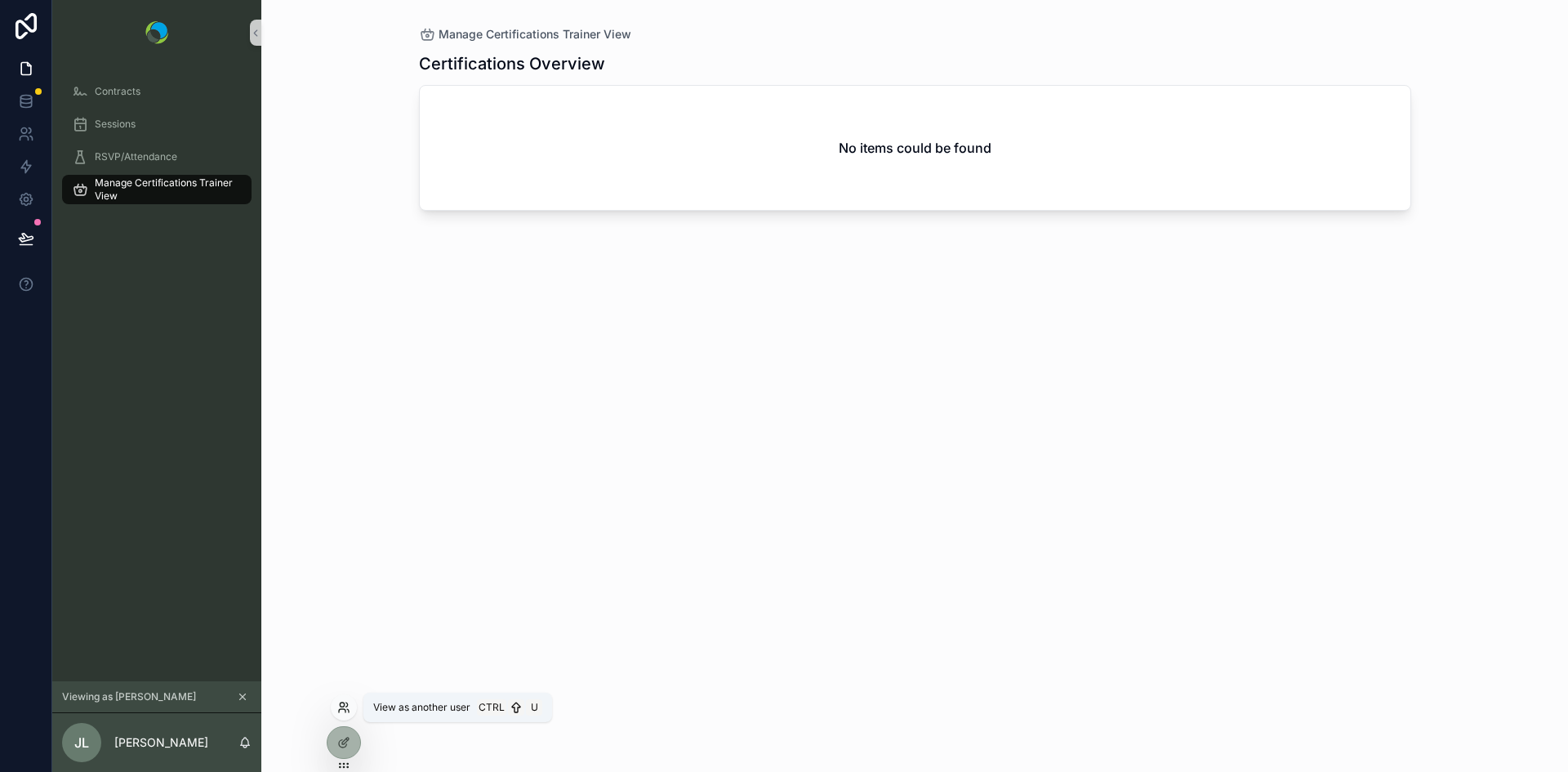
click at [346, 706] on icon at bounding box center [344, 707] width 13 height 13
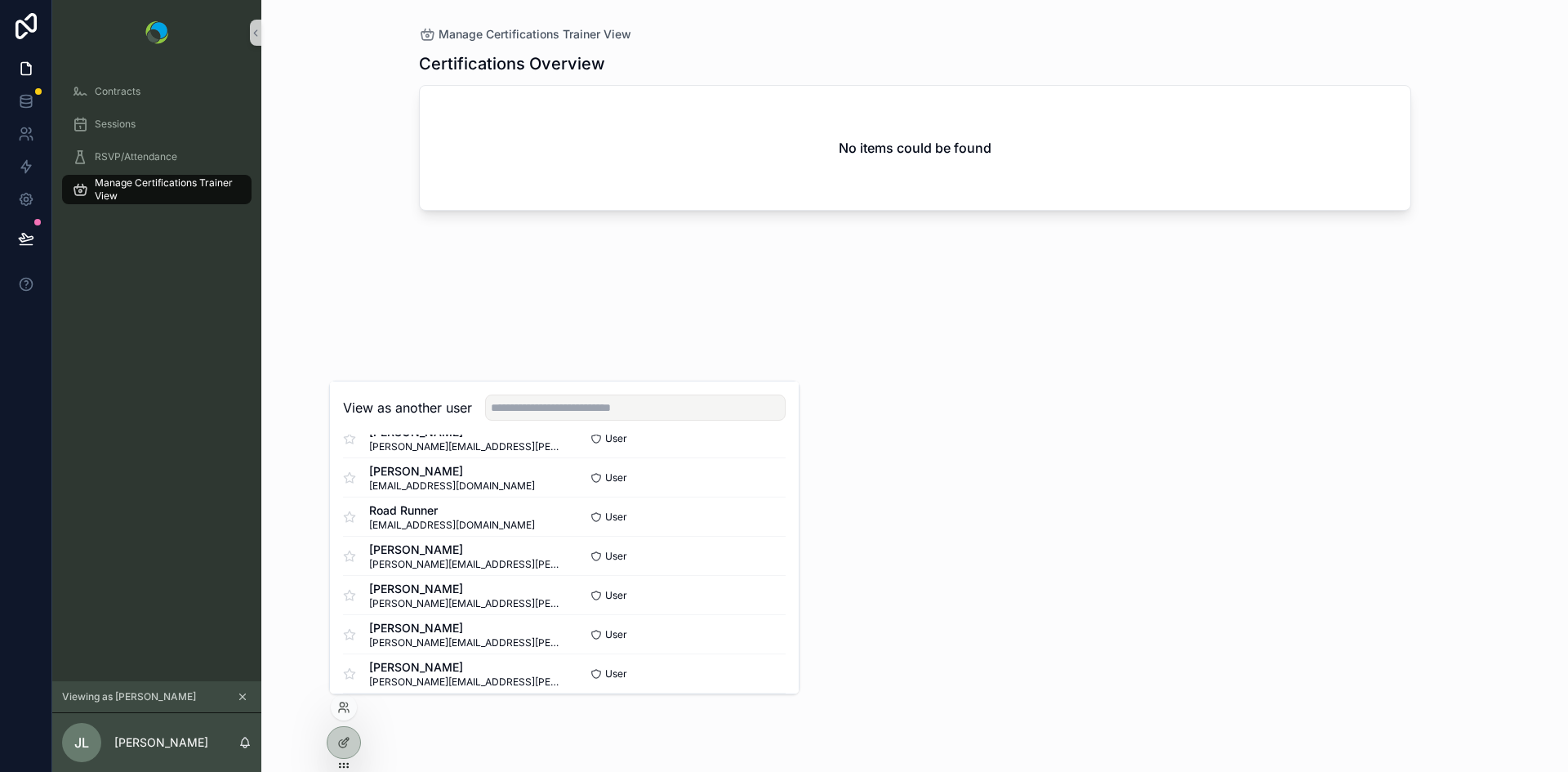
scroll to position [344, 0]
click at [758, 592] on button "Select" at bounding box center [765, 594] width 43 height 24
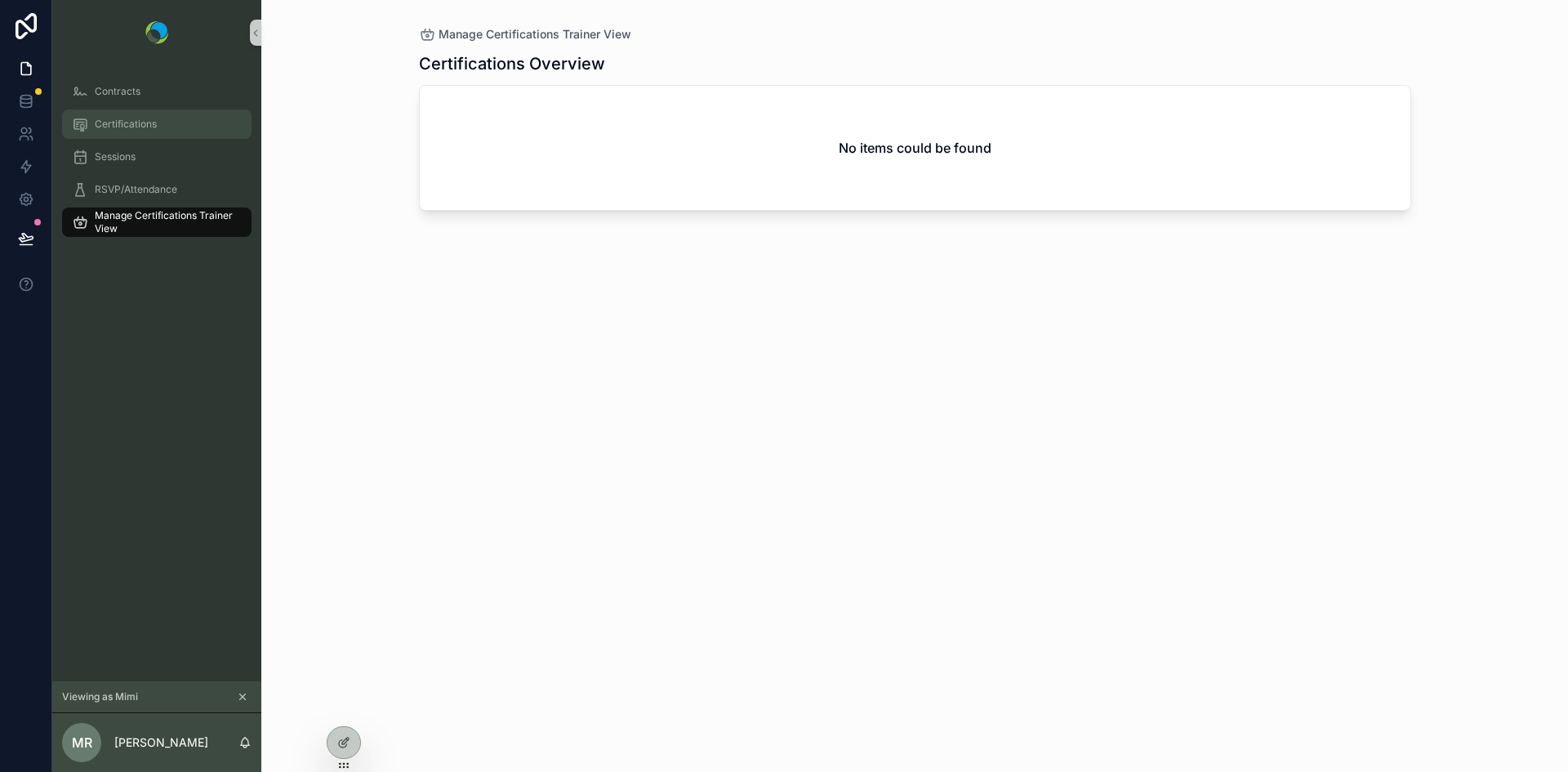
click at [128, 124] on span "Certifications" at bounding box center [126, 124] width 62 height 13
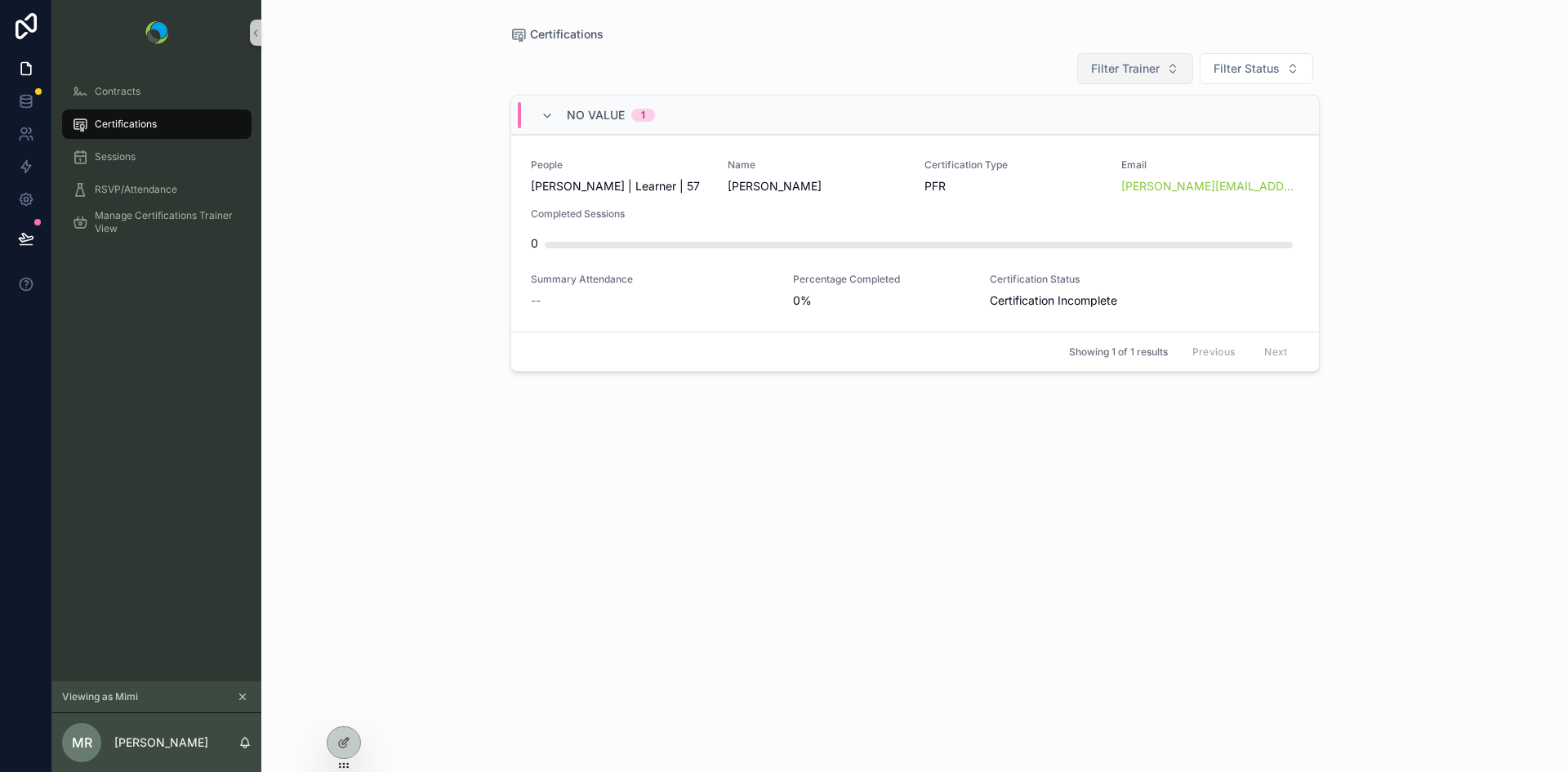
click at [1135, 63] on span "Filter Trainer" at bounding box center [1125, 68] width 68 height 16
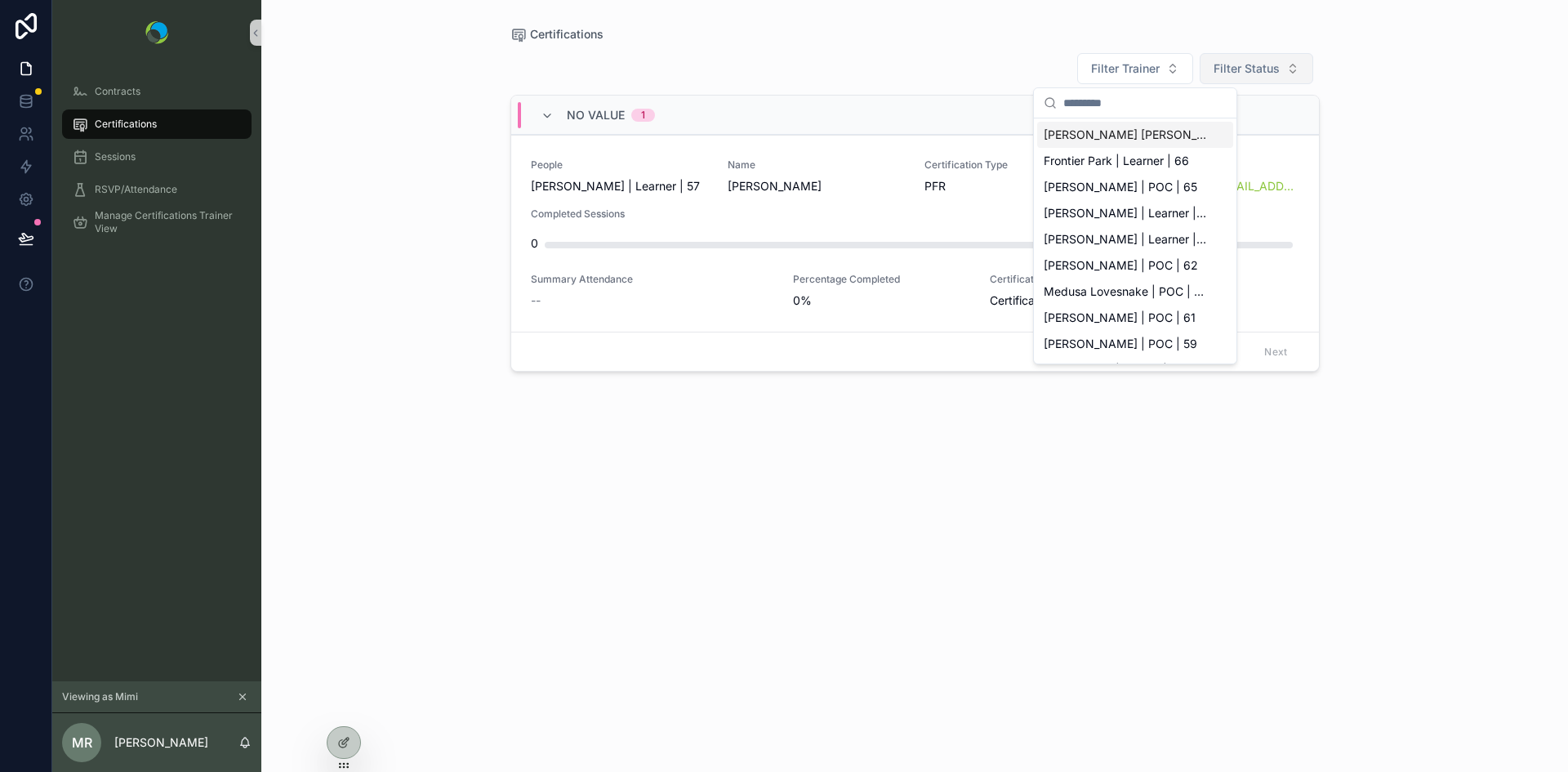
click at [1253, 66] on span "Filter Status" at bounding box center [1246, 68] width 66 height 16
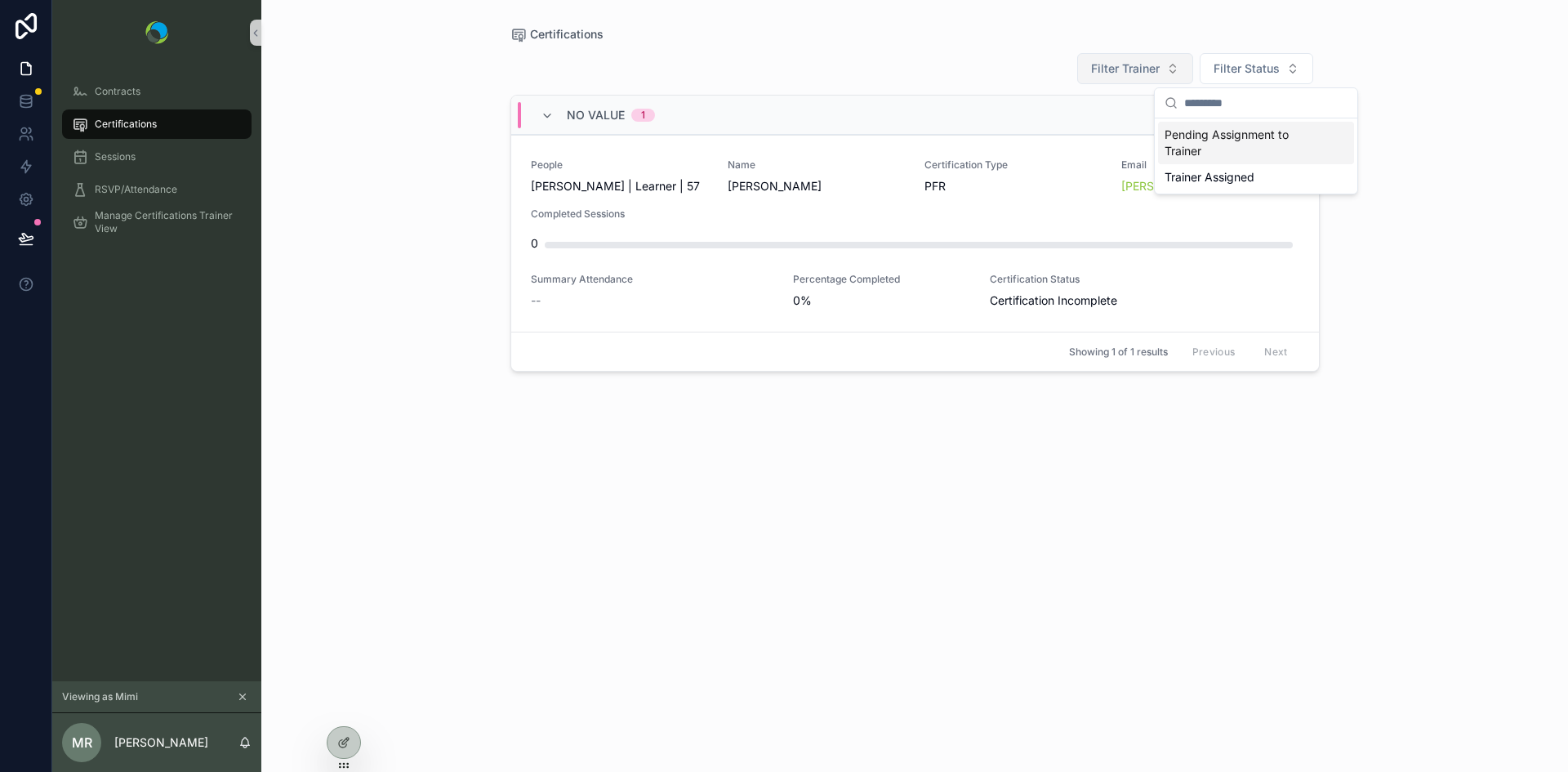
click at [1141, 66] on span "Filter Trainer" at bounding box center [1125, 68] width 68 height 16
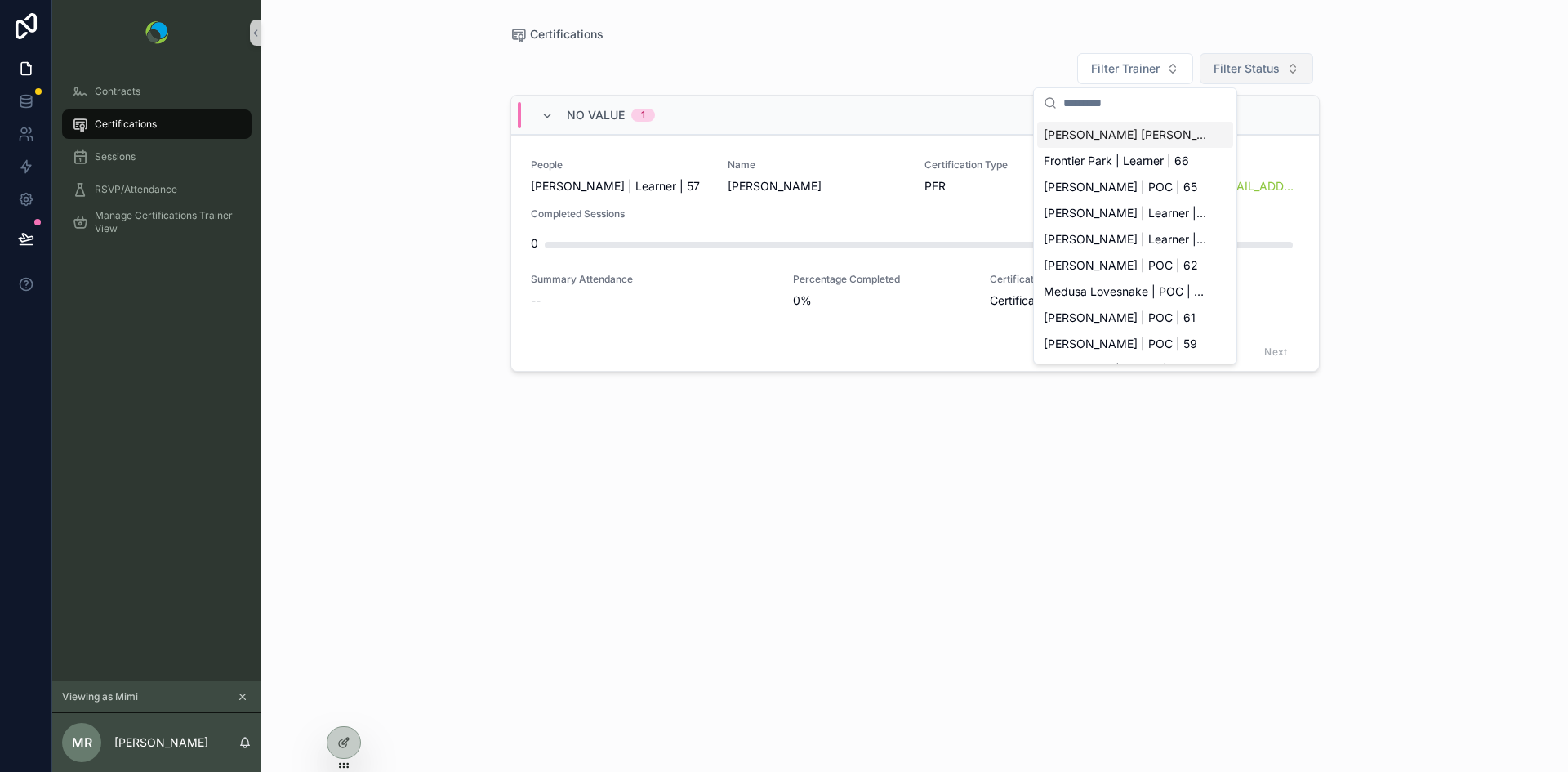
click at [1253, 63] on span "Filter Status" at bounding box center [1246, 68] width 66 height 16
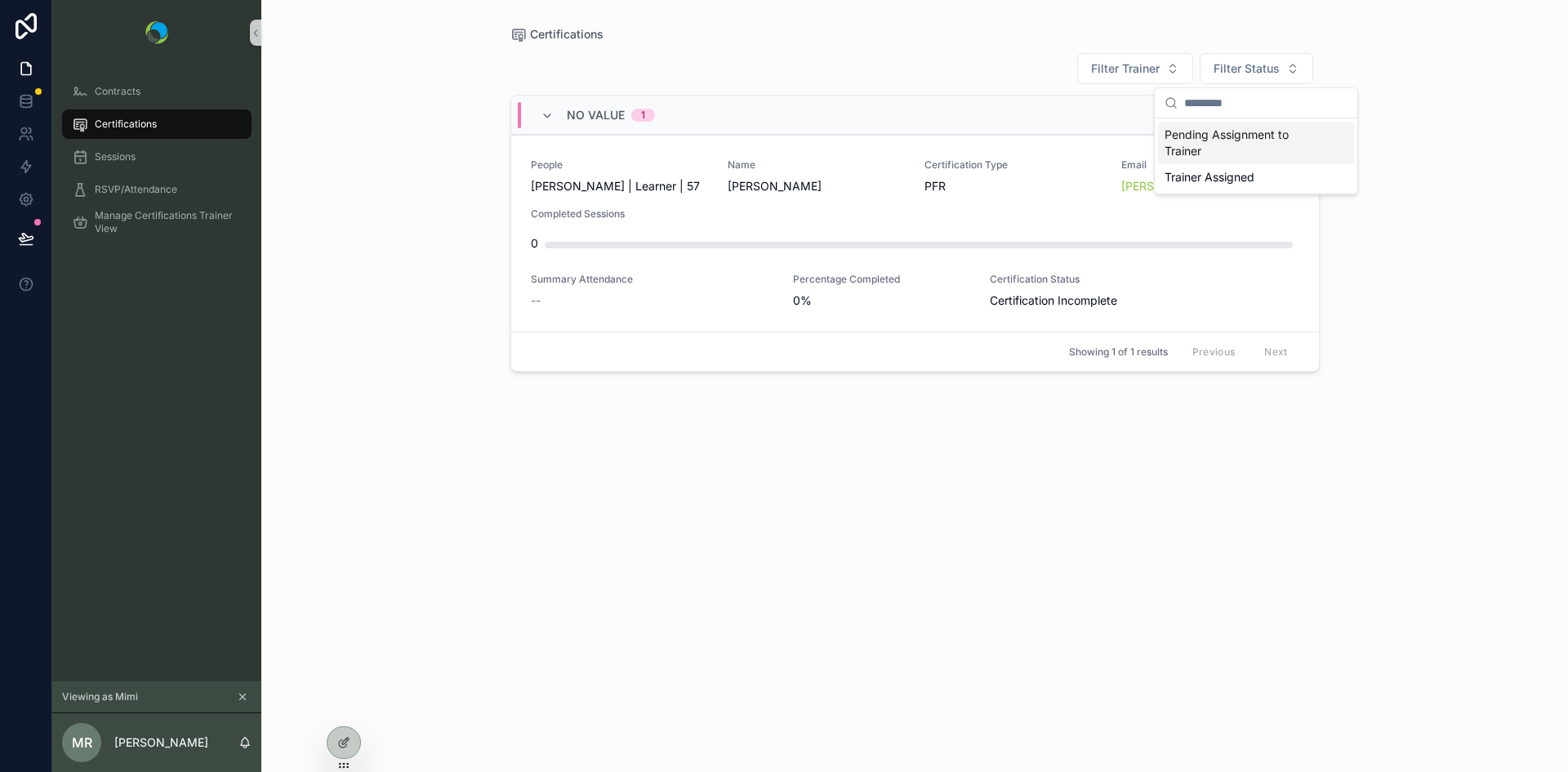
click at [1460, 210] on div "Certifications Filter Trainer Filter Status No value 1 People [PERSON_NAME] | L…" at bounding box center [914, 386] width 1307 height 772
